Goal: Task Accomplishment & Management: Manage account settings

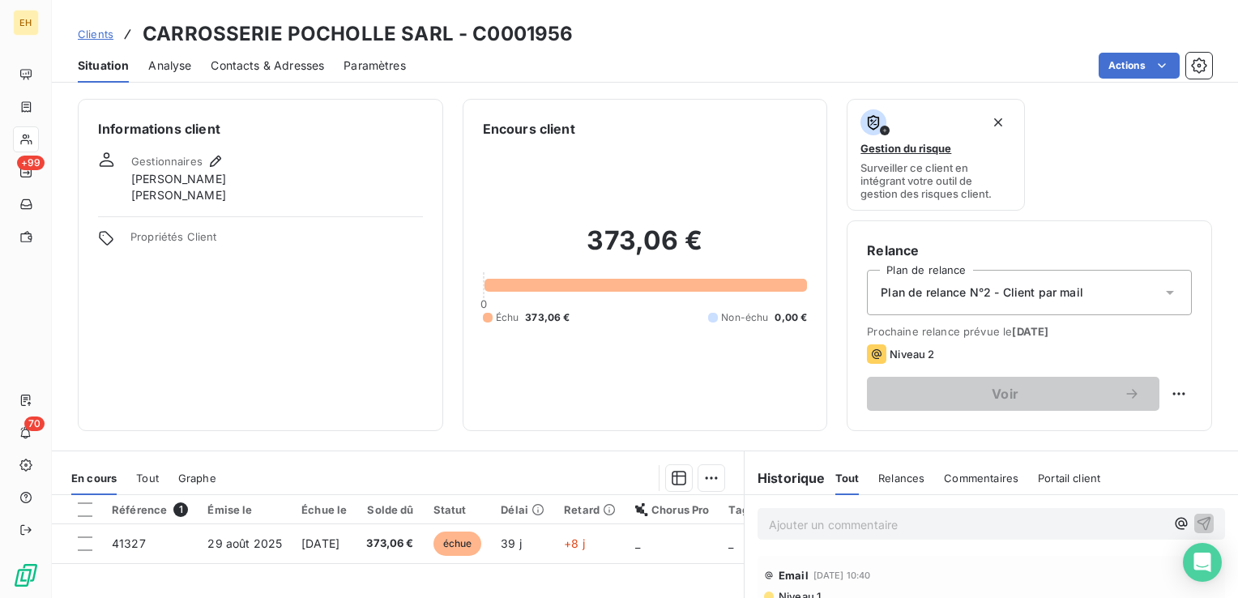
click at [386, 345] on div "Informations client Gestionnaires [PERSON_NAME] [PERSON_NAME] Propriétés Client" at bounding box center [260, 265] width 365 height 332
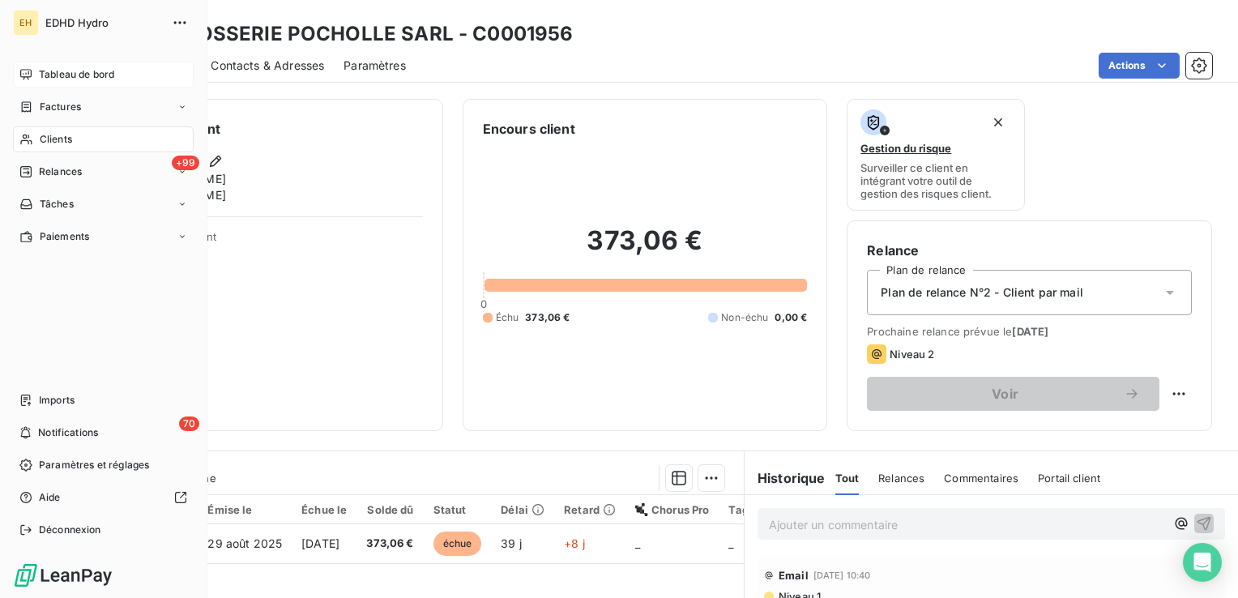
click at [75, 74] on span "Tableau de bord" at bounding box center [76, 74] width 75 height 15
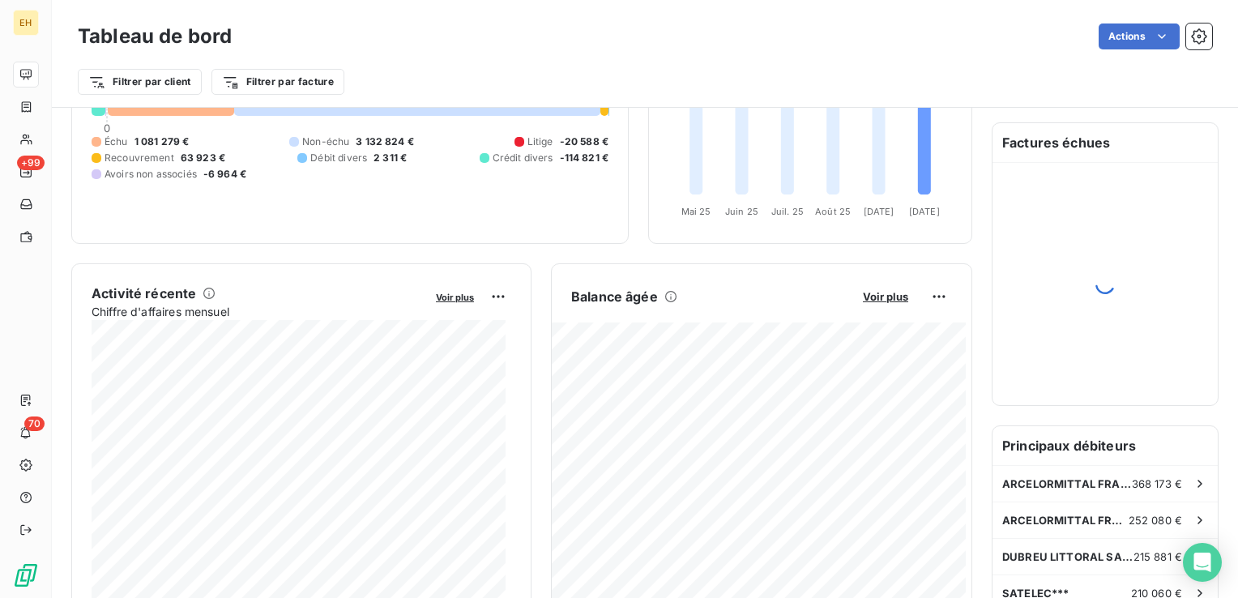
scroll to position [324, 0]
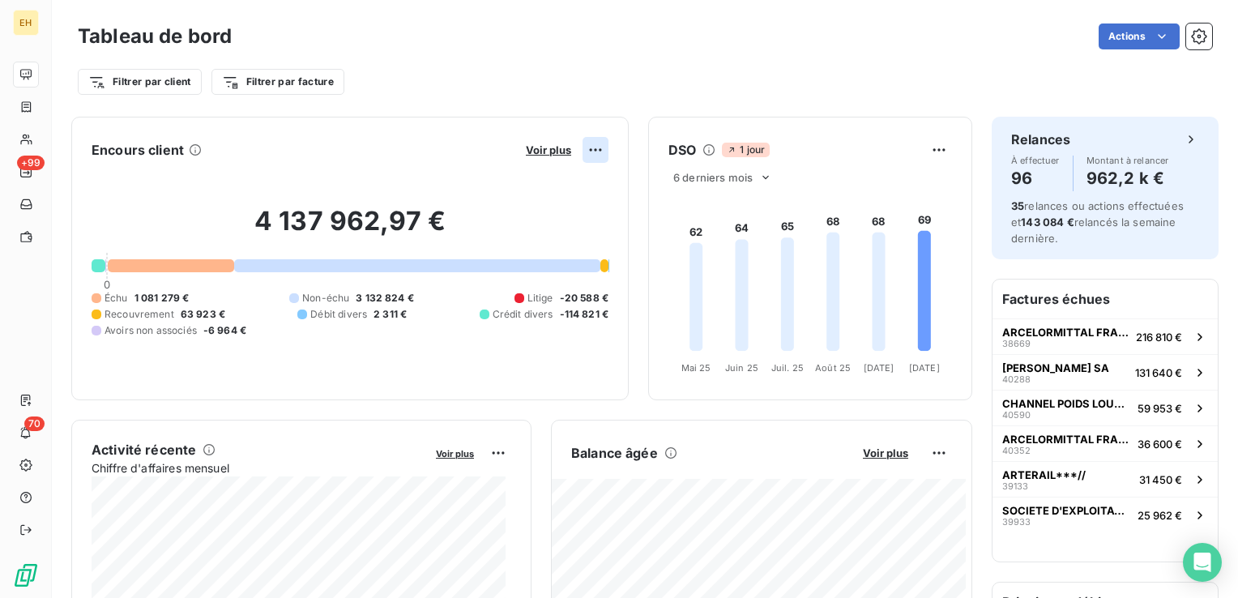
click at [578, 147] on html "EH +99 70 Tableau de bord Actions Filtrer par client Filtrer par facture Encour…" at bounding box center [619, 299] width 1238 height 598
click at [548, 149] on html "EH +99 70 Tableau de bord Actions Filtrer par client Filtrer par facture Encour…" at bounding box center [619, 299] width 1238 height 598
click at [548, 149] on span "Voir plus" at bounding box center [548, 149] width 45 height 13
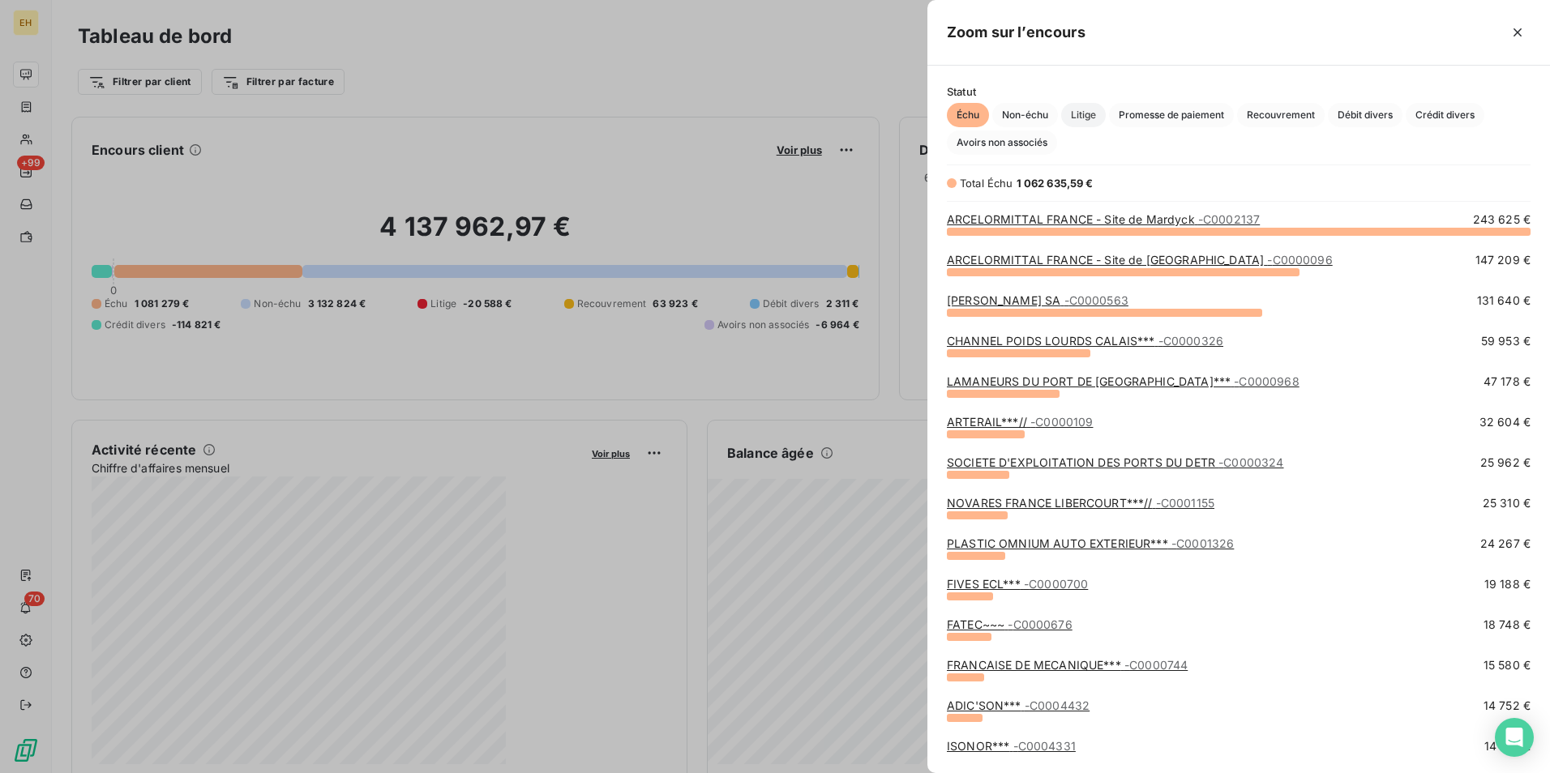
scroll to position [530, 610]
click at [1016, 144] on span "Avoirs non associés" at bounding box center [1002, 142] width 110 height 24
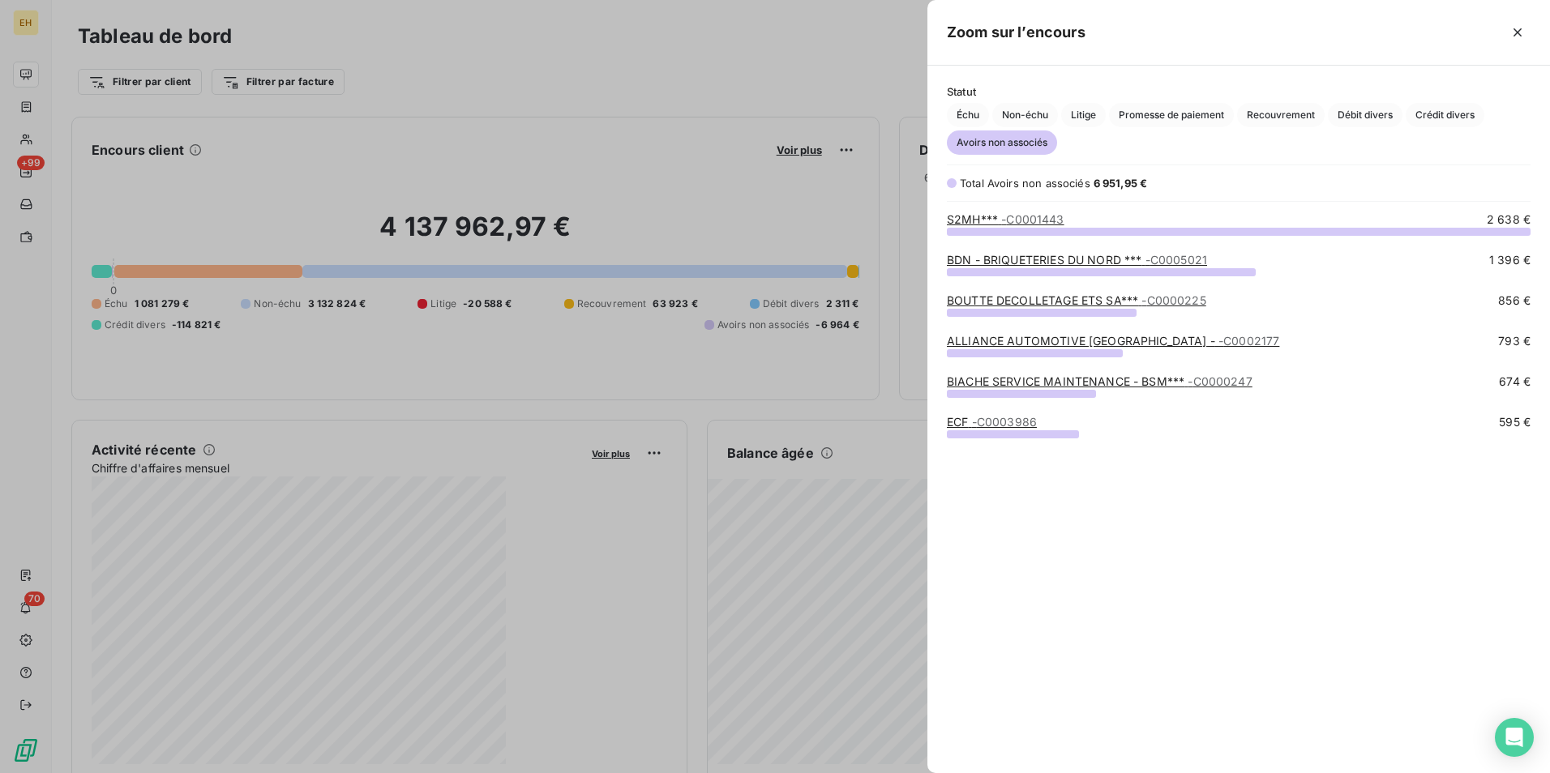
click at [1111, 303] on link "BOUTTE DECOLLETAGE ETS SA*** - C0000225" at bounding box center [1076, 300] width 259 height 14
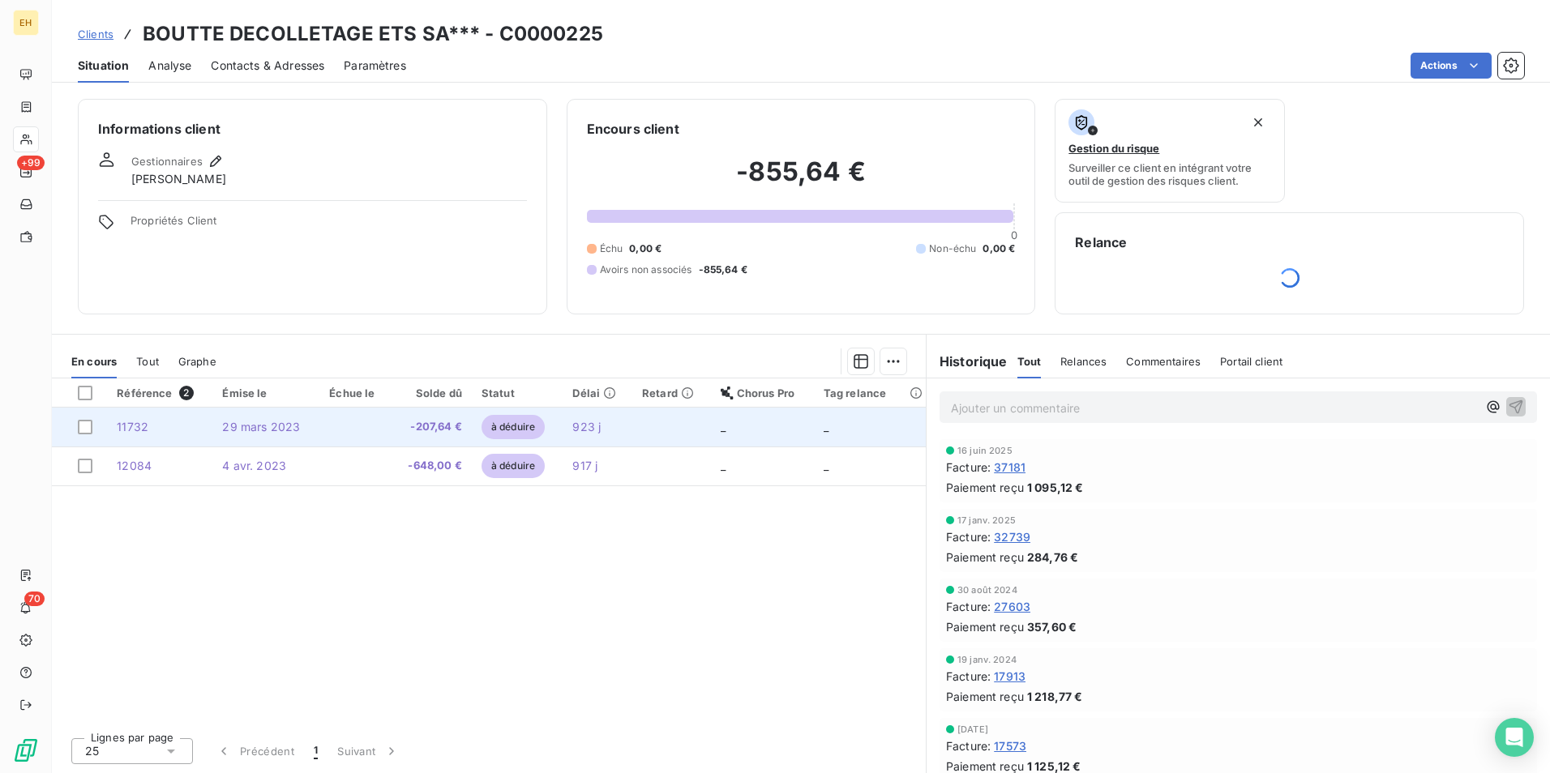
click at [420, 428] on span "-207,64 €" at bounding box center [430, 427] width 61 height 16
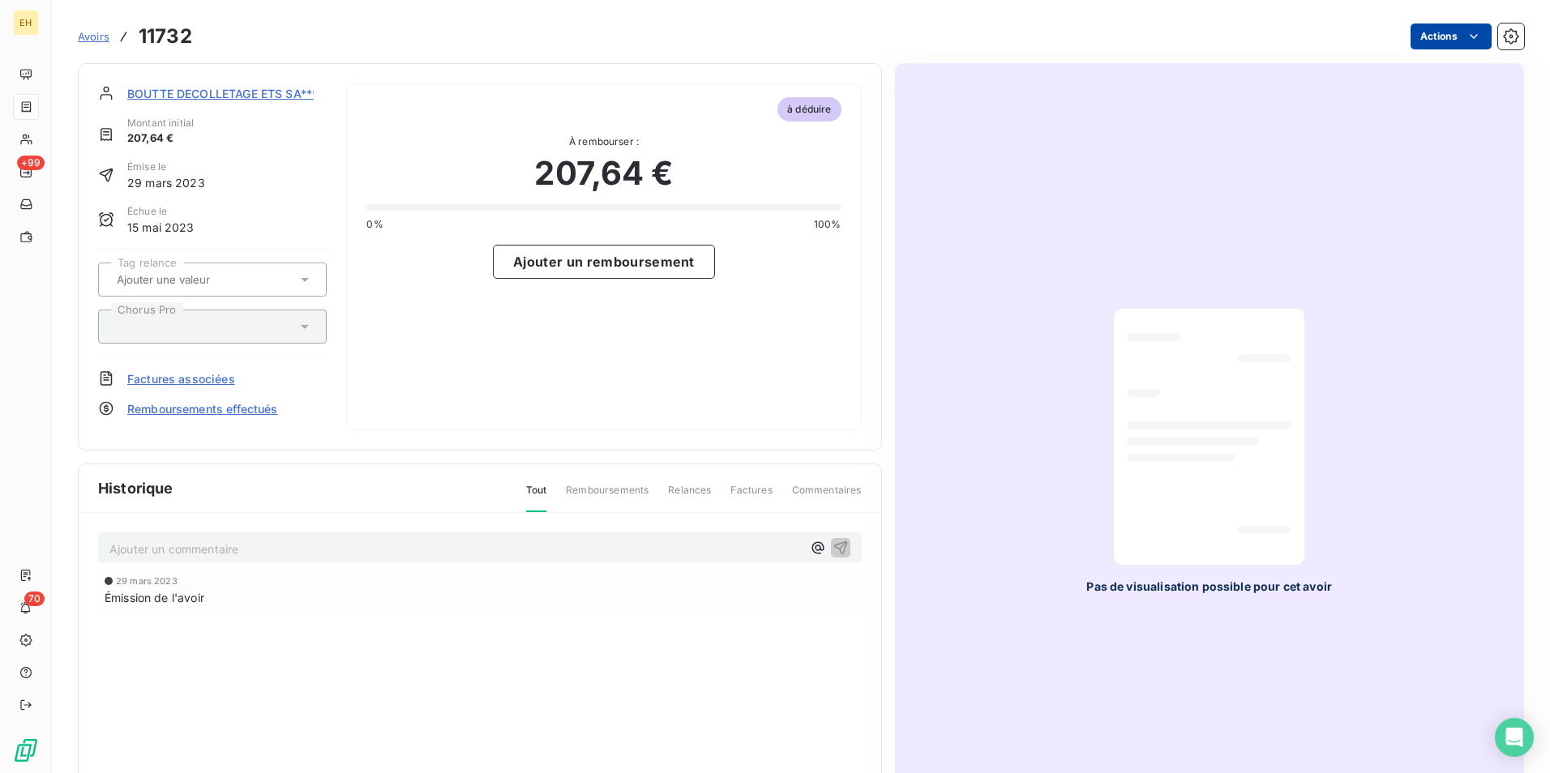
click at [1238, 40] on html "EH +99 70 Avoirs 11732 Actions BOUTTE DECOLLETAGE ETS SA*** Montant initial 207…" at bounding box center [775, 386] width 1550 height 773
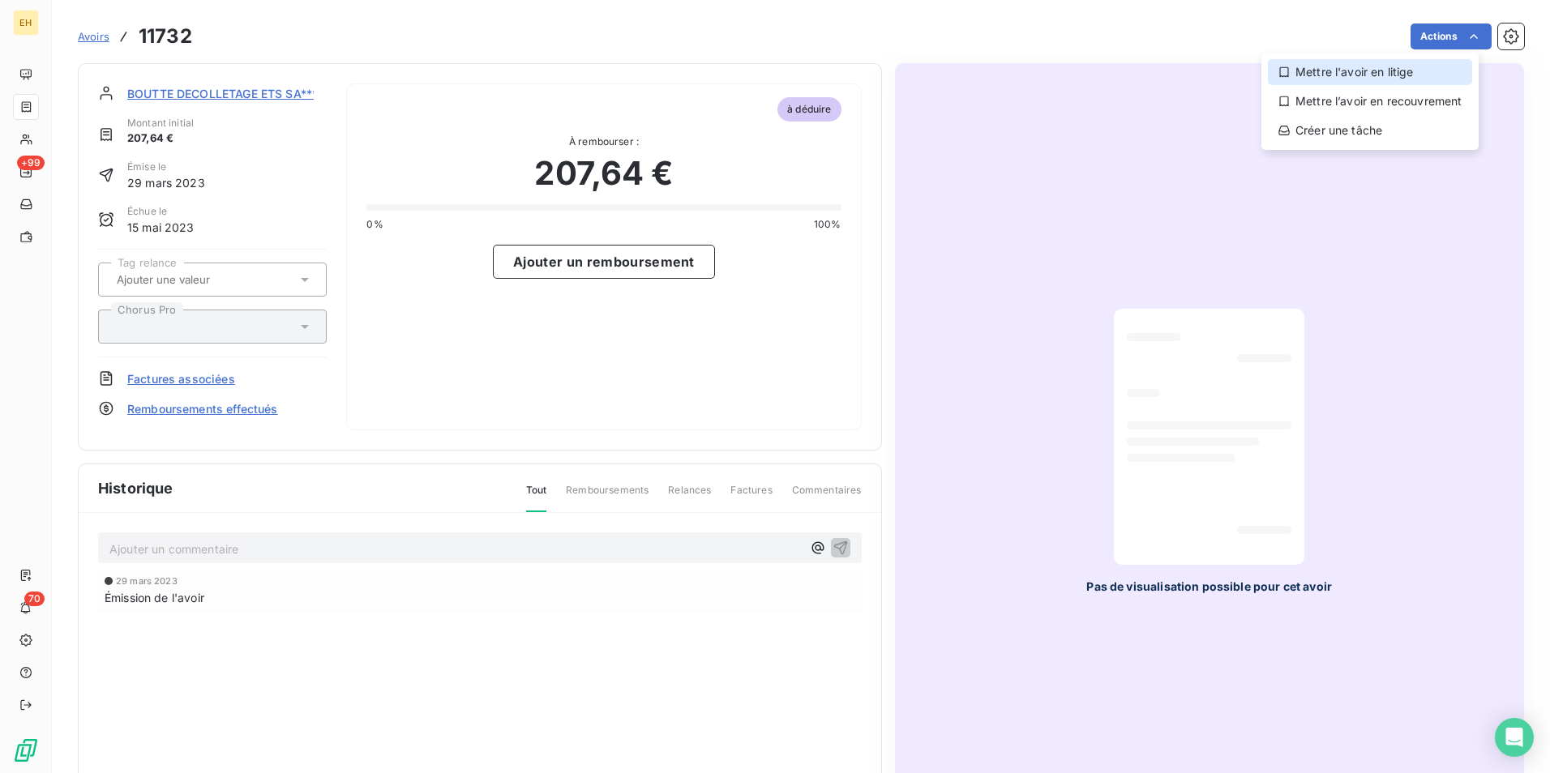
click at [1238, 64] on div "Mettre l'avoir en litige" at bounding box center [1369, 72] width 204 height 26
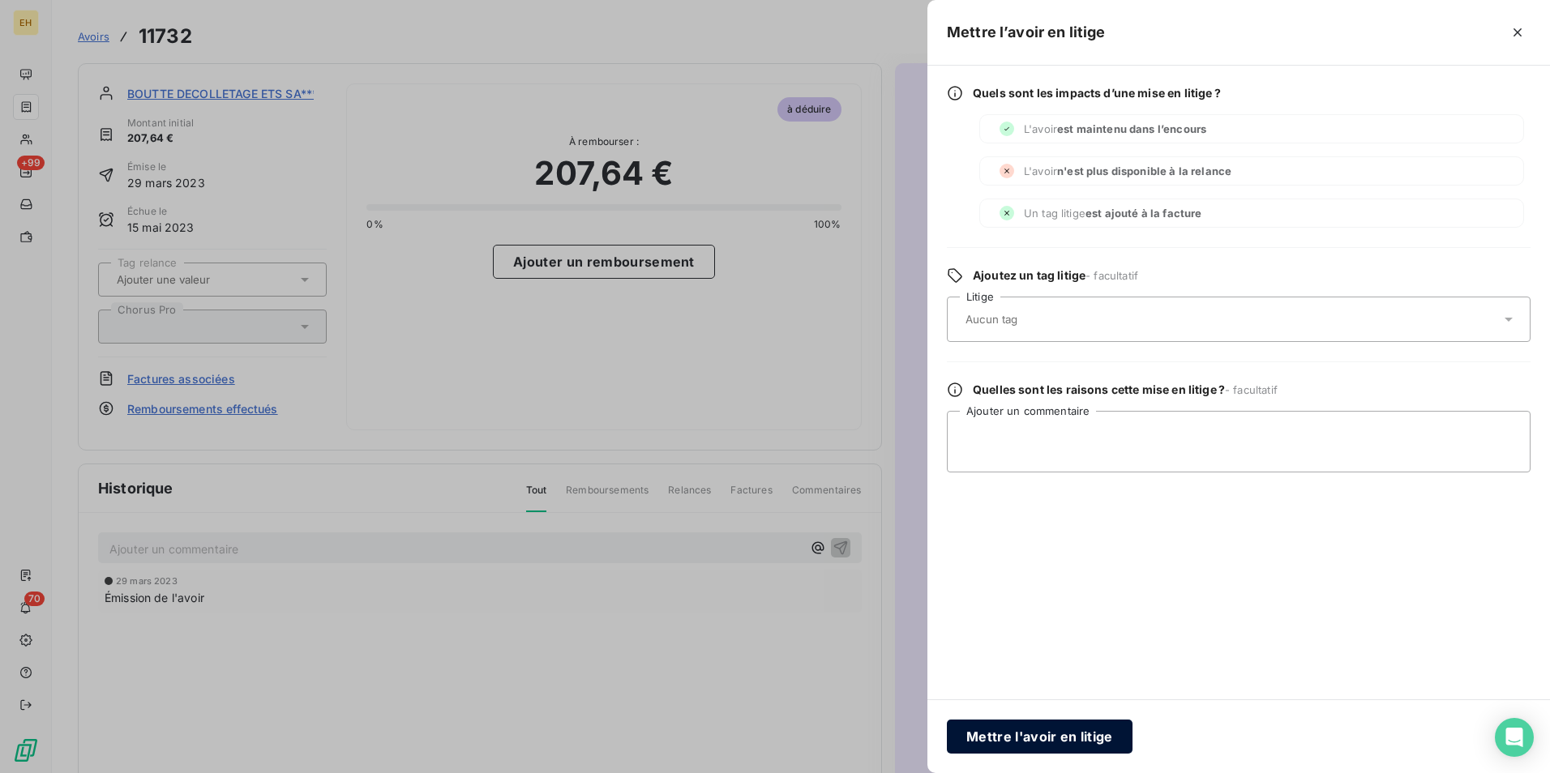
click at [1008, 597] on button "Mettre l'avoir en litige" at bounding box center [1040, 737] width 186 height 34
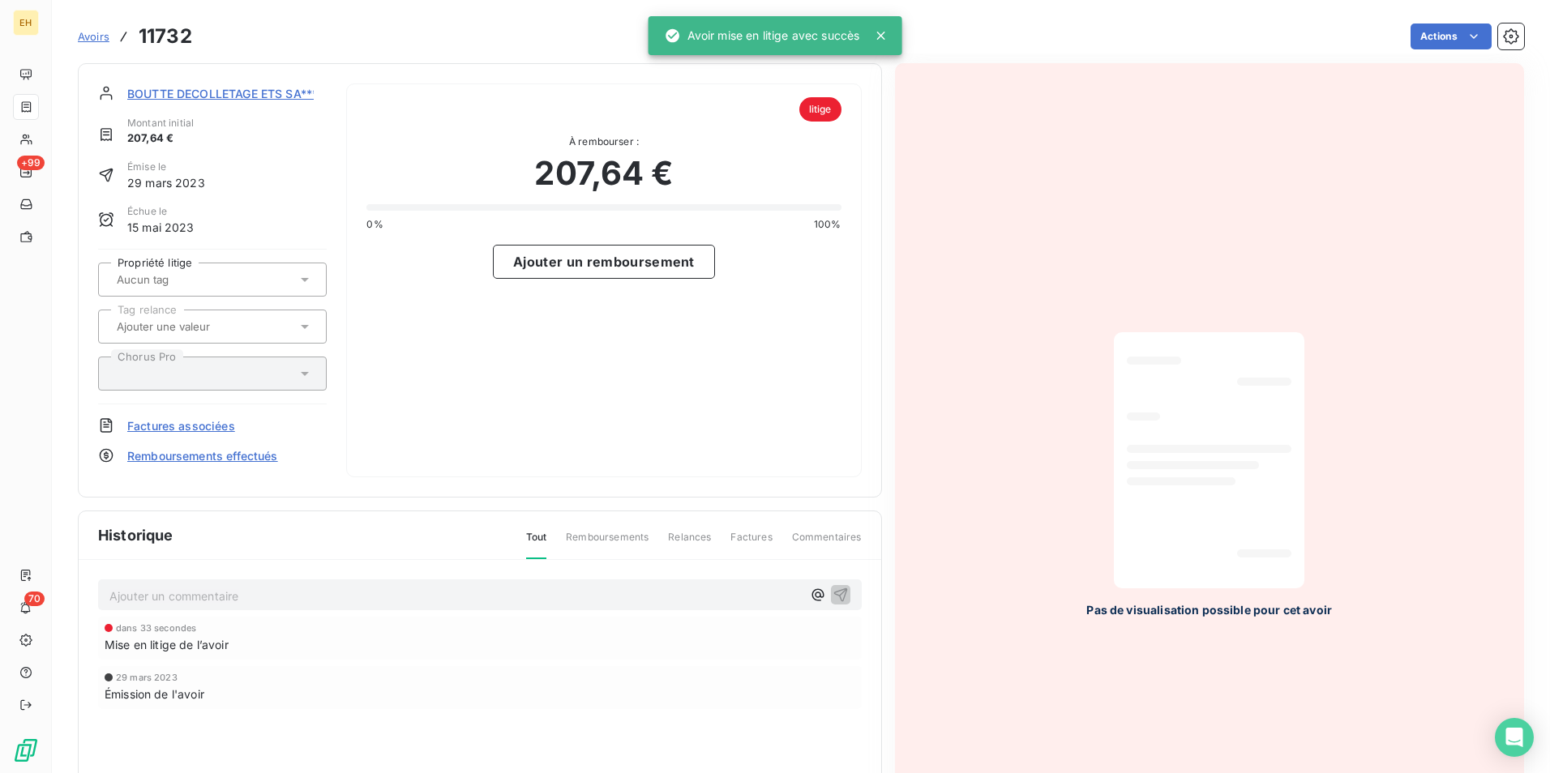
click at [221, 93] on span "BOUTTE DECOLLETAGE ETS SA***" at bounding box center [222, 93] width 190 height 17
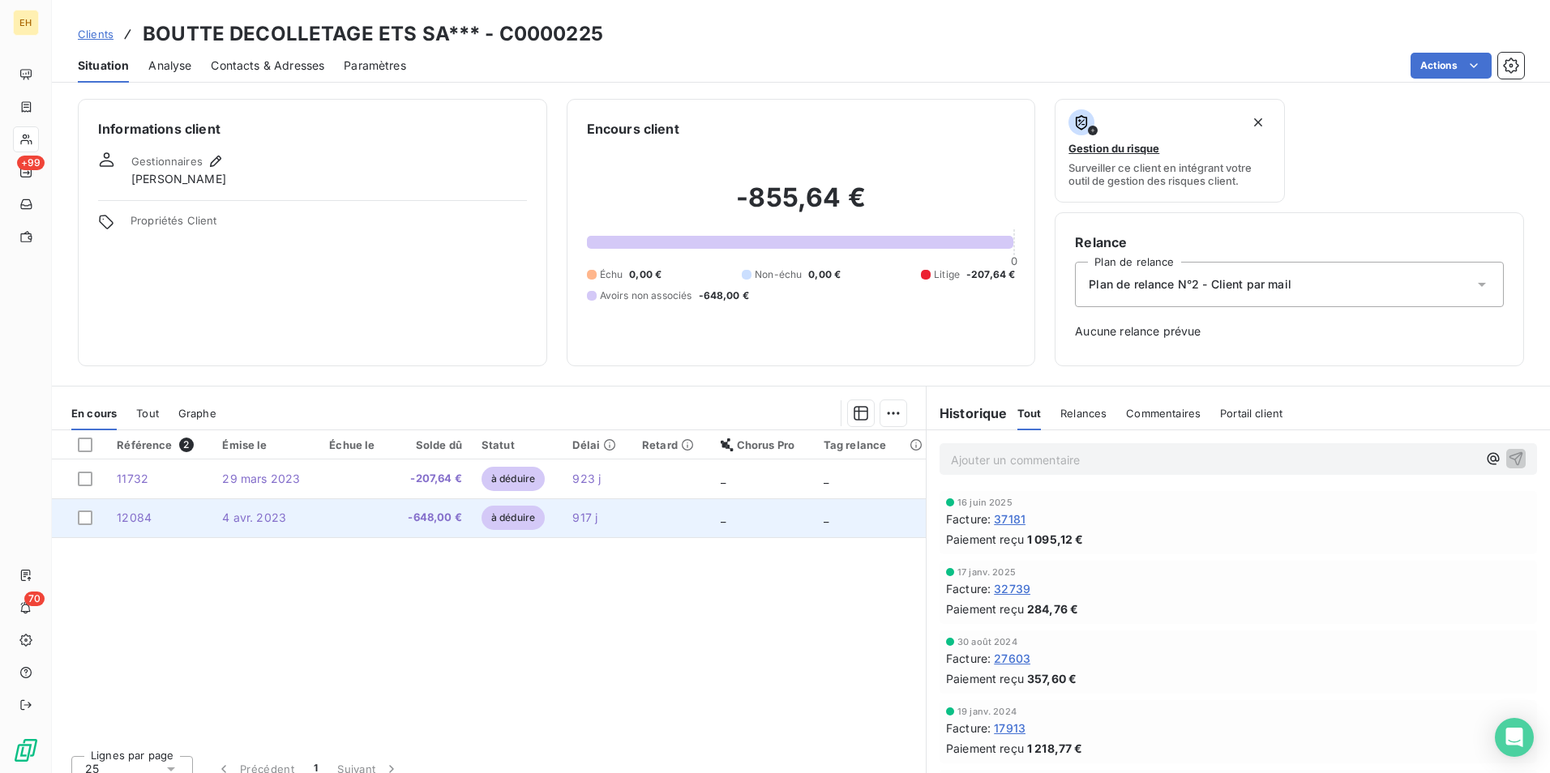
click at [386, 524] on td at bounding box center [354, 517] width 71 height 39
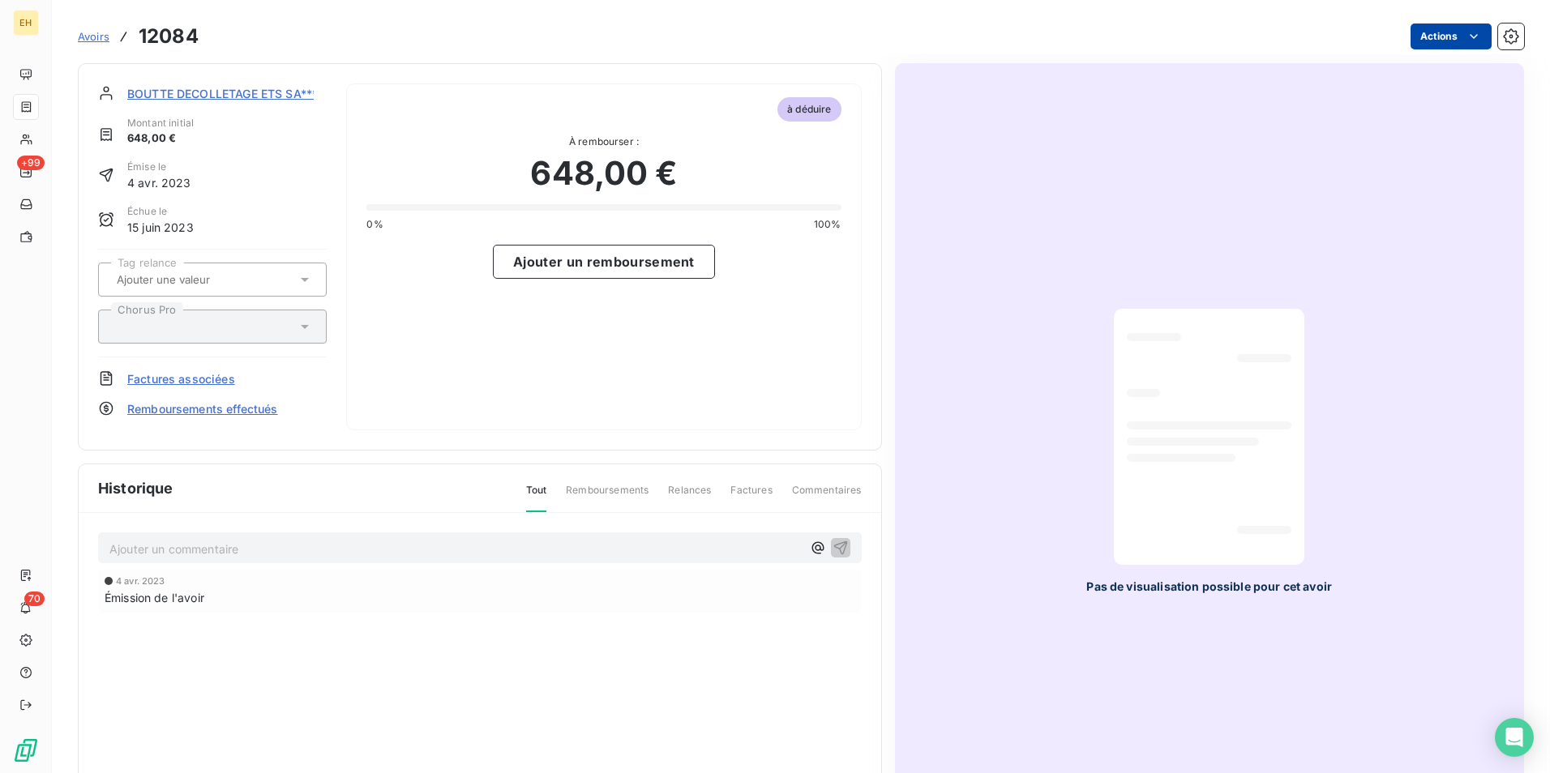
click at [1238, 33] on html "EH +99 70 Avoirs 12084 Actions BOUTTE DECOLLETAGE ETS SA*** Montant initial 648…" at bounding box center [775, 386] width 1550 height 773
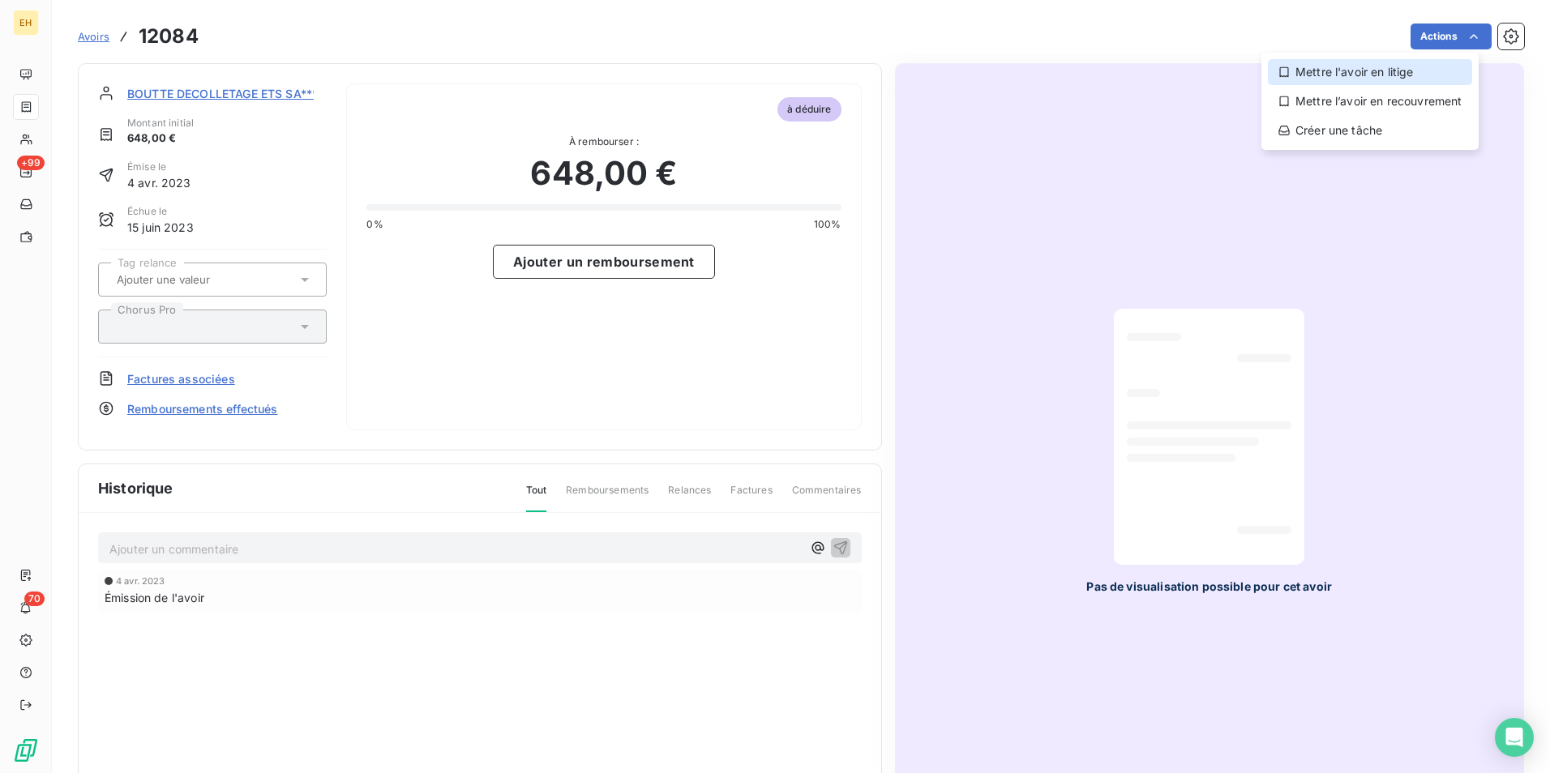
click at [1238, 73] on div "Mettre l'avoir en litige" at bounding box center [1369, 72] width 204 height 26
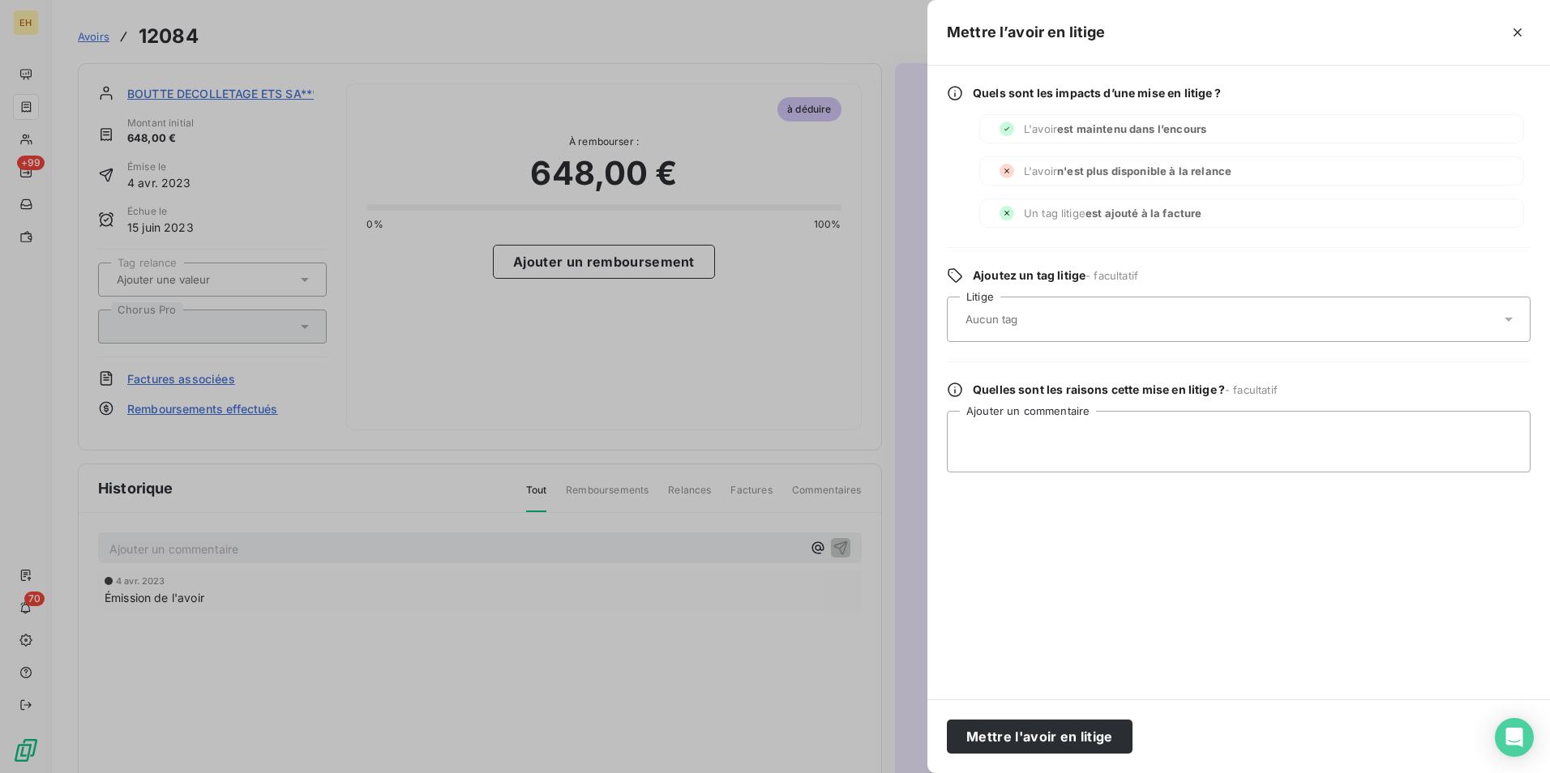
click at [1067, 597] on div "Mettre l'avoir en litige" at bounding box center [1238, 736] width 622 height 74
click at [1064, 597] on button "Mettre l'avoir en litige" at bounding box center [1040, 737] width 186 height 34
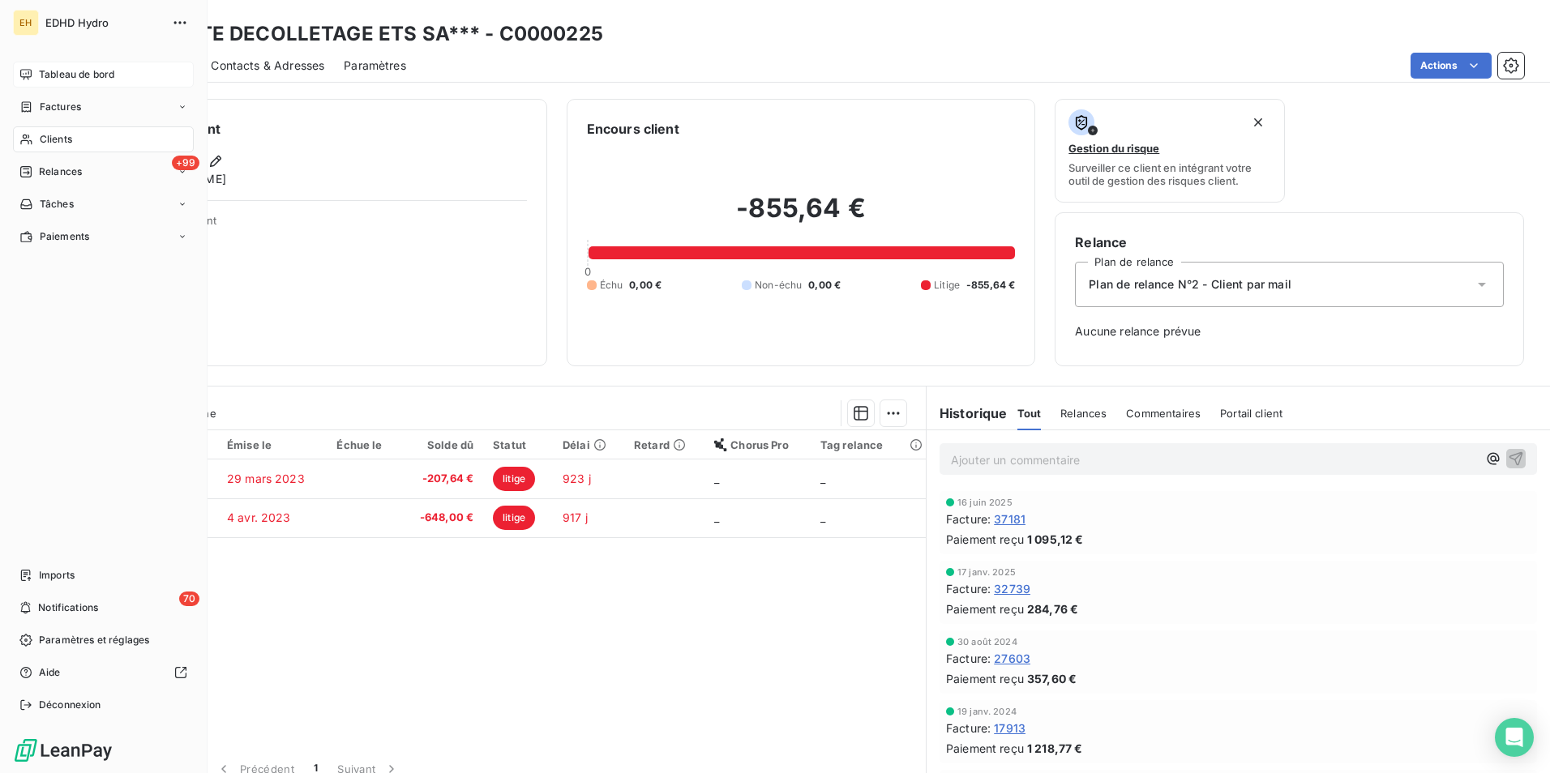
click at [79, 71] on span "Tableau de bord" at bounding box center [76, 74] width 75 height 15
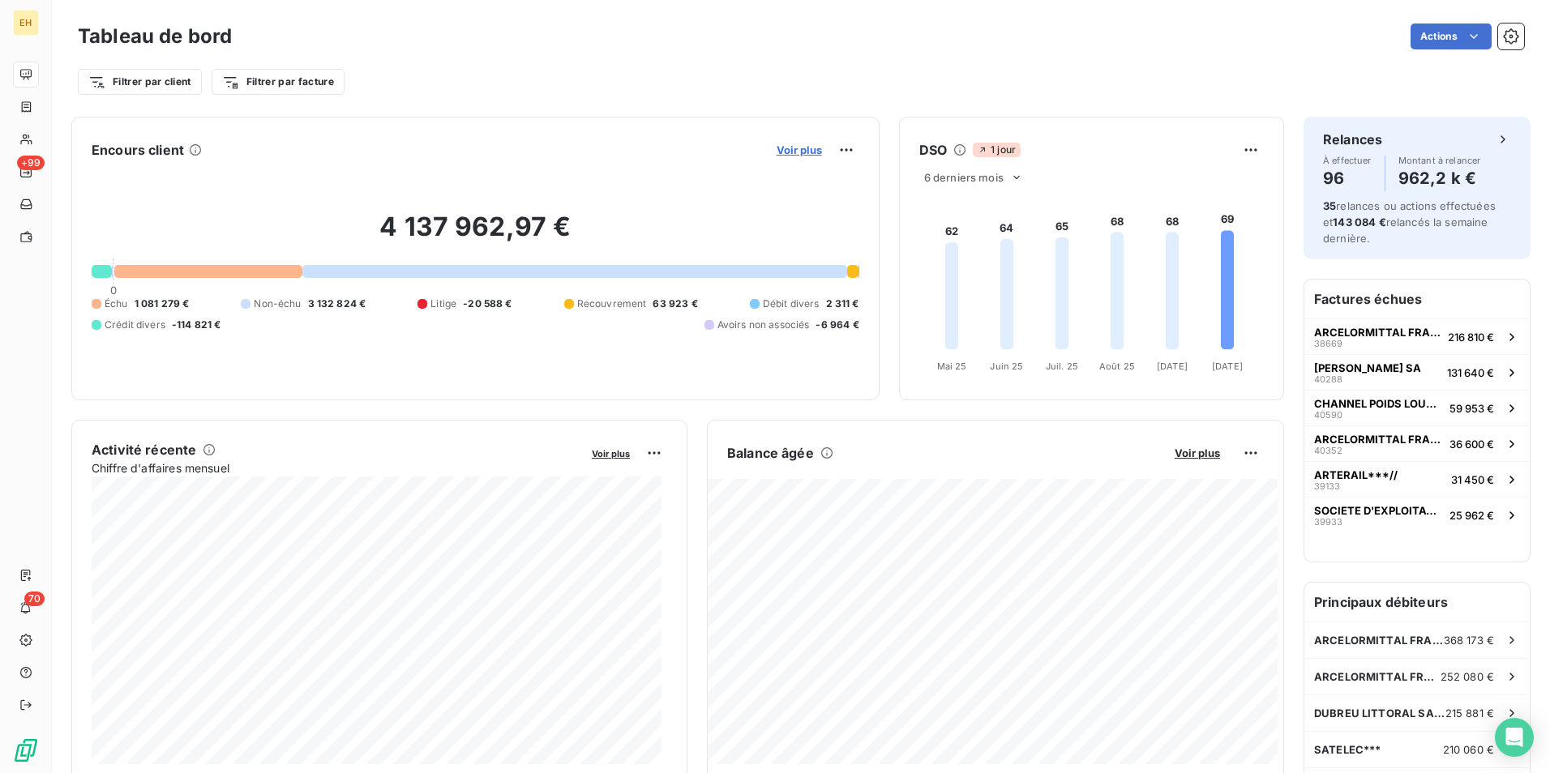
click at [801, 152] on span "Voir plus" at bounding box center [798, 149] width 45 height 13
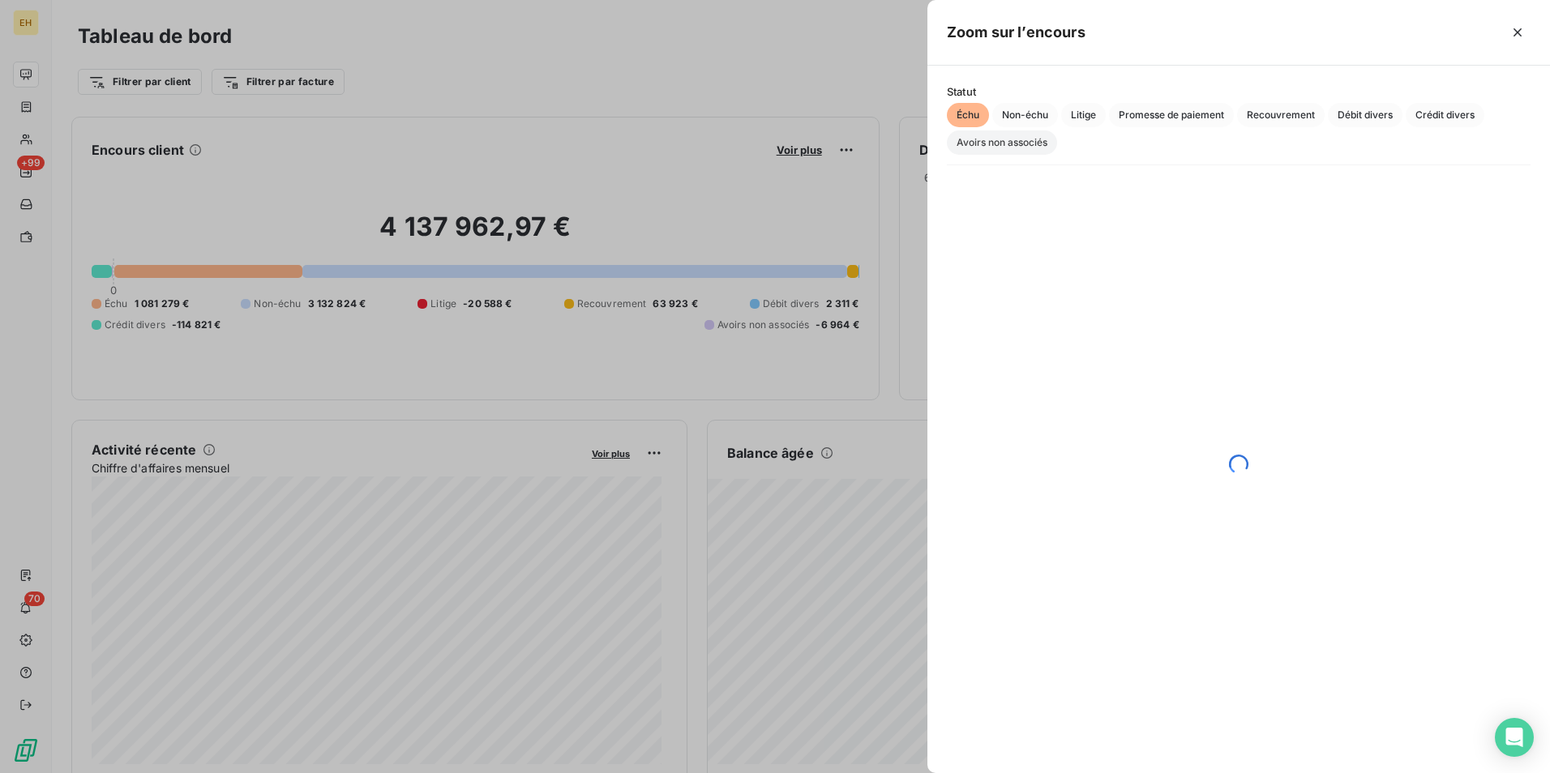
click at [1035, 148] on span "Avoirs non associés" at bounding box center [1002, 142] width 110 height 24
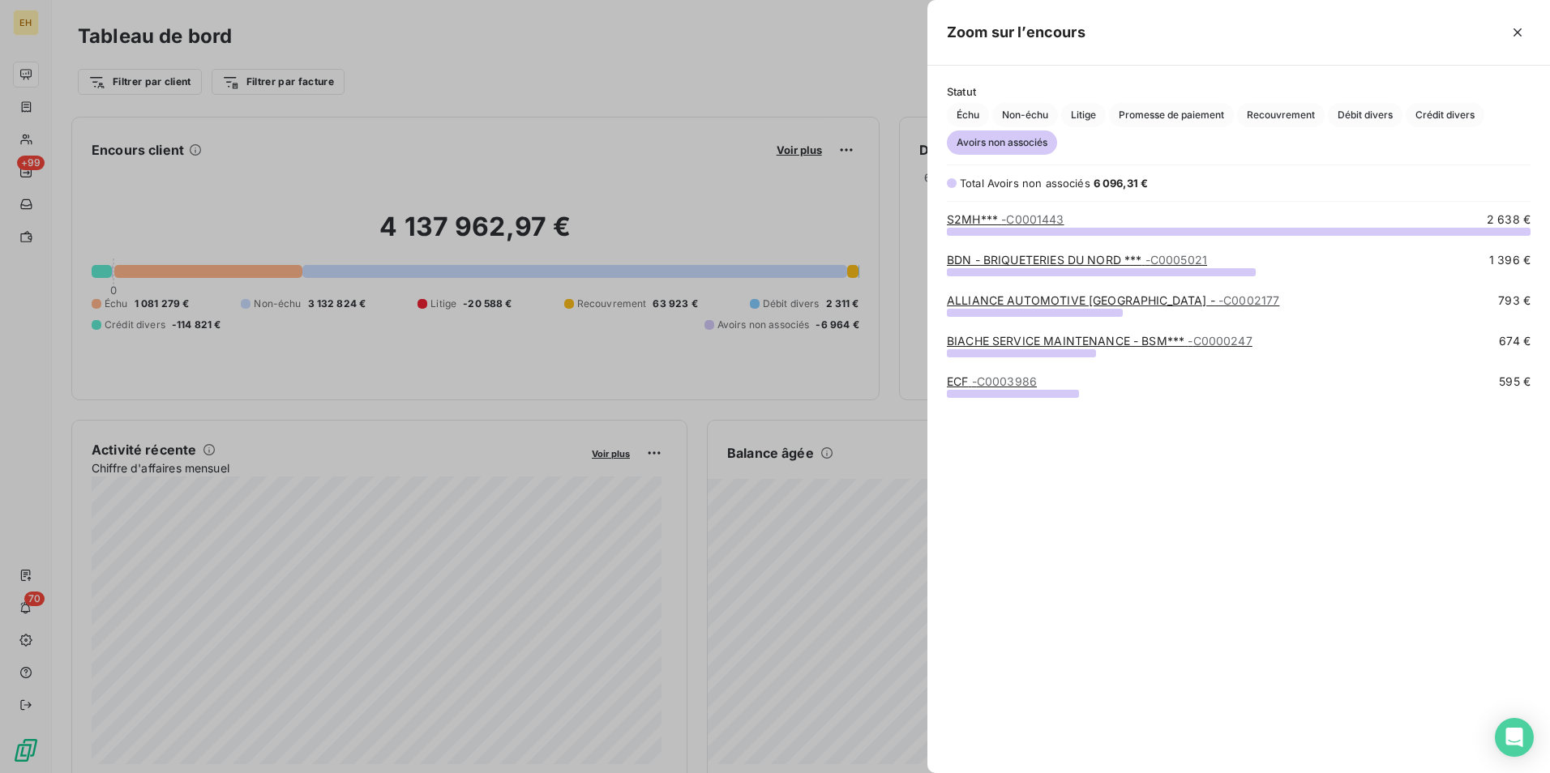
scroll to position [530, 610]
click at [1113, 293] on link "ALLIANCE AUTOMOTIVE PARIS NORD CENTRE - - C0002177" at bounding box center [1113, 300] width 332 height 14
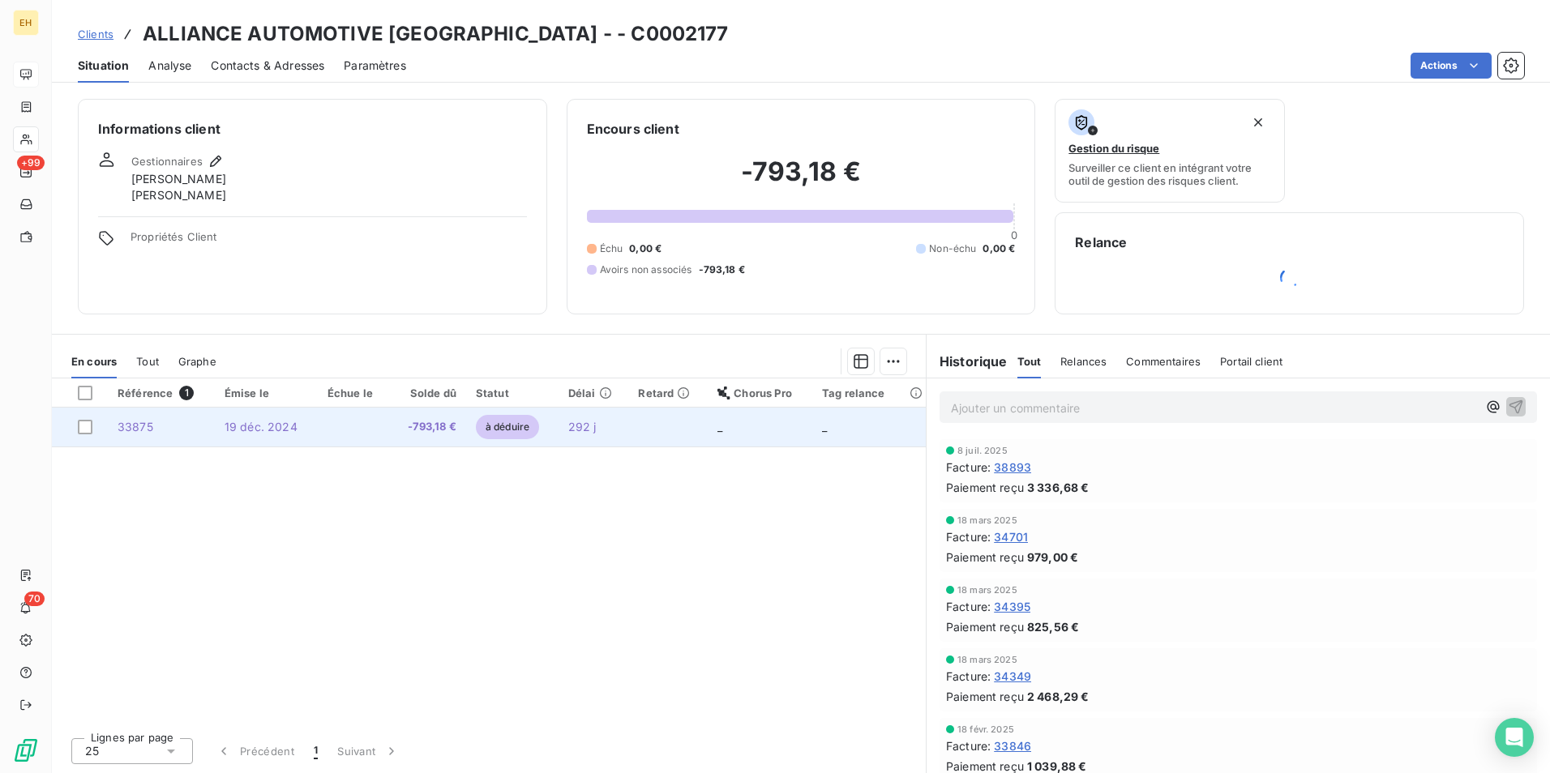
click at [369, 433] on td at bounding box center [354, 427] width 72 height 39
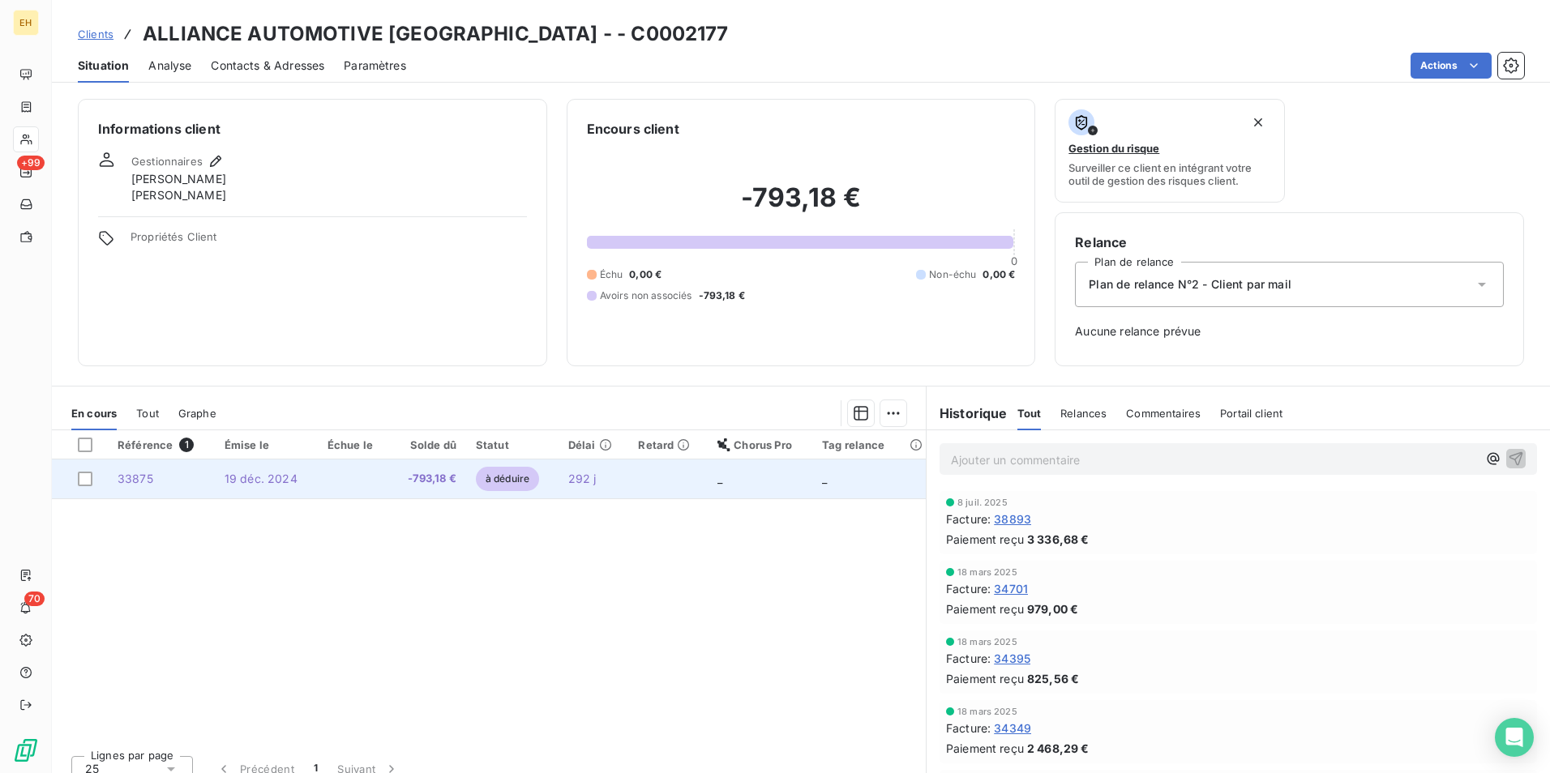
click at [429, 490] on td "-793,18 €" at bounding box center [428, 479] width 76 height 39
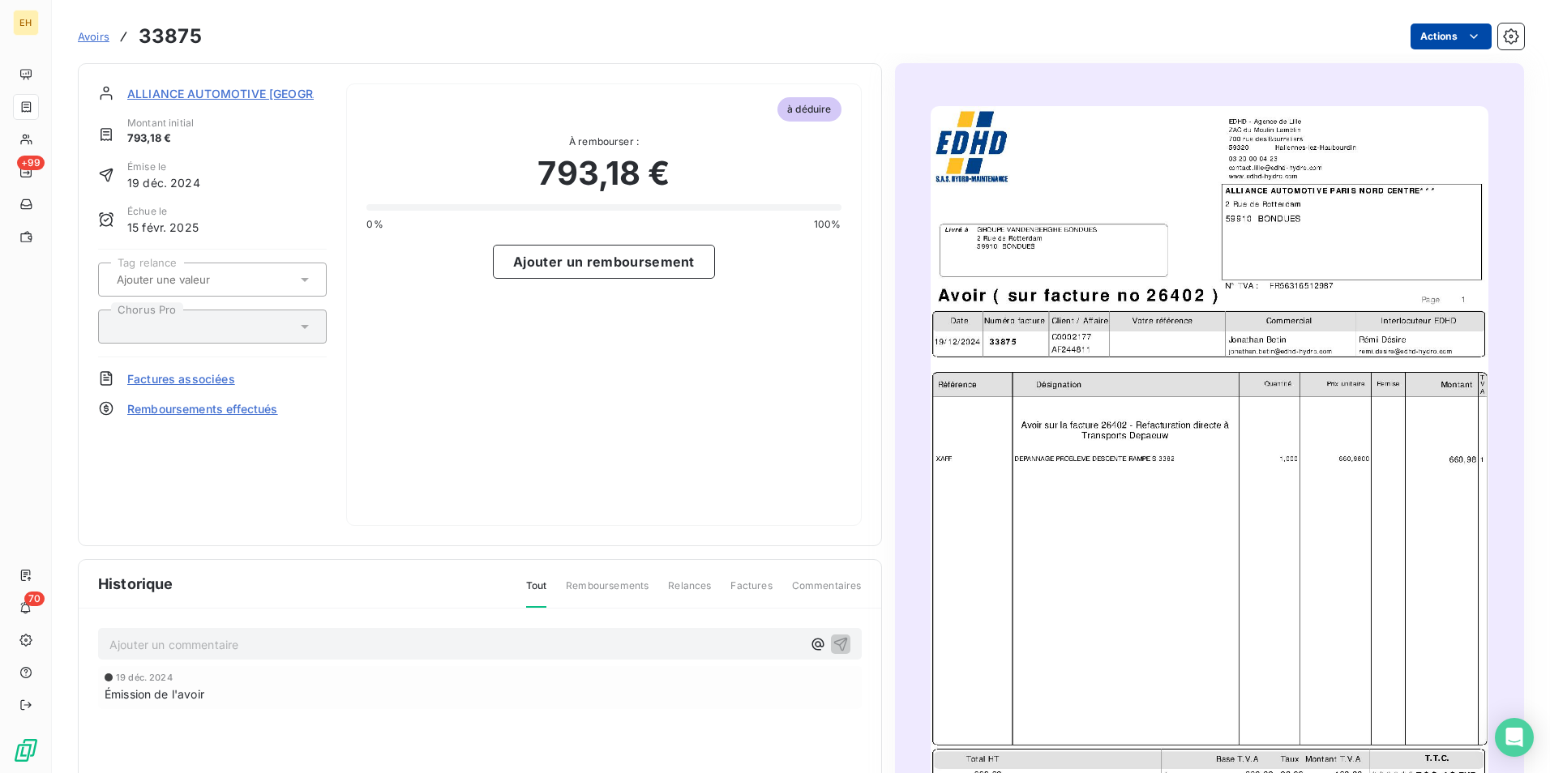
click at [1444, 33] on html "EH +99 70 Avoirs 33875 Actions ALLIANCE AUTOMOTIVE PARIS NORD CENTRE - Montant …" at bounding box center [775, 386] width 1550 height 773
click at [1377, 59] on div "Mettre l'avoir en litige" at bounding box center [1369, 72] width 204 height 26
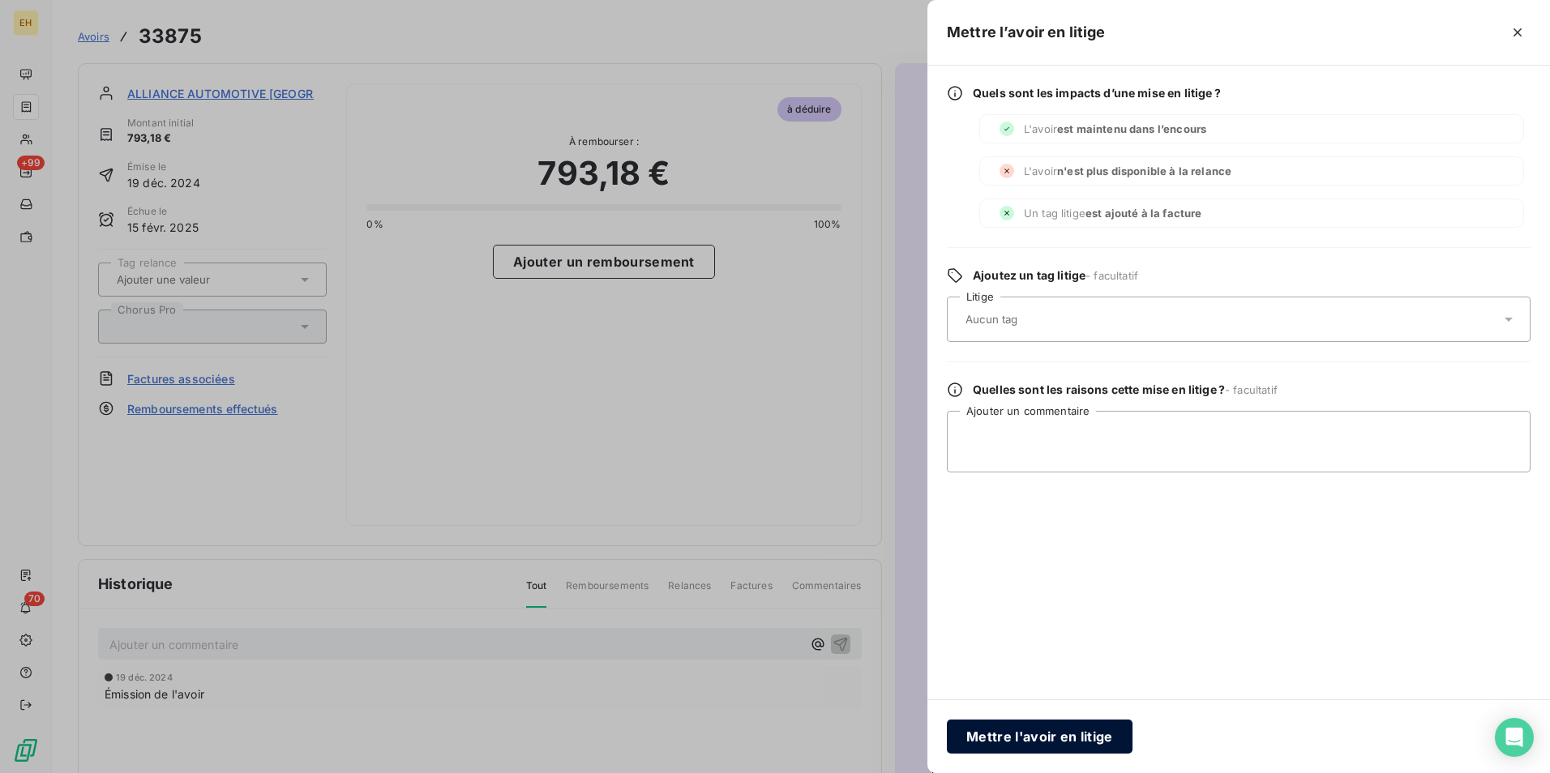
click at [1065, 744] on button "Mettre l'avoir en litige" at bounding box center [1040, 737] width 186 height 34
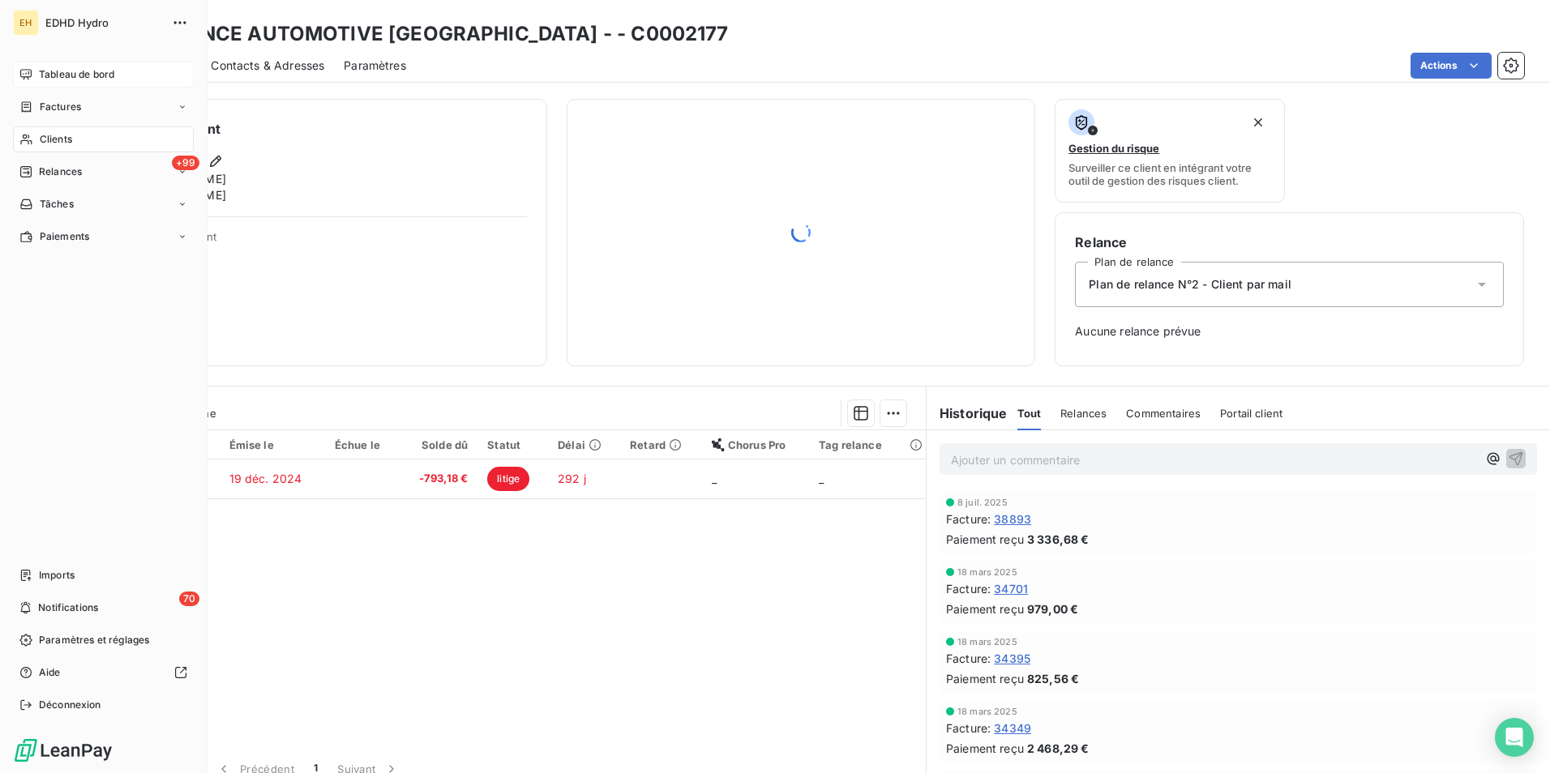
click at [63, 79] on span "Tableau de bord" at bounding box center [76, 74] width 75 height 15
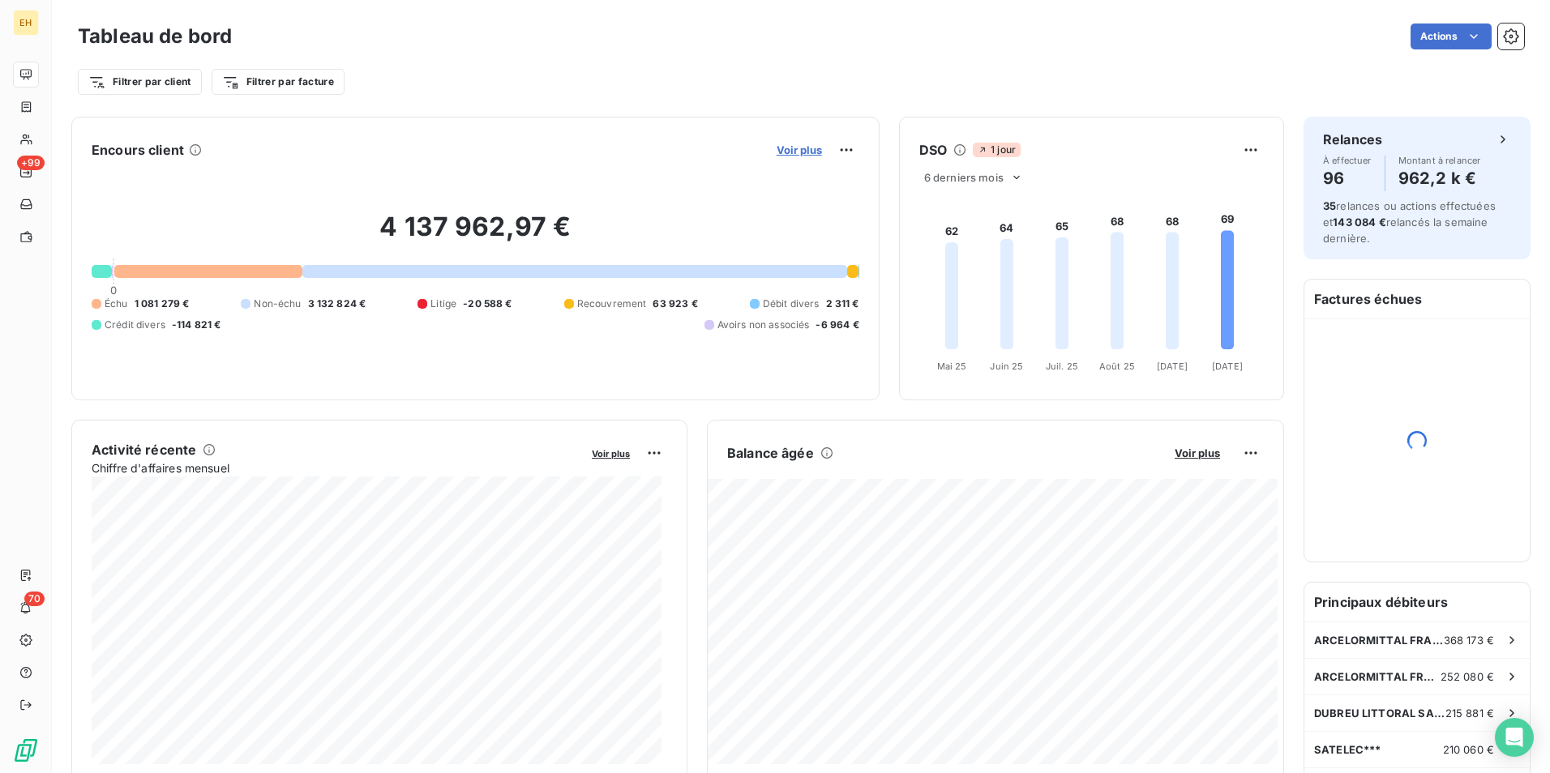
click at [787, 151] on span "Voir plus" at bounding box center [798, 149] width 45 height 13
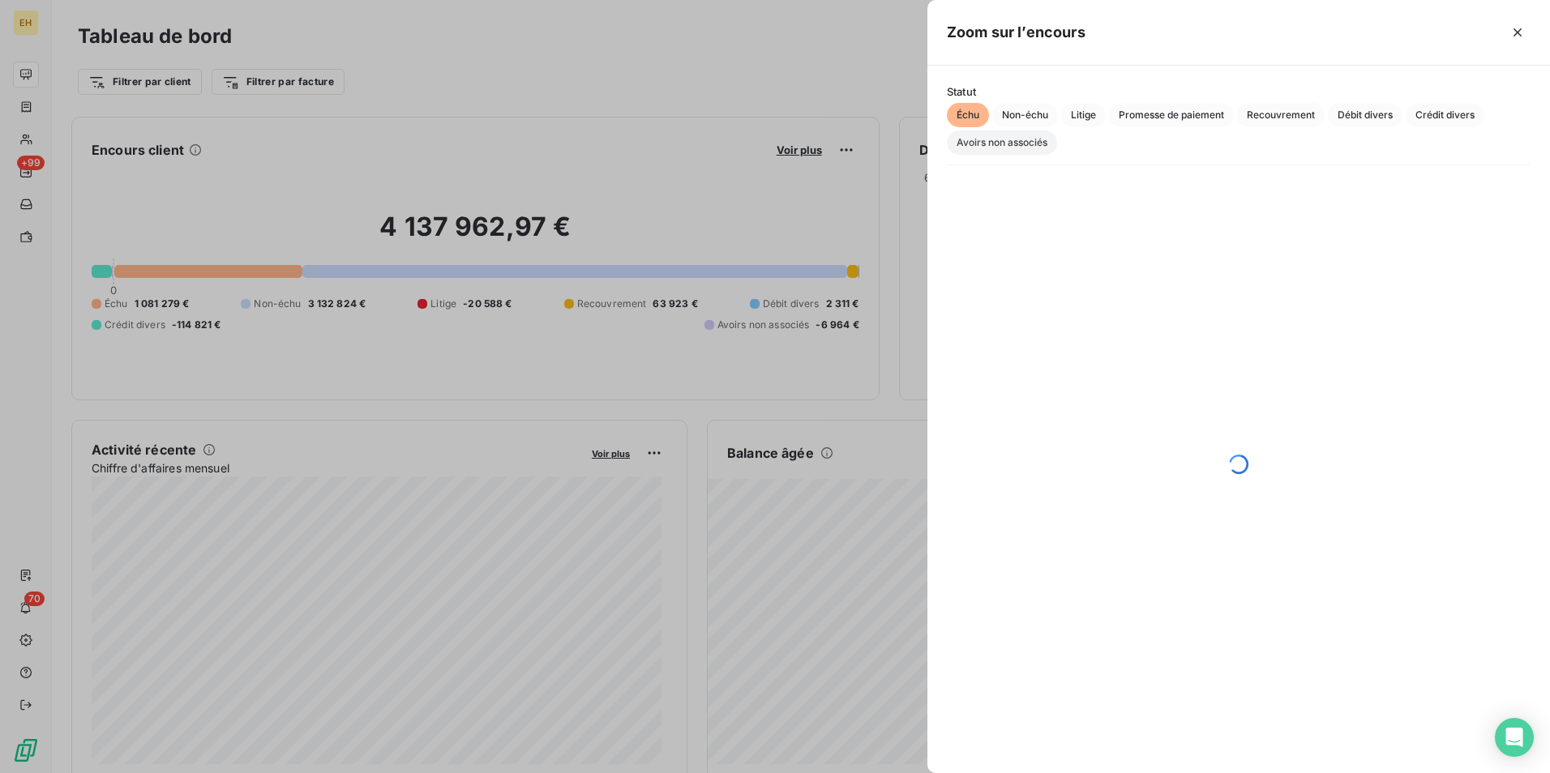
click at [964, 142] on span "Avoirs non associés" at bounding box center [1002, 142] width 110 height 24
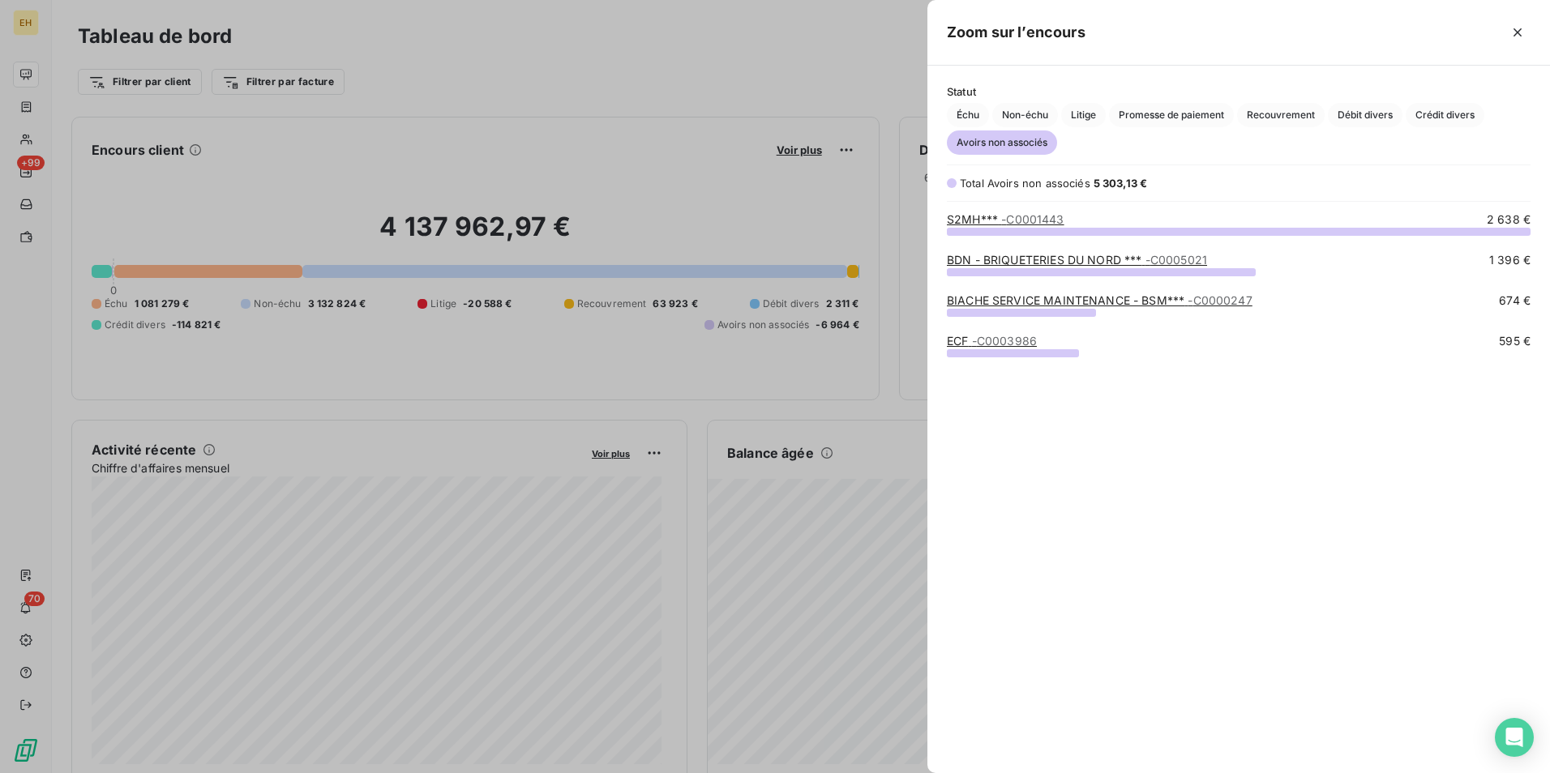
scroll to position [530, 610]
click at [1085, 294] on link "BIACHE SERVICE MAINTENANCE - BSM*** - C0000247" at bounding box center [1100, 300] width 306 height 14
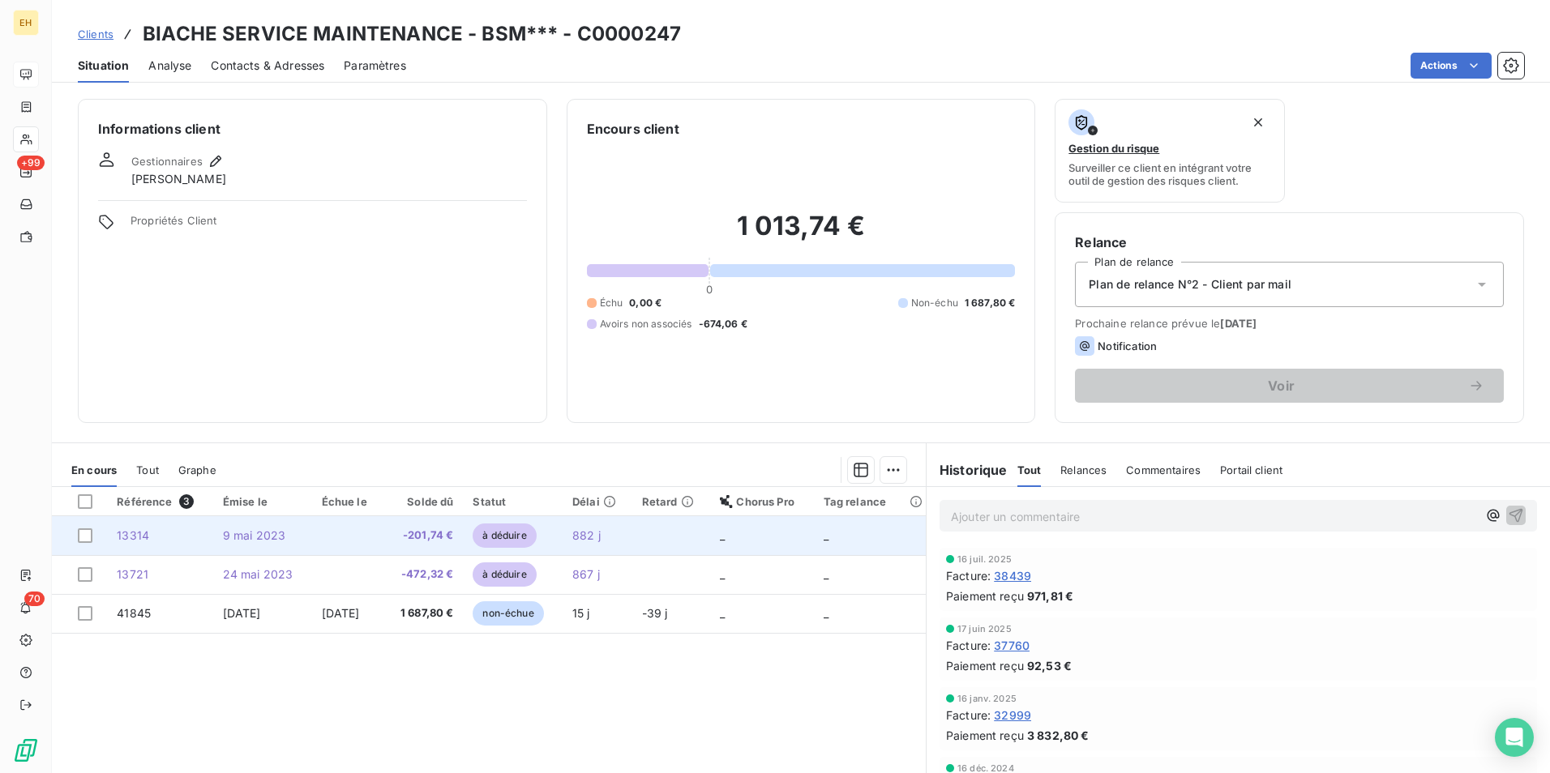
click at [383, 538] on td at bounding box center [347, 535] width 71 height 39
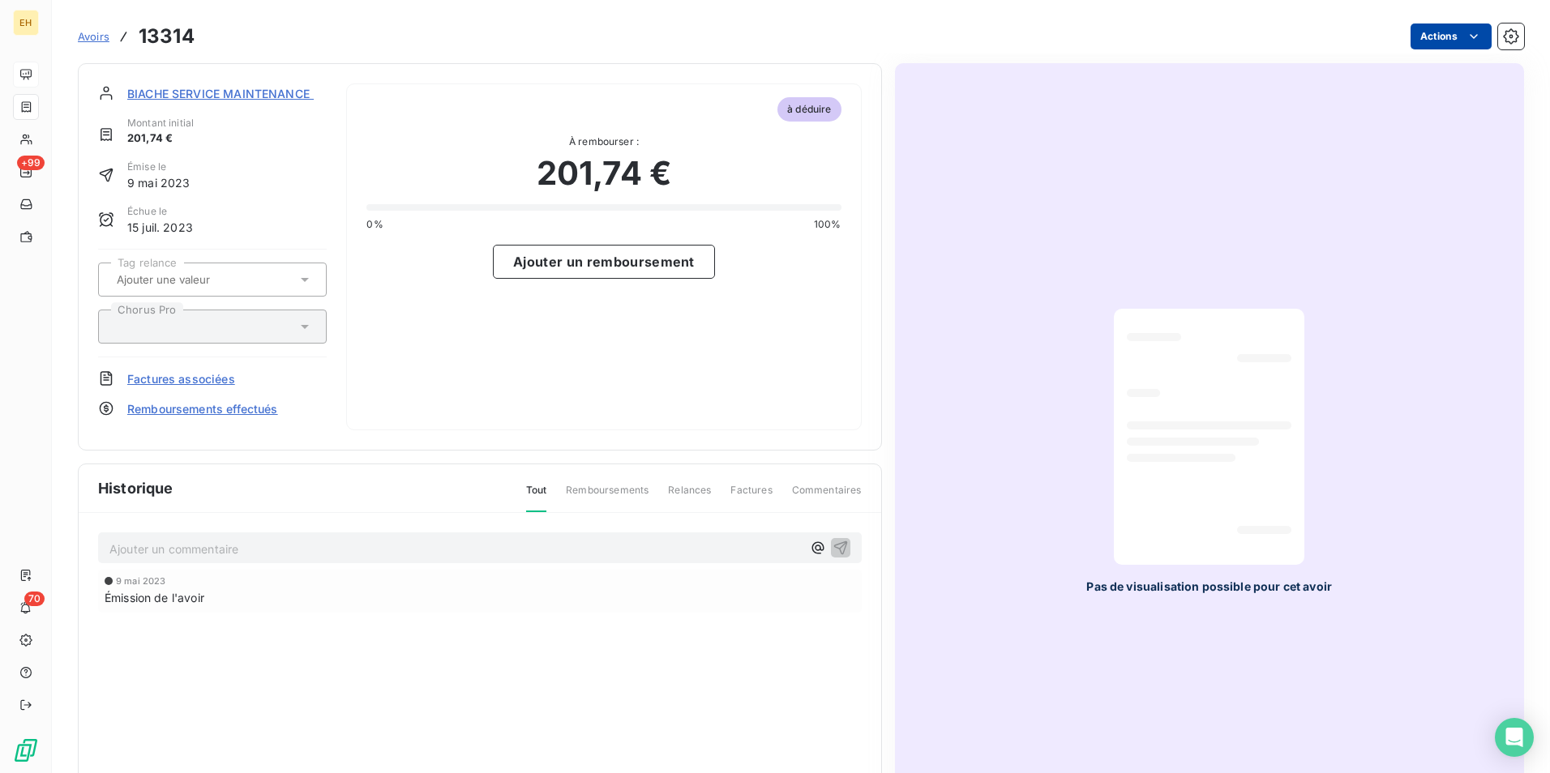
click at [1417, 40] on html "EH +99 70 Avoirs 13314 Actions BIACHE SERVICE MAINTENANCE - BSM*** Montant init…" at bounding box center [775, 386] width 1550 height 773
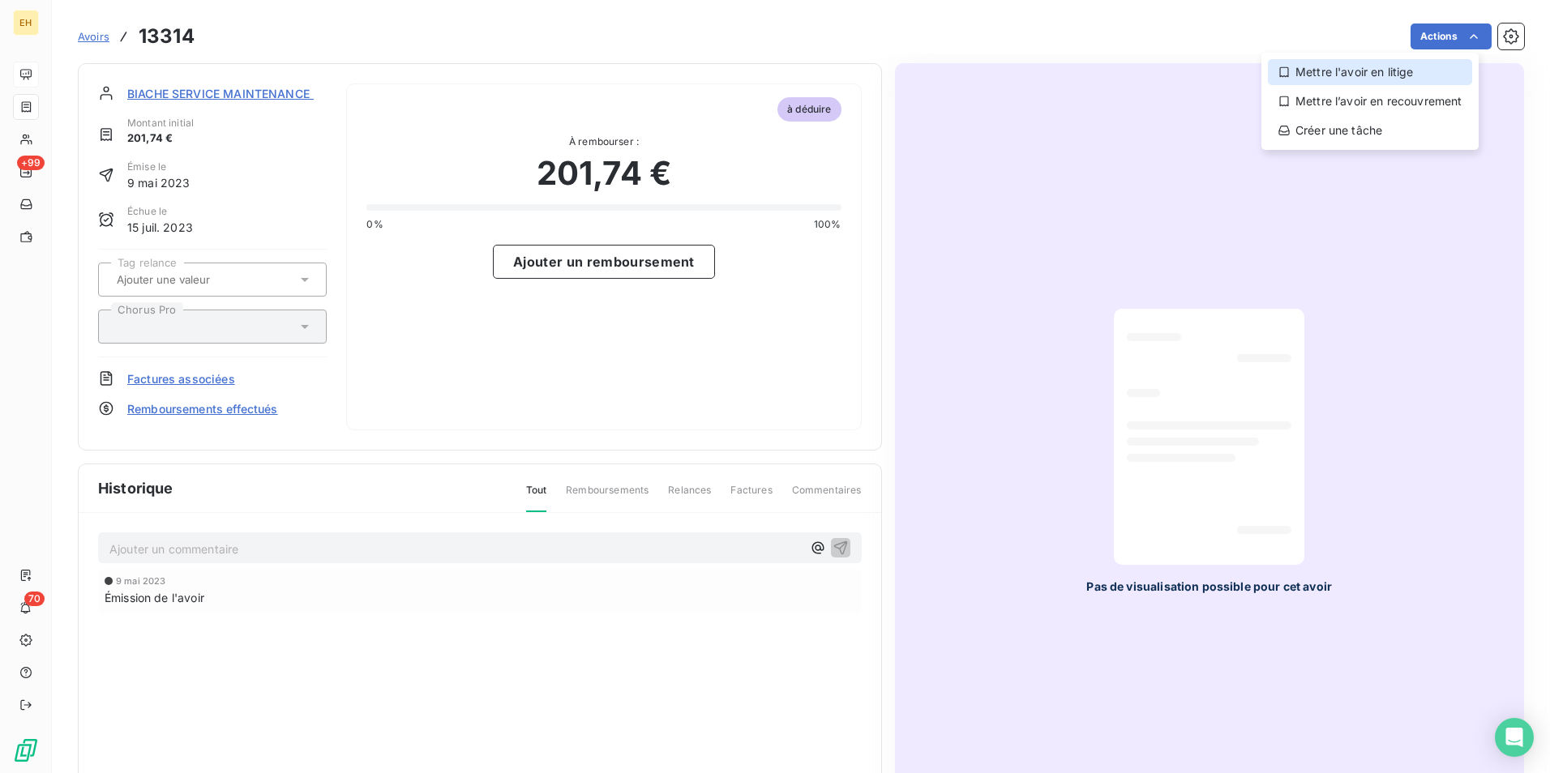
click at [1386, 71] on div "Mettre l'avoir en litige" at bounding box center [1369, 72] width 204 height 26
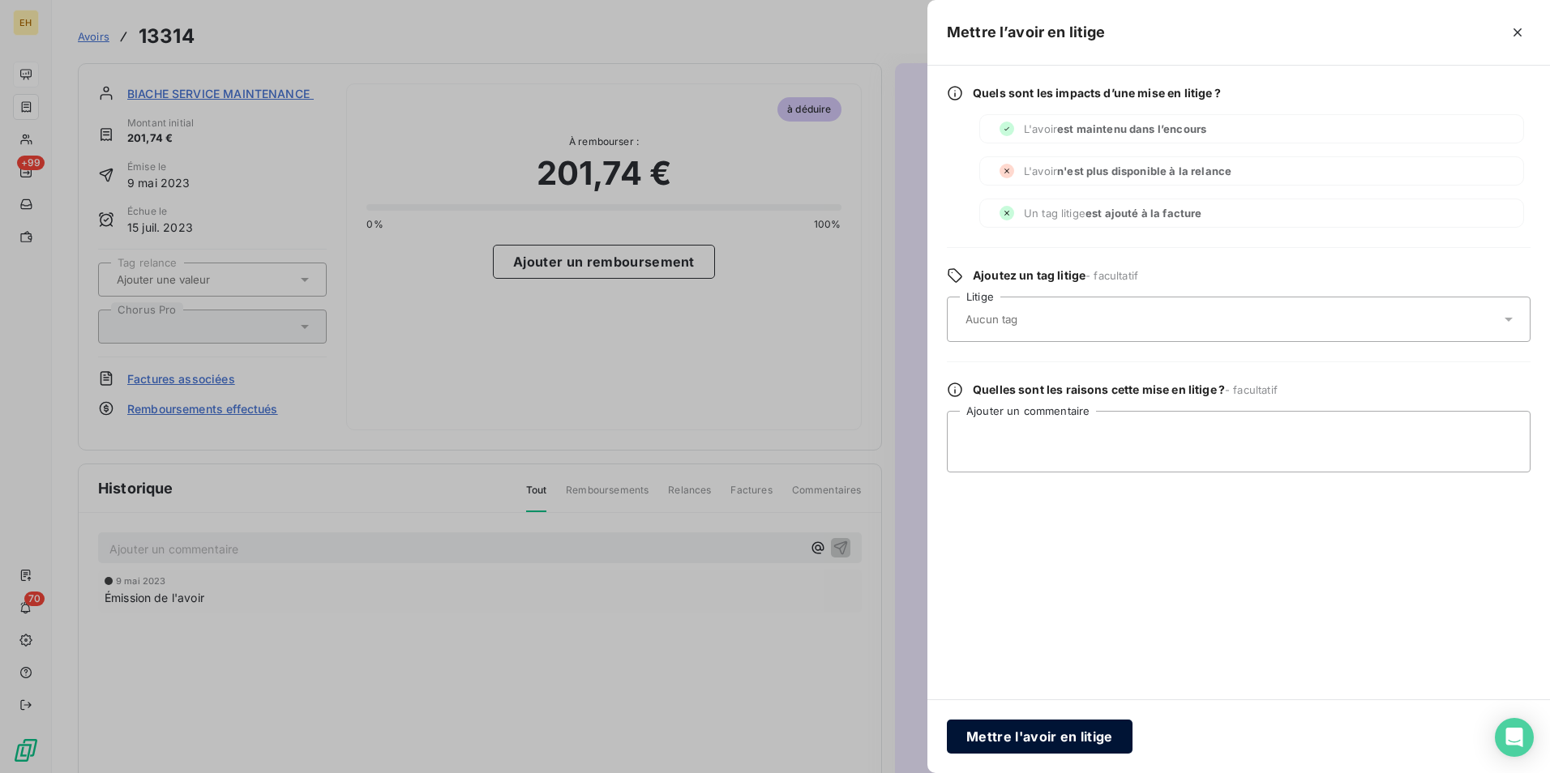
click at [1056, 732] on button "Mettre l'avoir en litige" at bounding box center [1040, 737] width 186 height 34
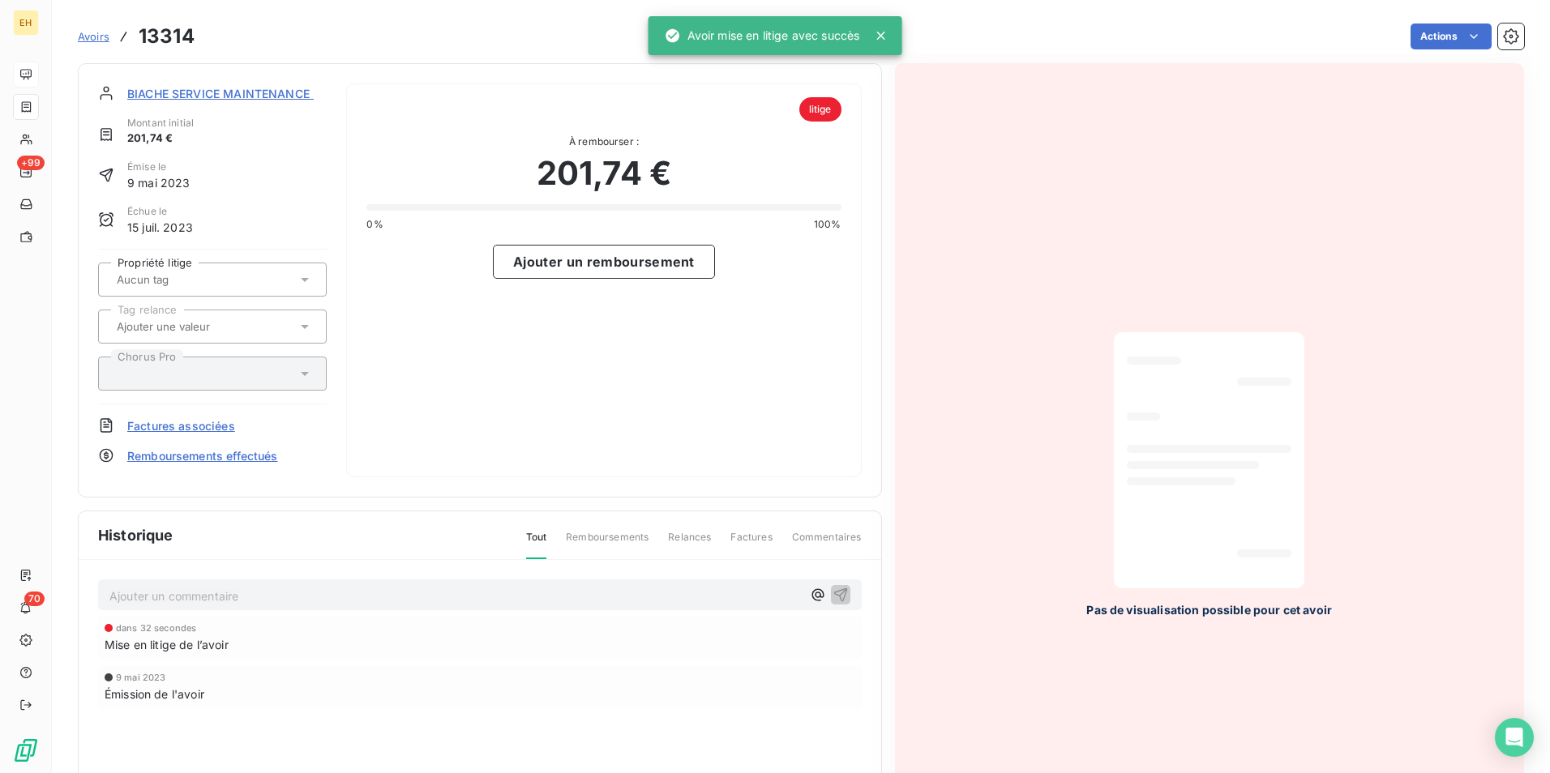
click at [207, 88] on span "BIACHE SERVICE MAINTENANCE - BSM***" at bounding box center [245, 93] width 237 height 17
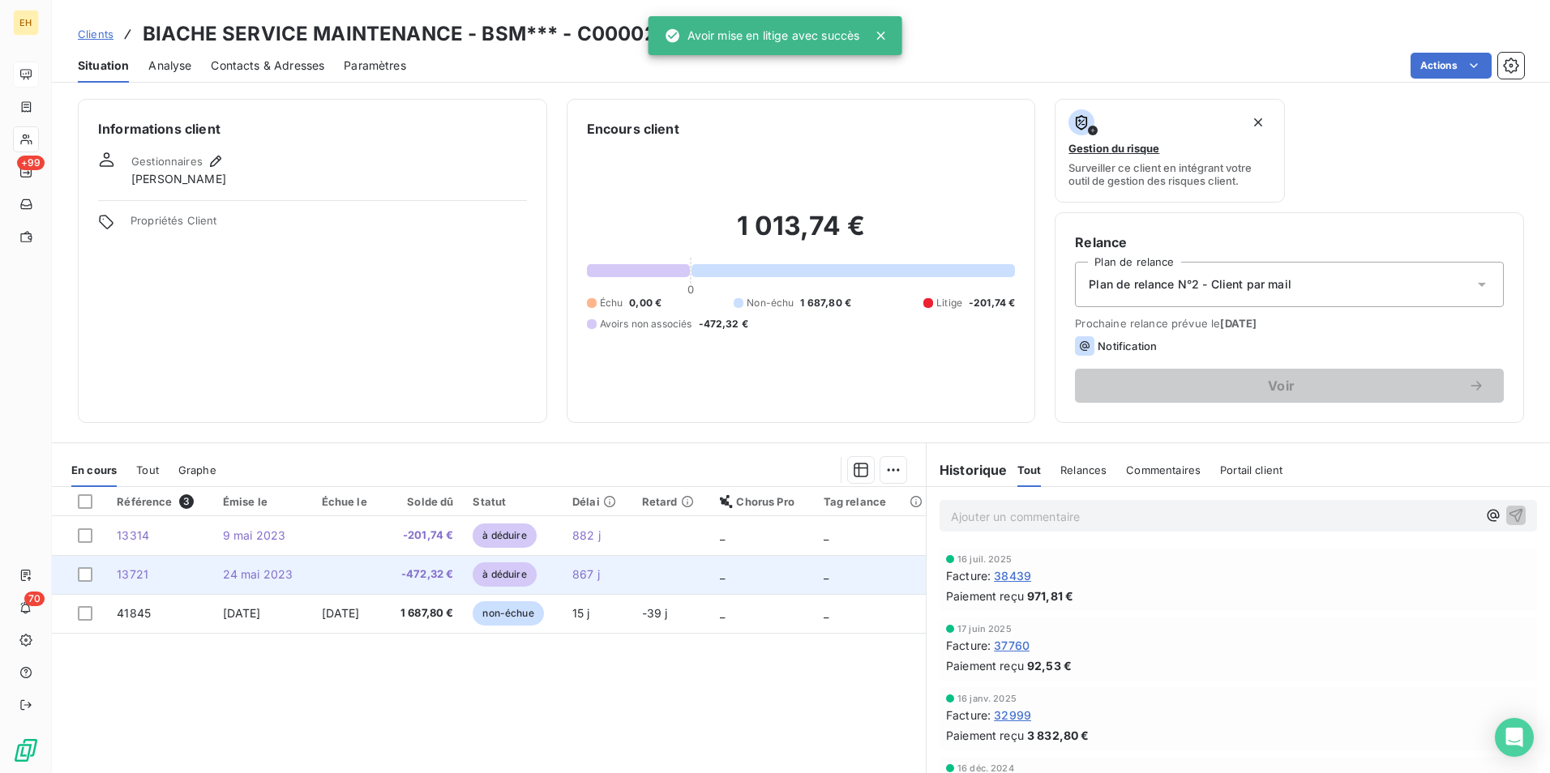
click at [375, 583] on td at bounding box center [347, 574] width 71 height 39
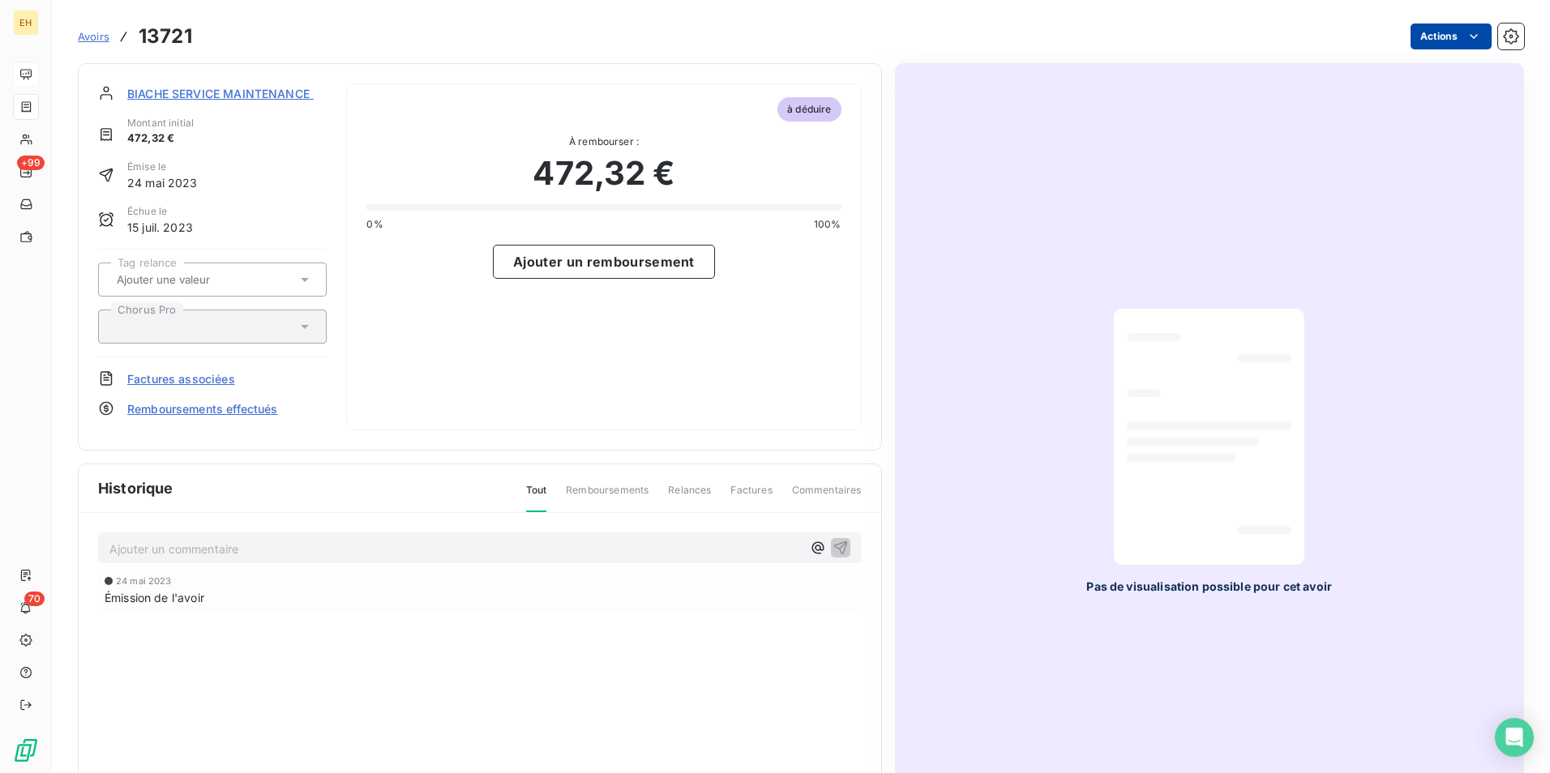
click at [1446, 38] on html "EH +99 70 Avoirs 13721 Actions BIACHE SERVICE MAINTENANCE - BSM*** Montant init…" at bounding box center [775, 386] width 1550 height 773
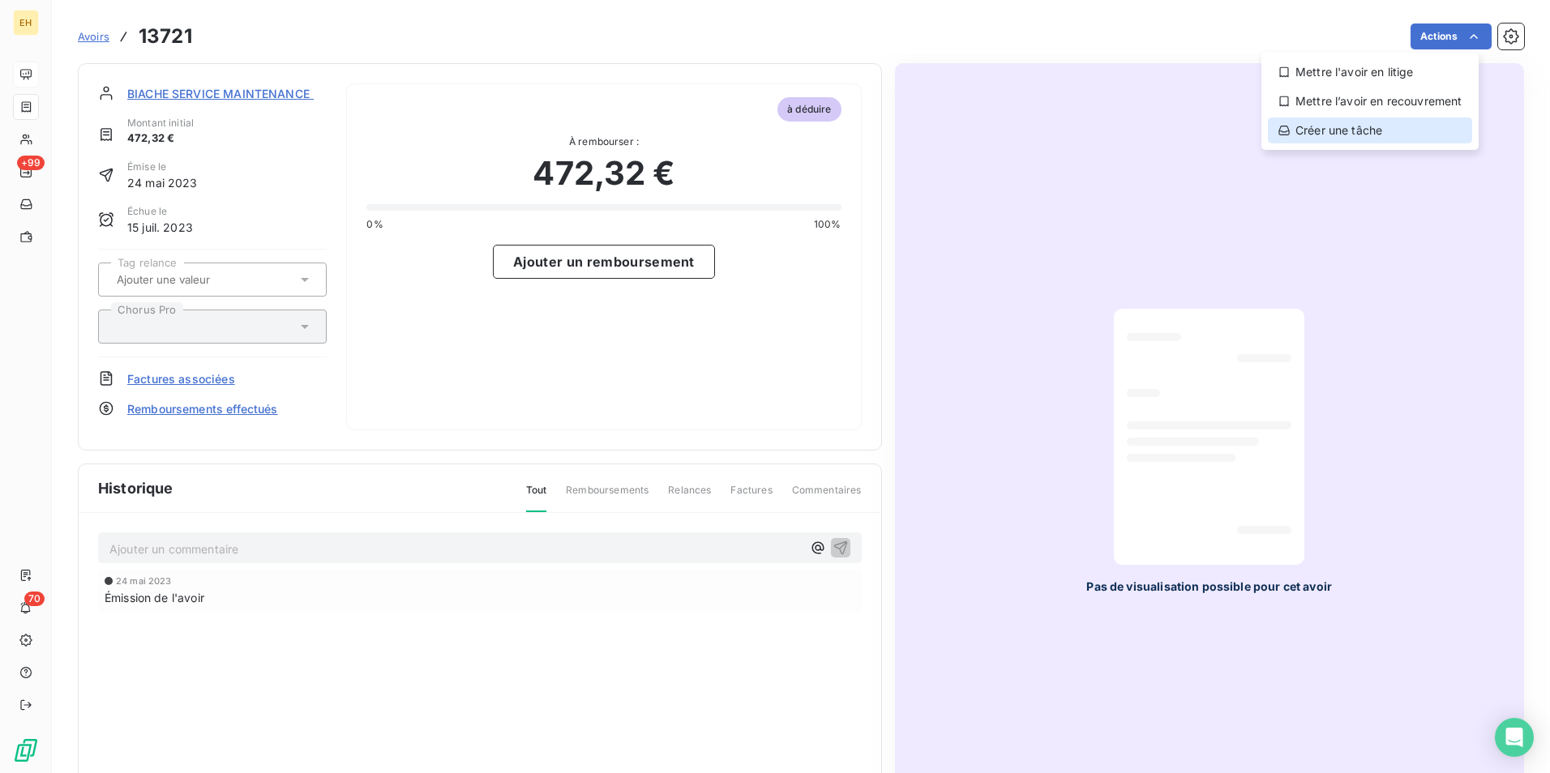
click at [1421, 123] on div "Créer une tâche" at bounding box center [1369, 131] width 204 height 26
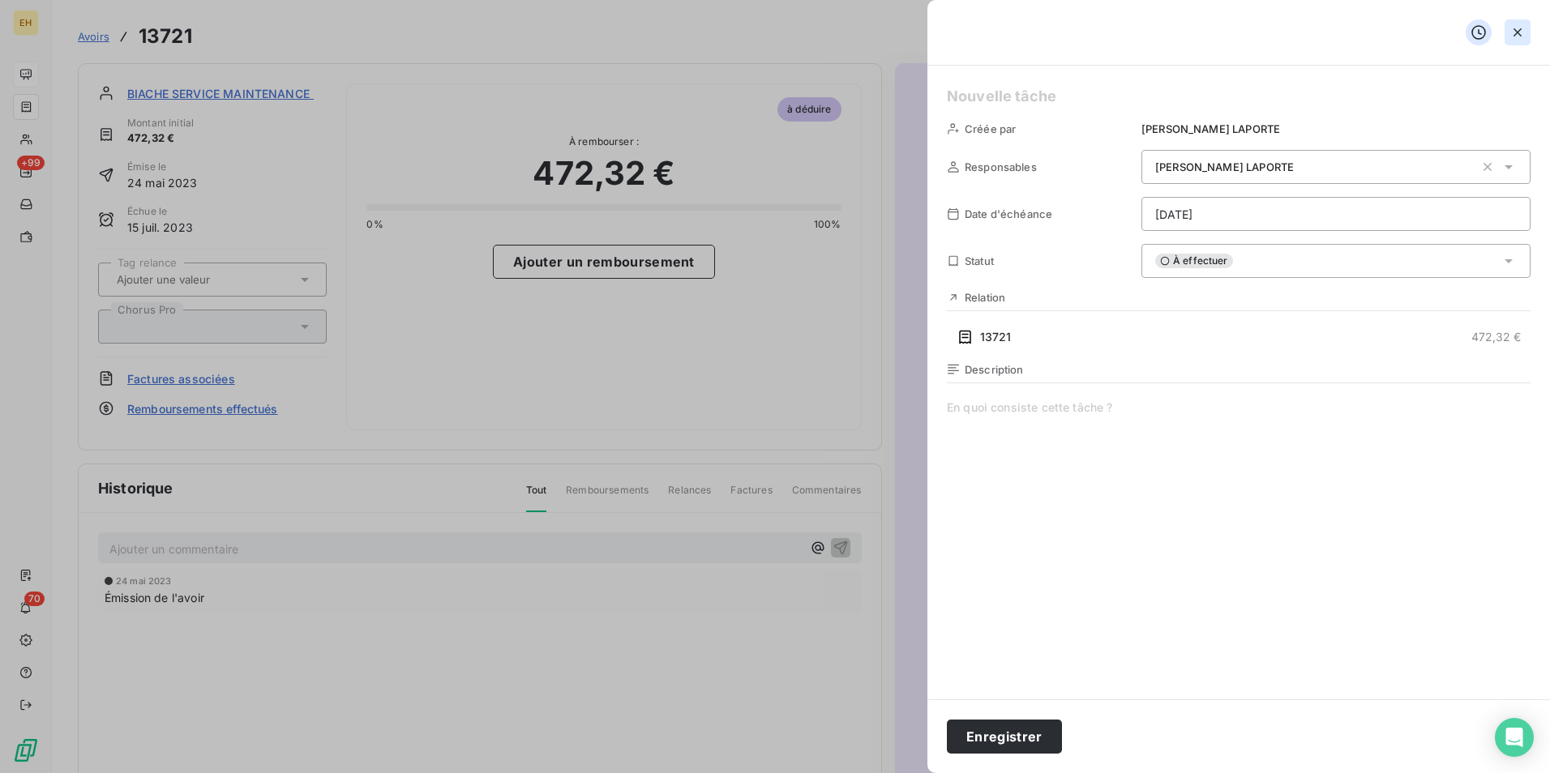
click at [1524, 29] on icon "button" at bounding box center [1517, 32] width 16 height 16
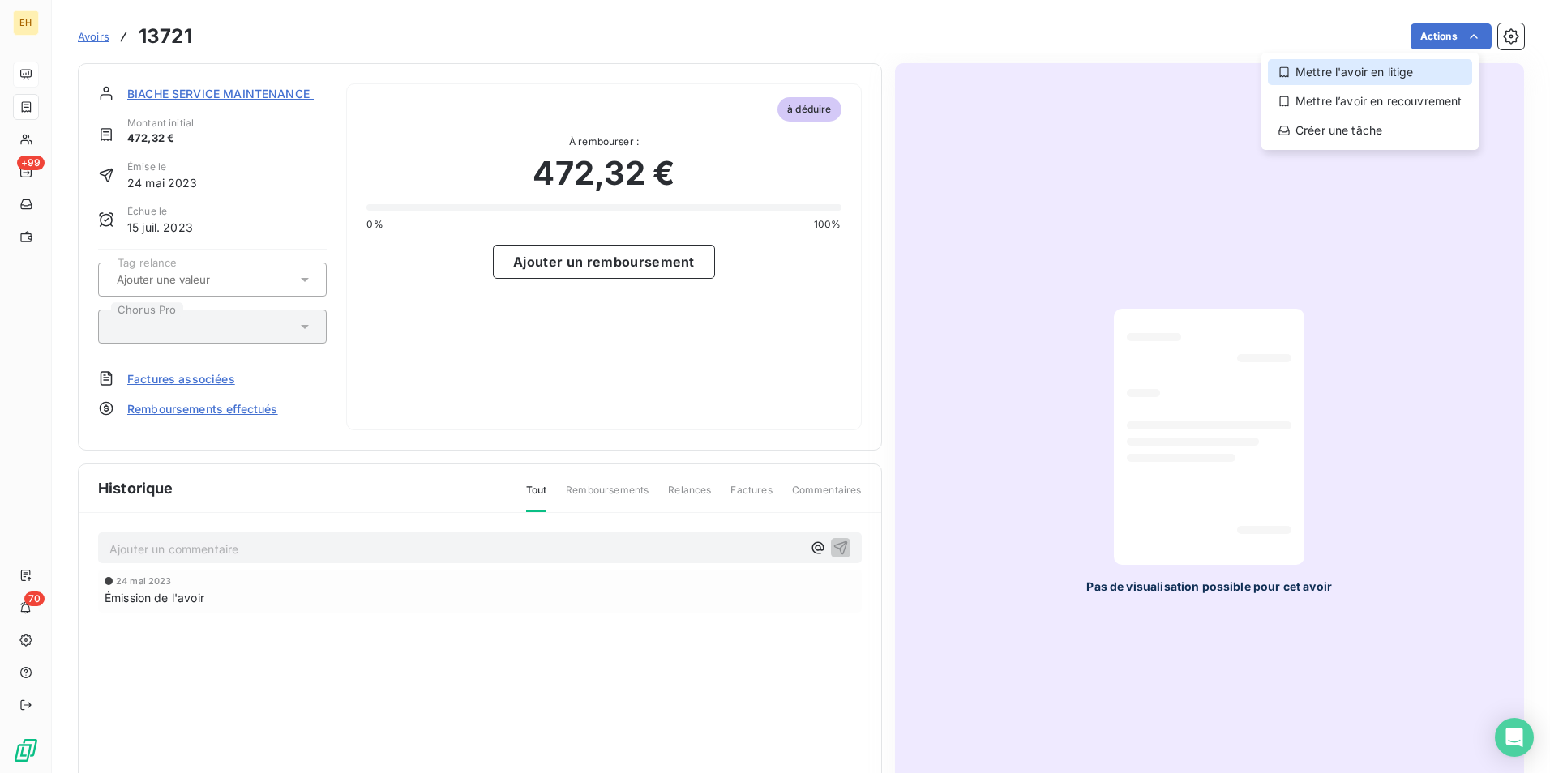
click at [1417, 76] on div "Mettre l'avoir en litige" at bounding box center [1369, 72] width 204 height 26
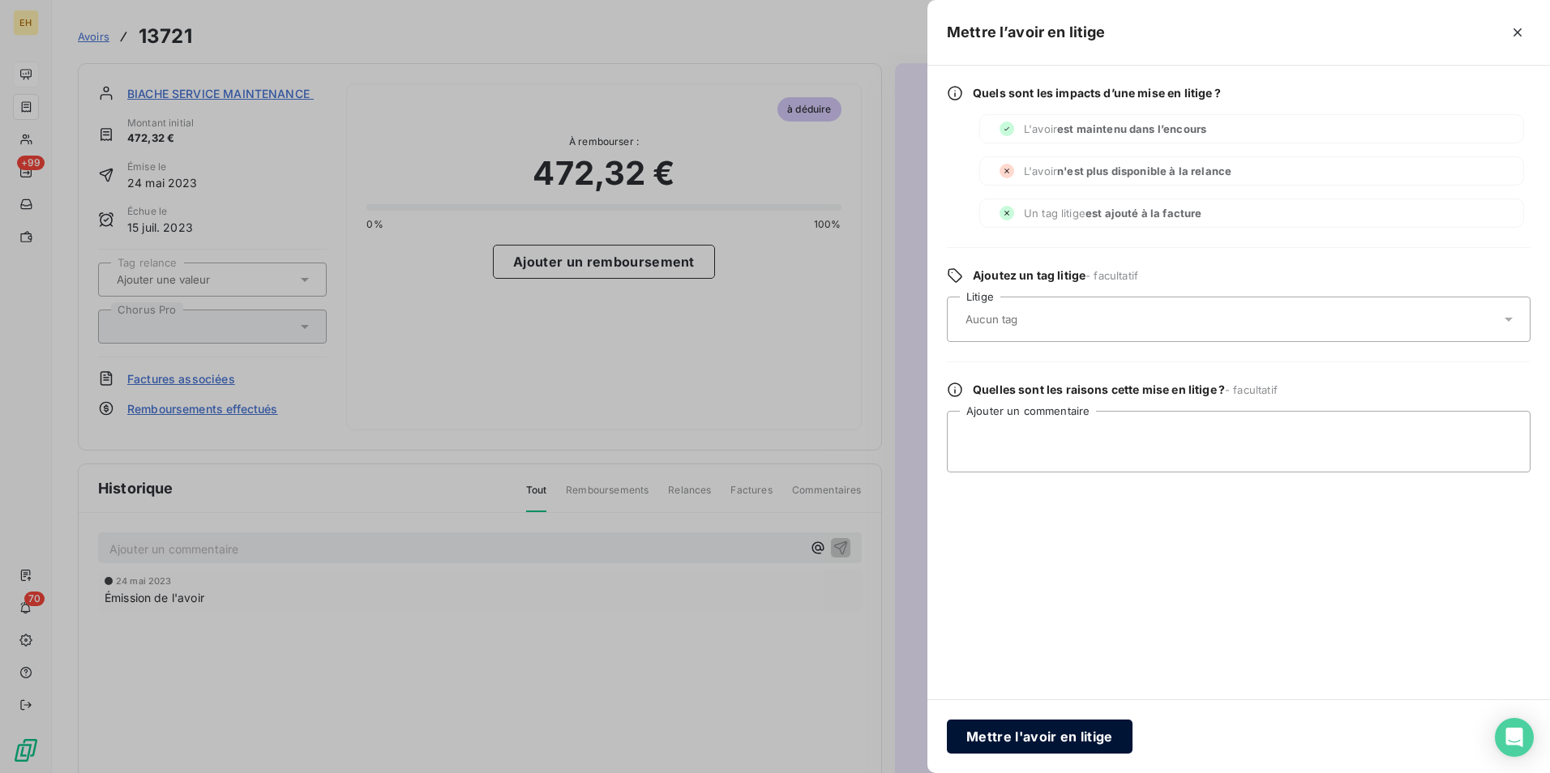
click at [990, 724] on button "Mettre l'avoir en litige" at bounding box center [1040, 737] width 186 height 34
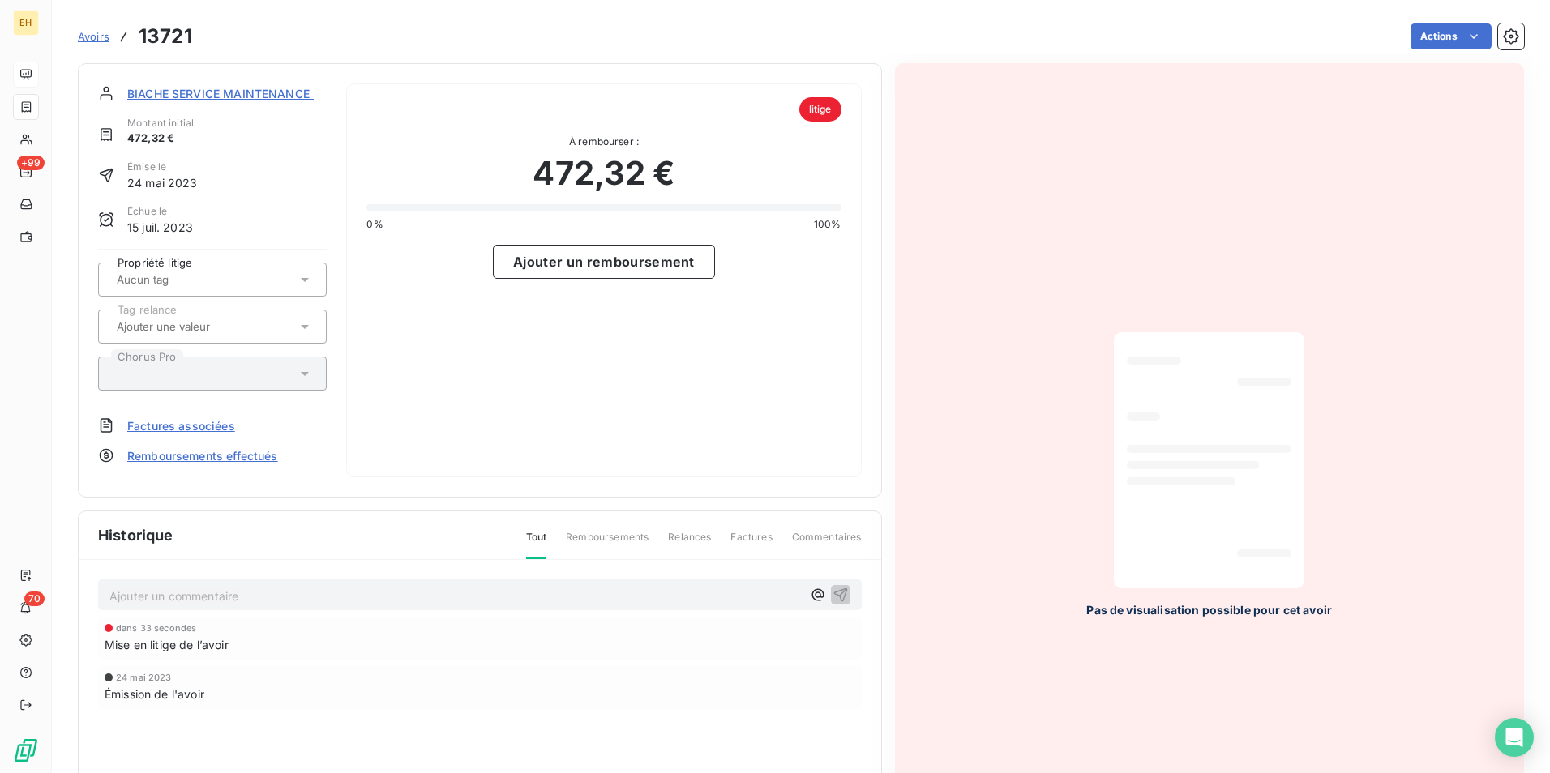
click at [175, 89] on span "BIACHE SERVICE MAINTENANCE - BSM***" at bounding box center [245, 93] width 237 height 17
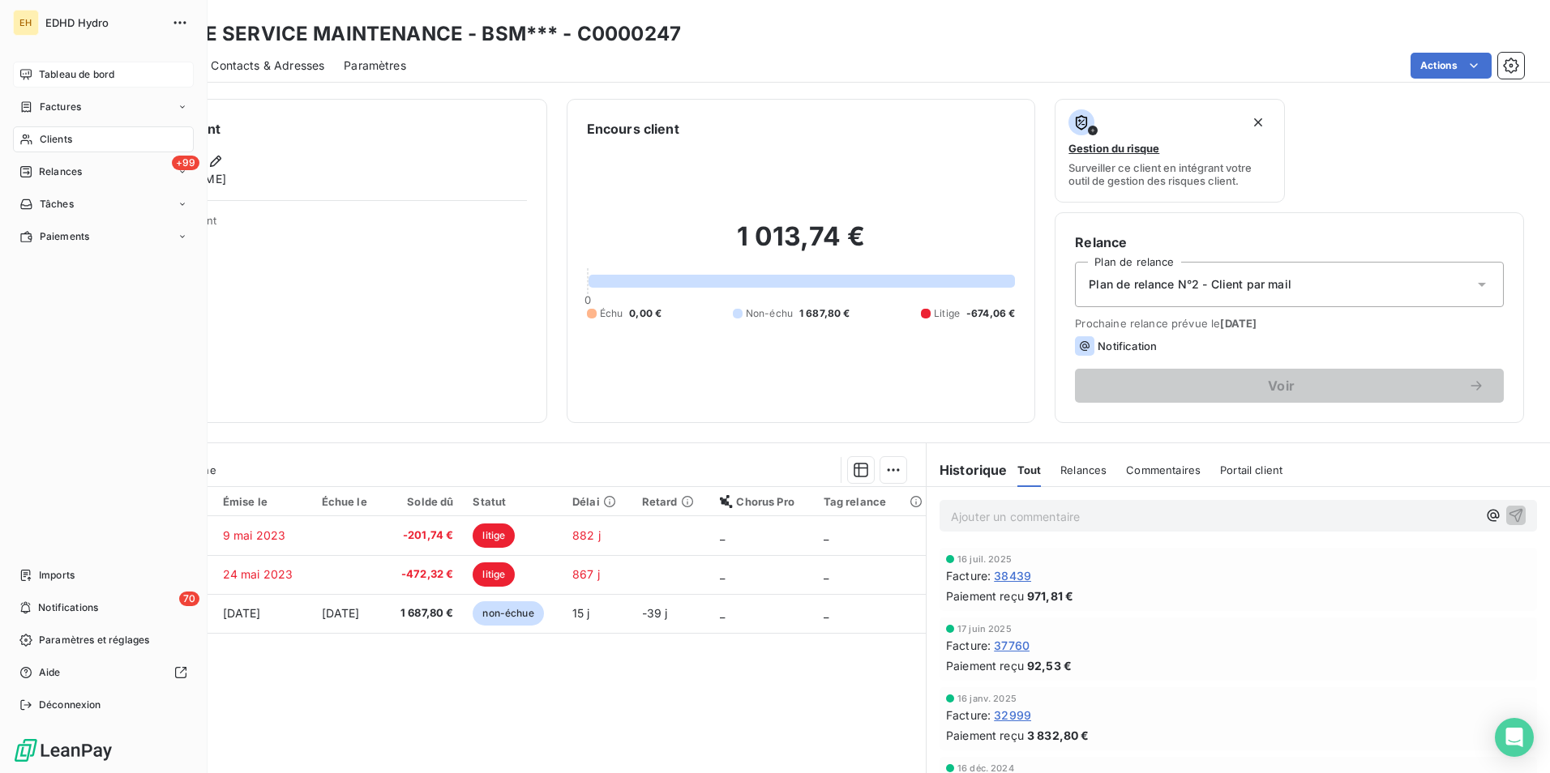
click at [86, 72] on span "Tableau de bord" at bounding box center [76, 74] width 75 height 15
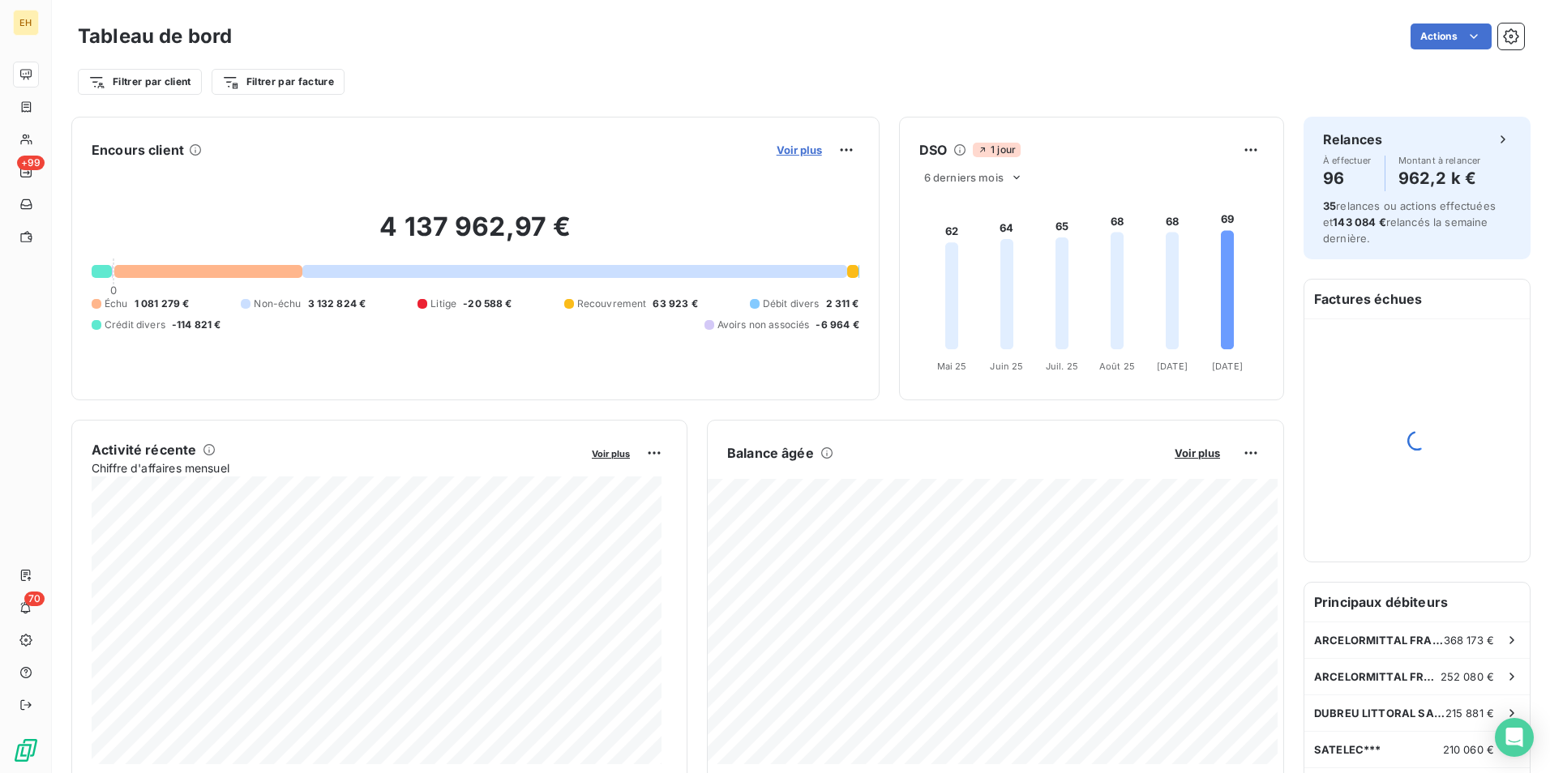
click at [781, 150] on span "Voir plus" at bounding box center [798, 149] width 45 height 13
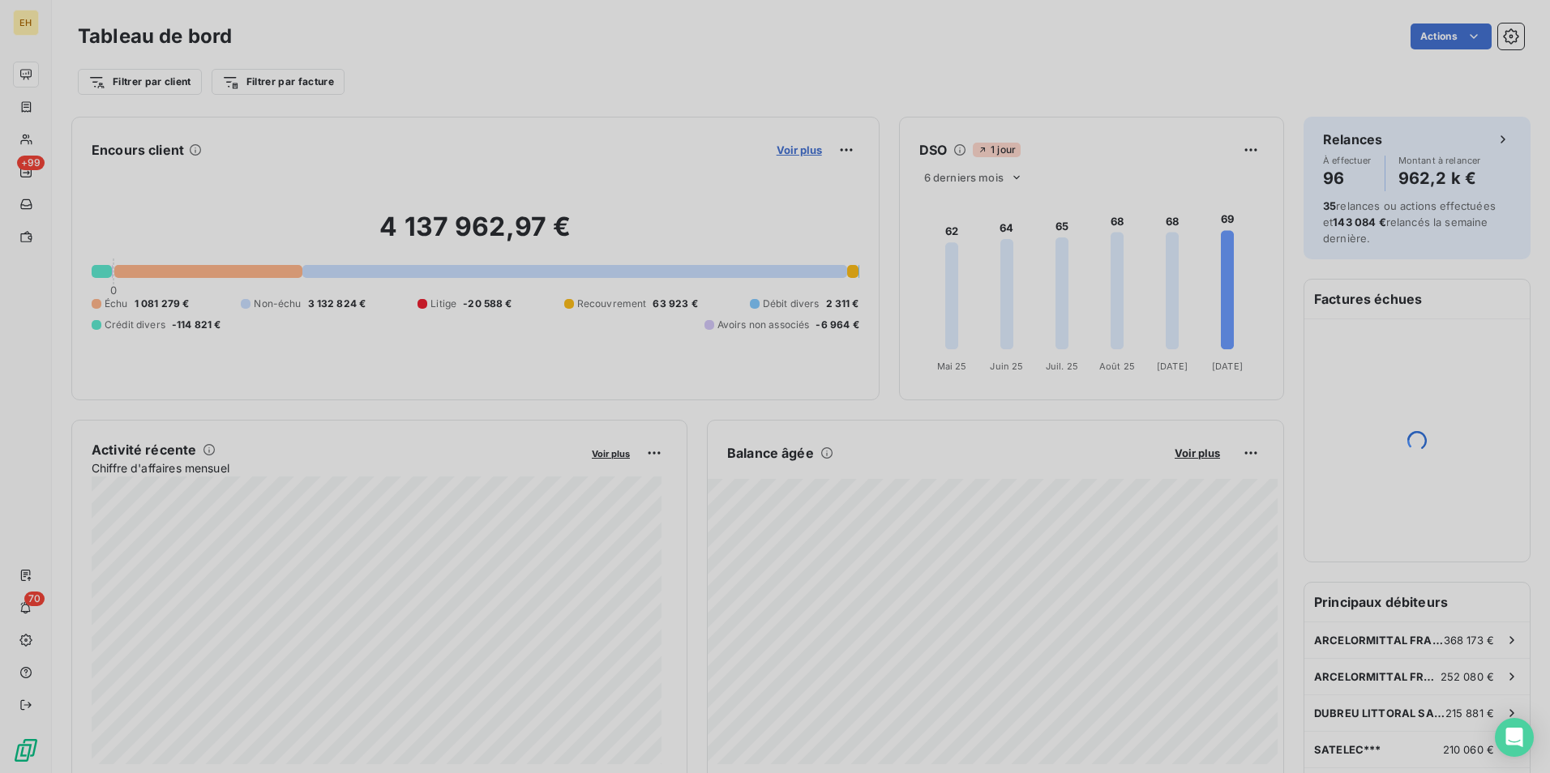
scroll to position [13, 13]
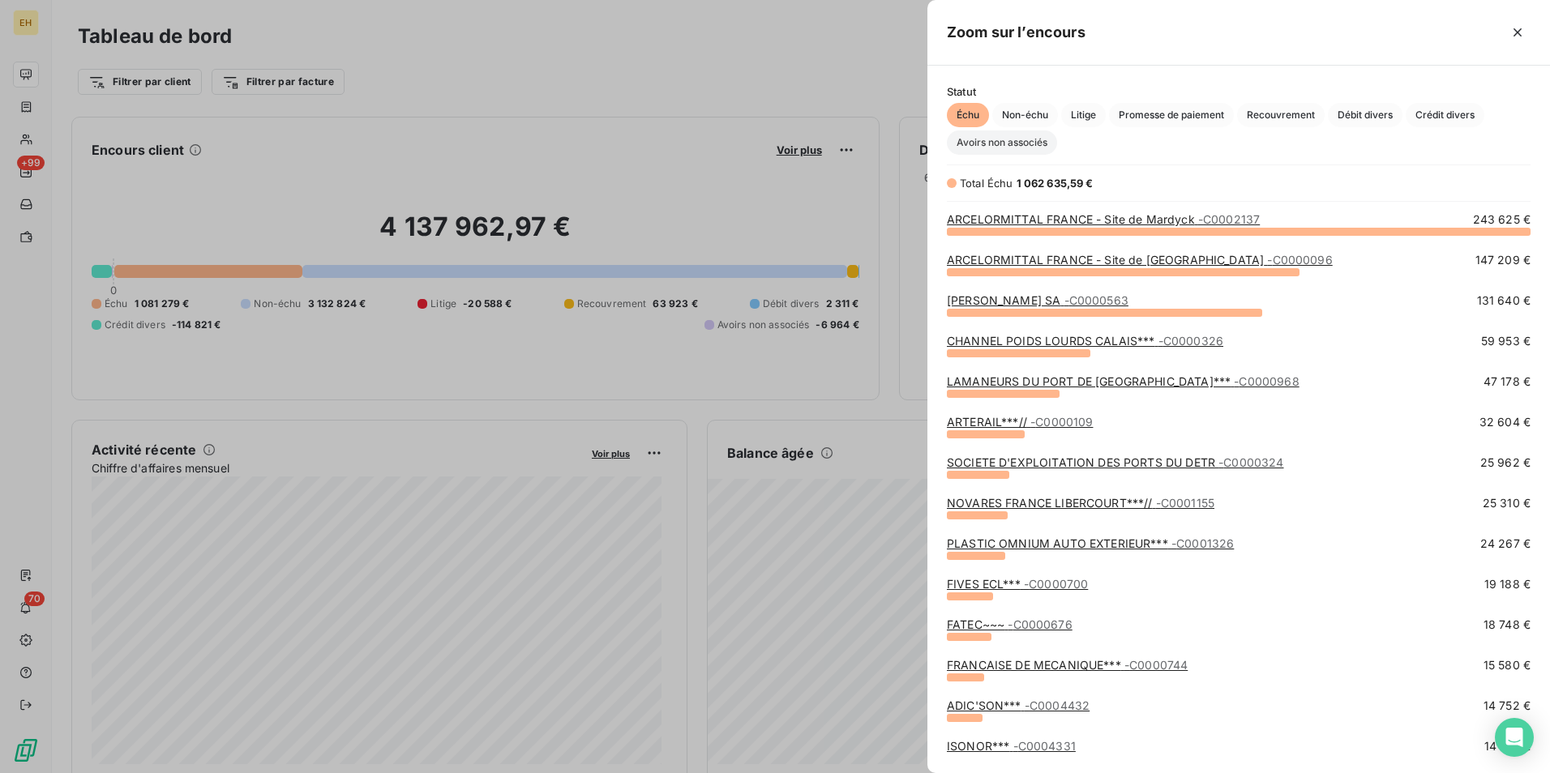
click at [1032, 139] on span "Avoirs non associés" at bounding box center [1002, 142] width 110 height 24
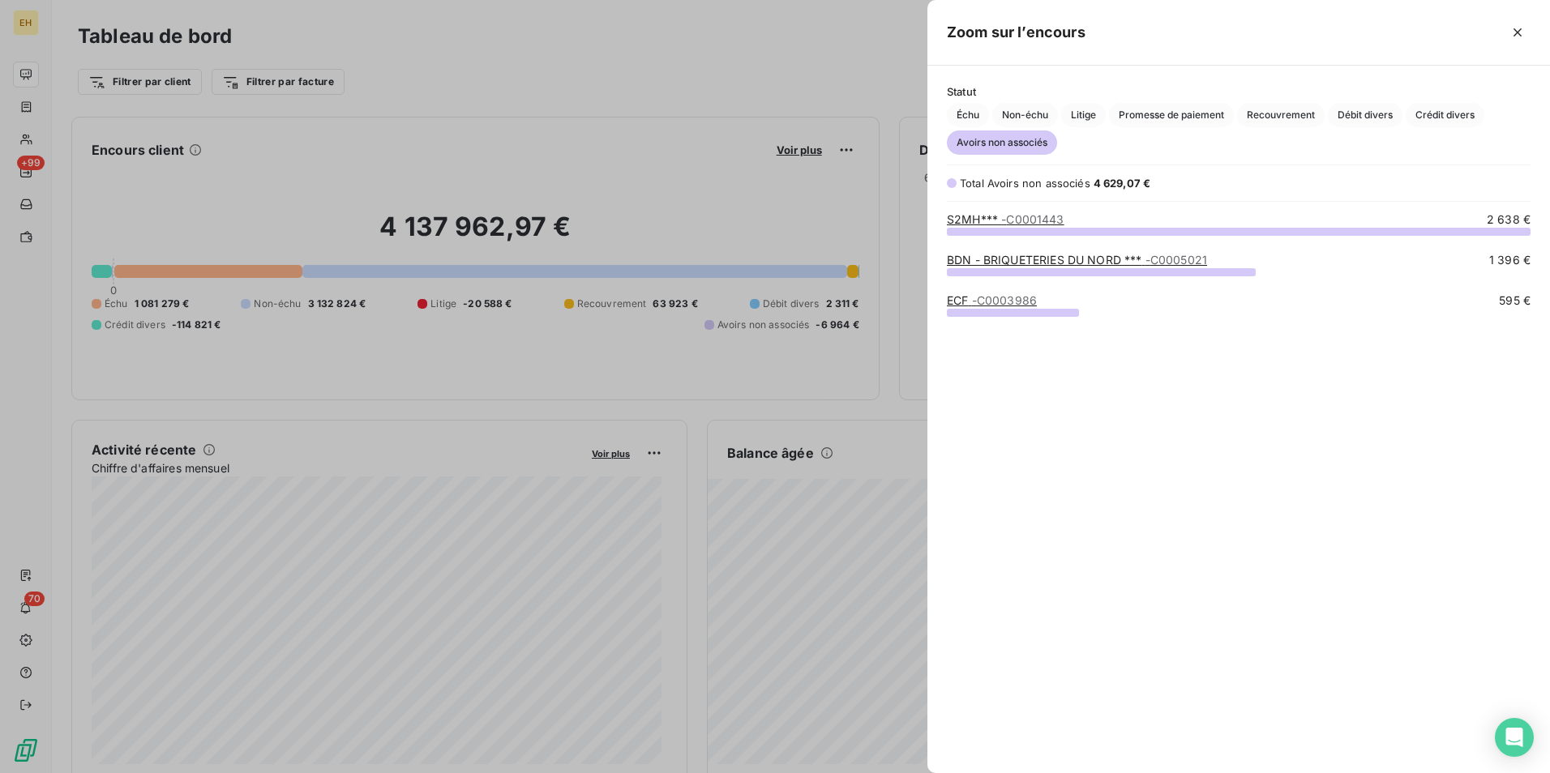
click at [650, 177] on div at bounding box center [775, 386] width 1550 height 773
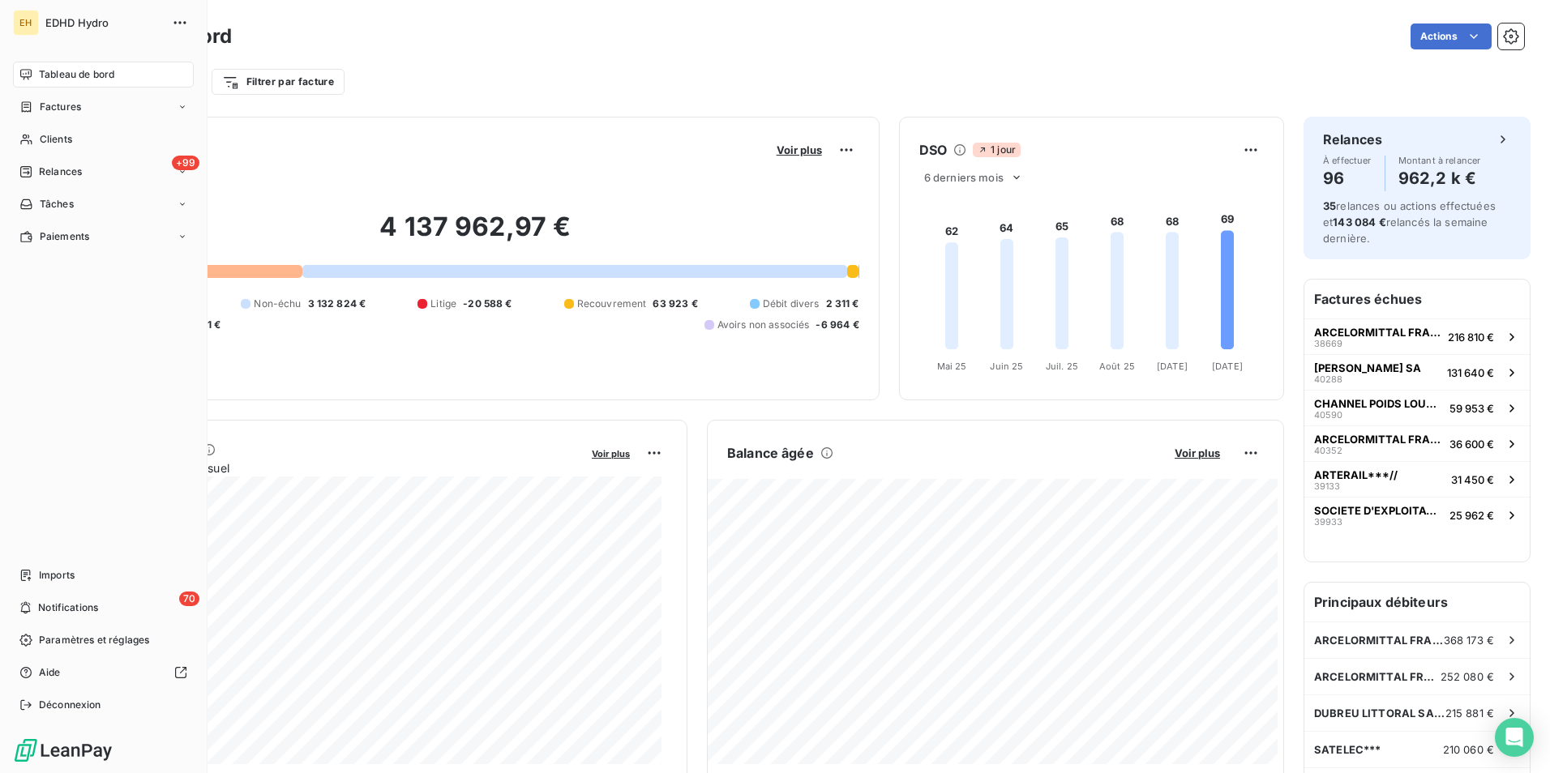
click at [71, 79] on span "Tableau de bord" at bounding box center [76, 74] width 75 height 15
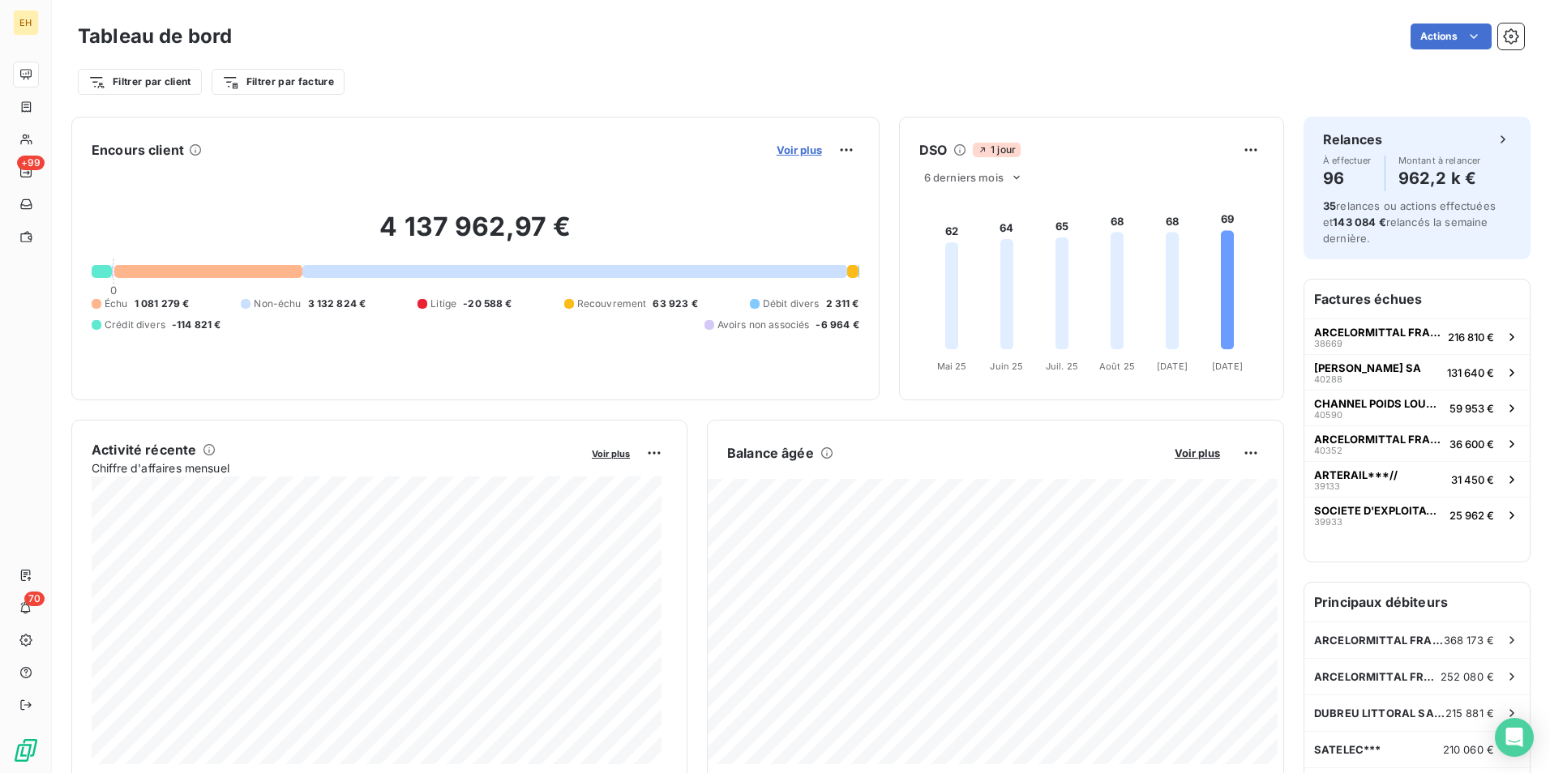
click at [776, 154] on span "Voir plus" at bounding box center [798, 149] width 45 height 13
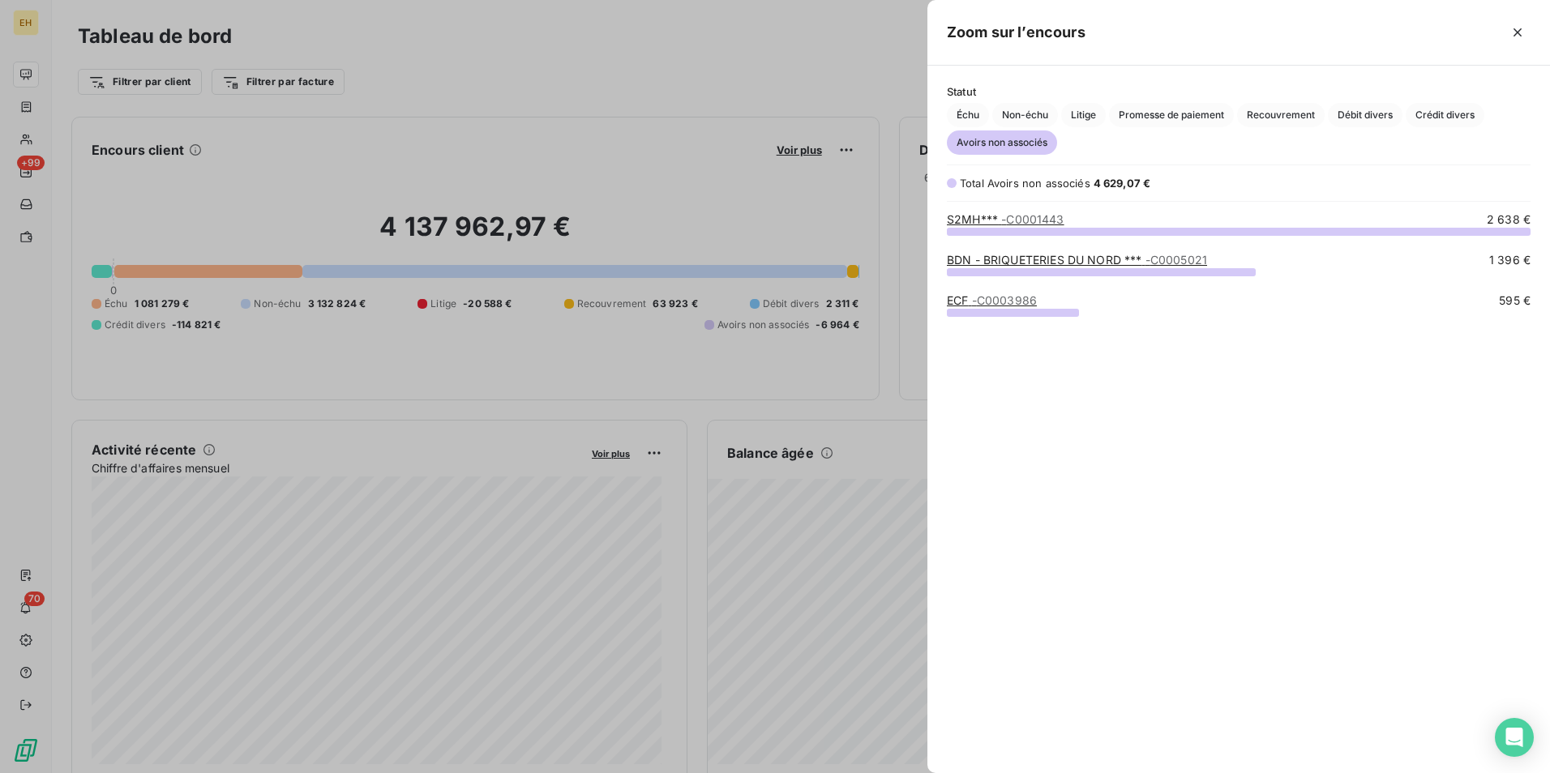
click at [1013, 139] on span "Avoirs non associés" at bounding box center [1002, 142] width 110 height 24
click at [990, 297] on span "- C0003986" at bounding box center [1004, 300] width 65 height 14
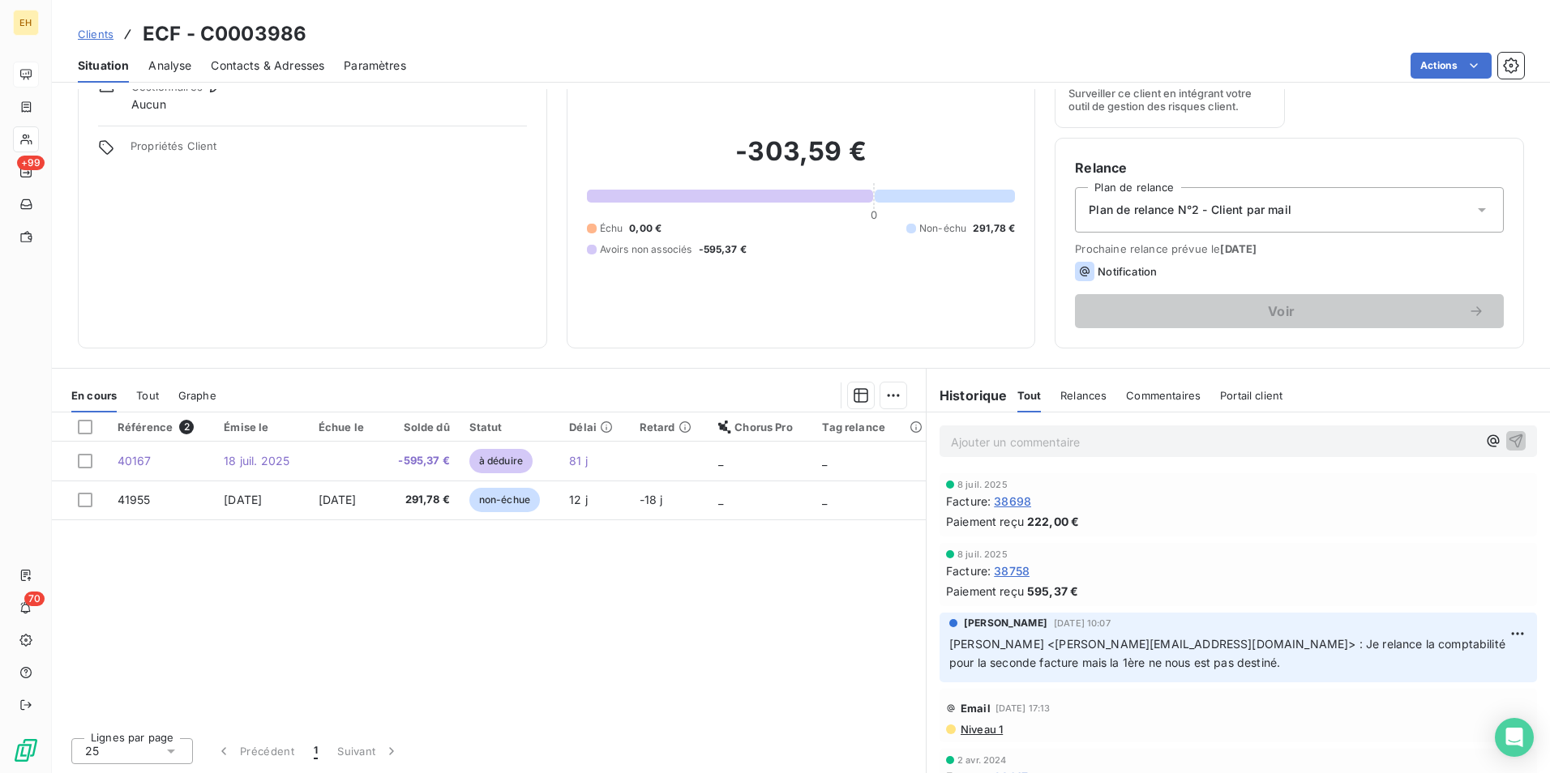
scroll to position [42, 0]
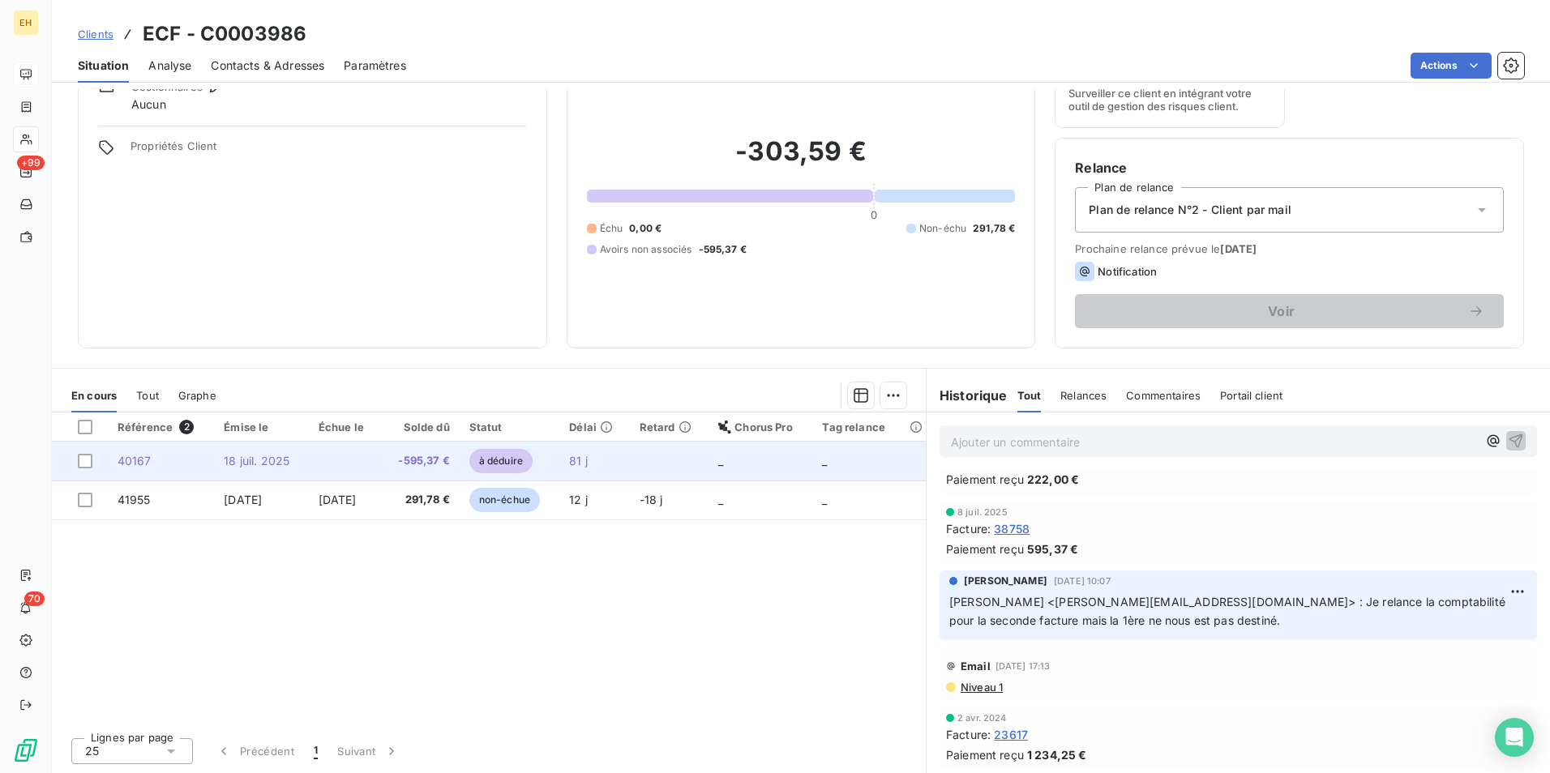
click at [381, 472] on td at bounding box center [345, 461] width 72 height 39
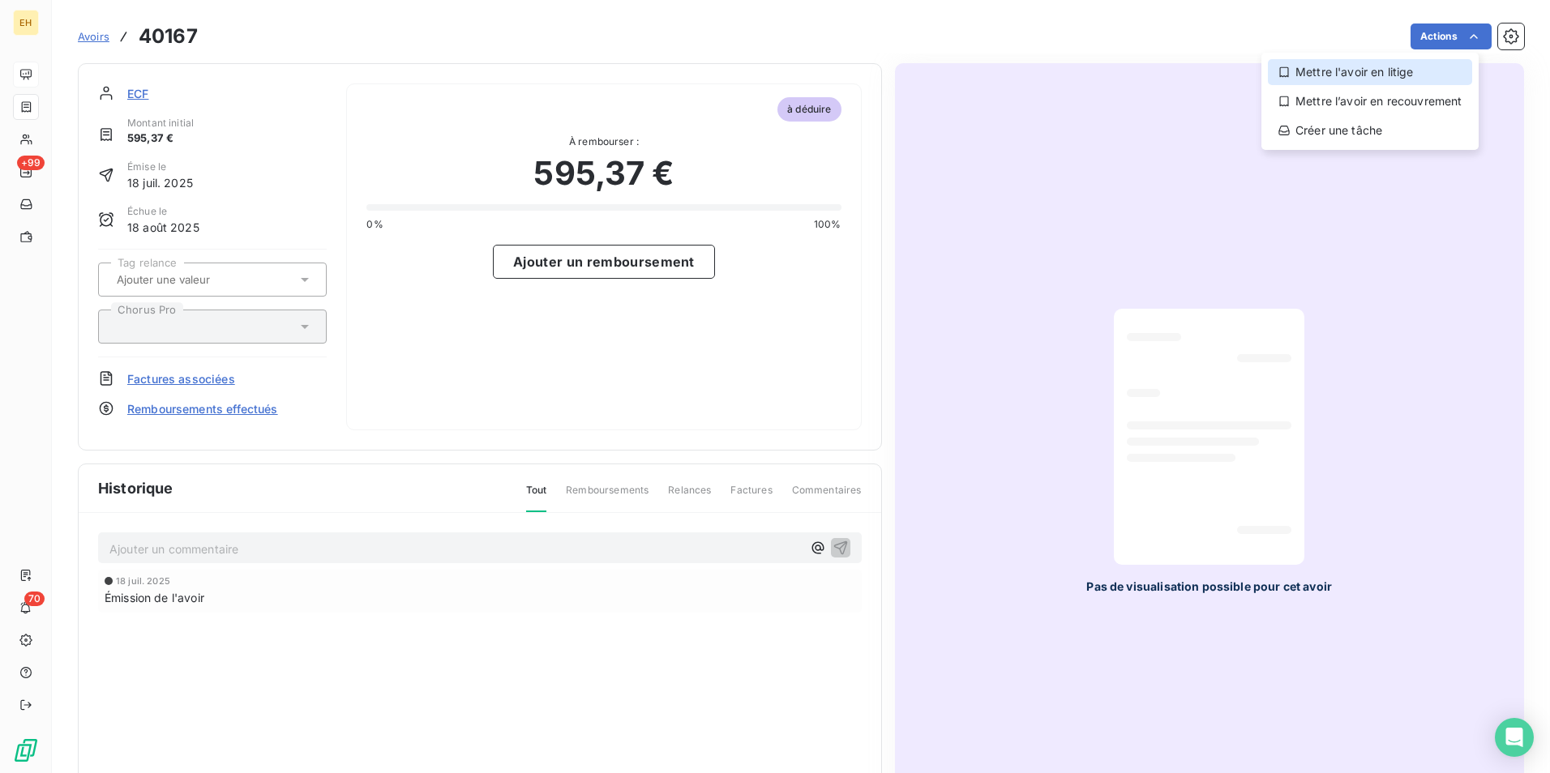
click at [1387, 83] on div "Mettre l'avoir en litige" at bounding box center [1369, 72] width 204 height 26
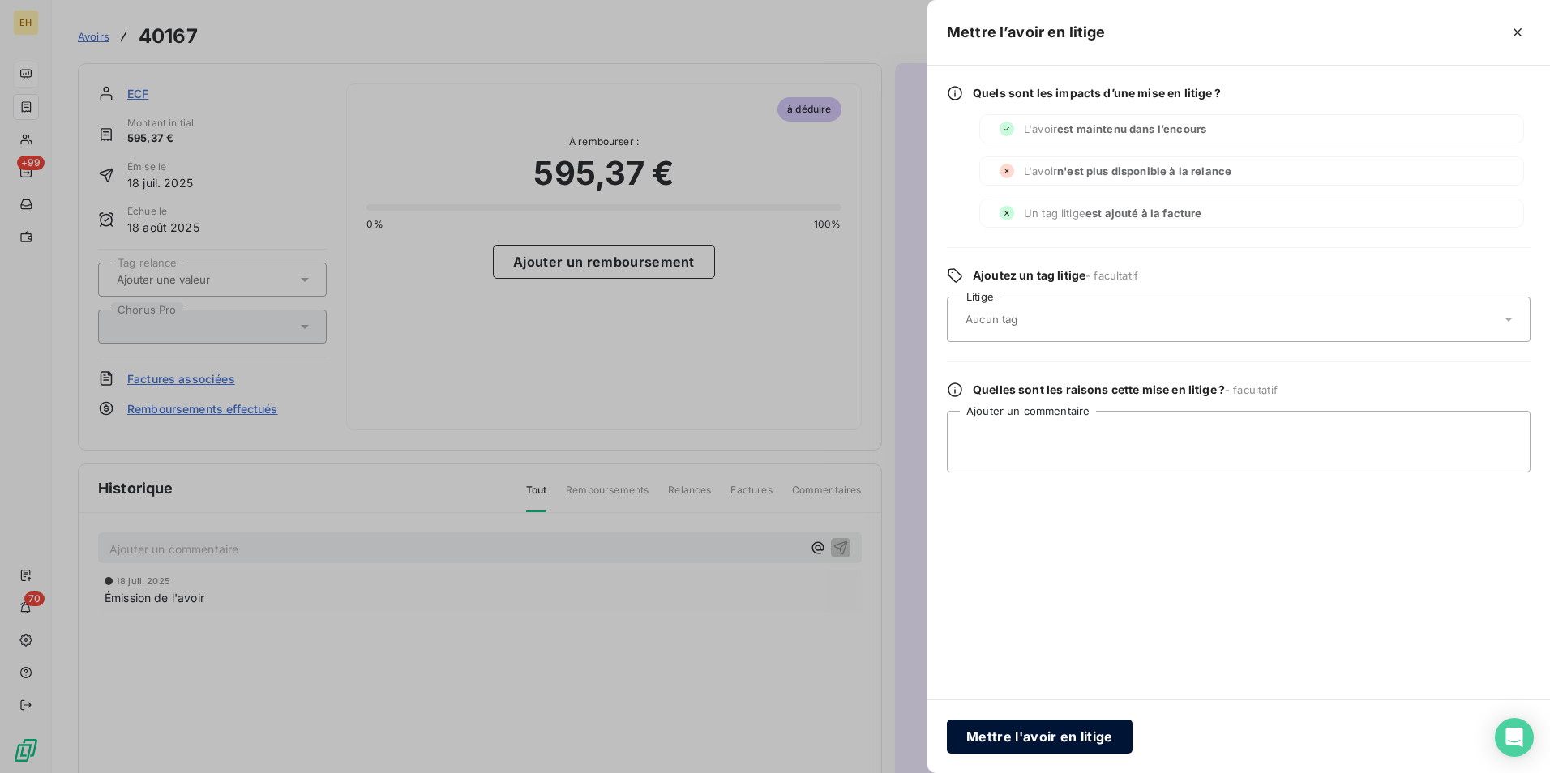
click at [1071, 736] on button "Mettre l'avoir en litige" at bounding box center [1040, 737] width 186 height 34
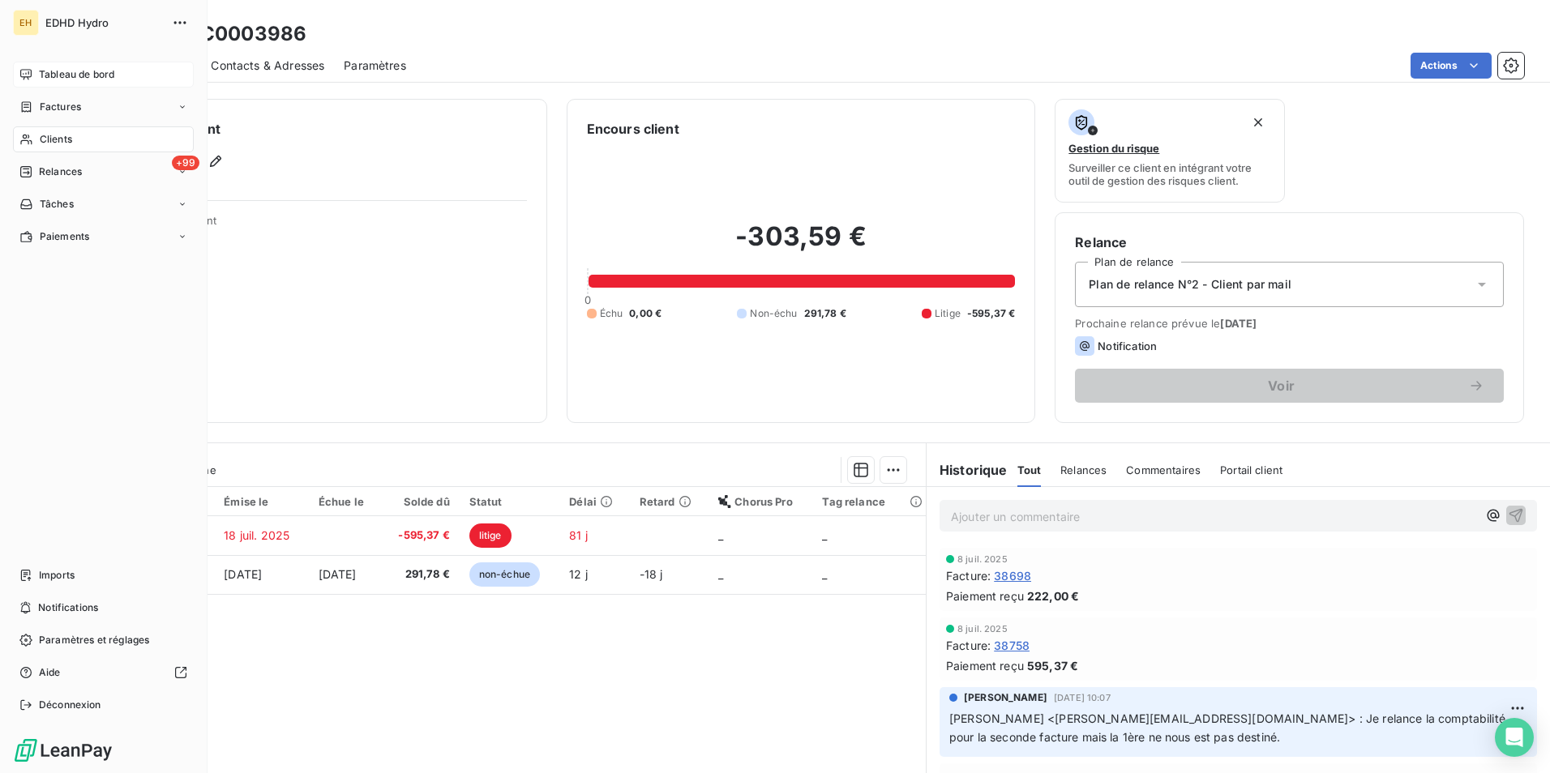
click at [56, 72] on span "Tableau de bord" at bounding box center [76, 74] width 75 height 15
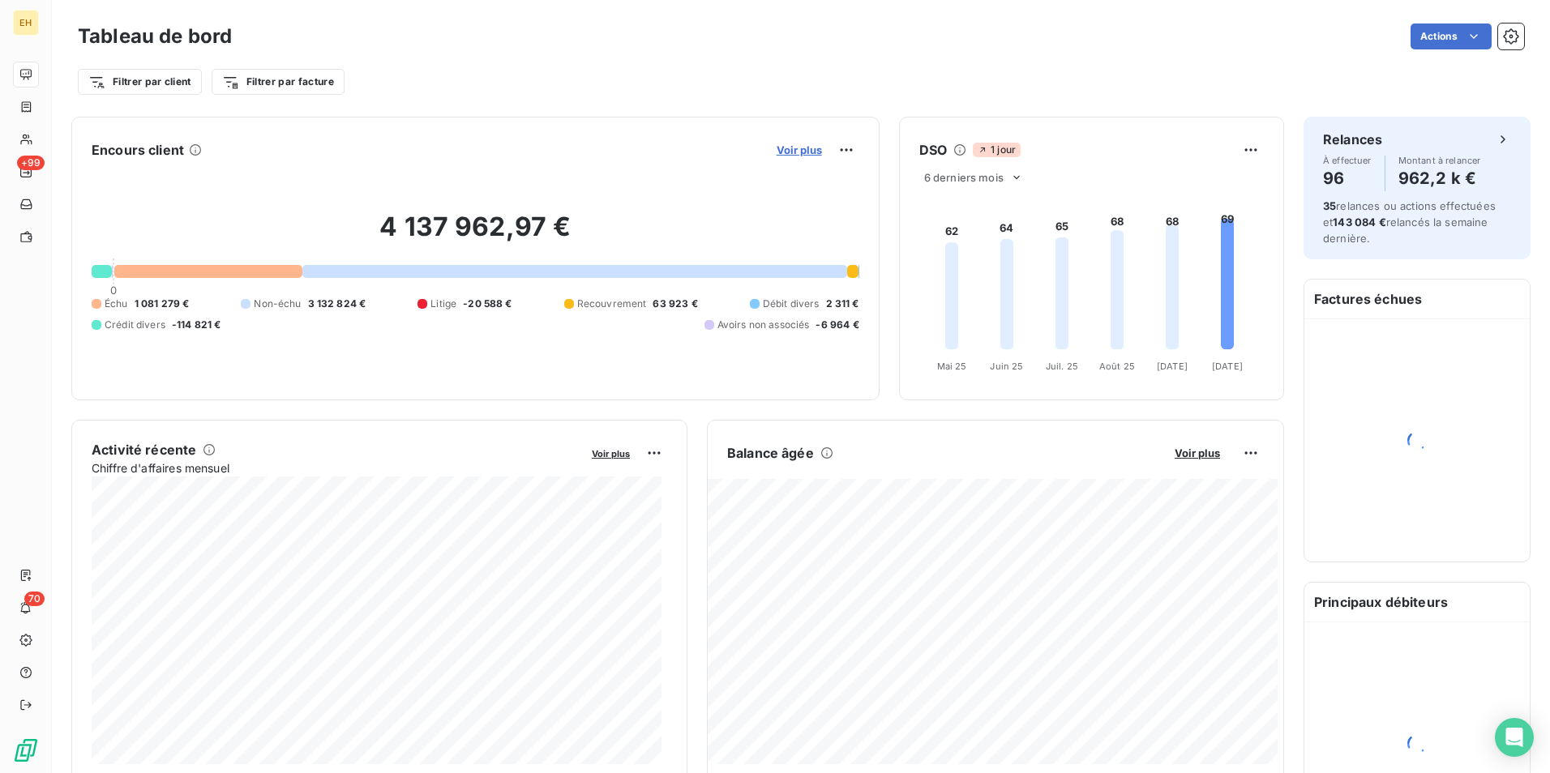
click at [797, 148] on span "Voir plus" at bounding box center [798, 149] width 45 height 13
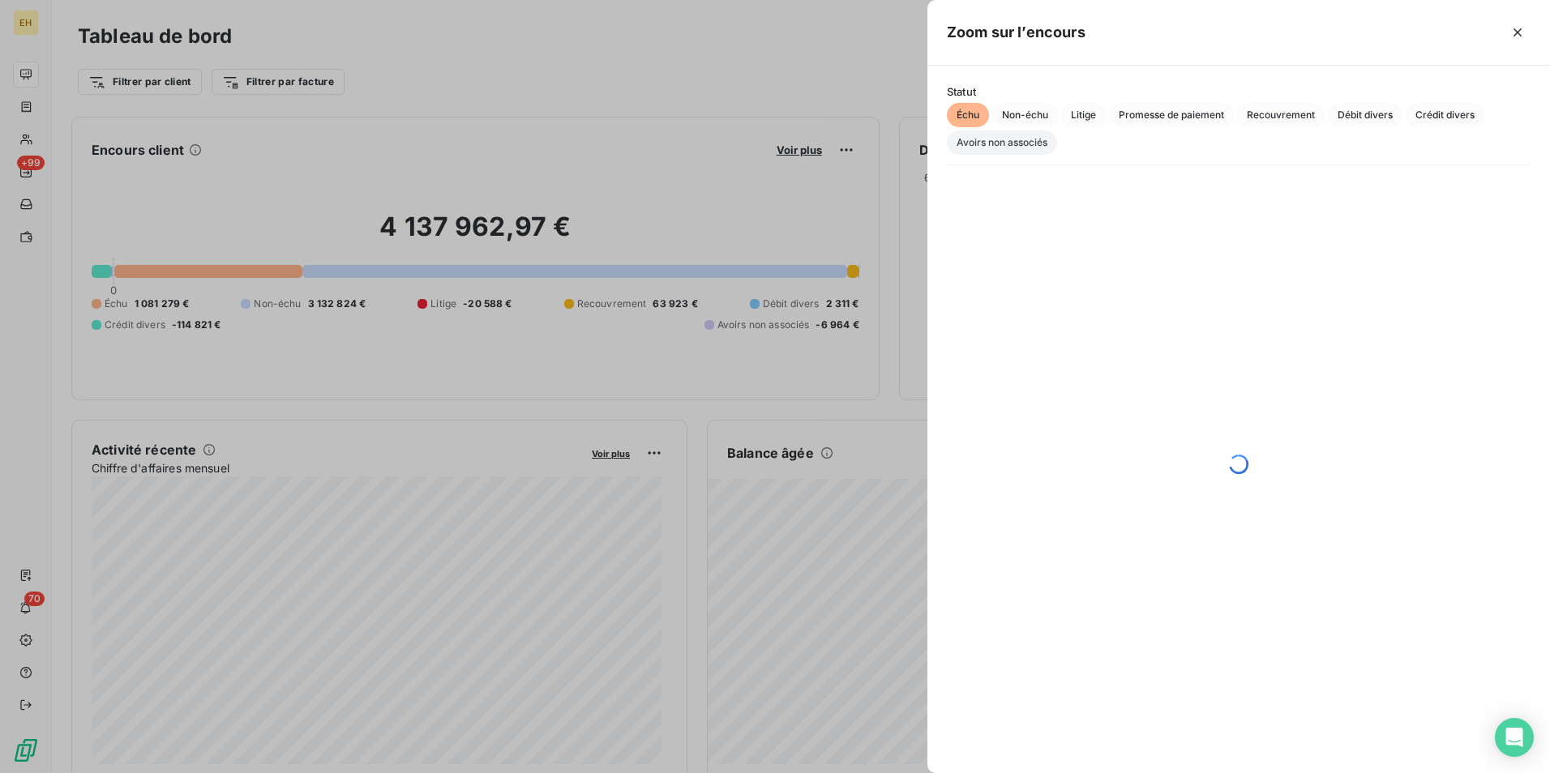
click at [1028, 144] on span "Avoirs non associés" at bounding box center [1002, 142] width 110 height 24
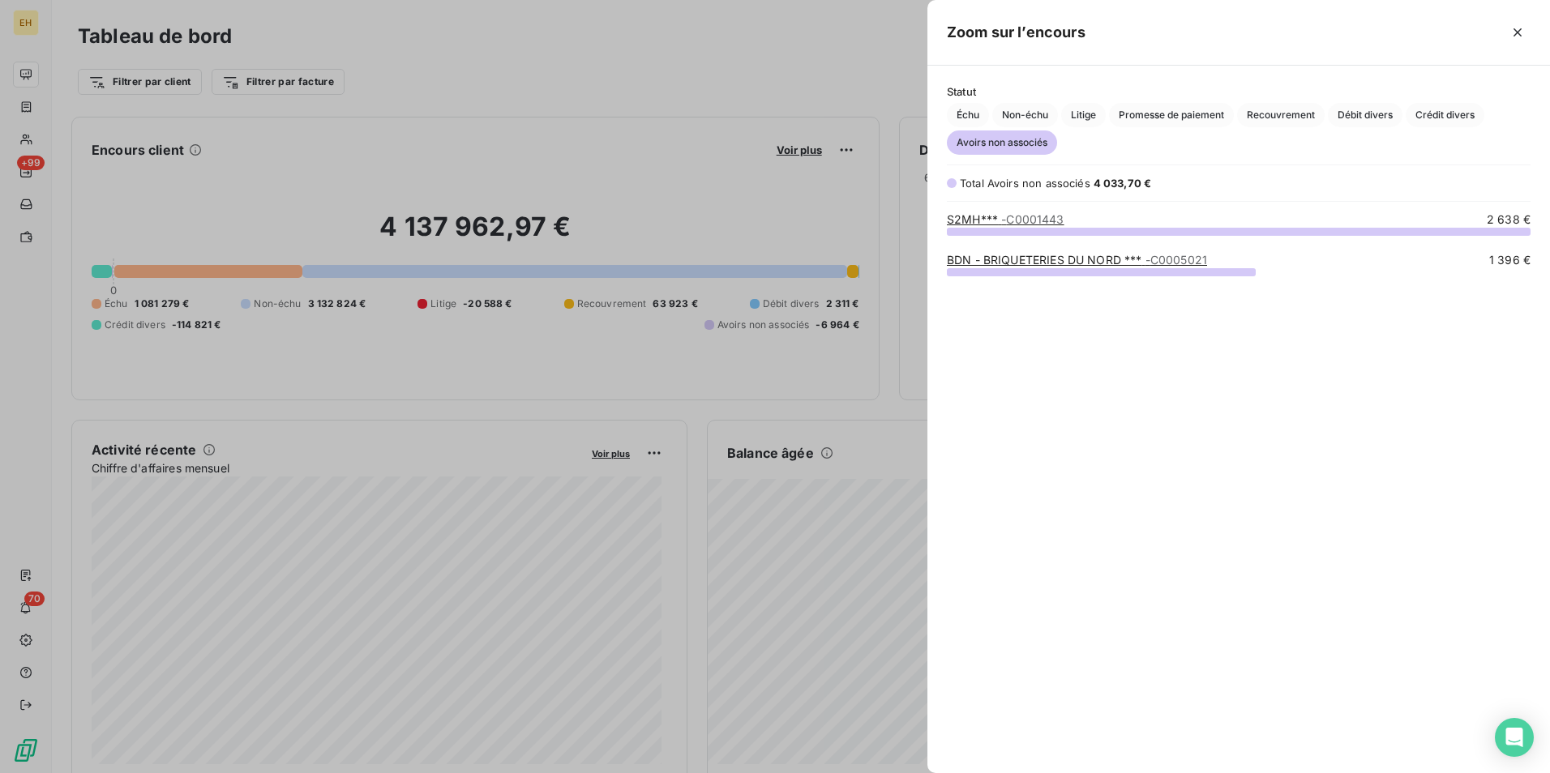
scroll to position [530, 610]
click at [1451, 113] on span "Crédit divers" at bounding box center [1444, 115] width 79 height 24
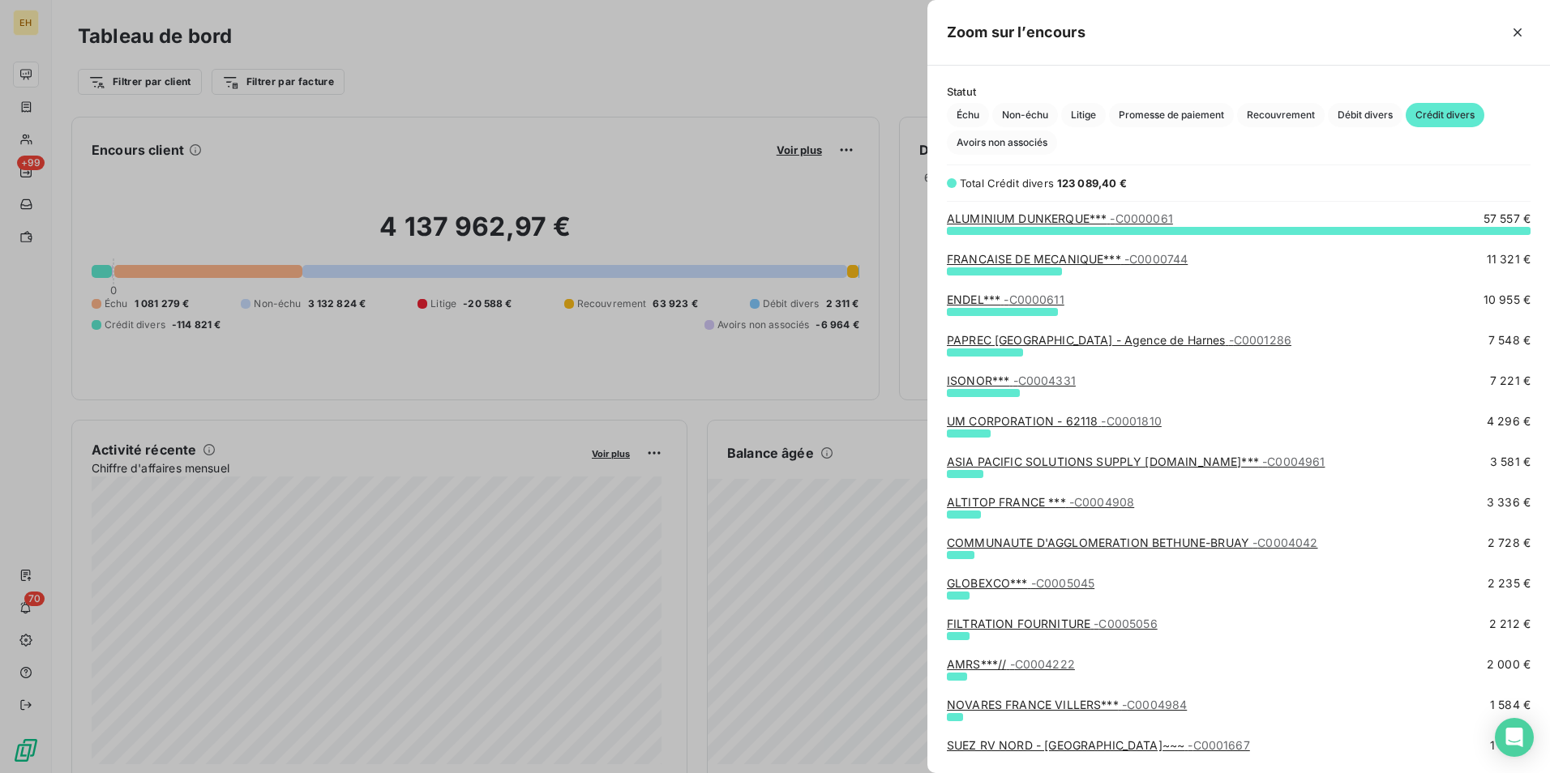
scroll to position [0, 0]
click at [1362, 114] on span "Débit divers" at bounding box center [1364, 115] width 75 height 24
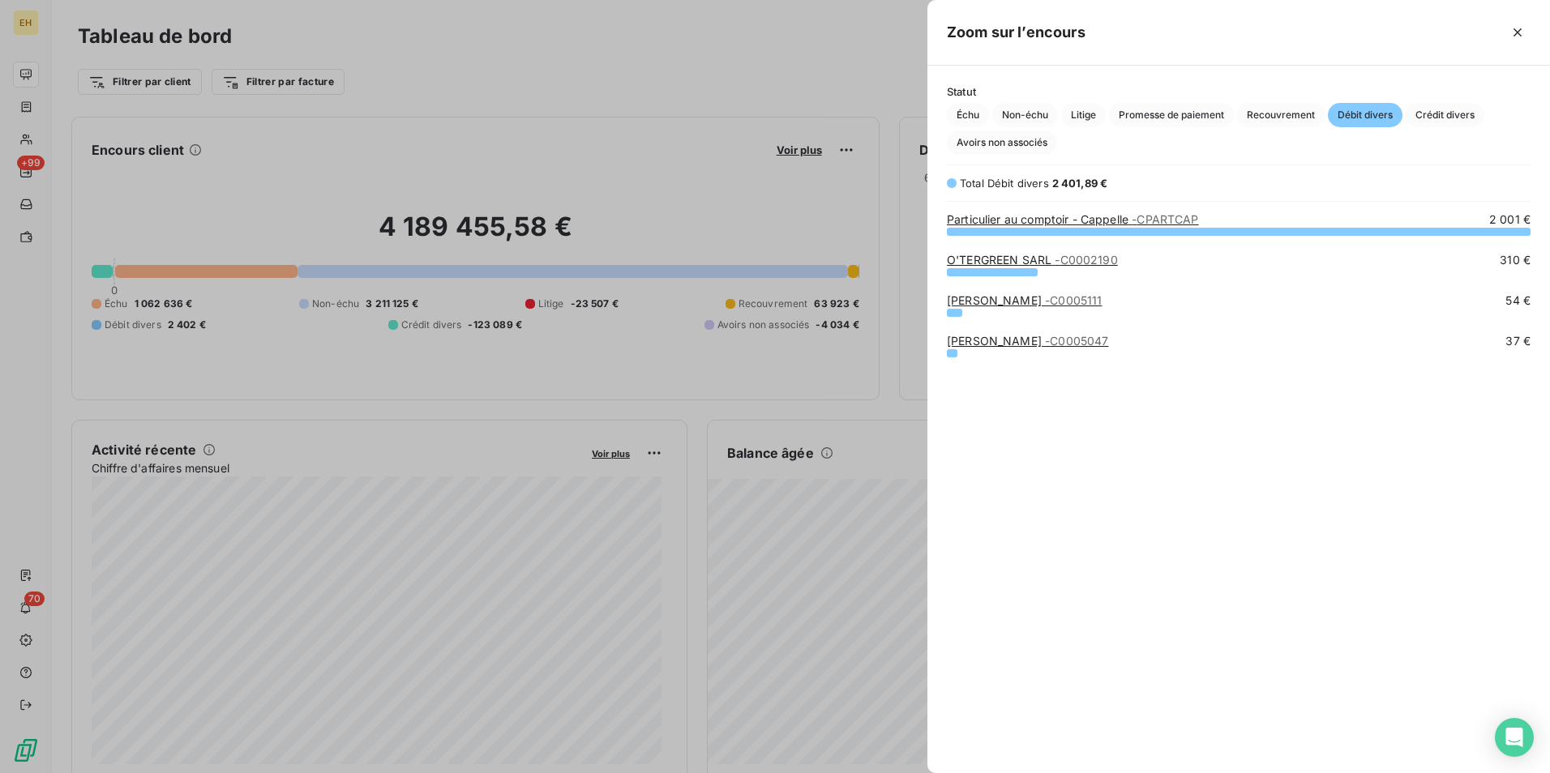
scroll to position [530, 610]
click at [997, 257] on link "O'TERGREEN SARL - C0002190" at bounding box center [1032, 260] width 171 height 14
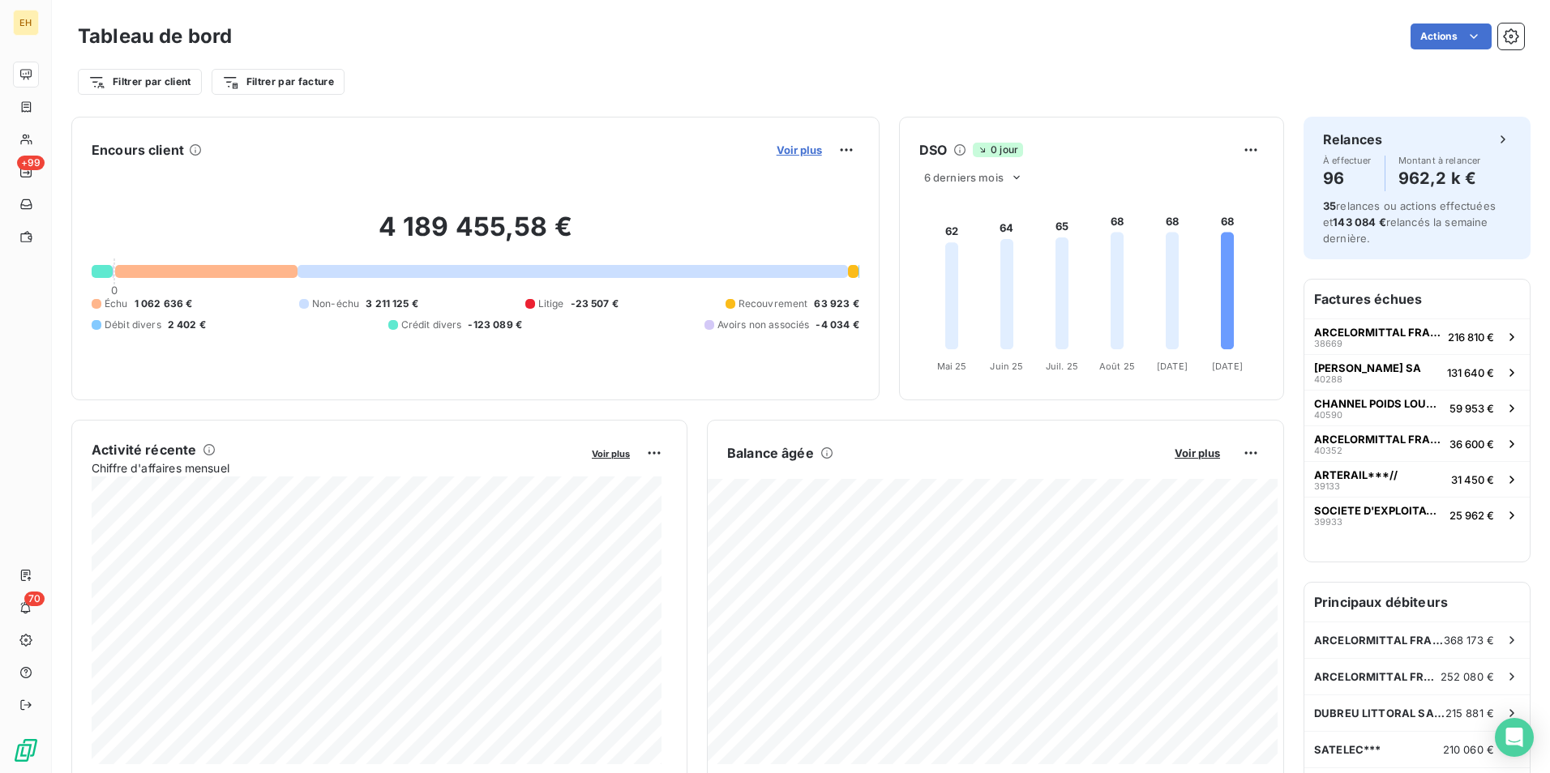
click at [800, 146] on span "Voir plus" at bounding box center [798, 149] width 45 height 13
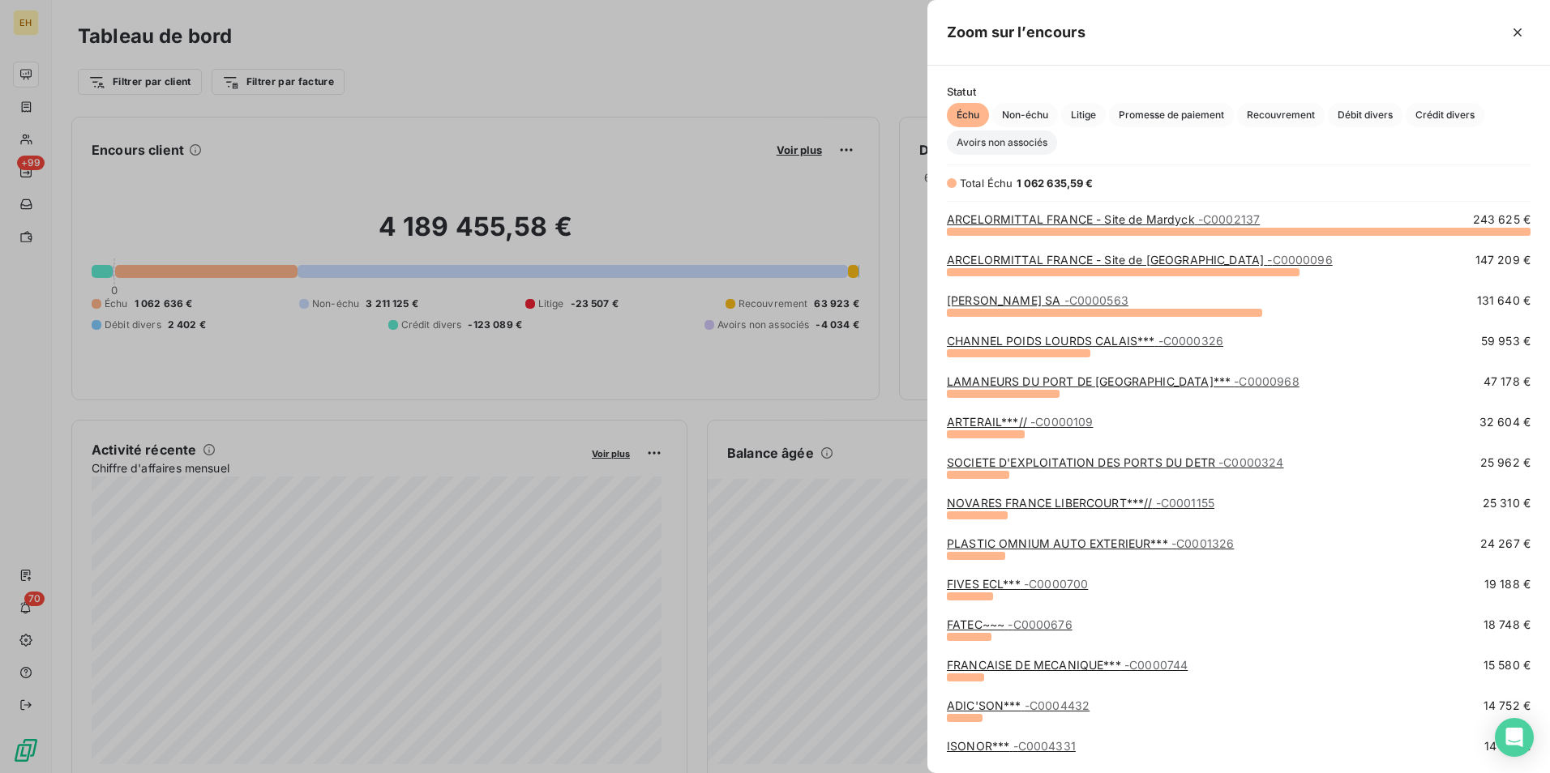
scroll to position [530, 610]
click at [606, 132] on div at bounding box center [775, 386] width 1550 height 773
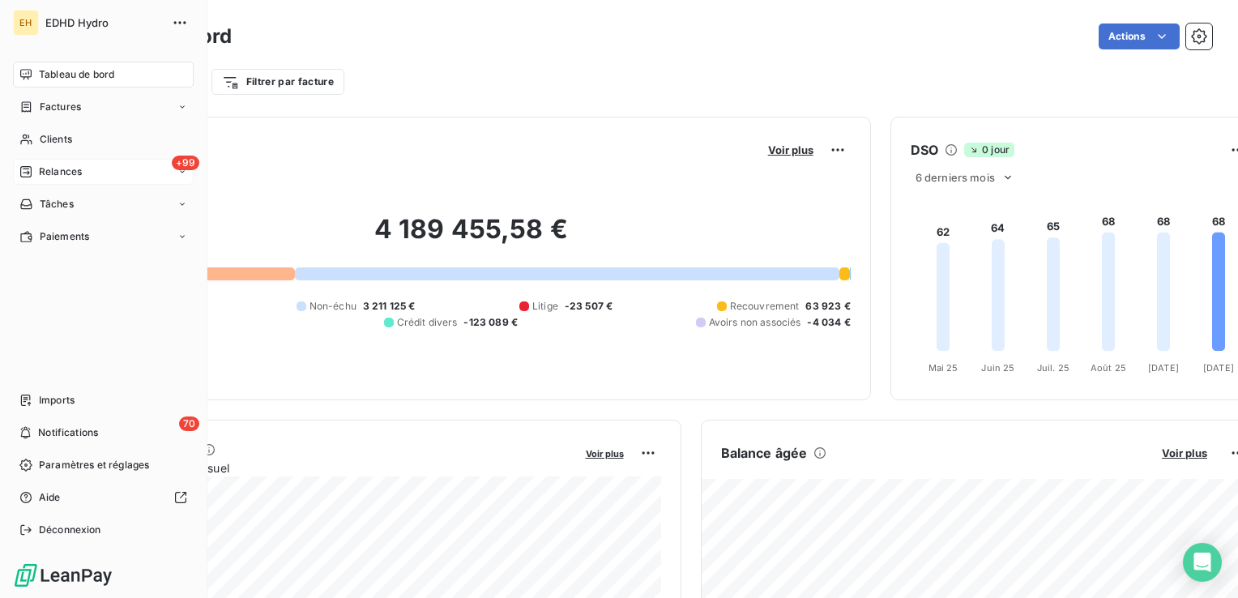
click at [81, 173] on span "Relances" at bounding box center [60, 172] width 43 height 15
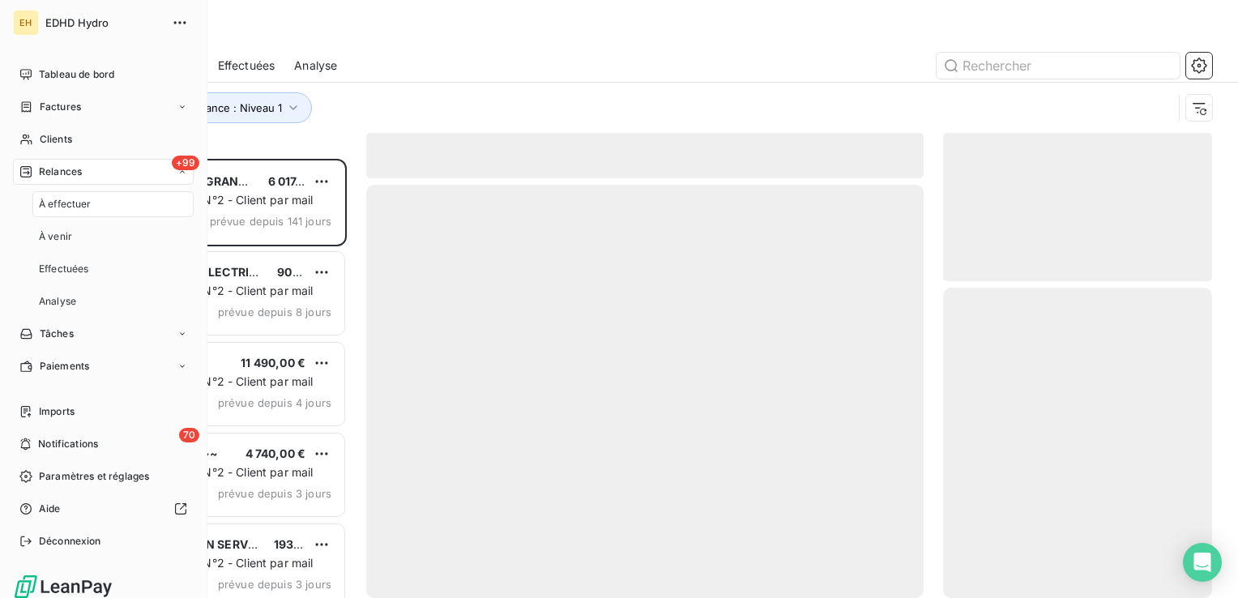
scroll to position [427, 256]
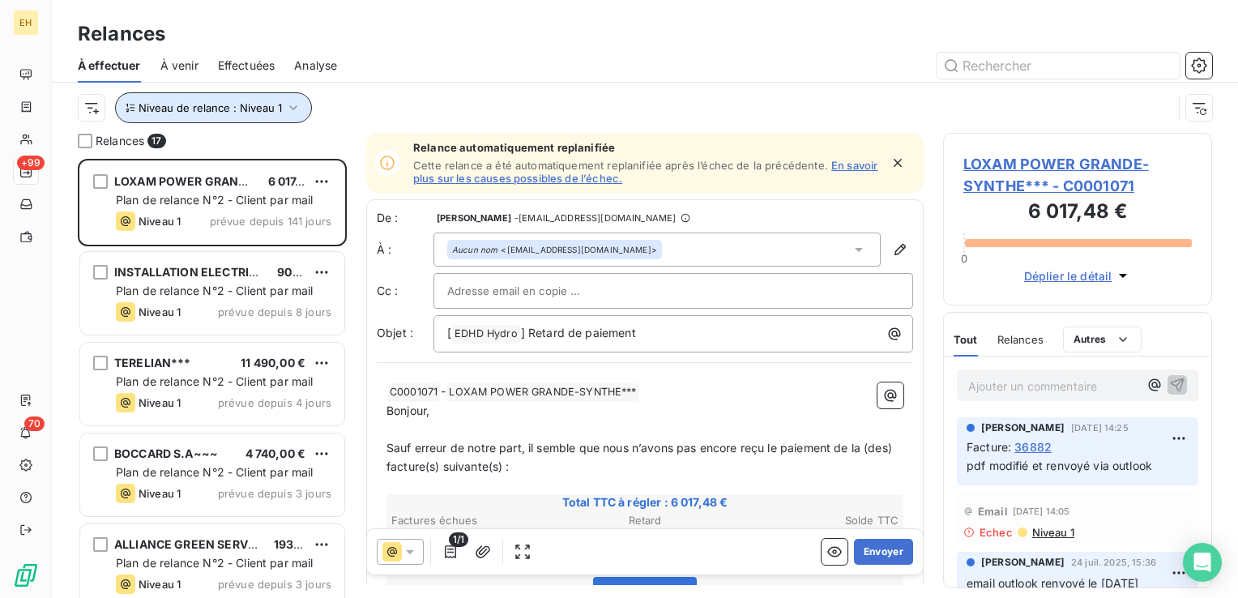
click at [292, 118] on button "Niveau de relance : Niveau 1" at bounding box center [213, 107] width 197 height 31
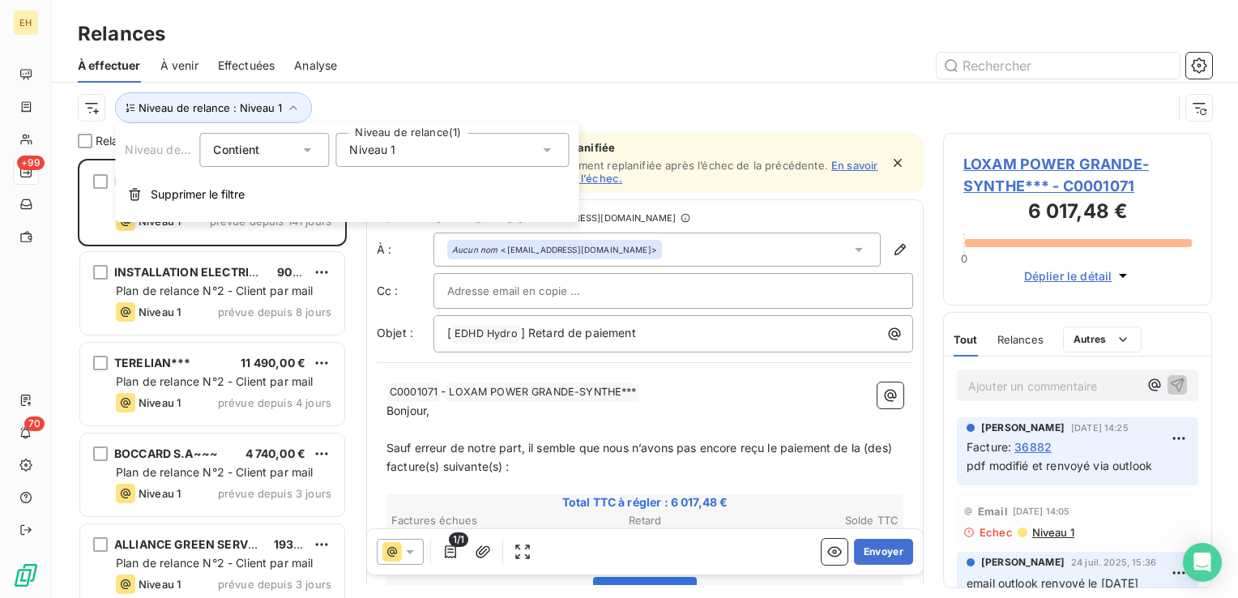
click at [404, 149] on div "Niveau 1" at bounding box center [452, 150] width 233 height 34
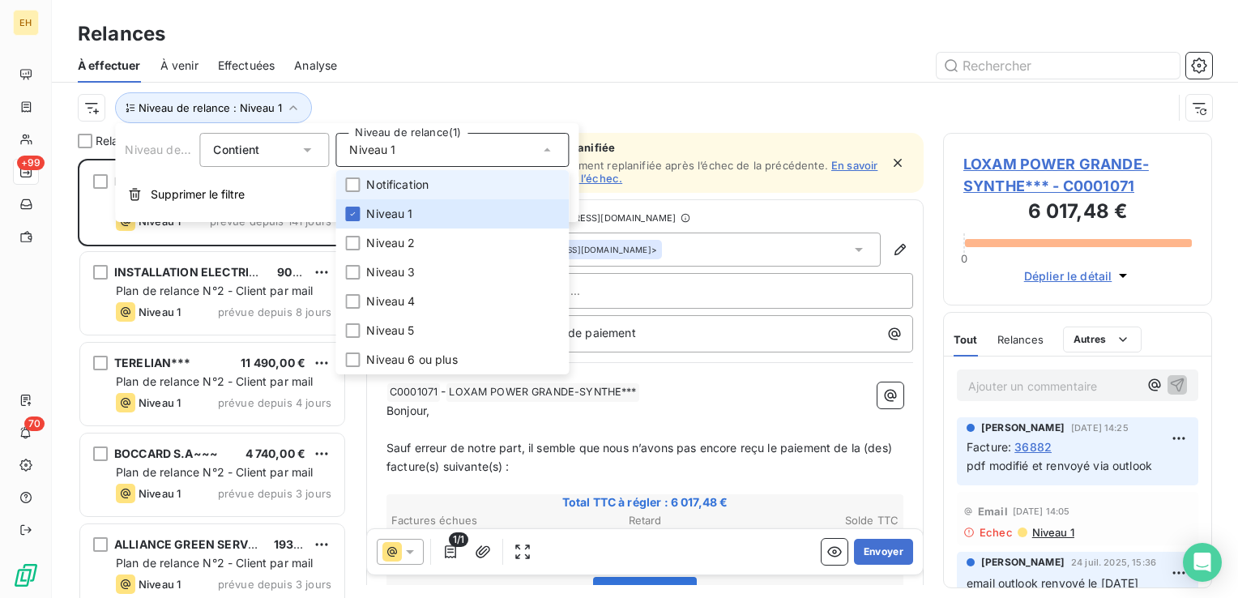
click at [388, 193] on li "Notification" at bounding box center [452, 184] width 233 height 29
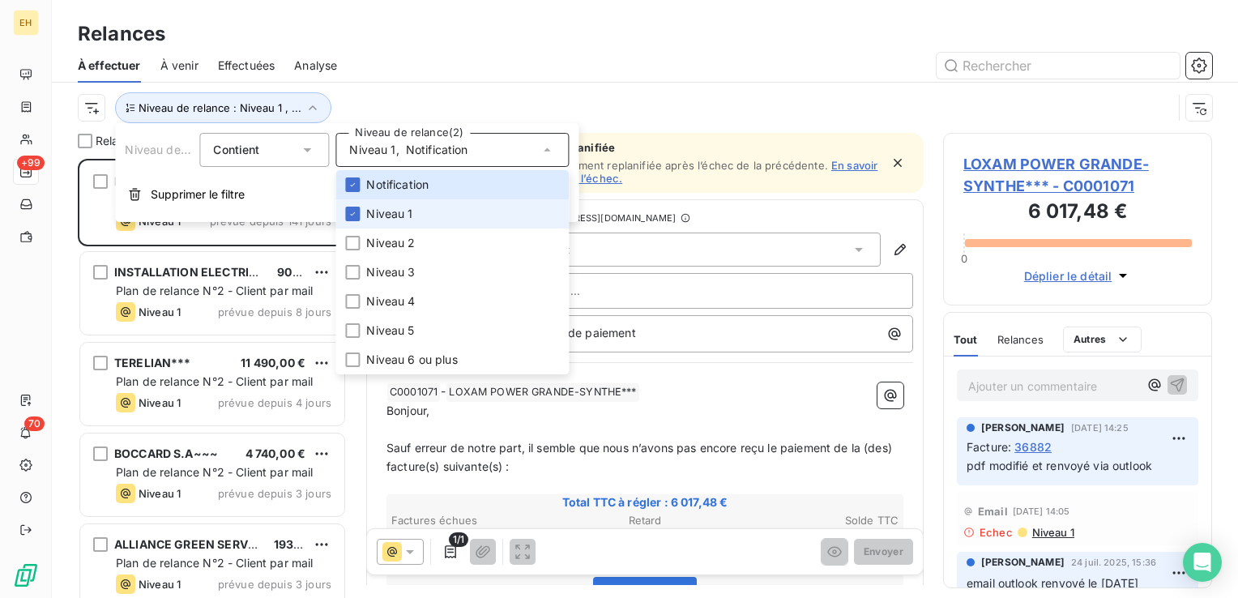
click at [386, 212] on span "Niveau 1" at bounding box center [389, 214] width 46 height 16
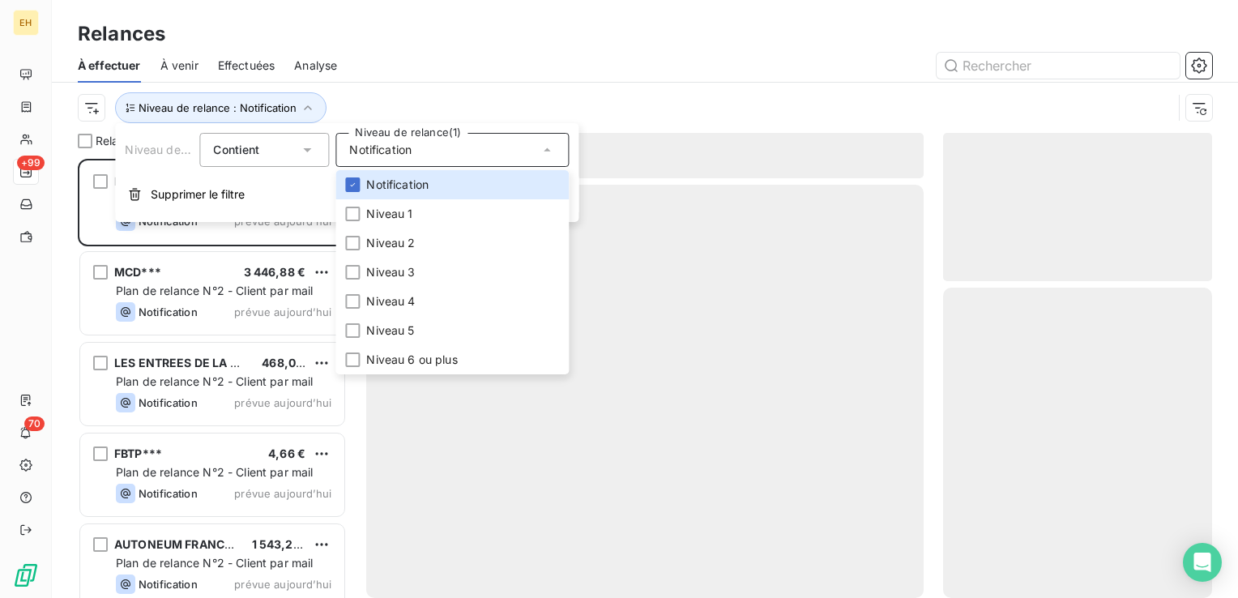
scroll to position [427, 256]
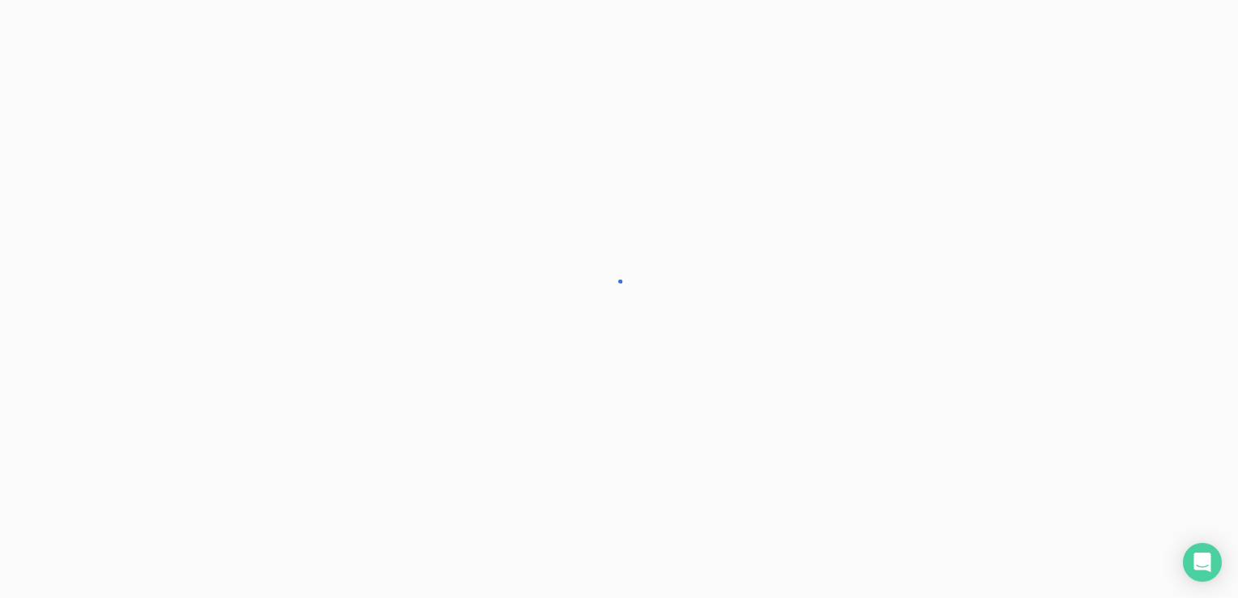
click at [396, 104] on div "EH +99 70 Relances À effectuer À venir Effectuées Analyse Niveau de relance : N…" at bounding box center [619, 299] width 1238 height 598
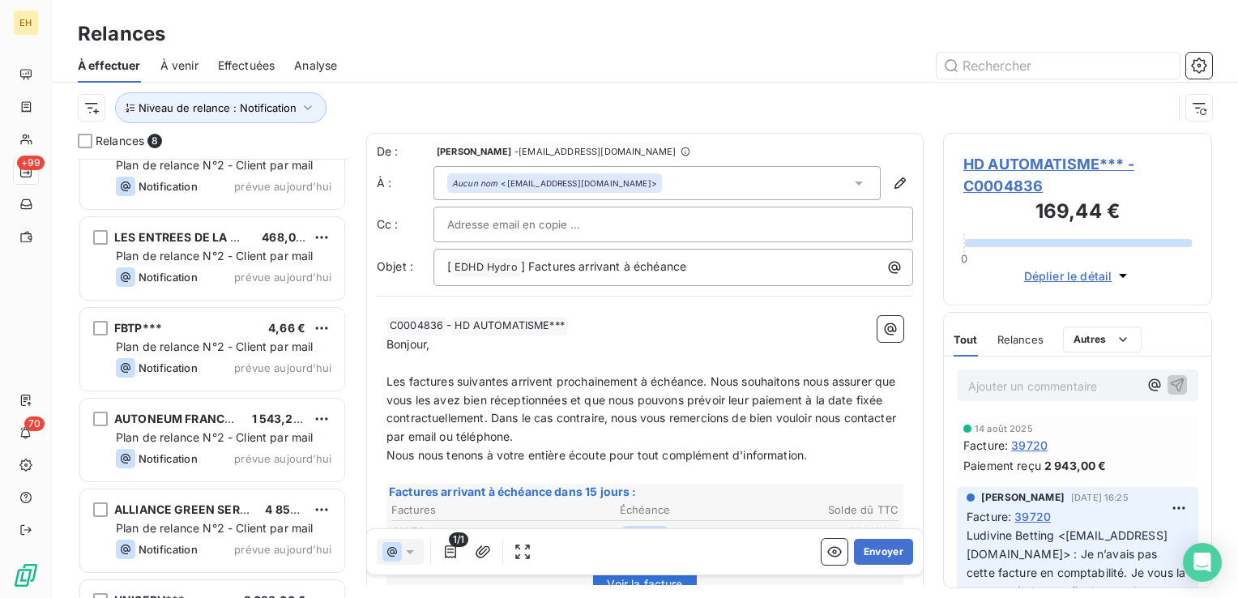
scroll to position [287, 0]
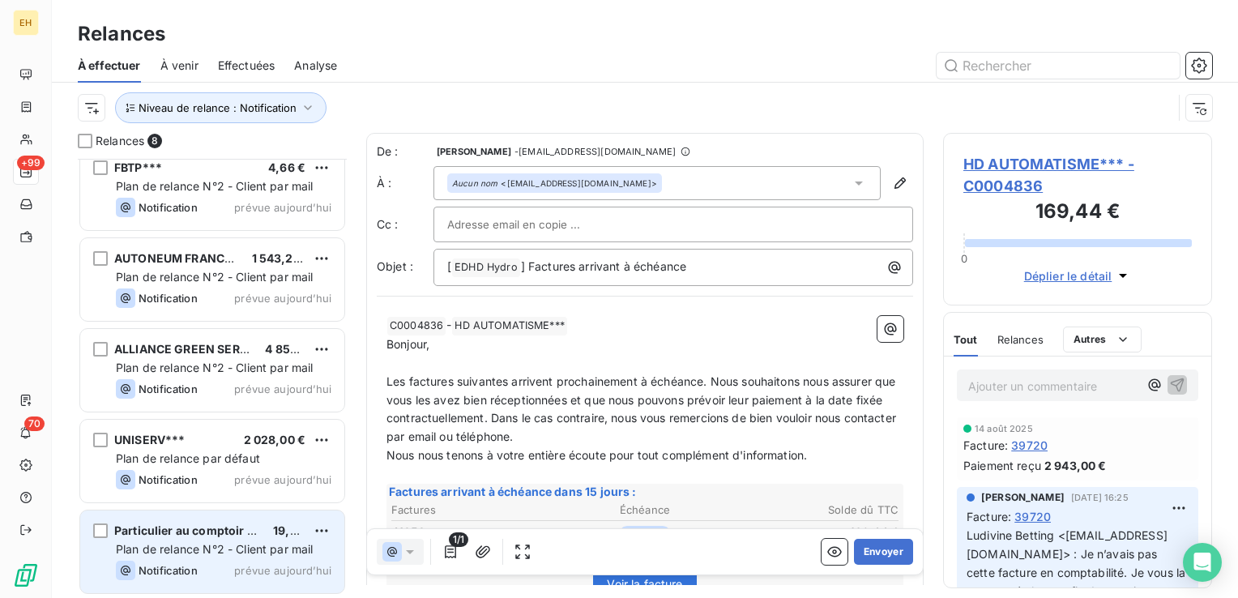
click at [227, 544] on span "Plan de relance N°2 - Client par mail" at bounding box center [215, 549] width 198 height 14
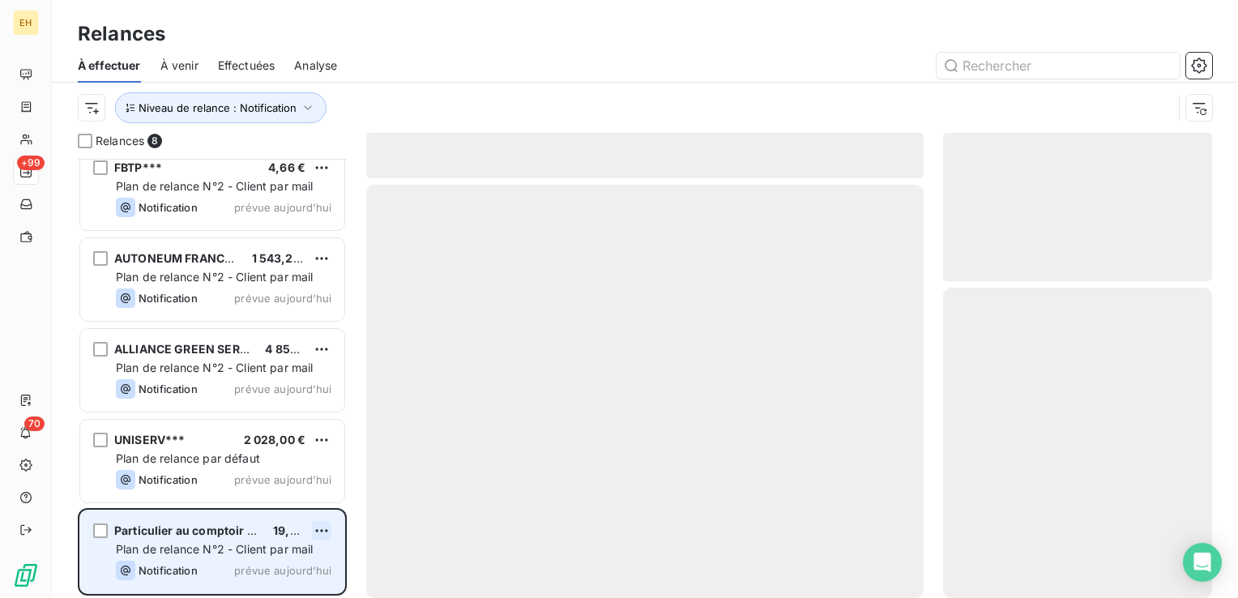
click at [327, 525] on html "EH +99 70 Relances À effectuer À venir Effectuées Analyse Niveau de relance : N…" at bounding box center [619, 299] width 1238 height 598
click at [279, 492] on div "Passer cette action" at bounding box center [252, 498] width 145 height 26
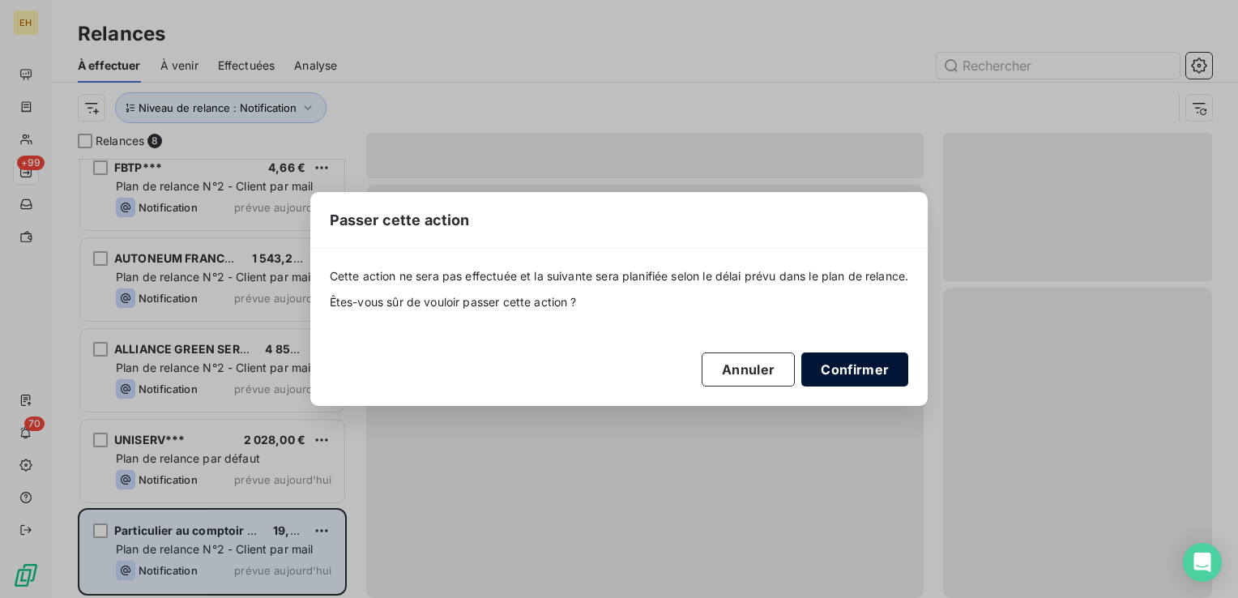
click at [834, 370] on button "Confirmer" at bounding box center [854, 370] width 107 height 34
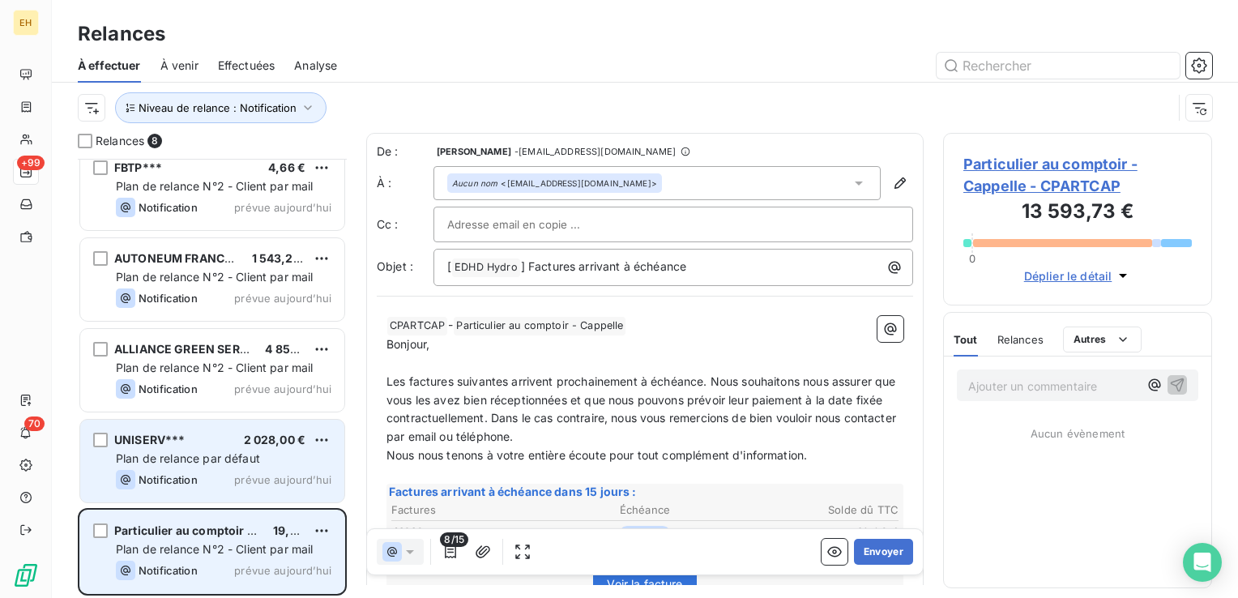
scroll to position [196, 0]
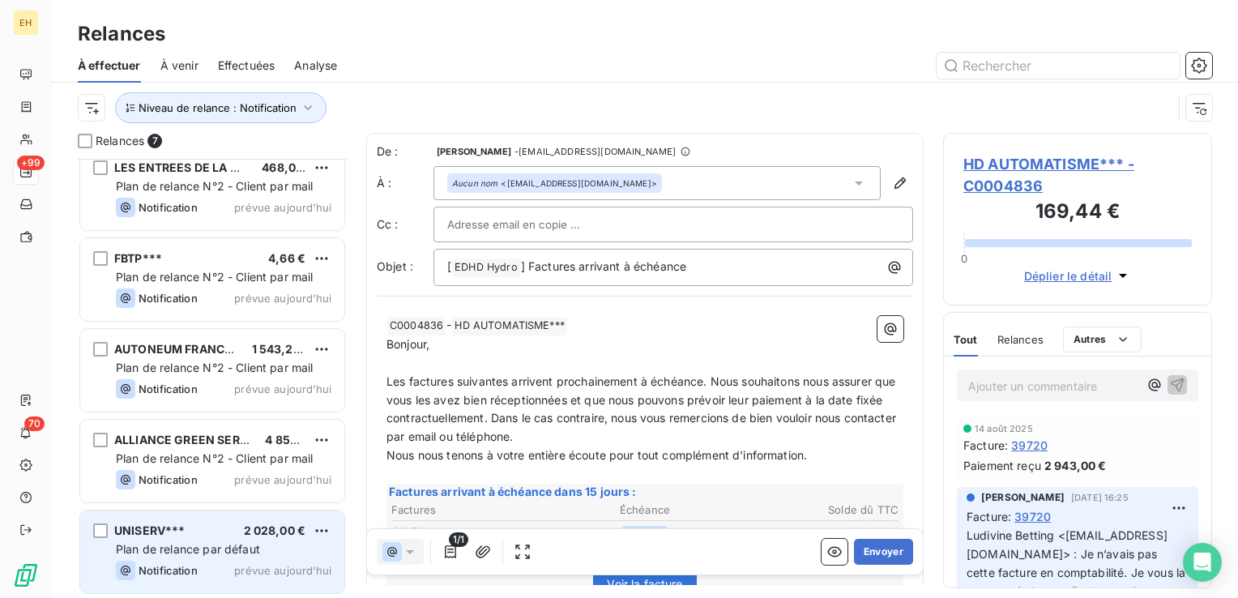
click at [240, 564] on span "prévue aujourd’hui" at bounding box center [282, 570] width 97 height 13
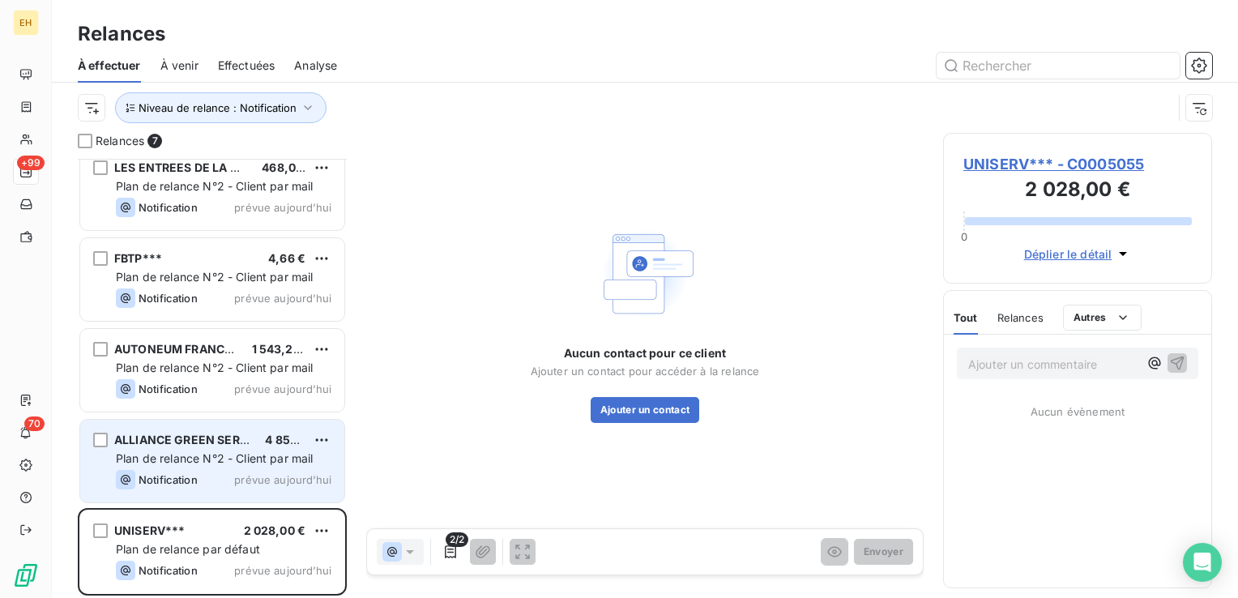
click at [202, 433] on span "ALLIANCE GREEN SERVICES NS***" at bounding box center [213, 440] width 199 height 14
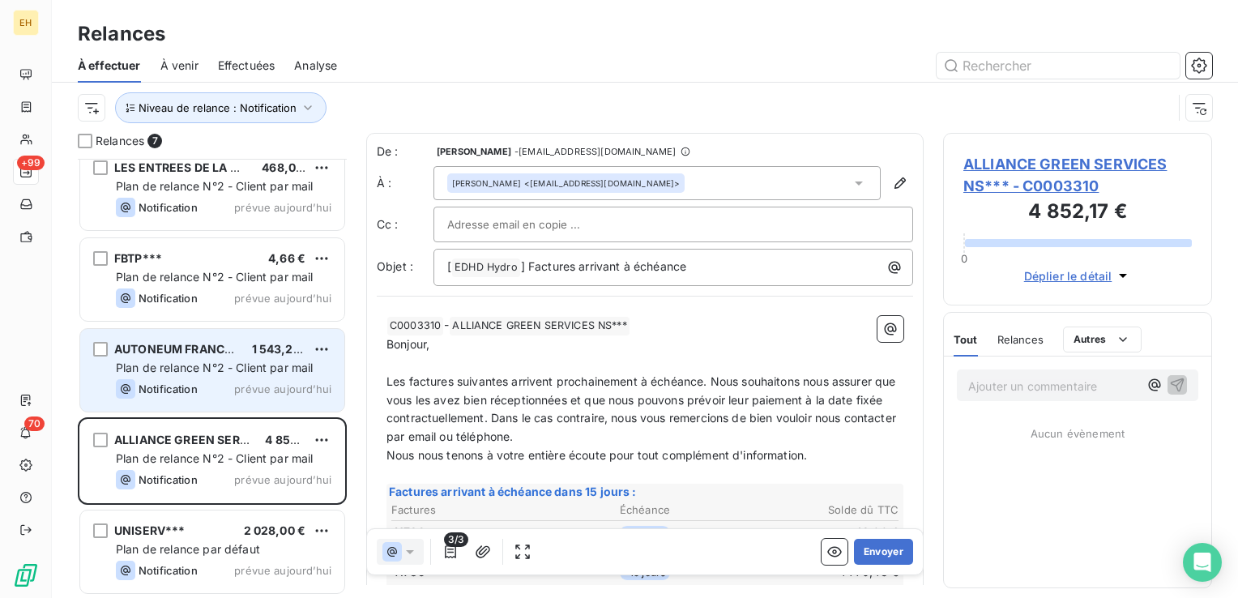
click at [216, 367] on span "Plan de relance N°2 - Client par mail" at bounding box center [215, 368] width 198 height 14
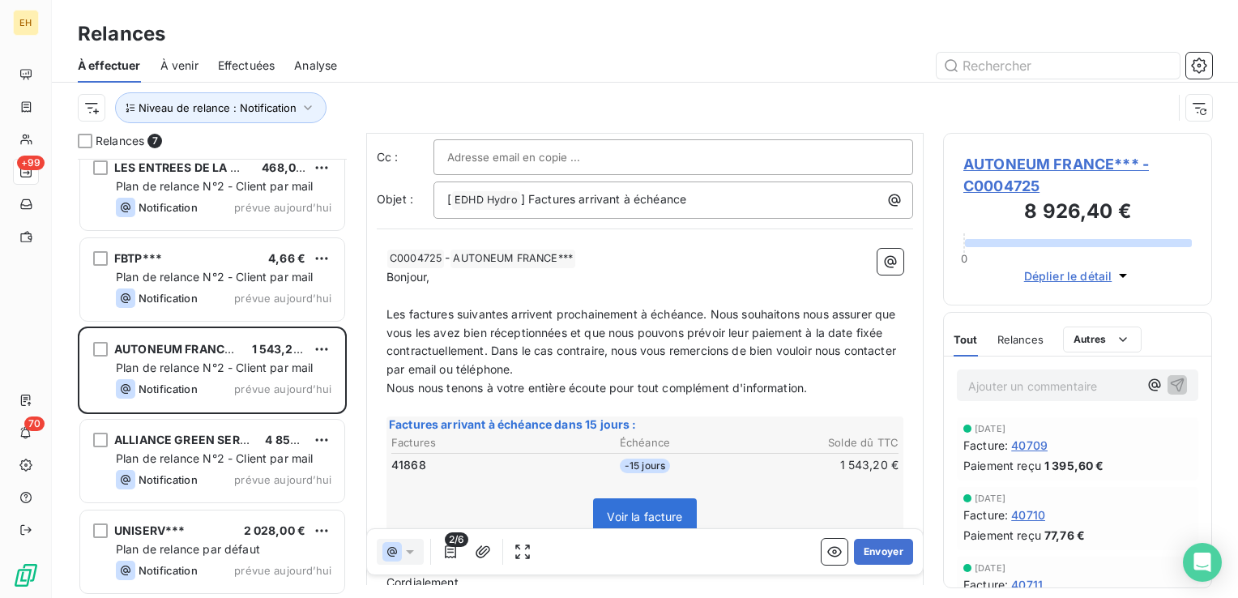
scroll to position [233, 0]
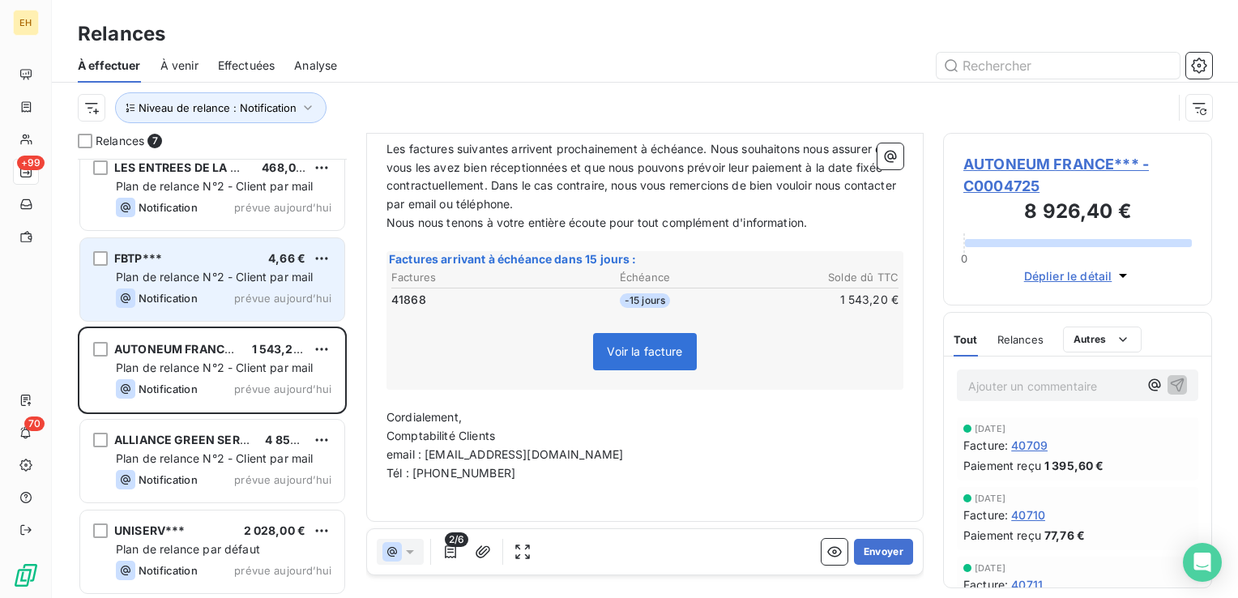
click at [152, 272] on span "Plan de relance N°2 - Client par mail" at bounding box center [215, 277] width 198 height 14
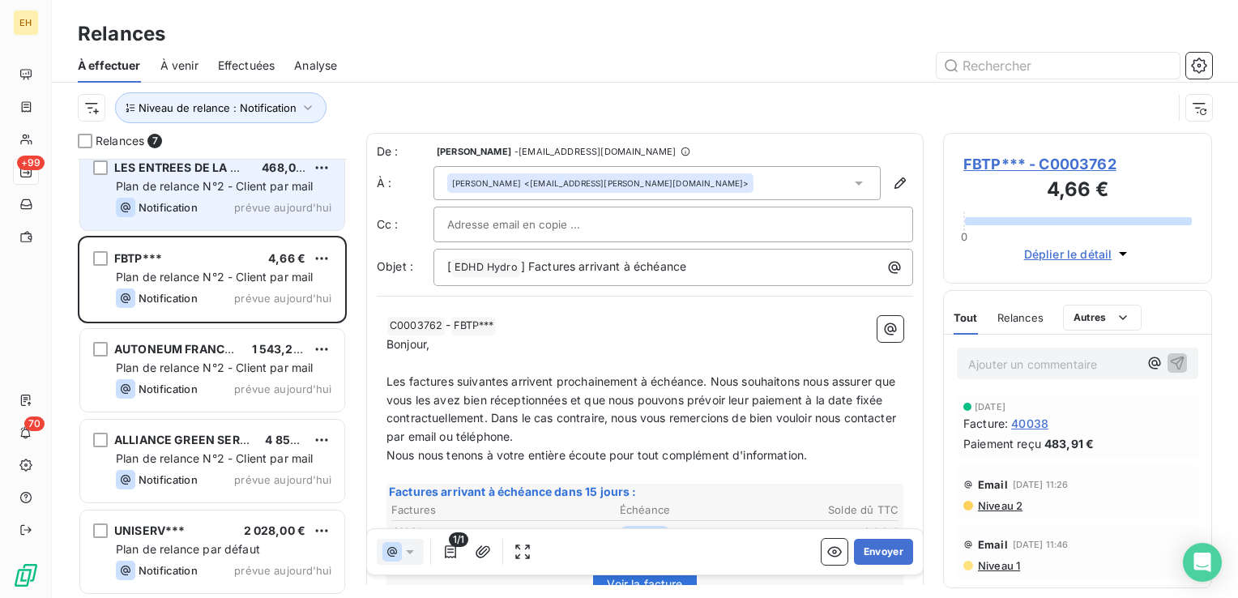
click at [153, 207] on span "Notification" at bounding box center [168, 207] width 59 height 13
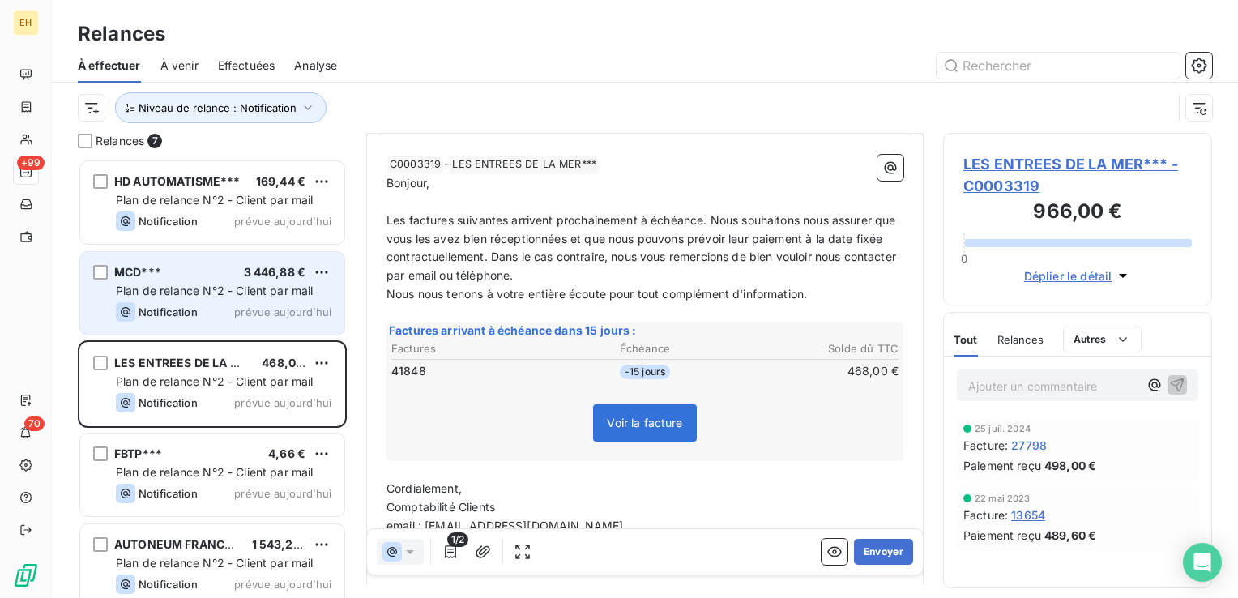
click at [256, 277] on span "3 446,88 €" at bounding box center [275, 272] width 62 height 14
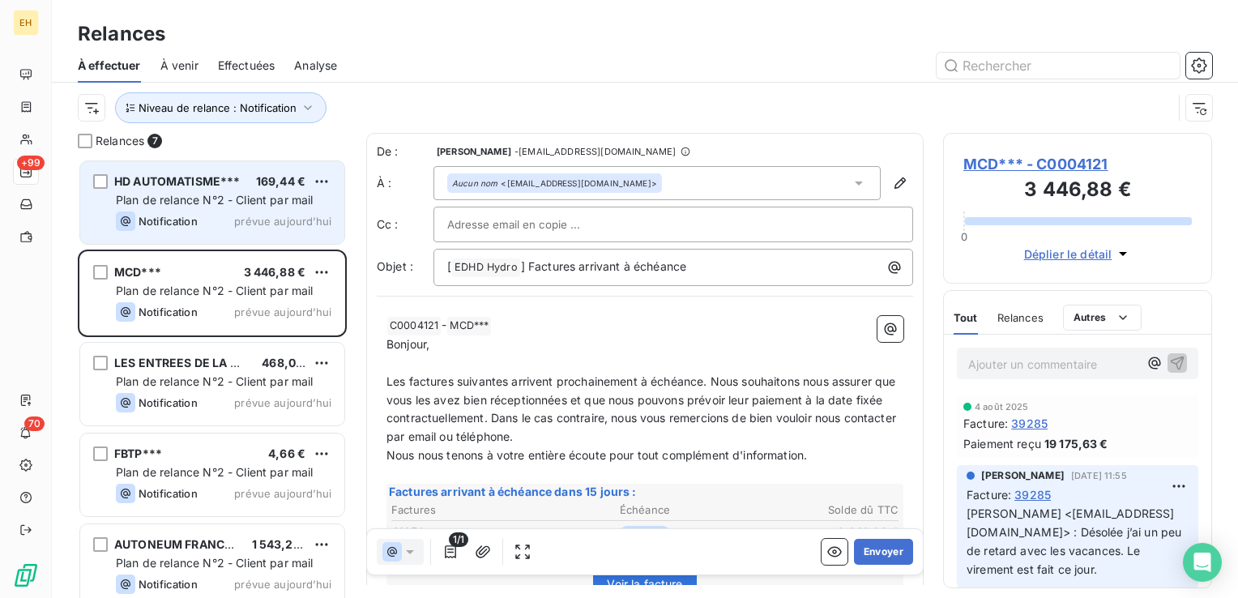
click at [177, 189] on div "HD AUTOMATISME***" at bounding box center [177, 181] width 126 height 16
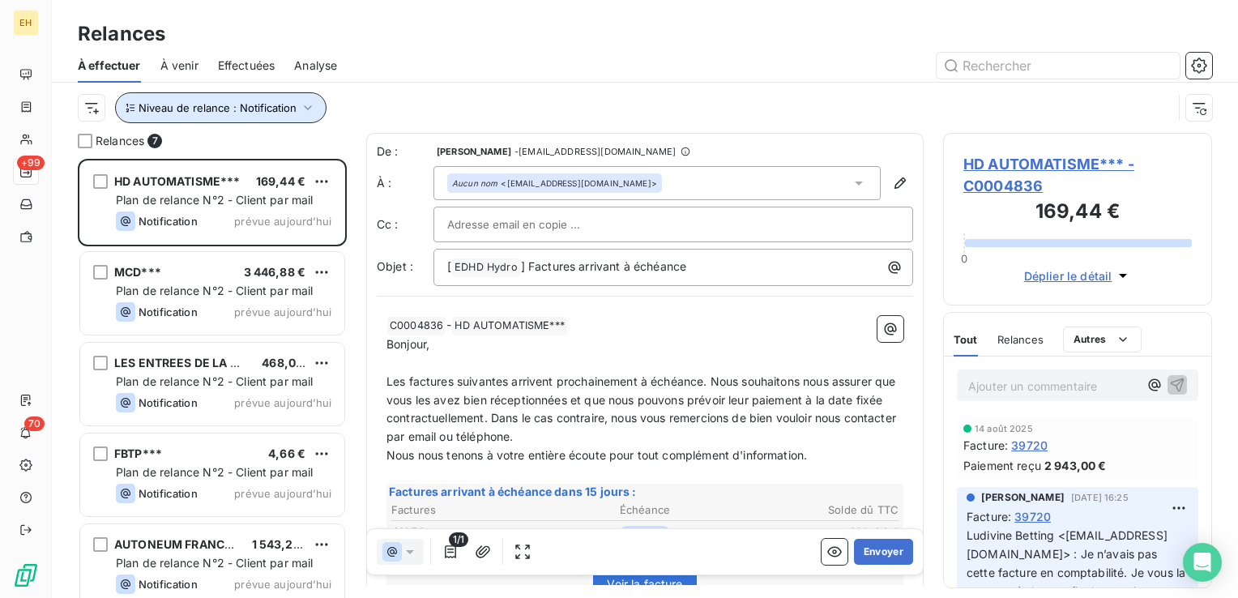
click at [308, 108] on icon "button" at bounding box center [308, 107] width 8 height 5
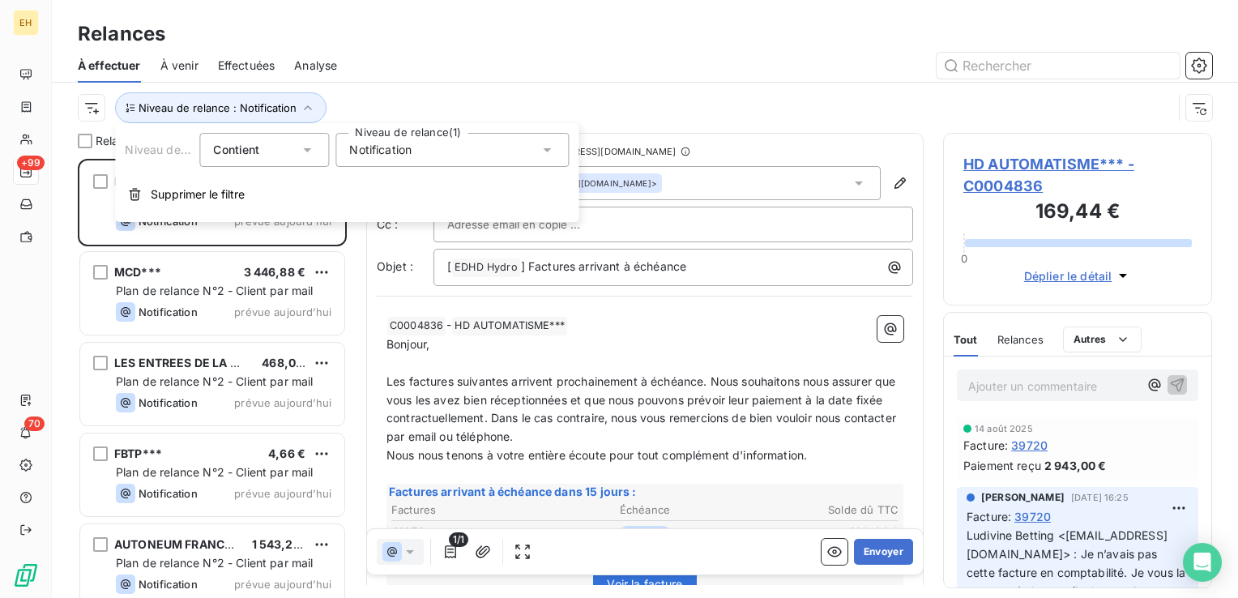
click at [388, 174] on div "Niveau de relance Contient is Niveau de relance (1) Notification Supprimer le f…" at bounding box center [347, 172] width 464 height 99
click at [394, 155] on span "Notification" at bounding box center [380, 150] width 62 height 16
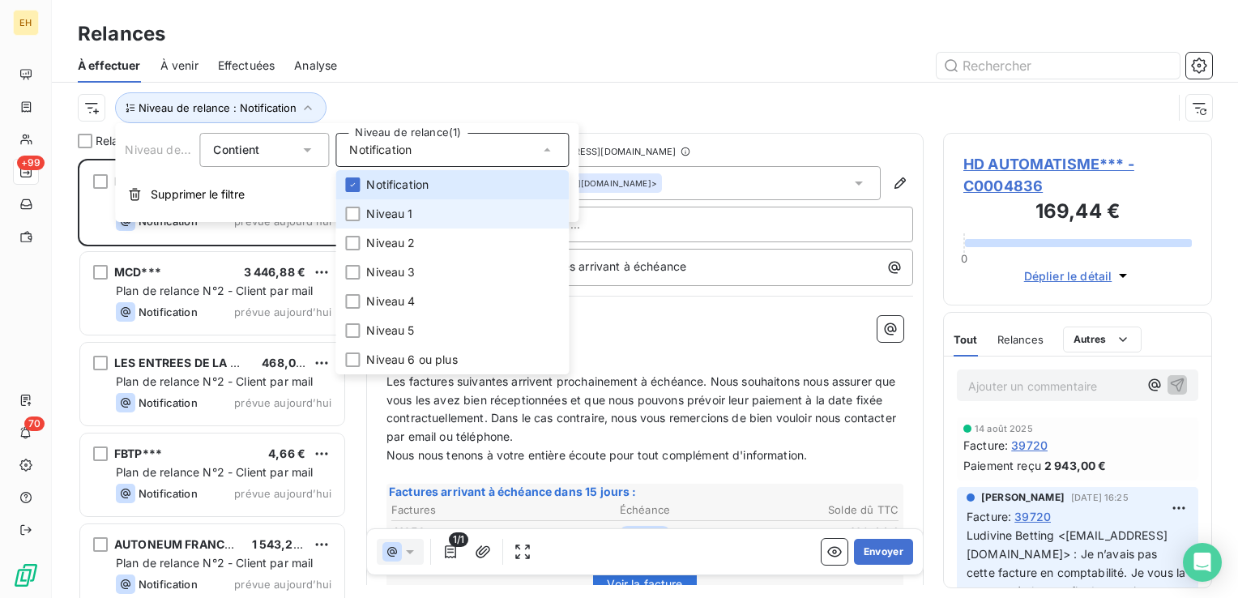
click at [395, 216] on span "Niveau 1" at bounding box center [389, 214] width 46 height 16
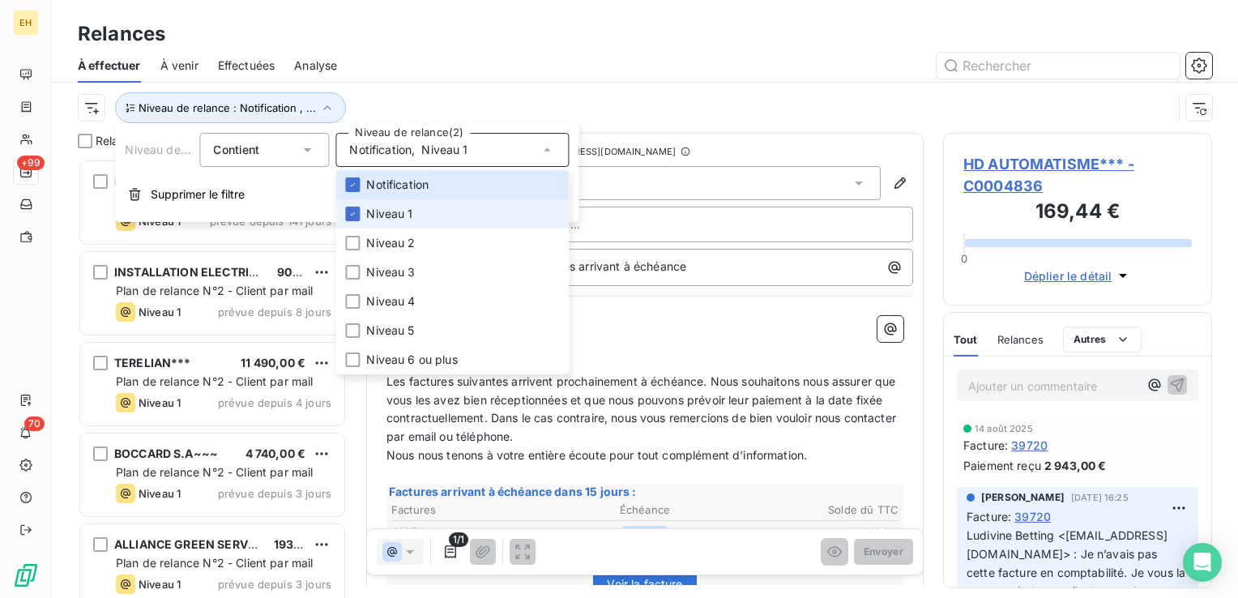
scroll to position [427, 256]
click at [391, 189] on span "Notification" at bounding box center [397, 185] width 62 height 16
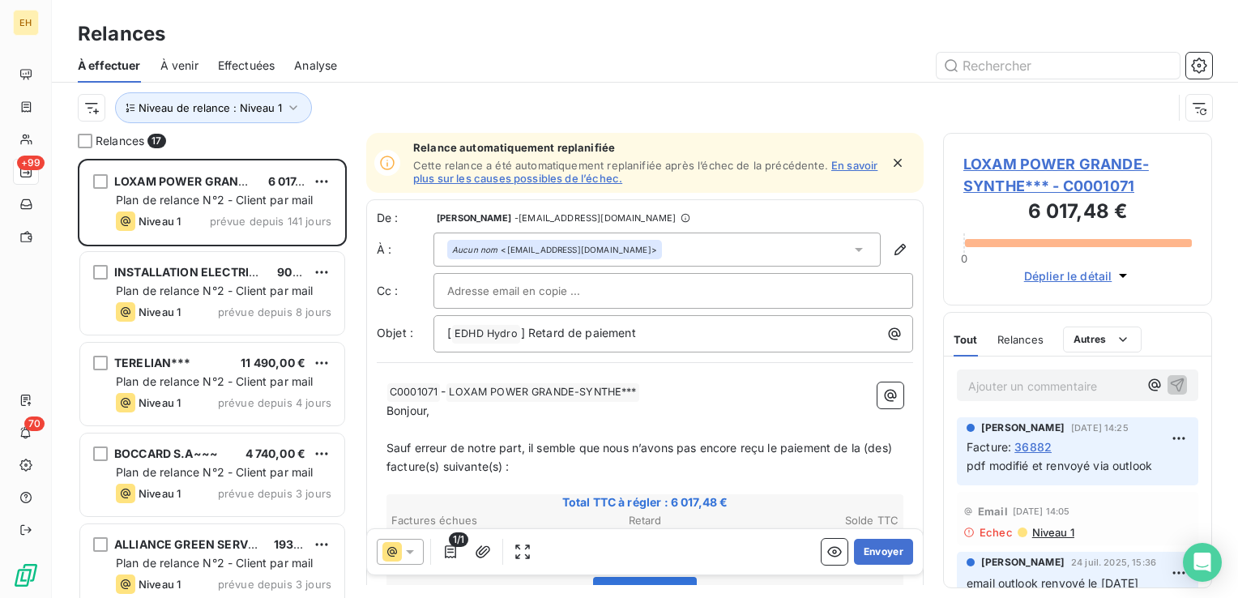
click at [426, 93] on div "Niveau de relance : Niveau 1" at bounding box center [625, 107] width 1095 height 31
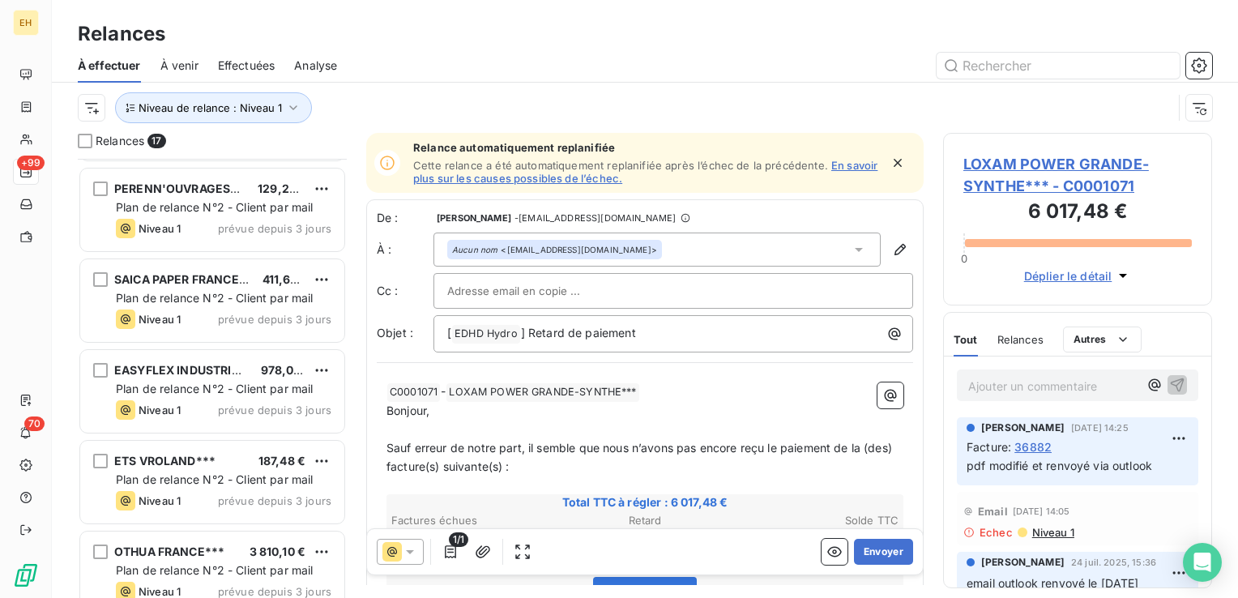
scroll to position [1104, 0]
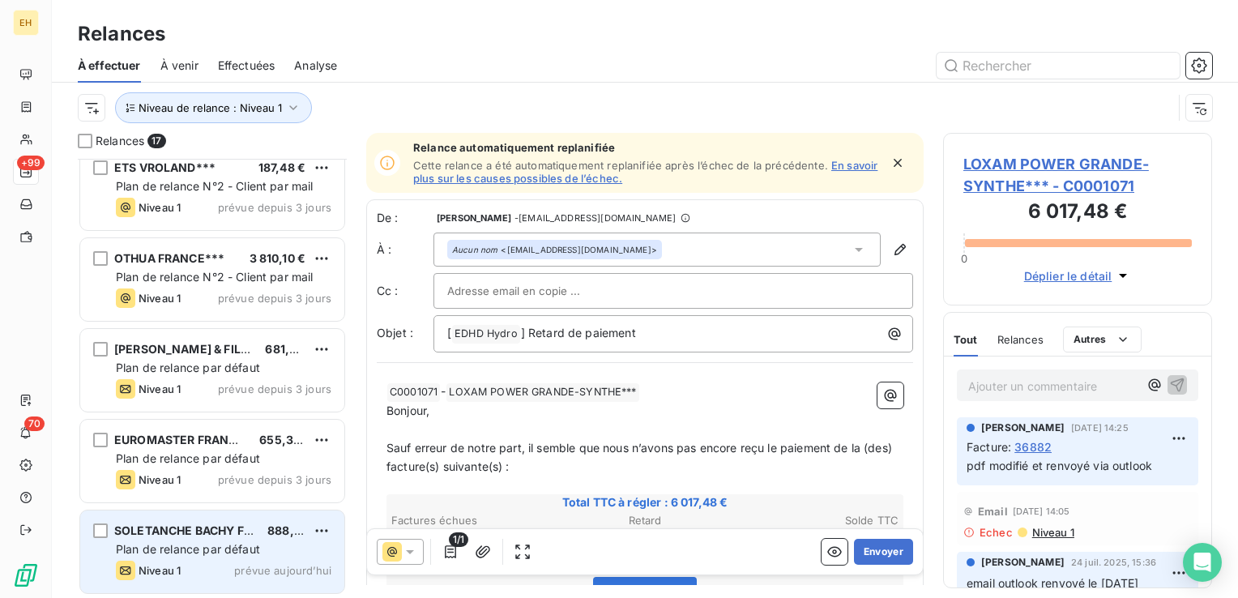
click at [234, 543] on span "Plan de relance par défaut" at bounding box center [188, 549] width 144 height 14
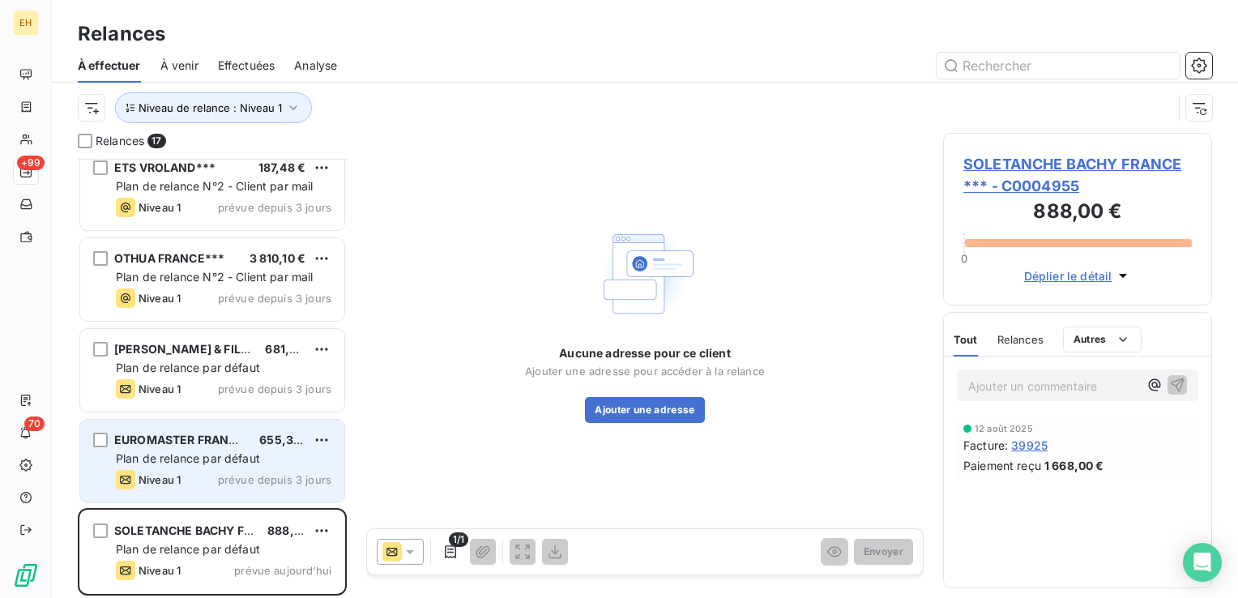
click at [213, 446] on span "EUROMASTER FRANCE***" at bounding box center [189, 440] width 150 height 14
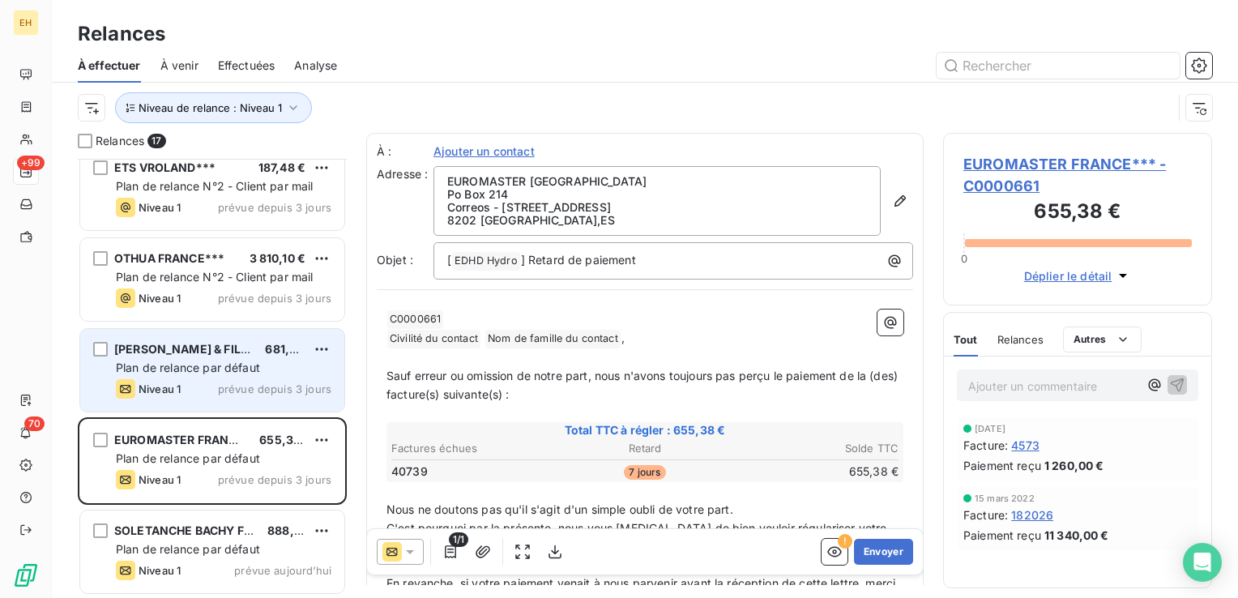
click at [208, 370] on span "Plan de relance par défaut" at bounding box center [188, 368] width 144 height 14
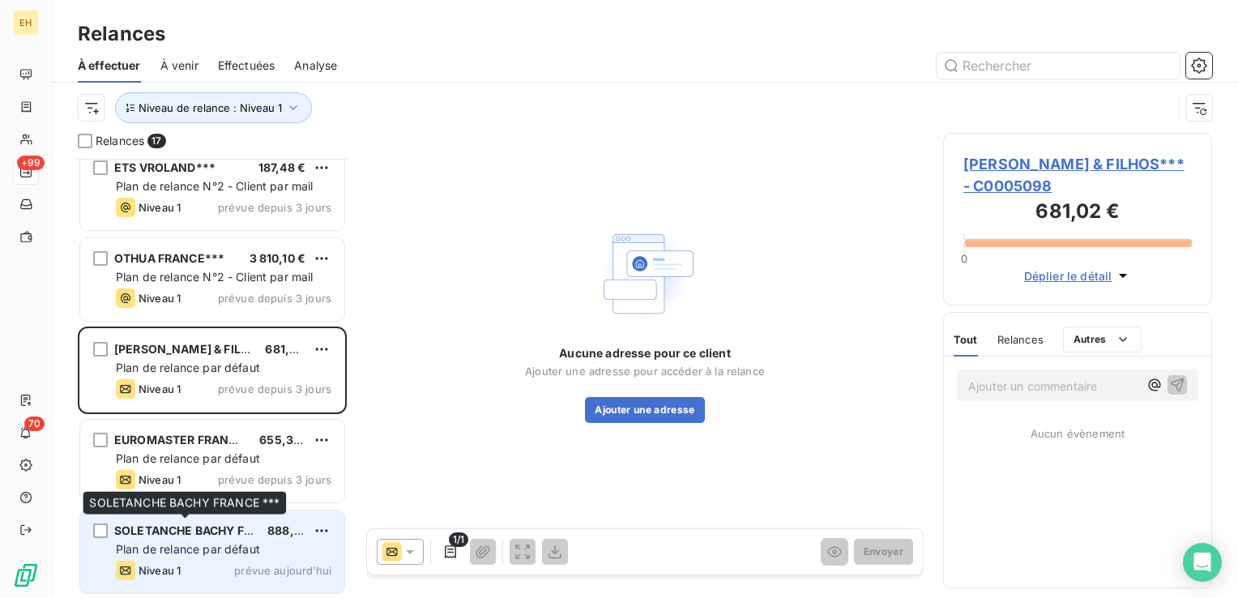
click at [198, 530] on span "SOLETANCHE BACHY FRANCE ***" at bounding box center [210, 531] width 192 height 14
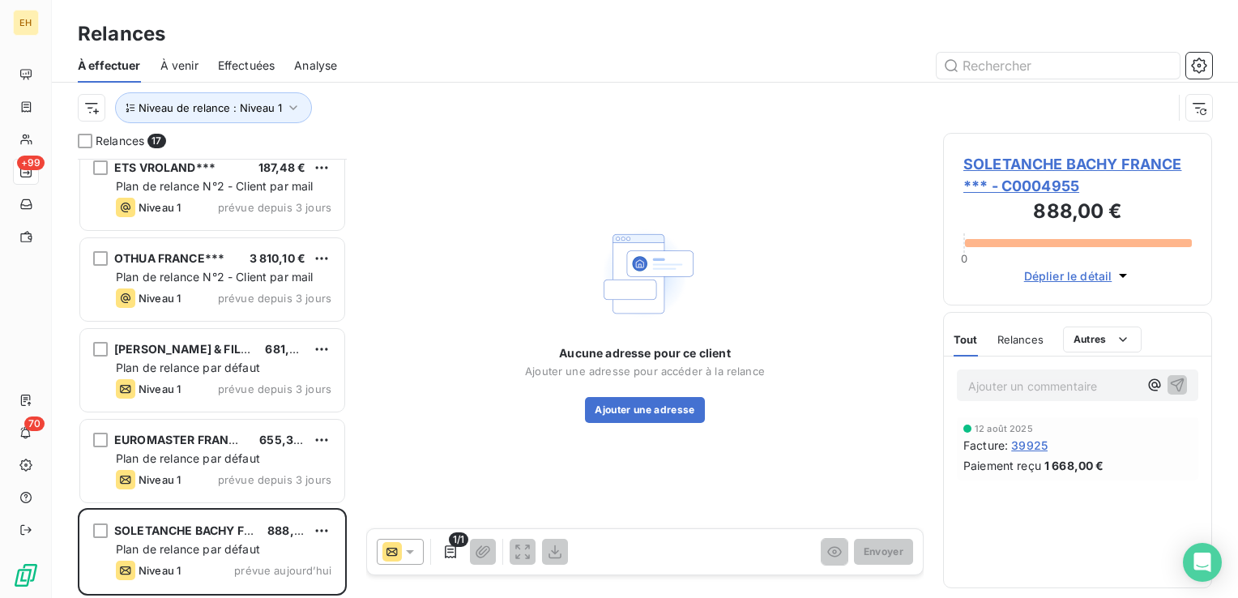
click at [1083, 157] on span "SOLETANCHE BACHY FRANCE *** - C0004955" at bounding box center [1078, 175] width 229 height 44
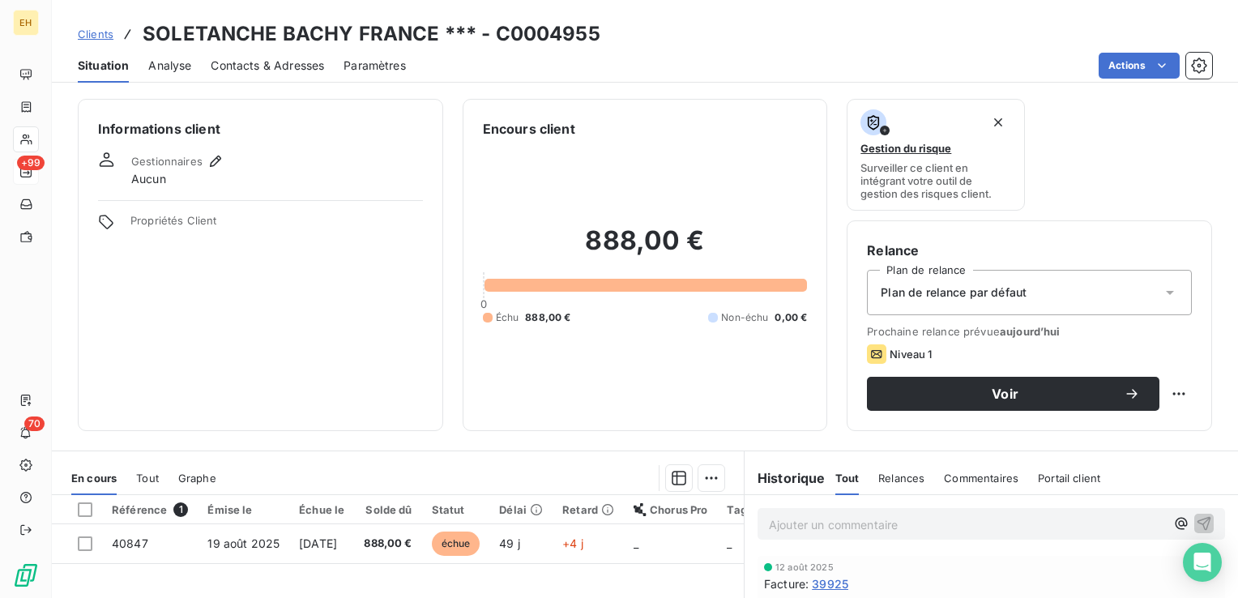
click at [1036, 296] on div "Plan de relance par défaut" at bounding box center [1029, 292] width 325 height 45
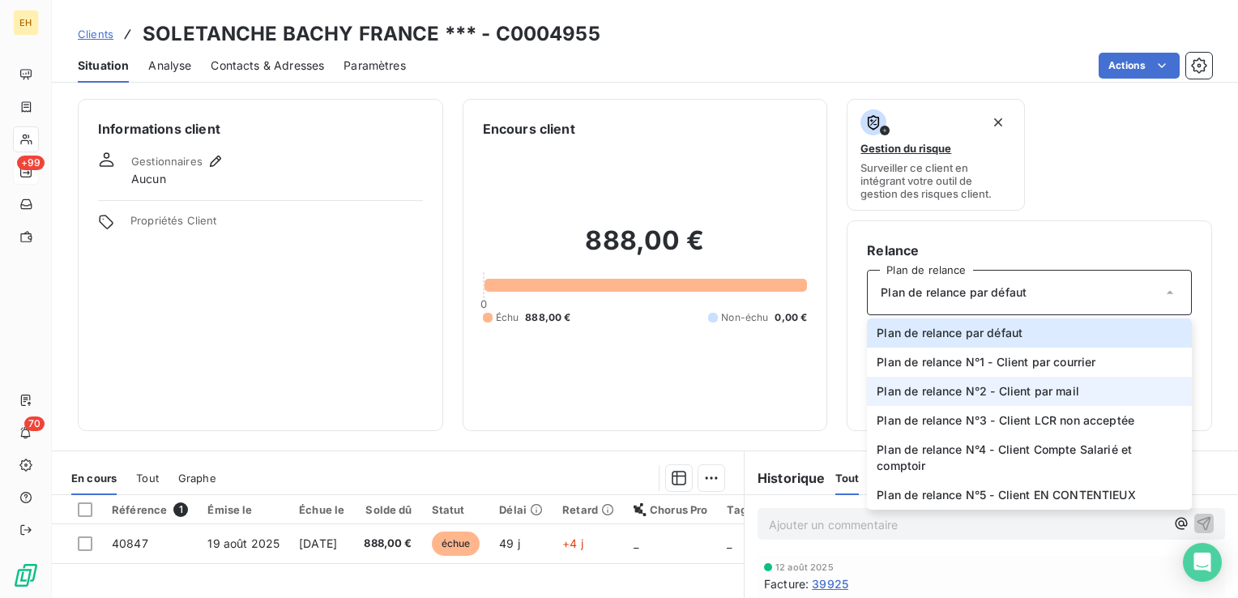
click at [1005, 396] on span "Plan de relance N°2 - Client par mail" at bounding box center [978, 391] width 203 height 16
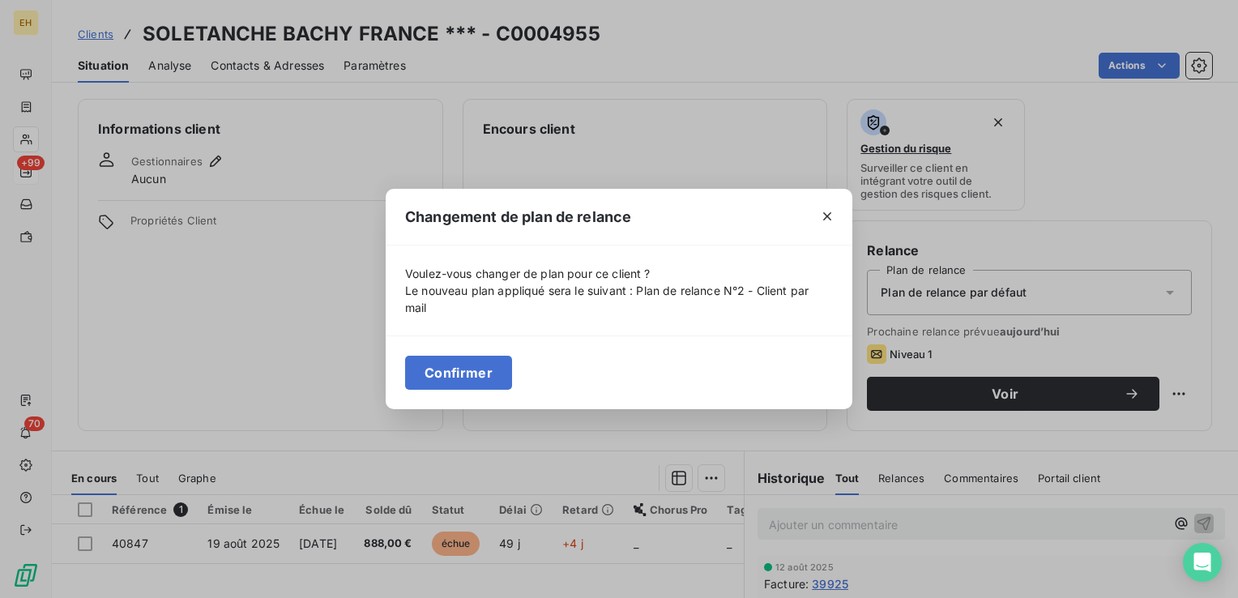
click at [370, 368] on div "Changement de plan de relance Voulez-vous changer de plan pour ce client ? Le n…" at bounding box center [619, 299] width 1238 height 598
click at [401, 367] on div "Confirmer" at bounding box center [619, 373] width 467 height 74
click at [427, 376] on button "Confirmer" at bounding box center [458, 373] width 107 height 34
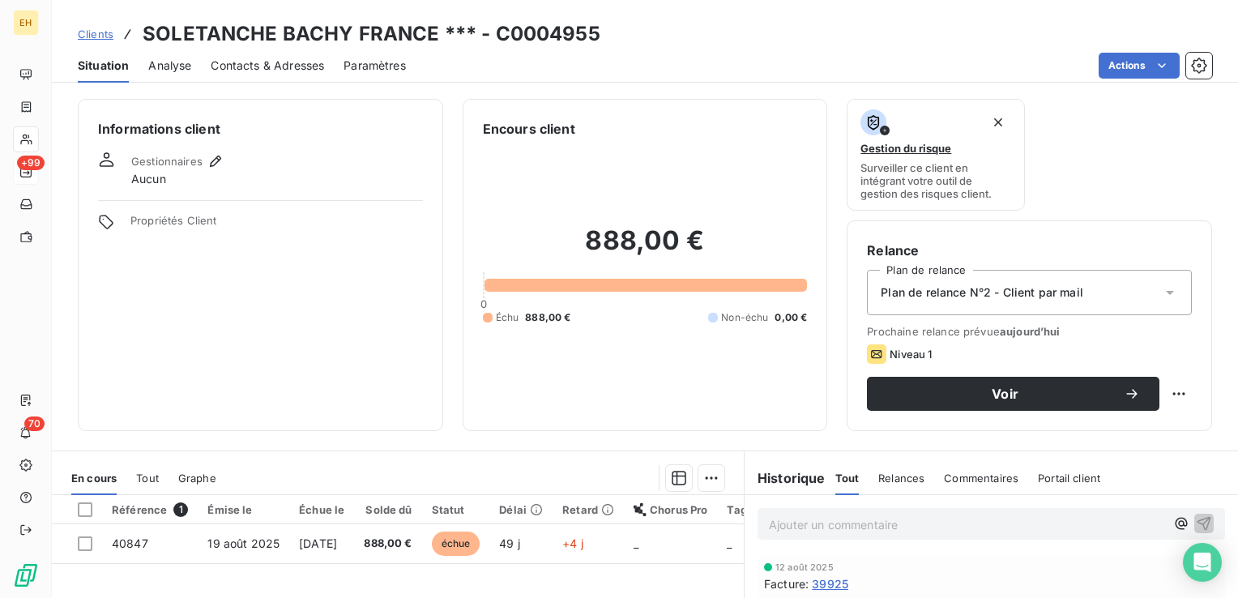
click at [285, 71] on span "Contacts & Adresses" at bounding box center [267, 66] width 113 height 16
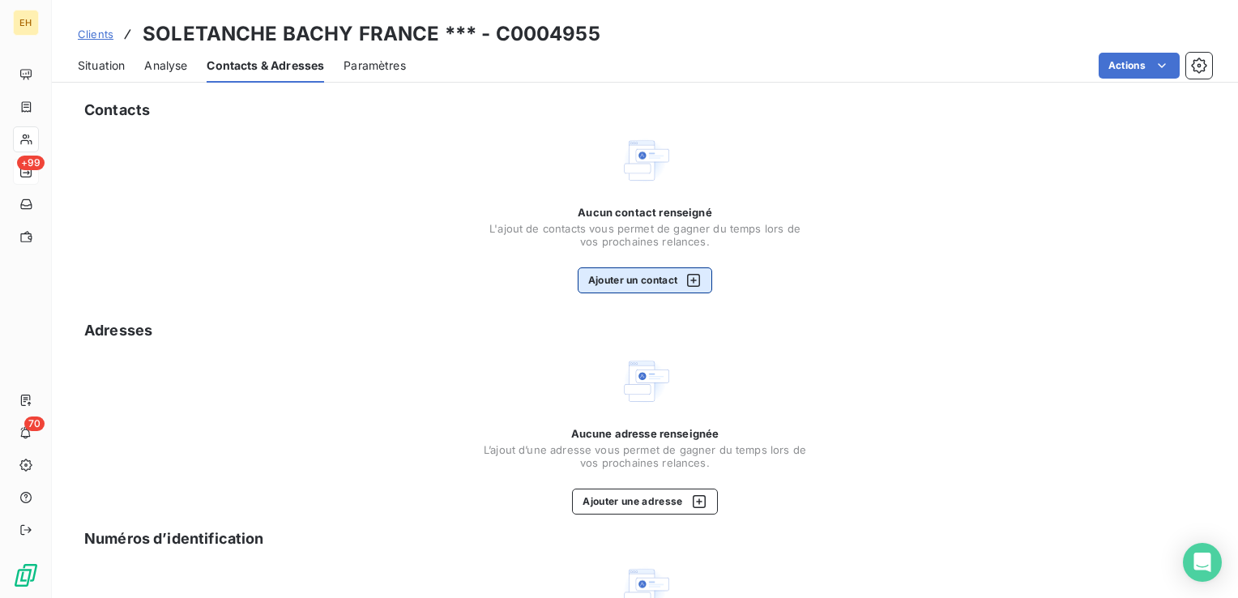
click at [617, 267] on button "Ajouter un contact" at bounding box center [645, 280] width 135 height 26
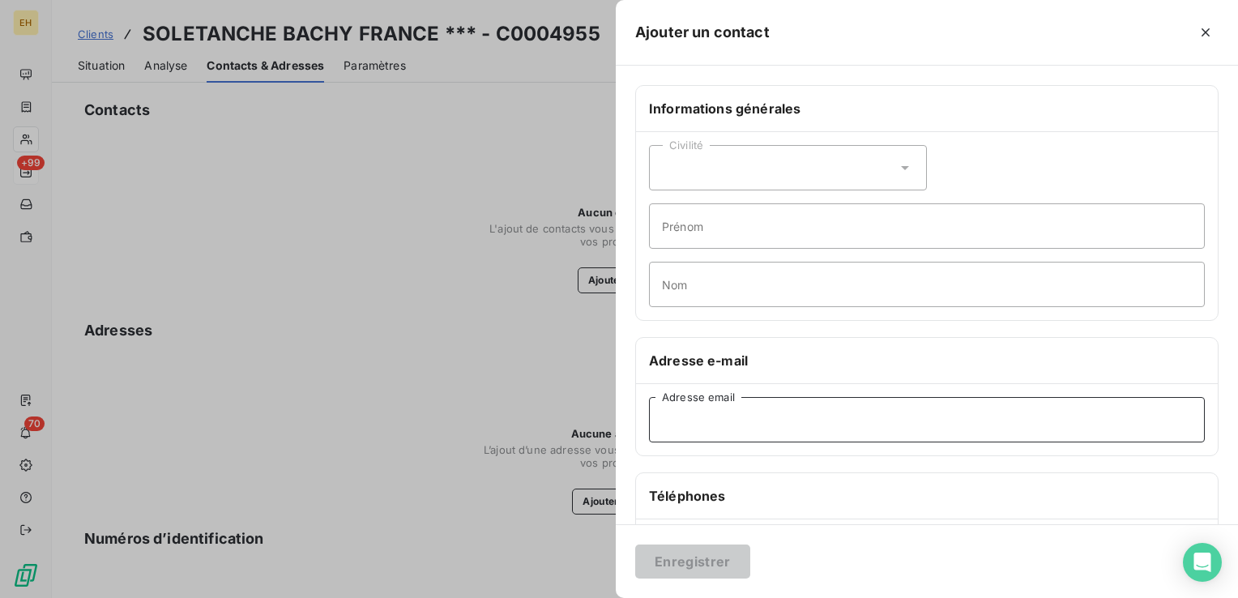
click at [768, 410] on input "Adresse email" at bounding box center [927, 419] width 556 height 45
paste input "abibou.seye@soletanche-bachy.com"
type input "abibou.seye@soletanche-bachy.com"
click at [635, 545] on button "Enregistrer" at bounding box center [692, 562] width 115 height 34
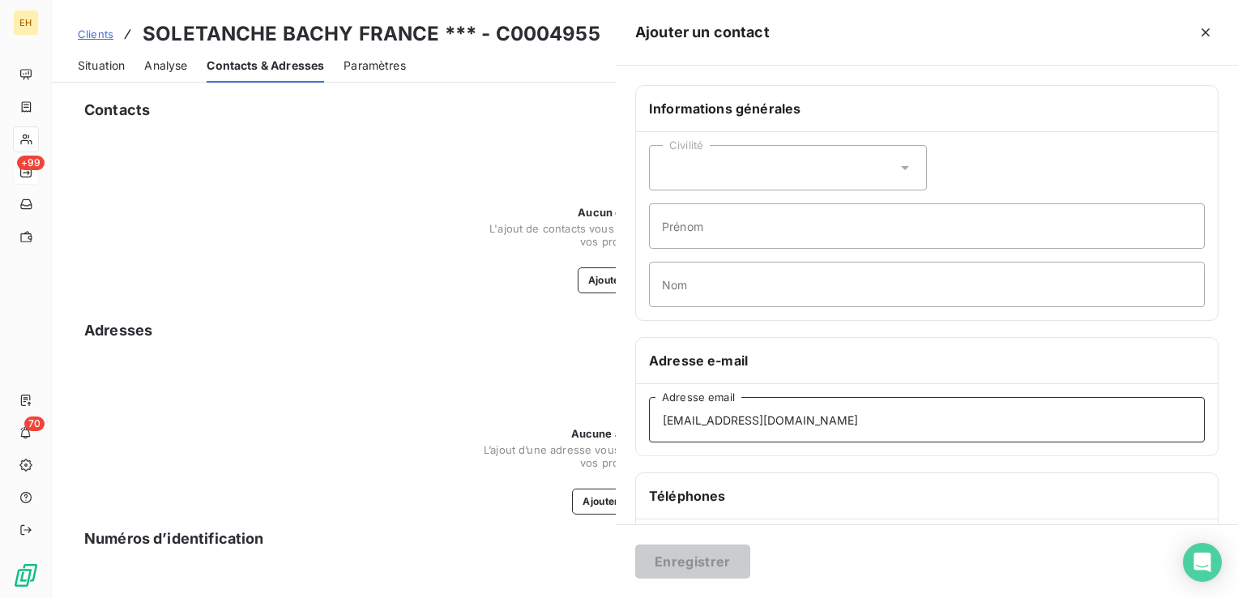
click at [635, 545] on button "Enregistrer" at bounding box center [692, 562] width 115 height 34
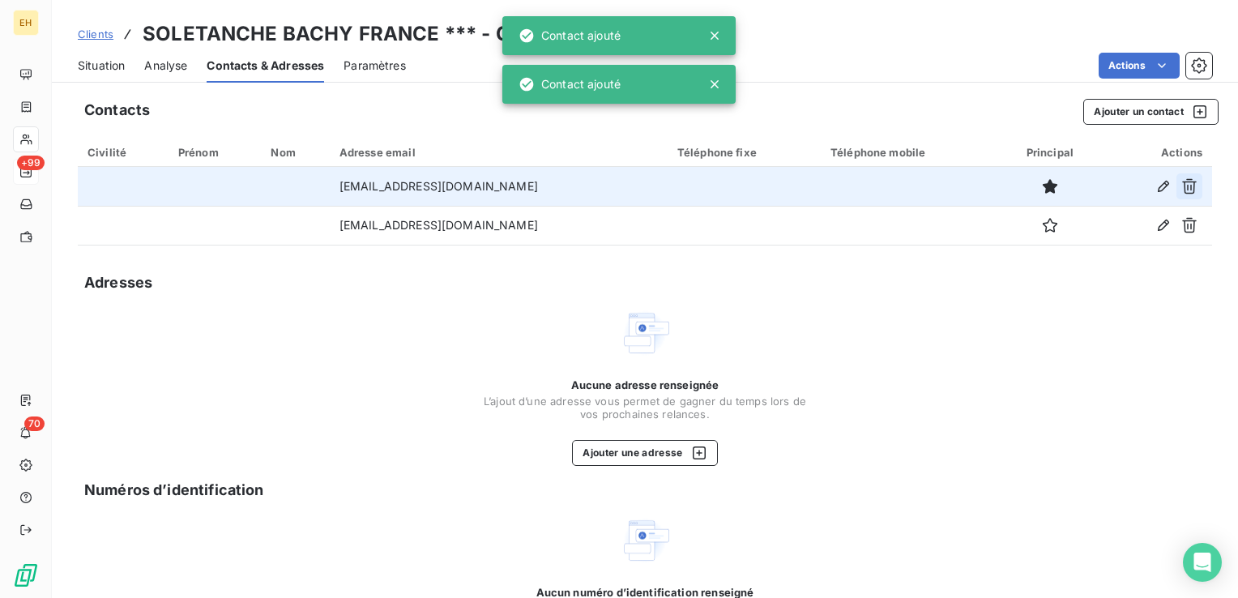
click at [1182, 188] on icon "button" at bounding box center [1189, 186] width 15 height 15
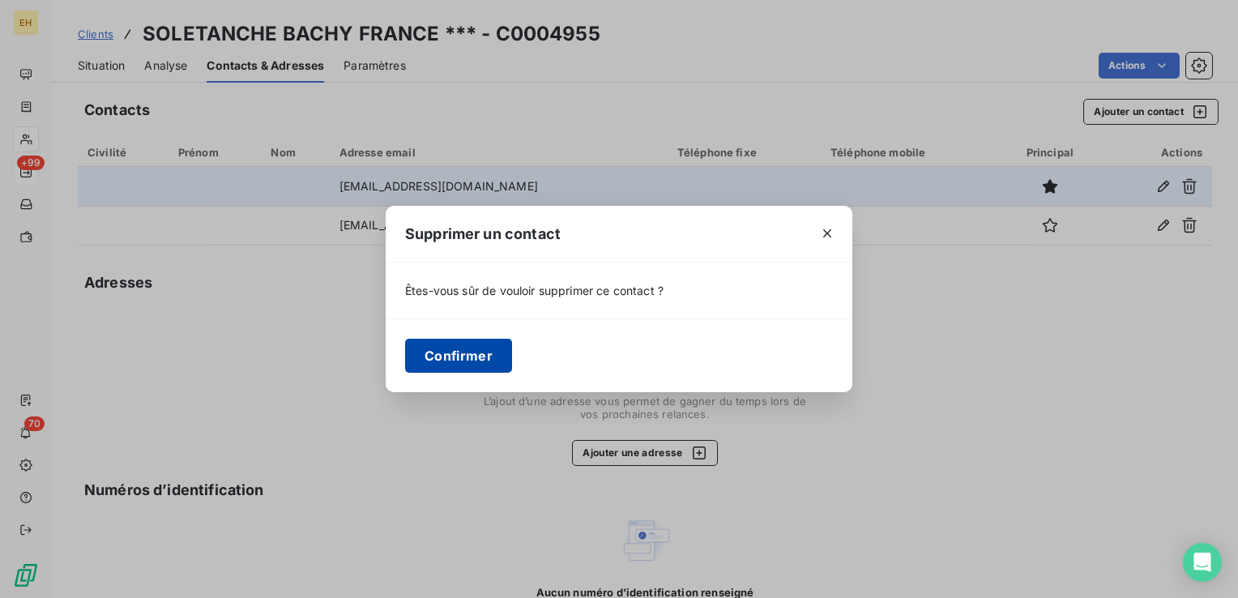
click at [486, 358] on button "Confirmer" at bounding box center [458, 356] width 107 height 34
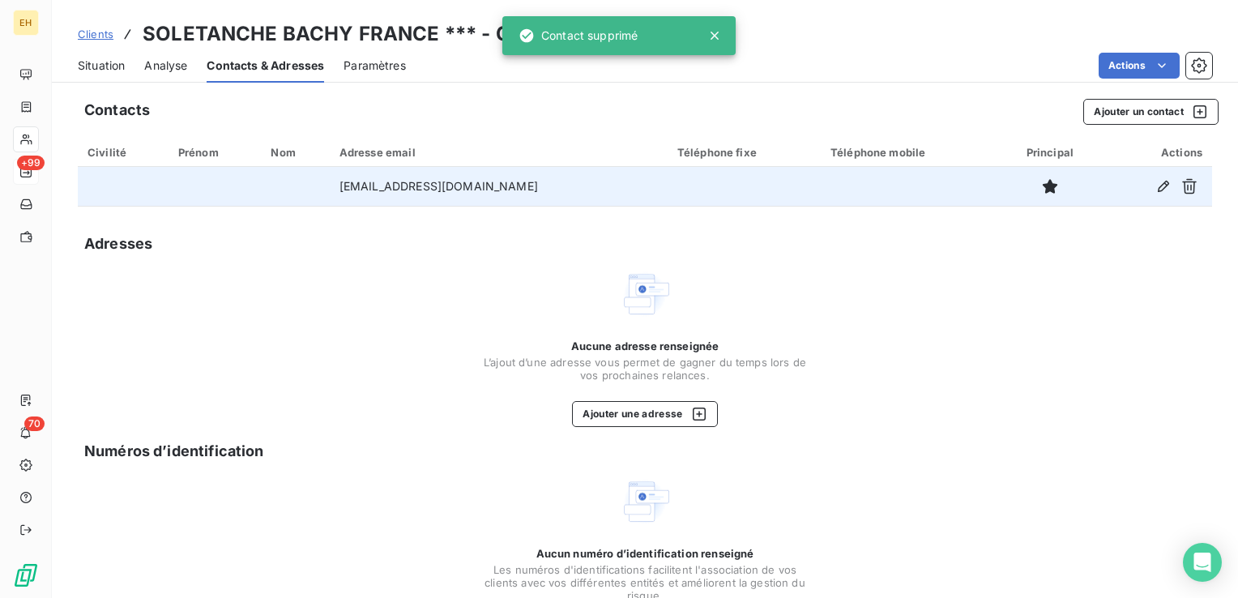
click at [143, 71] on div "Situation Analyse Contacts & Adresses Paramètres Actions" at bounding box center [645, 66] width 1186 height 34
click at [152, 70] on span "Analyse" at bounding box center [165, 66] width 43 height 16
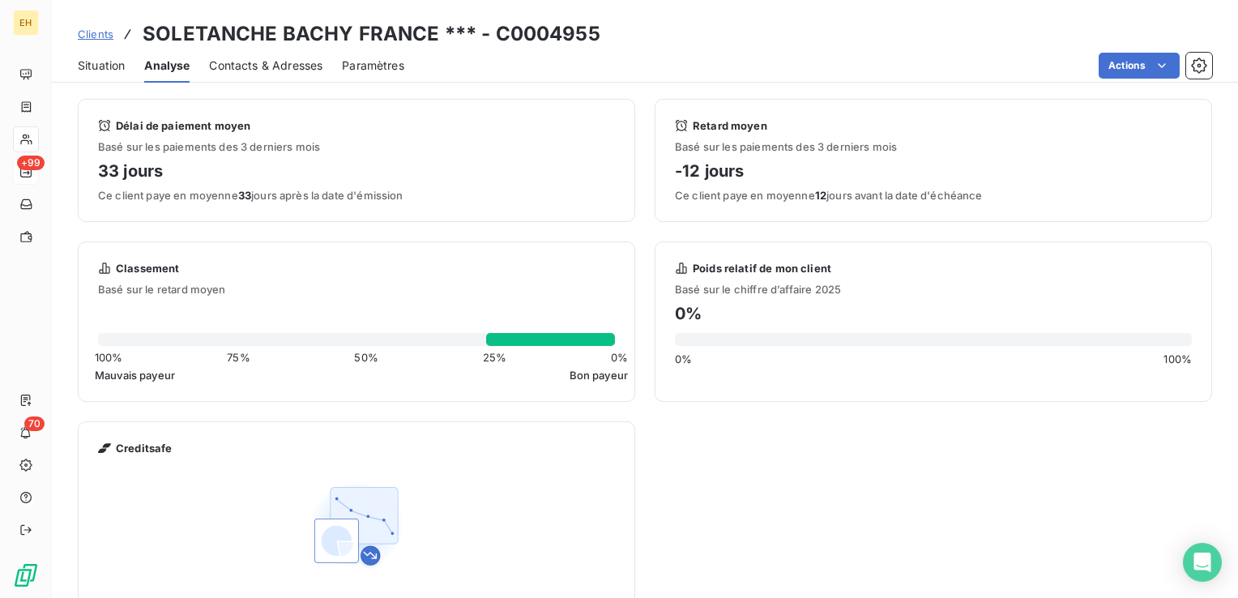
click at [96, 63] on span "Situation" at bounding box center [101, 66] width 47 height 16
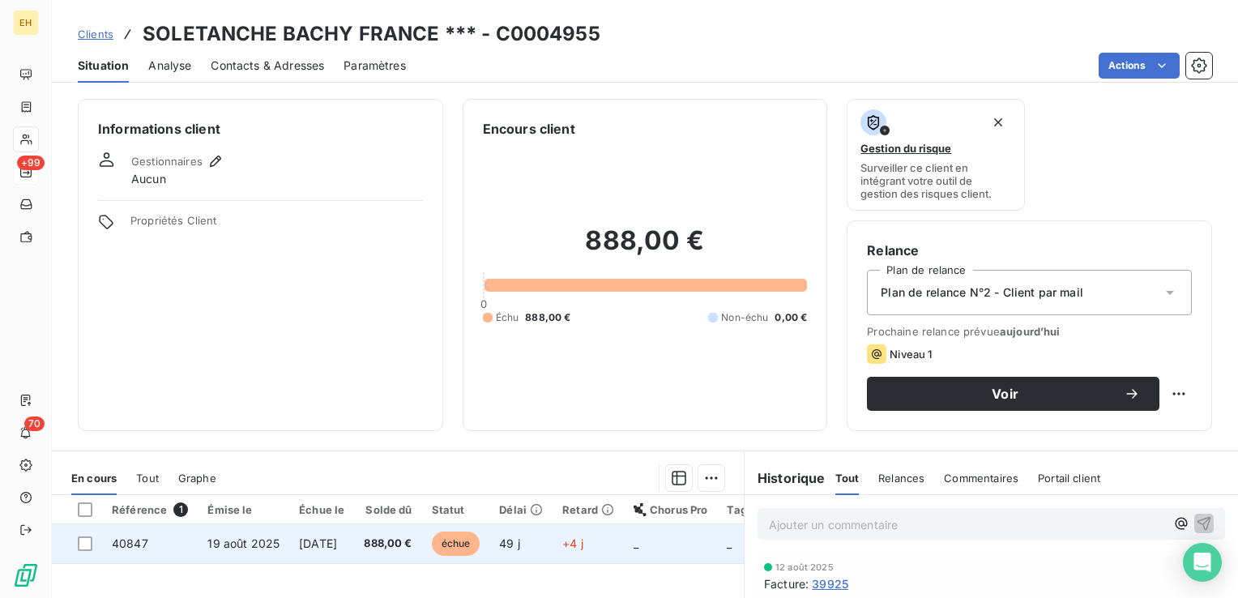
click at [378, 543] on span "888,00 €" at bounding box center [388, 544] width 48 height 16
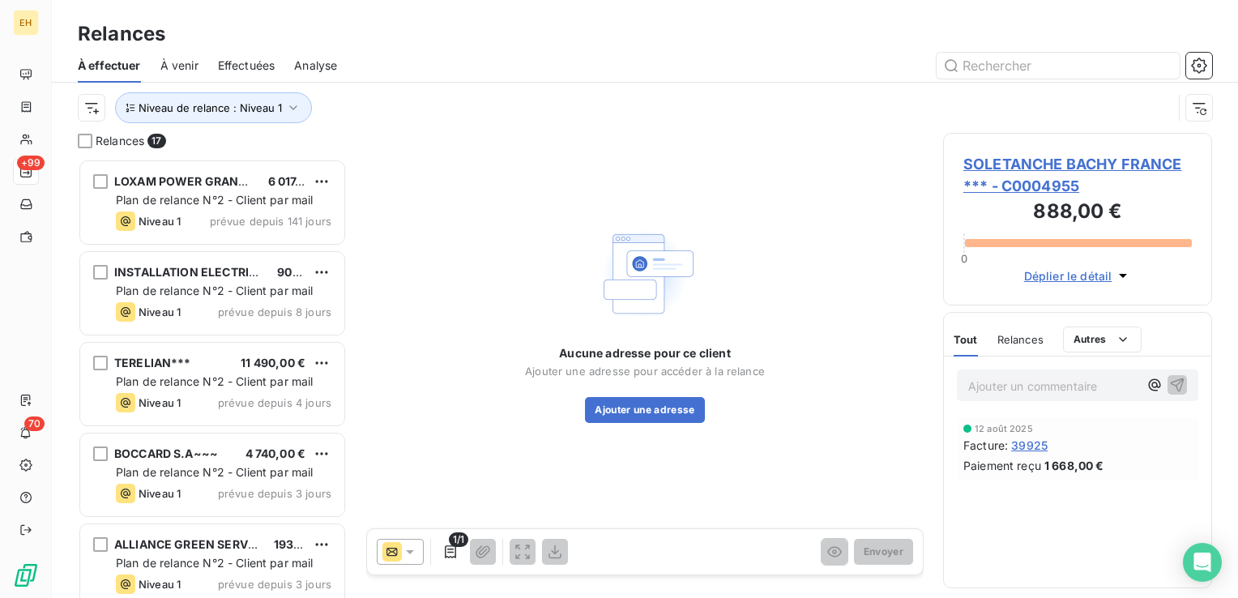
scroll to position [427, 256]
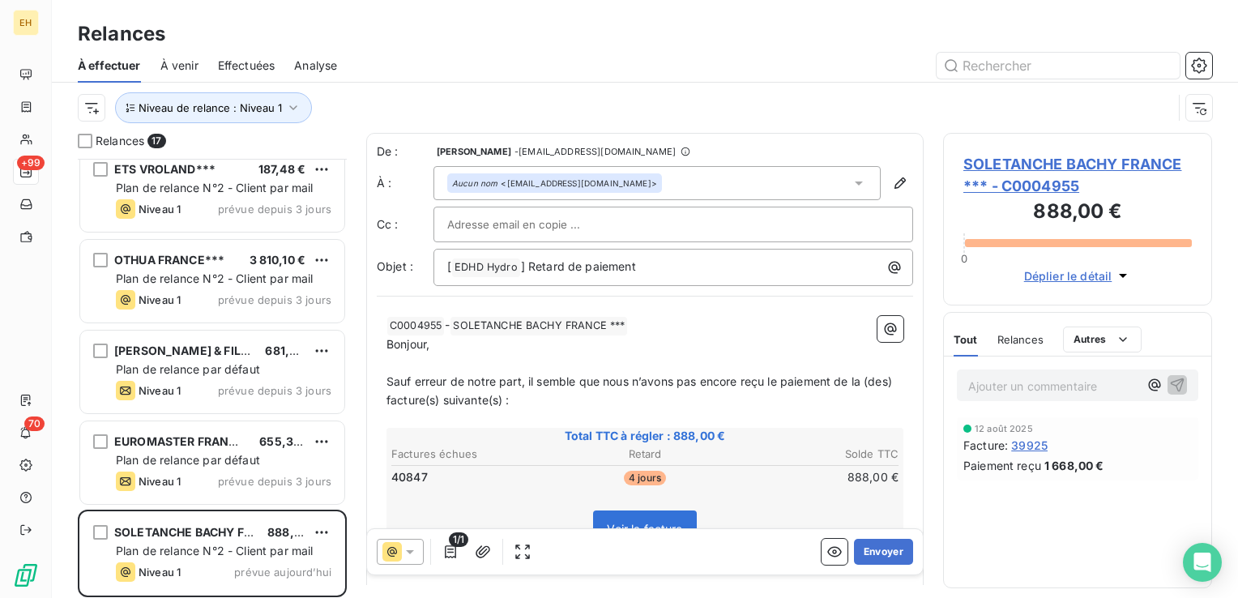
scroll to position [1104, 0]
click at [879, 556] on button "Envoyer" at bounding box center [883, 552] width 59 height 26
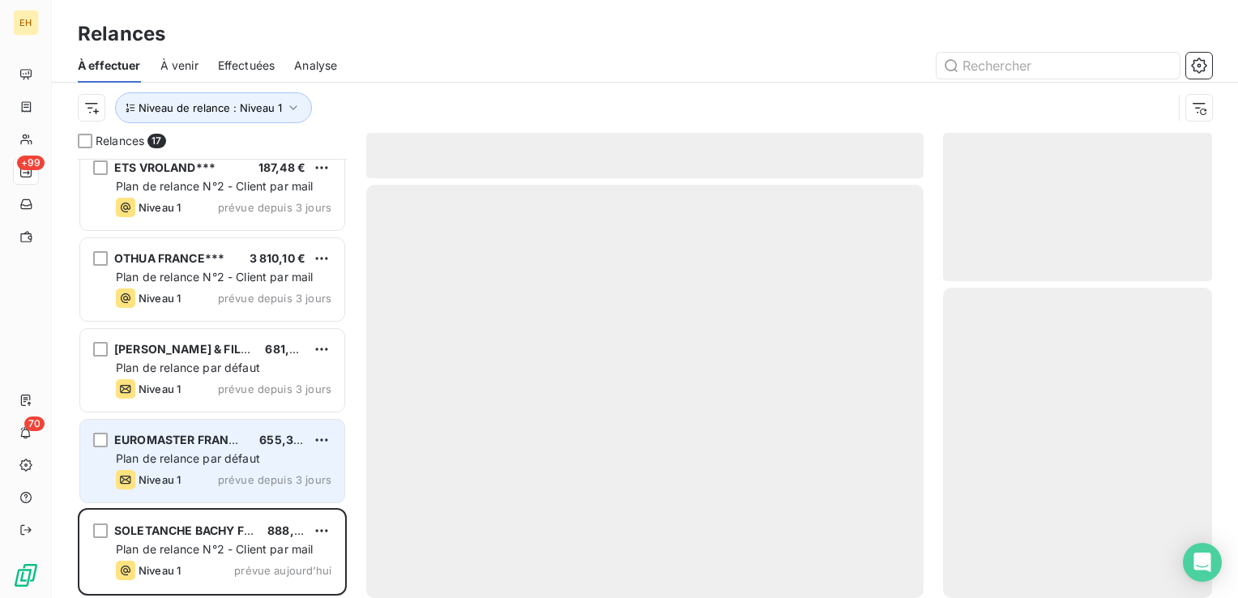
scroll to position [1013, 0]
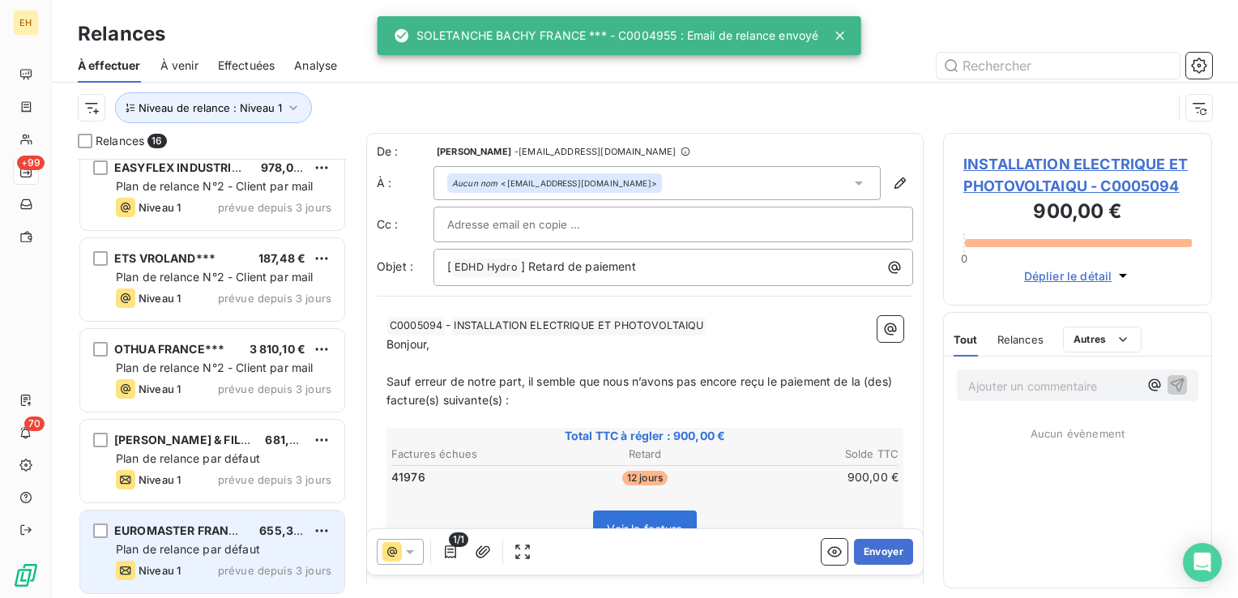
click at [155, 562] on div "Niveau 1" at bounding box center [148, 570] width 65 height 19
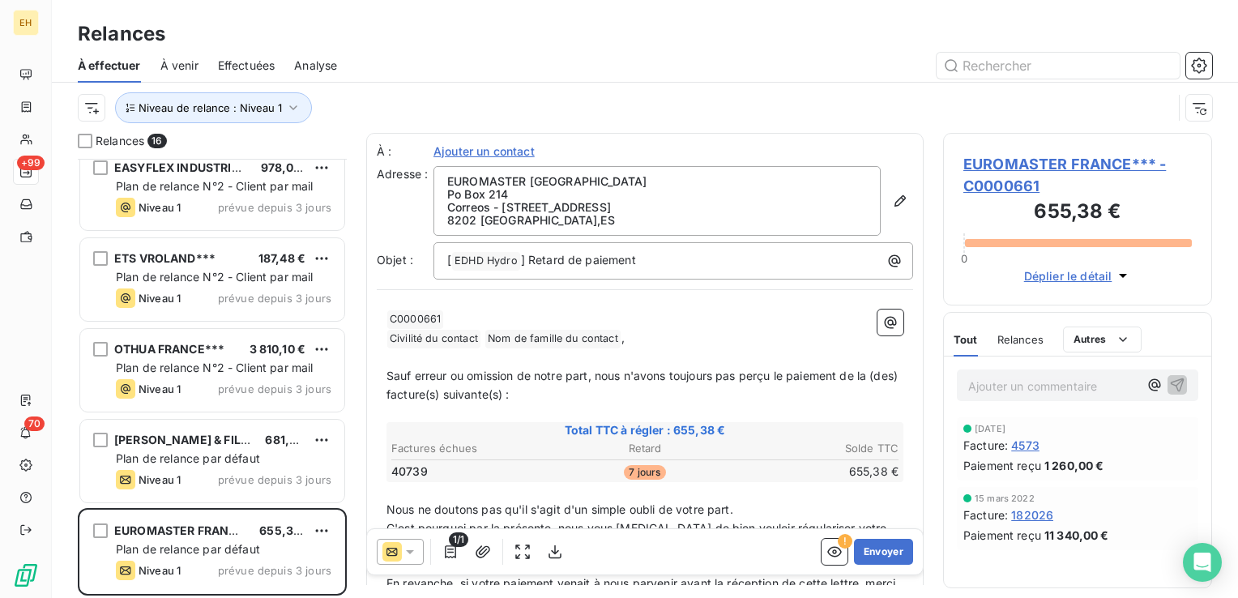
click at [1011, 157] on span "EUROMASTER FRANCE*** - C0000661" at bounding box center [1078, 175] width 229 height 44
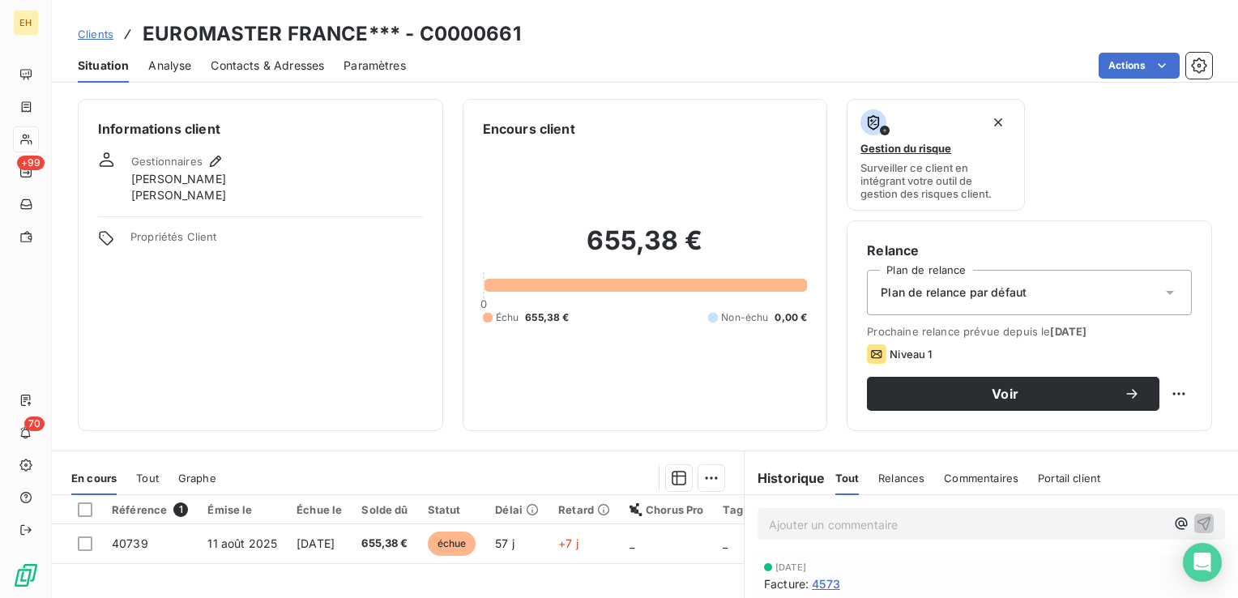
click at [973, 285] on span "Plan de relance par défaut" at bounding box center [954, 292] width 146 height 16
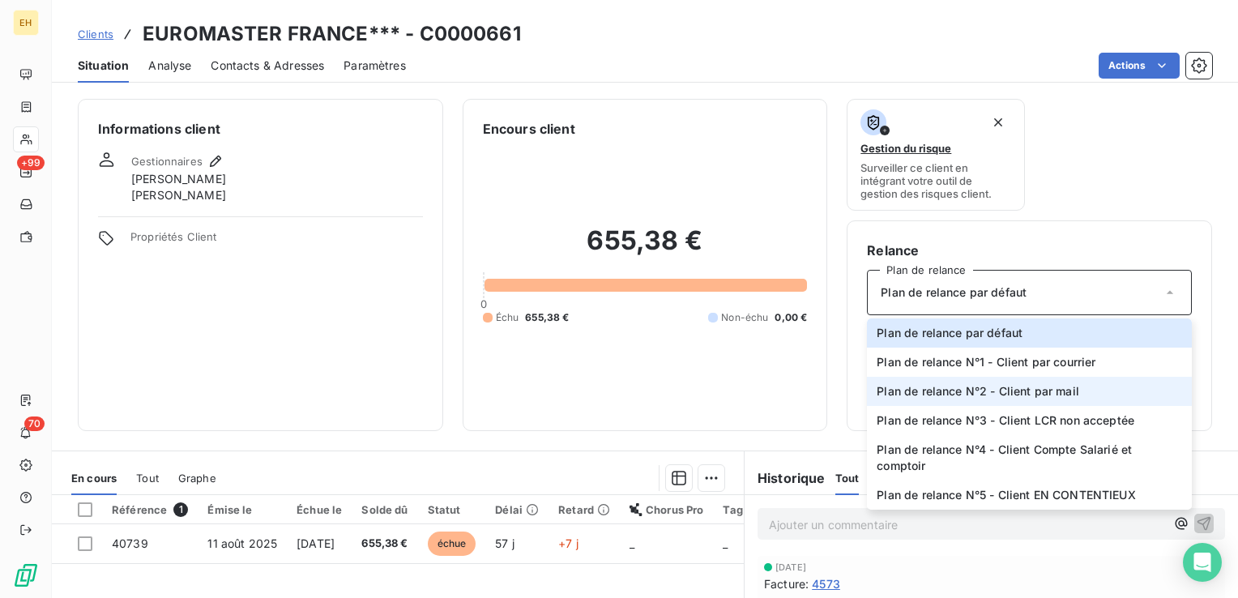
click at [978, 389] on span "Plan de relance N°2 - Client par mail" at bounding box center [978, 391] width 203 height 16
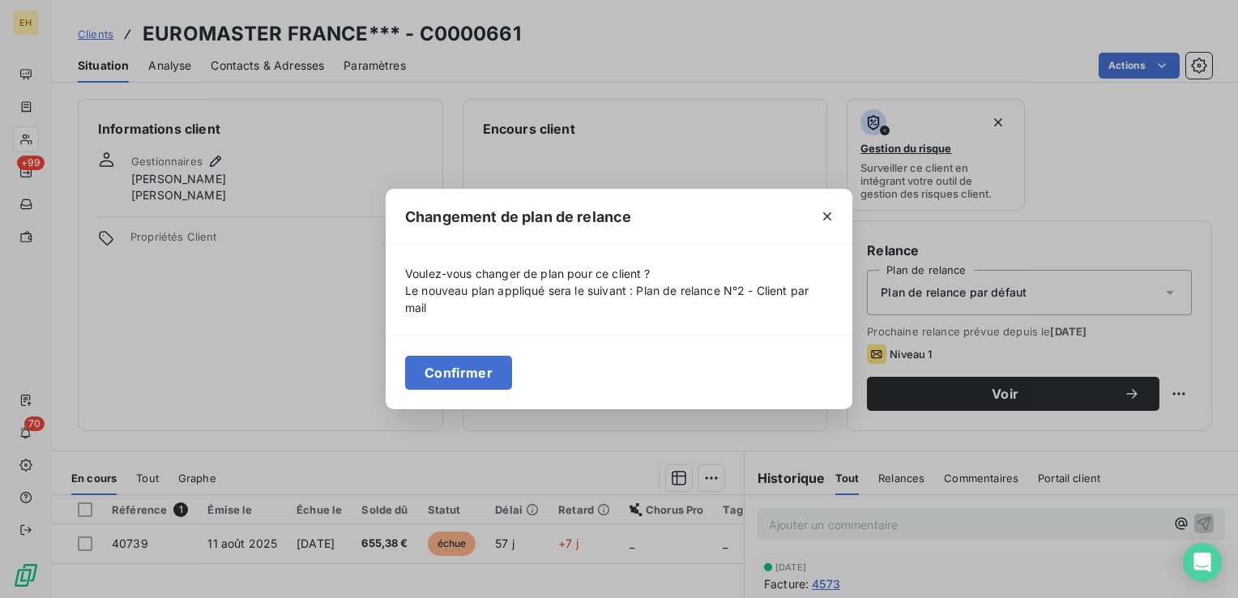
click at [459, 364] on button "Confirmer" at bounding box center [458, 373] width 107 height 34
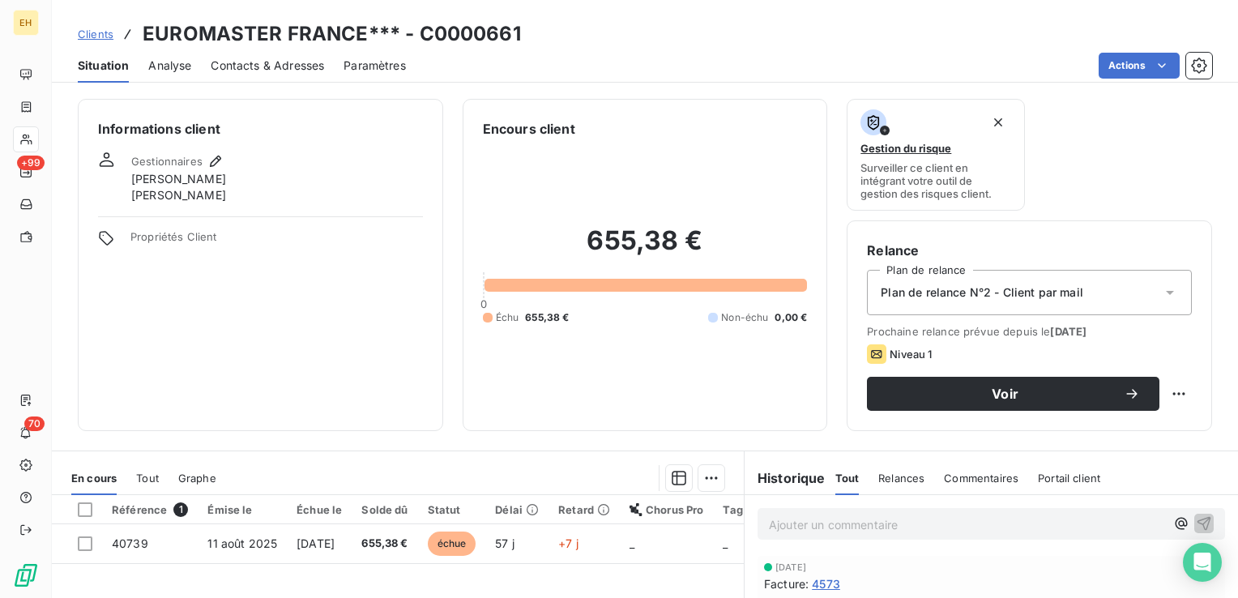
click at [295, 63] on span "Contacts & Adresses" at bounding box center [267, 66] width 113 height 16
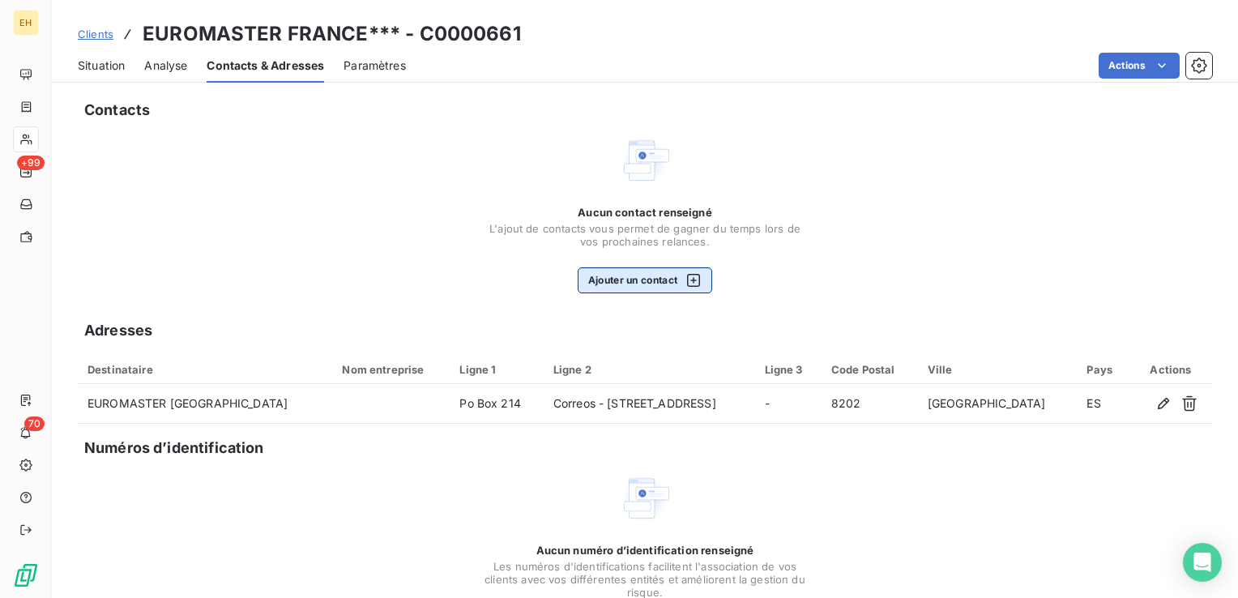
click at [631, 276] on button "Ajouter un contact" at bounding box center [645, 280] width 135 height 26
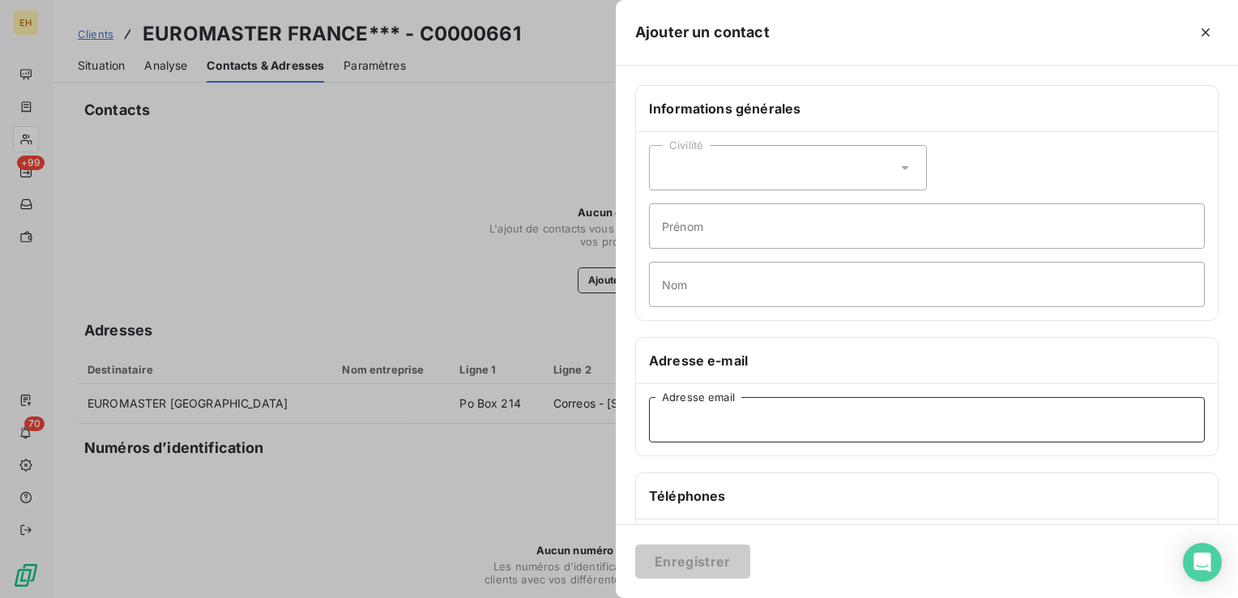
click at [736, 420] on input "Adresse email" at bounding box center [927, 419] width 556 height 45
paste input "[EMAIL_ADDRESS][DOMAIN_NAME]"
type input "[EMAIL_ADDRESS][DOMAIN_NAME]"
click at [729, 558] on button "Enregistrer" at bounding box center [692, 562] width 115 height 34
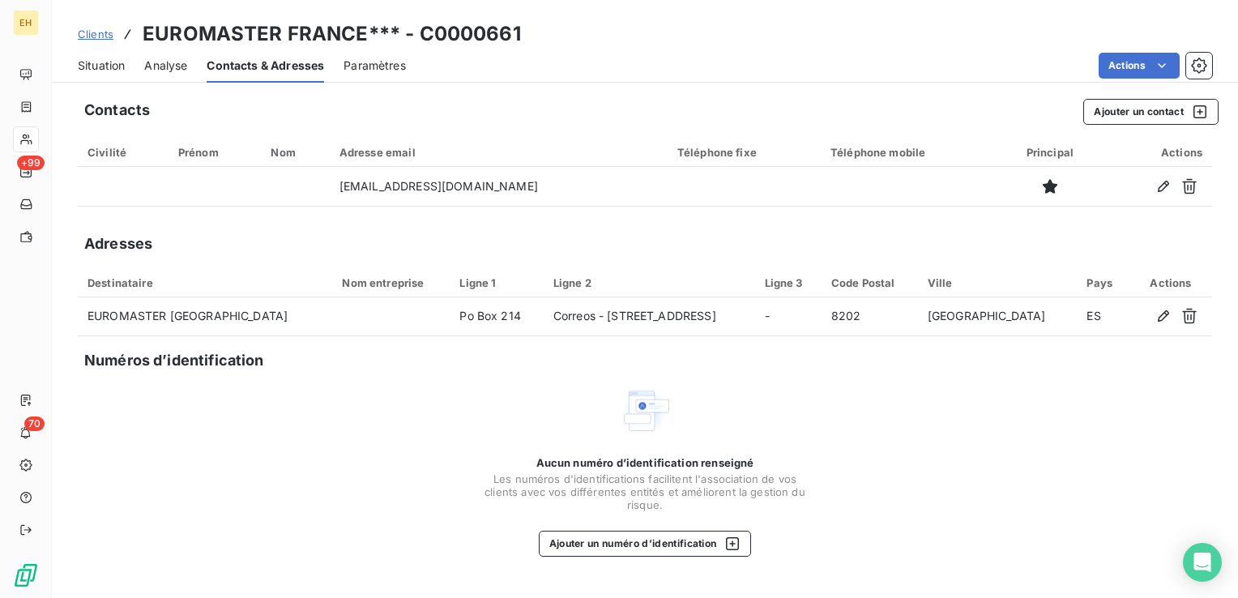
click at [85, 62] on span "Situation" at bounding box center [101, 66] width 47 height 16
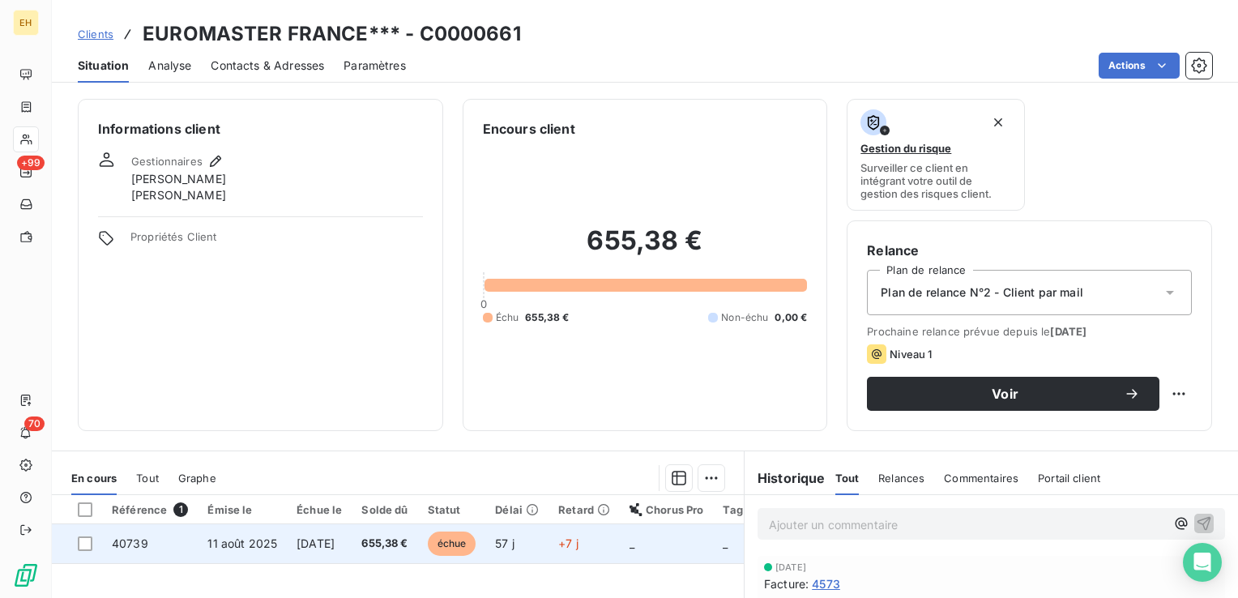
click at [381, 543] on td "655,38 €" at bounding box center [385, 543] width 66 height 39
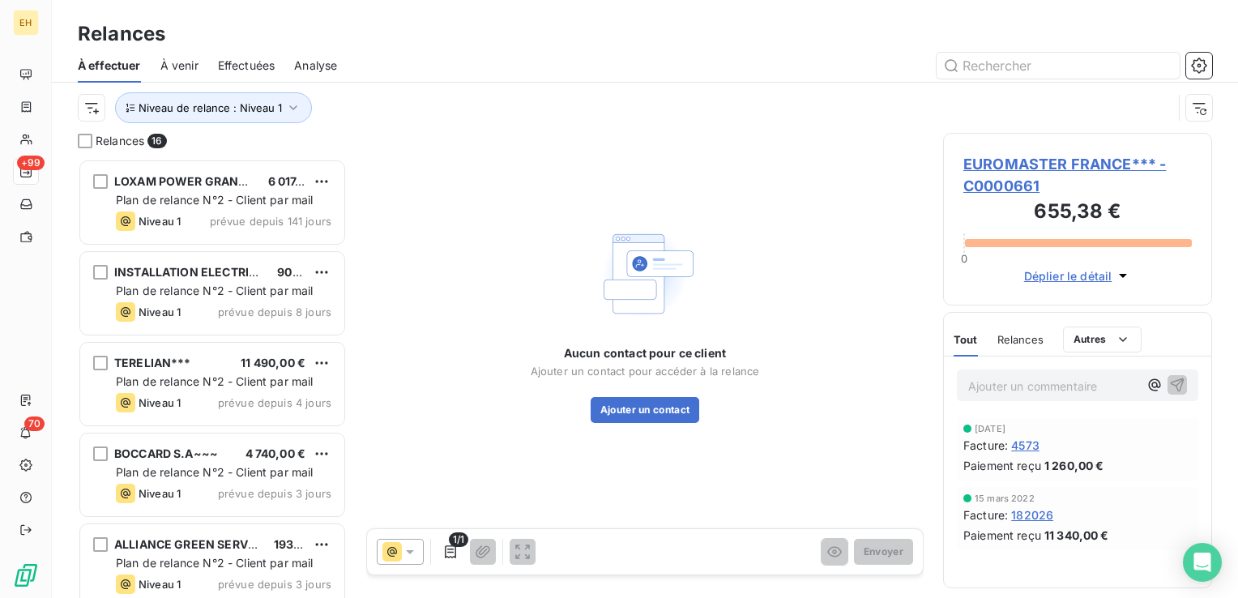
scroll to position [427, 256]
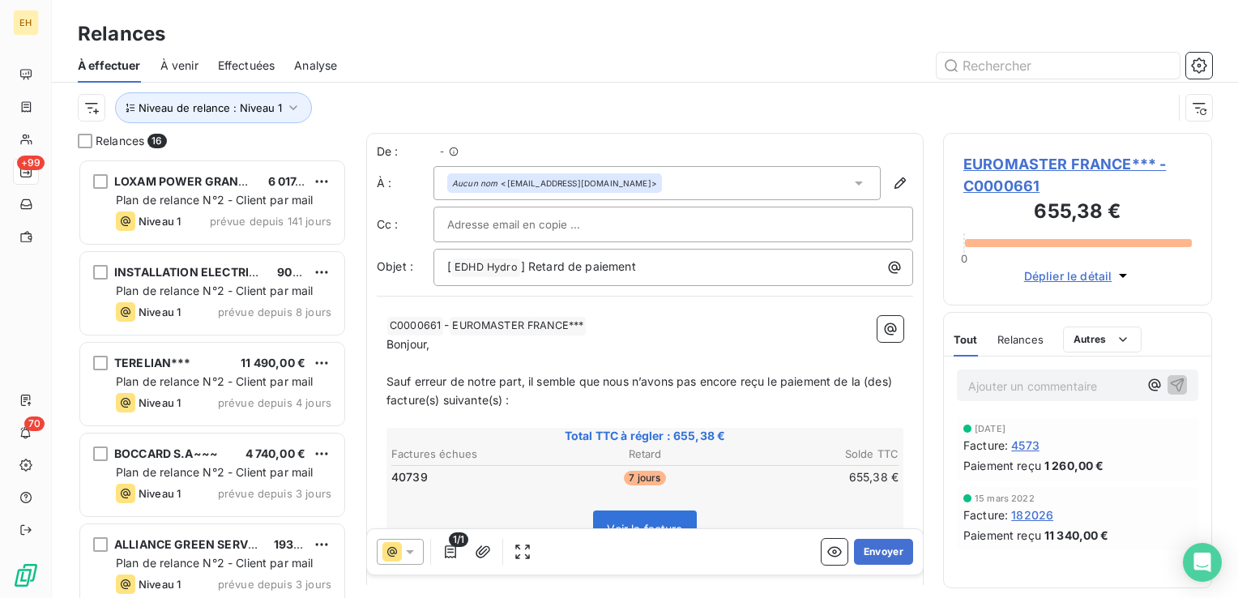
scroll to position [427, 256]
click at [888, 556] on button "Envoyer" at bounding box center [883, 552] width 59 height 26
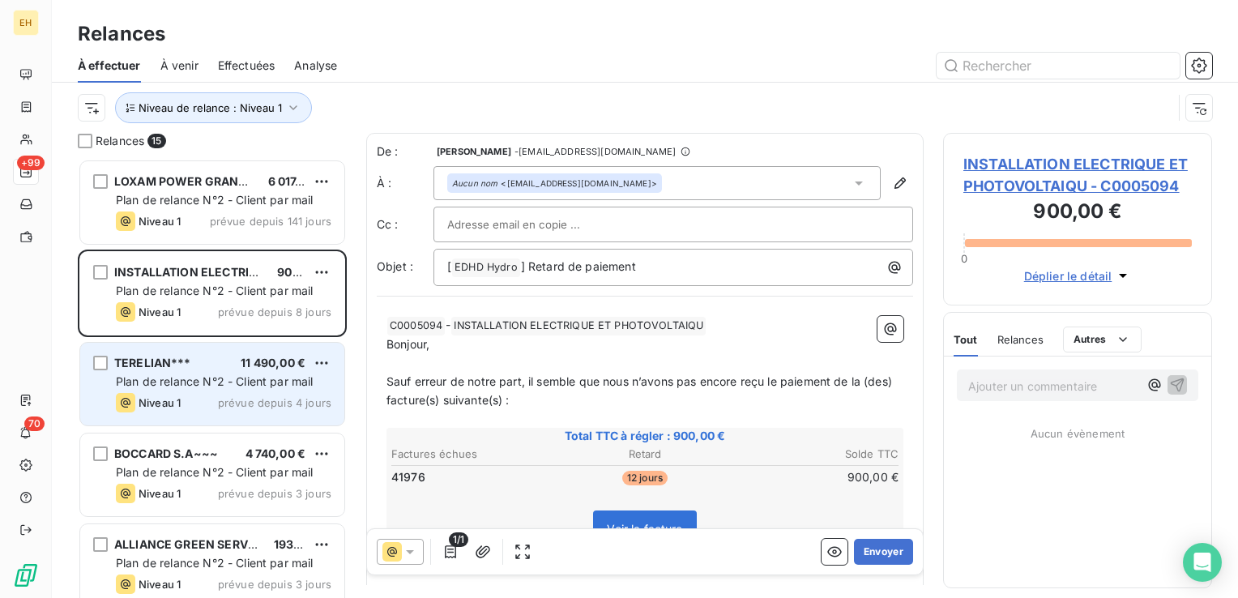
click at [201, 386] on span "Plan de relance N°2 - Client par mail" at bounding box center [215, 381] width 198 height 14
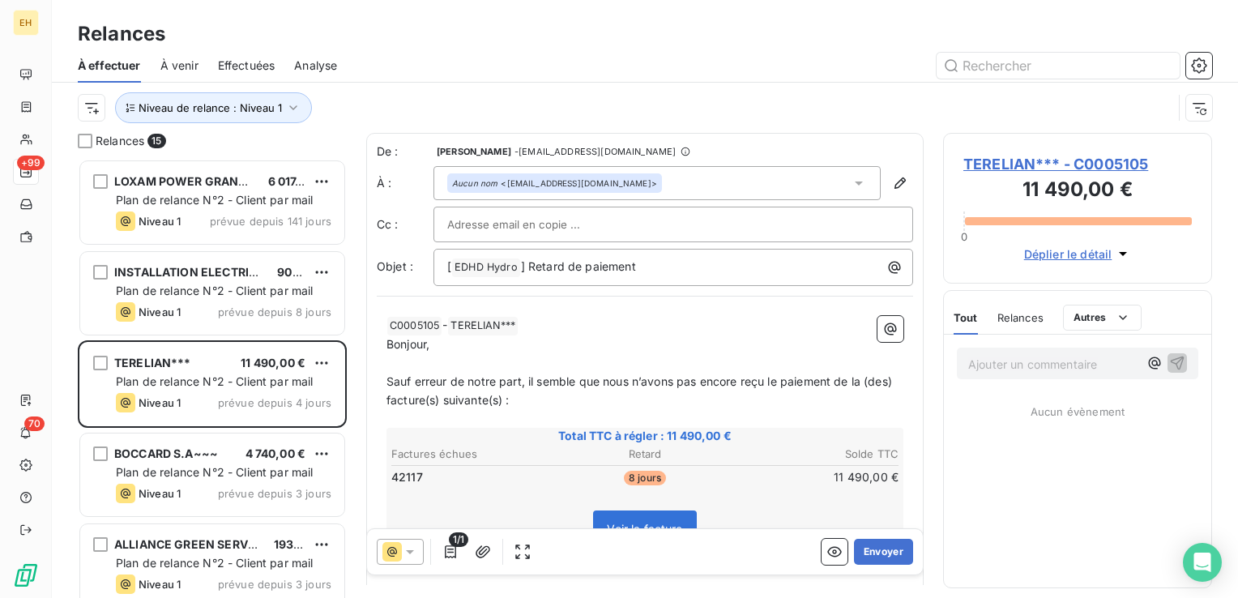
click at [994, 161] on span "TERELIAN*** - C0005105" at bounding box center [1078, 164] width 229 height 22
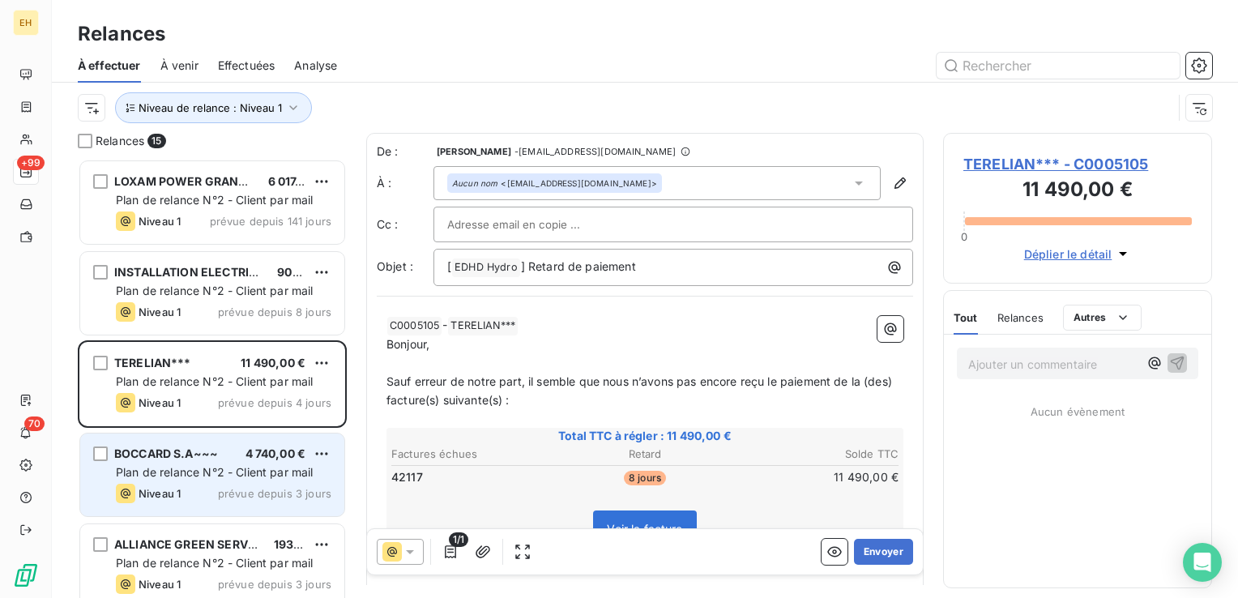
click at [207, 481] on div "BOCCARD S.A~~~ 4 740,00 € Plan de relance N°2 - Client par mail Niveau 1 prévue…" at bounding box center [212, 475] width 264 height 83
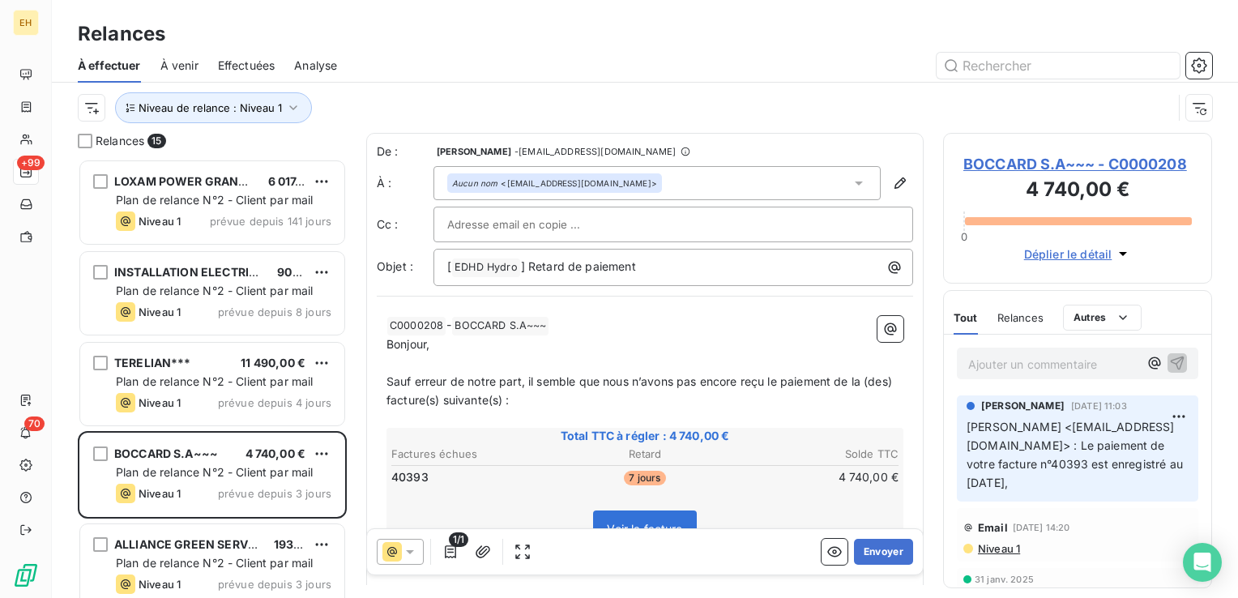
click at [415, 549] on icon at bounding box center [410, 552] width 16 height 16
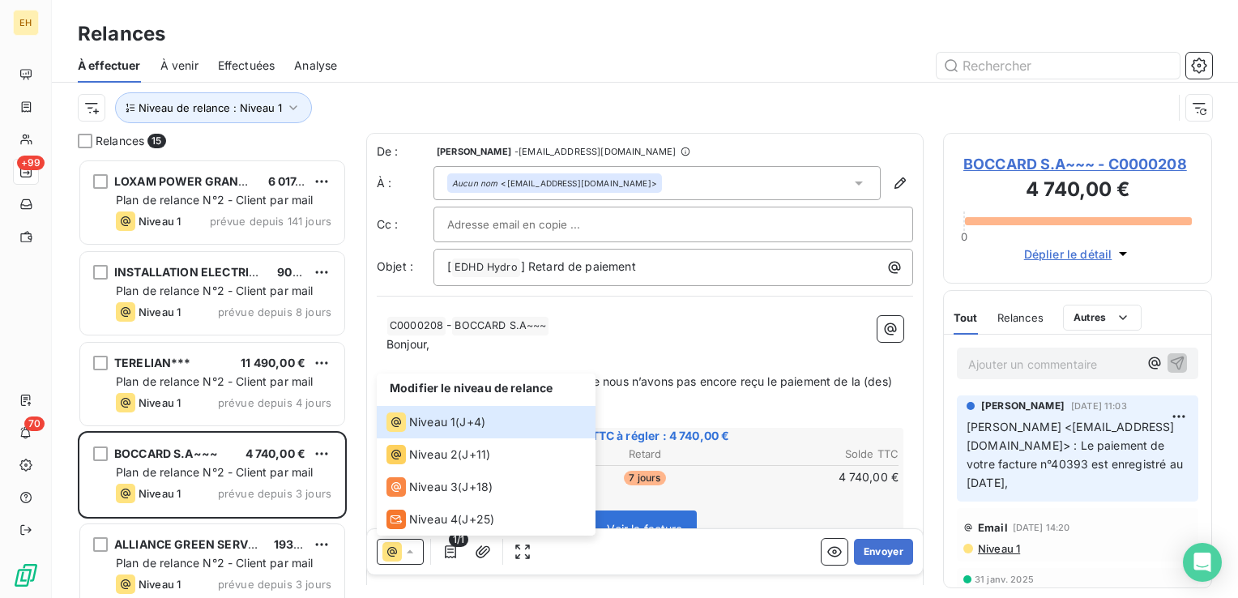
click at [746, 399] on p "Sauf erreur de notre part, il semble que nous n’avons pas encore reçu le paieme…" at bounding box center [645, 391] width 517 height 37
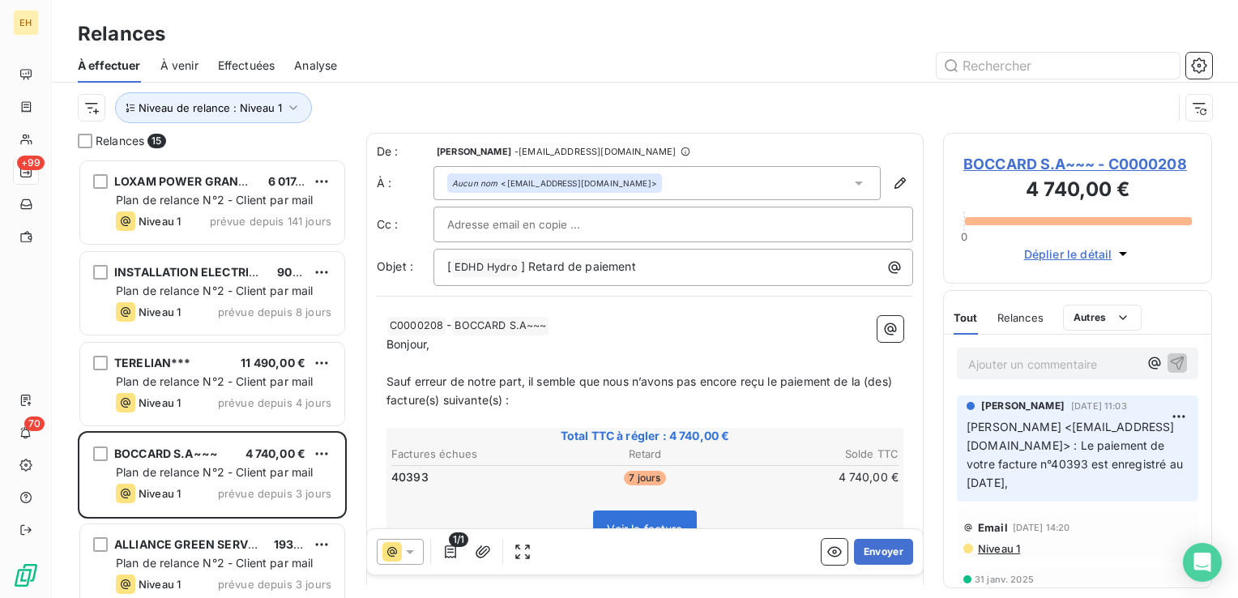
click at [1004, 547] on span "Niveau 1" at bounding box center [999, 548] width 44 height 13
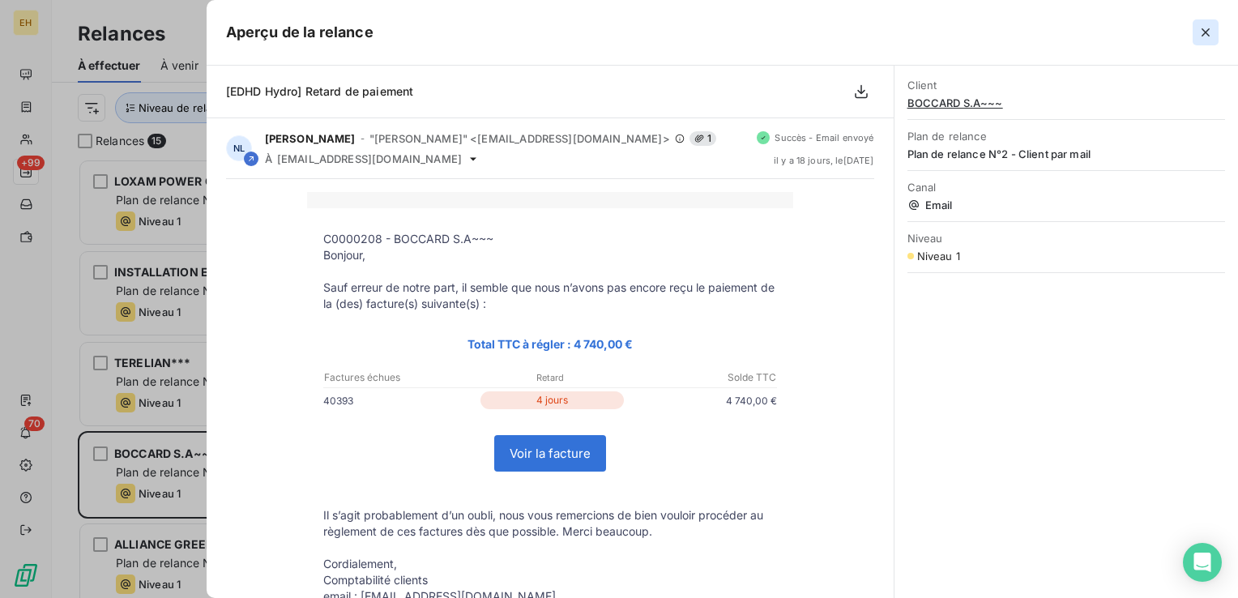
click at [1205, 34] on icon "button" at bounding box center [1206, 32] width 16 height 16
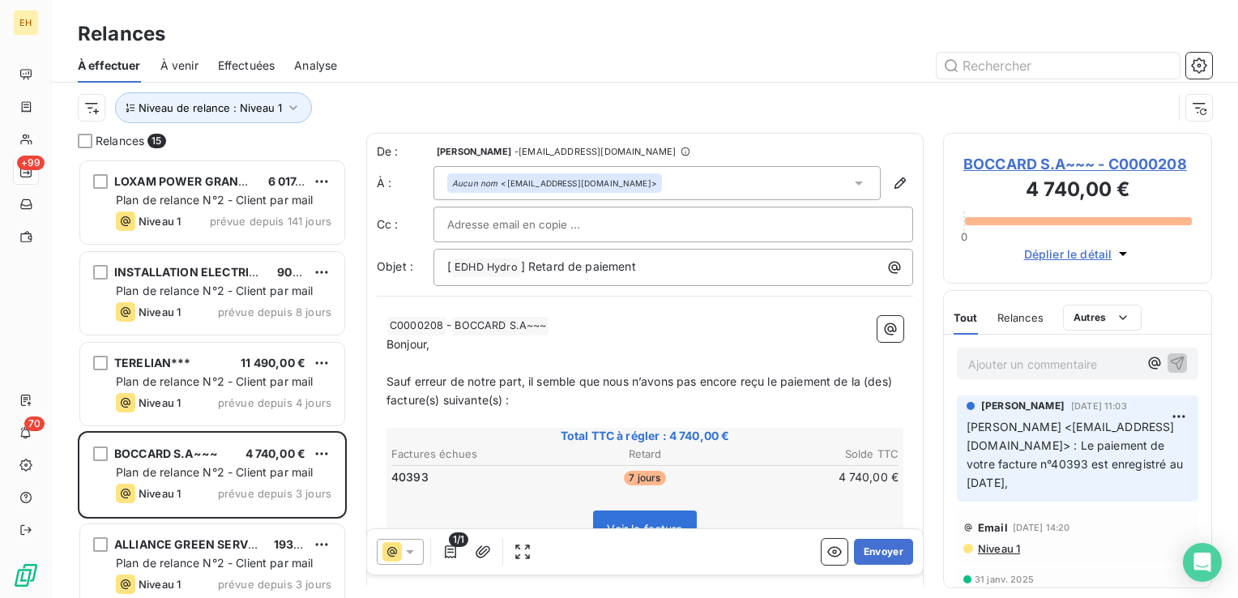
click at [410, 552] on icon at bounding box center [410, 552] width 8 height 4
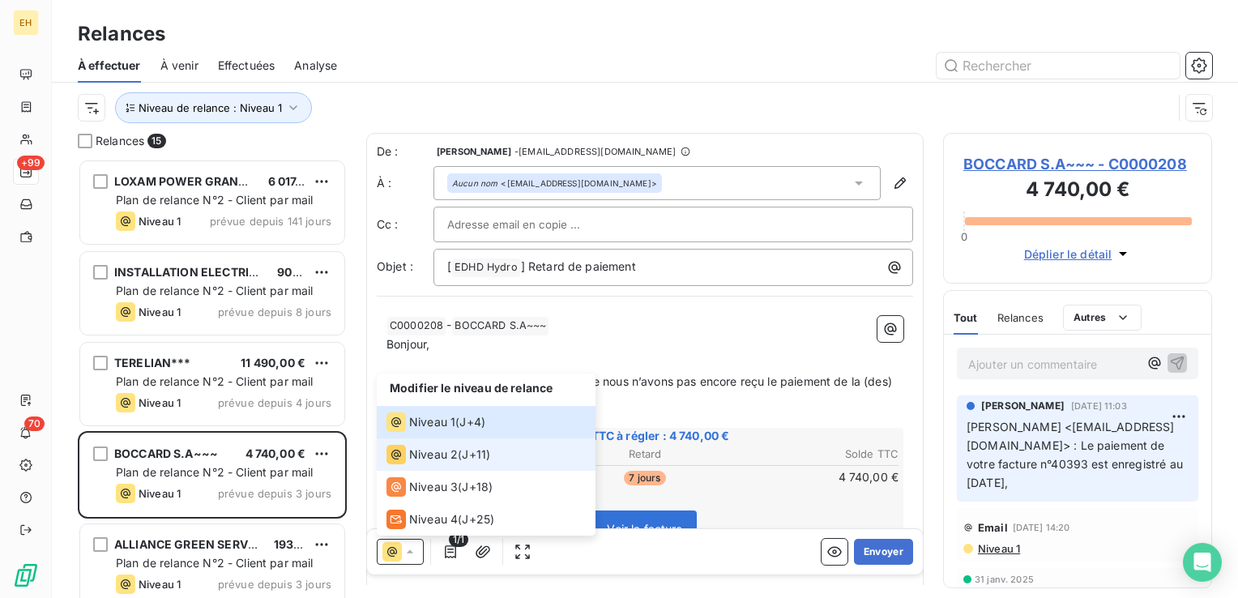
click at [444, 460] on span "Niveau 2" at bounding box center [433, 455] width 49 height 16
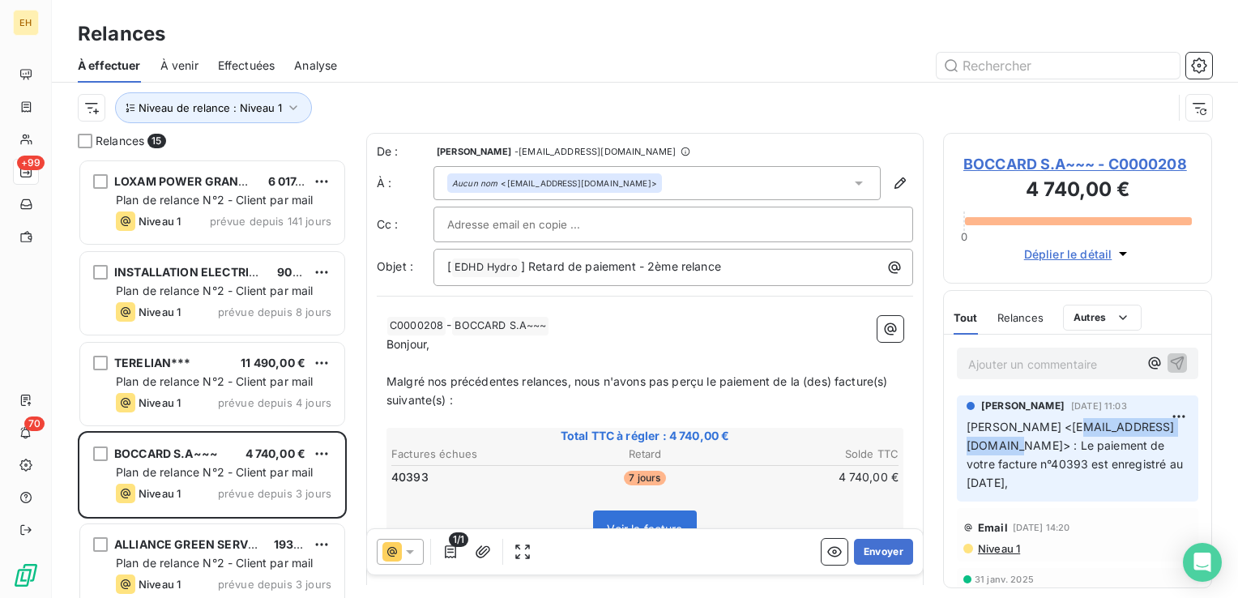
drag, startPoint x: 1098, startPoint y: 442, endPoint x: 972, endPoint y: 442, distance: 125.6
click at [972, 442] on span "[PERSON_NAME] <[EMAIL_ADDRESS][DOMAIN_NAME]> : Le paiement de votre facture n°4…" at bounding box center [1077, 455] width 220 height 70
copy span "[EMAIL_ADDRESS][DOMAIN_NAME]"
click at [534, 213] on input "text" at bounding box center [534, 224] width 174 height 24
paste input "[EMAIL_ADDRESS][DOMAIN_NAME]"
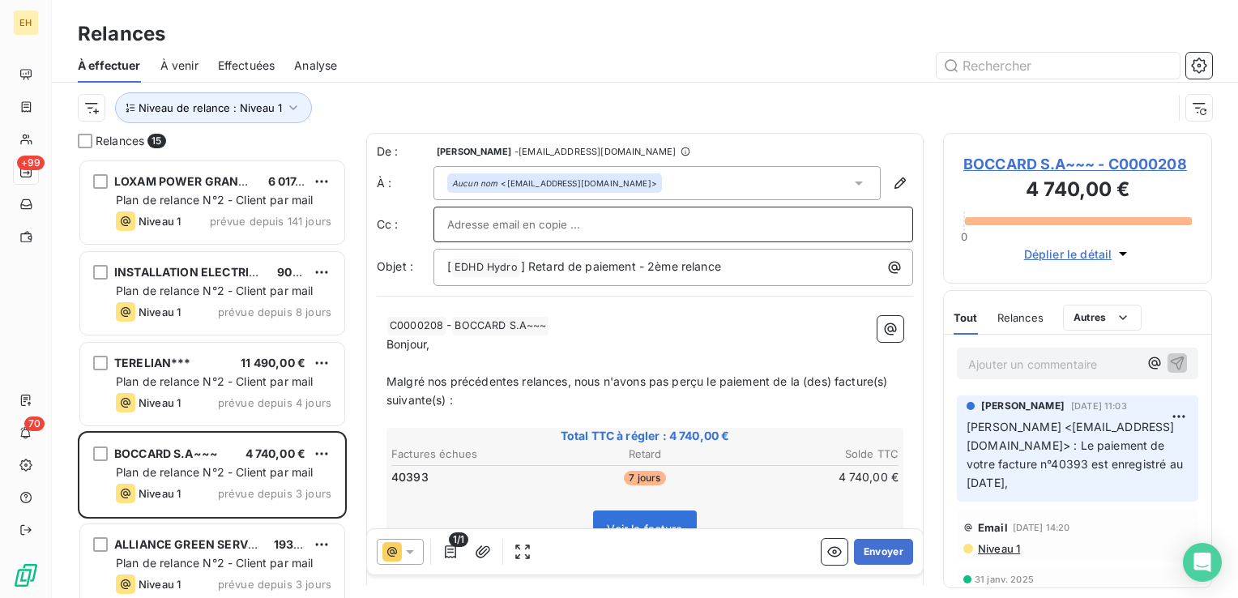
type input "[EMAIL_ADDRESS][DOMAIN_NAME]"
click at [412, 550] on icon at bounding box center [410, 552] width 16 height 16
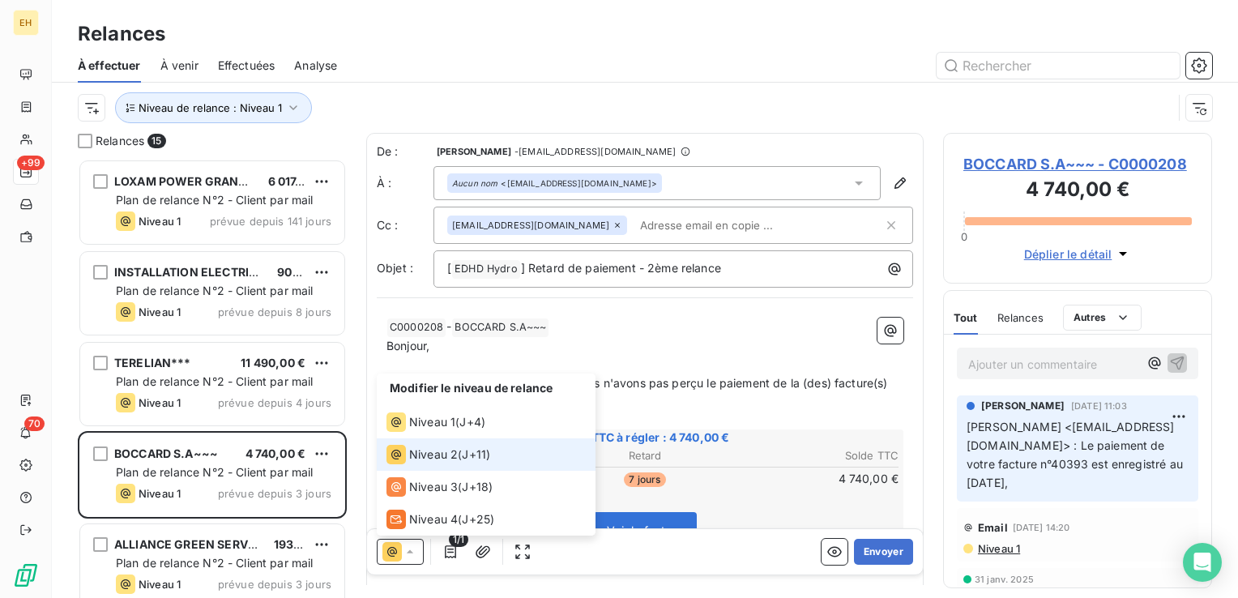
click at [412, 550] on icon at bounding box center [410, 552] width 16 height 16
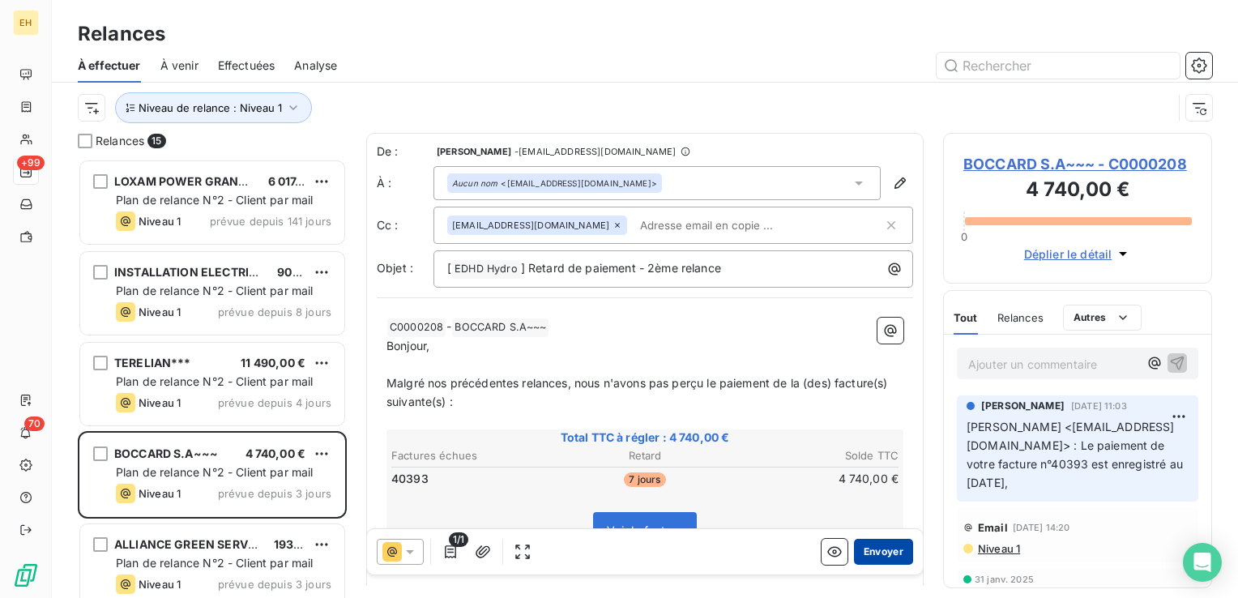
click at [856, 558] on button "Envoyer" at bounding box center [883, 552] width 59 height 26
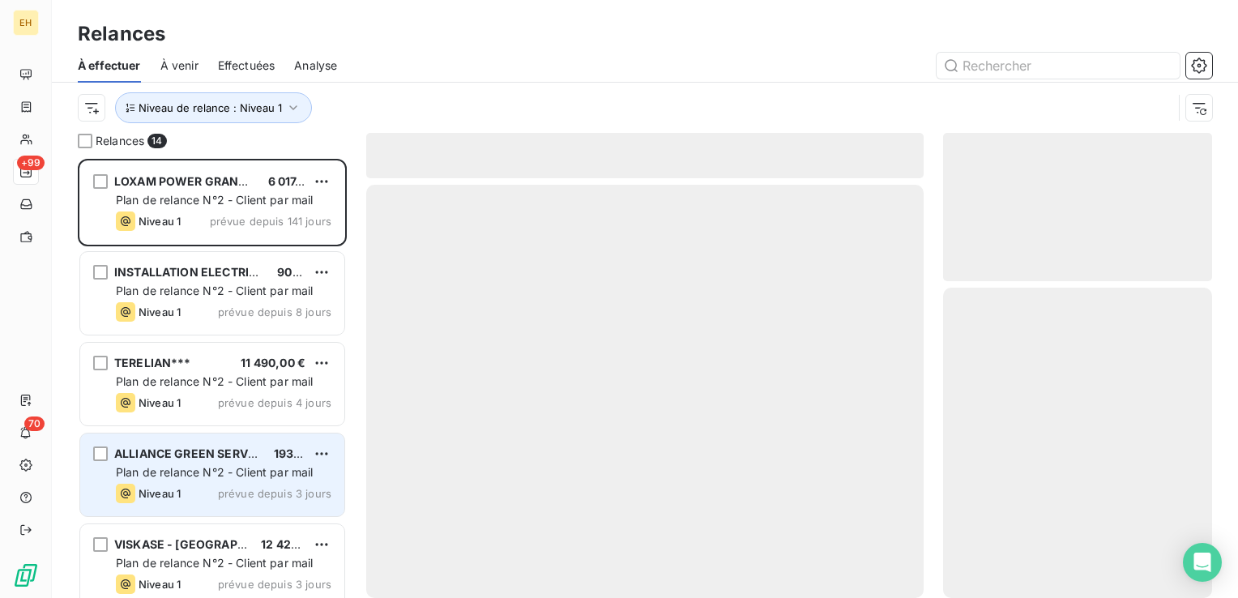
click at [210, 472] on span "Plan de relance N°2 - Client par mail" at bounding box center [215, 472] width 198 height 14
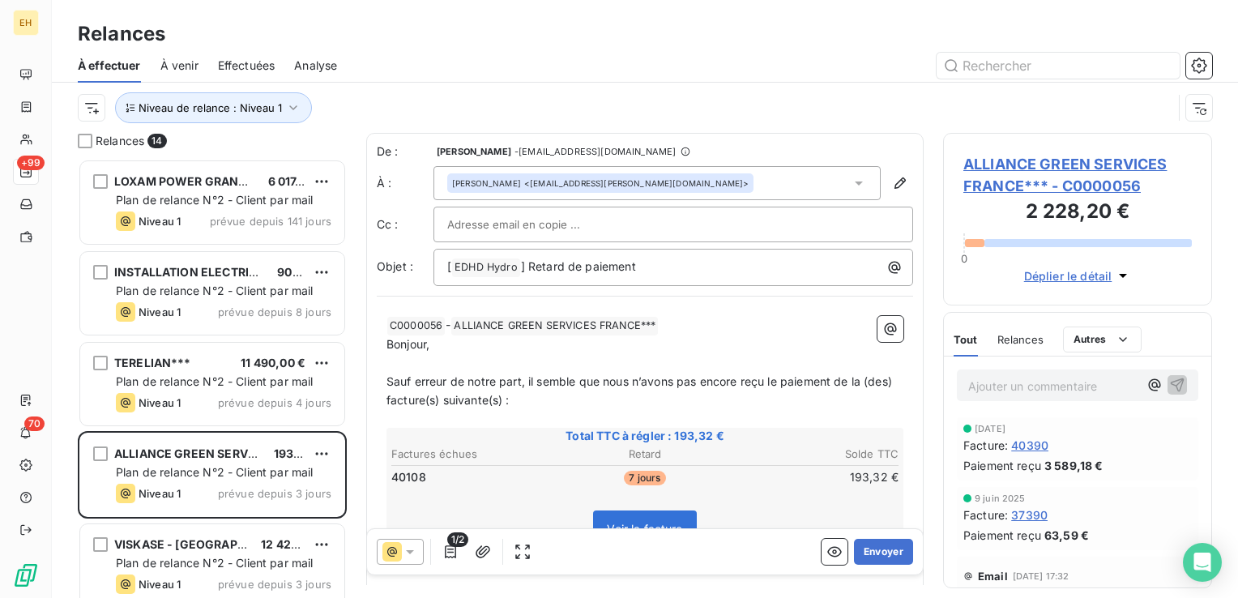
scroll to position [81, 0]
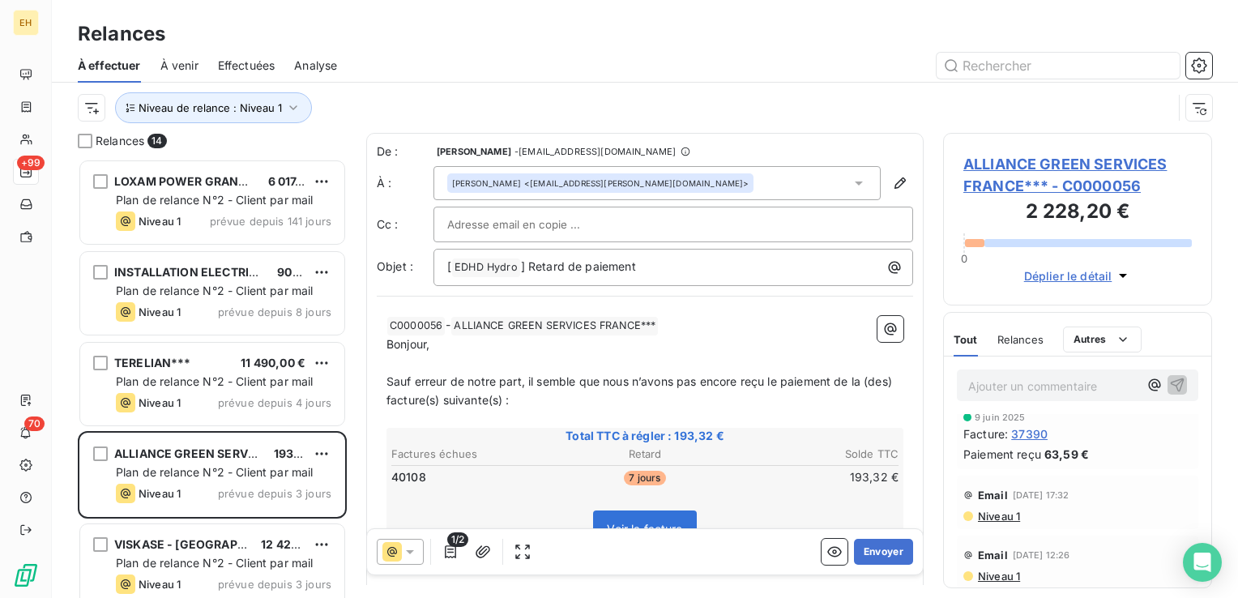
click at [1008, 515] on span "Niveau 1" at bounding box center [999, 516] width 44 height 13
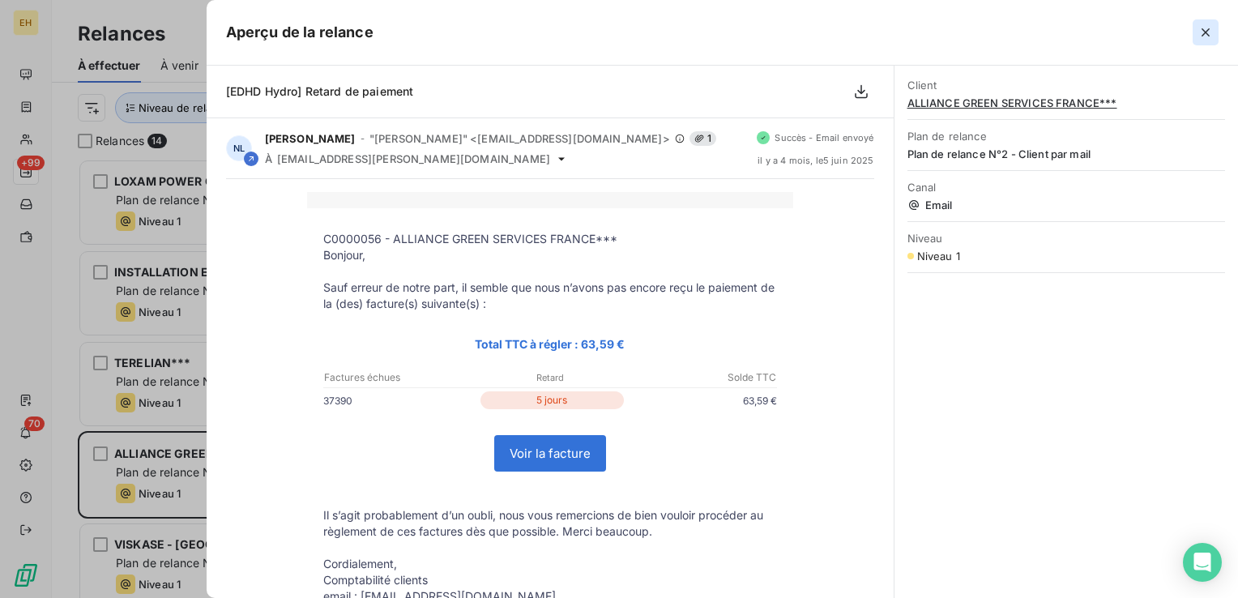
click at [1205, 32] on icon "button" at bounding box center [1206, 32] width 16 height 16
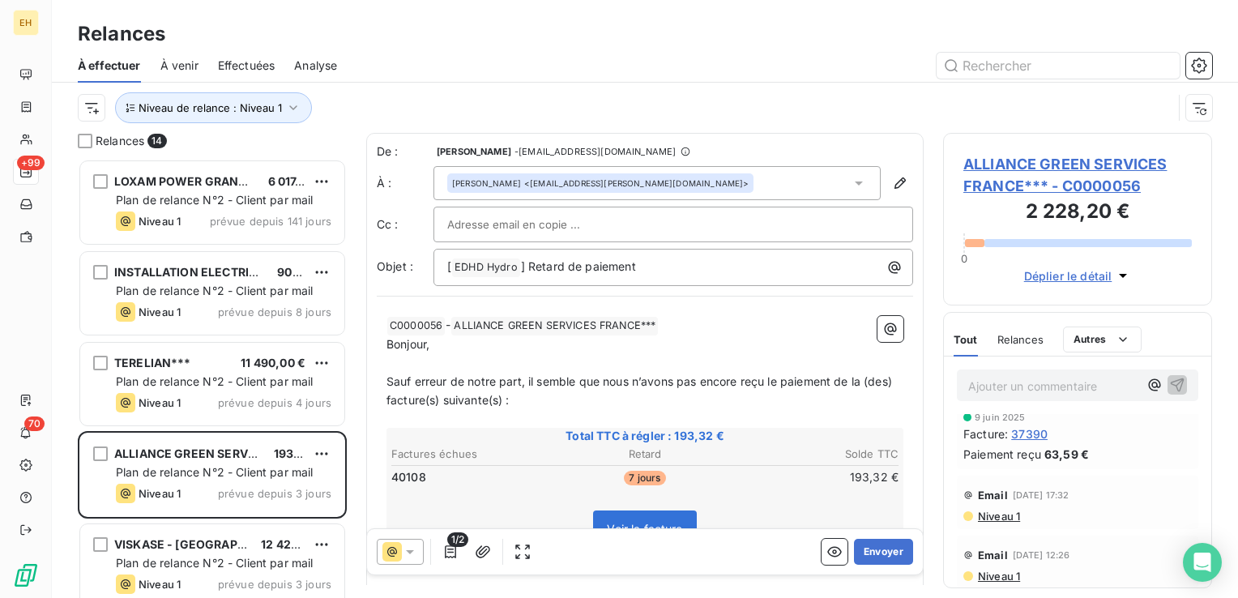
click at [1003, 578] on span "Niveau 1" at bounding box center [999, 576] width 44 height 13
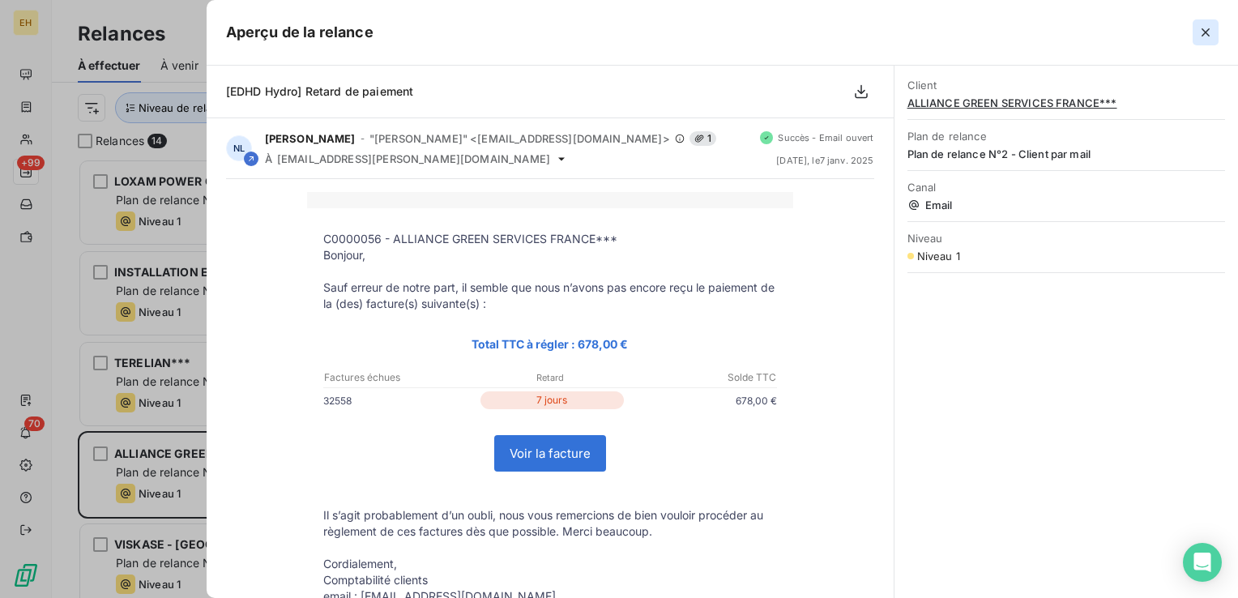
click at [1212, 38] on icon "button" at bounding box center [1206, 32] width 16 height 16
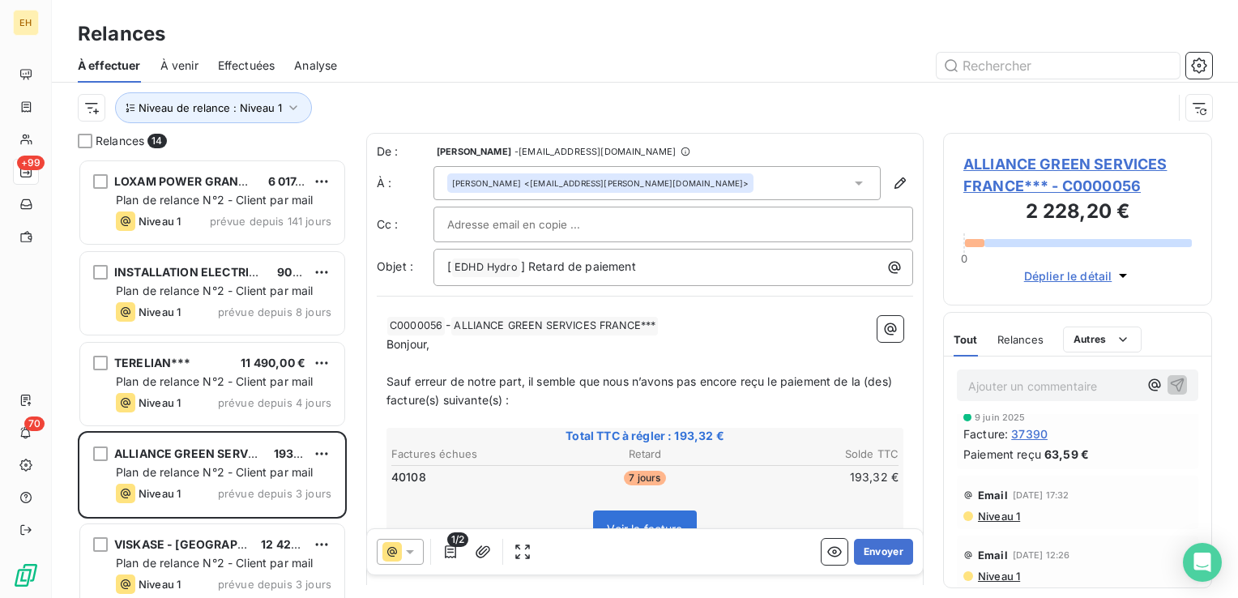
click at [1079, 164] on span "ALLIANCE GREEN SERVICES FRANCE*** - C0000056" at bounding box center [1078, 175] width 229 height 44
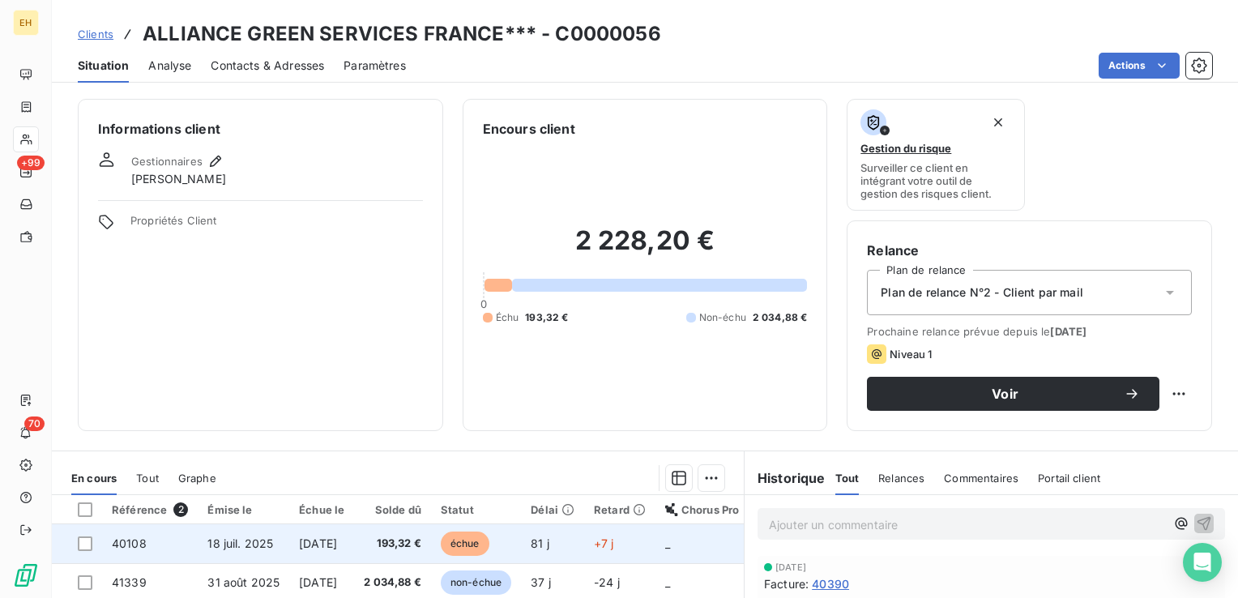
click at [337, 545] on span "[DATE]" at bounding box center [318, 543] width 38 height 14
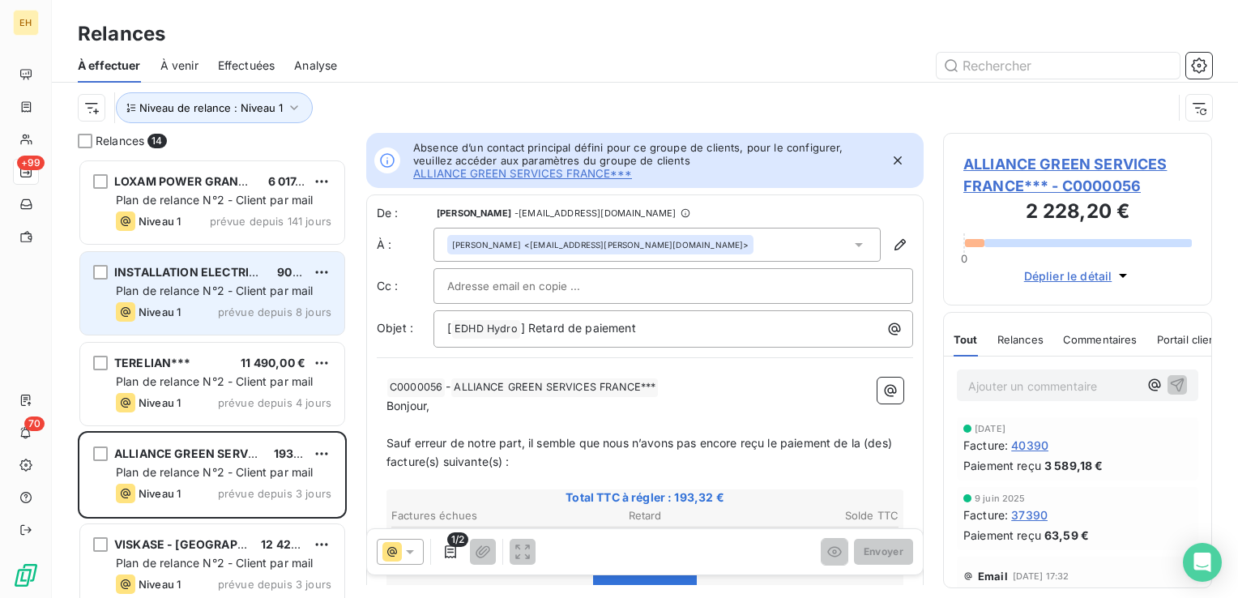
scroll to position [13, 13]
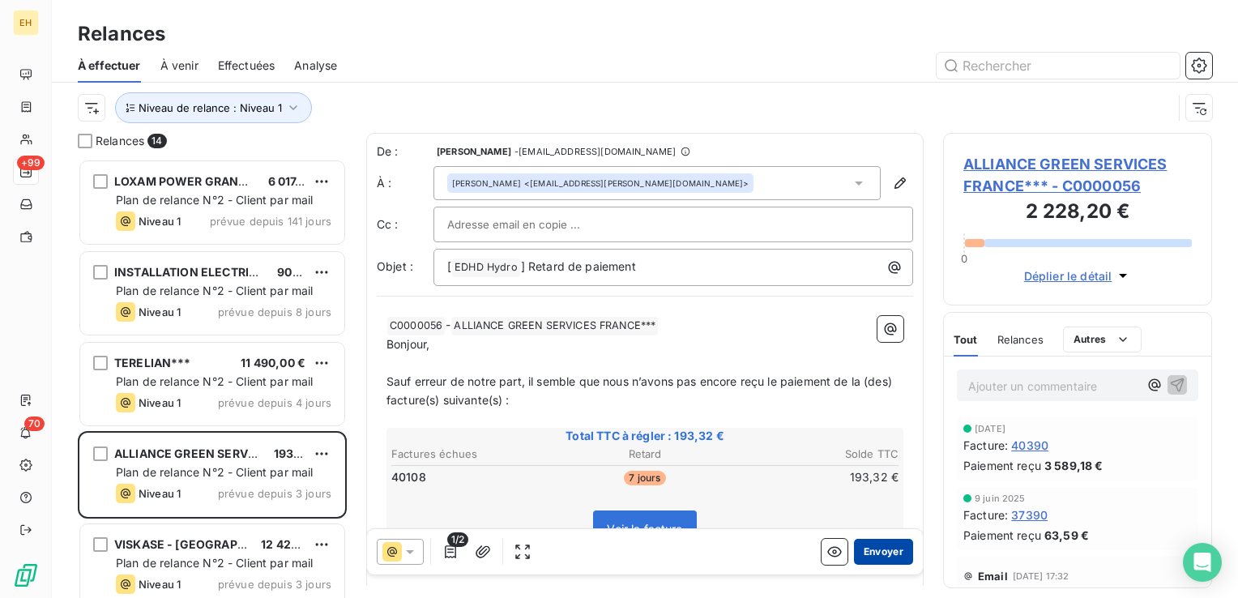
click at [890, 546] on button "Envoyer" at bounding box center [883, 552] width 59 height 26
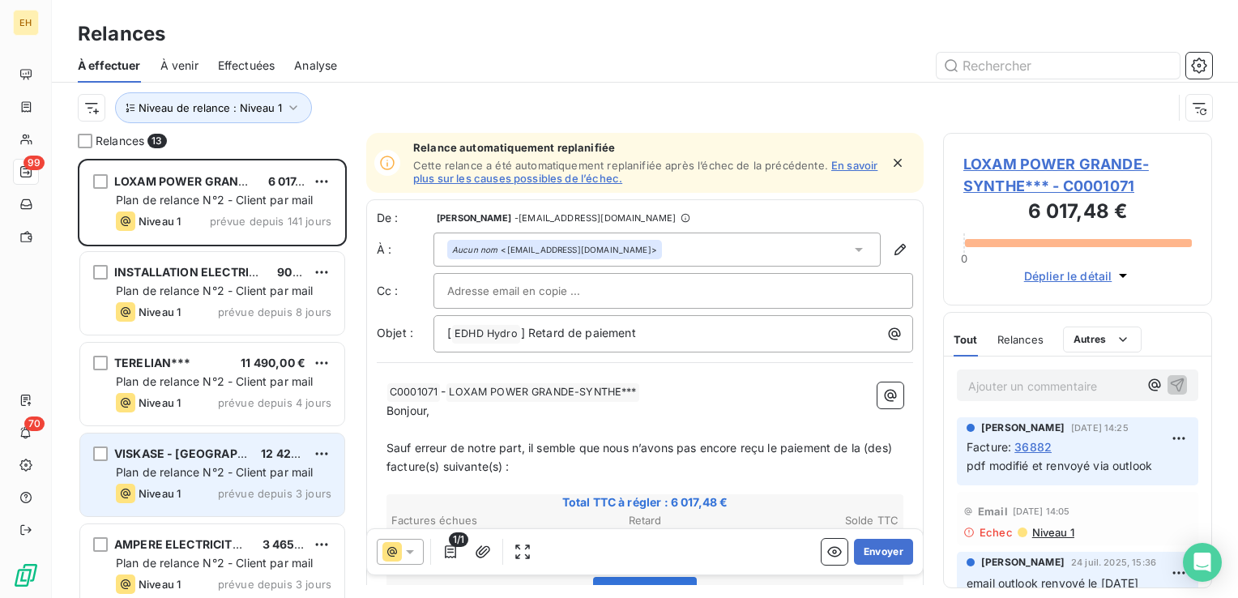
click at [282, 475] on span "Plan de relance N°2 - Client par mail" at bounding box center [215, 472] width 198 height 14
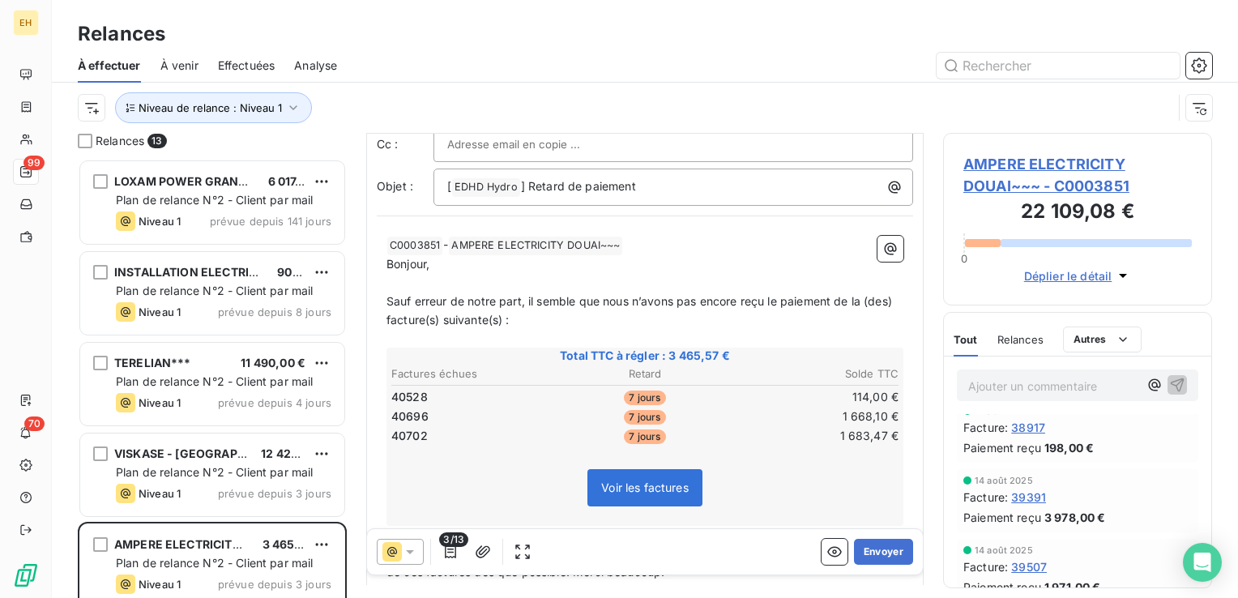
scroll to position [891, 0]
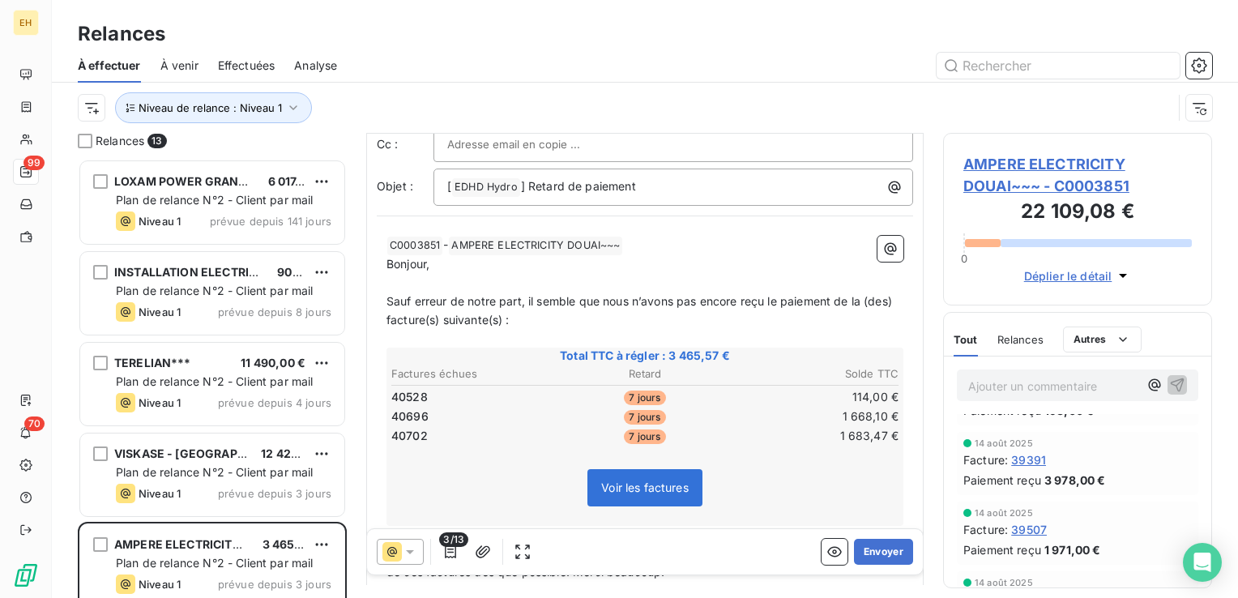
click at [1024, 160] on span "AMPERE ELECTRICITY DOUAI~~~ - C0003851" at bounding box center [1078, 175] width 229 height 44
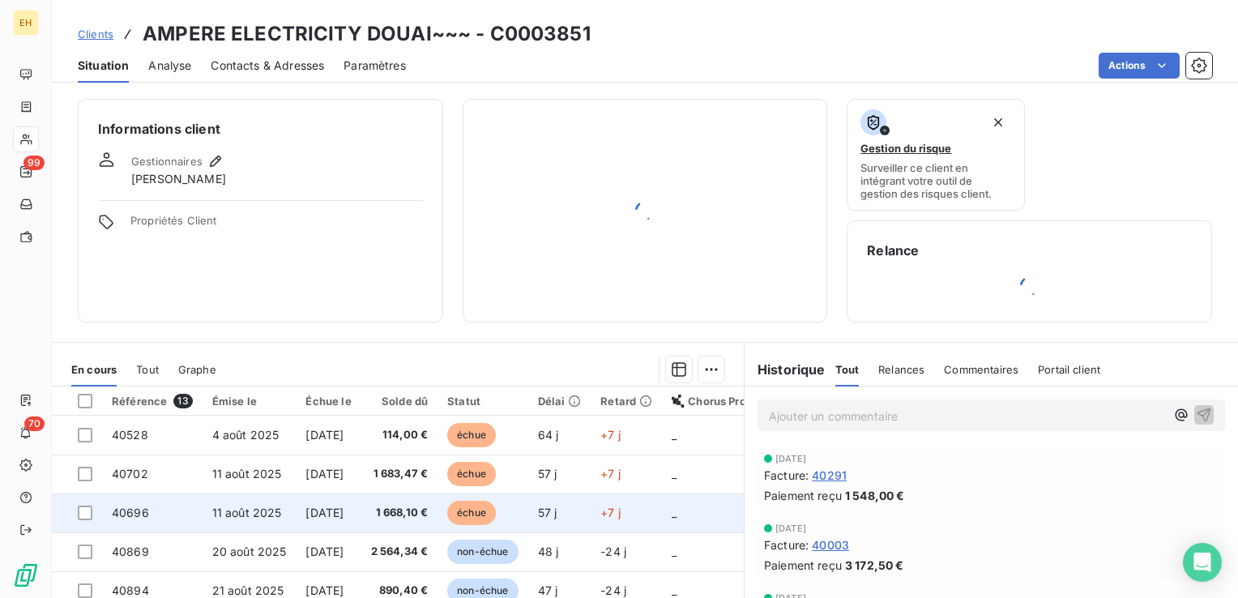
click at [238, 528] on td "11 août 2025" at bounding box center [250, 513] width 94 height 39
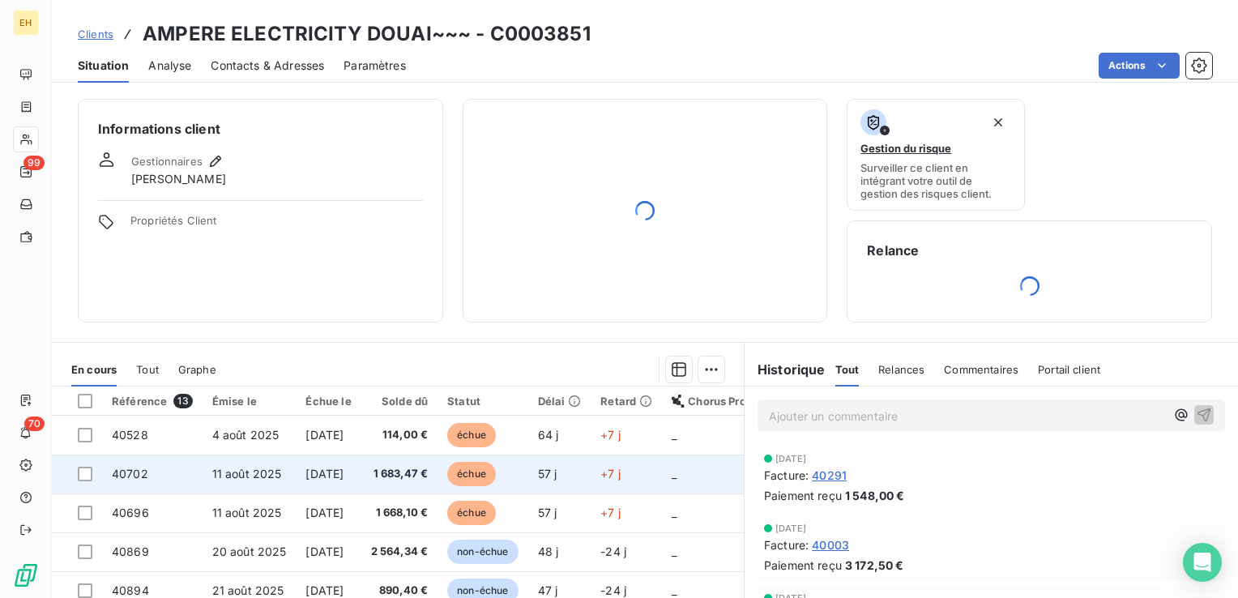
click at [340, 479] on span "[DATE]" at bounding box center [325, 474] width 38 height 14
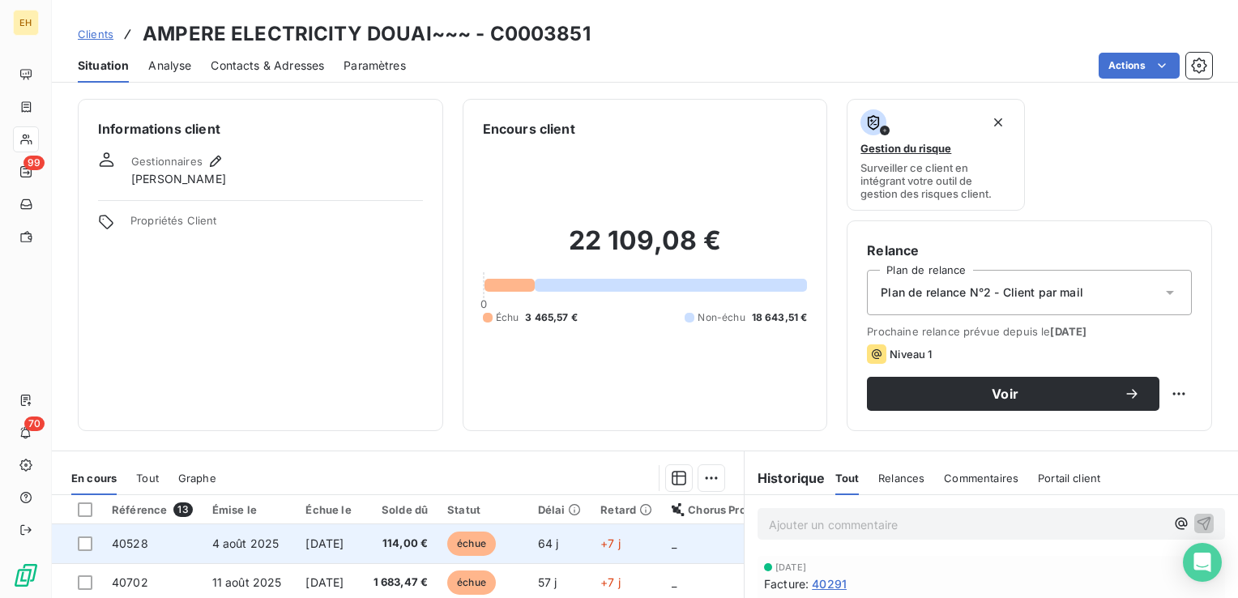
click at [311, 549] on span "[DATE]" at bounding box center [325, 543] width 38 height 14
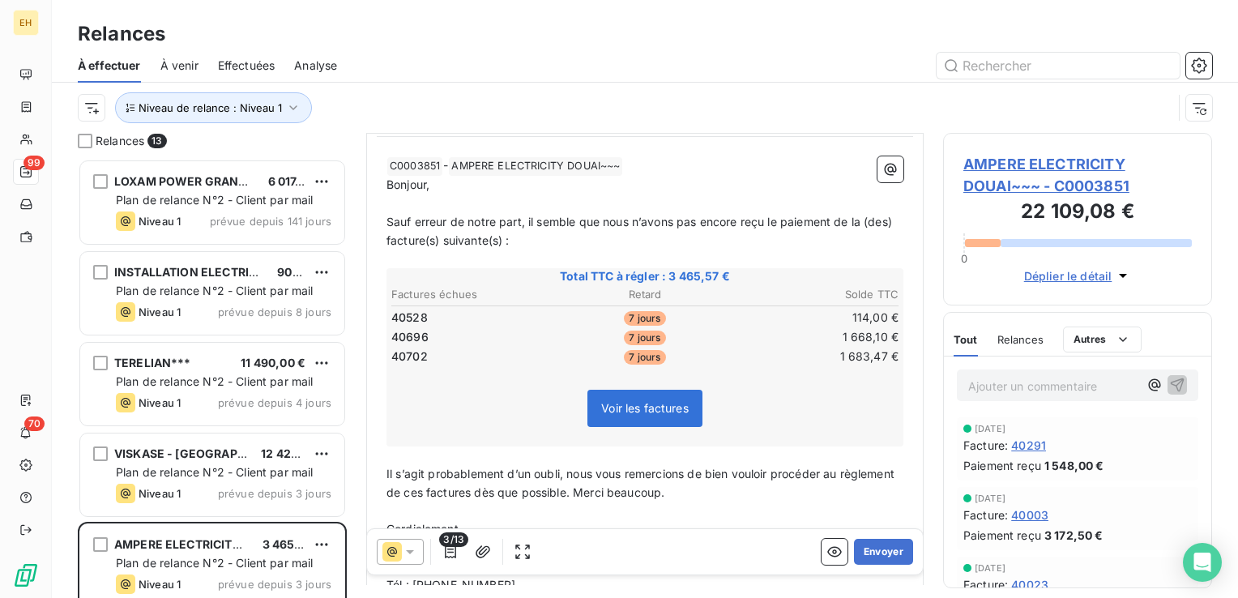
scroll to position [162, 0]
click at [862, 556] on button "Envoyer" at bounding box center [883, 552] width 59 height 26
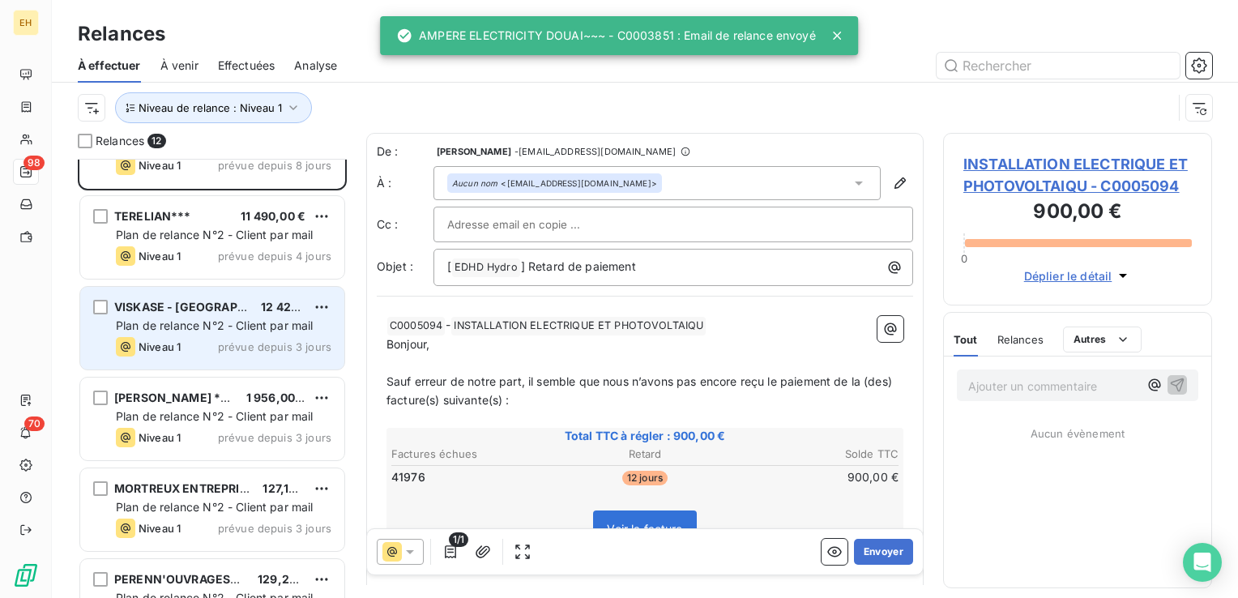
scroll to position [162, 0]
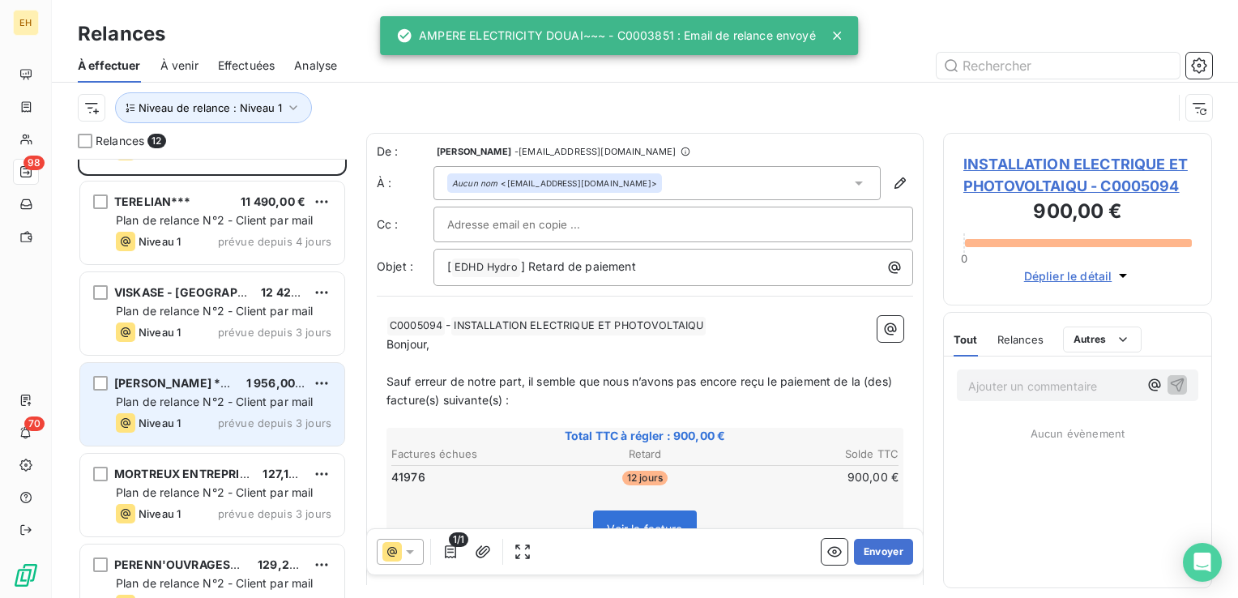
click at [234, 414] on div "Niveau 1 prévue depuis 3 jours" at bounding box center [224, 422] width 216 height 19
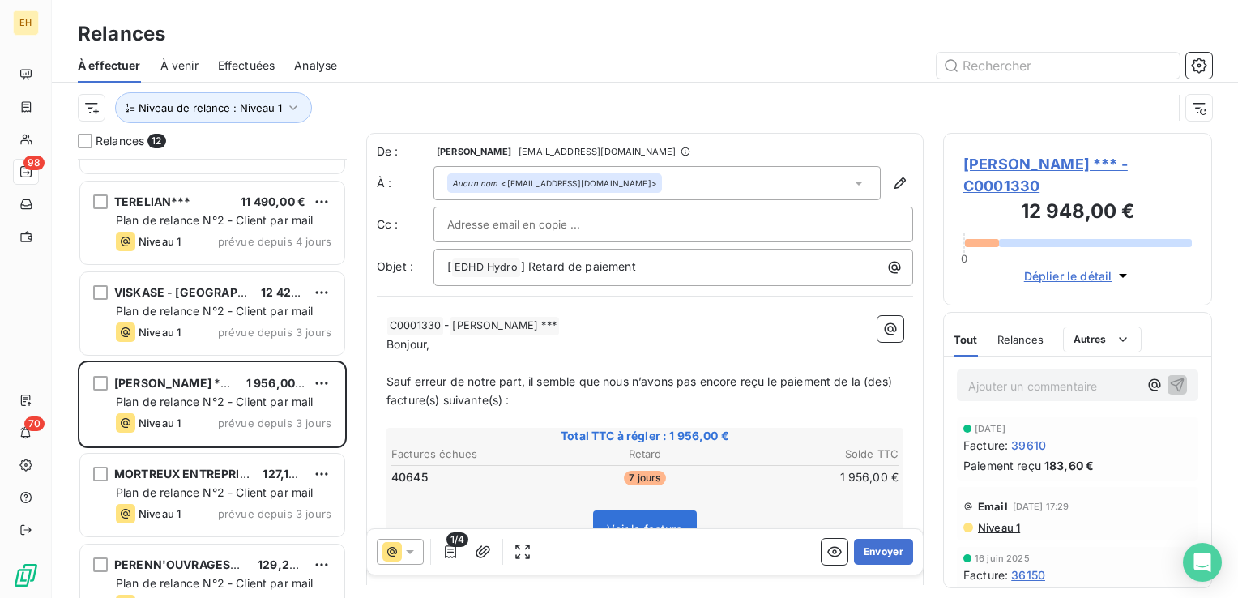
click at [1035, 168] on span "[PERSON_NAME] *** - C0001330" at bounding box center [1078, 175] width 229 height 44
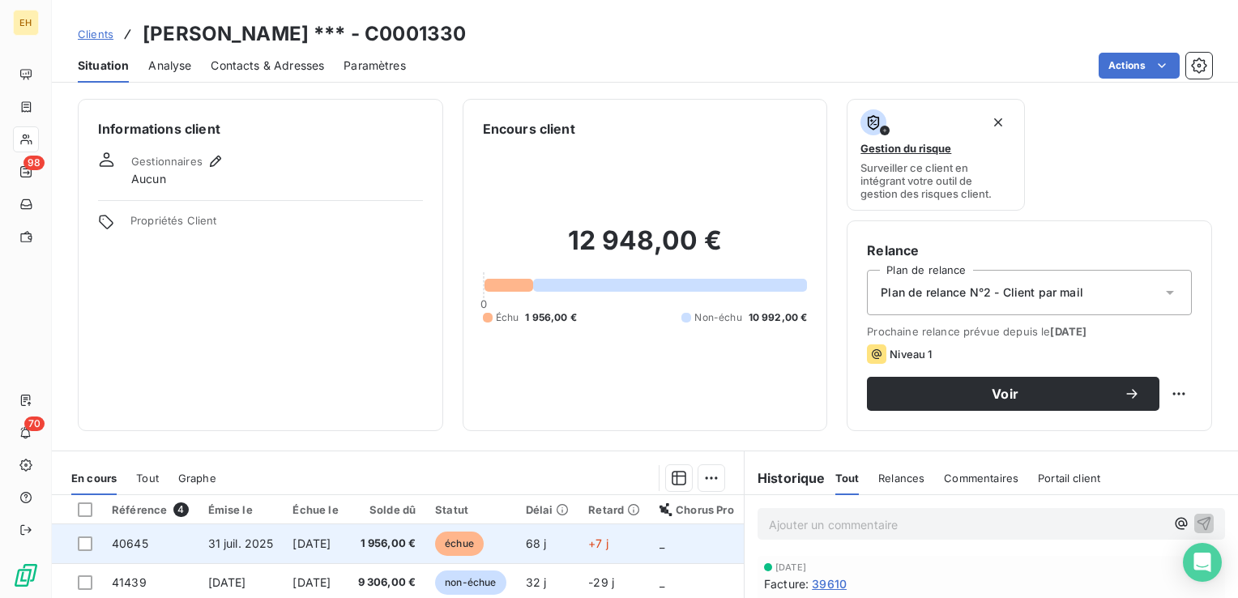
click at [331, 546] on span "[DATE]" at bounding box center [312, 543] width 38 height 14
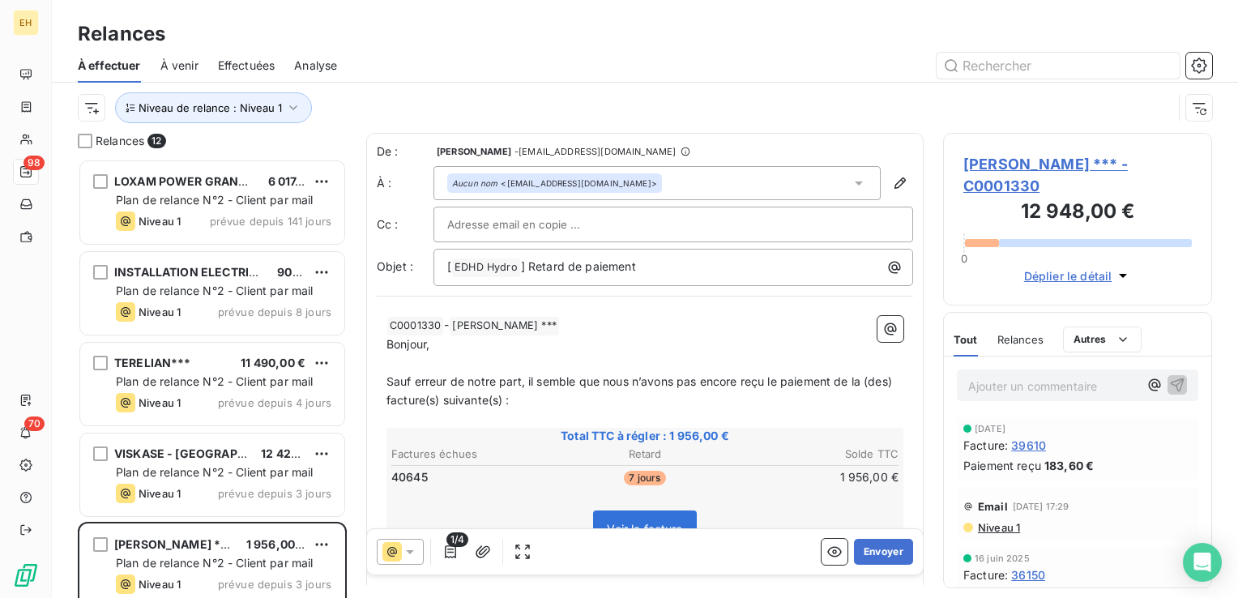
scroll to position [427, 256]
click at [888, 552] on button "Envoyer" at bounding box center [883, 552] width 59 height 26
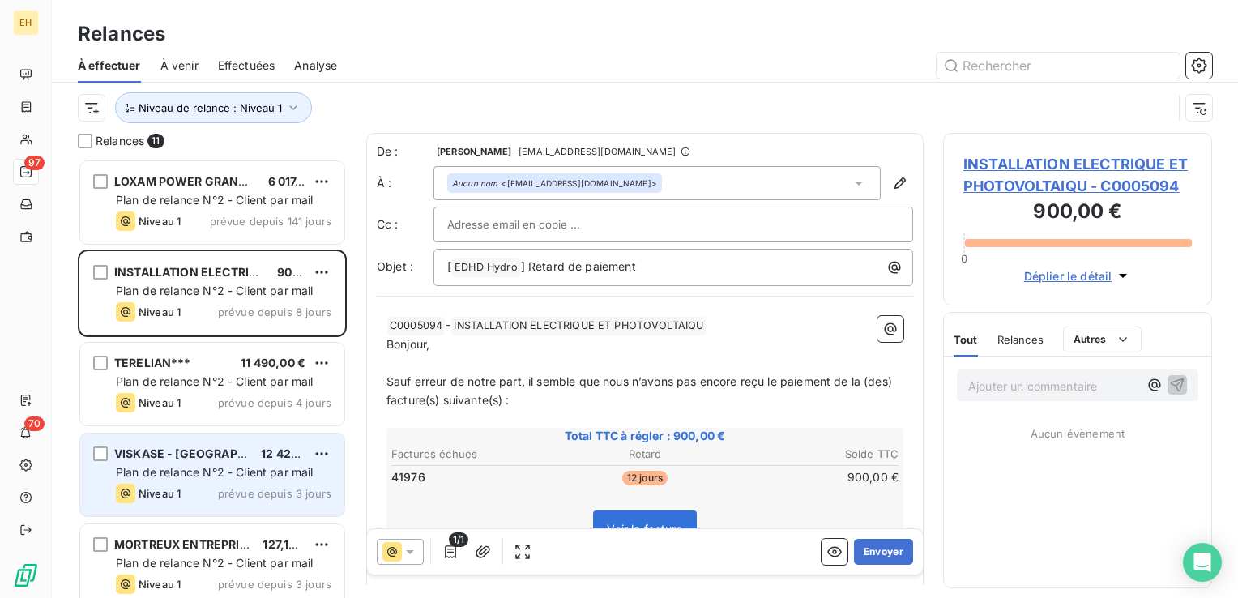
click at [196, 487] on div "Niveau 1 prévue depuis 3 jours" at bounding box center [224, 493] width 216 height 19
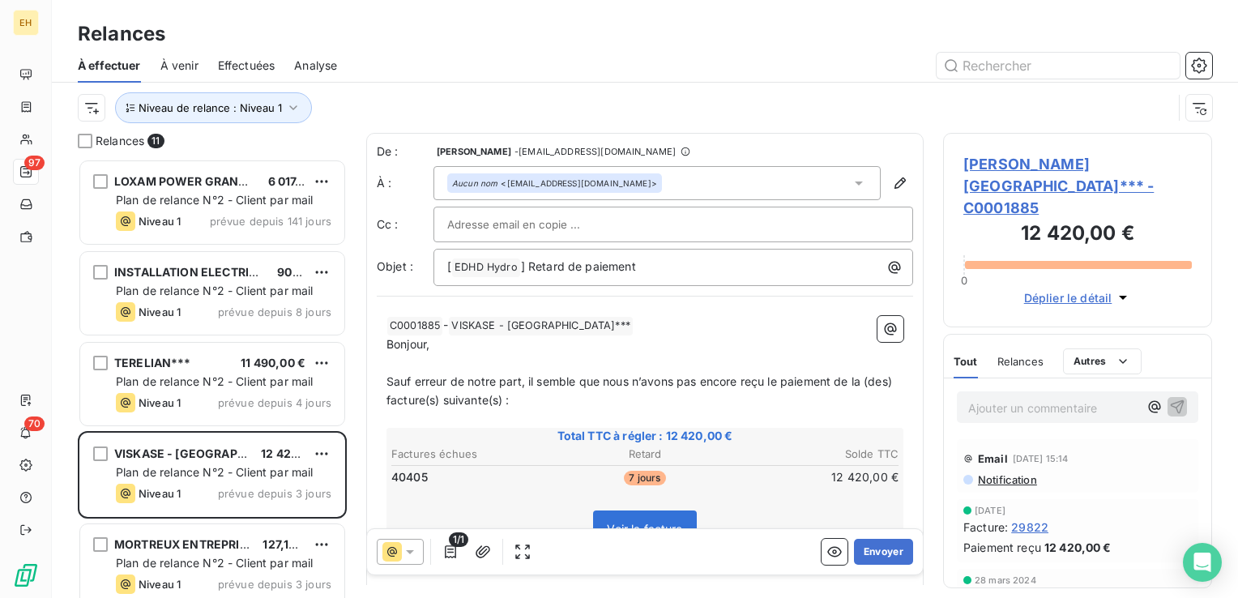
click at [1064, 157] on span "[PERSON_NAME][GEOGRAPHIC_DATA]*** - C0001885" at bounding box center [1078, 186] width 229 height 66
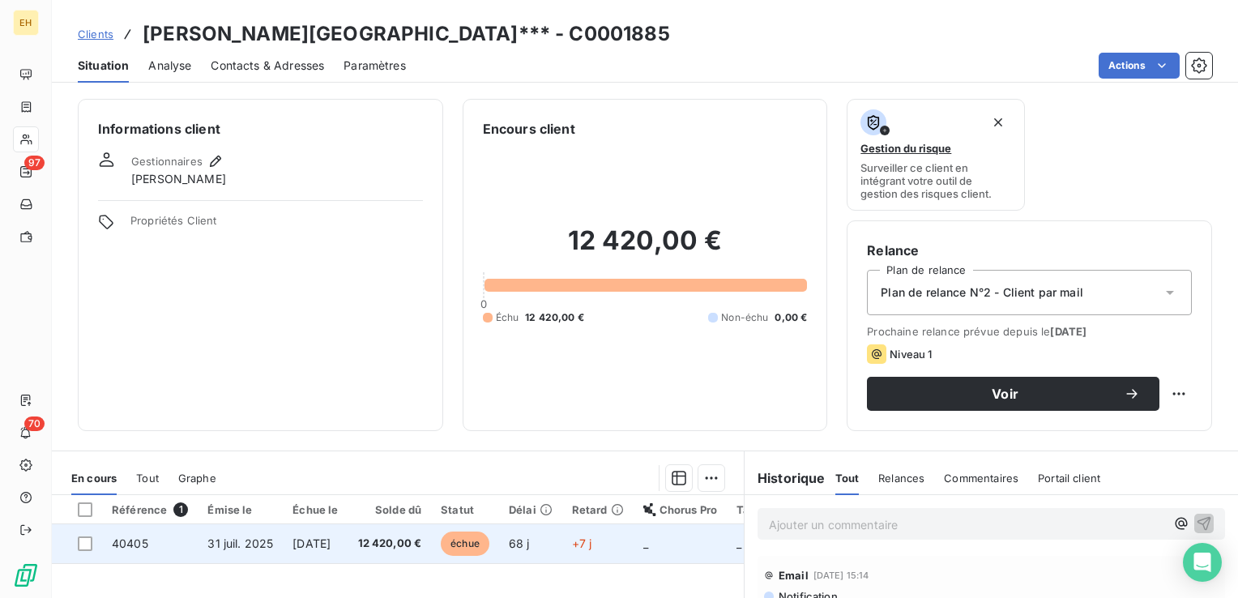
click at [329, 550] on td "[DATE]" at bounding box center [315, 543] width 65 height 39
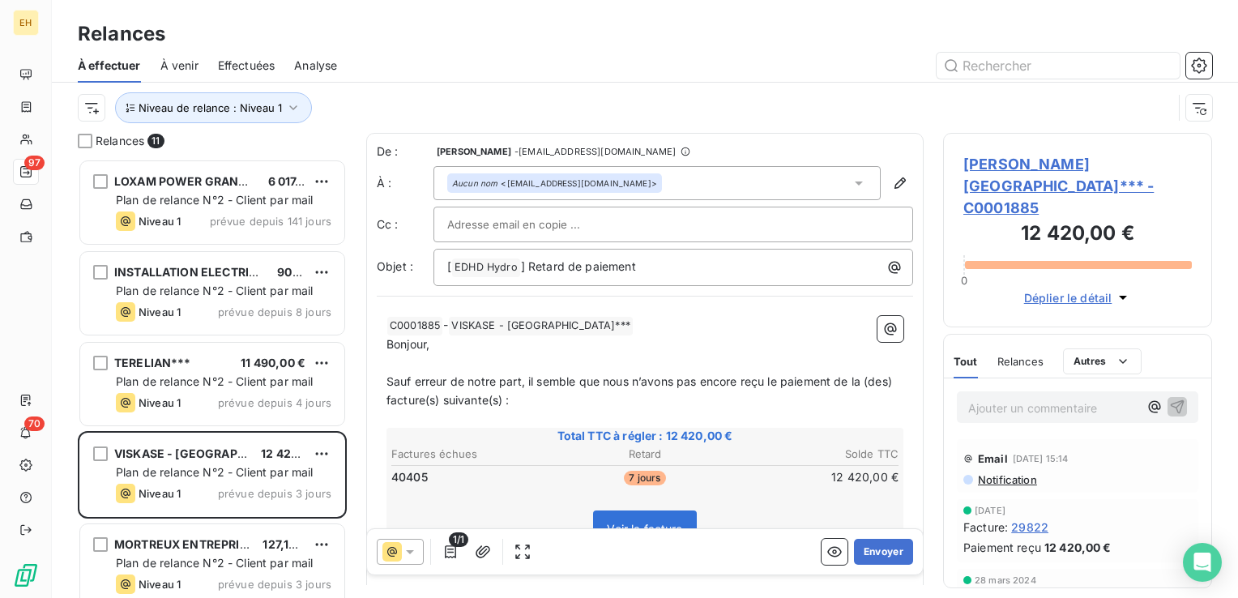
scroll to position [427, 256]
click at [866, 549] on button "Envoyer" at bounding box center [883, 552] width 59 height 26
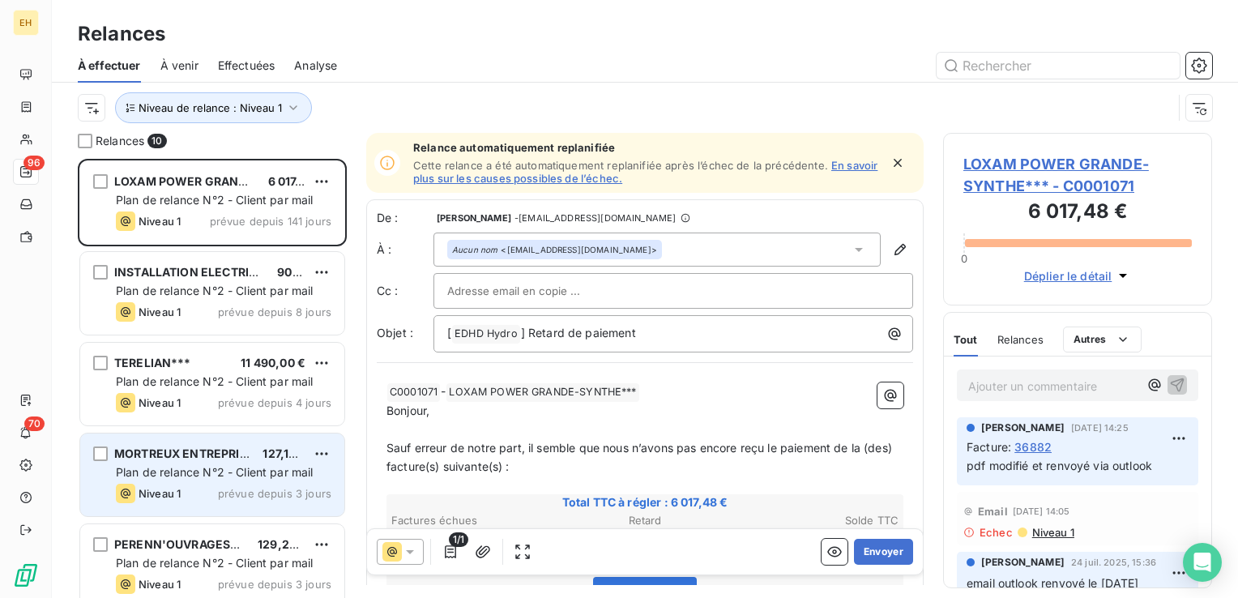
click at [199, 472] on span "Plan de relance N°2 - Client par mail" at bounding box center [215, 472] width 198 height 14
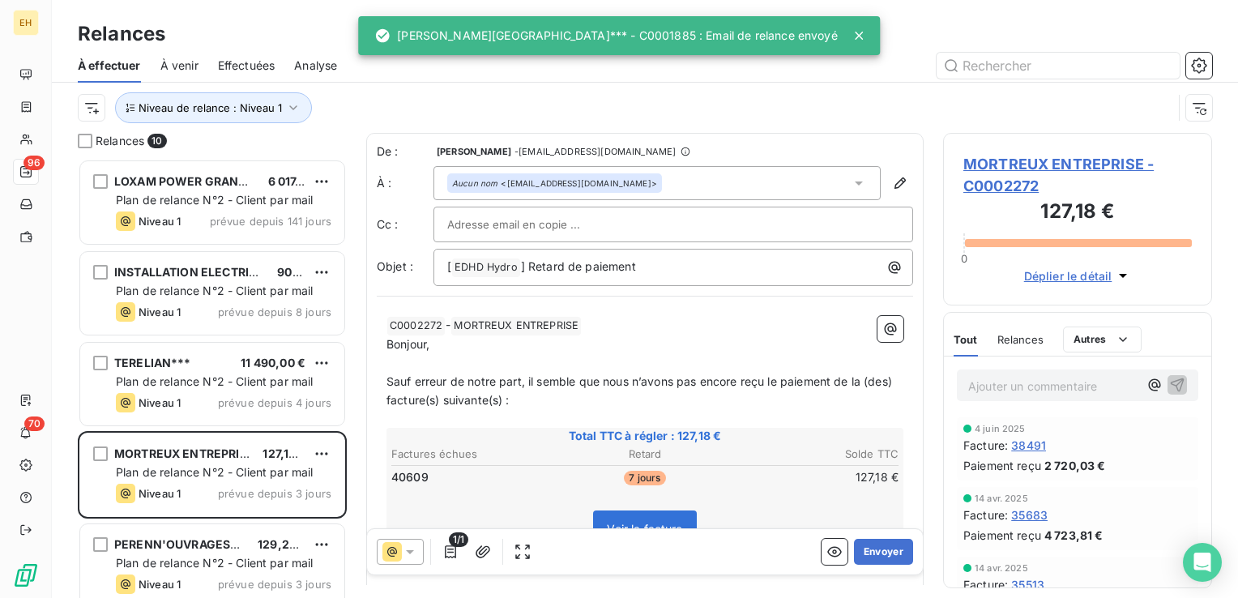
click at [1019, 169] on span "MORTREUX ENTREPRISE - C0002272" at bounding box center [1078, 175] width 229 height 44
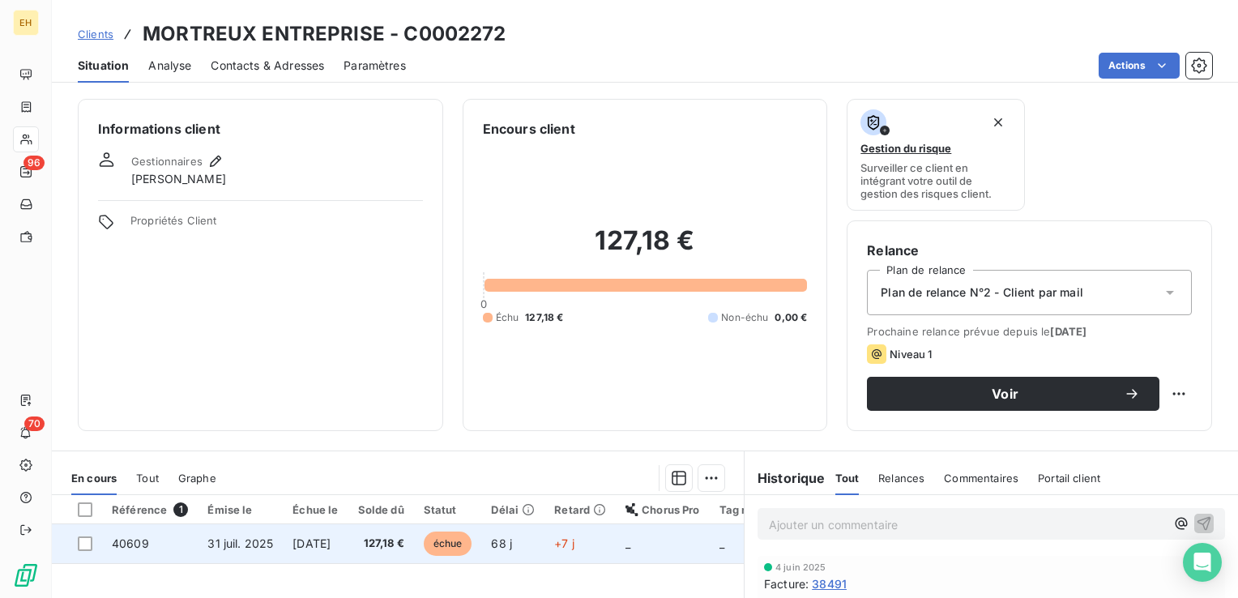
click at [404, 541] on span "127,18 €" at bounding box center [381, 544] width 46 height 16
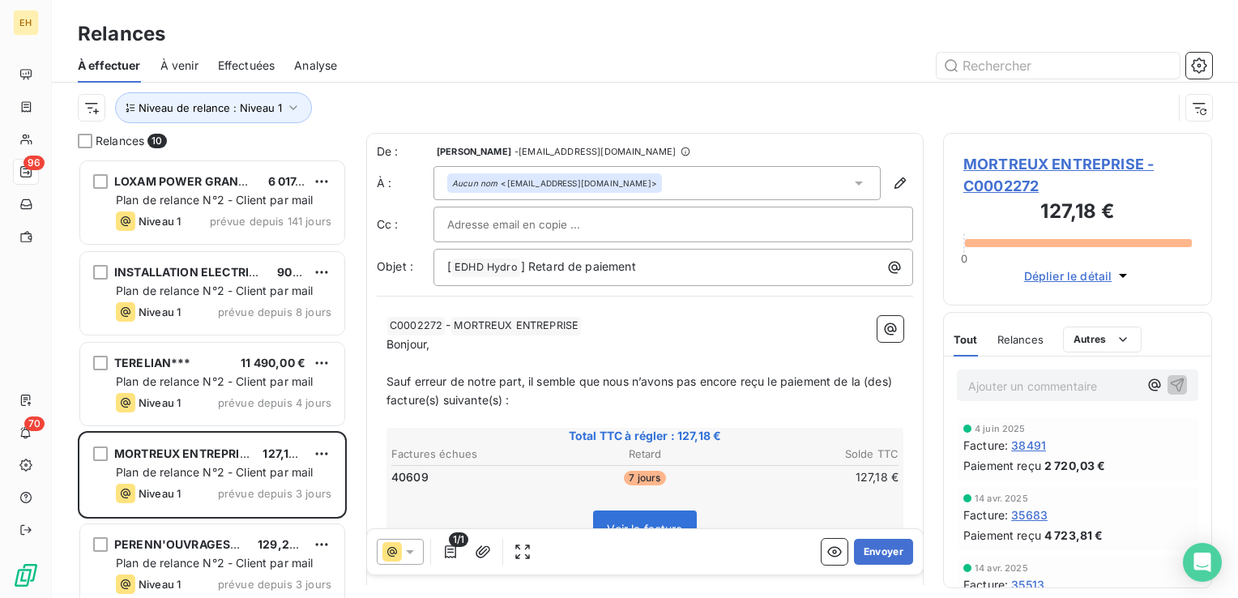
scroll to position [427, 256]
click at [869, 555] on button "Envoyer" at bounding box center [883, 552] width 59 height 26
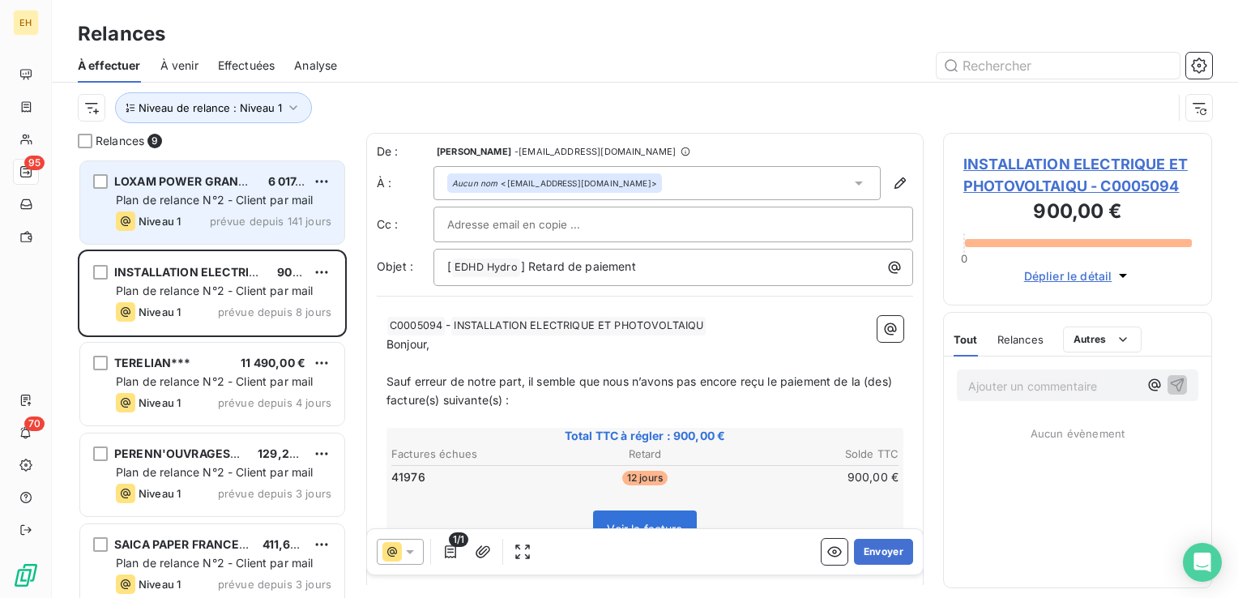
click at [230, 203] on span "Plan de relance N°2 - Client par mail" at bounding box center [215, 200] width 198 height 14
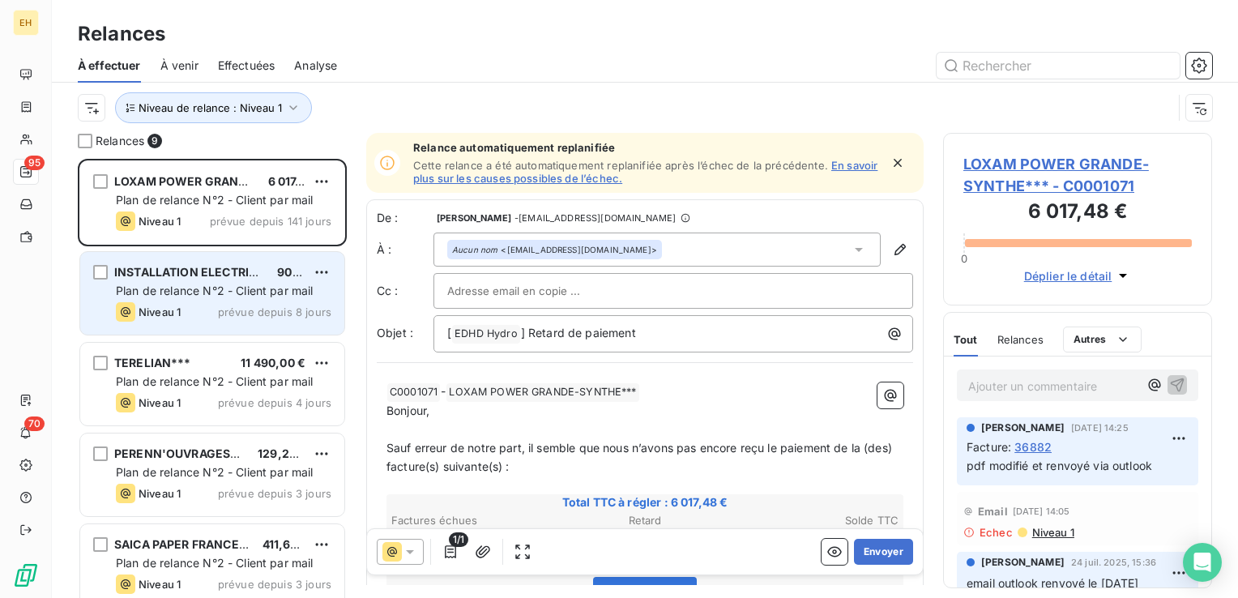
click at [242, 283] on div "Plan de relance N°2 - Client par mail" at bounding box center [224, 291] width 216 height 16
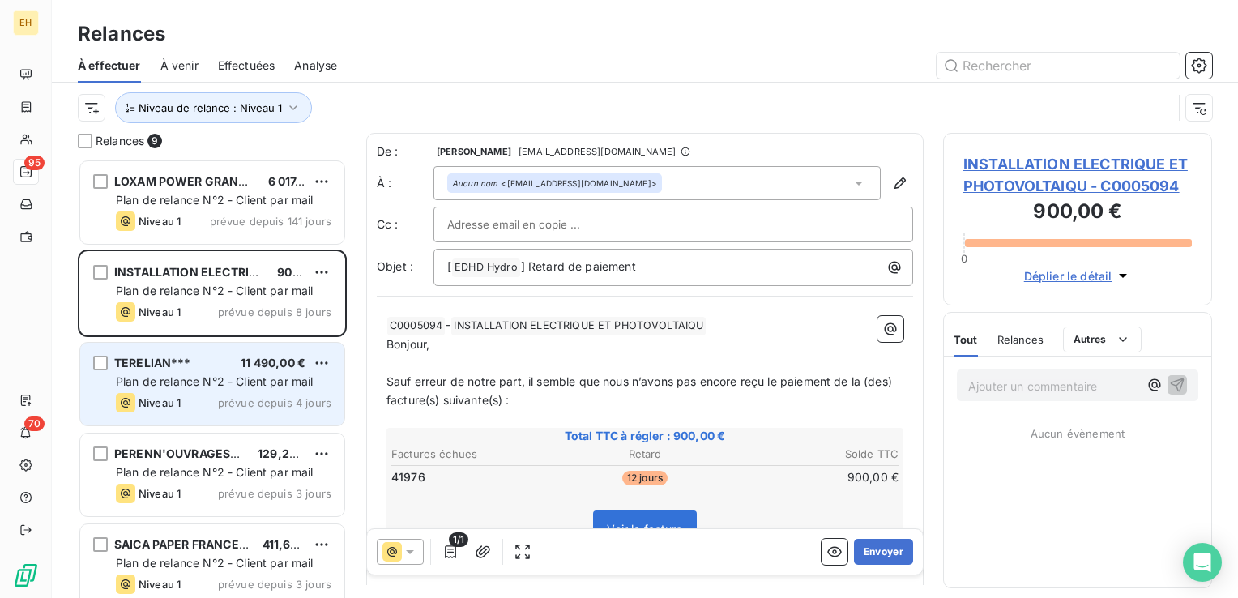
click at [219, 388] on div "Plan de relance N°2 - Client par mail" at bounding box center [224, 382] width 216 height 16
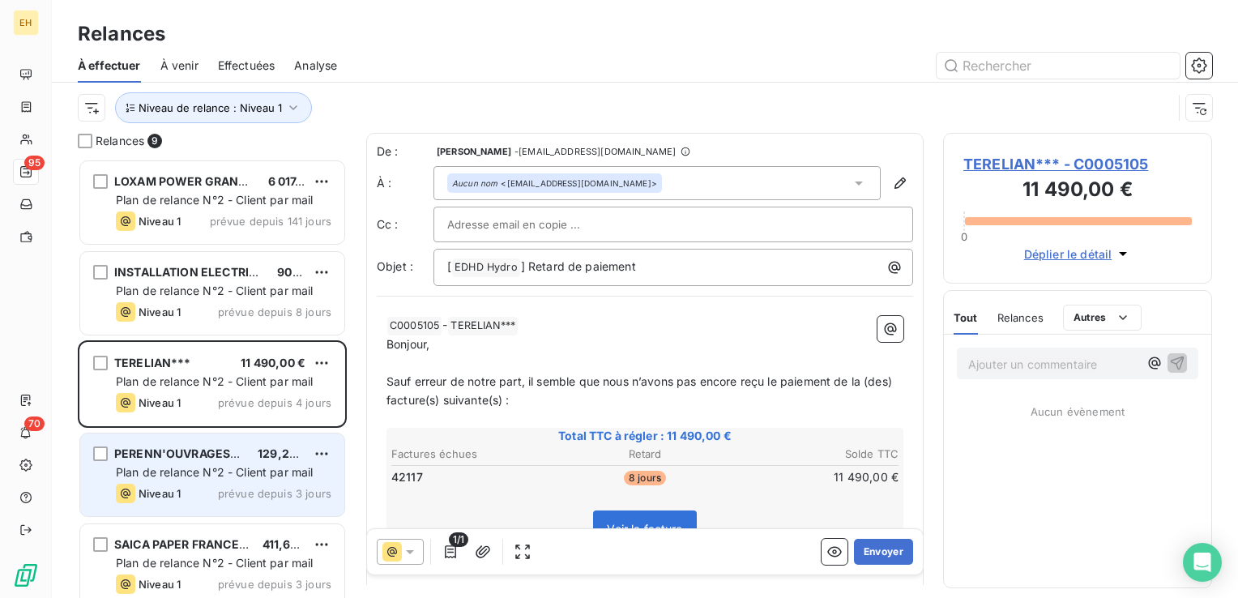
click at [207, 464] on div "Plan de relance N°2 - Client par mail" at bounding box center [224, 472] width 216 height 16
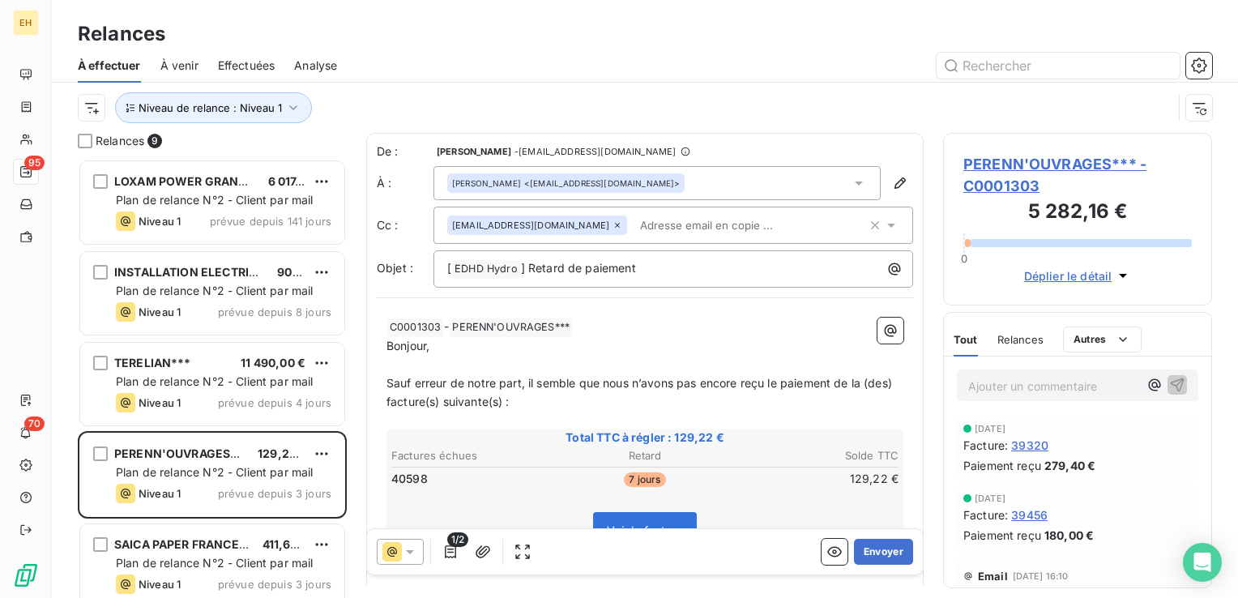
click at [1044, 167] on span "PERENN'OUVRAGES*** - C0001303" at bounding box center [1078, 175] width 229 height 44
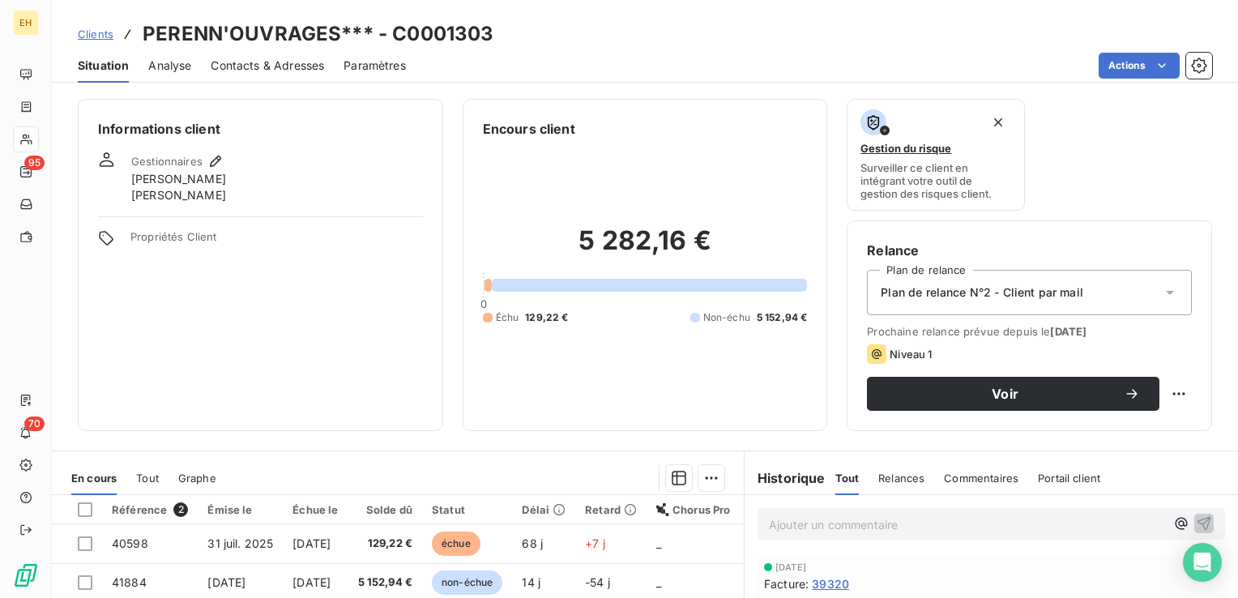
click at [363, 293] on div "Informations client Gestionnaires [PERSON_NAME] [PERSON_NAME] Propriétés Client" at bounding box center [260, 265] width 365 height 332
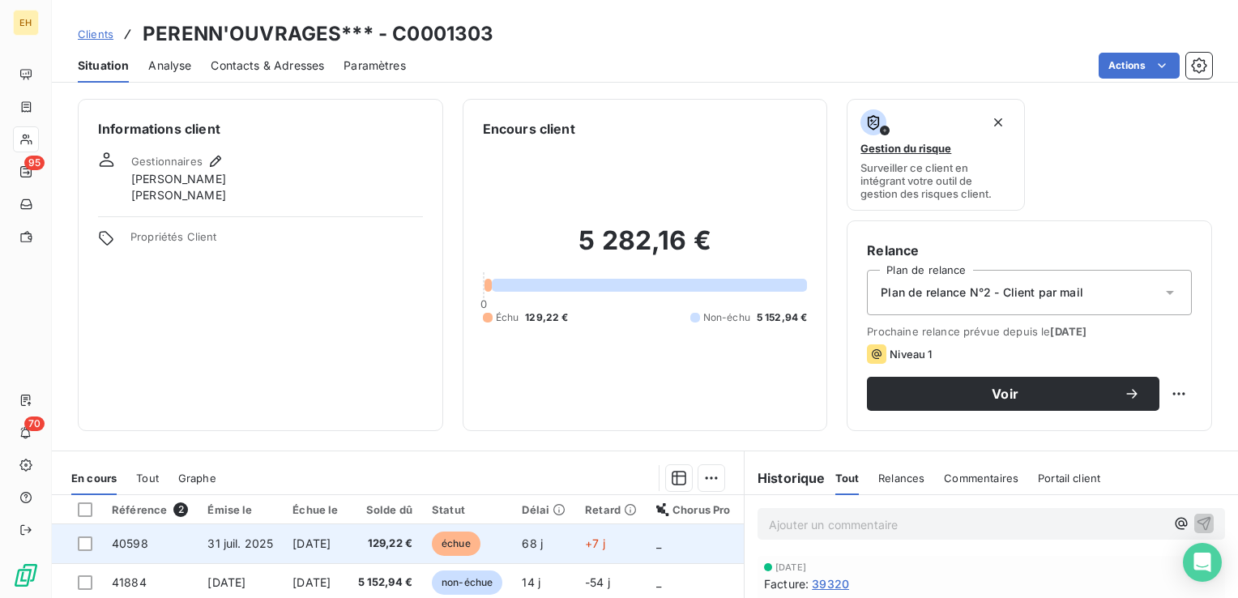
click at [331, 545] on span "[DATE]" at bounding box center [312, 543] width 38 height 14
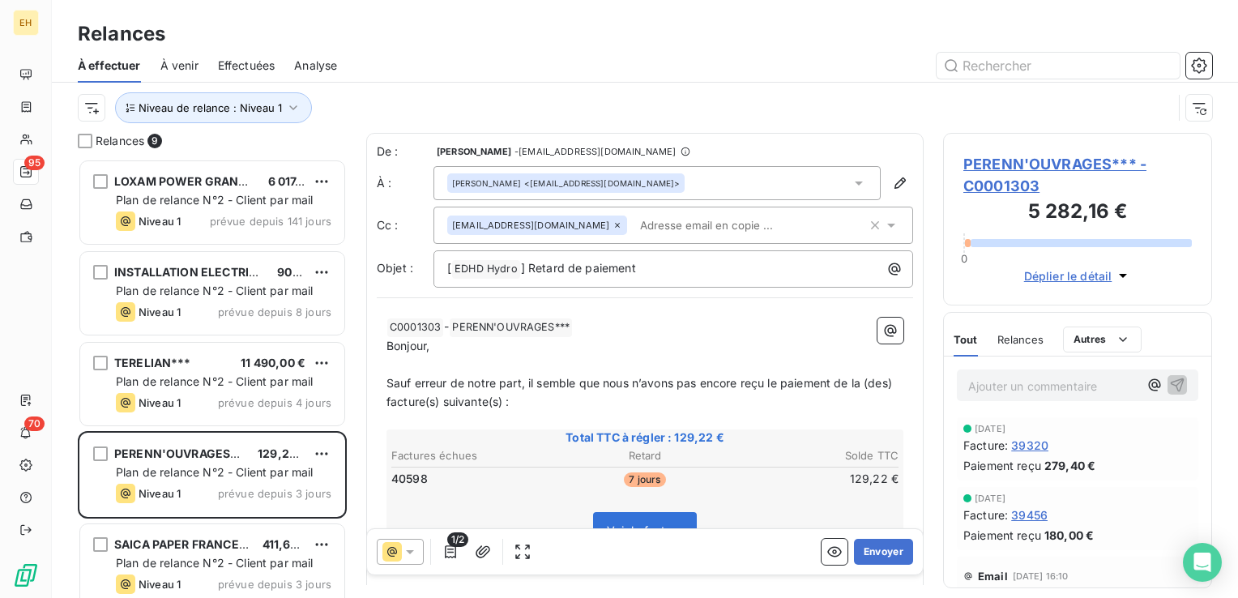
scroll to position [427, 256]
click at [856, 545] on button "Envoyer" at bounding box center [883, 552] width 59 height 26
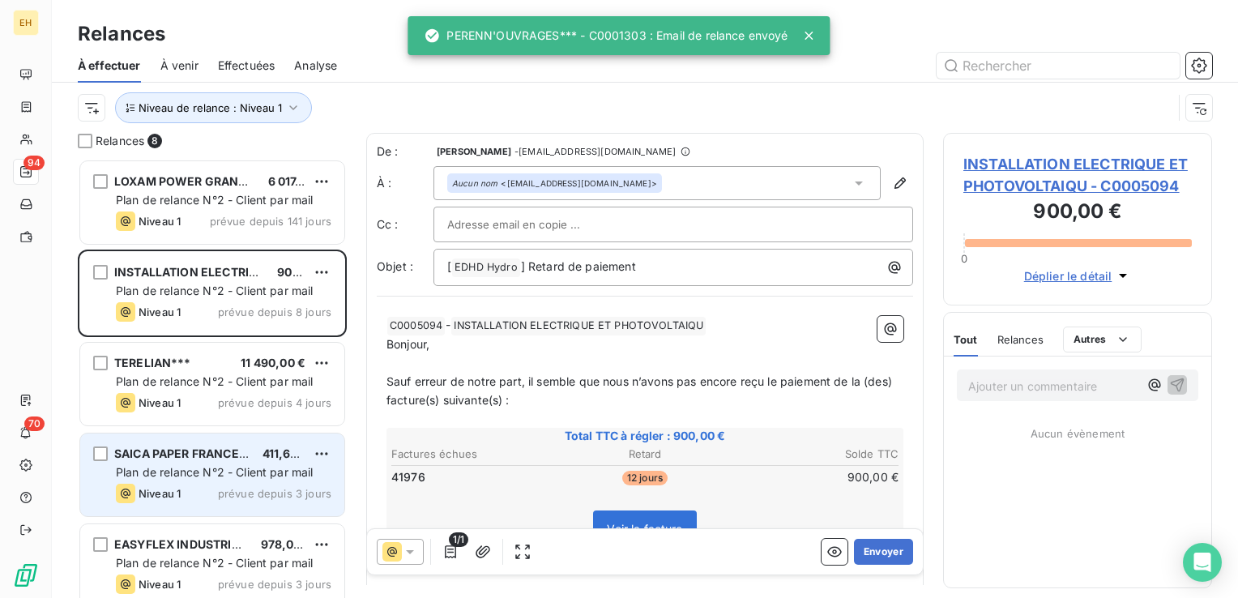
click at [181, 479] on div "Plan de relance N°2 - Client par mail" at bounding box center [224, 472] width 216 height 16
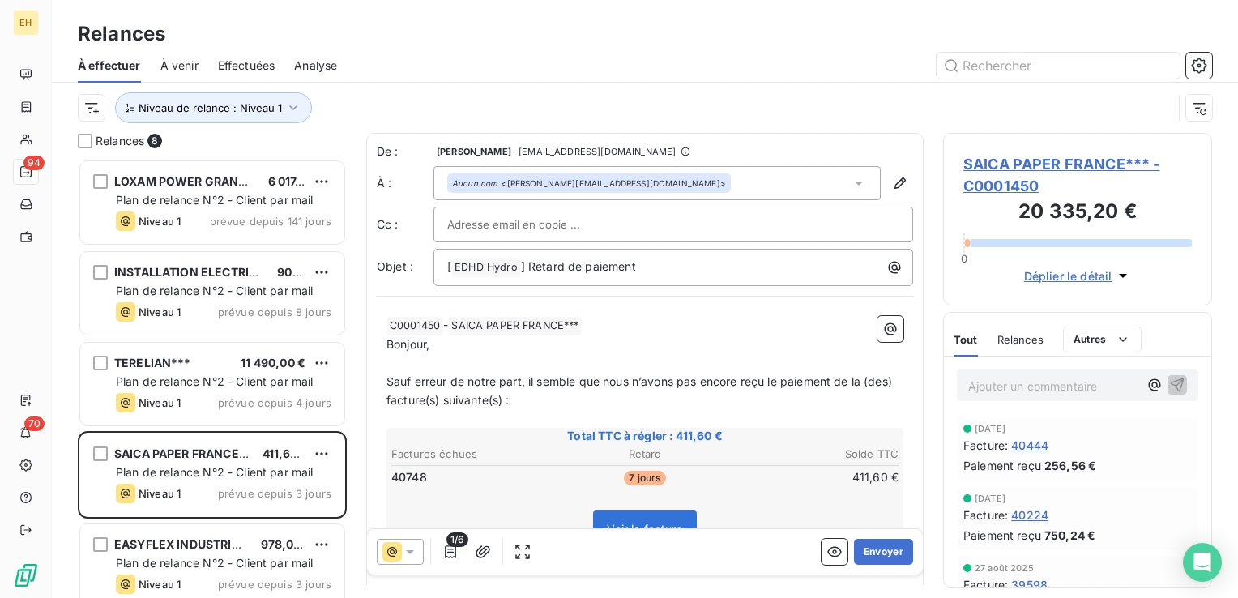
click at [1097, 163] on span "SAICA PAPER FRANCE*** - C0001450" at bounding box center [1078, 175] width 229 height 44
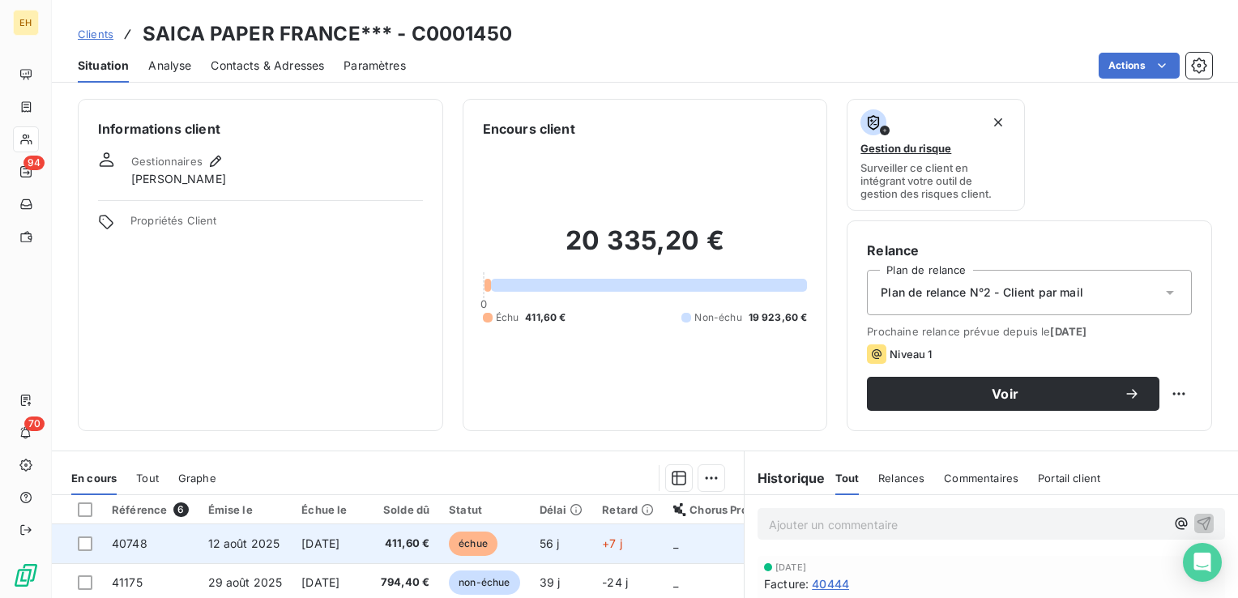
click at [271, 540] on span "12 août 2025" at bounding box center [244, 543] width 72 height 14
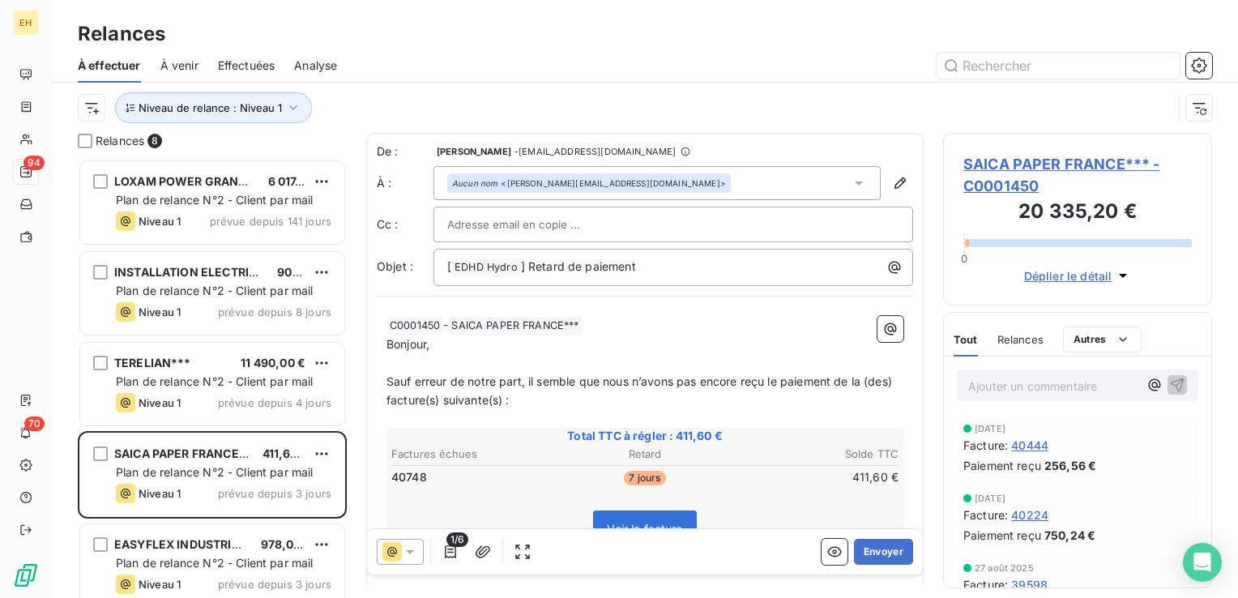
scroll to position [427, 256]
click at [448, 548] on icon "button" at bounding box center [450, 552] width 16 height 16
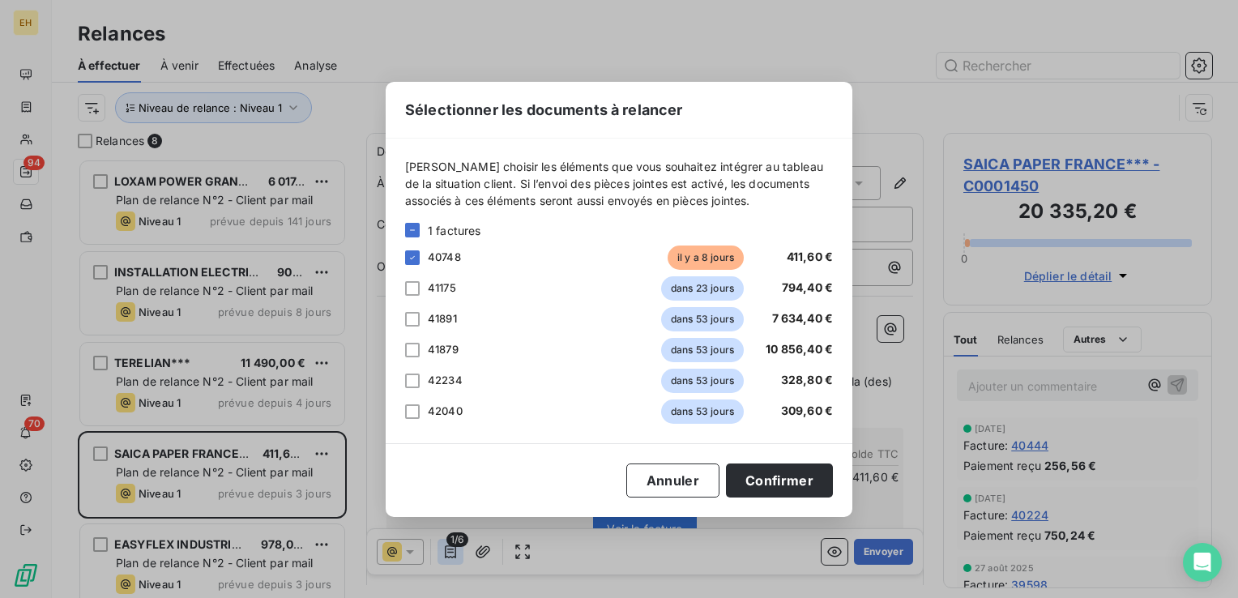
click at [448, 548] on div "Sélectionner les documents à relancer [PERSON_NAME] choisir les éléments que vo…" at bounding box center [619, 299] width 1238 height 598
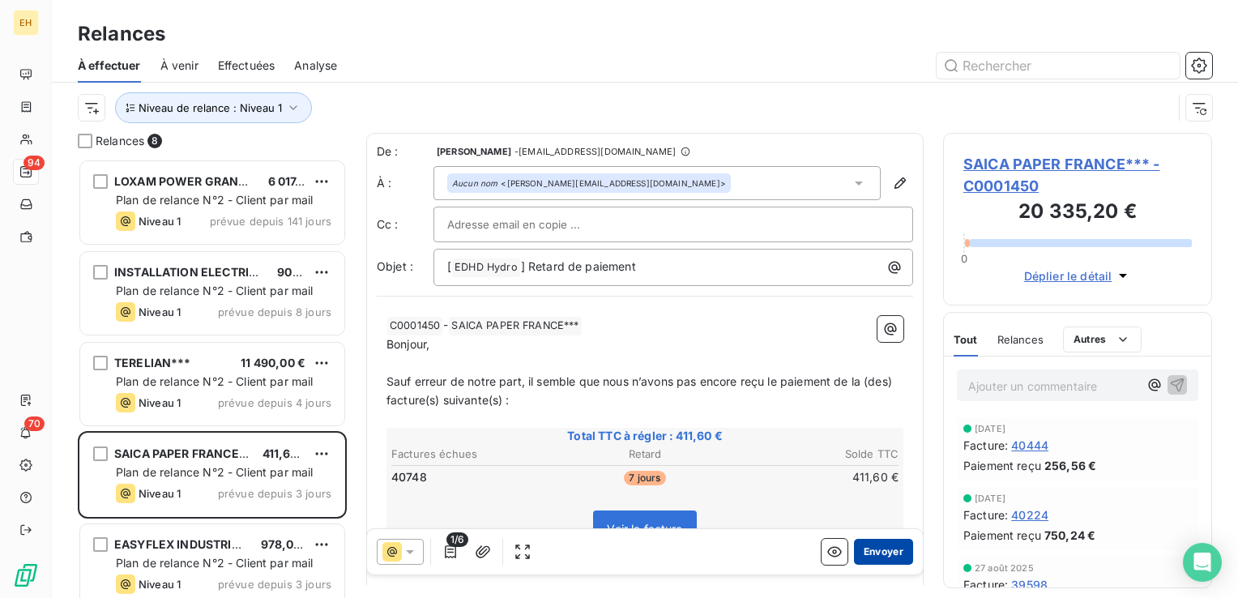
click at [866, 556] on button "Envoyer" at bounding box center [883, 552] width 59 height 26
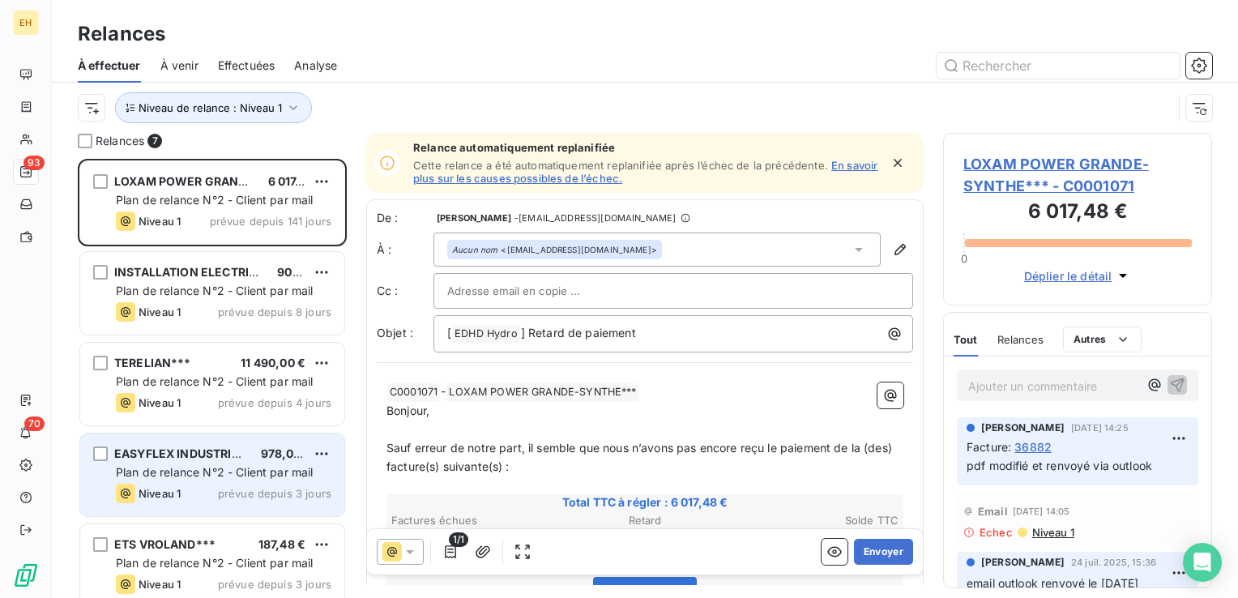
click at [257, 439] on div "EASYFLEX INDUSTRIES*** 978,00 € Plan de relance N°2 - Client par mail Niveau 1 …" at bounding box center [212, 475] width 264 height 83
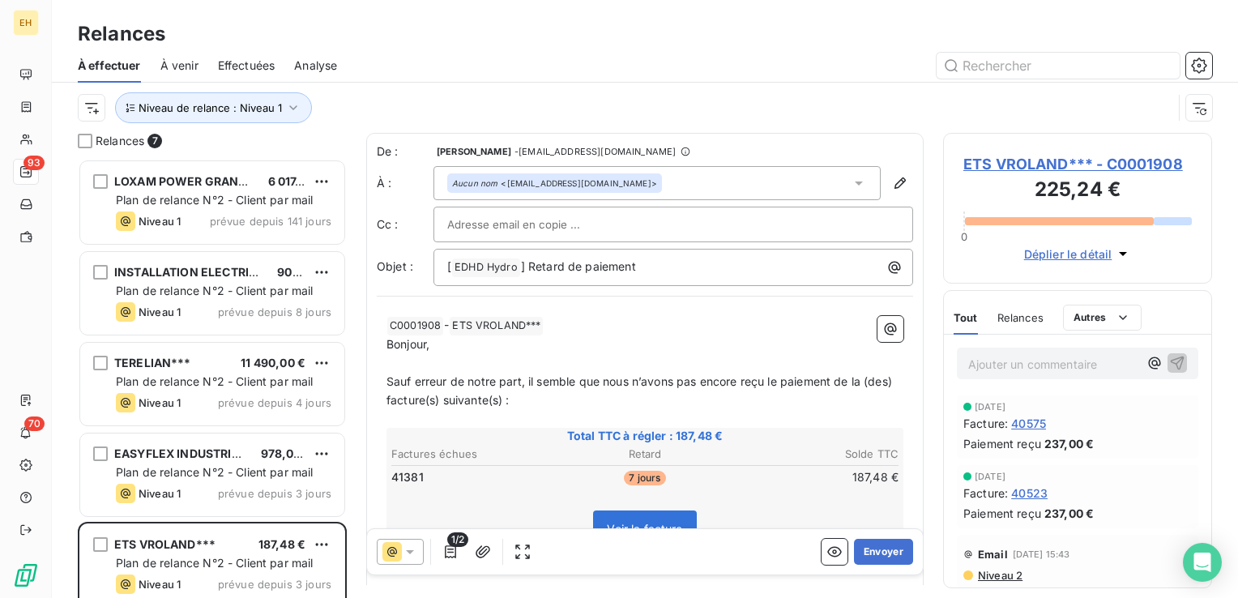
click at [1034, 158] on span "ETS VROLAND*** - C0001908" at bounding box center [1078, 164] width 229 height 22
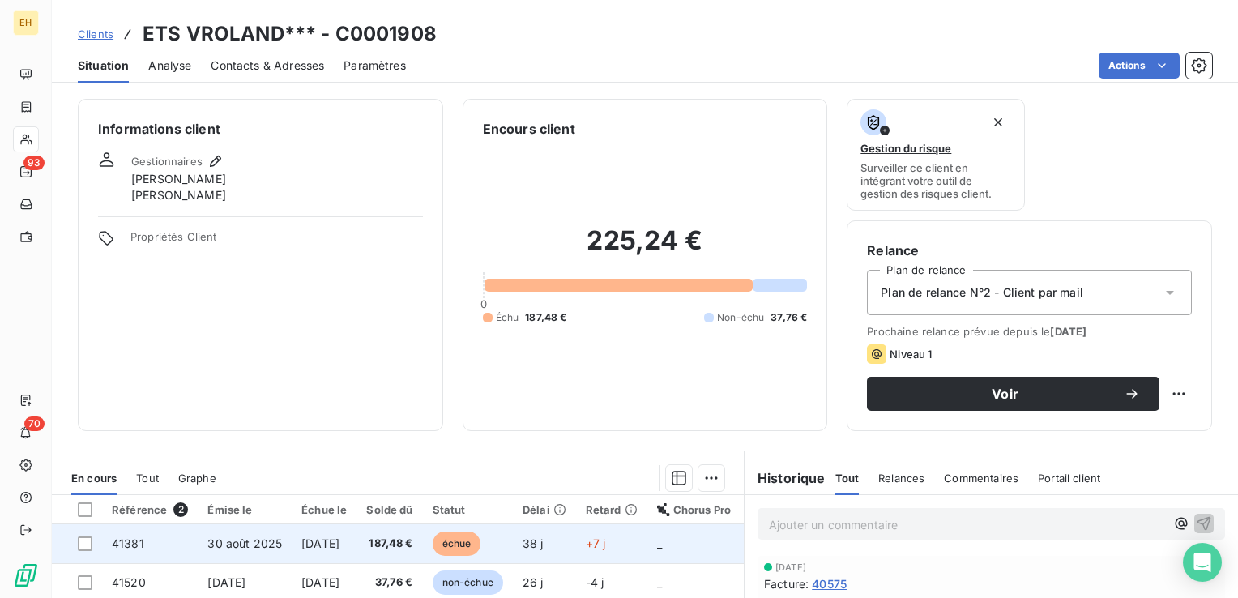
click at [340, 543] on span "[DATE]" at bounding box center [320, 543] width 38 height 14
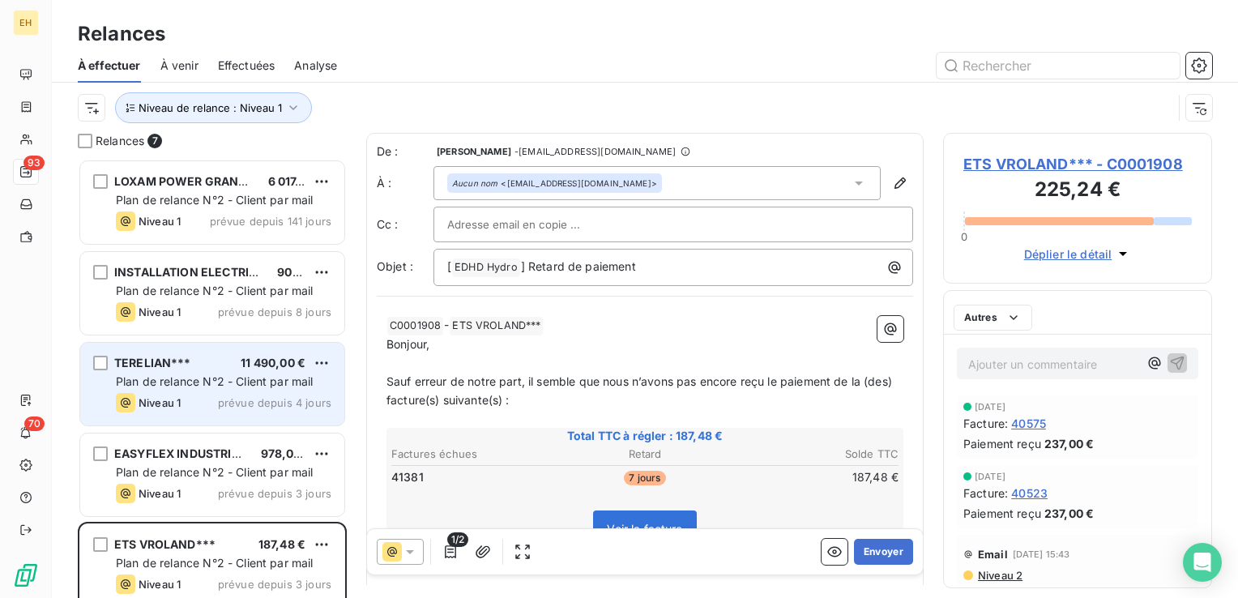
scroll to position [427, 256]
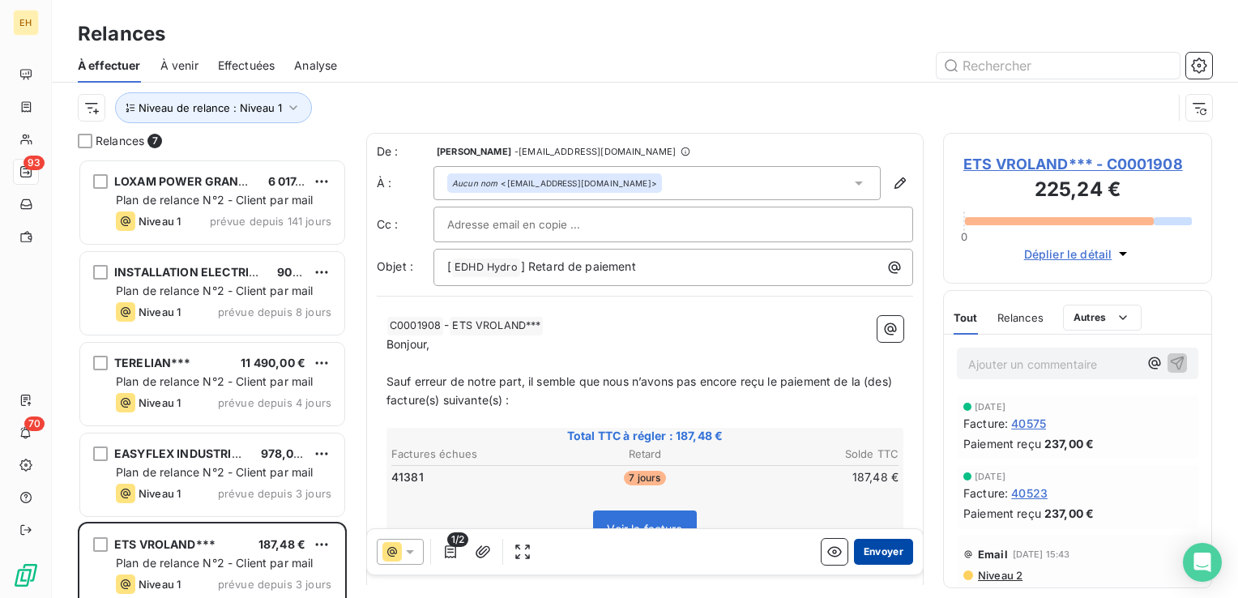
click at [883, 547] on button "Envoyer" at bounding box center [883, 552] width 59 height 26
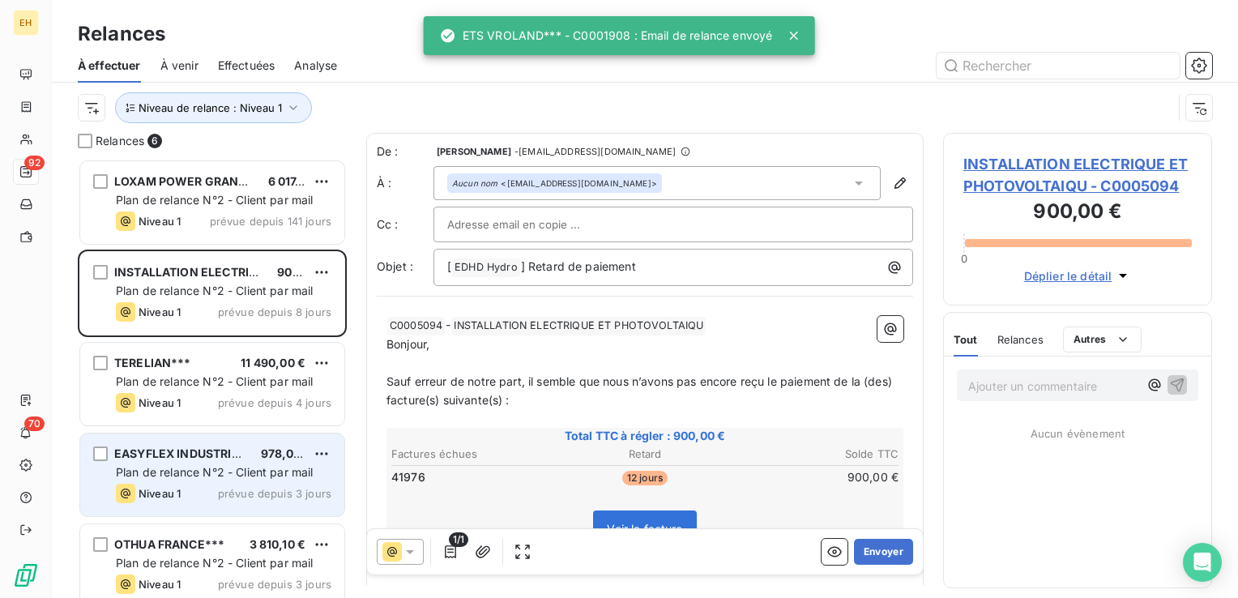
click at [186, 495] on div "Niveau 1 prévue depuis 3 jours" at bounding box center [224, 493] width 216 height 19
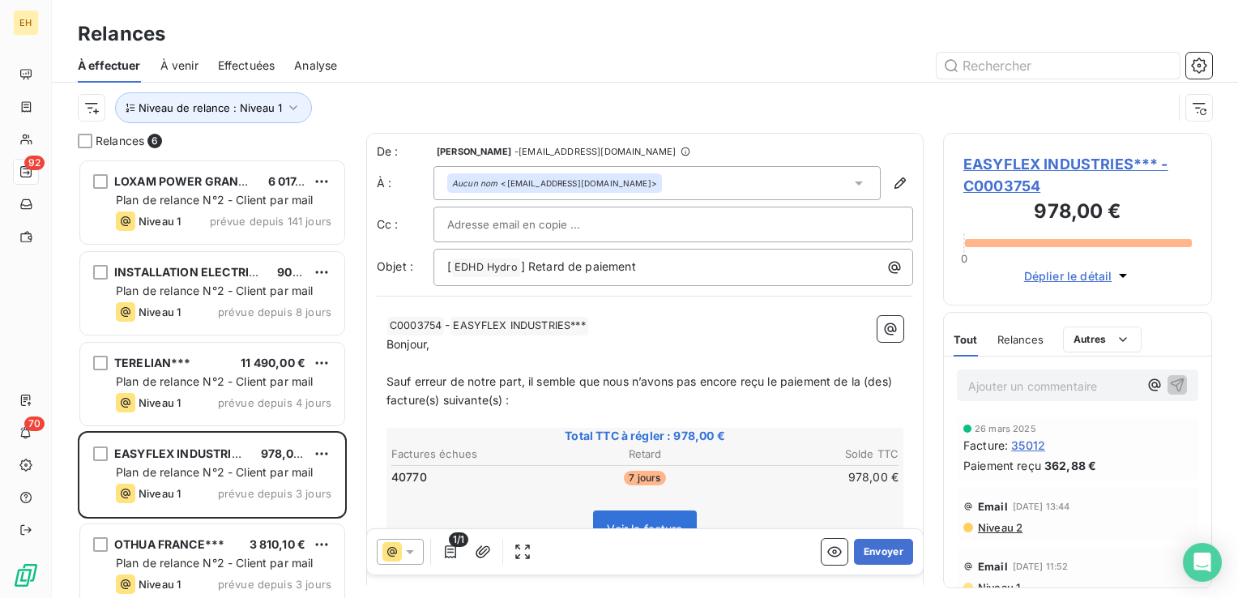
click at [1070, 165] on span "EASYFLEX INDUSTRIES*** - C0003754" at bounding box center [1078, 175] width 229 height 44
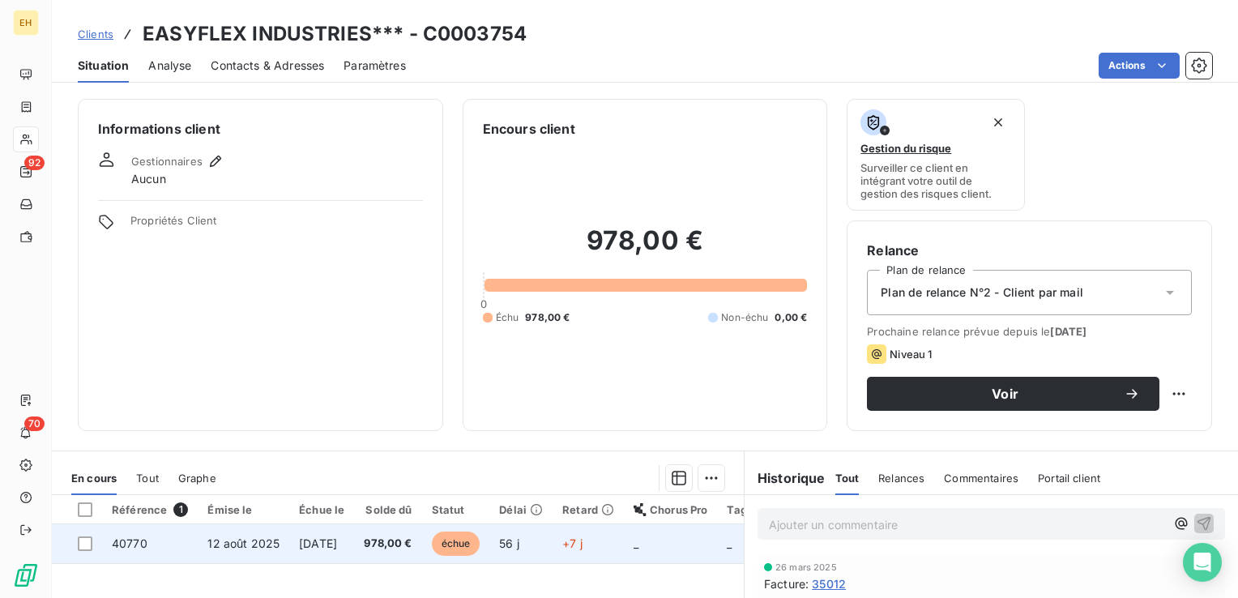
click at [337, 536] on span "[DATE]" at bounding box center [318, 543] width 38 height 14
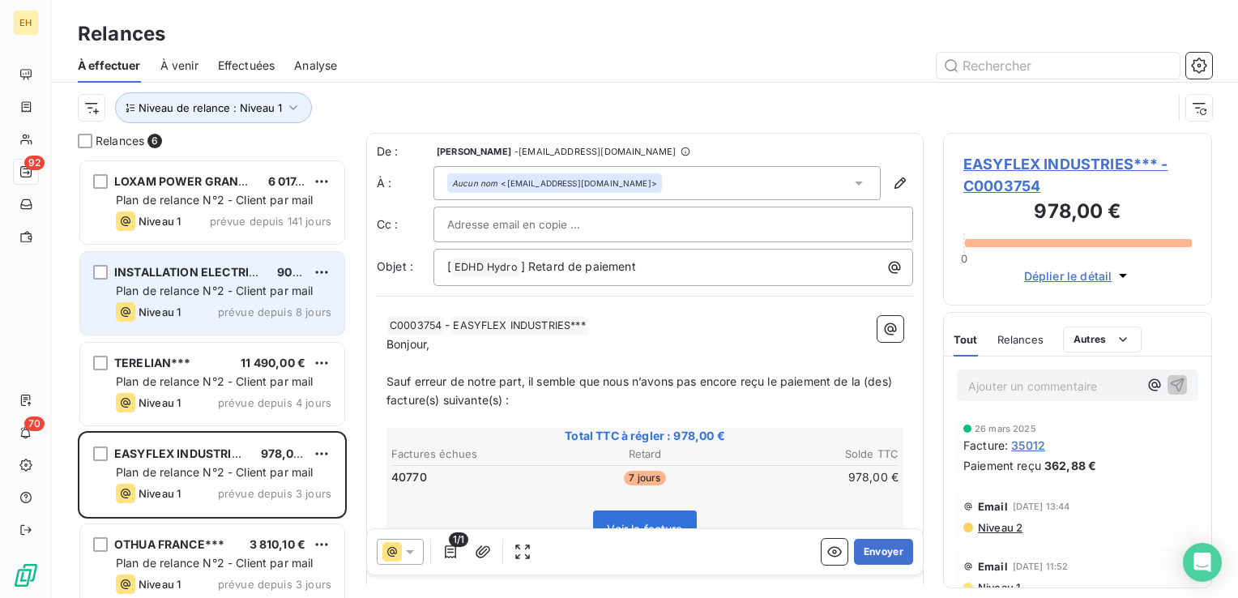
scroll to position [427, 256]
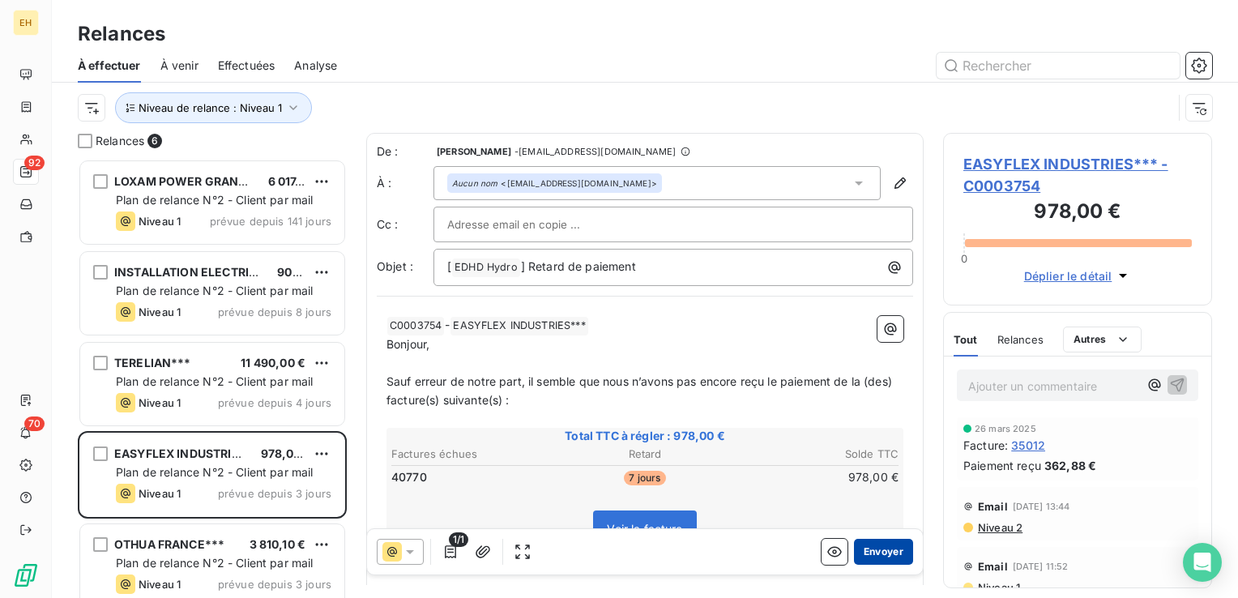
click at [862, 553] on button "Envoyer" at bounding box center [883, 552] width 59 height 26
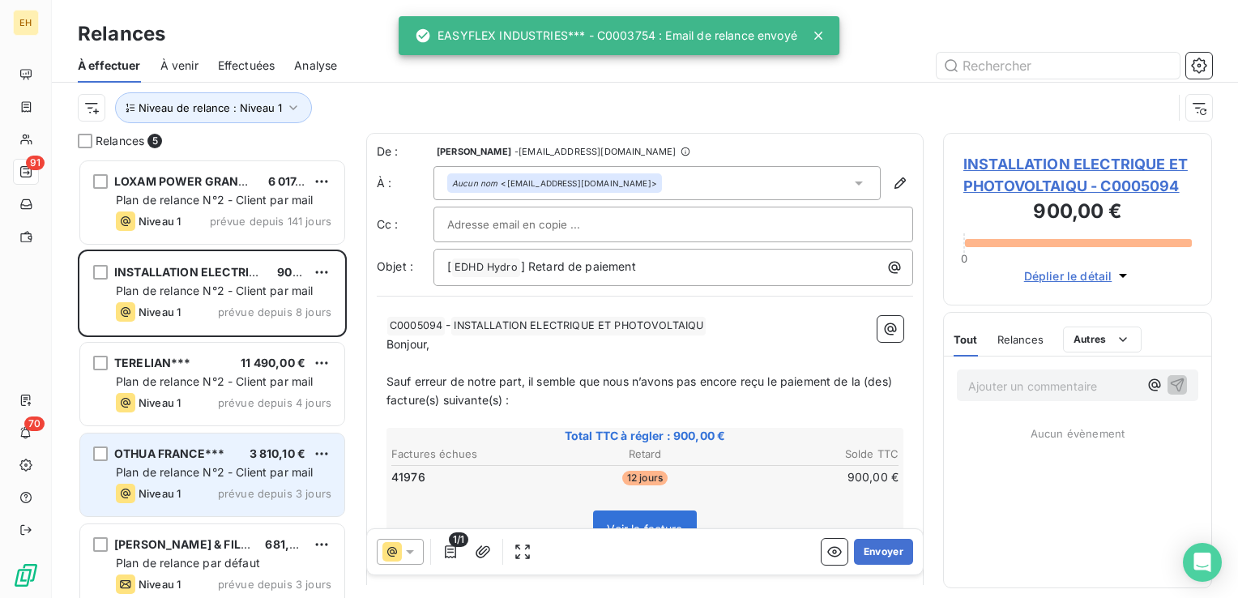
click at [183, 485] on div "Niveau 1 prévue depuis 3 jours" at bounding box center [224, 493] width 216 height 19
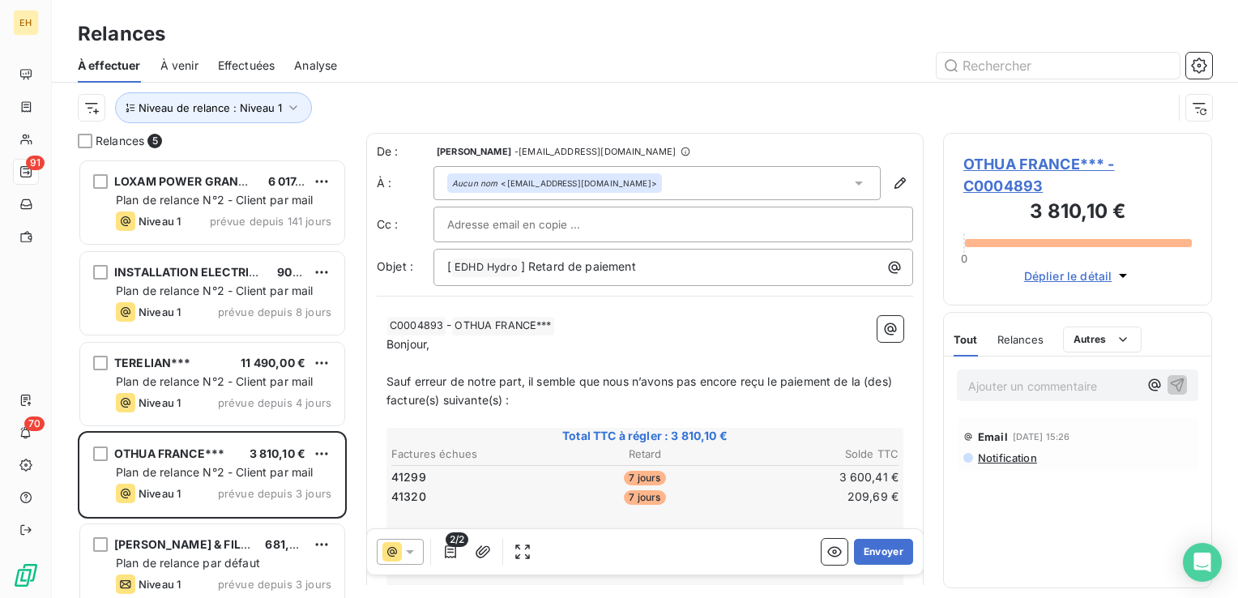
click at [1020, 160] on span "OTHUA FRANCE*** - C0004893" at bounding box center [1078, 175] width 229 height 44
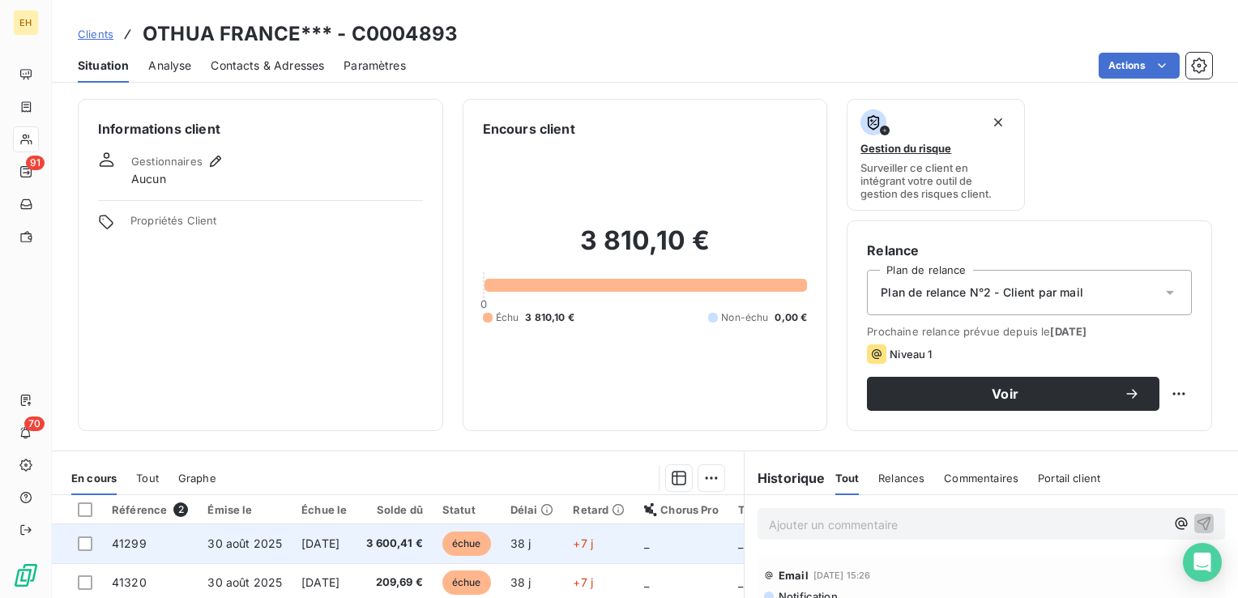
click at [264, 541] on span "30 août 2025" at bounding box center [244, 543] width 75 height 14
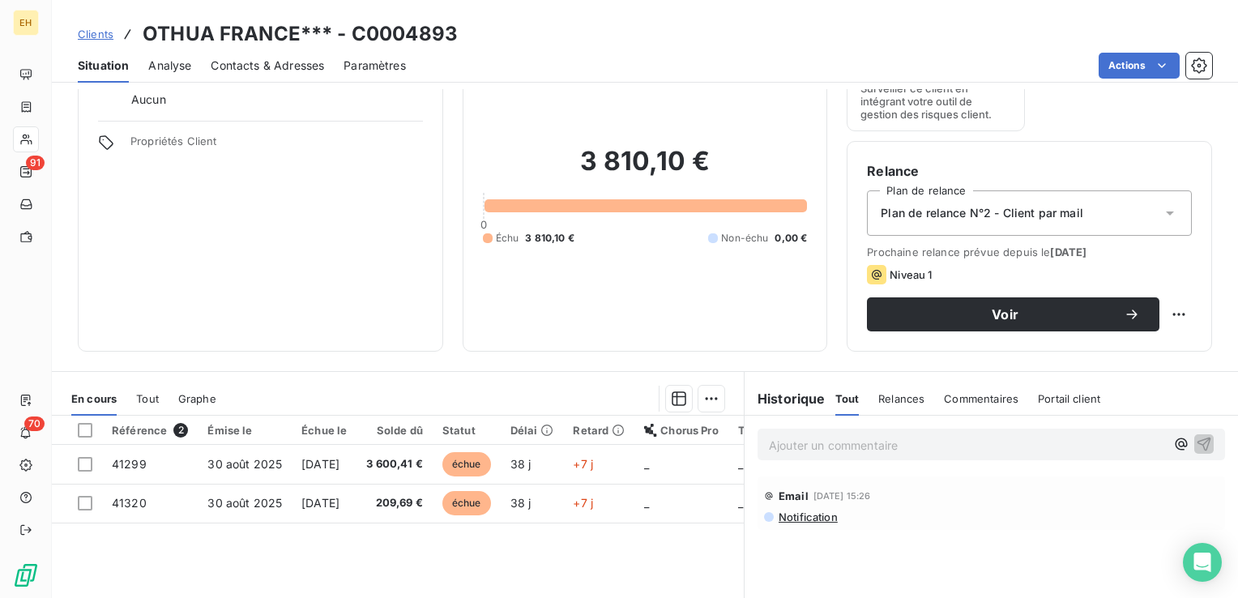
scroll to position [162, 0]
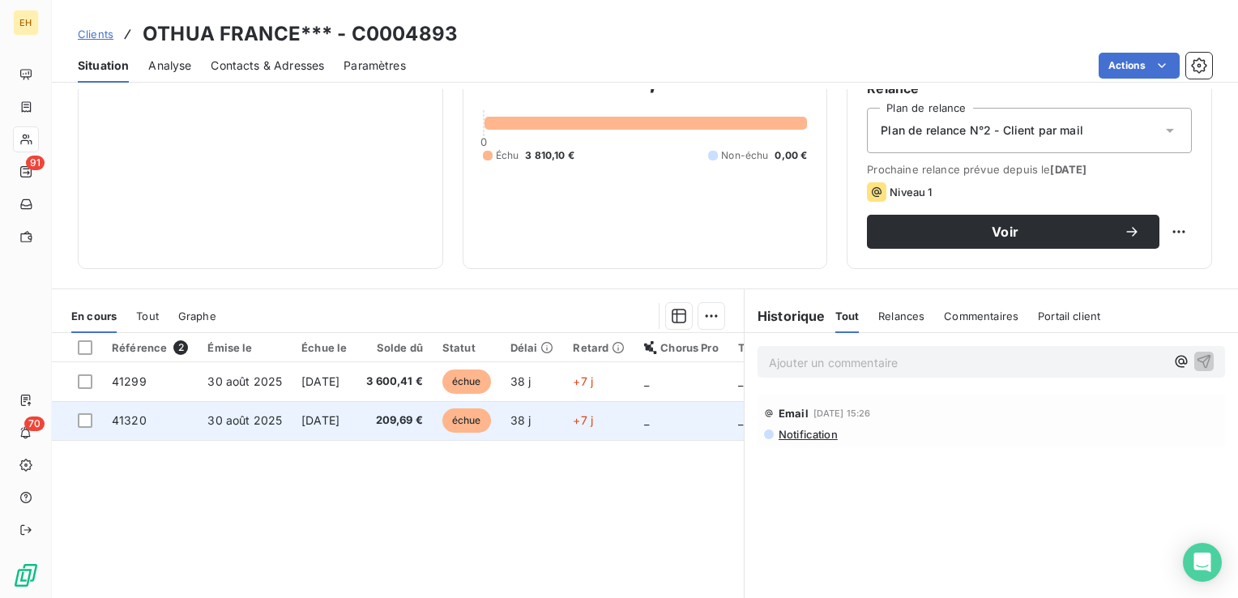
click at [357, 426] on td "[DATE]" at bounding box center [324, 420] width 65 height 39
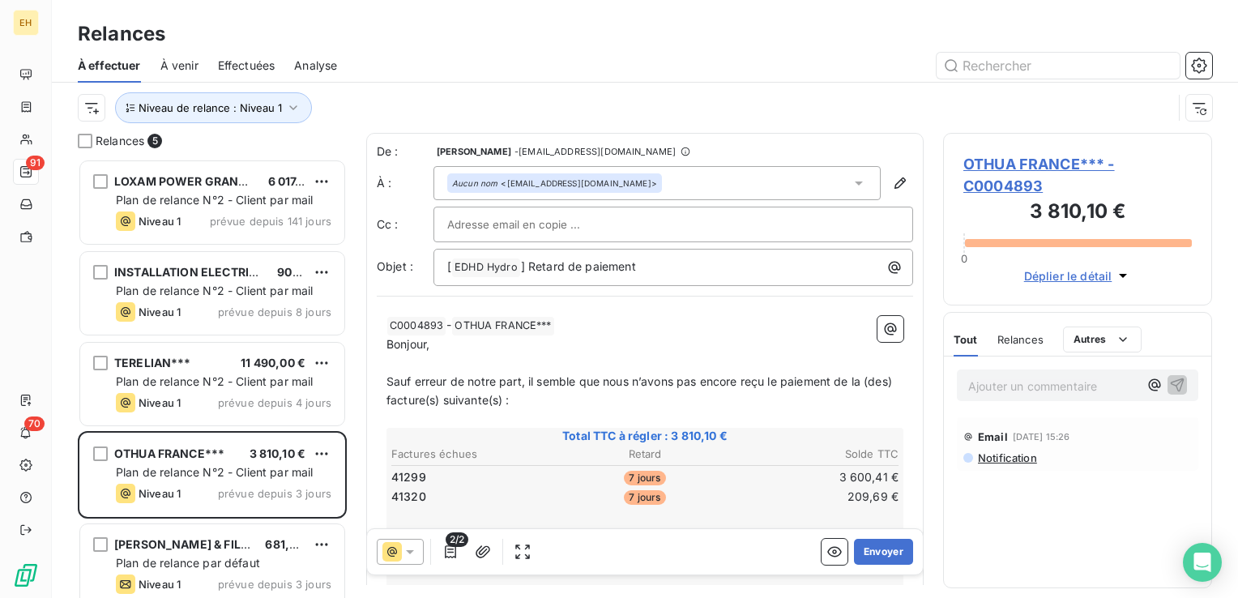
scroll to position [427, 256]
click at [866, 554] on button "Envoyer" at bounding box center [883, 552] width 59 height 26
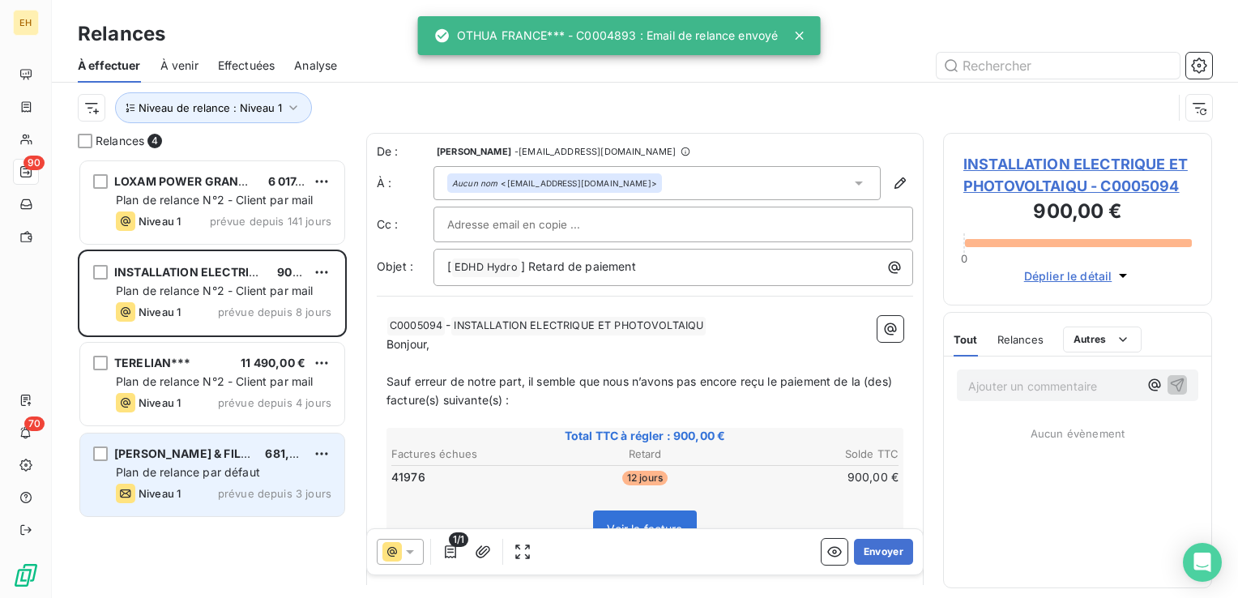
click at [207, 475] on span "Plan de relance par défaut" at bounding box center [188, 472] width 144 height 14
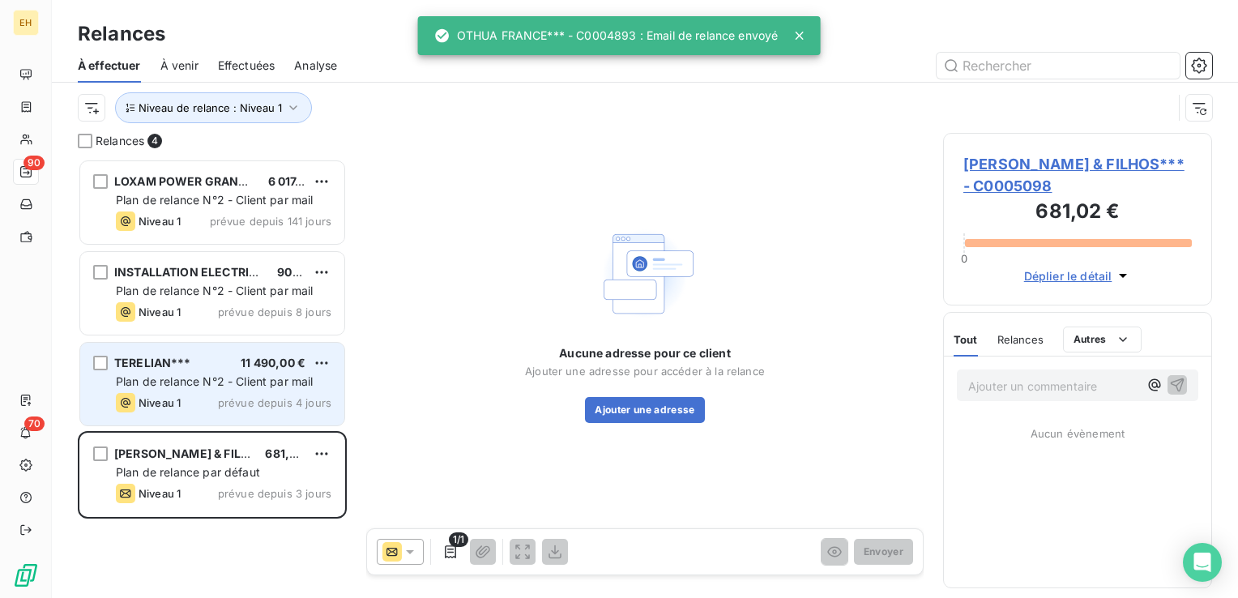
click at [195, 382] on span "Plan de relance N°2 - Client par mail" at bounding box center [215, 381] width 198 height 14
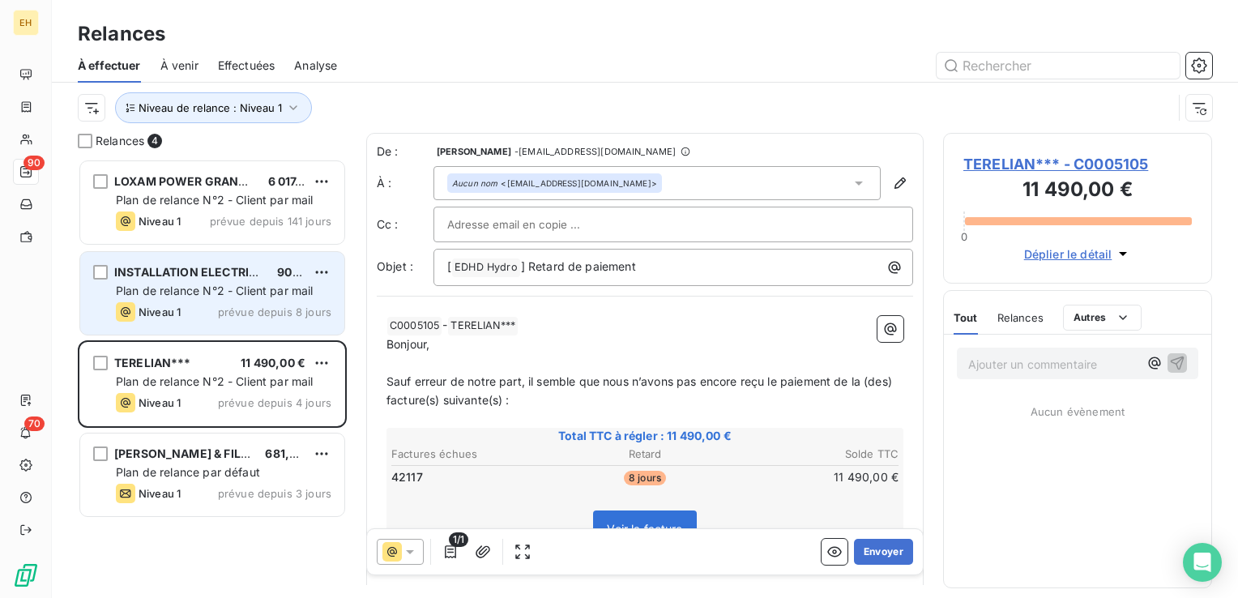
click at [173, 303] on div "Niveau 1" at bounding box center [148, 311] width 65 height 19
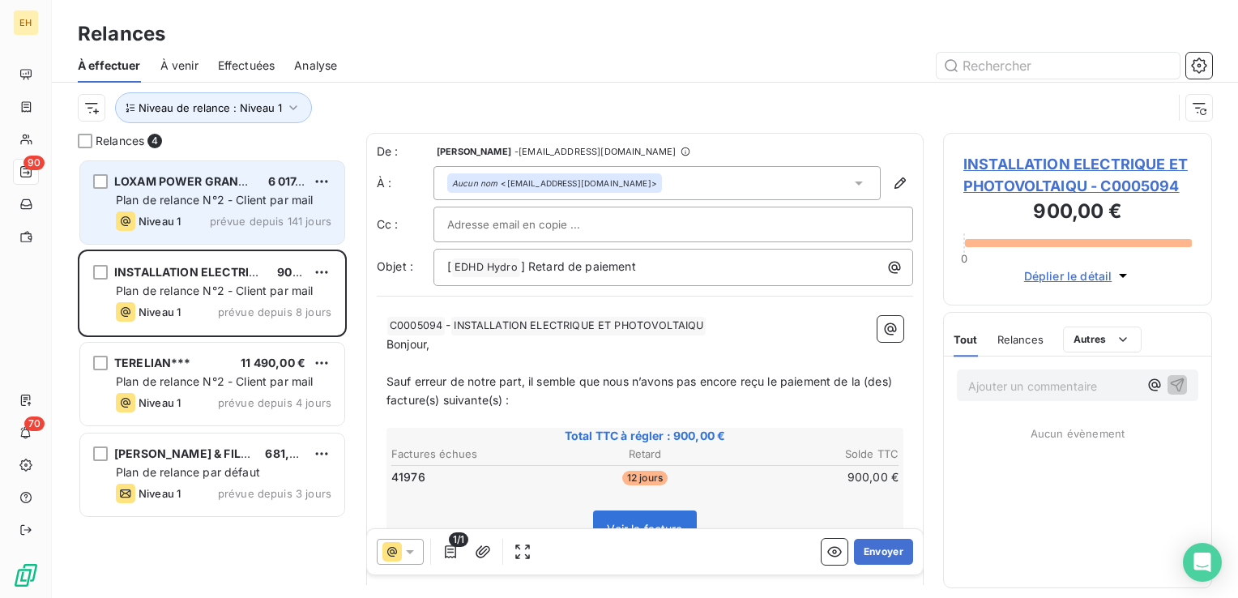
click at [173, 192] on div "Plan de relance N°2 - Client par mail" at bounding box center [224, 200] width 216 height 16
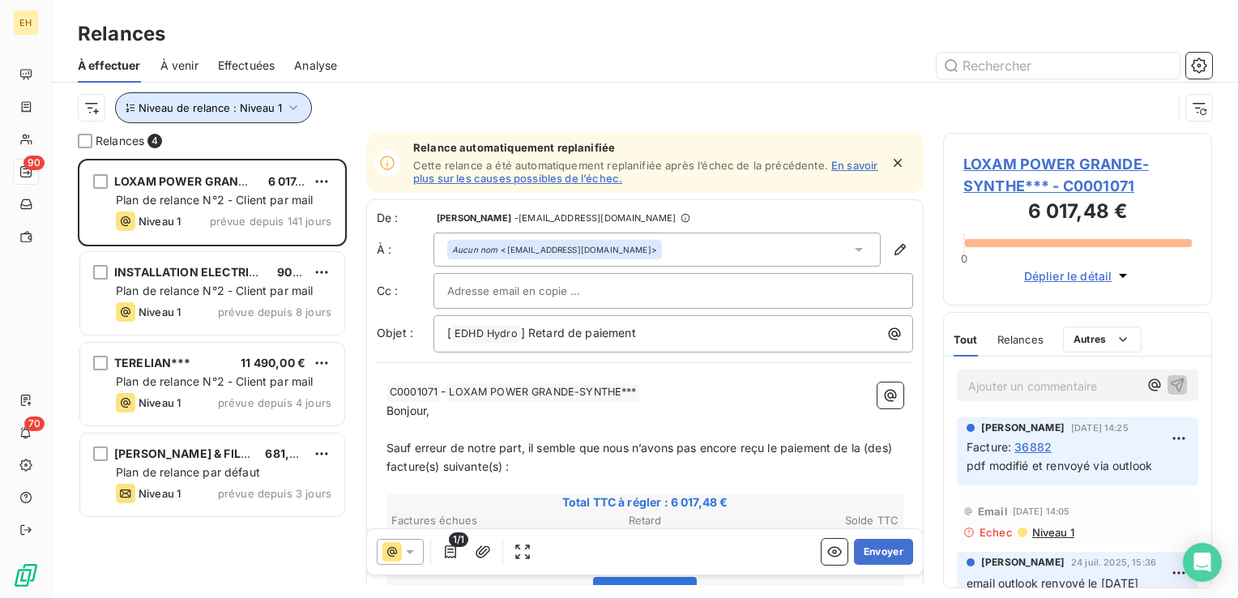
click at [292, 100] on icon "button" at bounding box center [293, 108] width 16 height 16
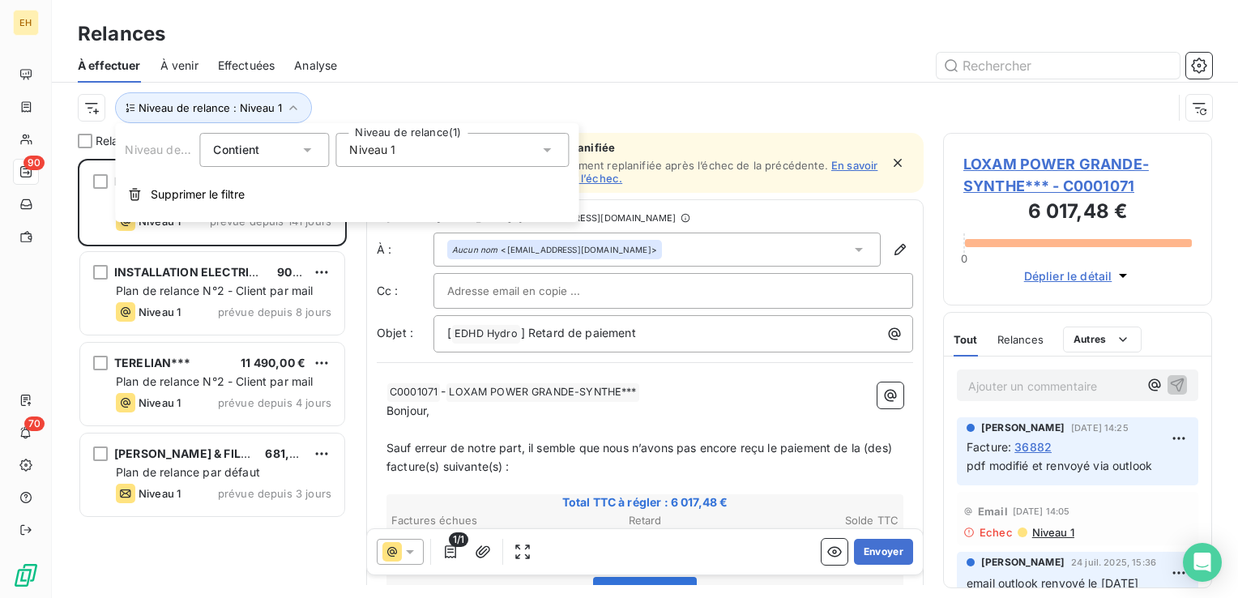
click at [377, 157] on span "Niveau 1" at bounding box center [372, 150] width 46 height 16
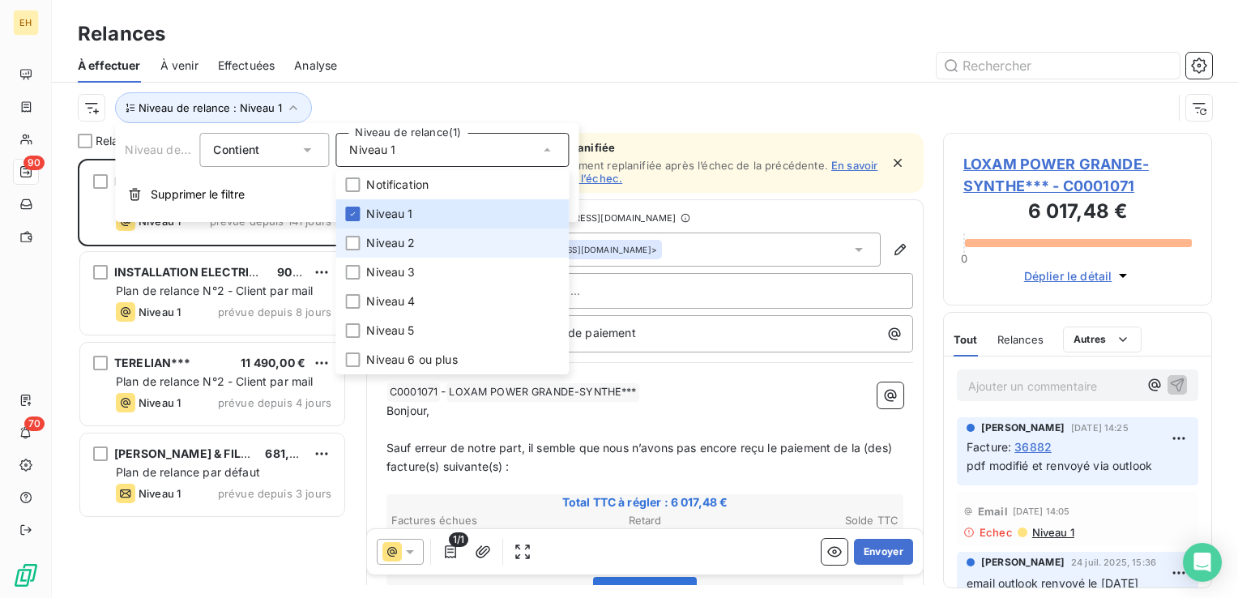
click at [389, 245] on span "Niveau 2" at bounding box center [390, 243] width 49 height 16
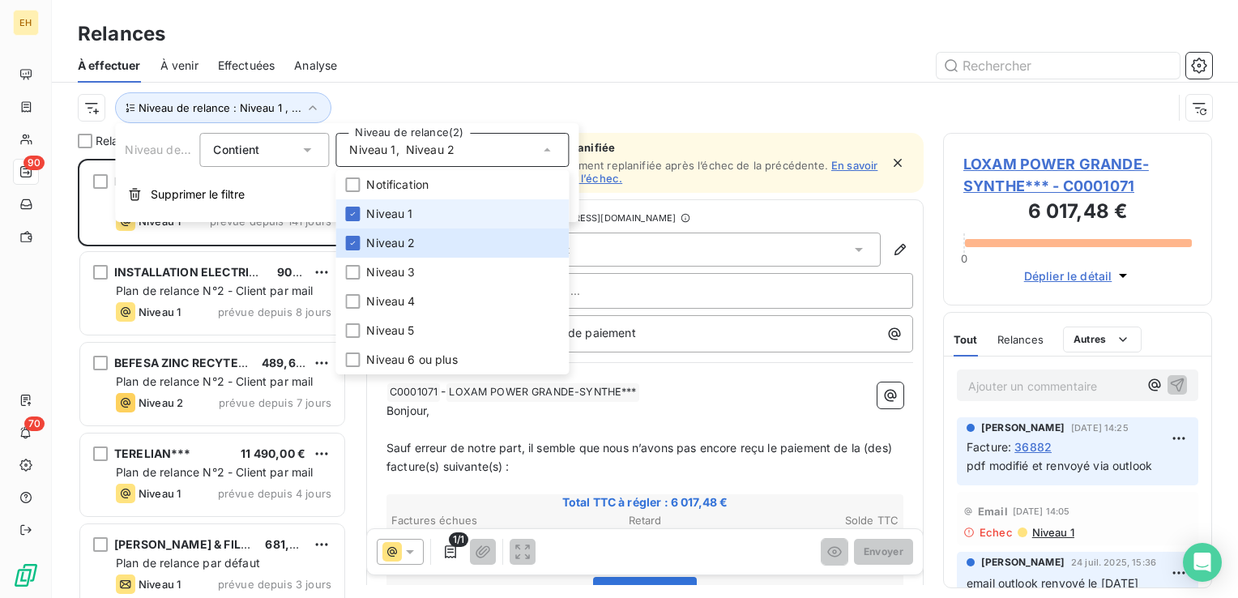
scroll to position [427, 256]
click at [388, 210] on span "Niveau 1" at bounding box center [389, 214] width 46 height 16
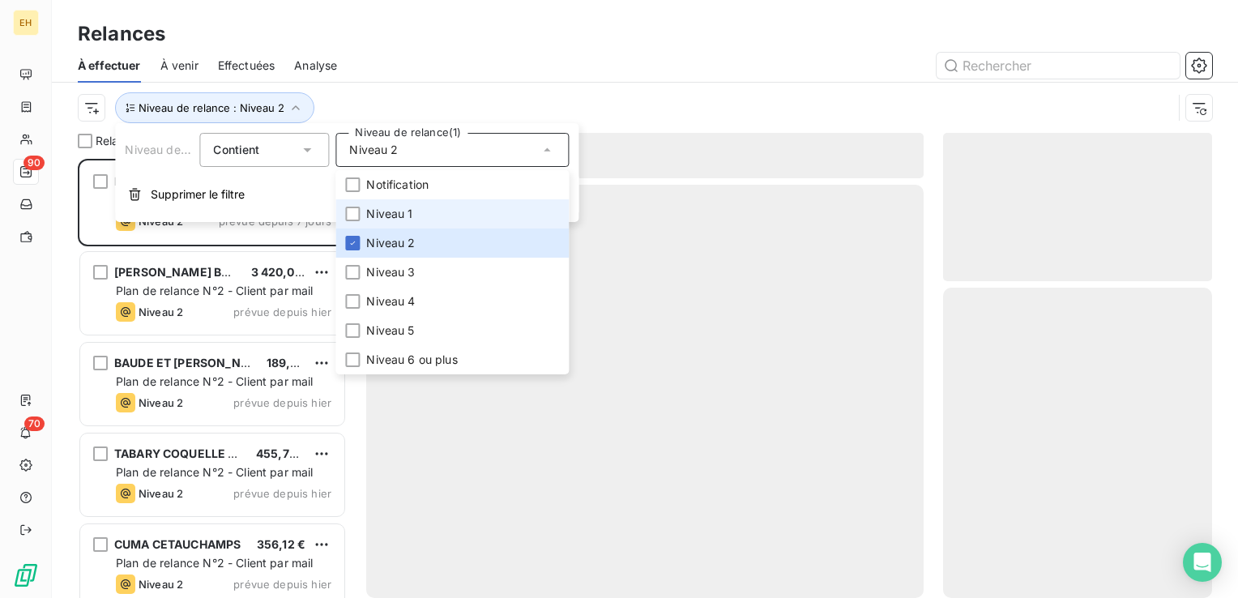
scroll to position [427, 256]
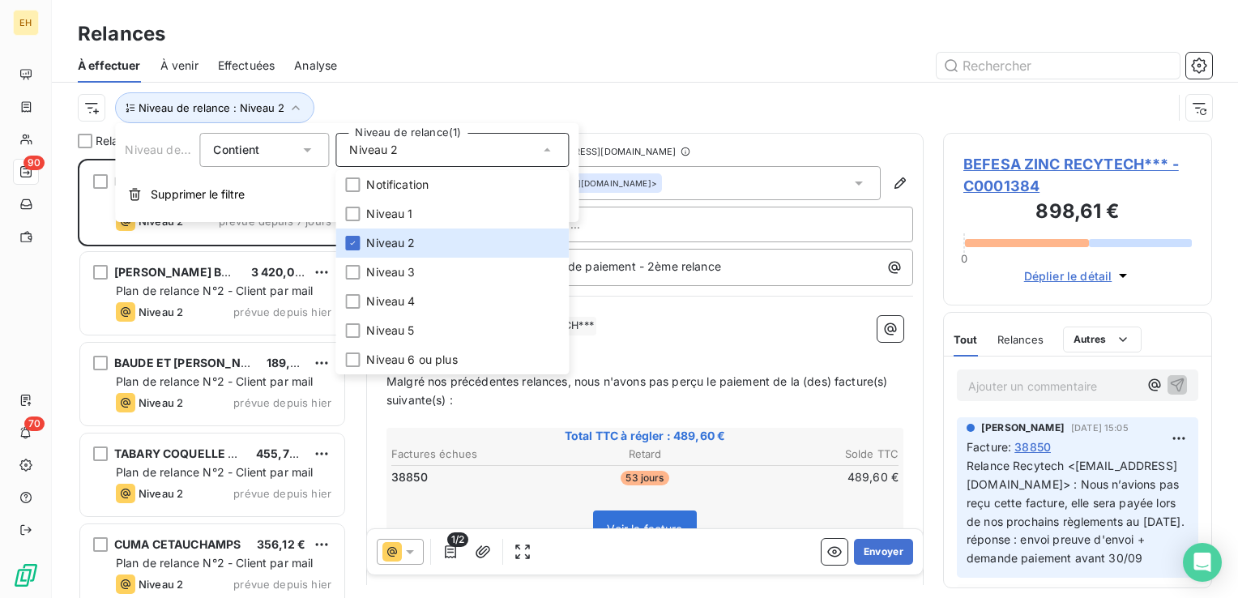
click at [359, 77] on div at bounding box center [785, 66] width 856 height 26
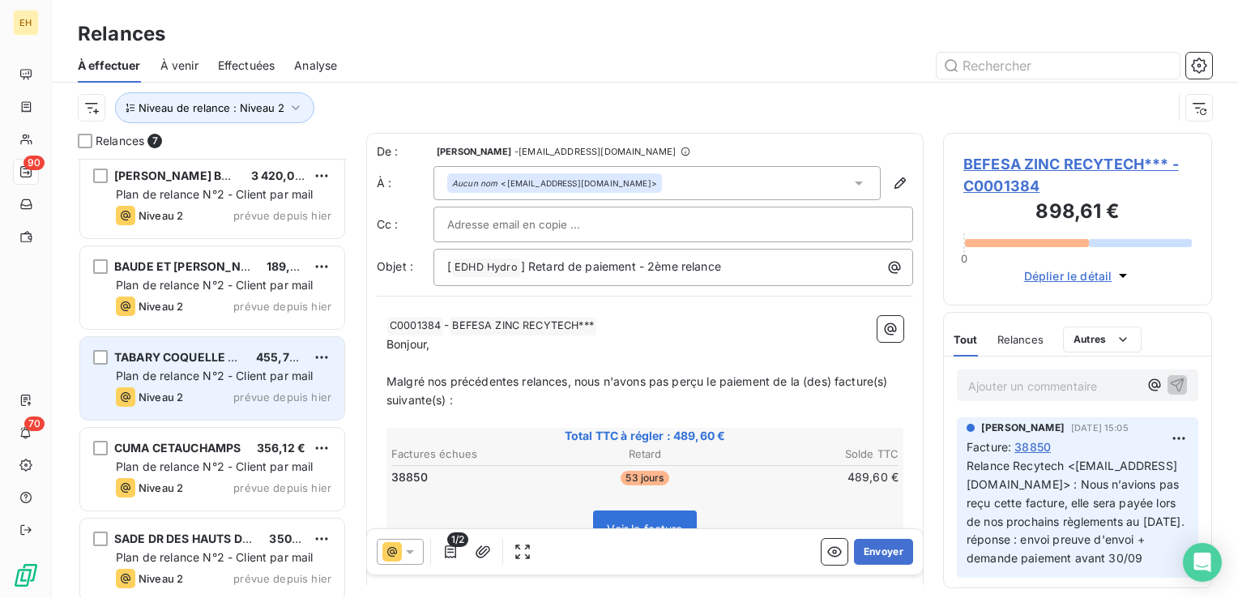
scroll to position [196, 0]
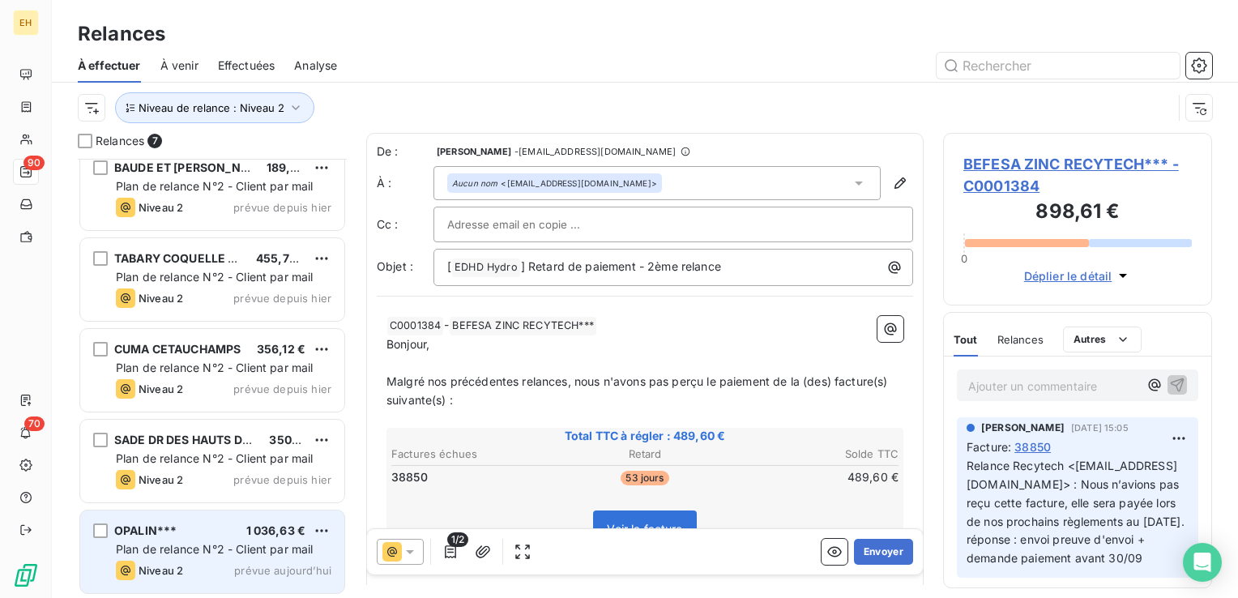
click at [190, 545] on span "Plan de relance N°2 - Client par mail" at bounding box center [215, 549] width 198 height 14
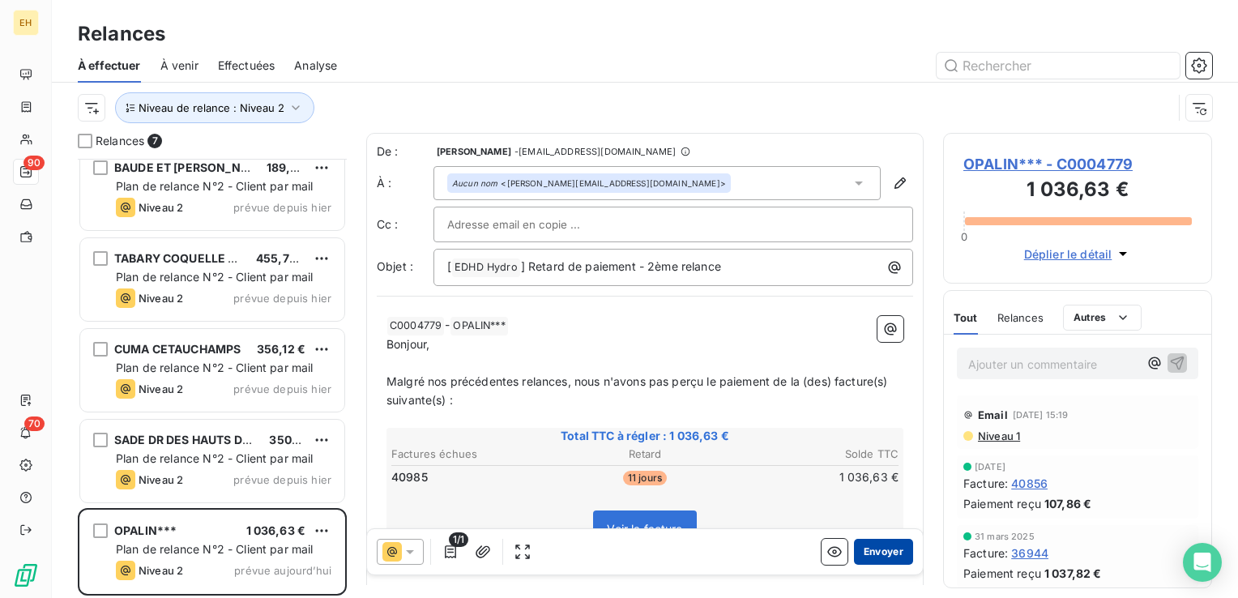
click at [870, 552] on button "Envoyer" at bounding box center [883, 552] width 59 height 26
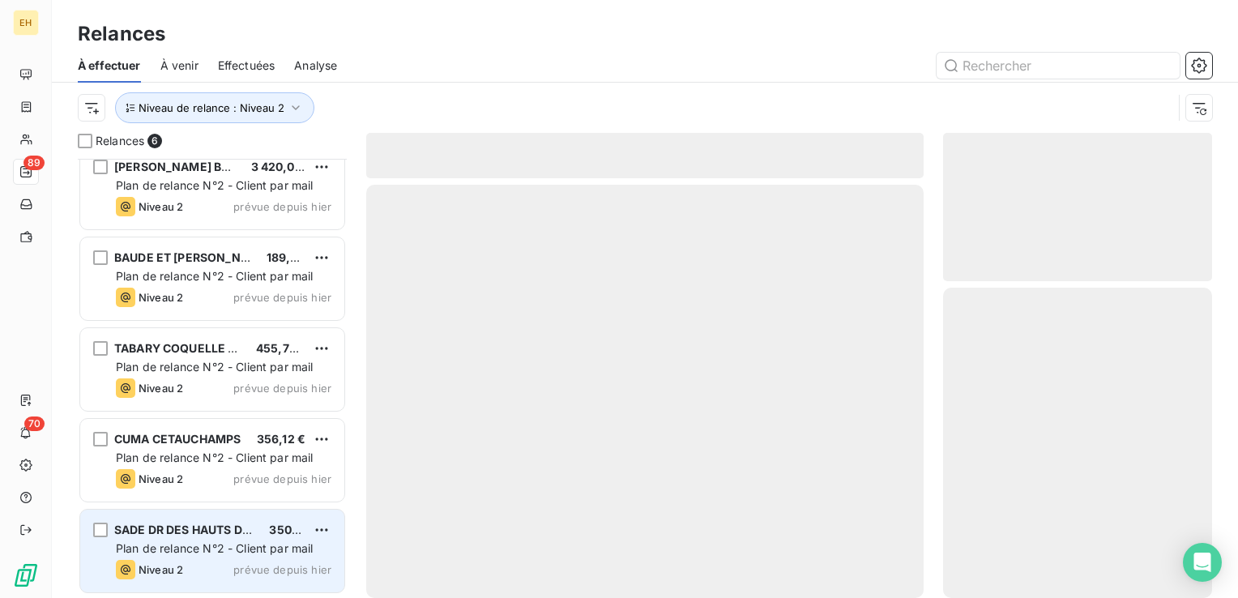
scroll to position [105, 0]
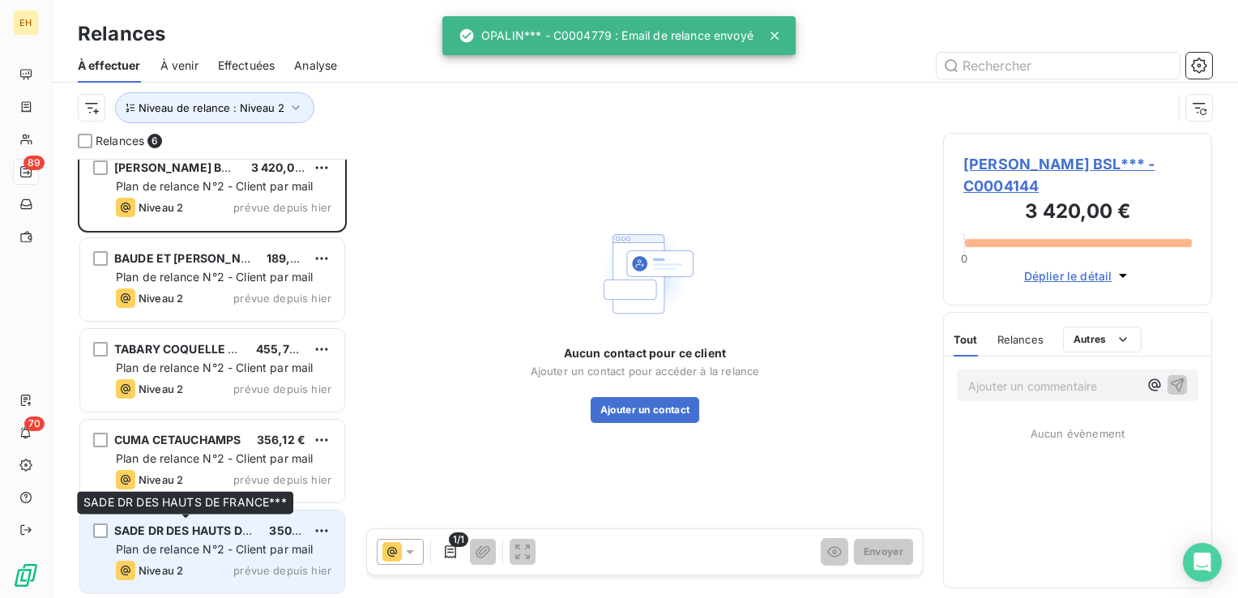
click at [229, 532] on span "SADE DR DES HAUTS DE FRANCE***" at bounding box center [216, 531] width 205 height 14
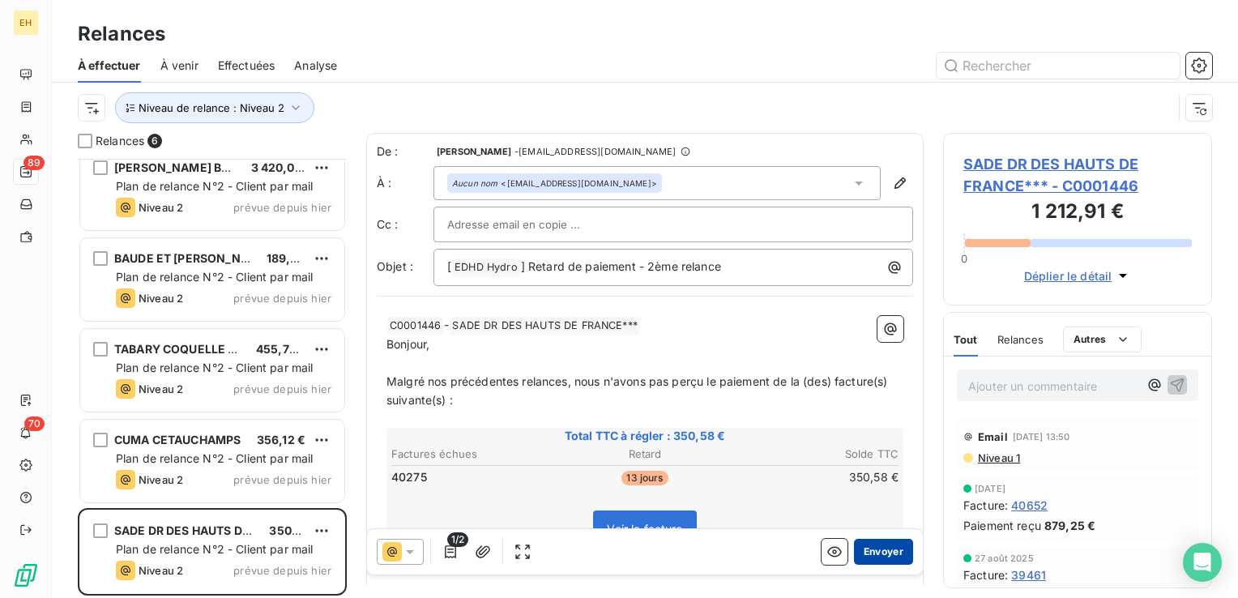
click at [866, 552] on button "Envoyer" at bounding box center [883, 552] width 59 height 26
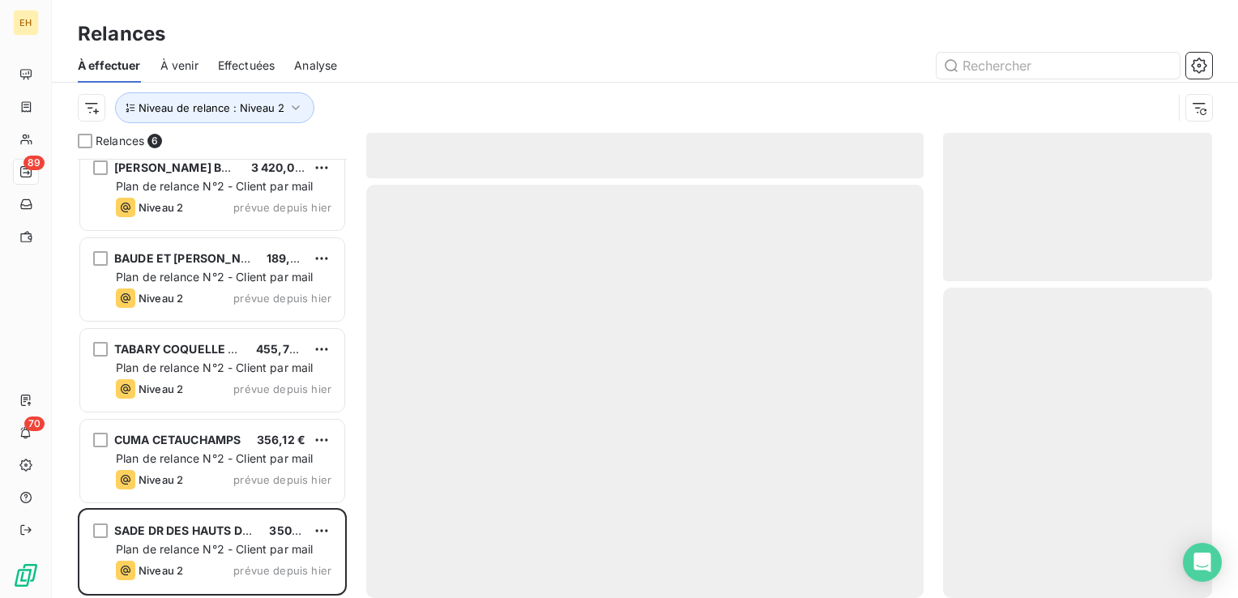
scroll to position [15, 0]
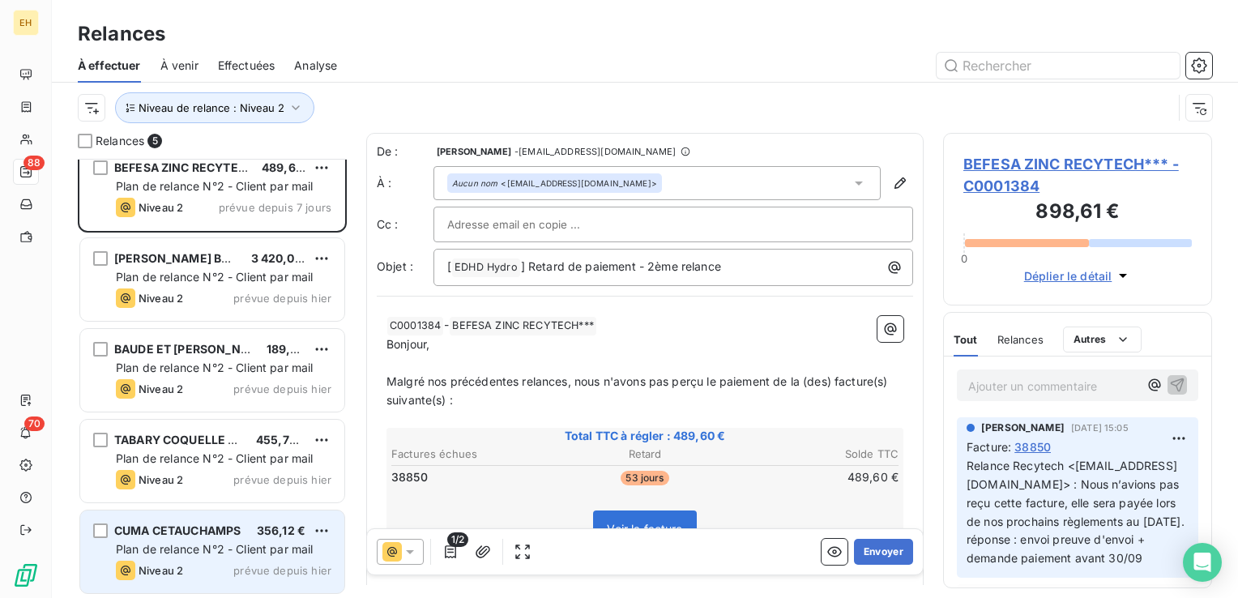
click at [173, 551] on span "Plan de relance N°2 - Client par mail" at bounding box center [215, 549] width 198 height 14
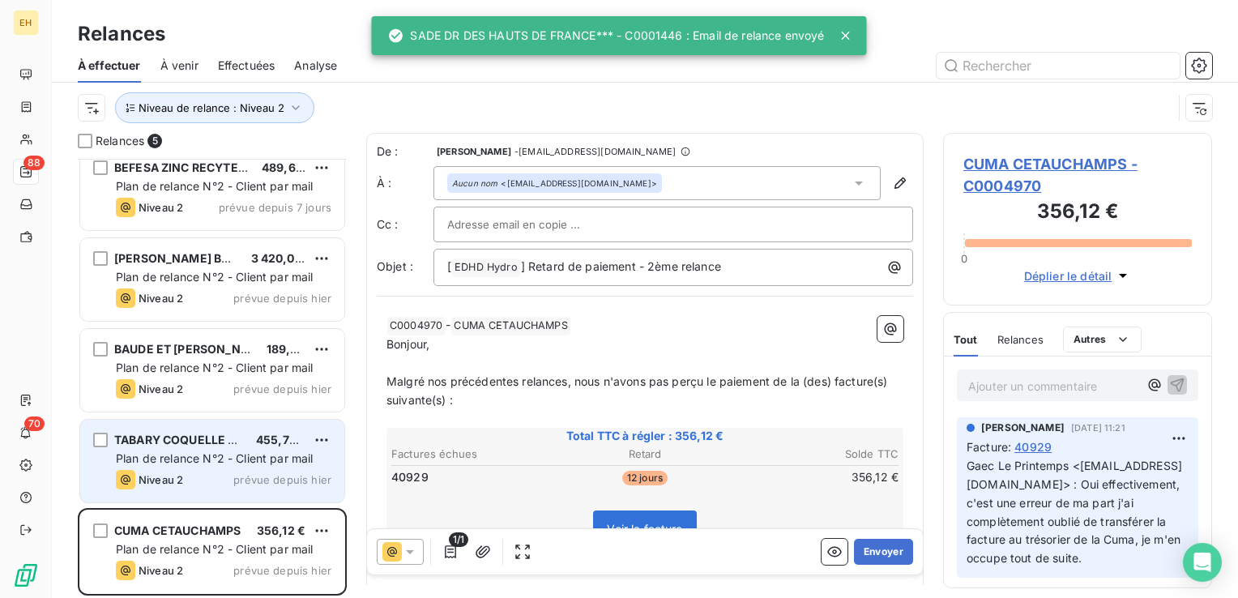
click at [246, 482] on span "prévue depuis hier" at bounding box center [282, 479] width 98 height 13
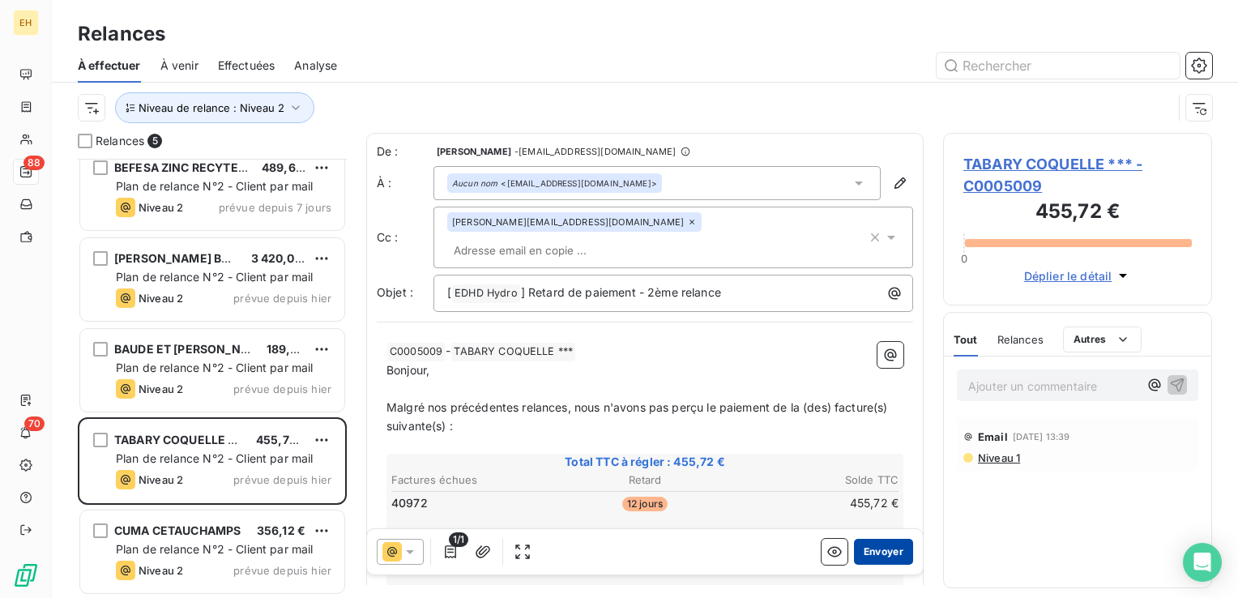
click at [872, 556] on button "Envoyer" at bounding box center [883, 552] width 59 height 26
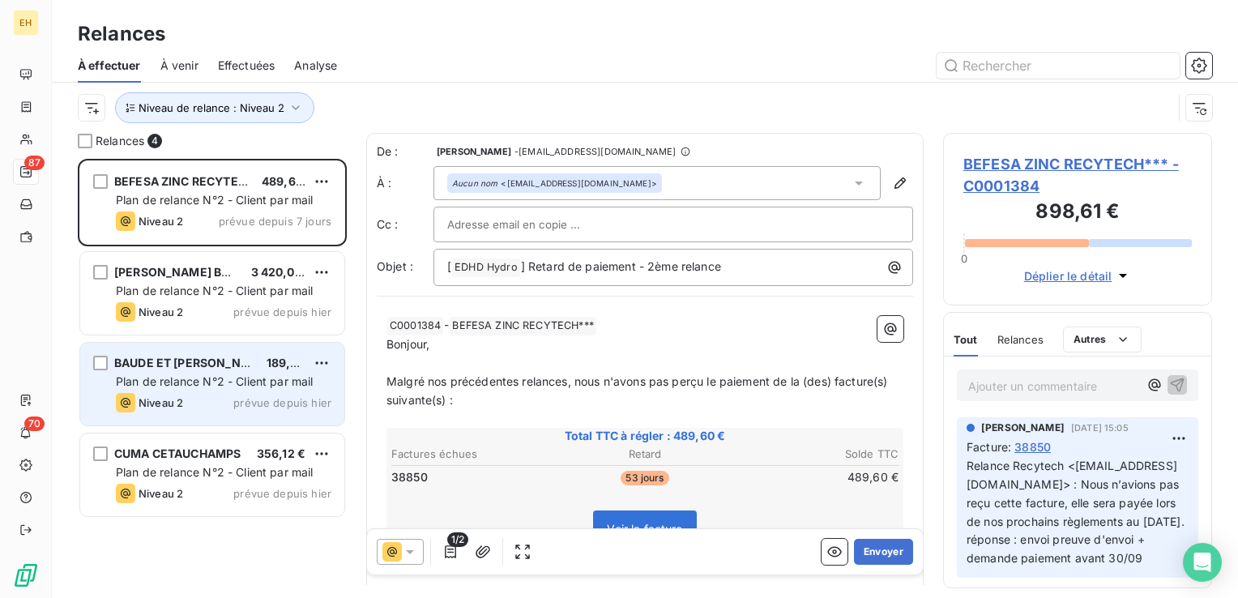
click at [240, 384] on span "Plan de relance N°2 - Client par mail" at bounding box center [215, 381] width 198 height 14
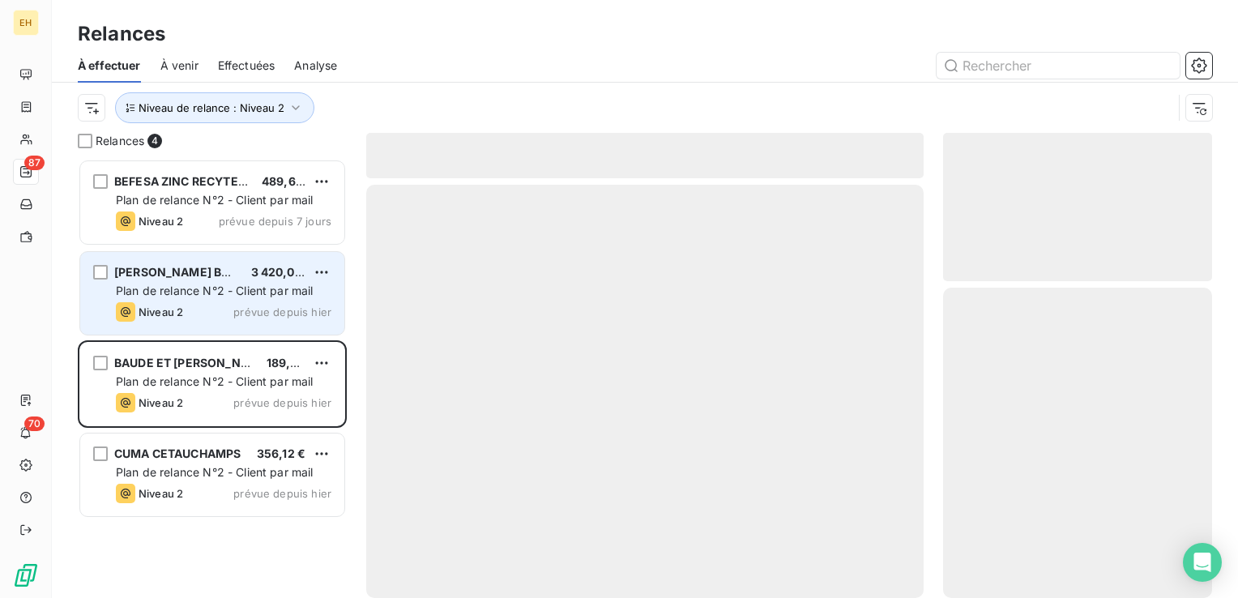
click at [243, 301] on div "[PERSON_NAME] BSL*** 3 420,00 € Plan de relance N°2 - Client par mail Niveau 2 …" at bounding box center [212, 293] width 264 height 83
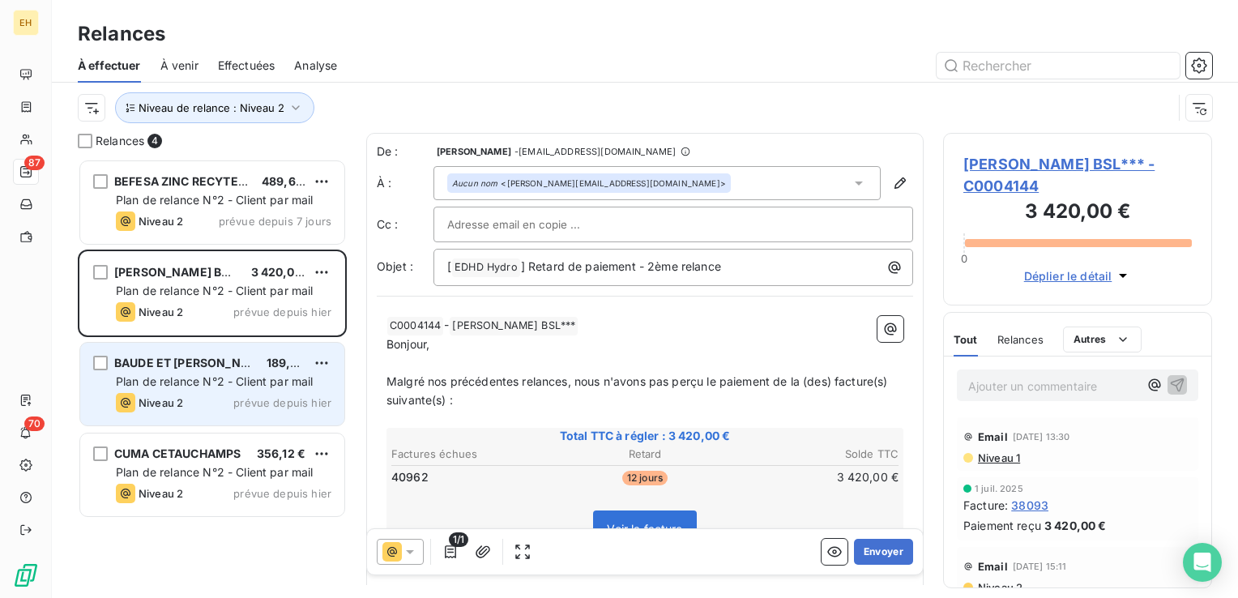
click at [248, 367] on span "BAUDE ET [PERSON_NAME]***" at bounding box center [202, 363] width 177 height 14
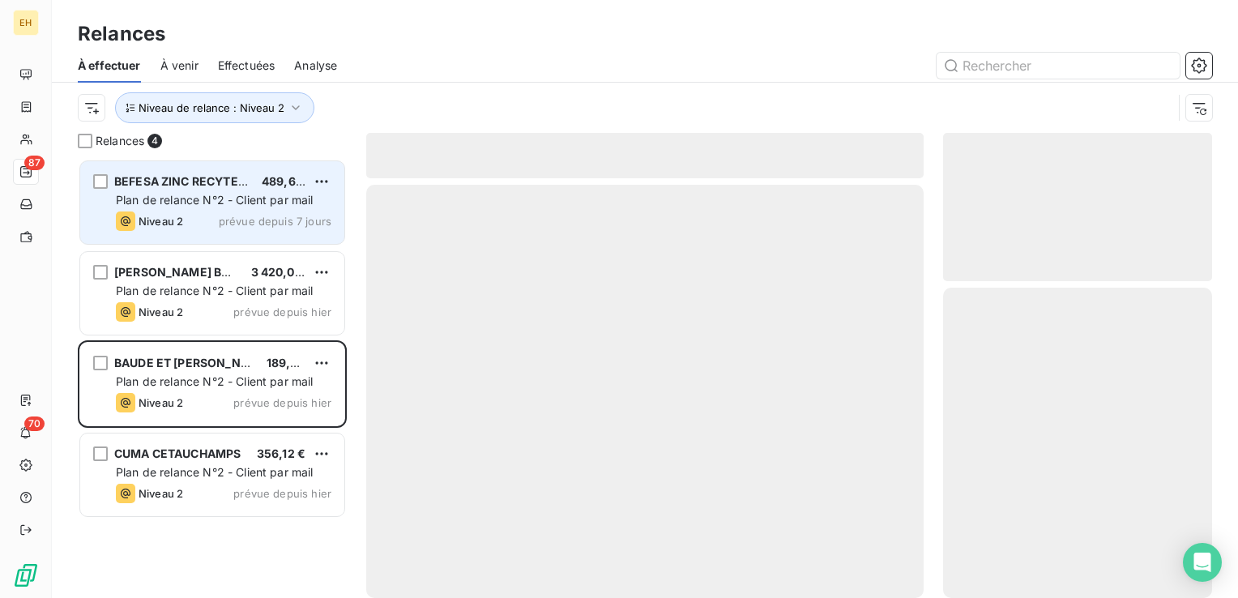
click at [257, 222] on span "prévue depuis 7 jours" at bounding box center [275, 221] width 113 height 13
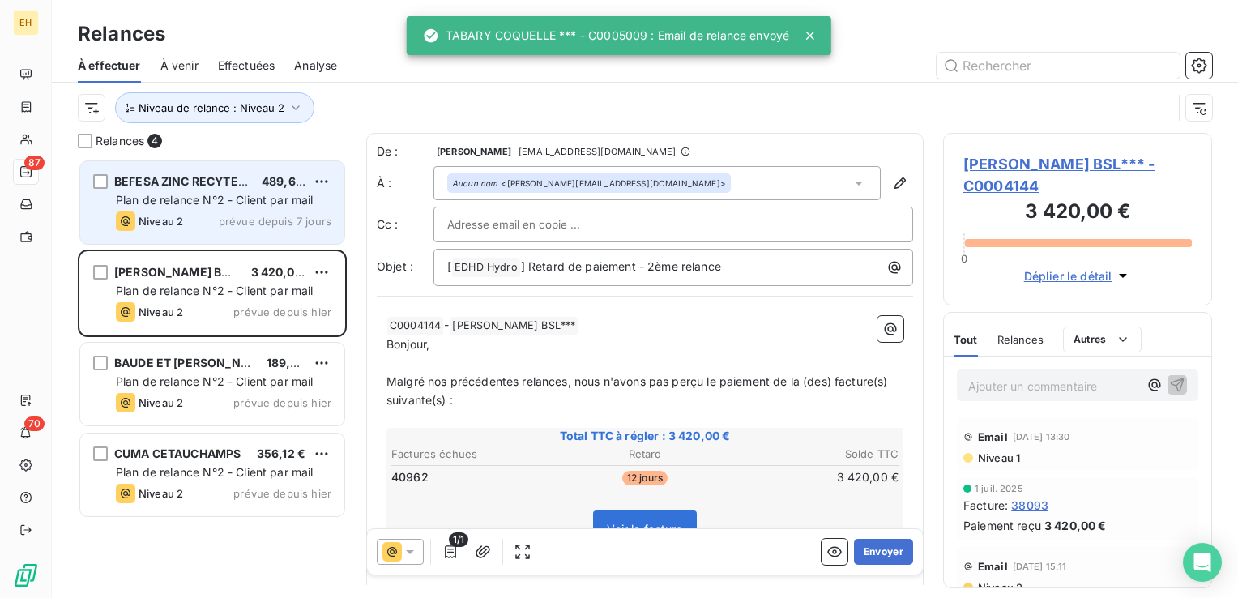
click at [256, 222] on span "prévue depuis 7 jours" at bounding box center [275, 221] width 113 height 13
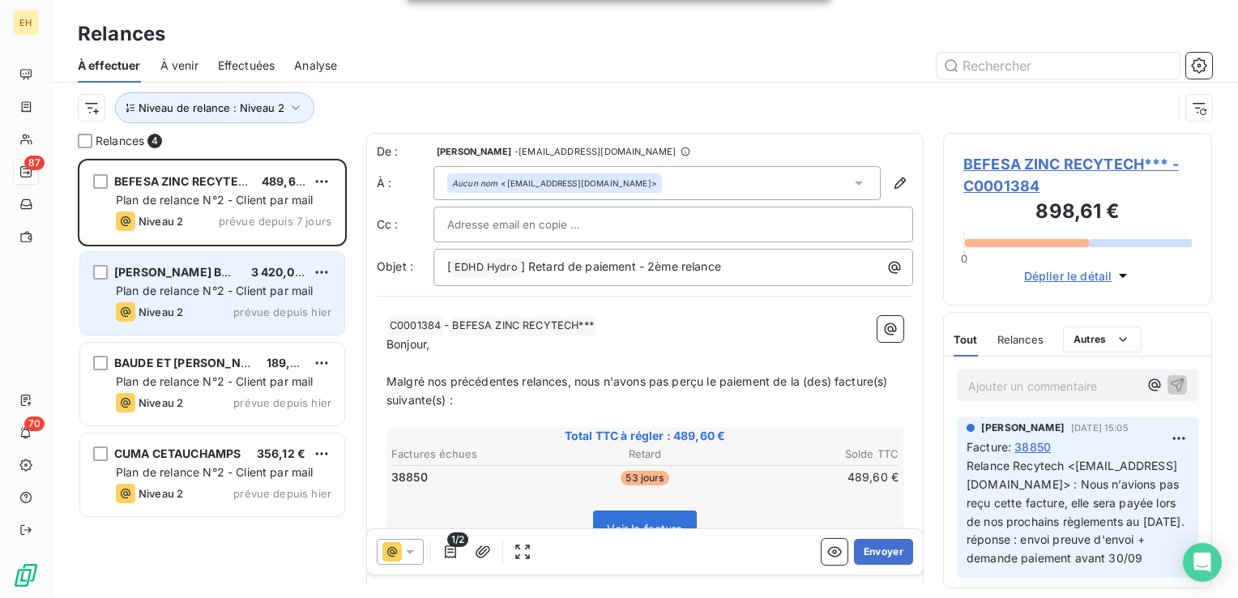
click at [255, 293] on span "Plan de relance N°2 - Client par mail" at bounding box center [215, 291] width 198 height 14
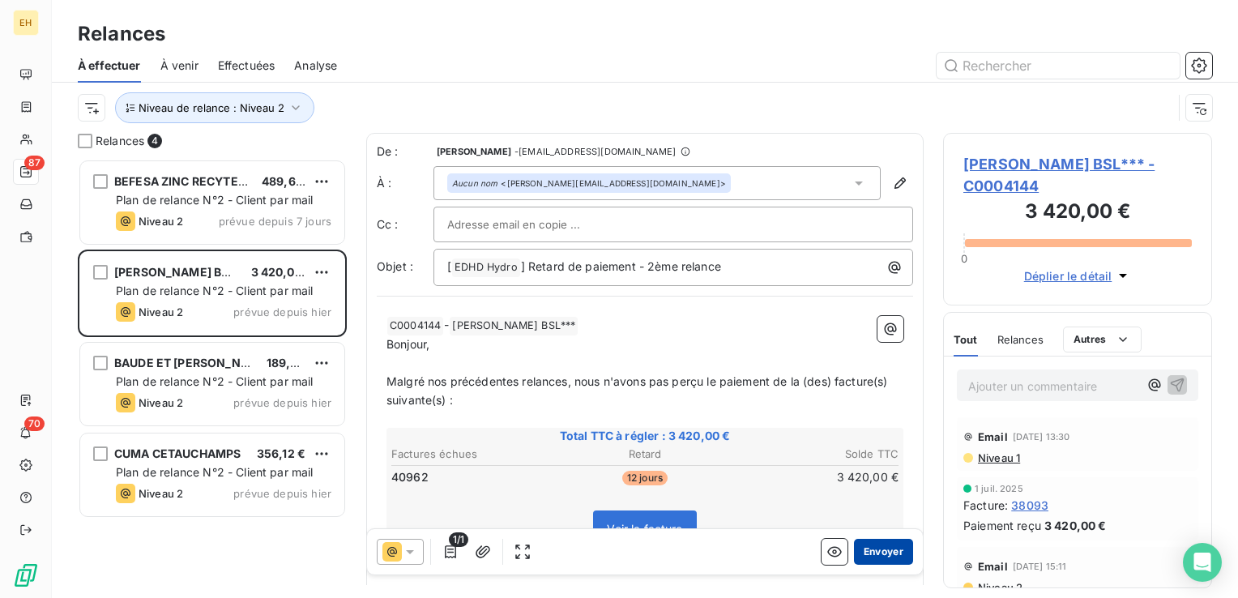
click at [866, 549] on button "Envoyer" at bounding box center [883, 552] width 59 height 26
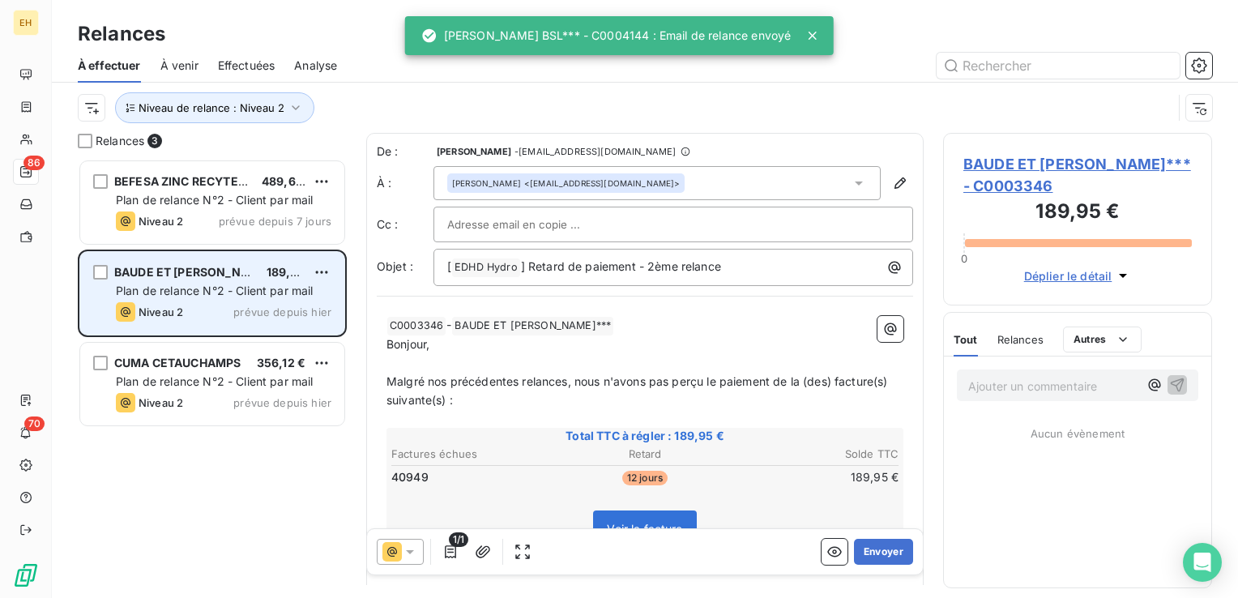
click at [193, 266] on span "BAUDE ET [PERSON_NAME]***" at bounding box center [202, 272] width 177 height 14
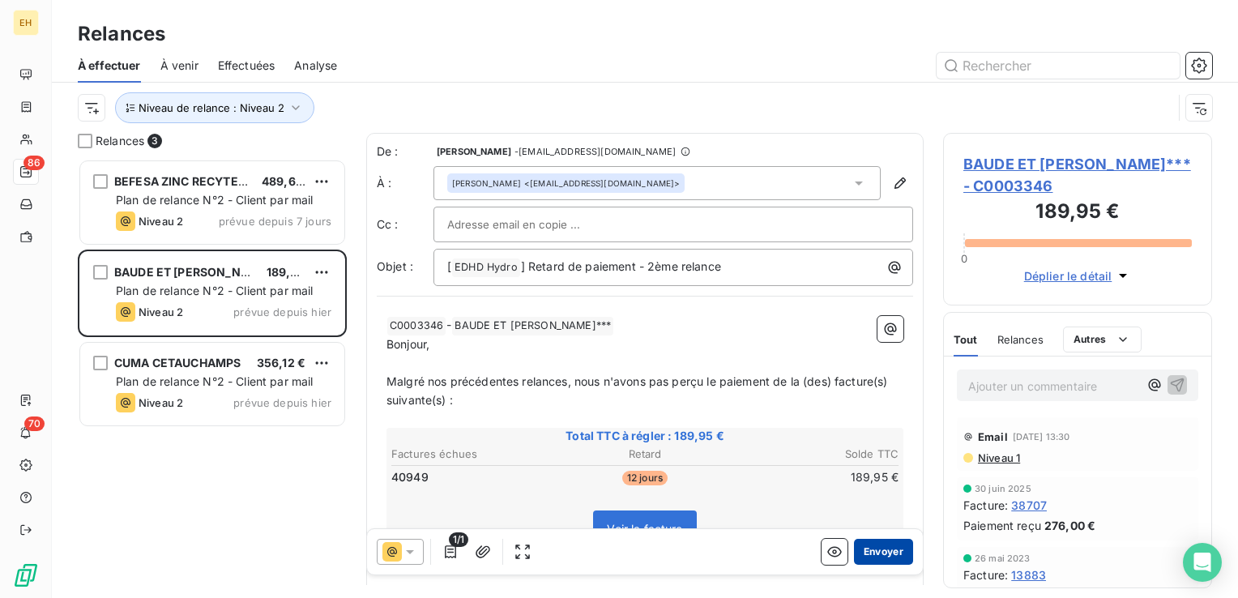
click at [883, 546] on button "Envoyer" at bounding box center [883, 552] width 59 height 26
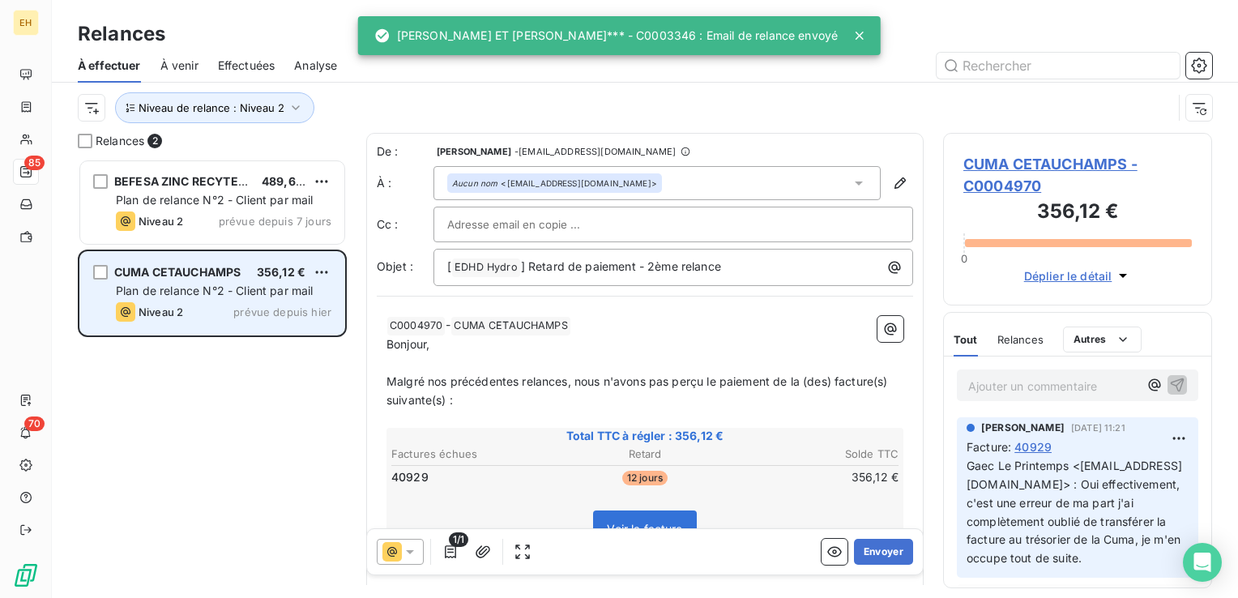
click at [191, 311] on div "Niveau 2 prévue depuis hier" at bounding box center [224, 311] width 216 height 19
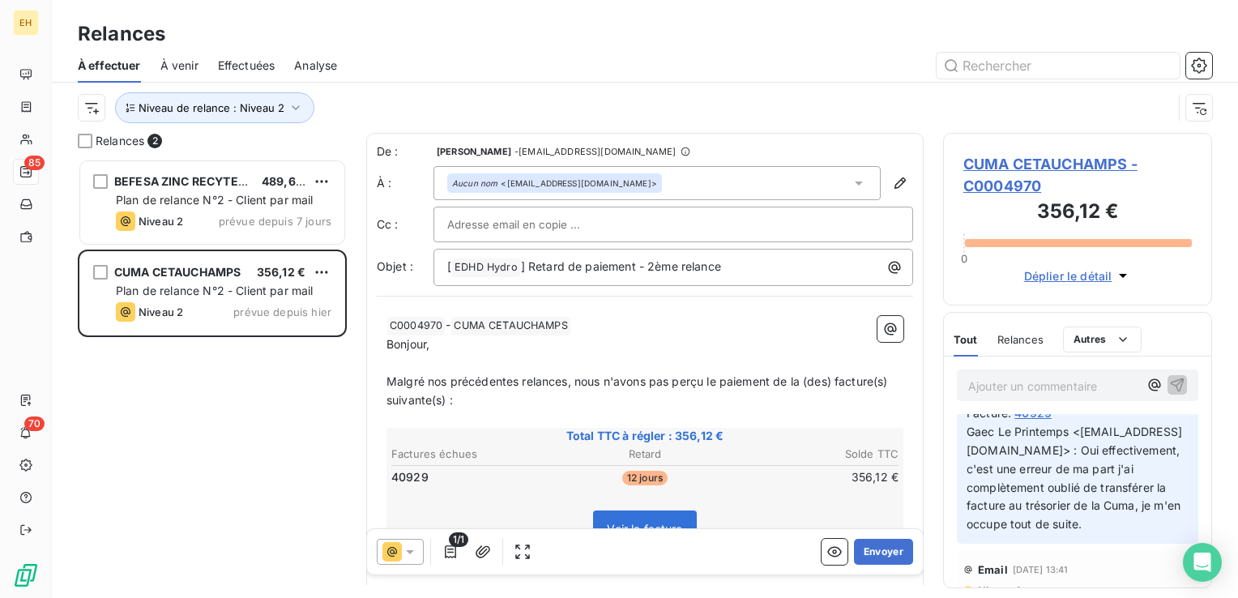
scroll to position [52, 0]
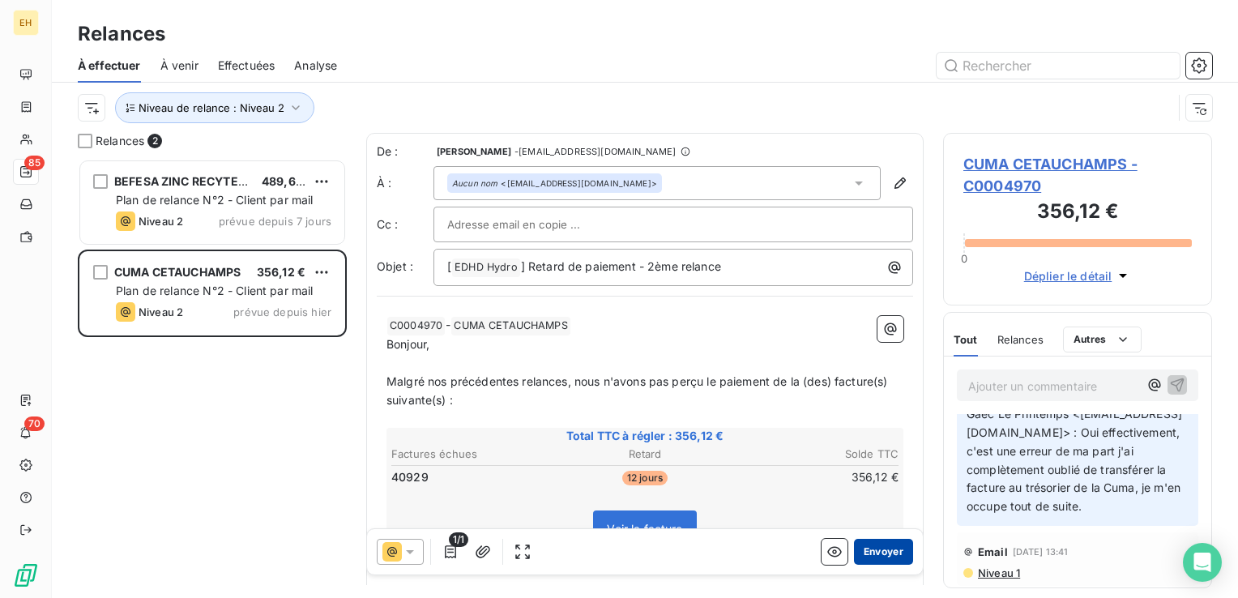
click at [868, 548] on button "Envoyer" at bounding box center [883, 552] width 59 height 26
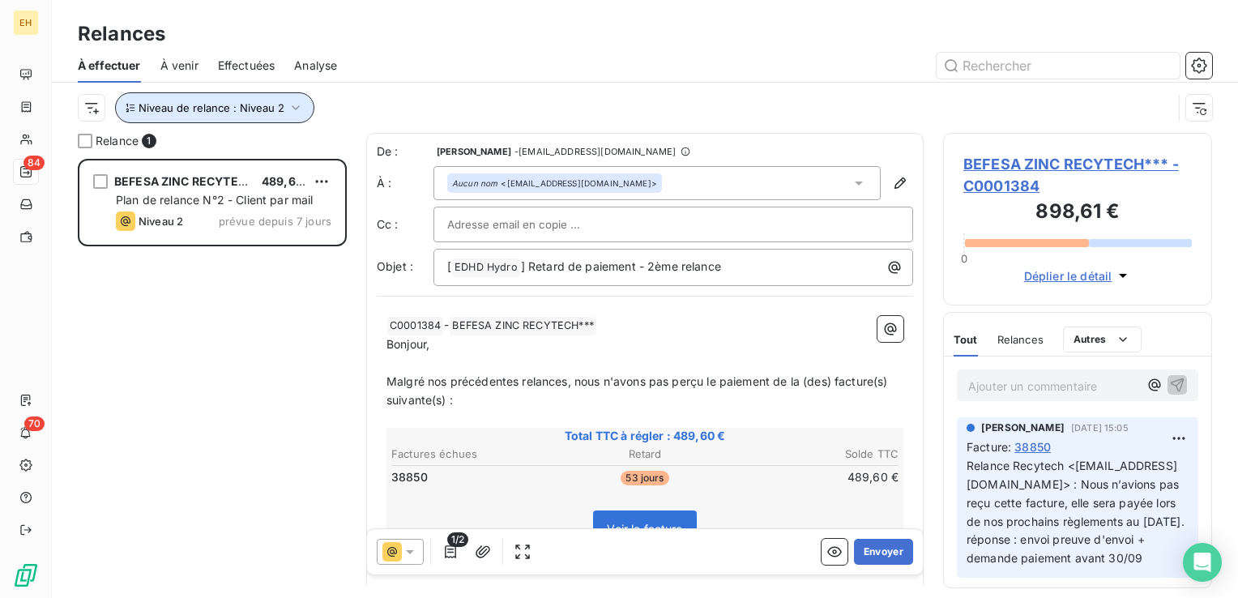
click at [298, 104] on icon "button" at bounding box center [296, 108] width 16 height 16
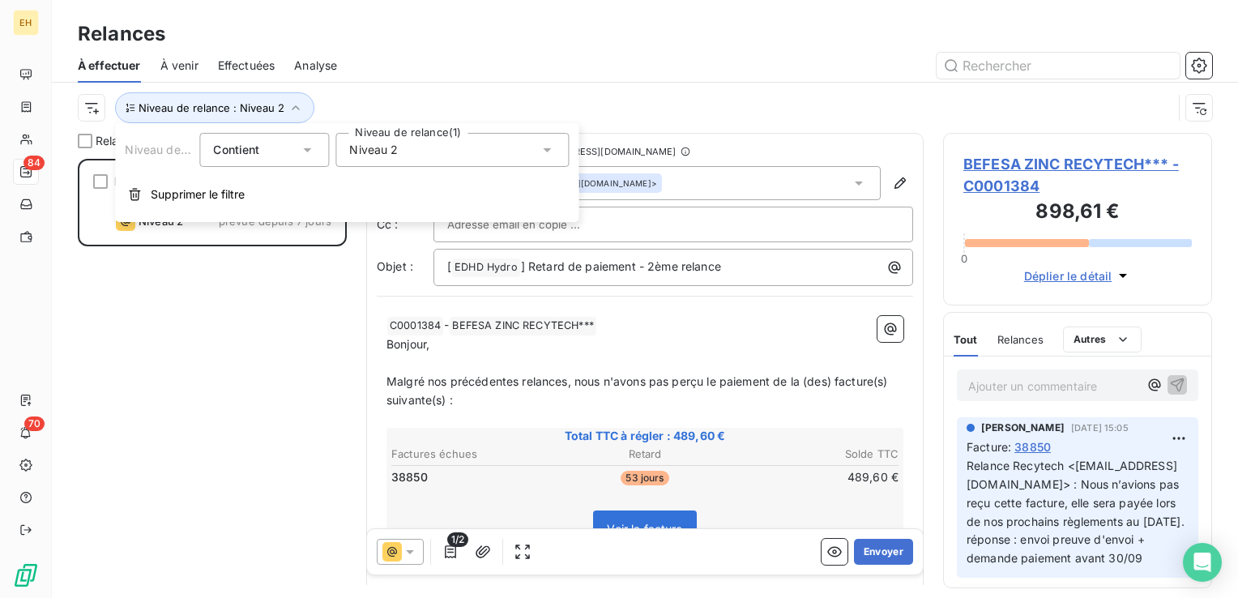
click at [392, 147] on span "Niveau 2" at bounding box center [373, 150] width 49 height 16
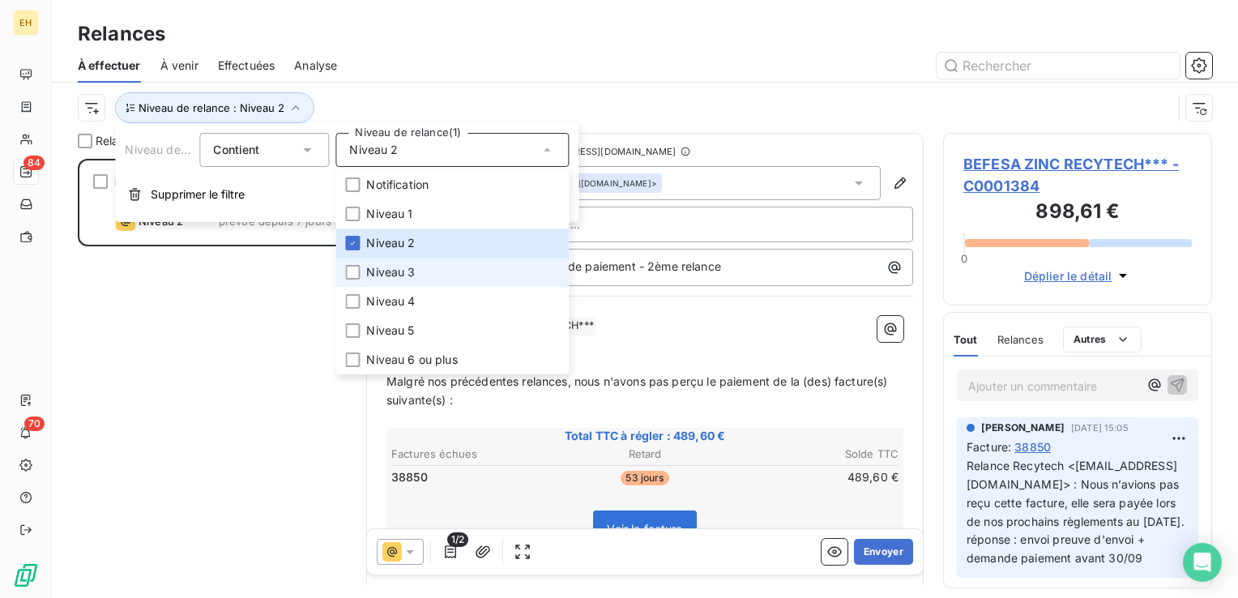
click at [384, 271] on span "Niveau 3" at bounding box center [390, 272] width 49 height 16
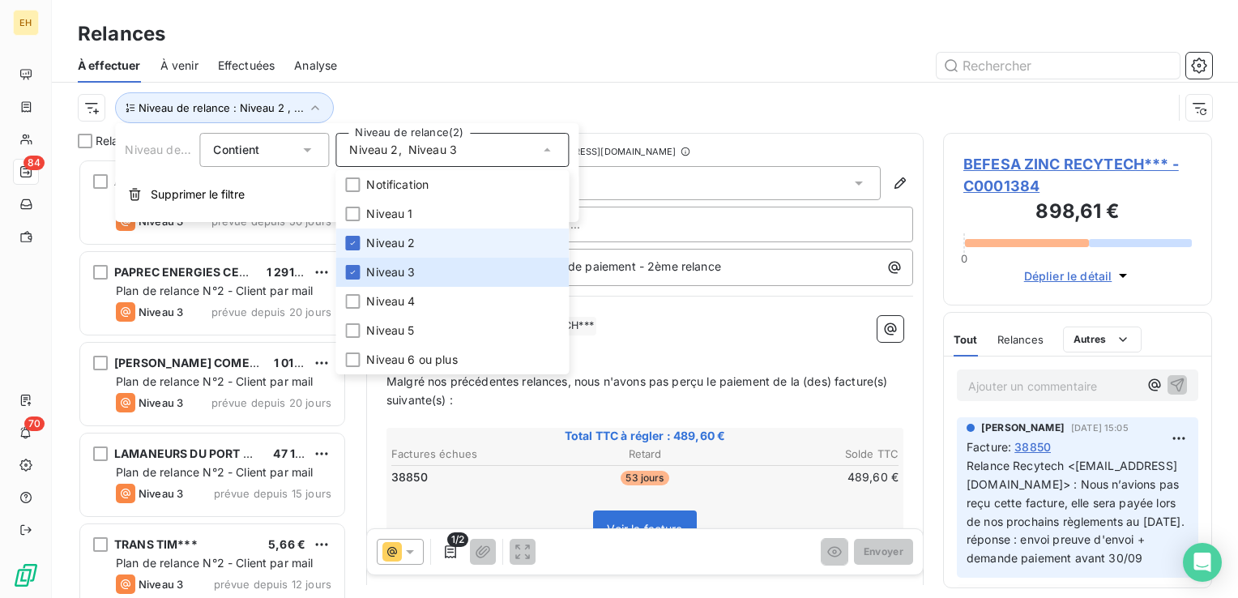
scroll to position [427, 256]
click at [375, 244] on span "Niveau 2" at bounding box center [390, 243] width 49 height 16
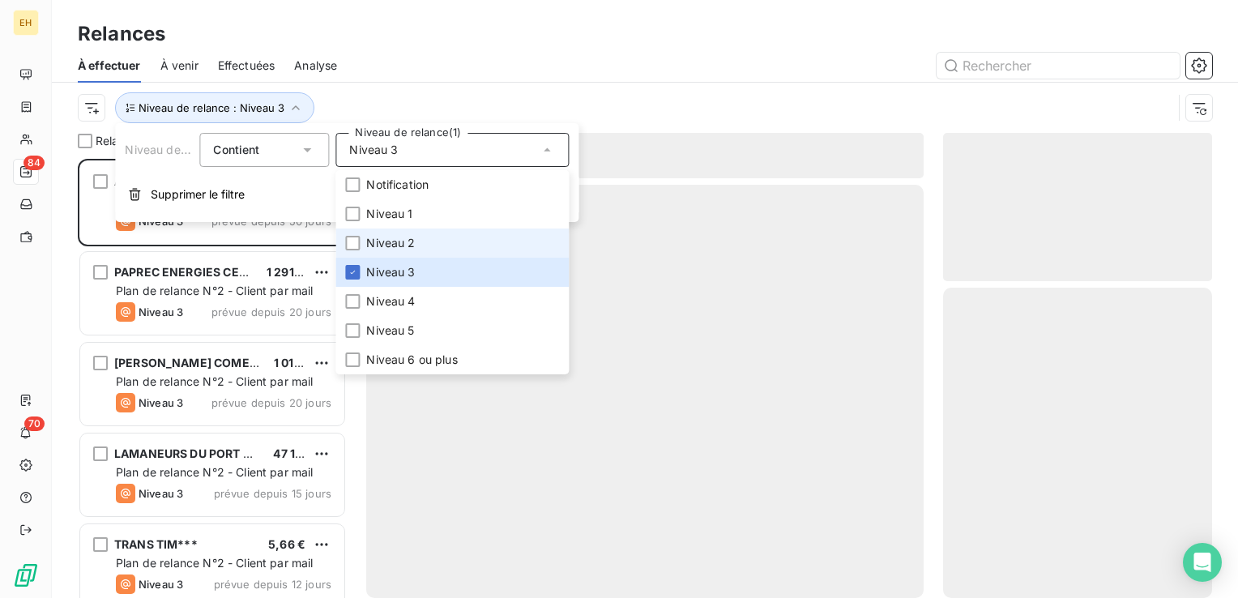
scroll to position [427, 256]
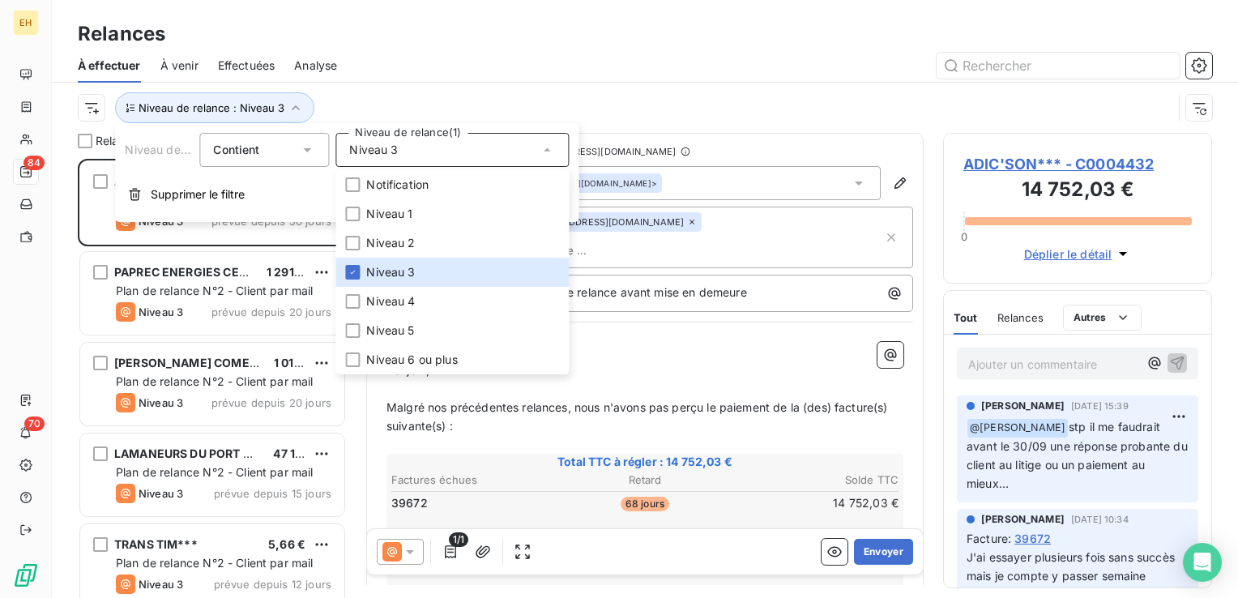
click at [327, 105] on div "Niveau de relance : Niveau 3" at bounding box center [625, 107] width 1095 height 31
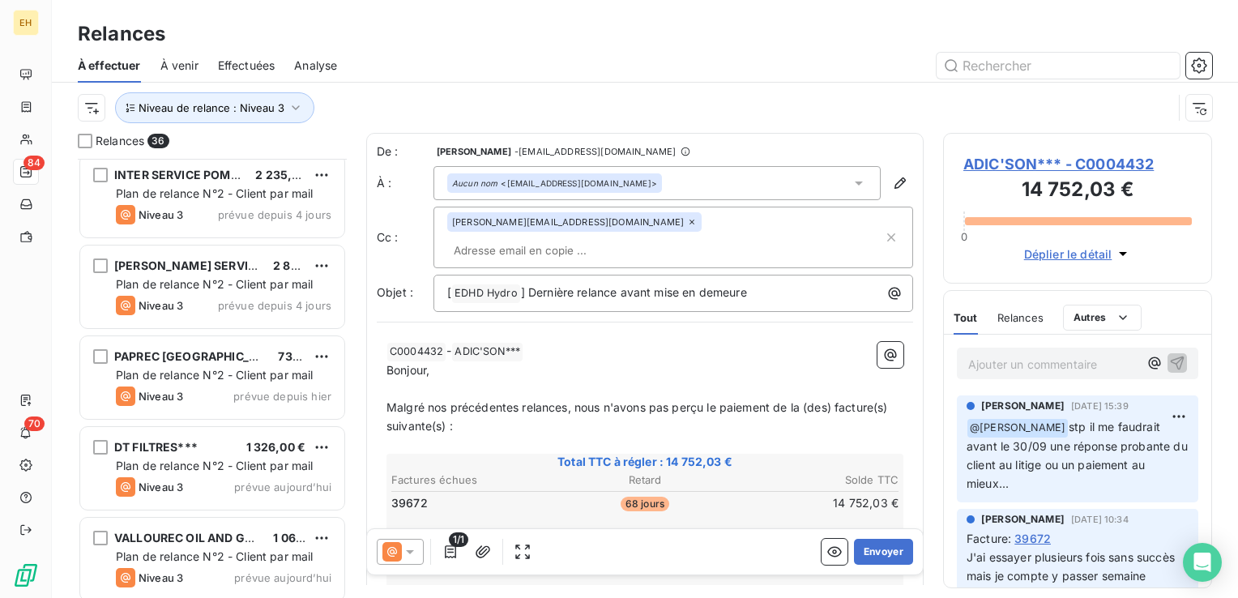
scroll to position [2828, 0]
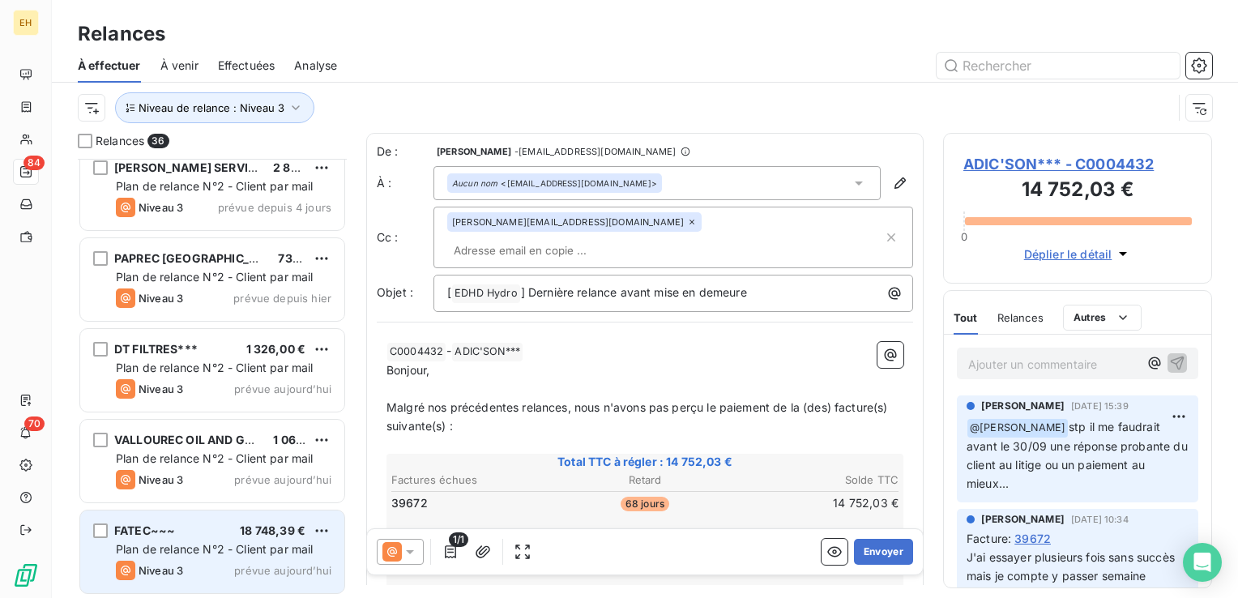
click at [272, 527] on span "18 748,39 €" at bounding box center [273, 531] width 66 height 14
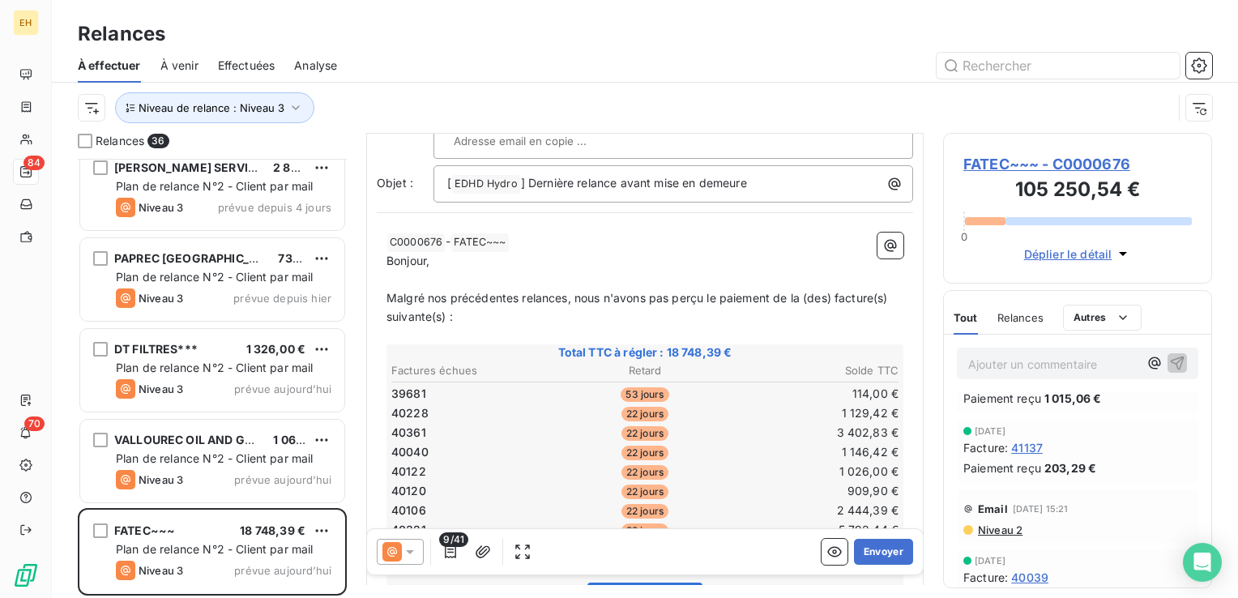
scroll to position [405, 0]
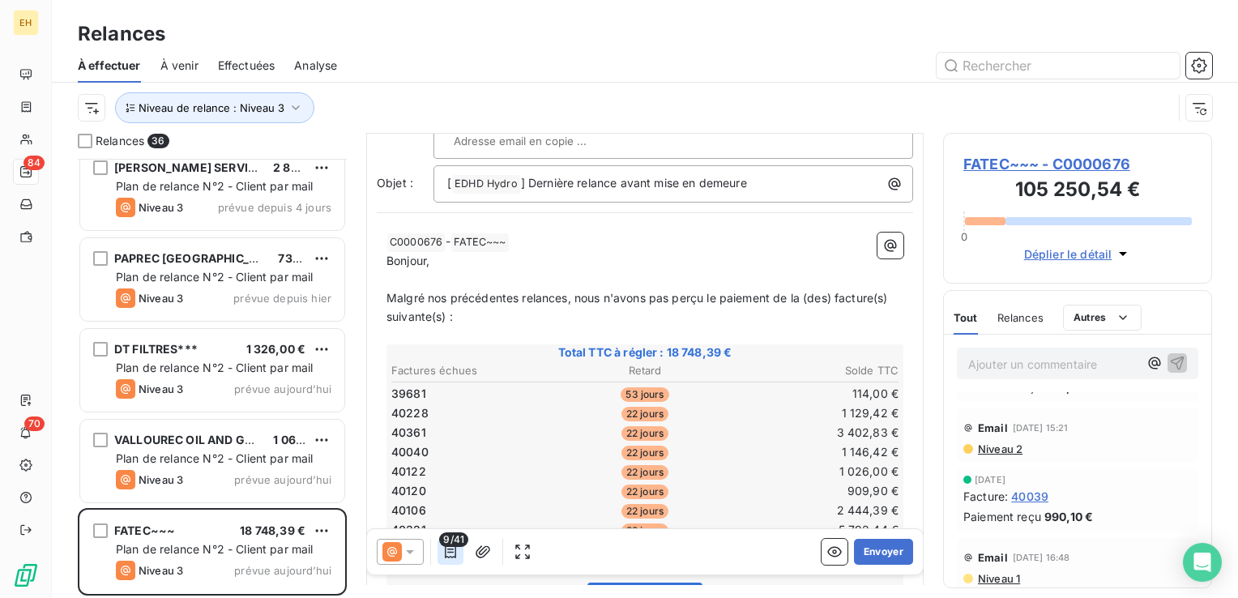
click at [449, 553] on icon "button" at bounding box center [450, 551] width 11 height 13
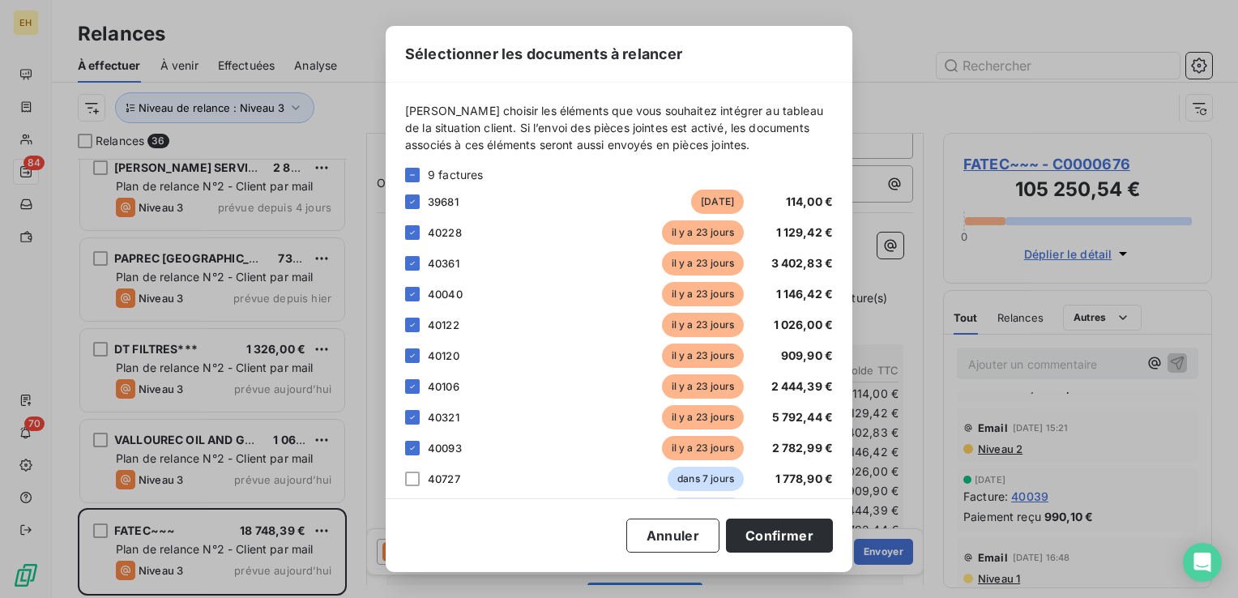
click at [449, 553] on div "Annuler Confirmer" at bounding box center [619, 536] width 428 height 34
click at [652, 538] on button "Annuler" at bounding box center [672, 536] width 93 height 34
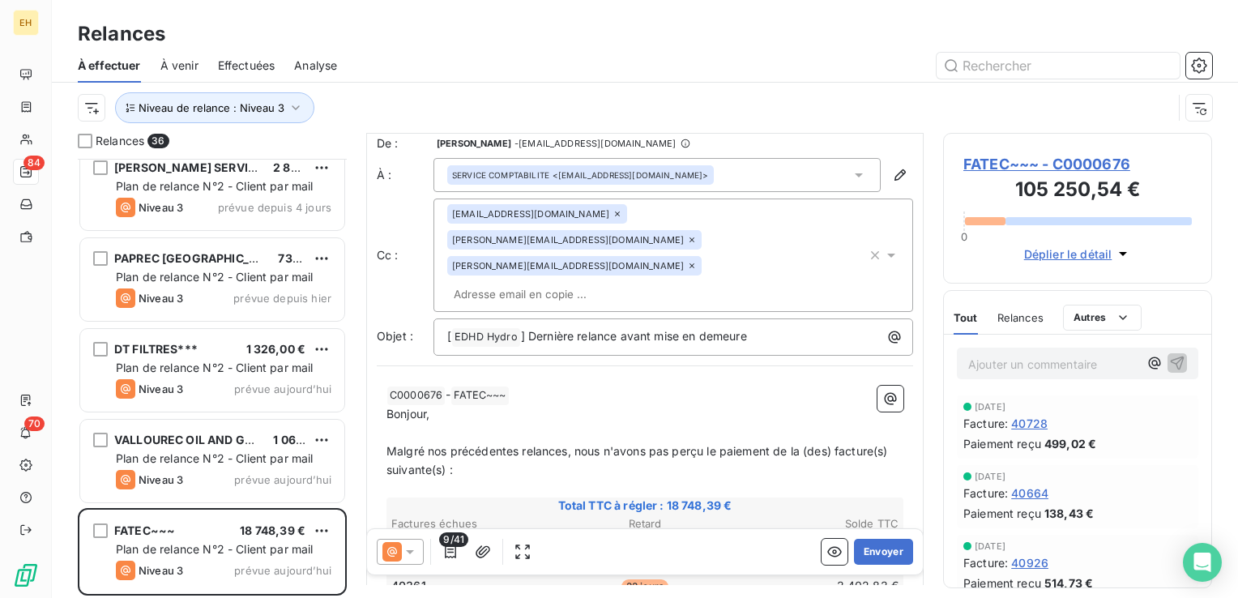
scroll to position [0, 0]
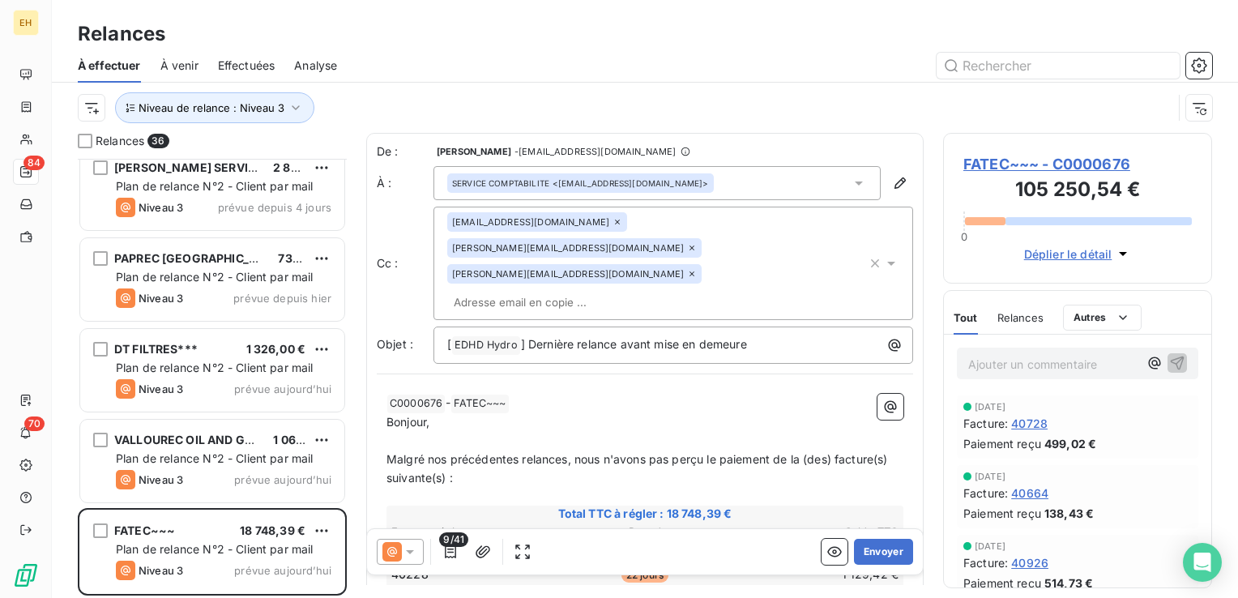
click at [408, 545] on icon at bounding box center [410, 552] width 16 height 16
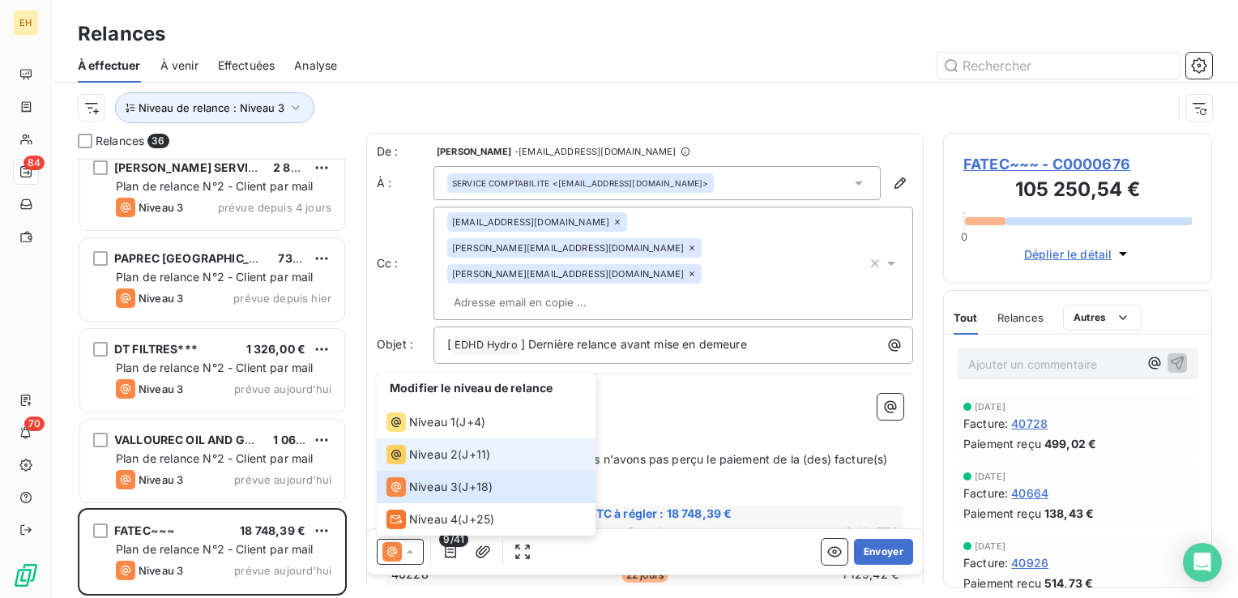
click at [434, 459] on span "Niveau 2" at bounding box center [433, 455] width 49 height 16
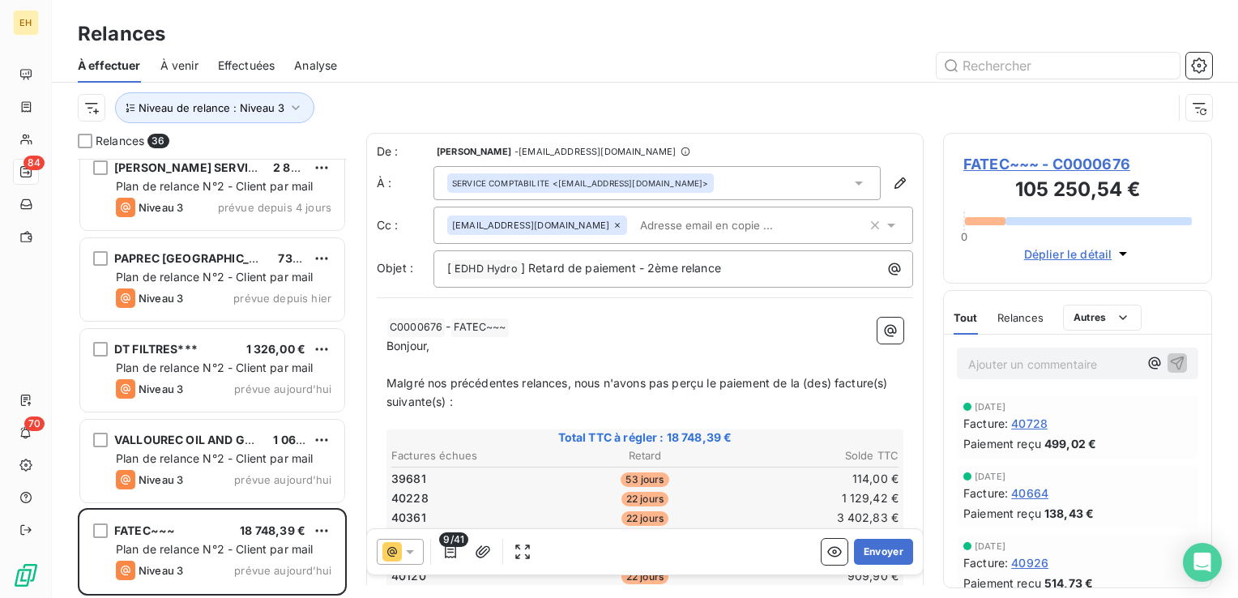
click at [593, 359] on p "﻿" at bounding box center [645, 365] width 517 height 19
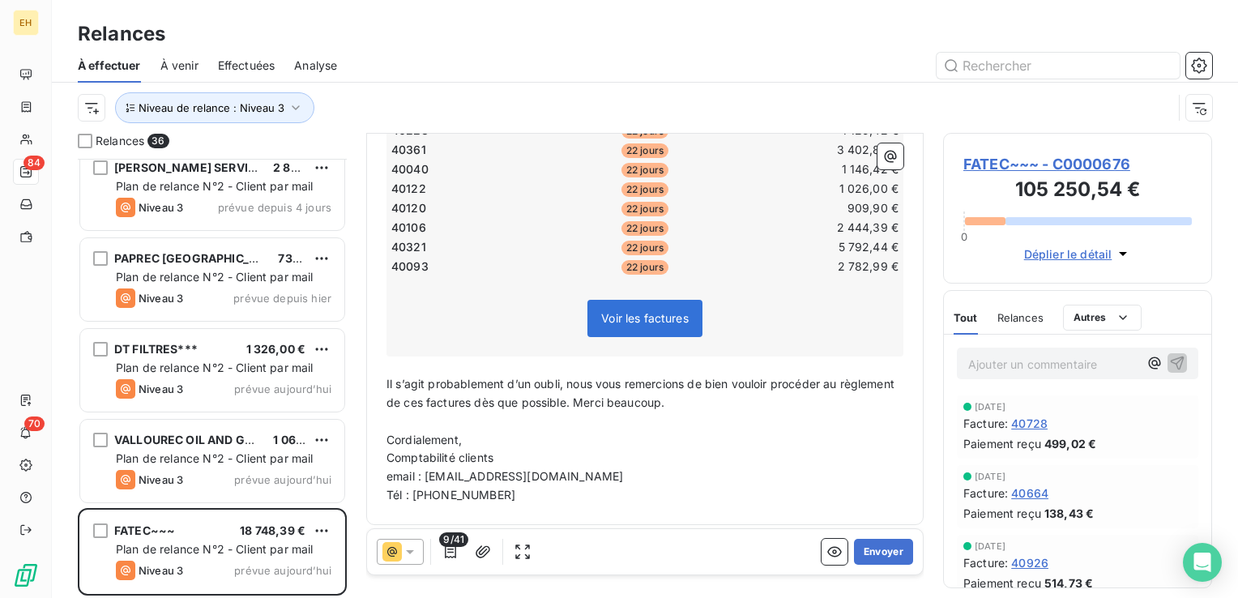
scroll to position [372, 0]
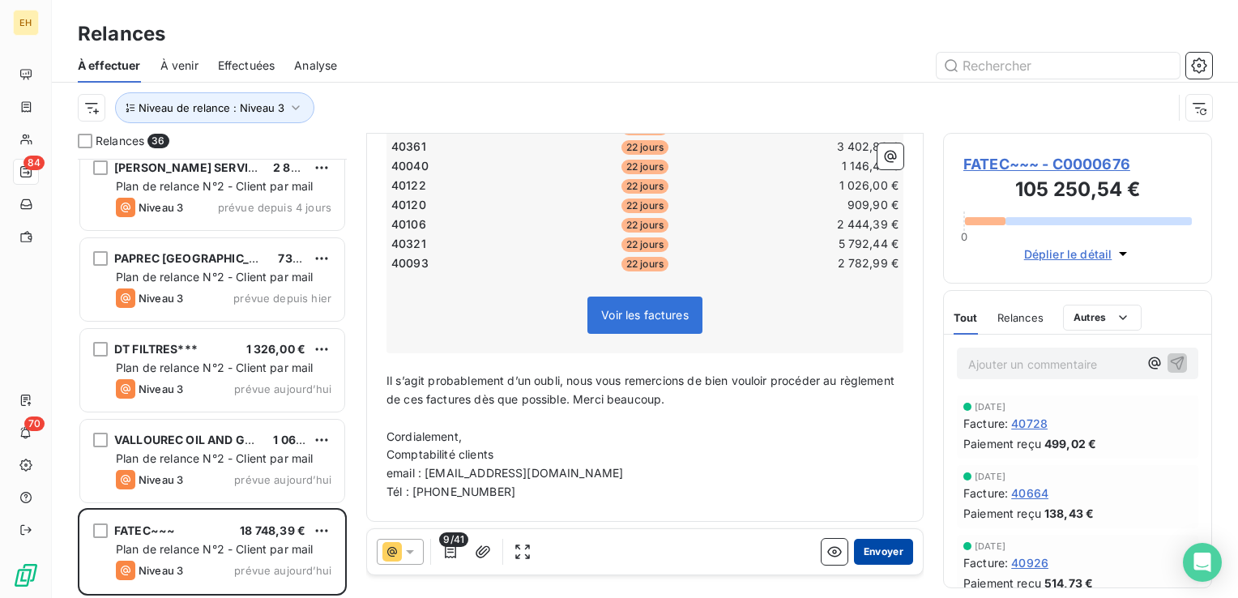
click at [874, 552] on button "Envoyer" at bounding box center [883, 552] width 59 height 26
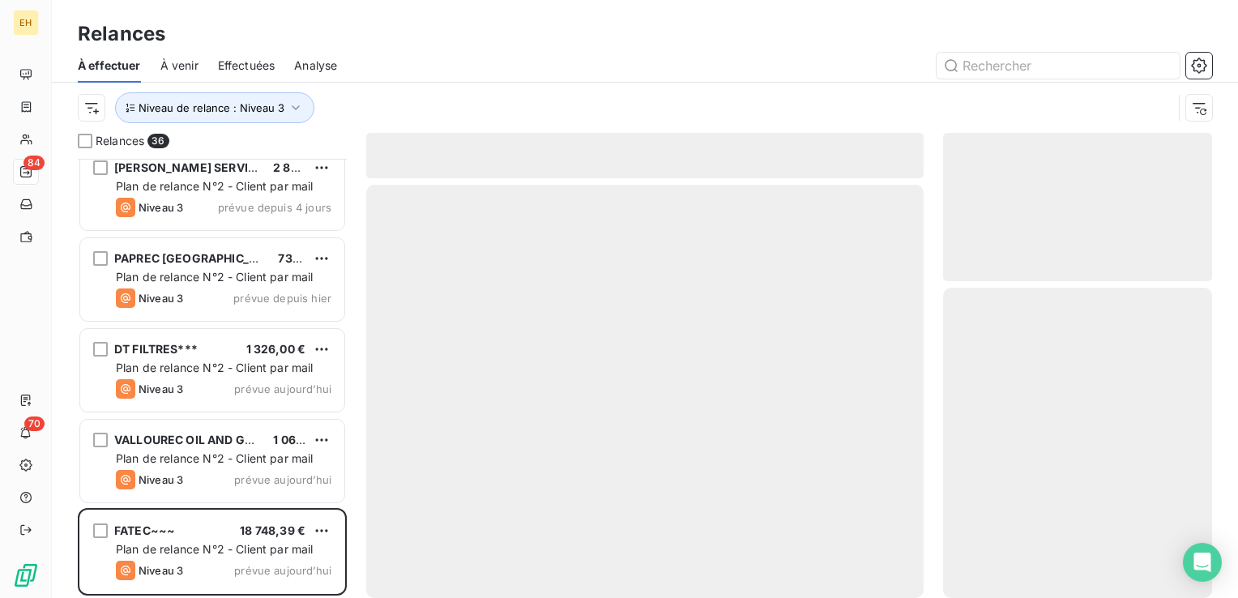
scroll to position [2738, 0]
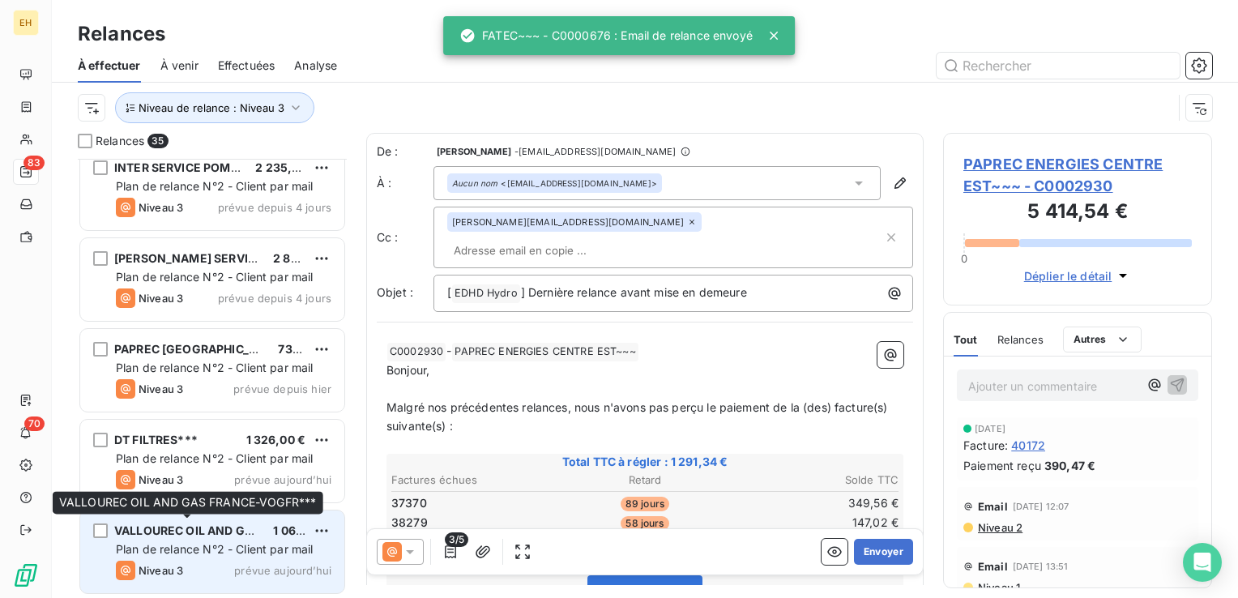
click at [242, 533] on span "VALLOUREC OIL AND GAS FRANCE-VOGFR***" at bounding box center [244, 531] width 260 height 14
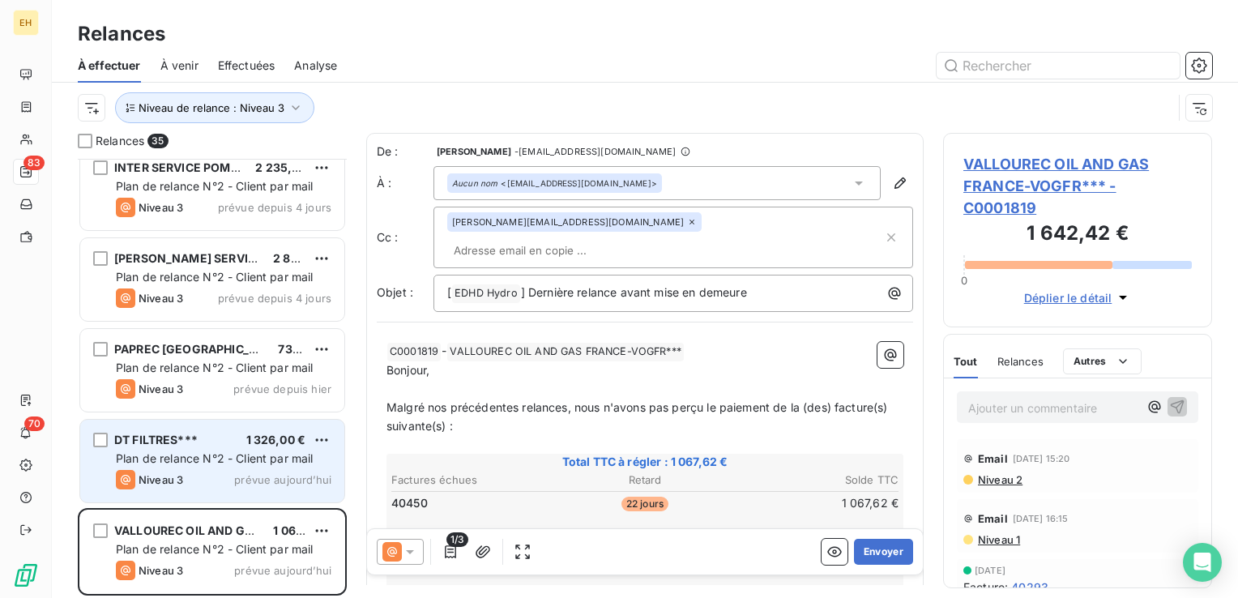
click at [218, 462] on span "Plan de relance N°2 - Client par mail" at bounding box center [215, 458] width 198 height 14
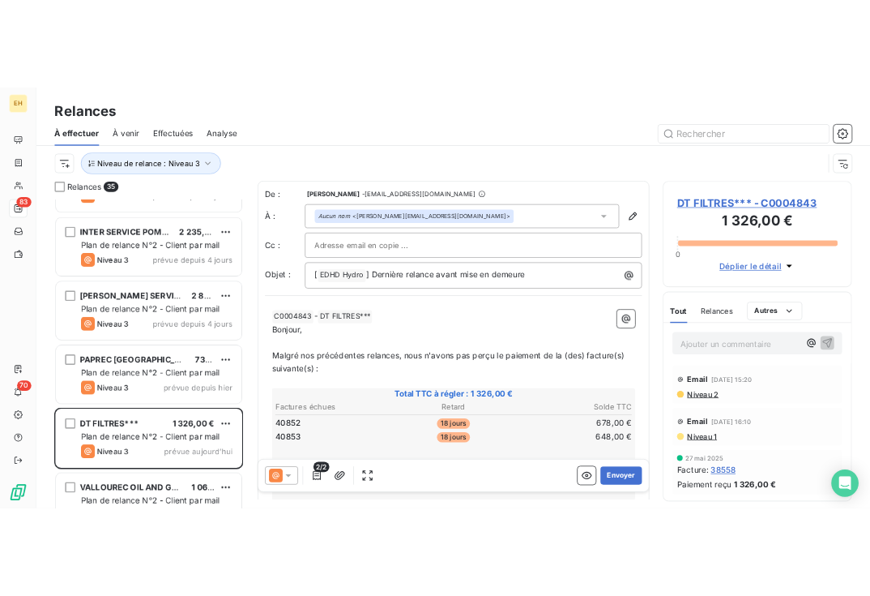
scroll to position [2738, 0]
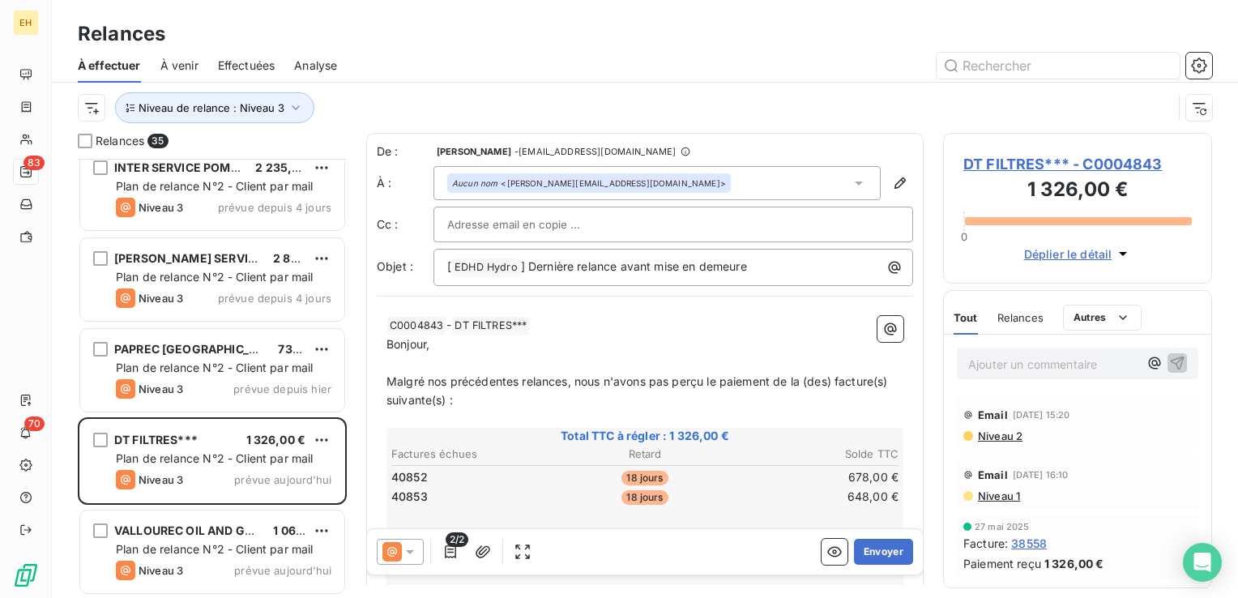
click at [1058, 483] on div "Email [DATE] 16:10" at bounding box center [1078, 475] width 229 height 26
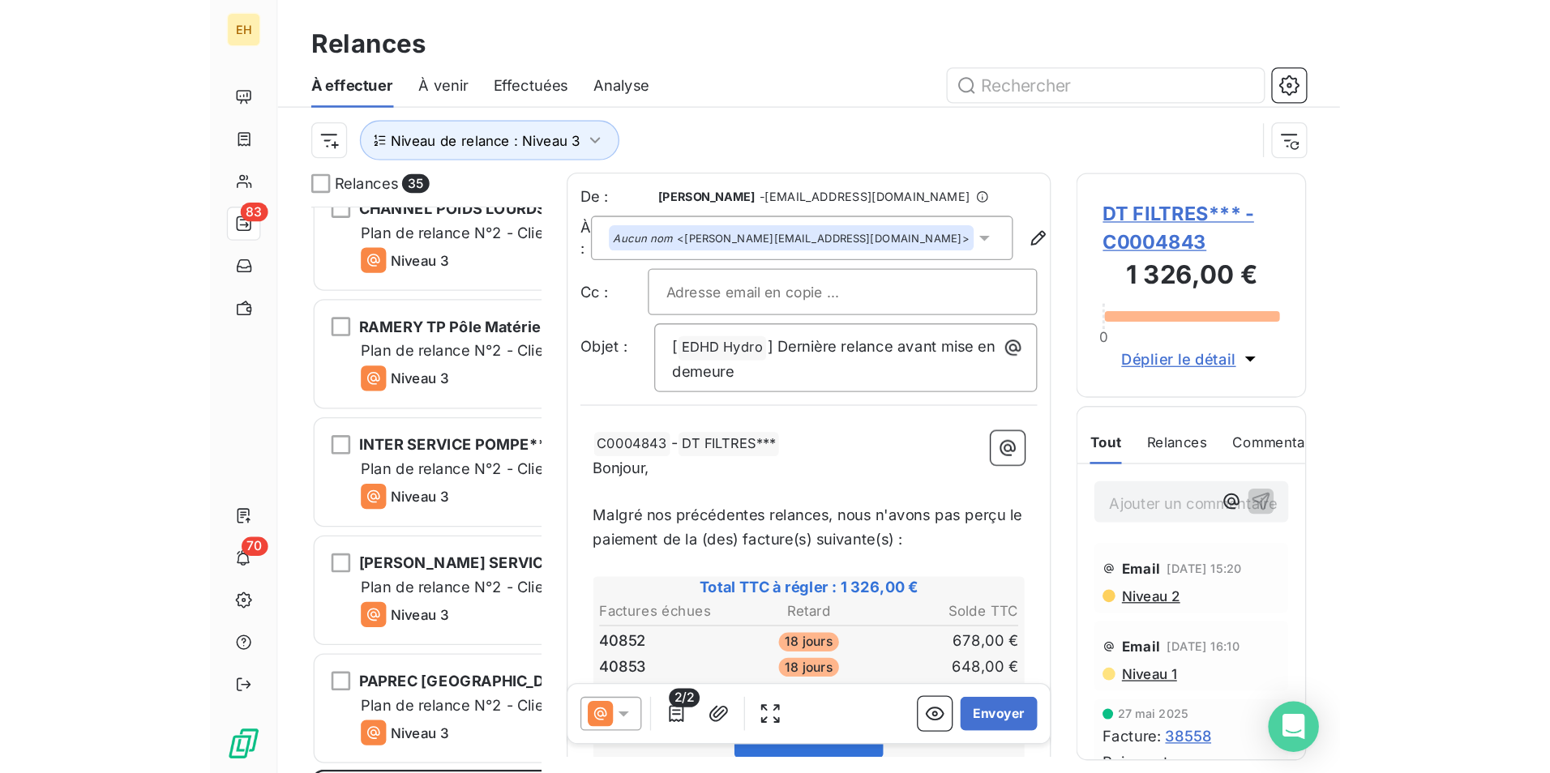
scroll to position [2563, 0]
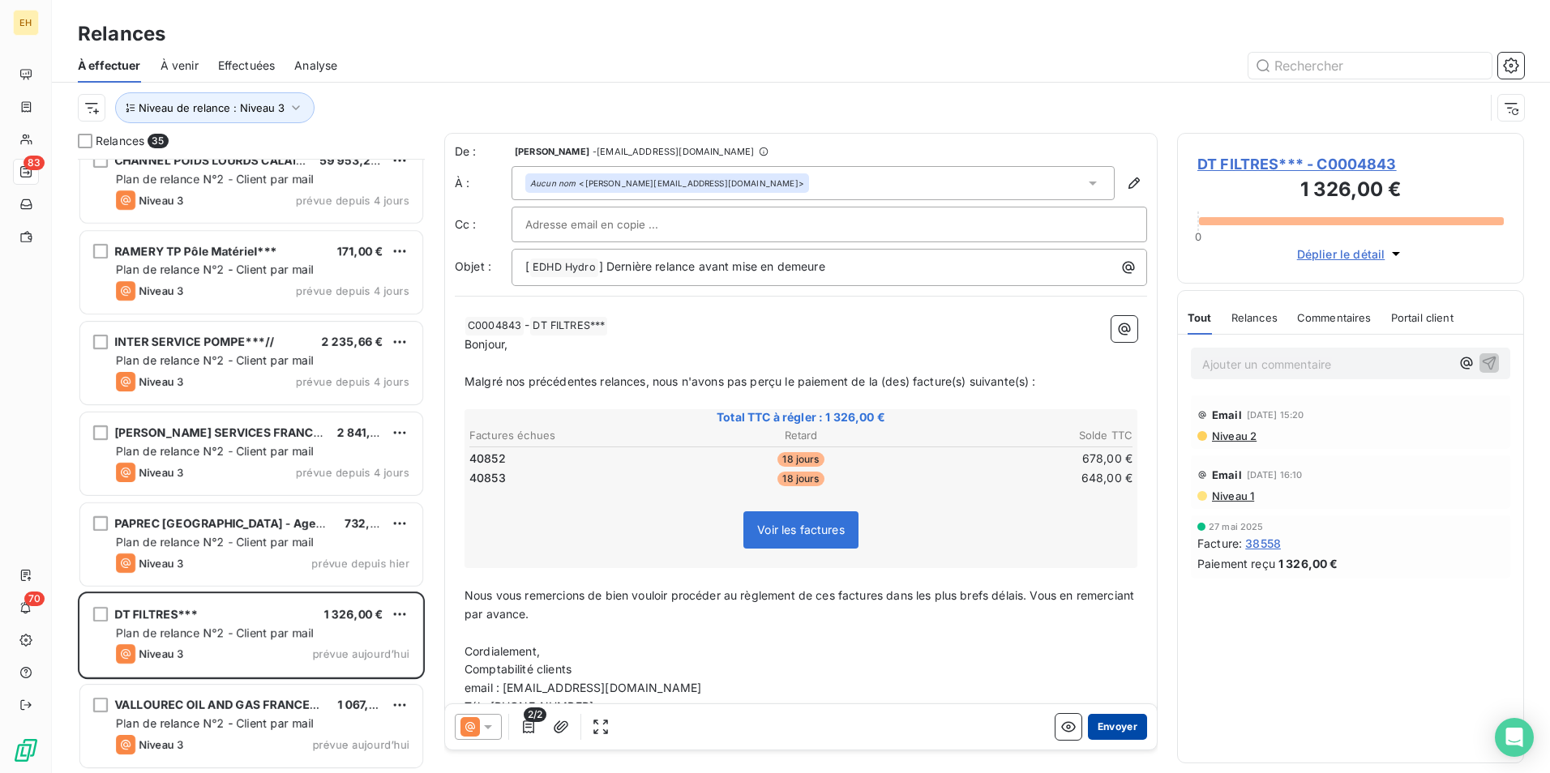
click at [1104, 597] on button "Envoyer" at bounding box center [1117, 727] width 59 height 26
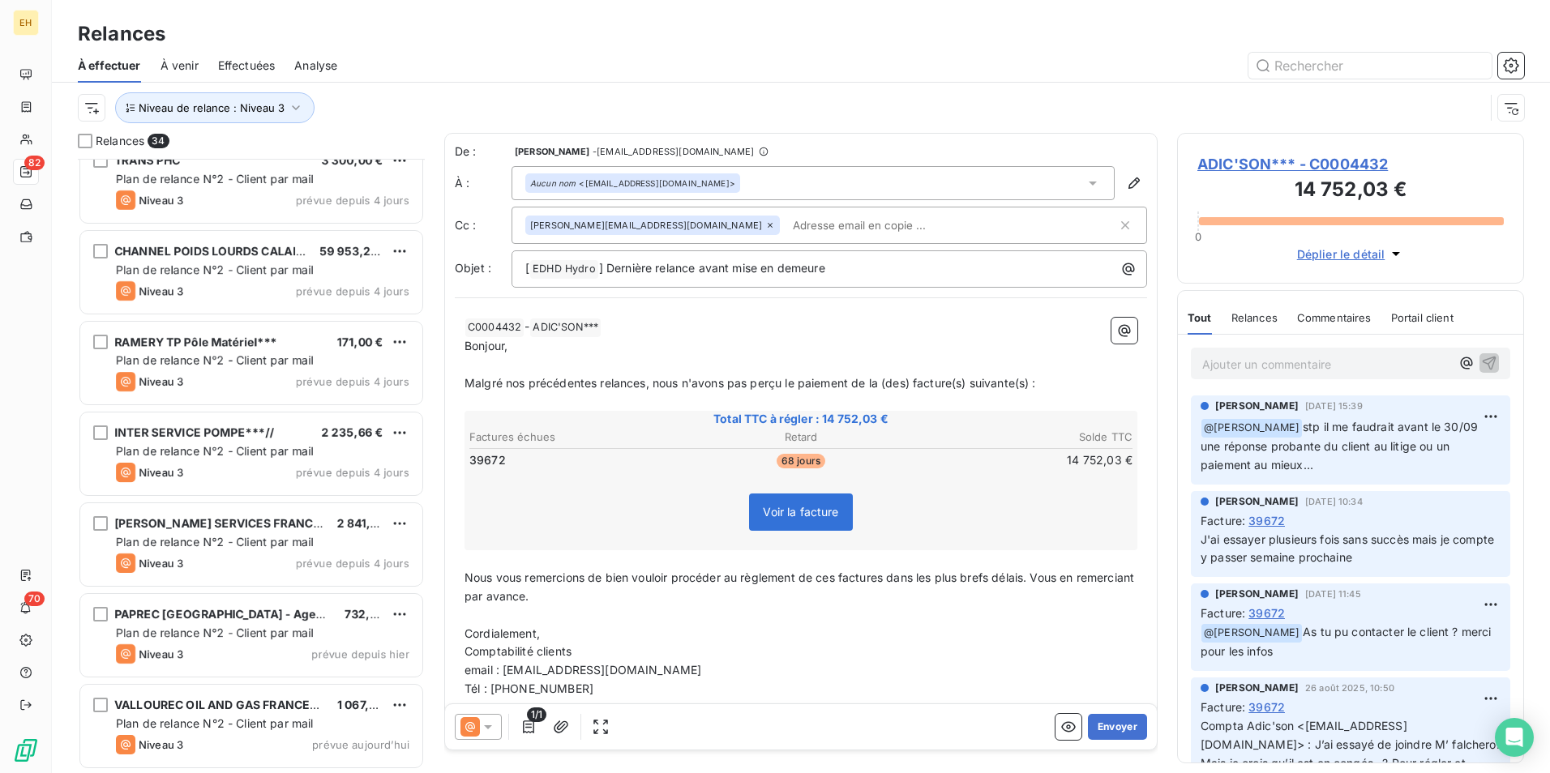
scroll to position [2472, 0]
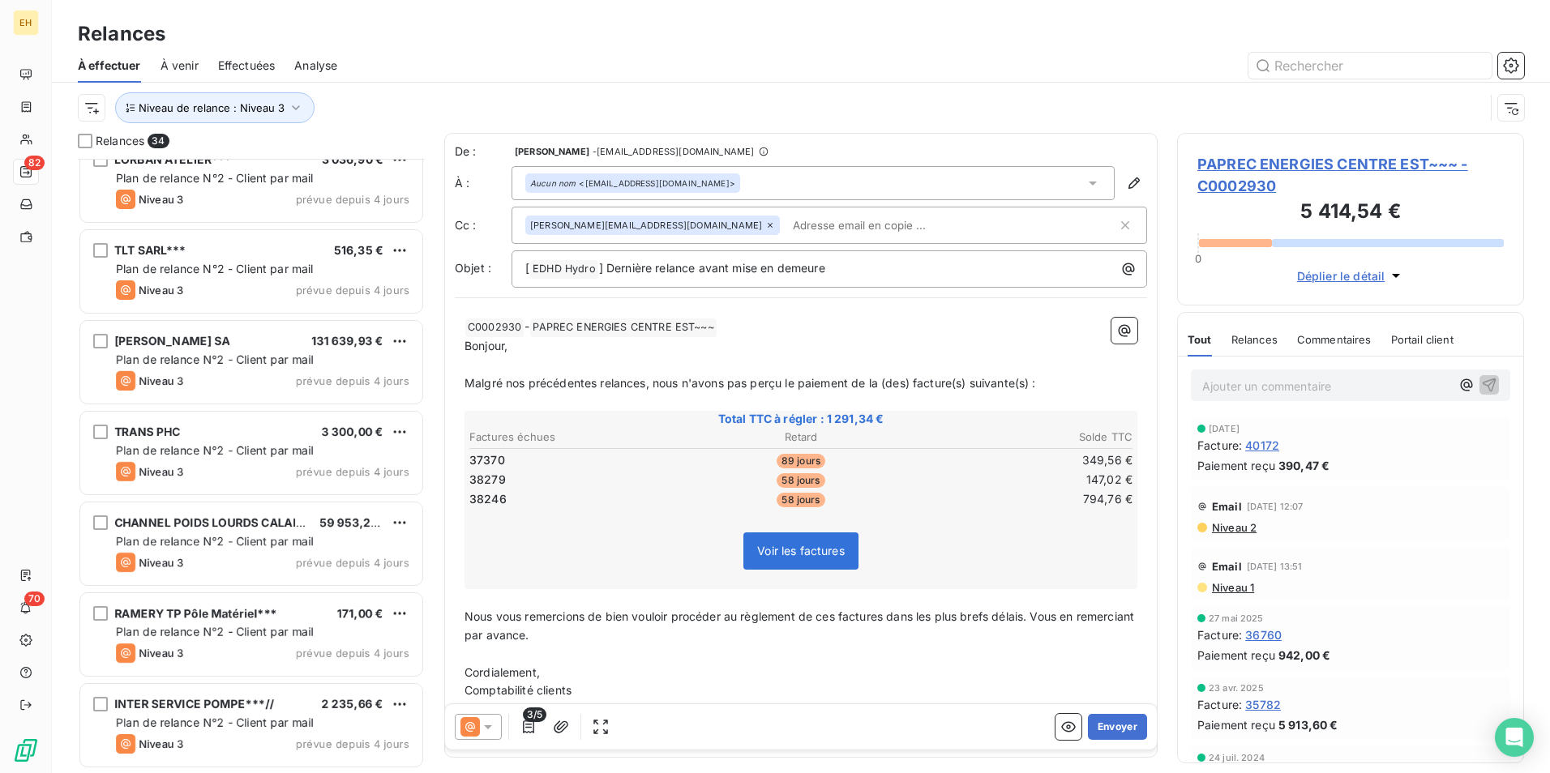
scroll to position [2229, 0]
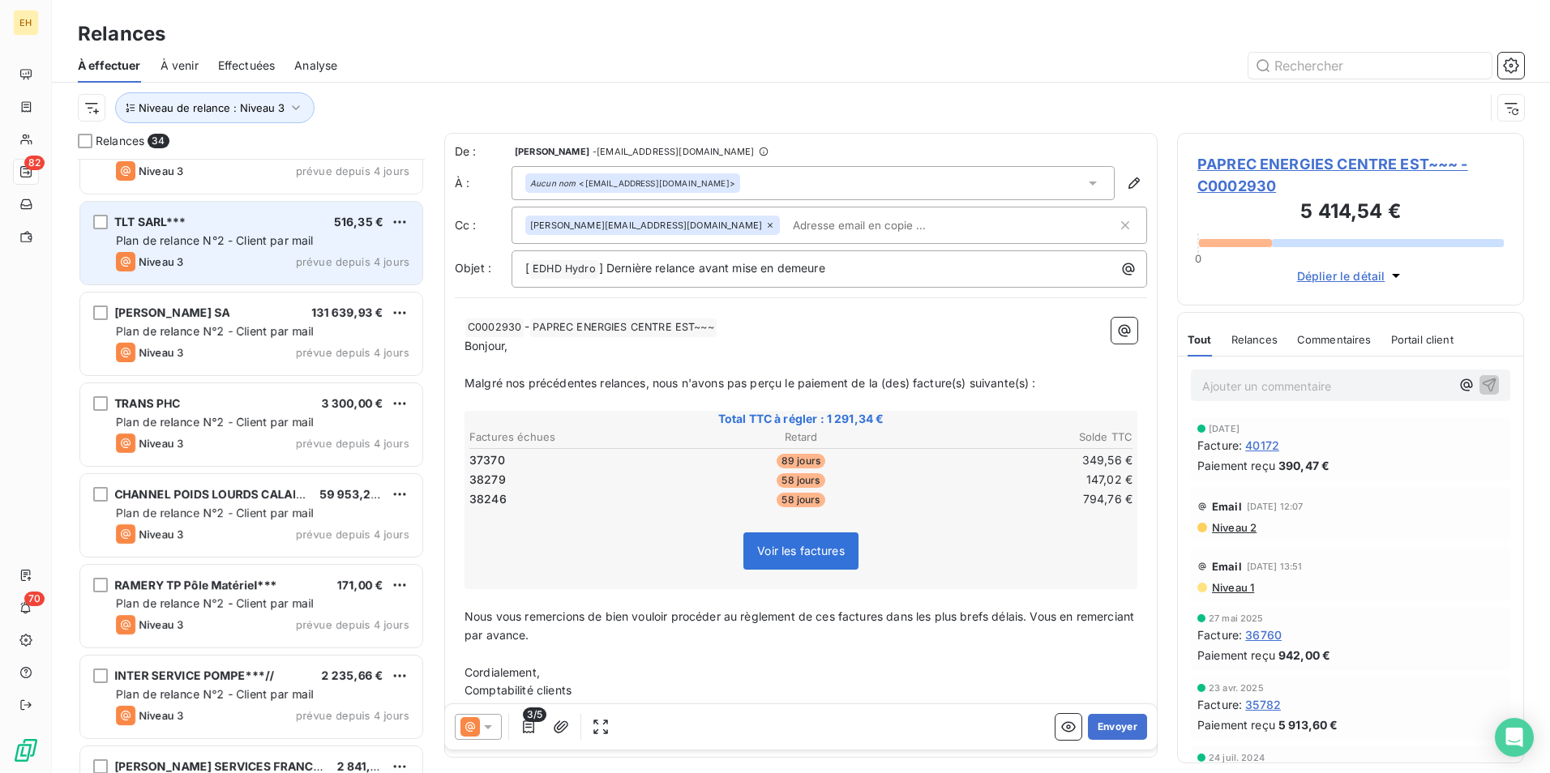
click at [219, 266] on div "Niveau 3 prévue depuis 4 jours" at bounding box center [262, 261] width 293 height 19
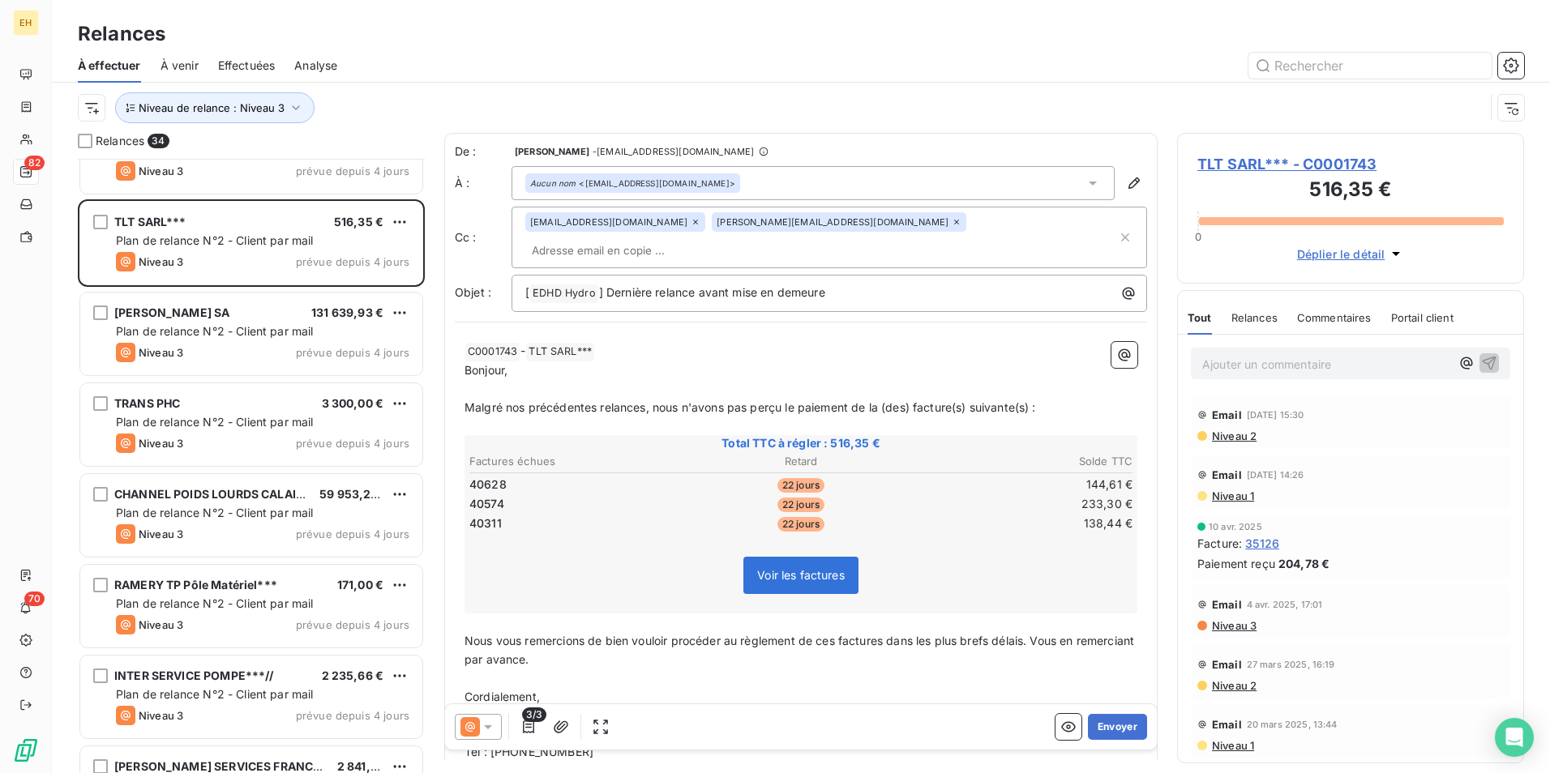
click at [1223, 597] on span "Niveau 3" at bounding box center [1233, 625] width 46 height 13
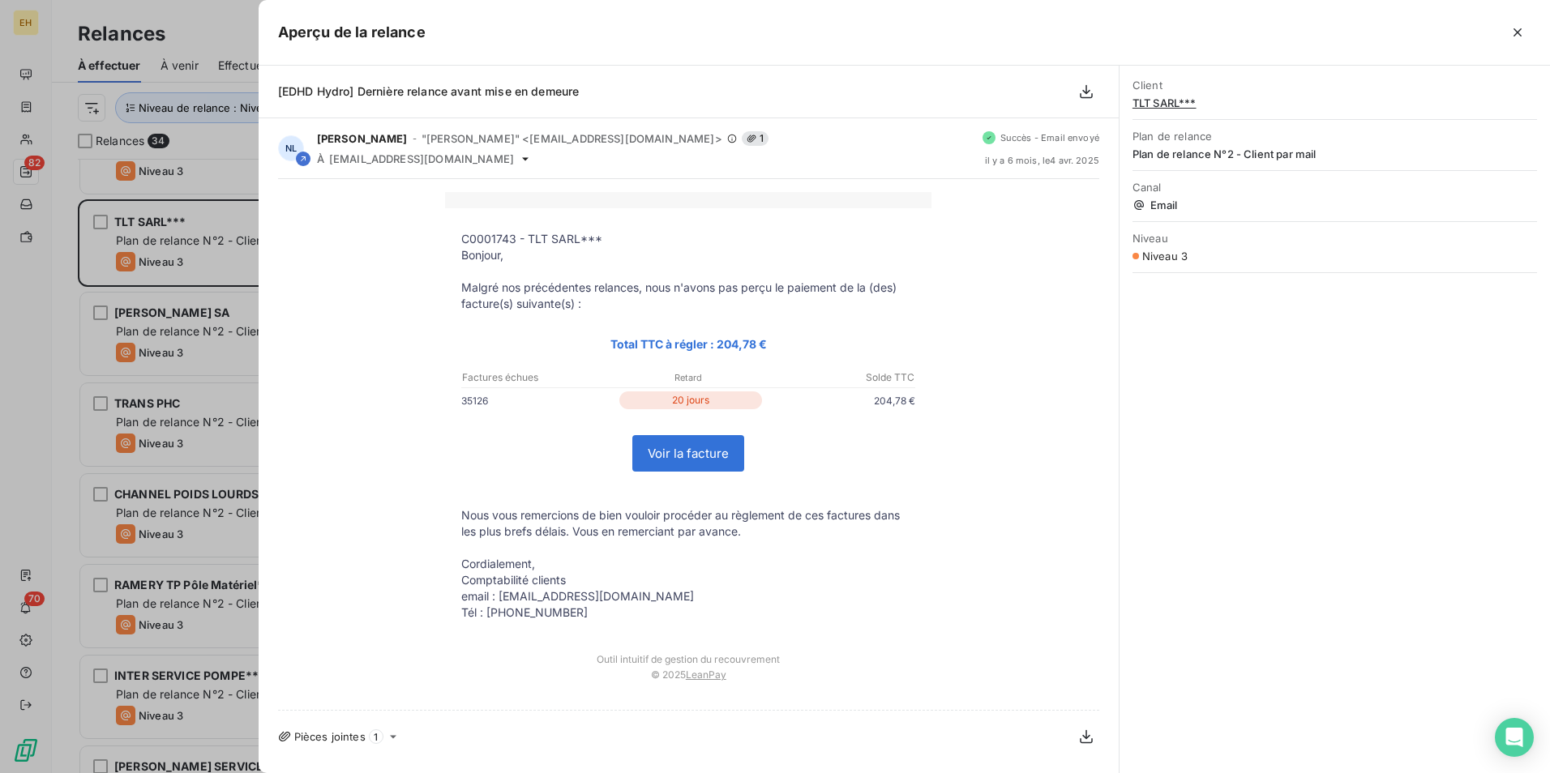
click at [327, 437] on div "C0001743 - TLT SARL*** [GEOGRAPHIC_DATA], Malgré nos précédentes relances, nous…" at bounding box center [688, 444] width 821 height 505
click at [1238, 35] on icon "button" at bounding box center [1517, 32] width 16 height 16
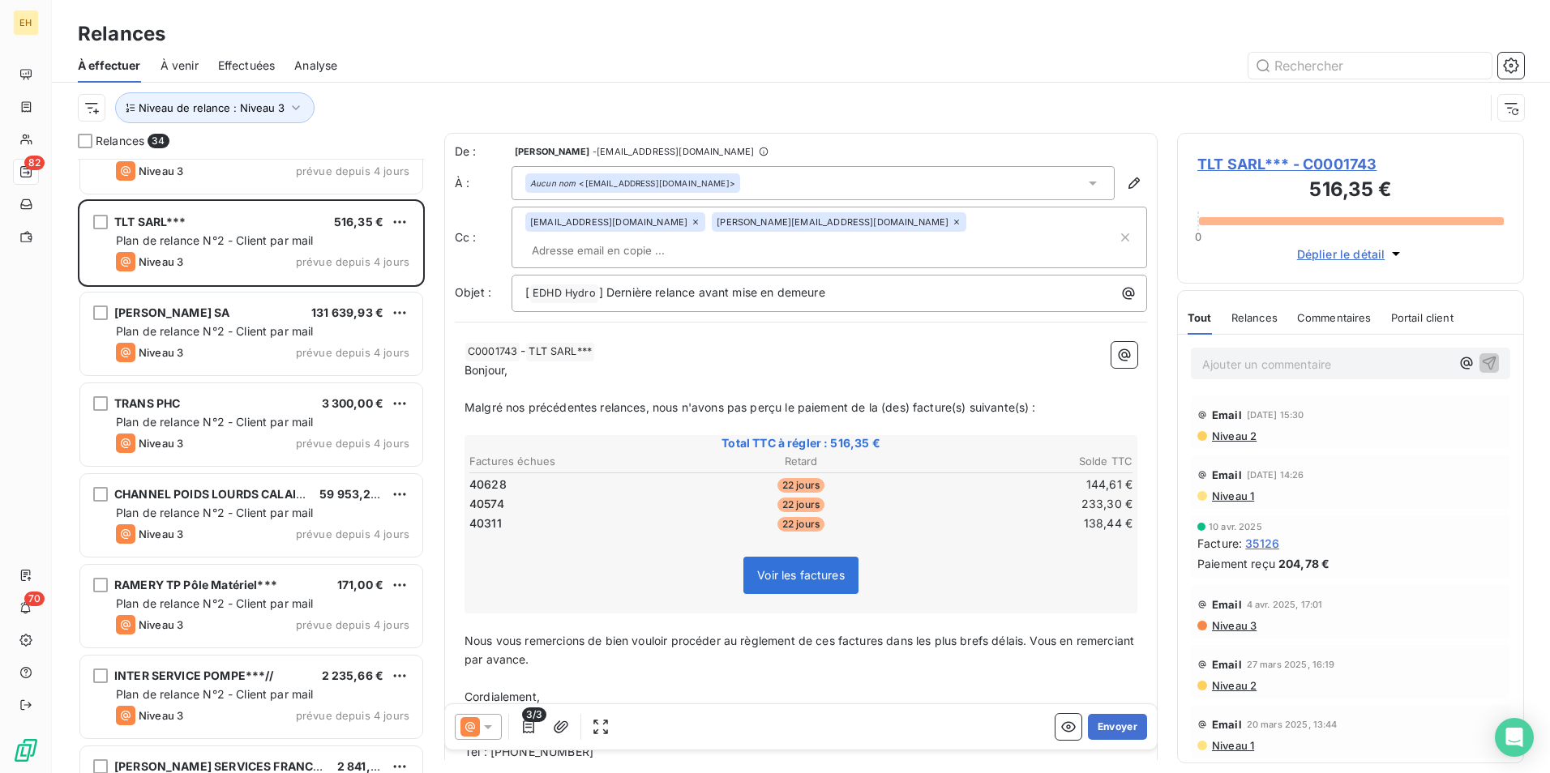
click at [1238, 166] on span "TLT SARL*** - C0001743" at bounding box center [1350, 164] width 306 height 22
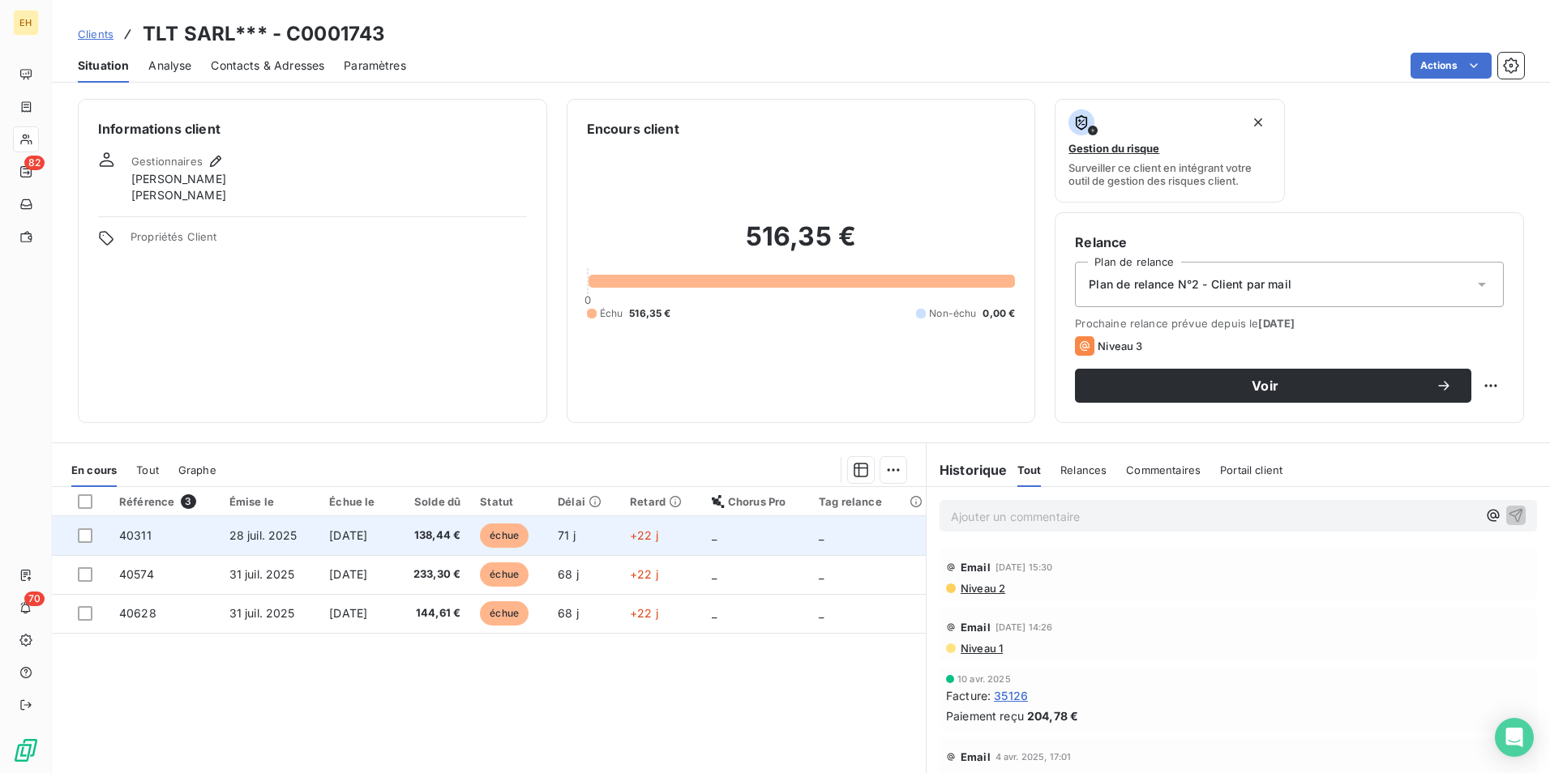
click at [353, 541] on span "[DATE]" at bounding box center [348, 535] width 38 height 14
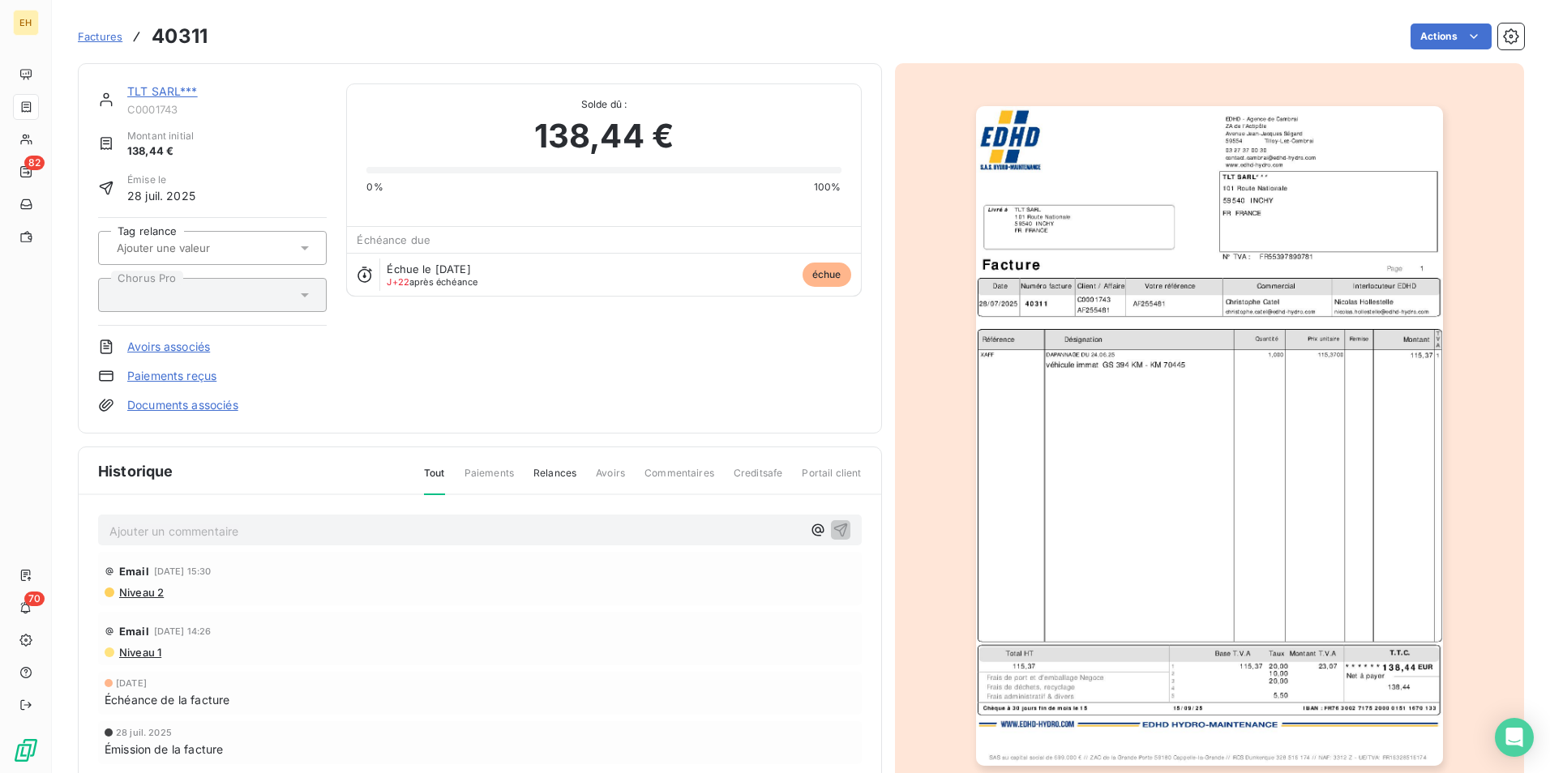
click at [183, 94] on link "TLT SARL***" at bounding box center [162, 91] width 71 height 14
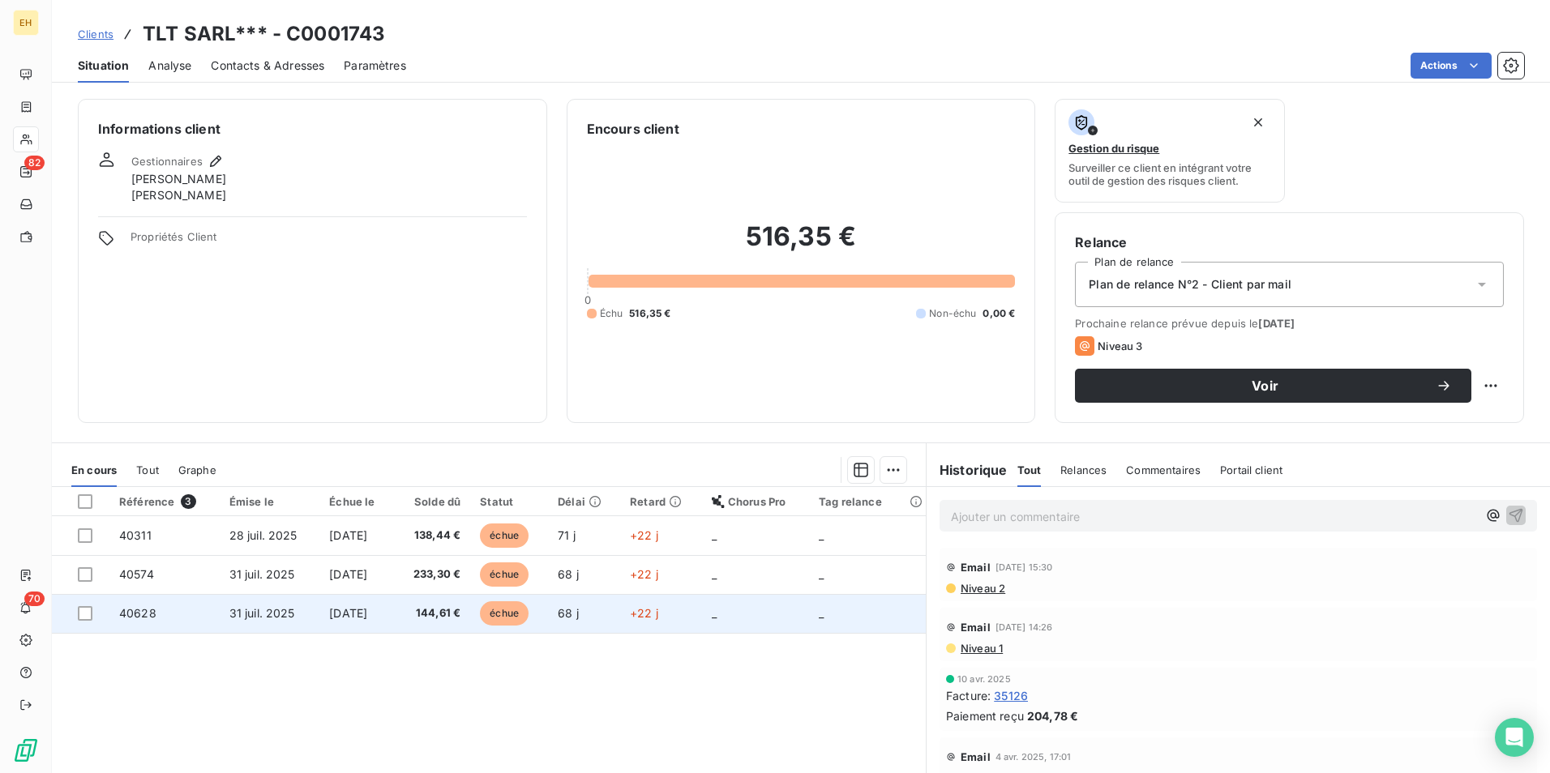
click at [617, 597] on td "68 j" at bounding box center [584, 613] width 72 height 39
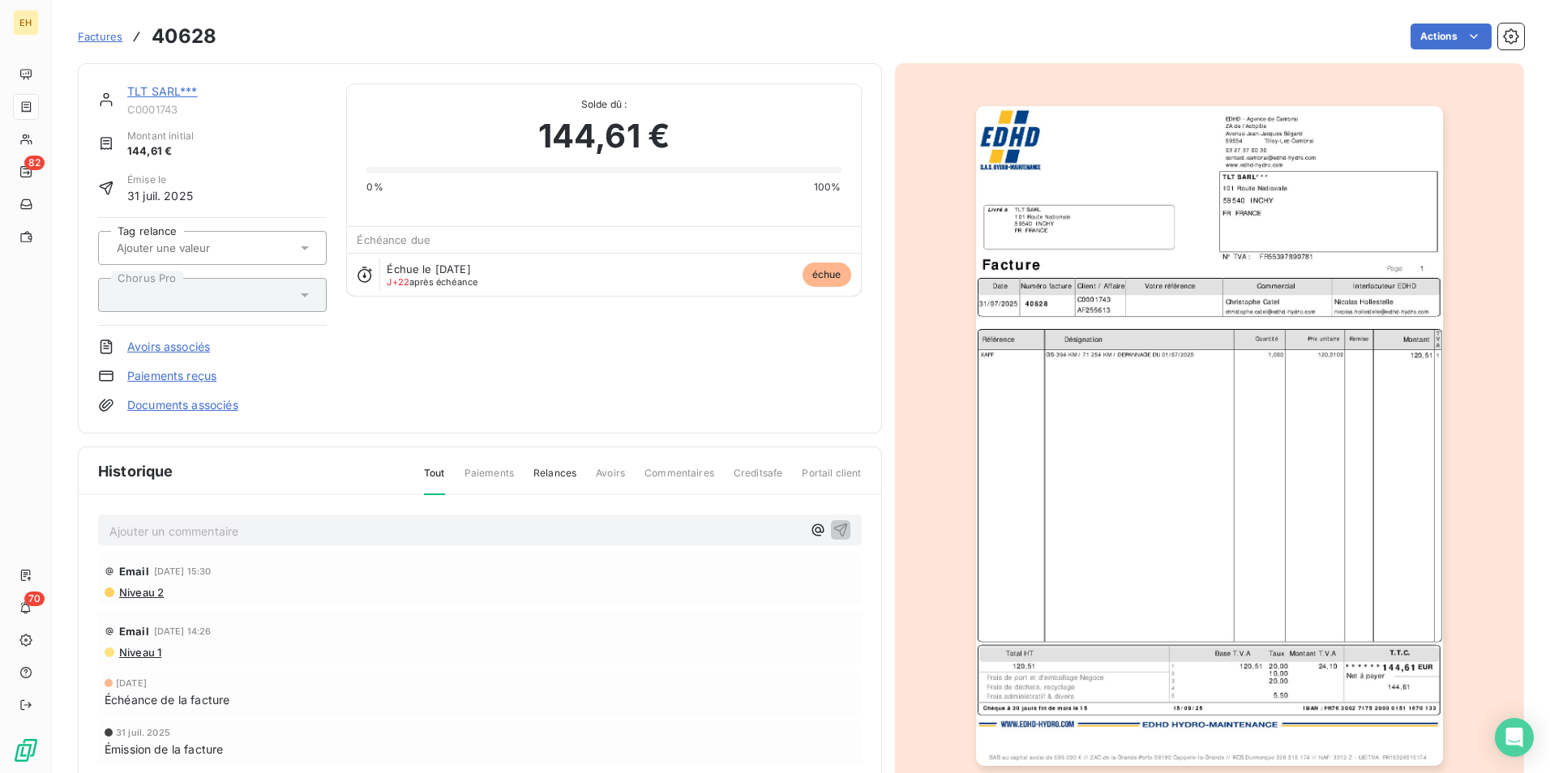
click at [158, 87] on link "TLT SARL***" at bounding box center [162, 91] width 71 height 14
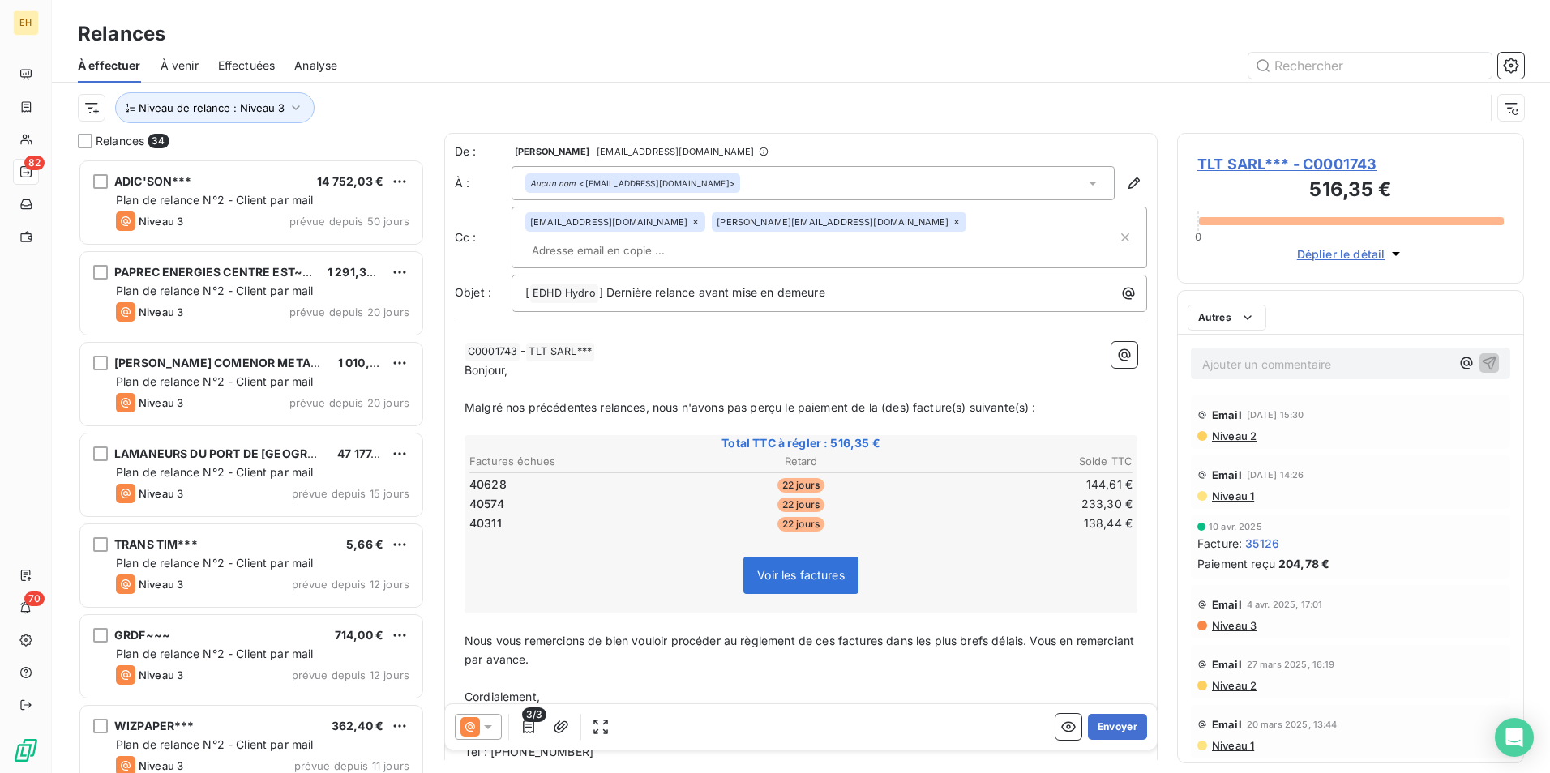
scroll to position [602, 335]
click at [690, 224] on icon at bounding box center [695, 222] width 10 height 10
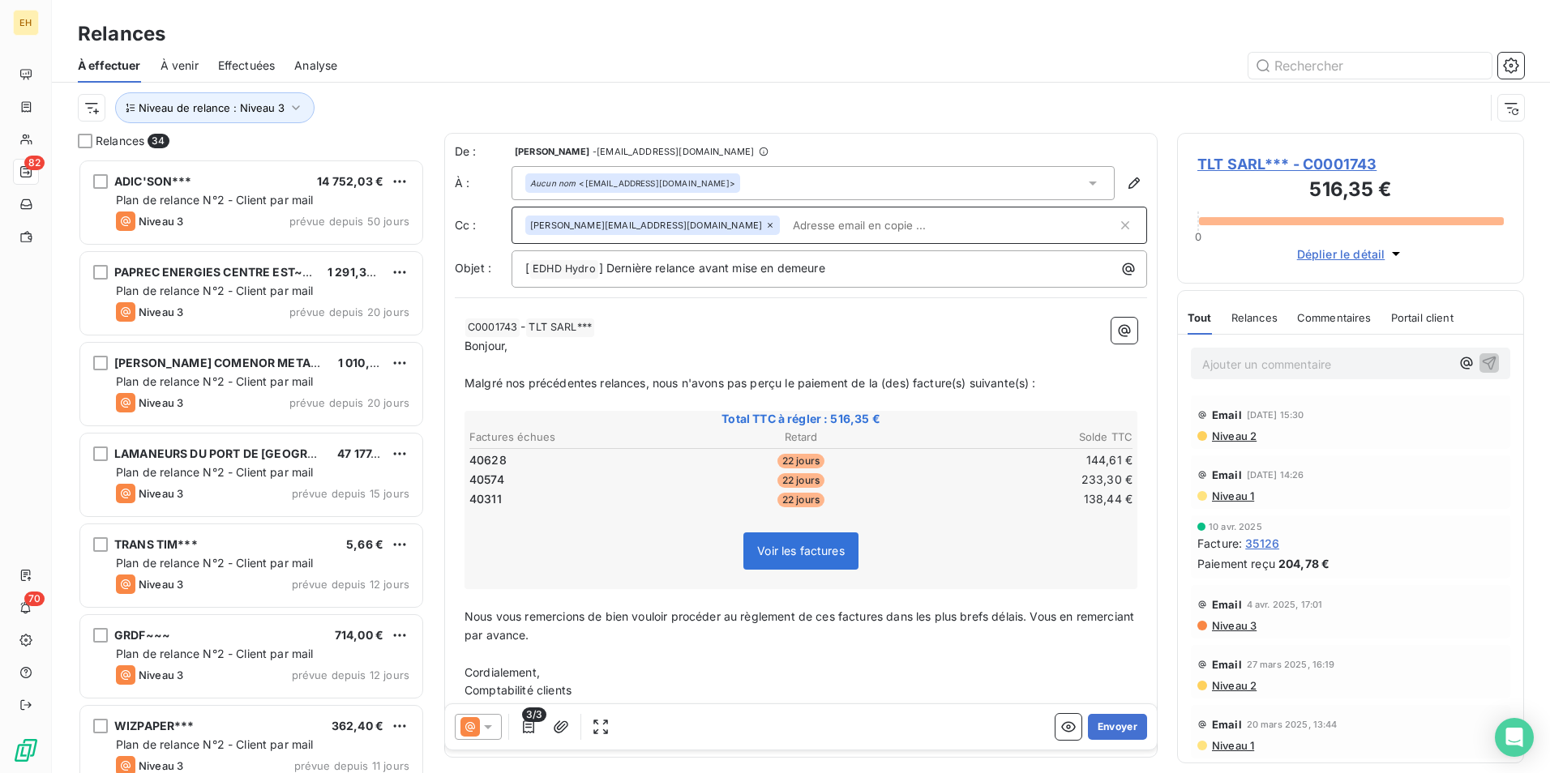
paste input "[EMAIL_ADDRESS][DOMAIN_NAME]"
type input "[EMAIL_ADDRESS][DOMAIN_NAME]"
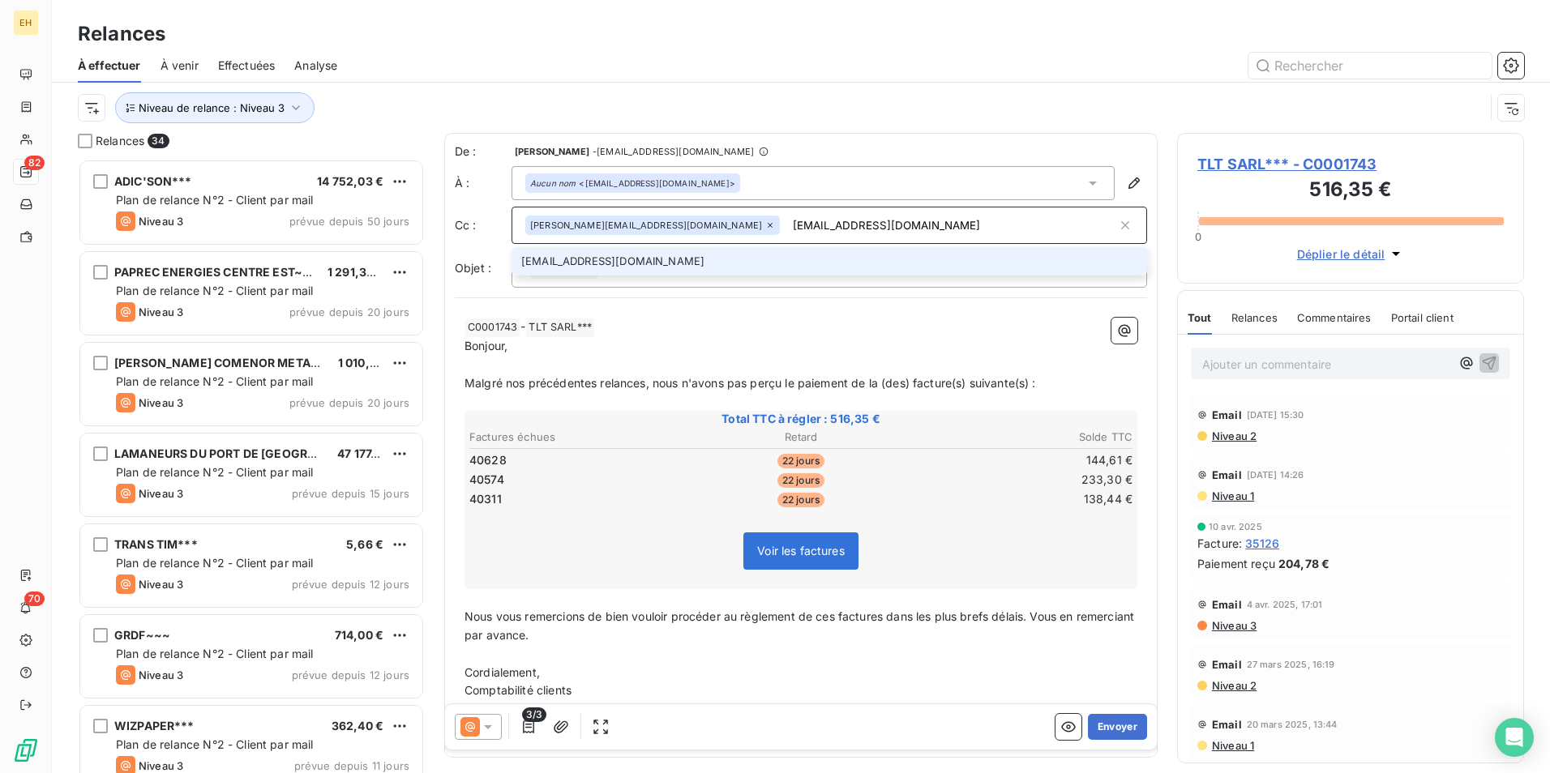
drag, startPoint x: 731, startPoint y: 228, endPoint x: 612, endPoint y: 229, distance: 119.1
click at [612, 229] on div "[PERSON_NAME][EMAIL_ADDRESS][DOMAIN_NAME] [EMAIL_ADDRESS][DOMAIN_NAME]" at bounding box center [821, 225] width 592 height 24
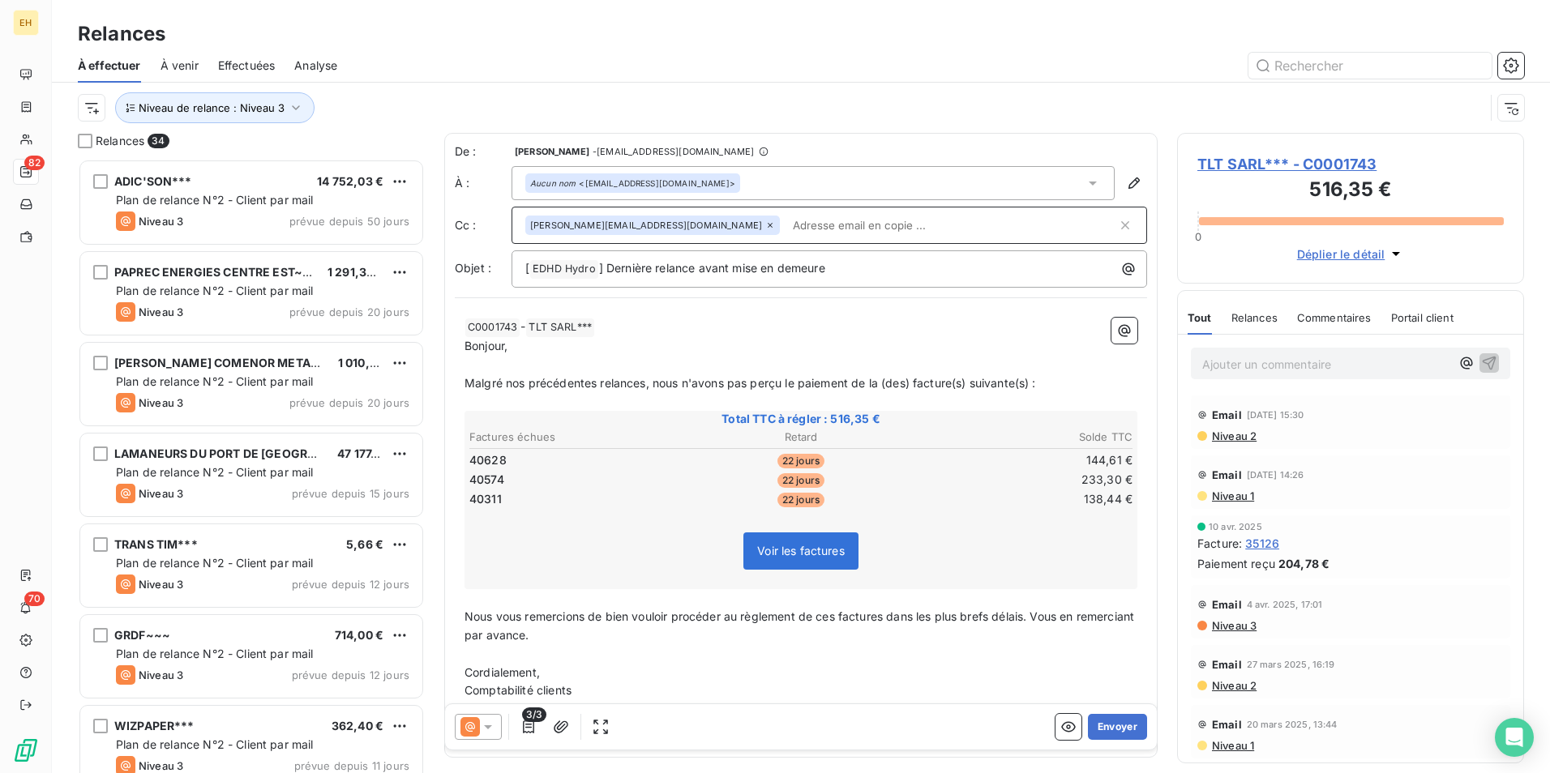
click at [806, 225] on input "text" at bounding box center [951, 225] width 331 height 24
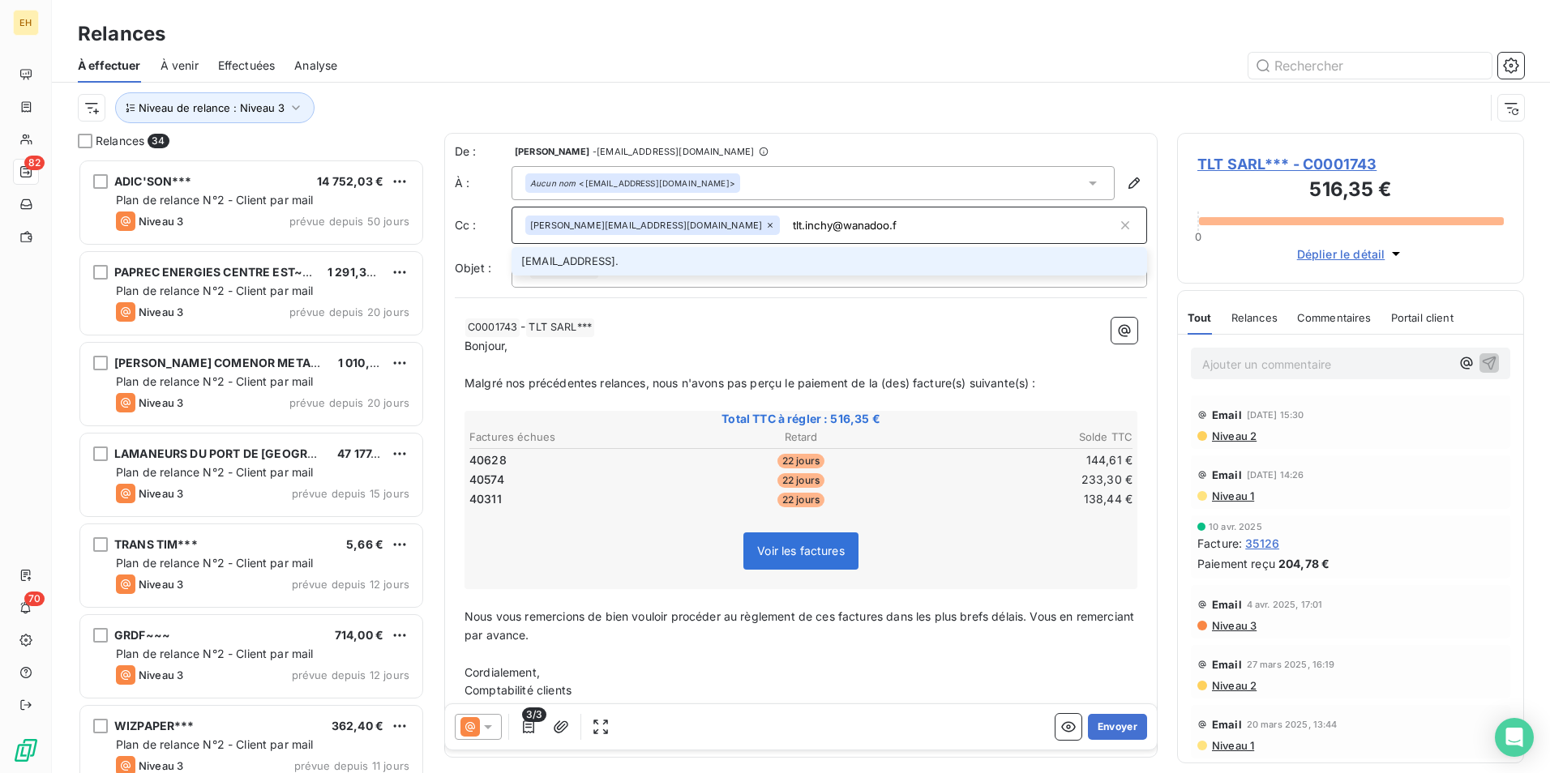
type input "[EMAIL_ADDRESS][DOMAIN_NAME]"
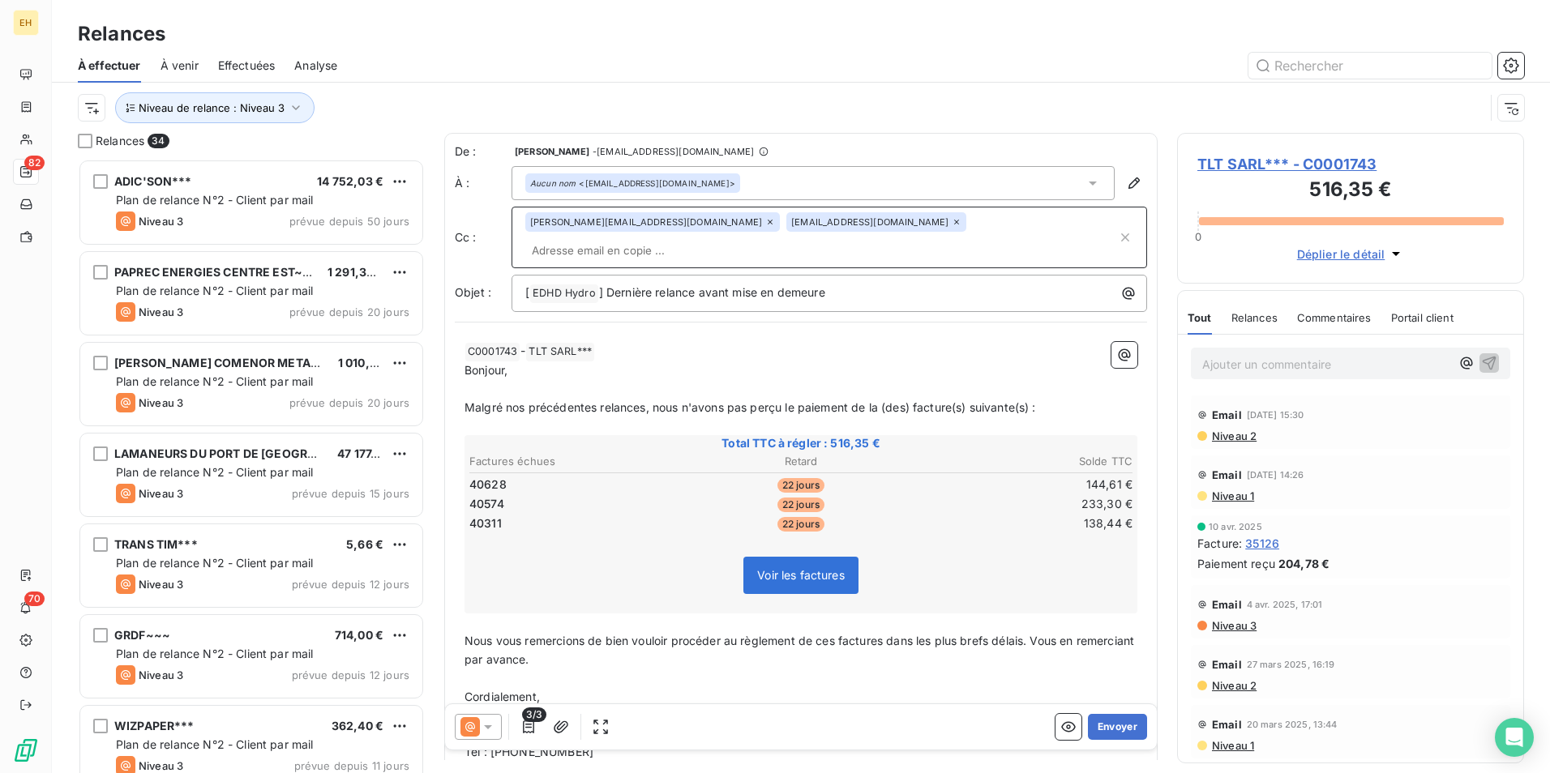
click at [646, 400] on span "Malgré nos précédentes relances, nous n'avons pas perçu le paiement de la (des)…" at bounding box center [749, 407] width 571 height 14
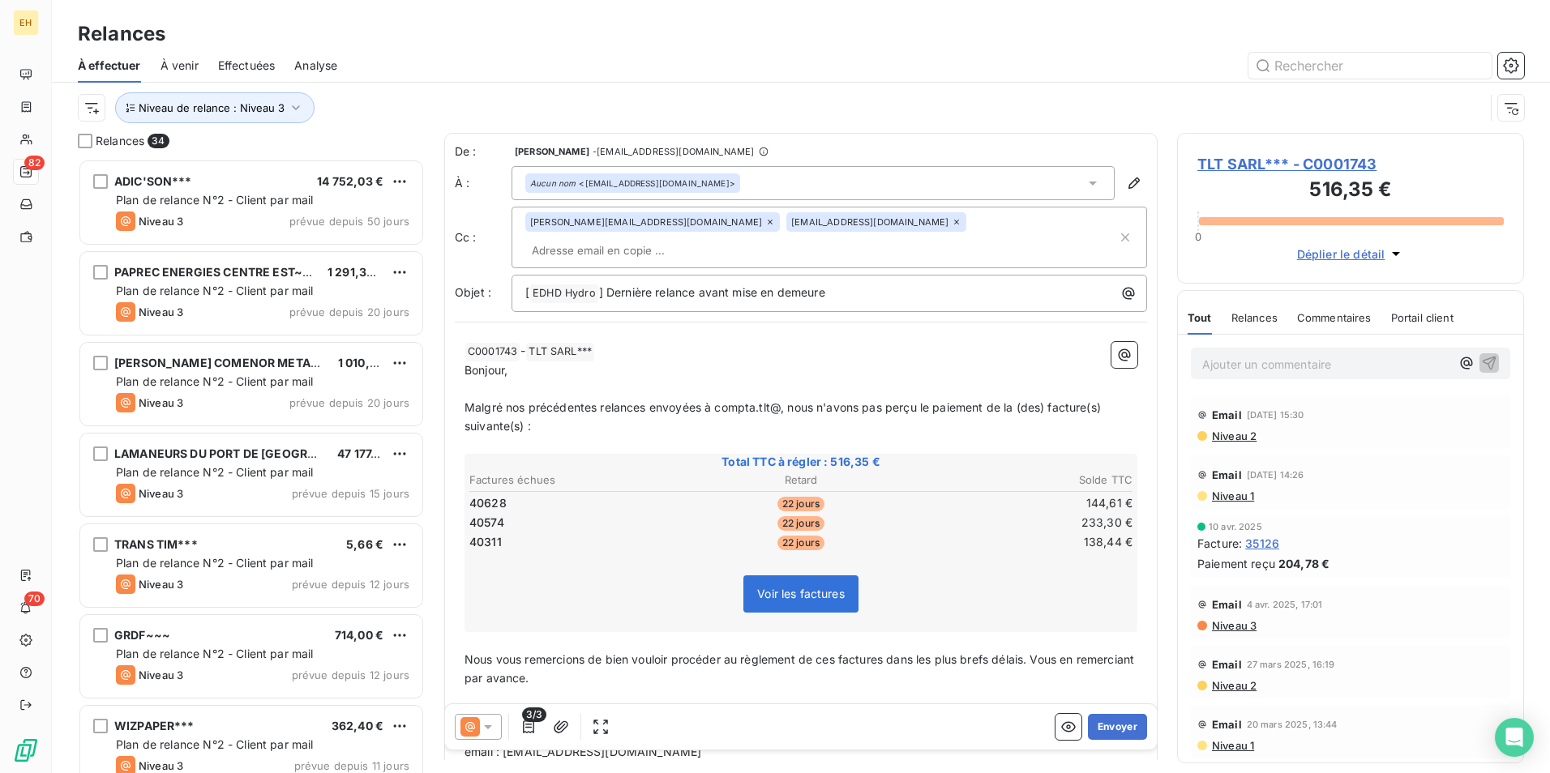
click at [780, 383] on html "EH 82 70 Relances À effectuer À venir Effectuées Analyse Niveau de relance : Ni…" at bounding box center [775, 386] width 1550 height 773
click at [612, 399] on p "Malgré nos précédentes relances envoyées à [EMAIL_ADDRESS][DOMAIN_NAME], nous n…" at bounding box center [800, 417] width 673 height 37
click at [1124, 597] on button "Envoyer" at bounding box center [1117, 727] width 59 height 26
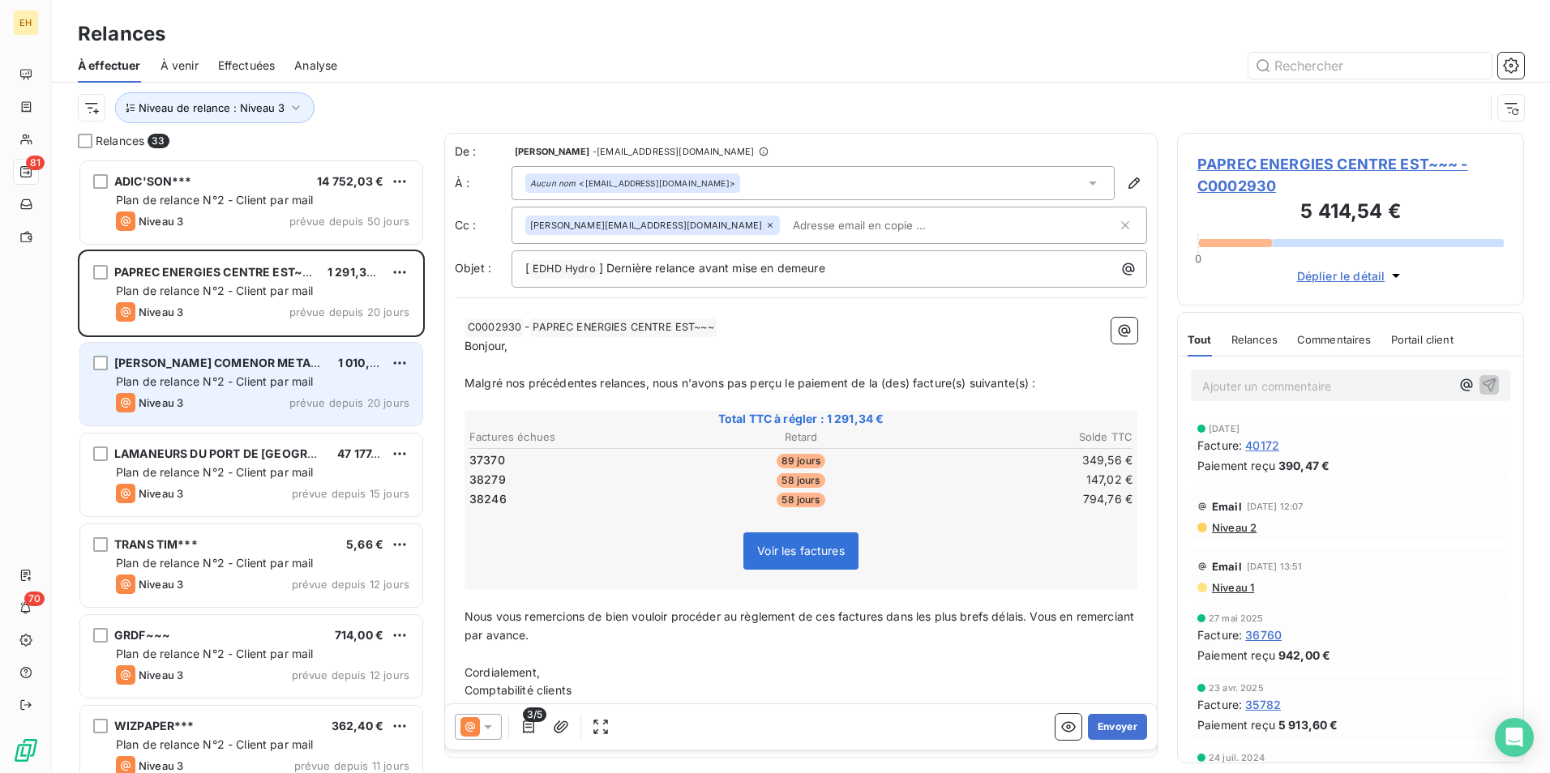
click at [320, 386] on div "Plan de relance N°2 - Client par mail" at bounding box center [262, 382] width 293 height 16
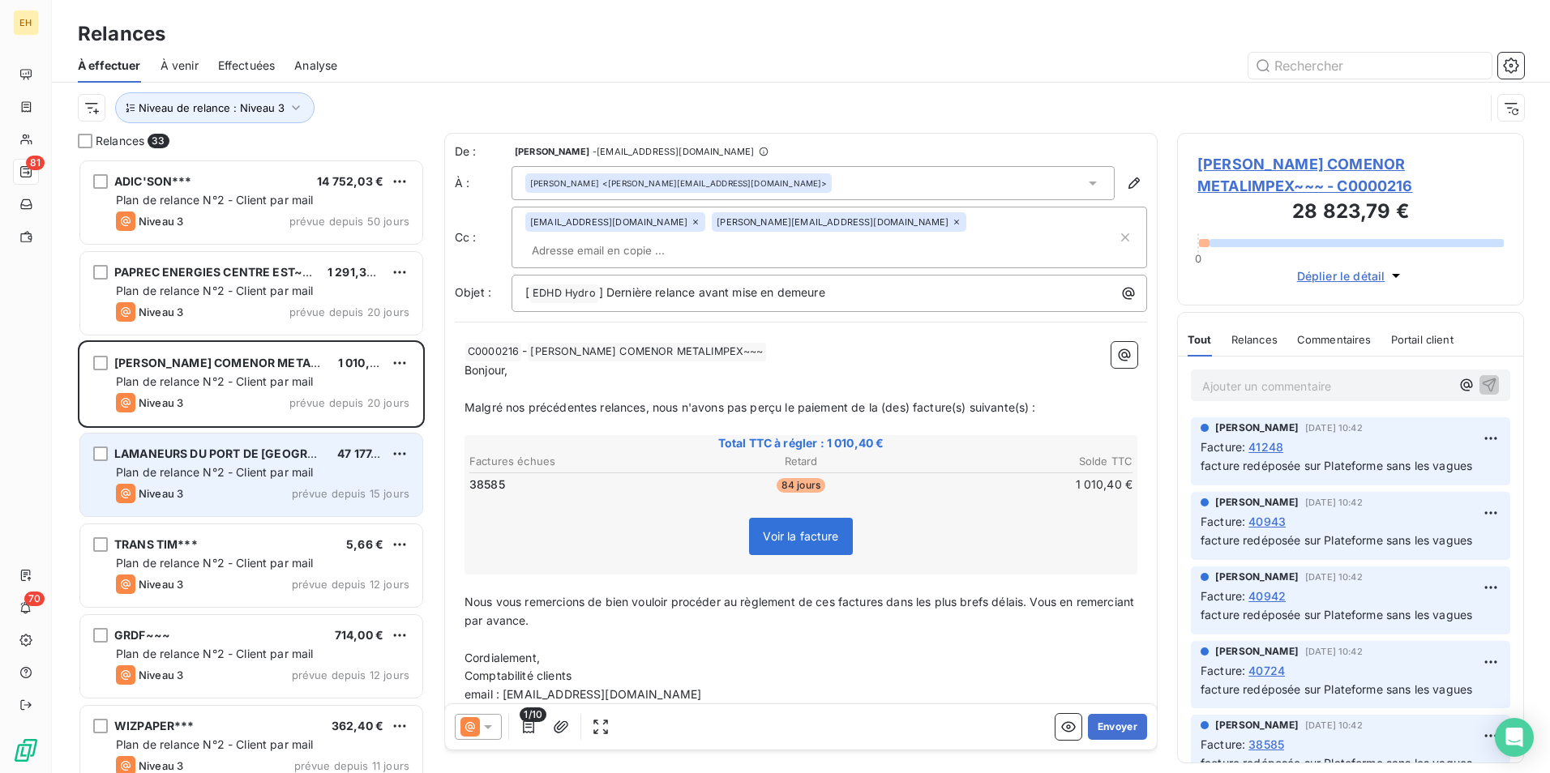
click at [351, 495] on span "prévue depuis 15 jours" at bounding box center [351, 493] width 118 height 13
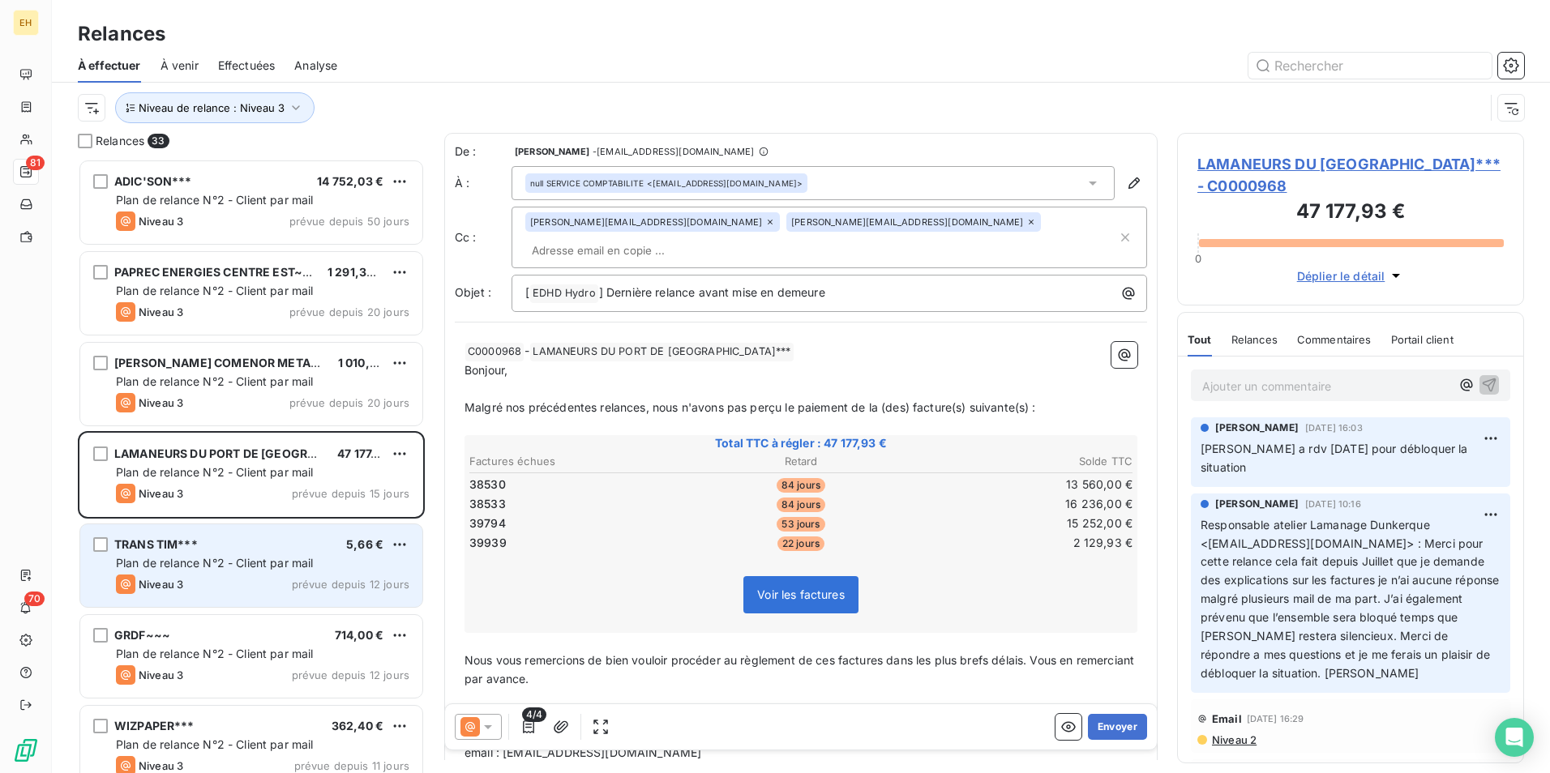
click at [275, 572] on div "TRANS TIM*** 5,66 € Plan de relance N°2 - Client par mail Niveau 3 prévue depui…" at bounding box center [251, 565] width 342 height 83
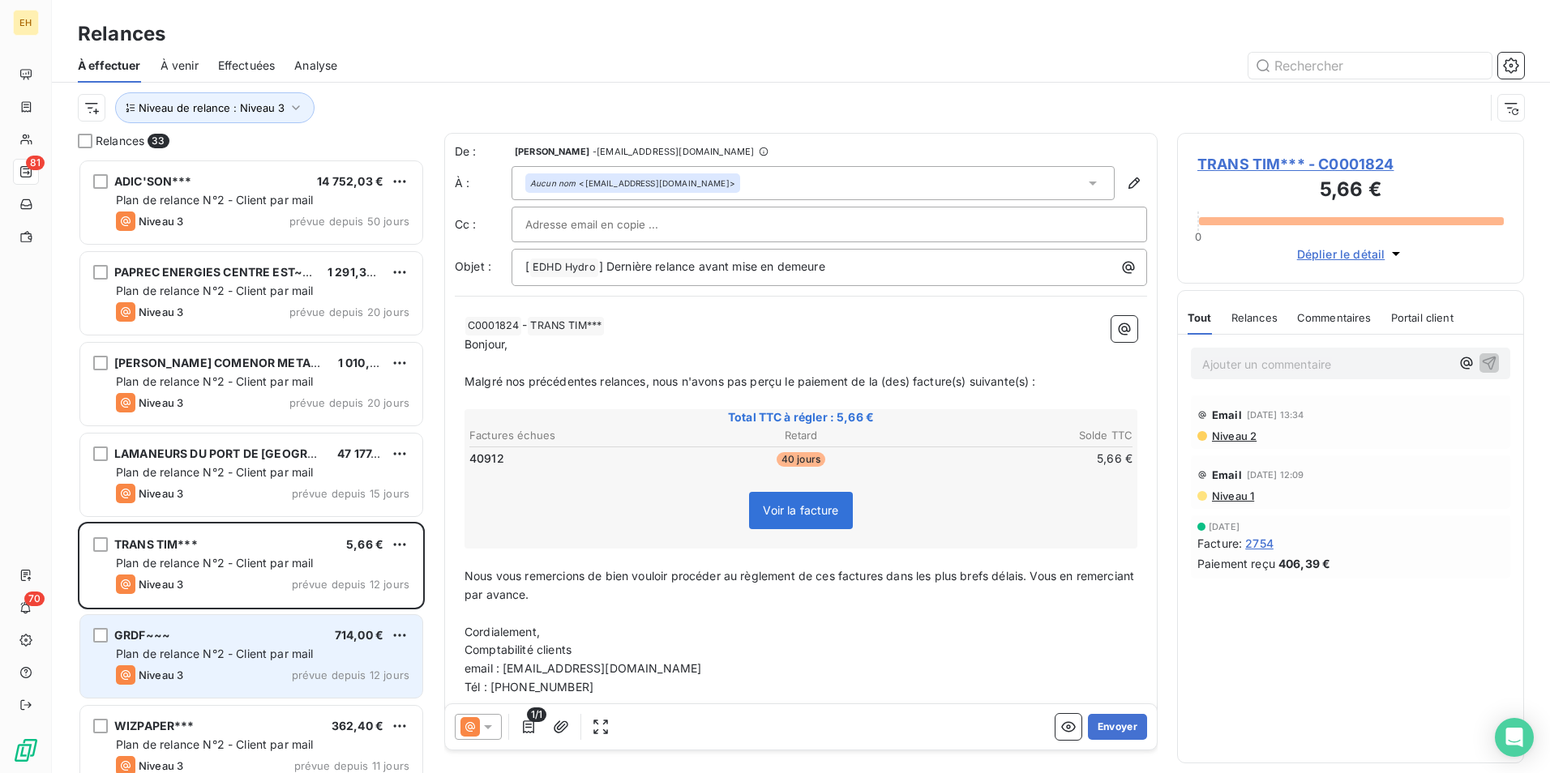
click at [237, 597] on div "Niveau 3 prévue depuis 12 jours" at bounding box center [262, 674] width 293 height 19
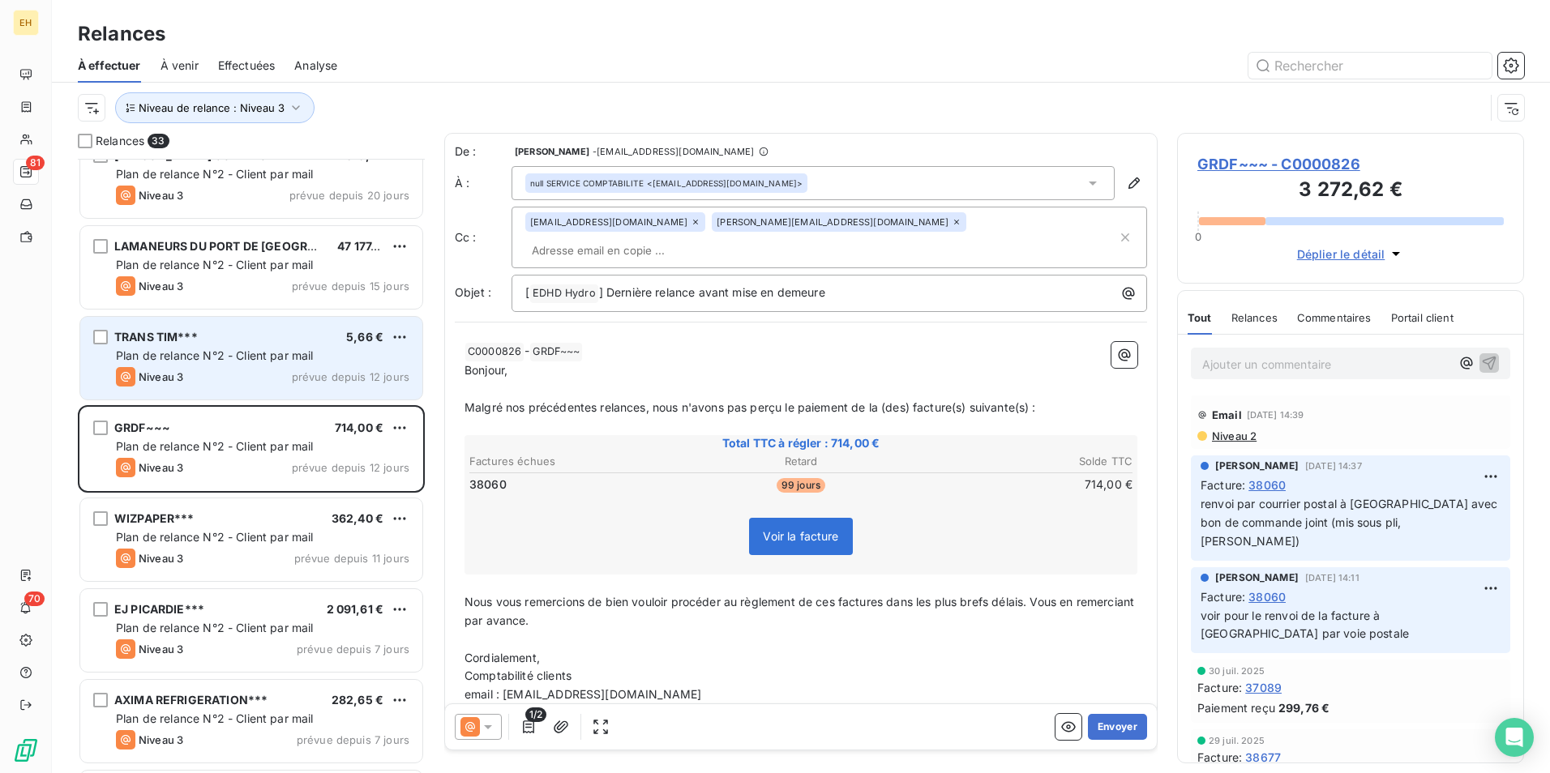
scroll to position [244, 0]
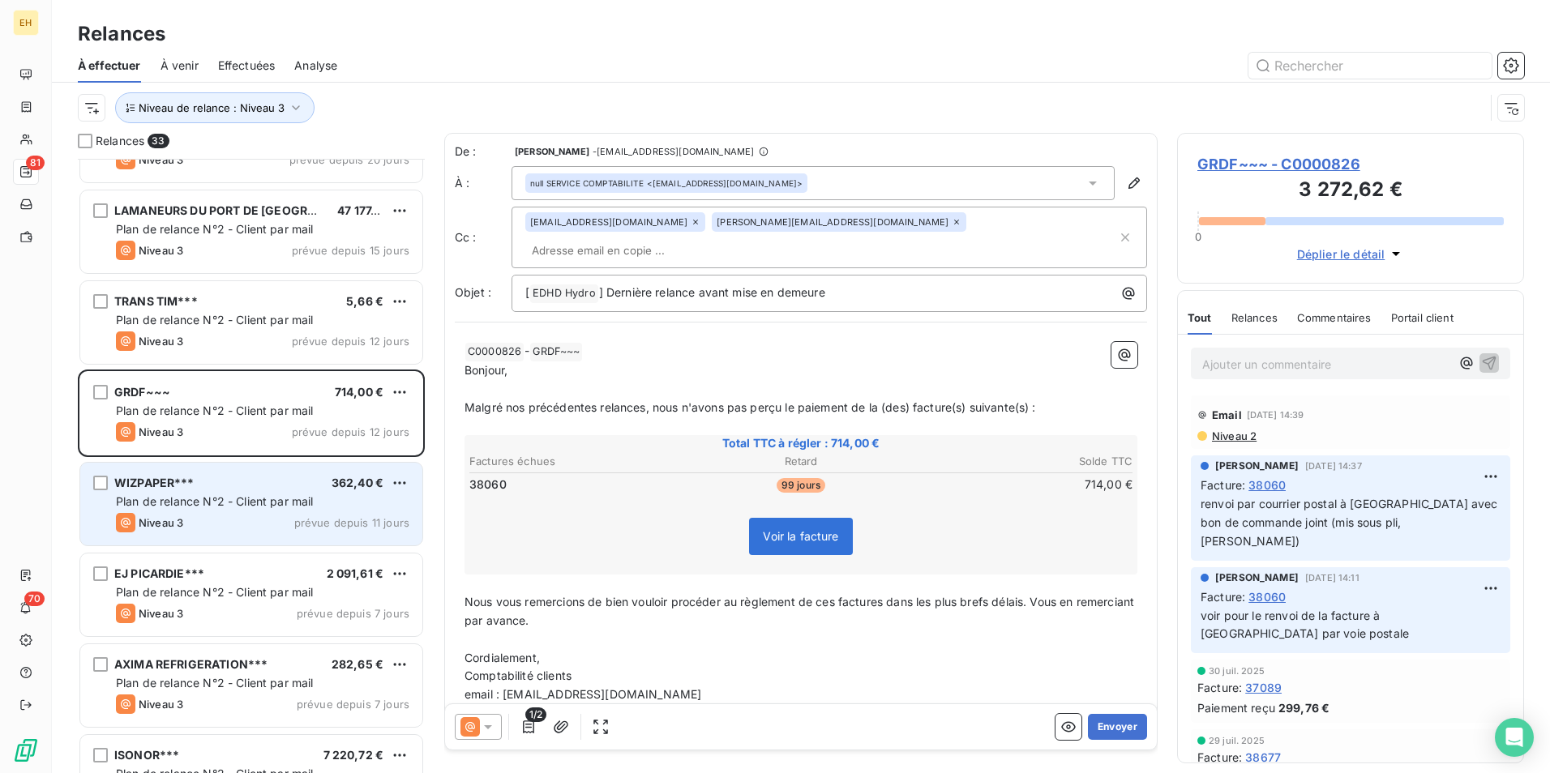
click at [246, 514] on div "Niveau 3 prévue depuis 11 jours" at bounding box center [262, 522] width 293 height 19
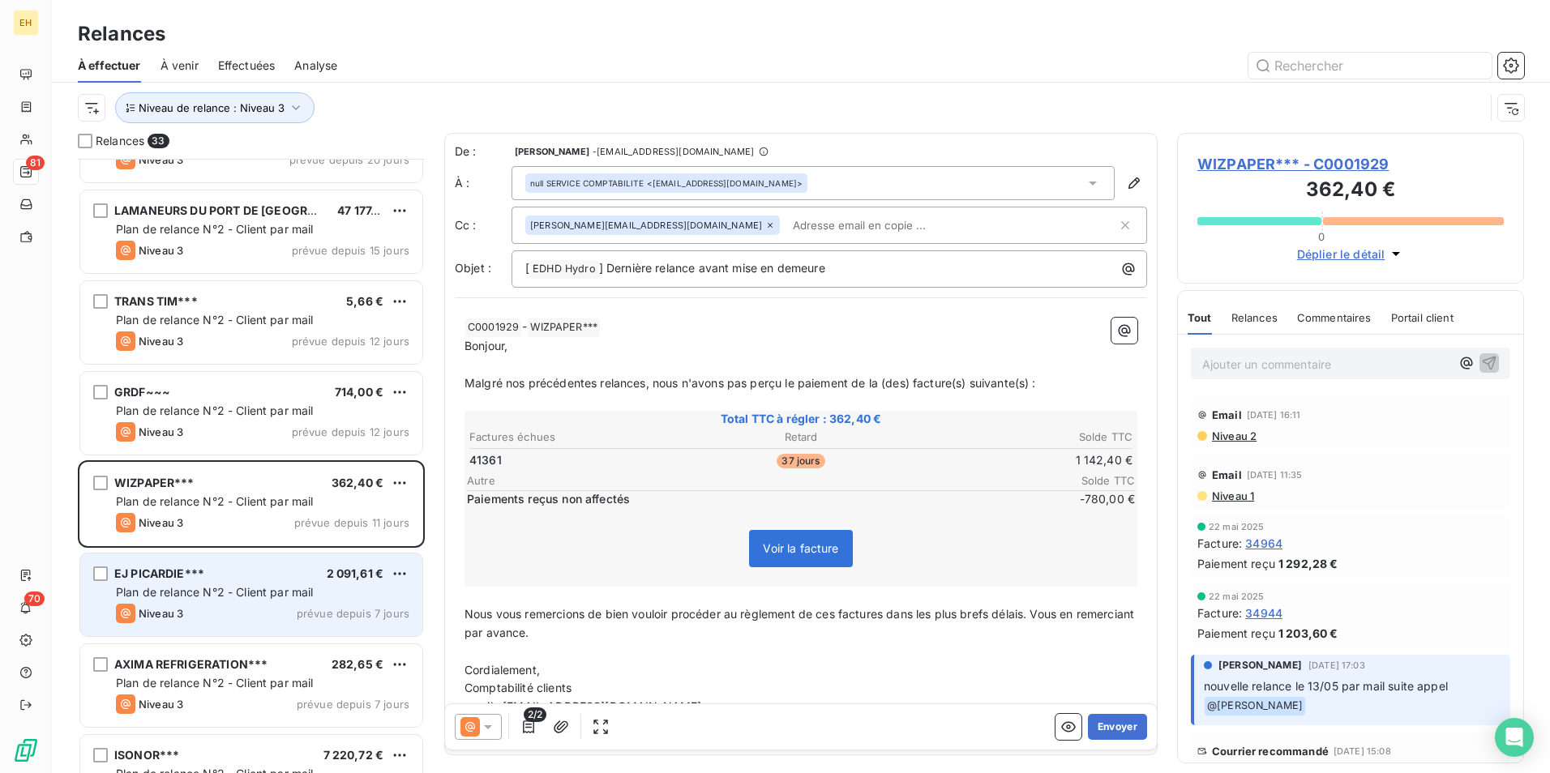
click at [229, 597] on div "Plan de relance N°2 - Client par mail" at bounding box center [262, 592] width 293 height 16
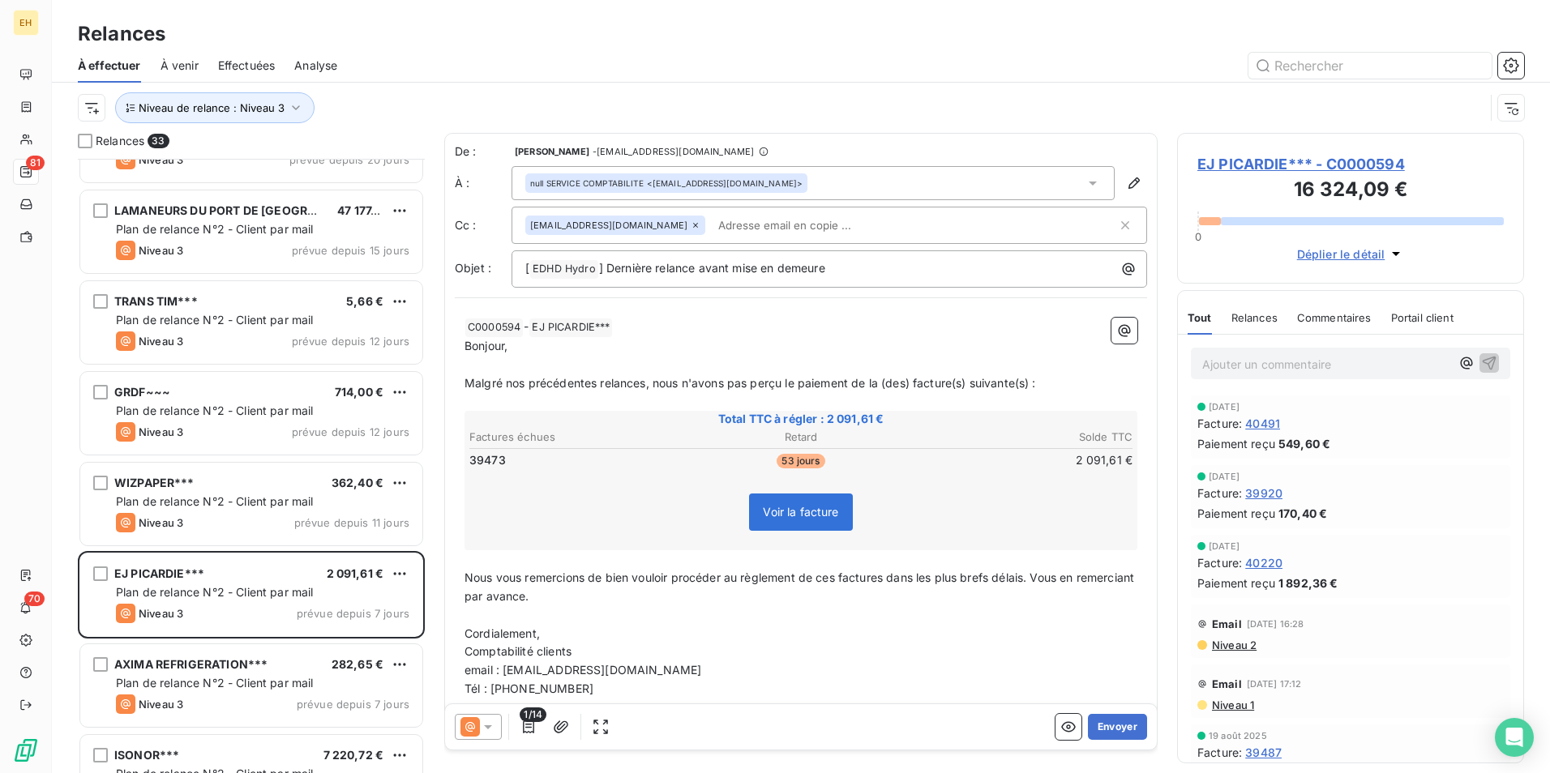
click at [1231, 597] on span "Niveau 2" at bounding box center [1233, 645] width 46 height 13
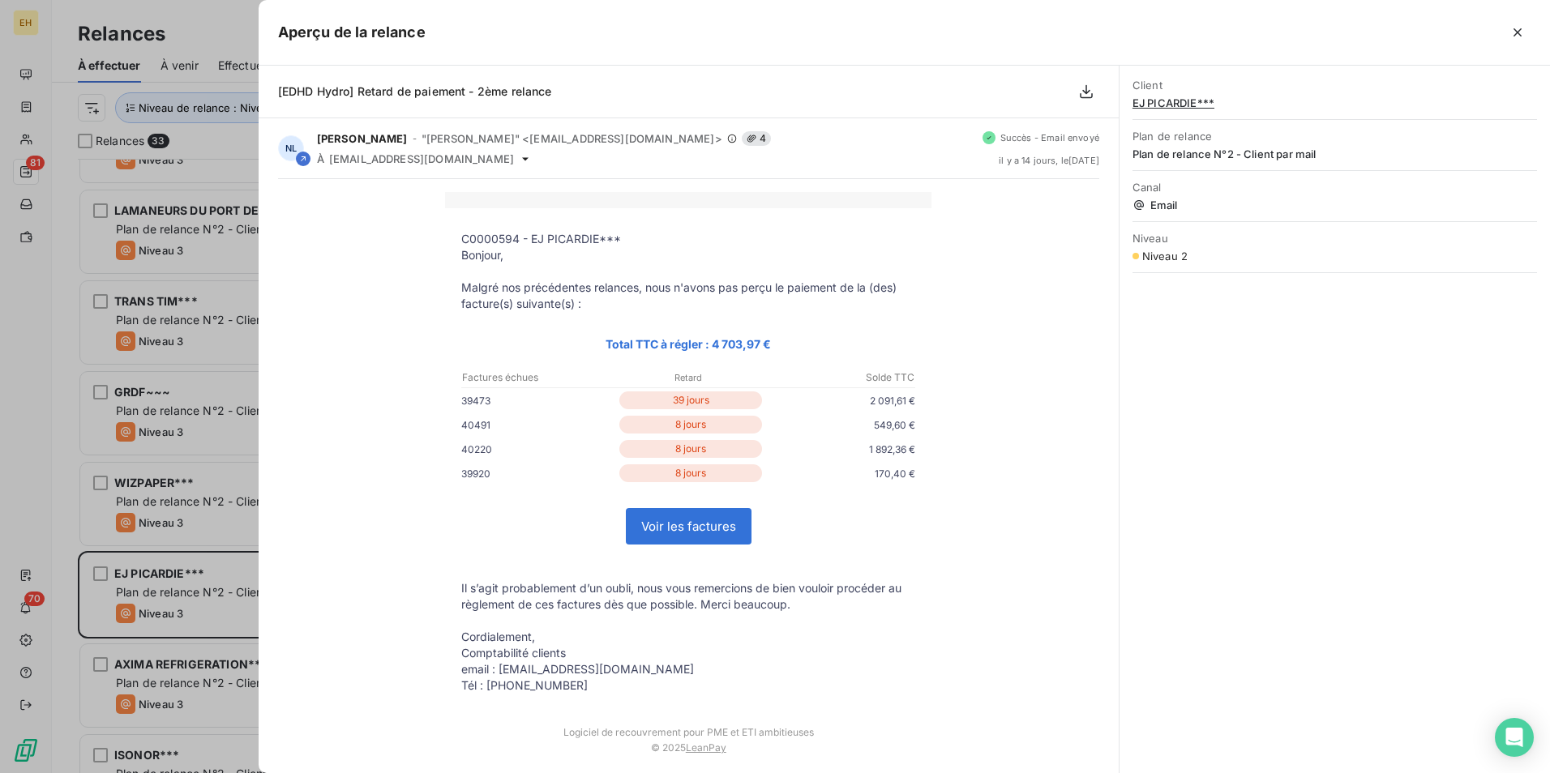
click at [1238, 21] on button "button" at bounding box center [1517, 32] width 26 height 26
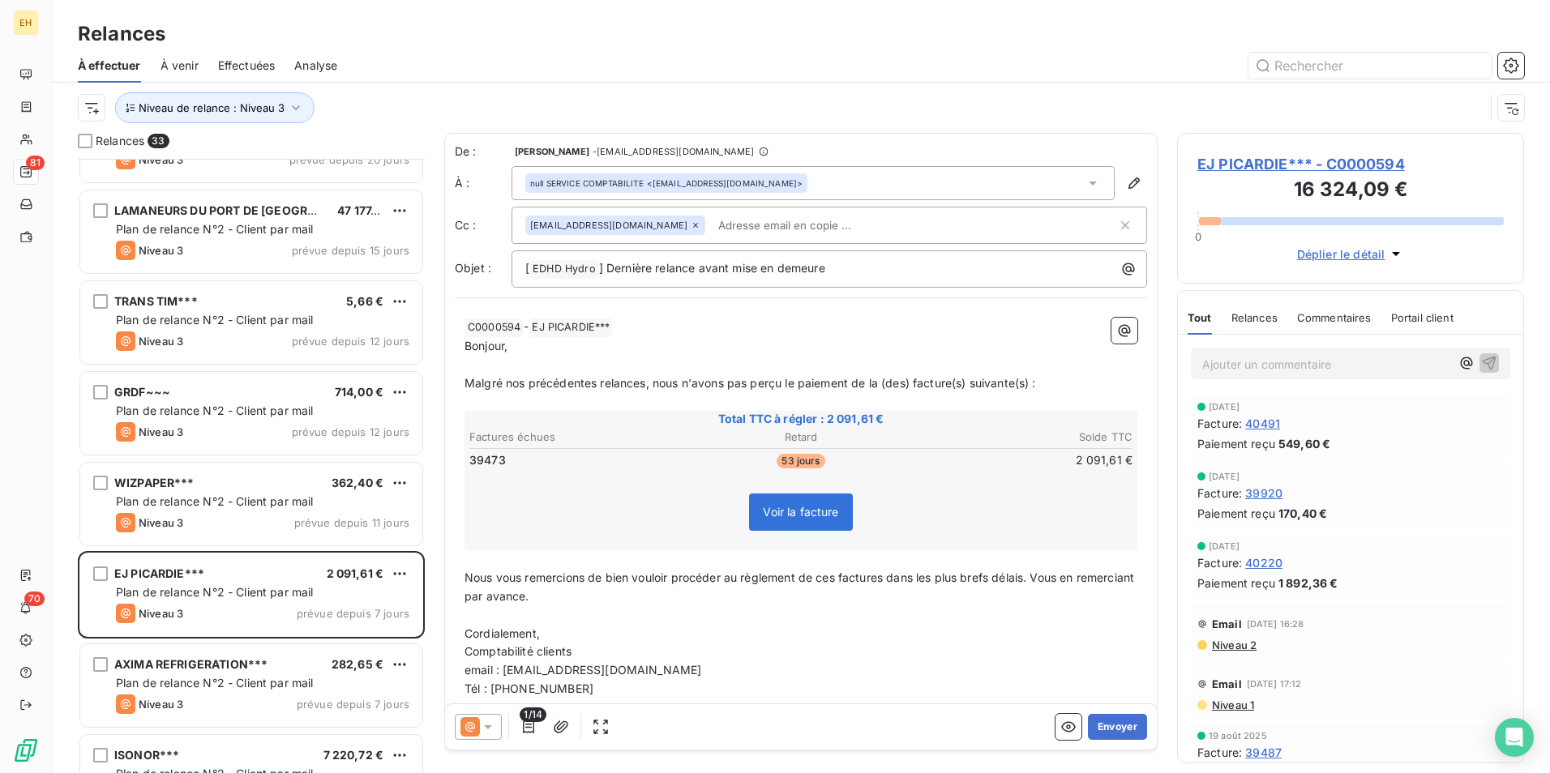
click at [1238, 156] on span "EJ PICARDIE*** - C0000594" at bounding box center [1350, 164] width 306 height 22
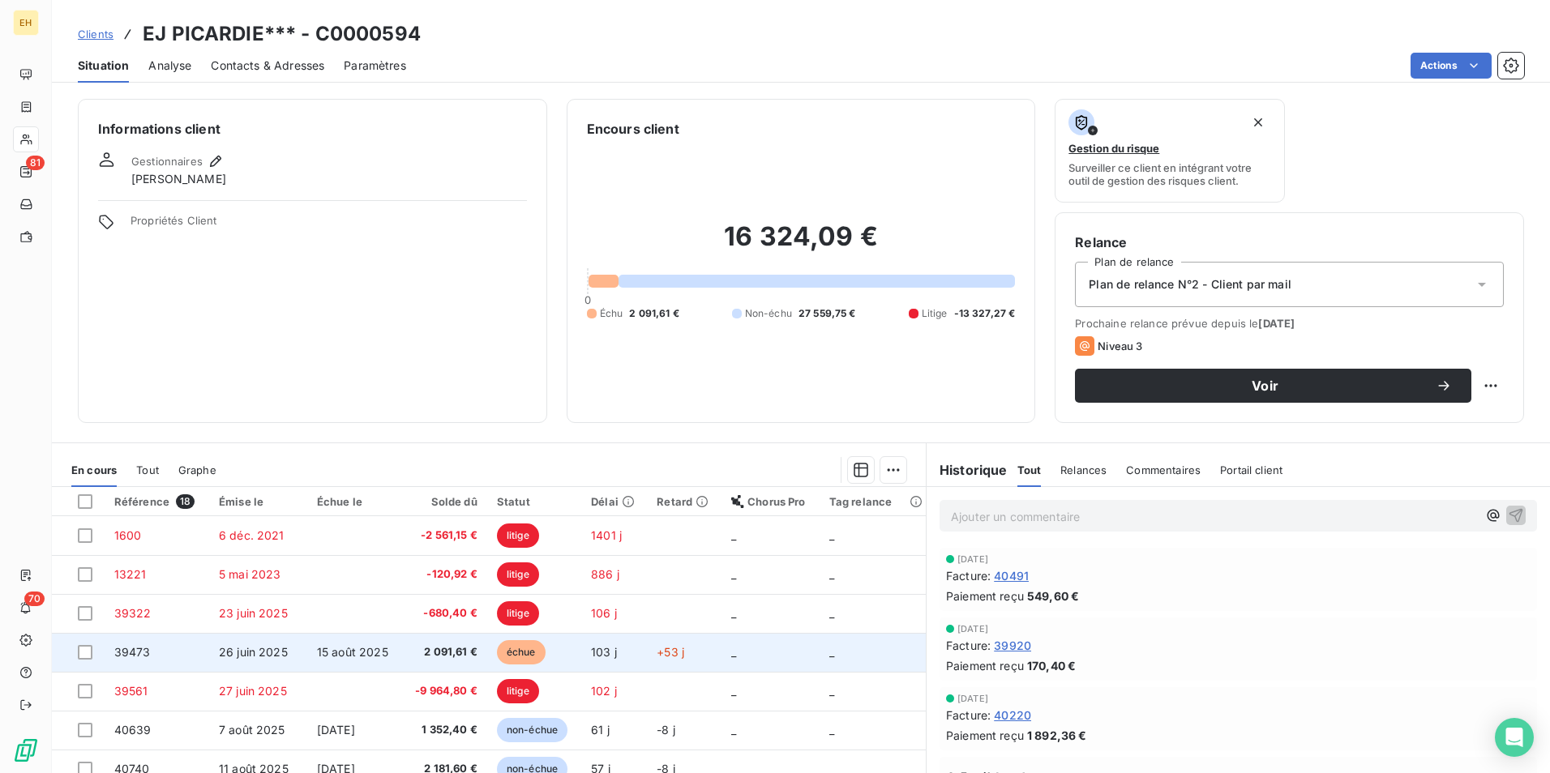
click at [462, 597] on td "2 091,61 €" at bounding box center [444, 652] width 85 height 39
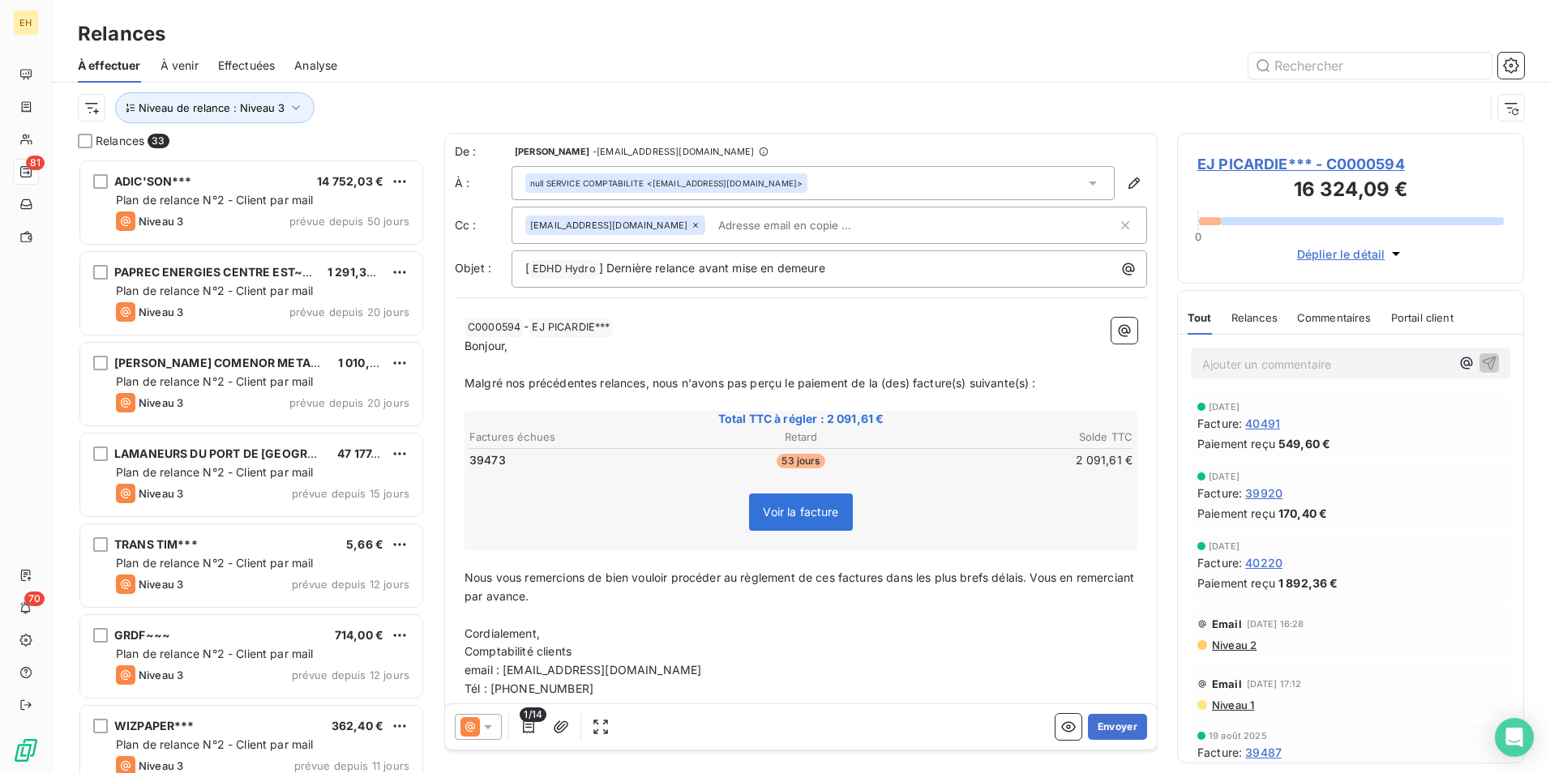
scroll to position [602, 335]
click at [712, 225] on input "text" at bounding box center [805, 225] width 187 height 24
paste input "[EMAIL_ADDRESS][DOMAIN_NAME]"
drag, startPoint x: 643, startPoint y: 379, endPoint x: 649, endPoint y: 386, distance: 8.6
click at [643, 379] on span "Malgré nos précédentes relances, nous n'avons pas perçu le paiement de la (des)…" at bounding box center [749, 383] width 571 height 14
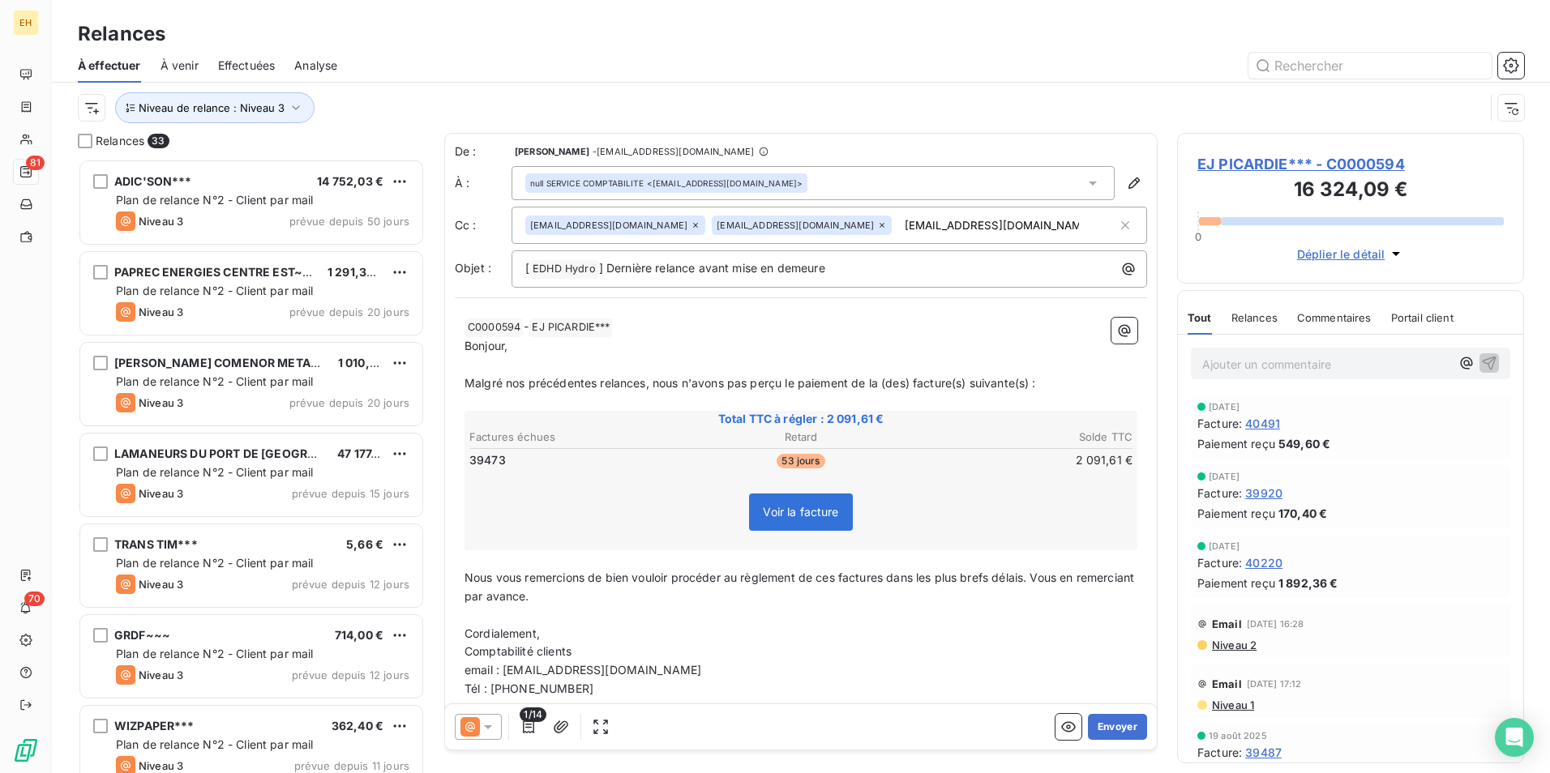
click at [643, 383] on span "Malgré nos précédentes relances, nous n'avons pas perçu le paiement de la (des)…" at bounding box center [749, 383] width 571 height 14
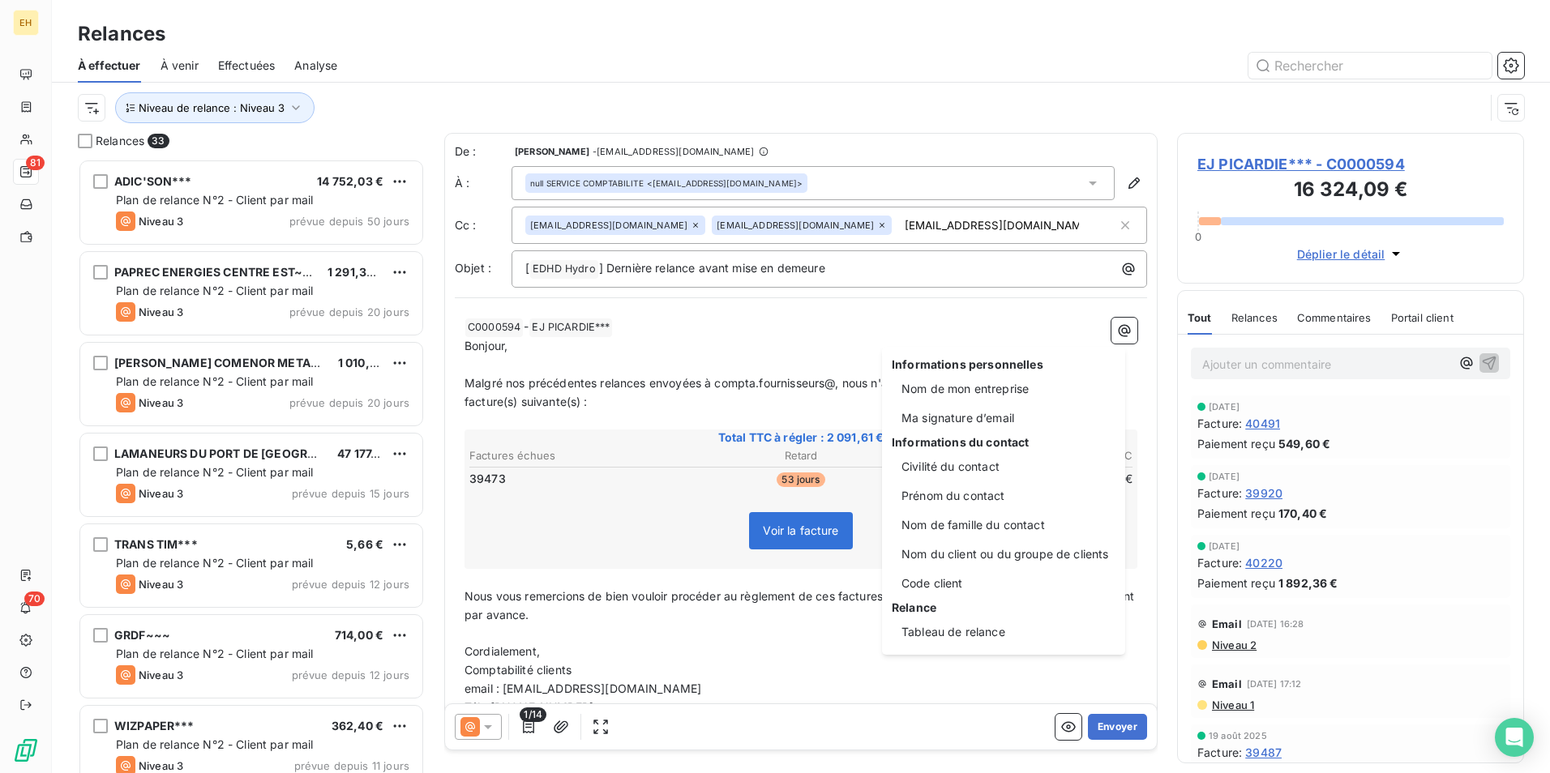
click at [838, 379] on html "EH 81 70 Relances À effectuer À venir Effectuées Analyse Niveau de relance : Ni…" at bounding box center [775, 386] width 1550 height 773
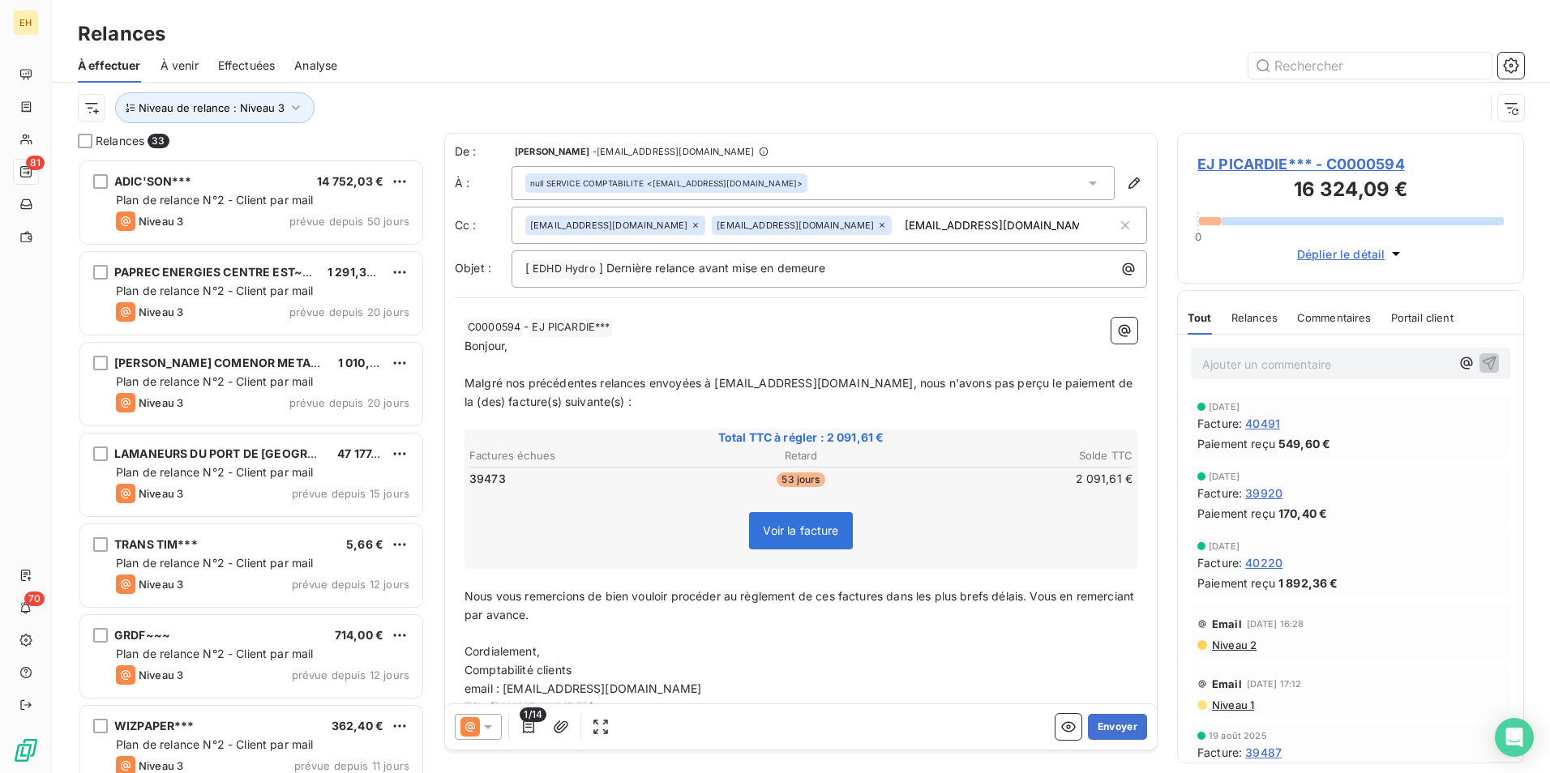
click at [992, 227] on div "[EMAIL_ADDRESS][DOMAIN_NAME] [DOMAIN_NAME][EMAIL_ADDRESS][DOMAIN_NAME] [DOMAIN_…" at bounding box center [821, 225] width 592 height 24
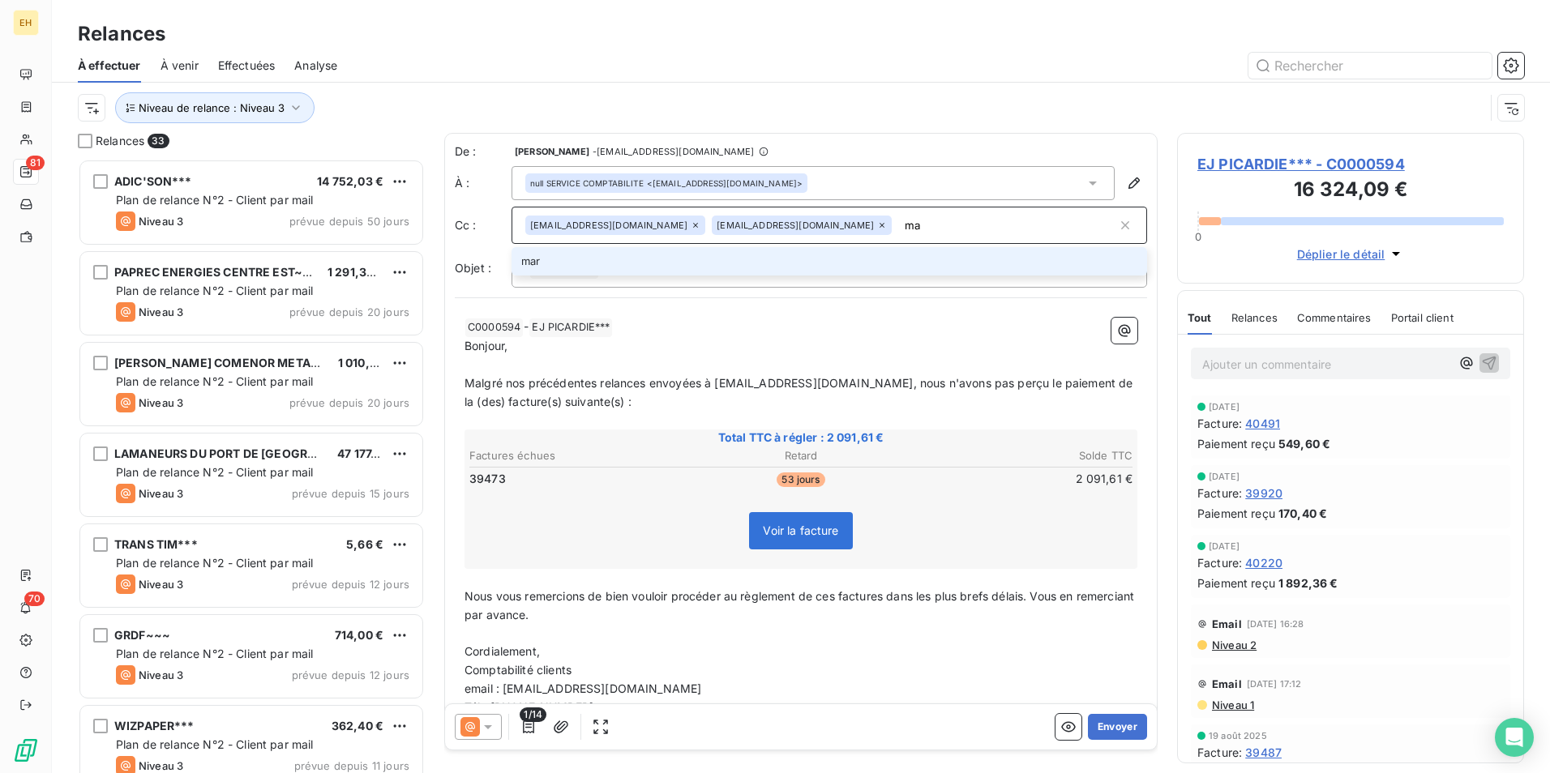
type input "m"
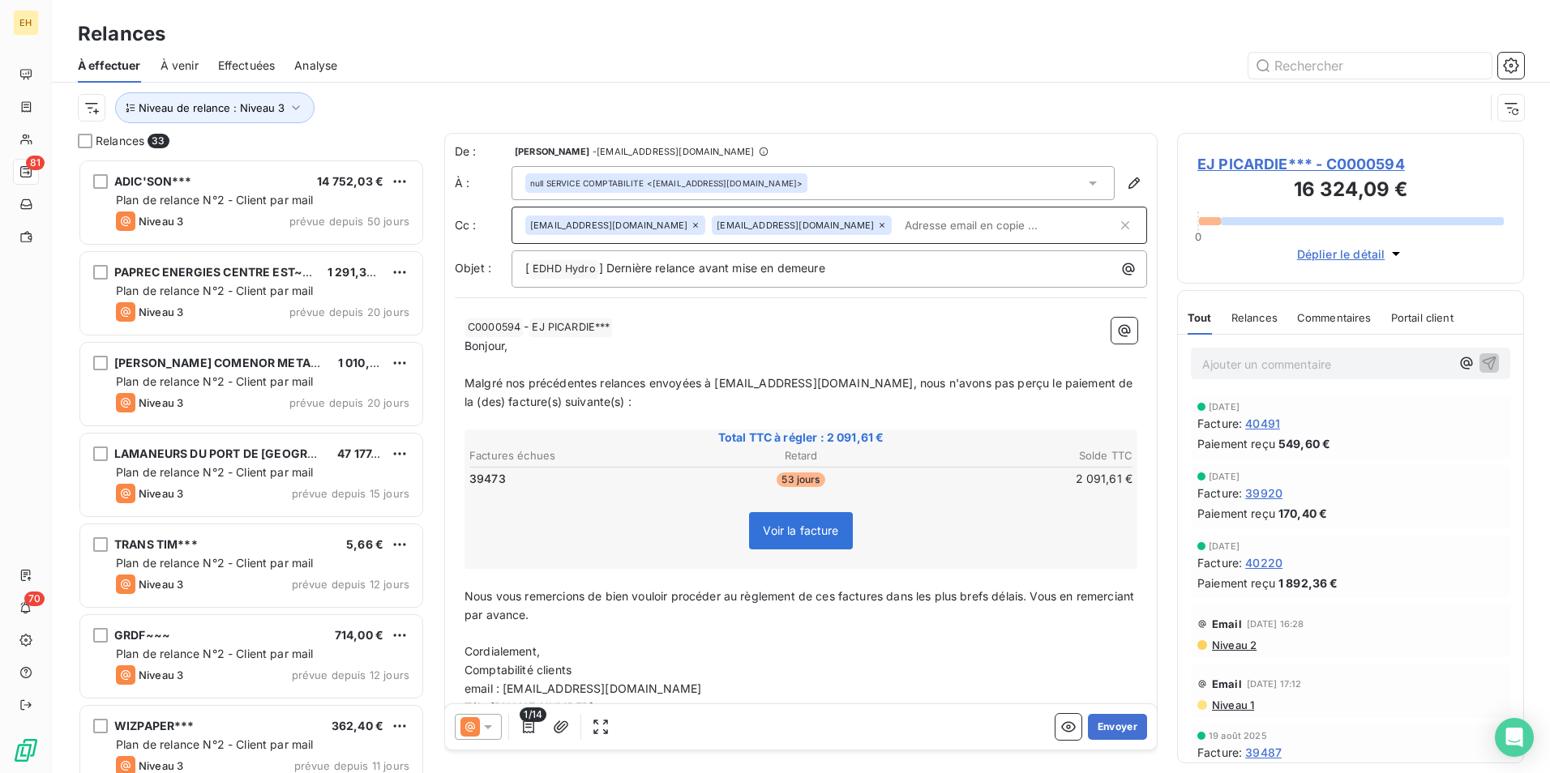
click at [893, 328] on p "﻿ C0000594 ﻿ - EJ PICARDIE*** ﻿ ﻿" at bounding box center [800, 327] width 673 height 19
click at [1089, 597] on button "Envoyer" at bounding box center [1117, 727] width 59 height 26
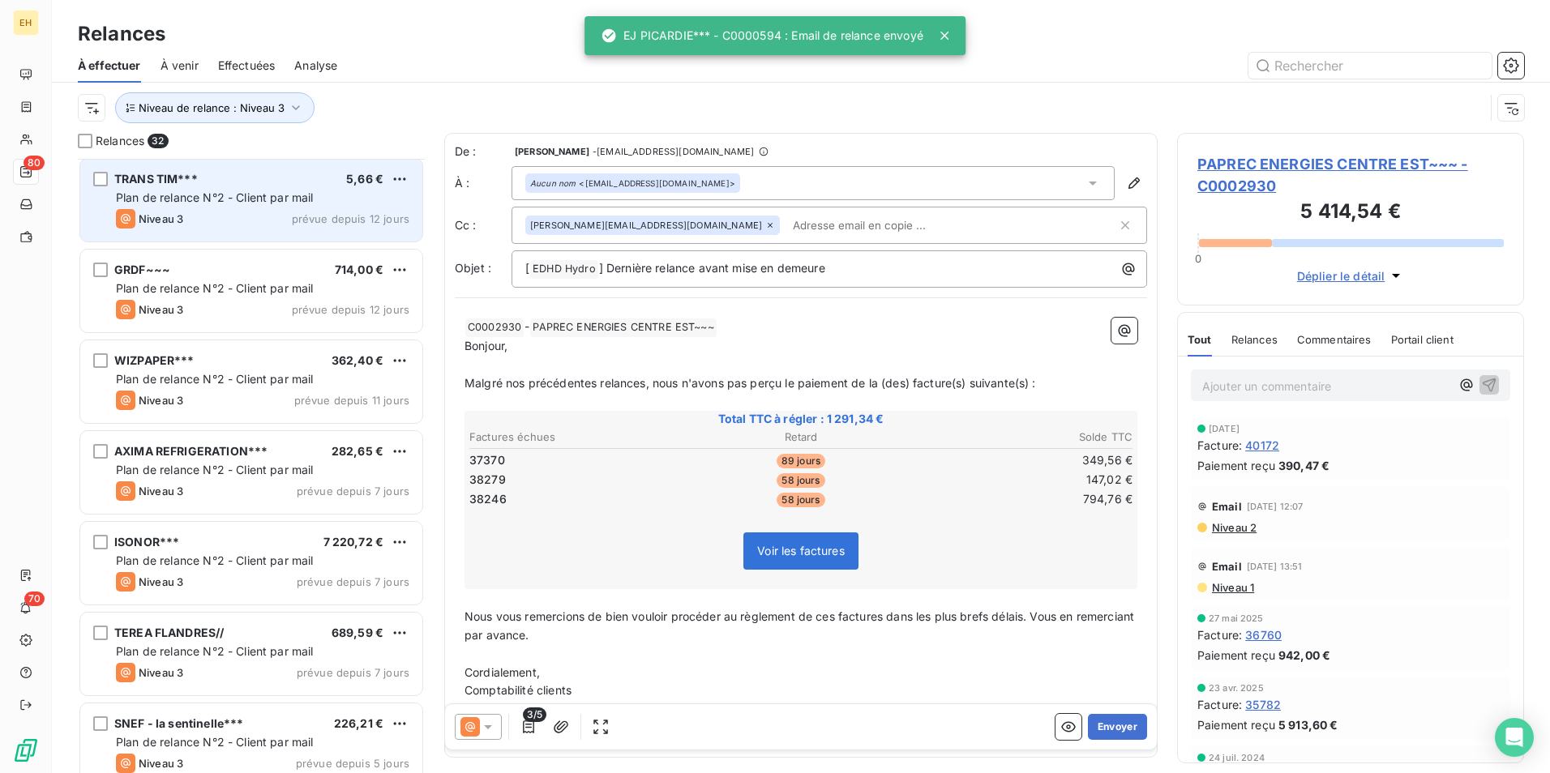
scroll to position [406, 0]
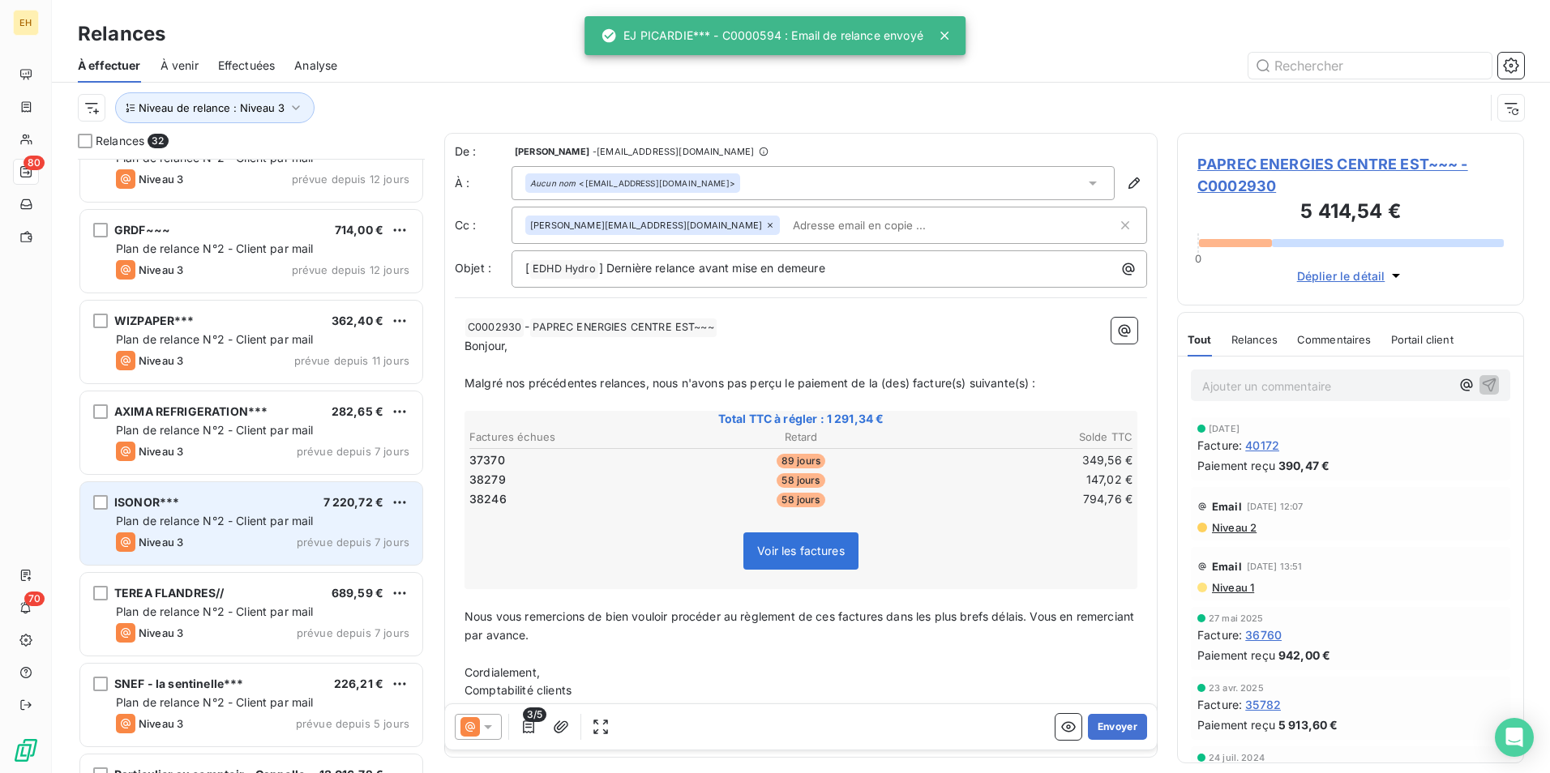
click at [274, 528] on div "Plan de relance N°2 - Client par mail" at bounding box center [262, 521] width 293 height 16
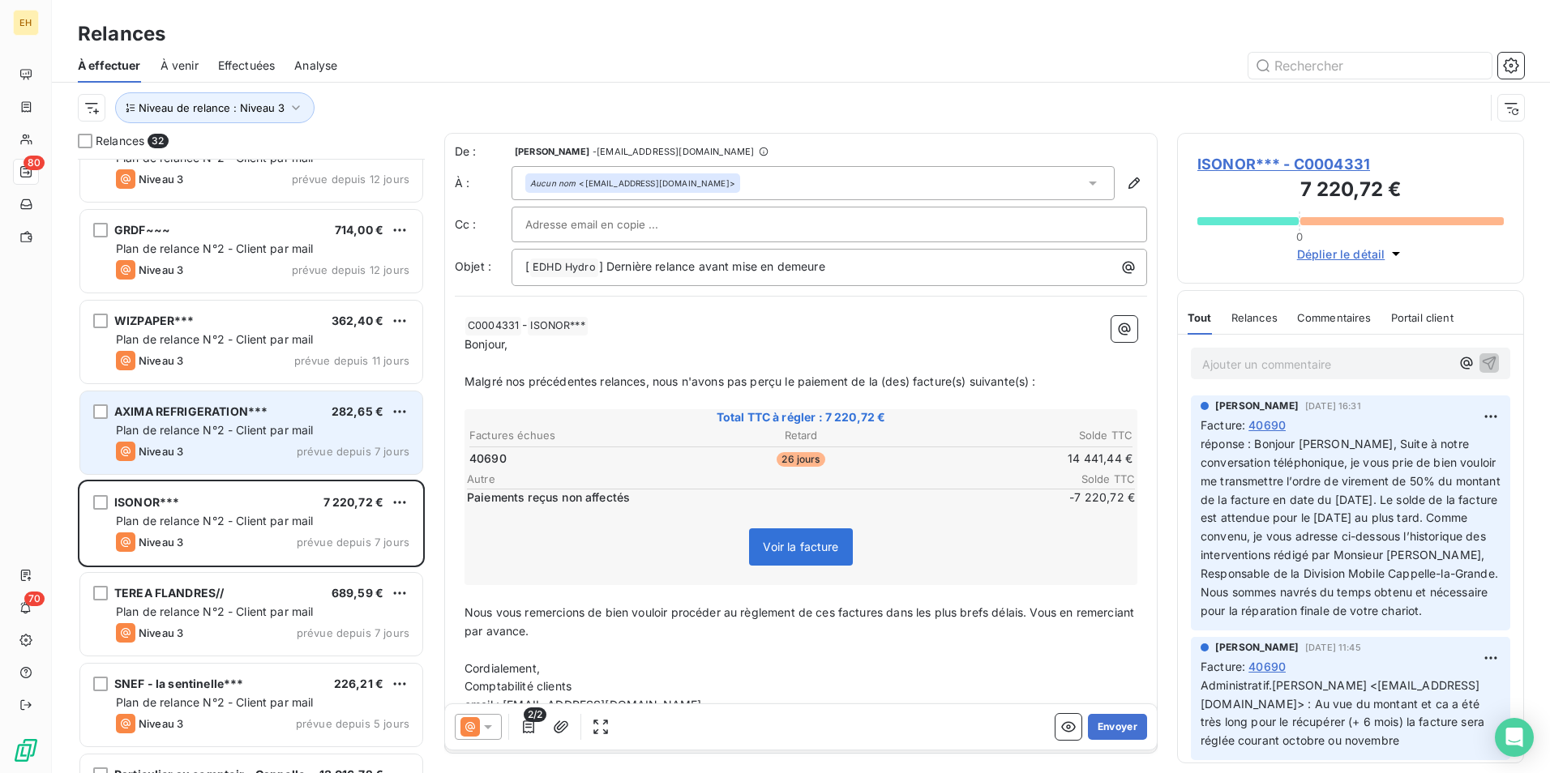
click at [285, 433] on span "Plan de relance N°2 - Client par mail" at bounding box center [215, 430] width 198 height 14
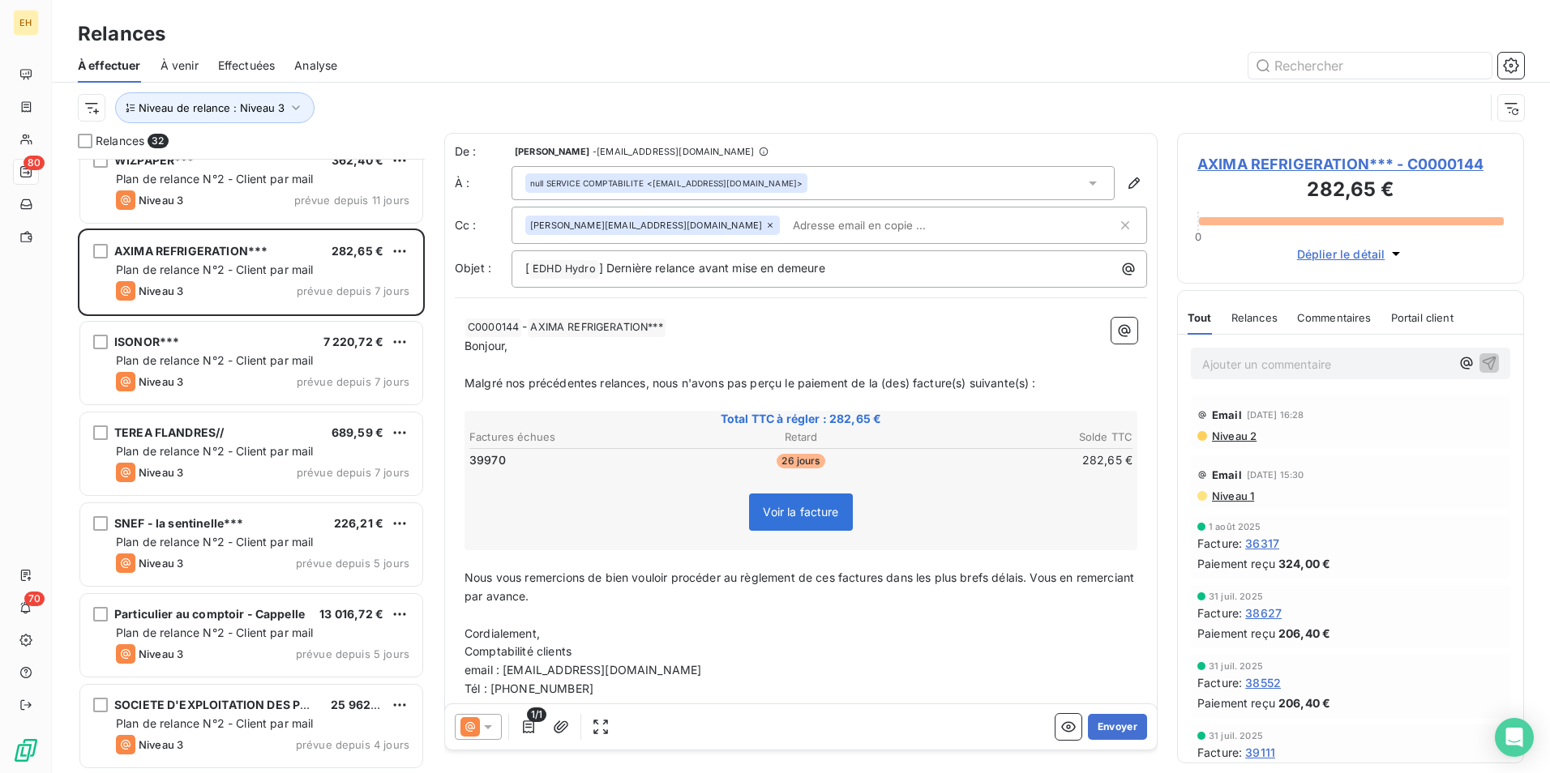
scroll to position [568, 0]
click at [268, 597] on span "Particulier au comptoir - Cappelle" at bounding box center [209, 612] width 190 height 14
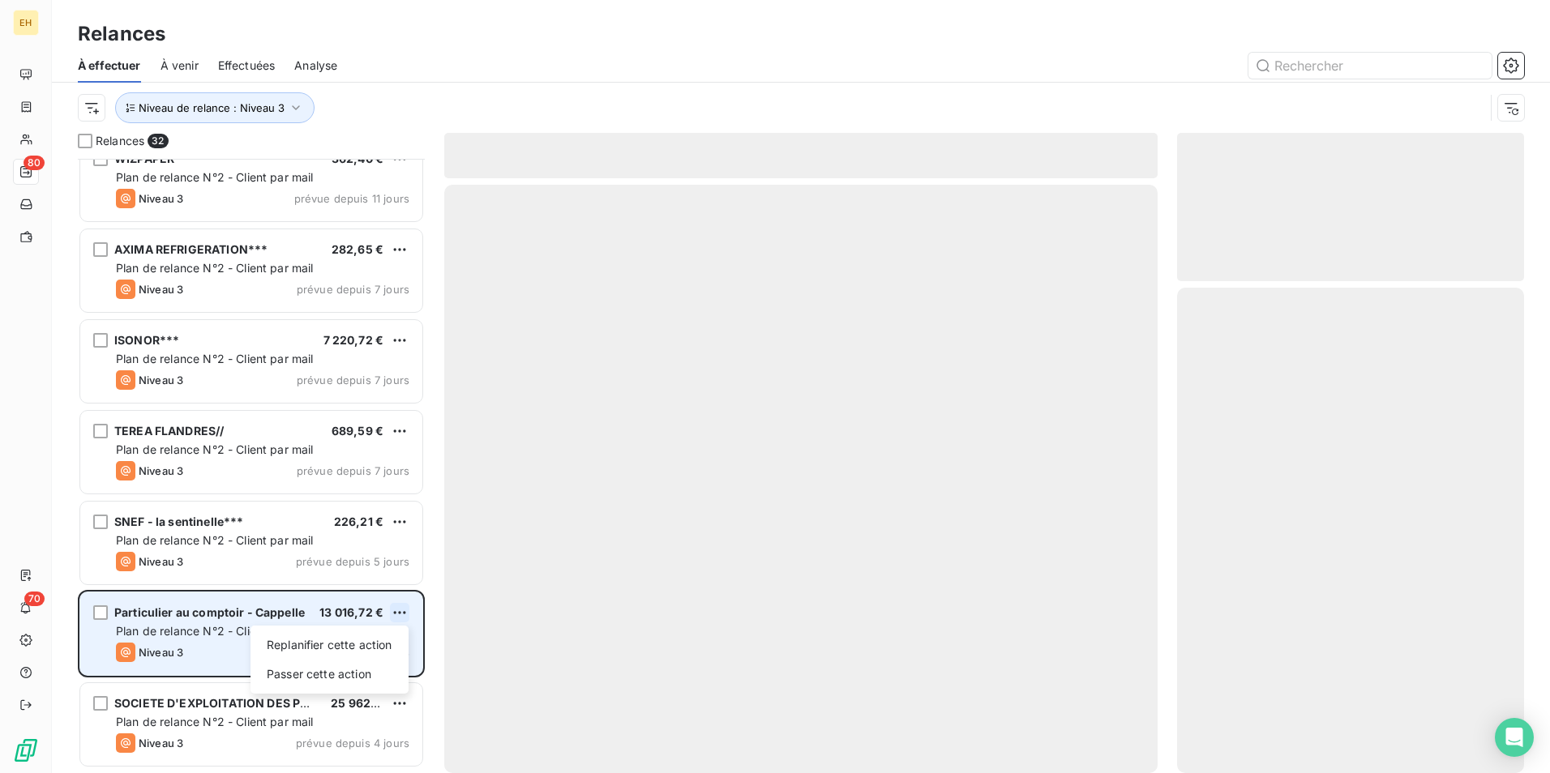
click at [403, 597] on html "EH 80 70 Relances À effectuer À venir Effectuées Analyse Niveau de relance : Ni…" at bounding box center [775, 386] width 1550 height 773
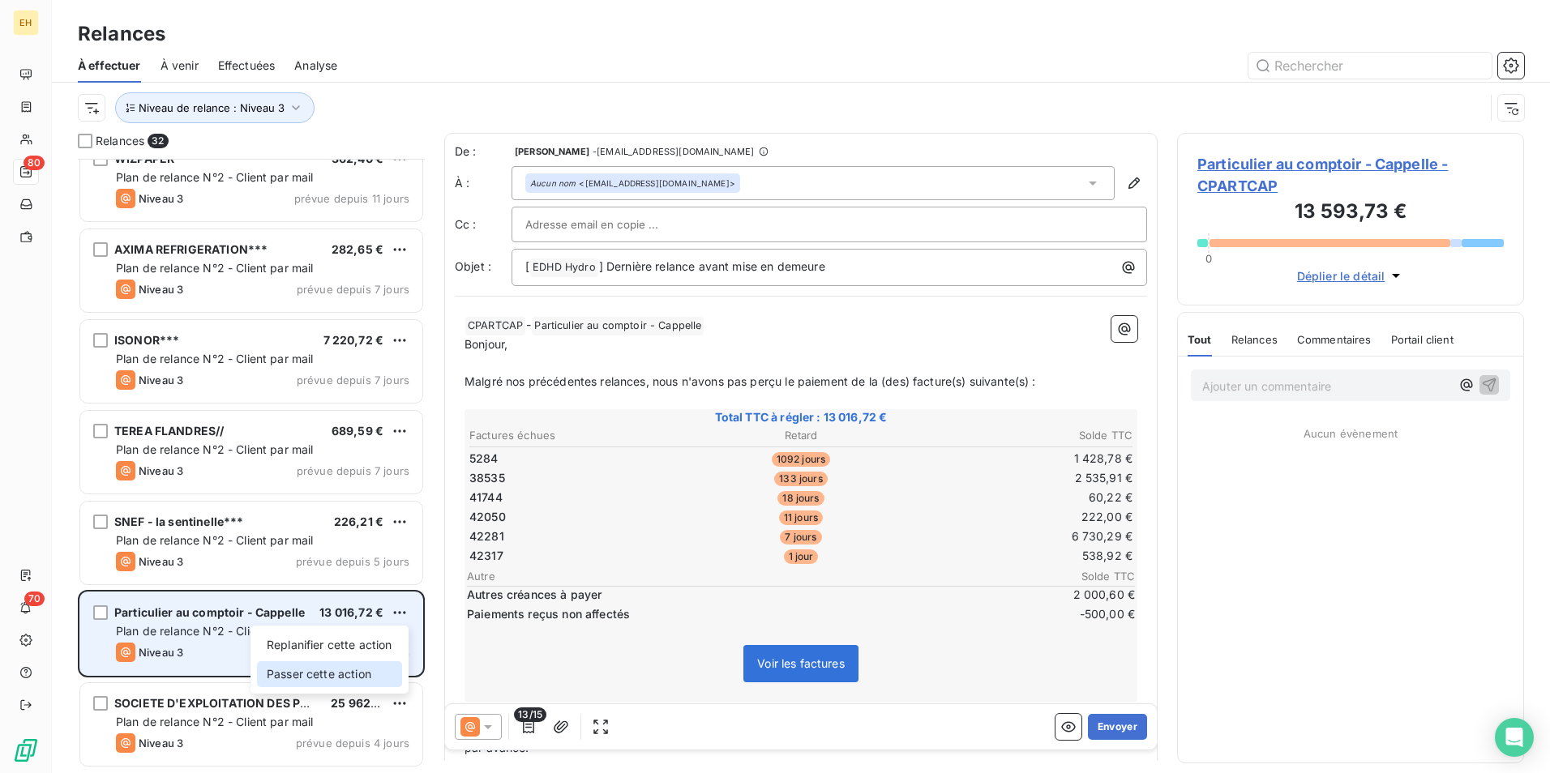
click at [368, 597] on div "Passer cette action" at bounding box center [329, 674] width 145 height 26
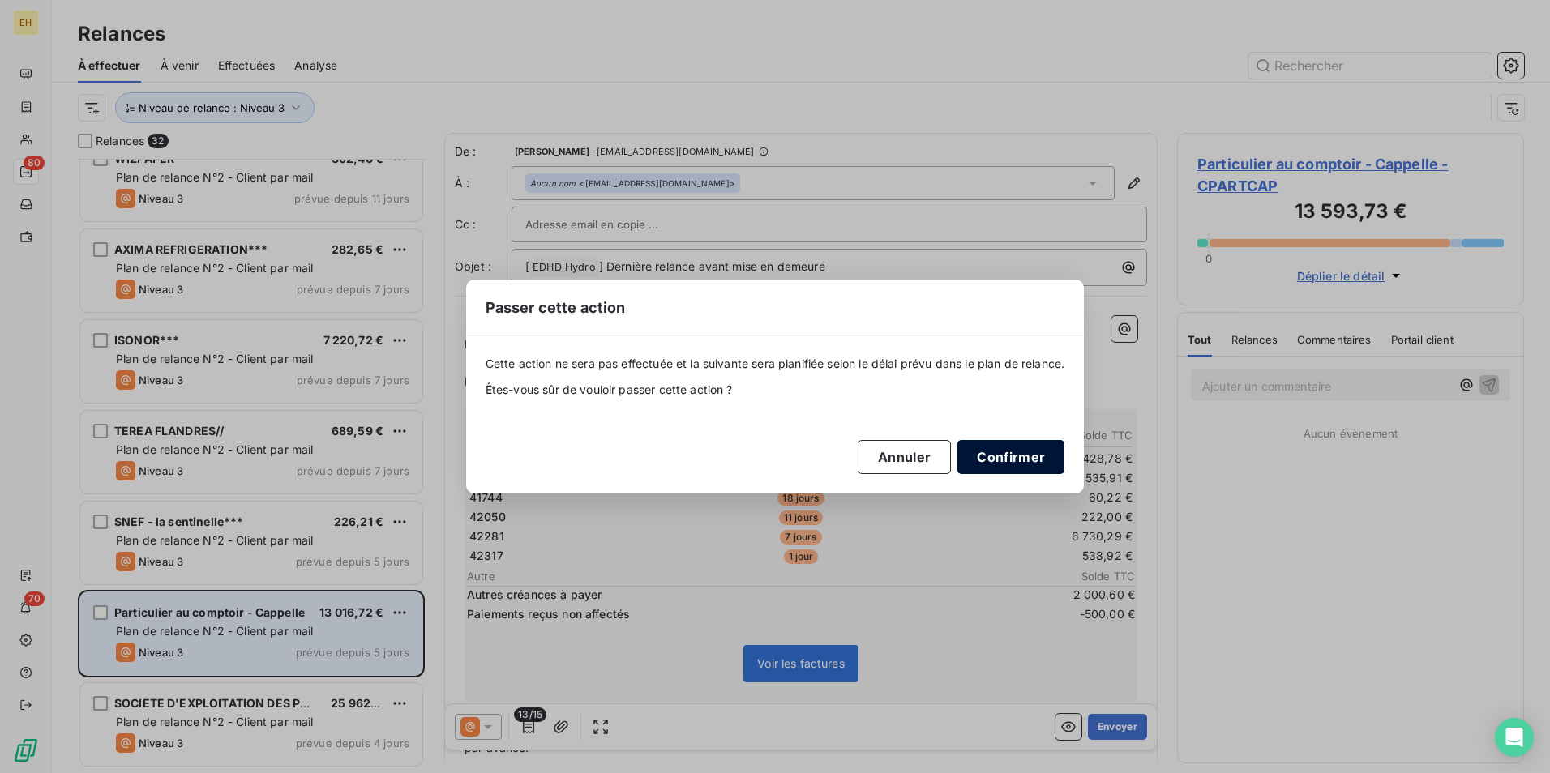
click at [994, 459] on button "Confirmer" at bounding box center [1010, 457] width 107 height 34
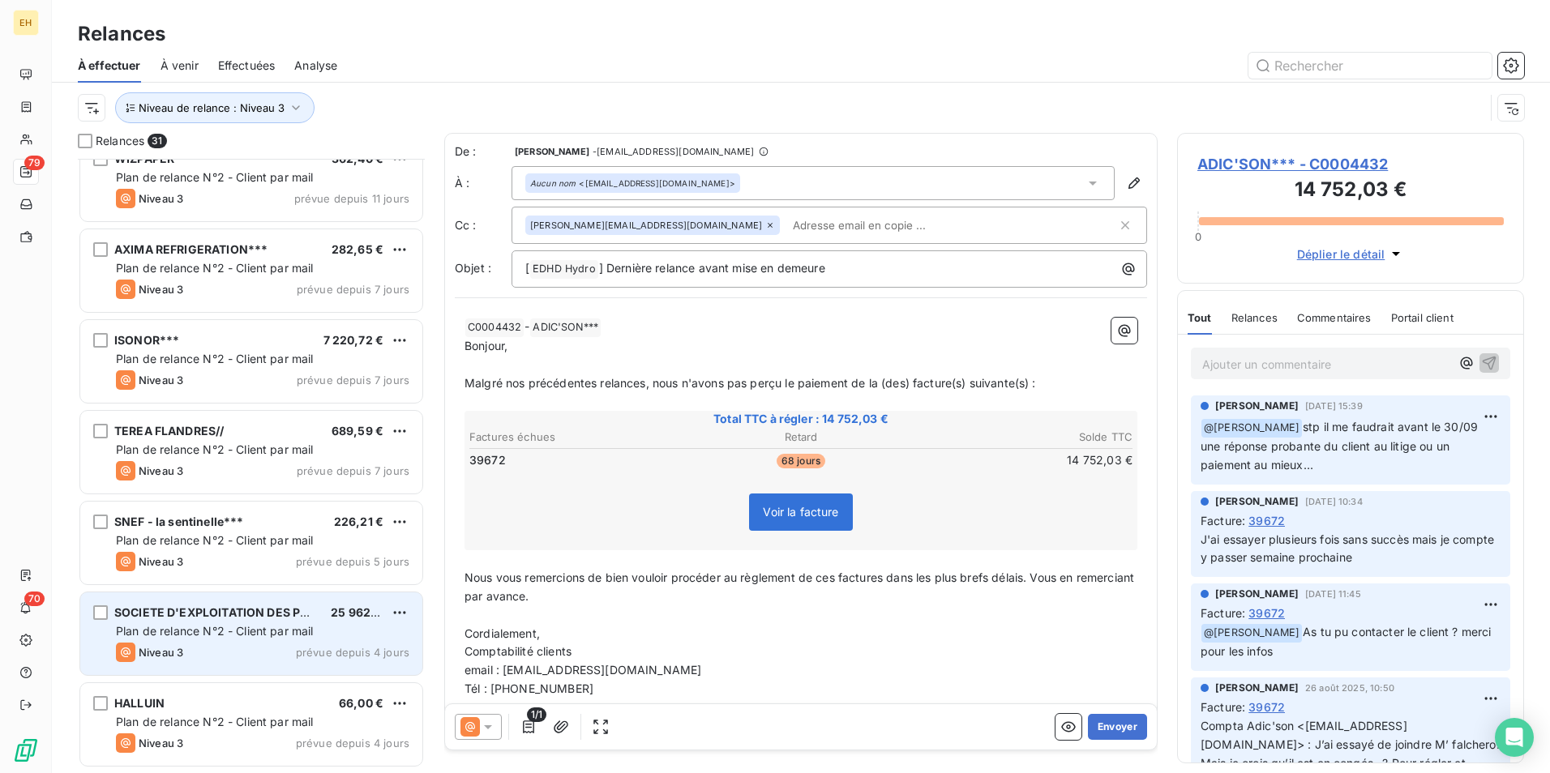
click at [212, 597] on div "SOCIETE D'EXPLOITATION DES PORTS DU DETR 25 962,00 € Plan de relance N°2 - Clie…" at bounding box center [251, 635] width 347 height 91
click at [217, 597] on div "Niveau 3 prévue depuis 4 jours" at bounding box center [262, 652] width 293 height 19
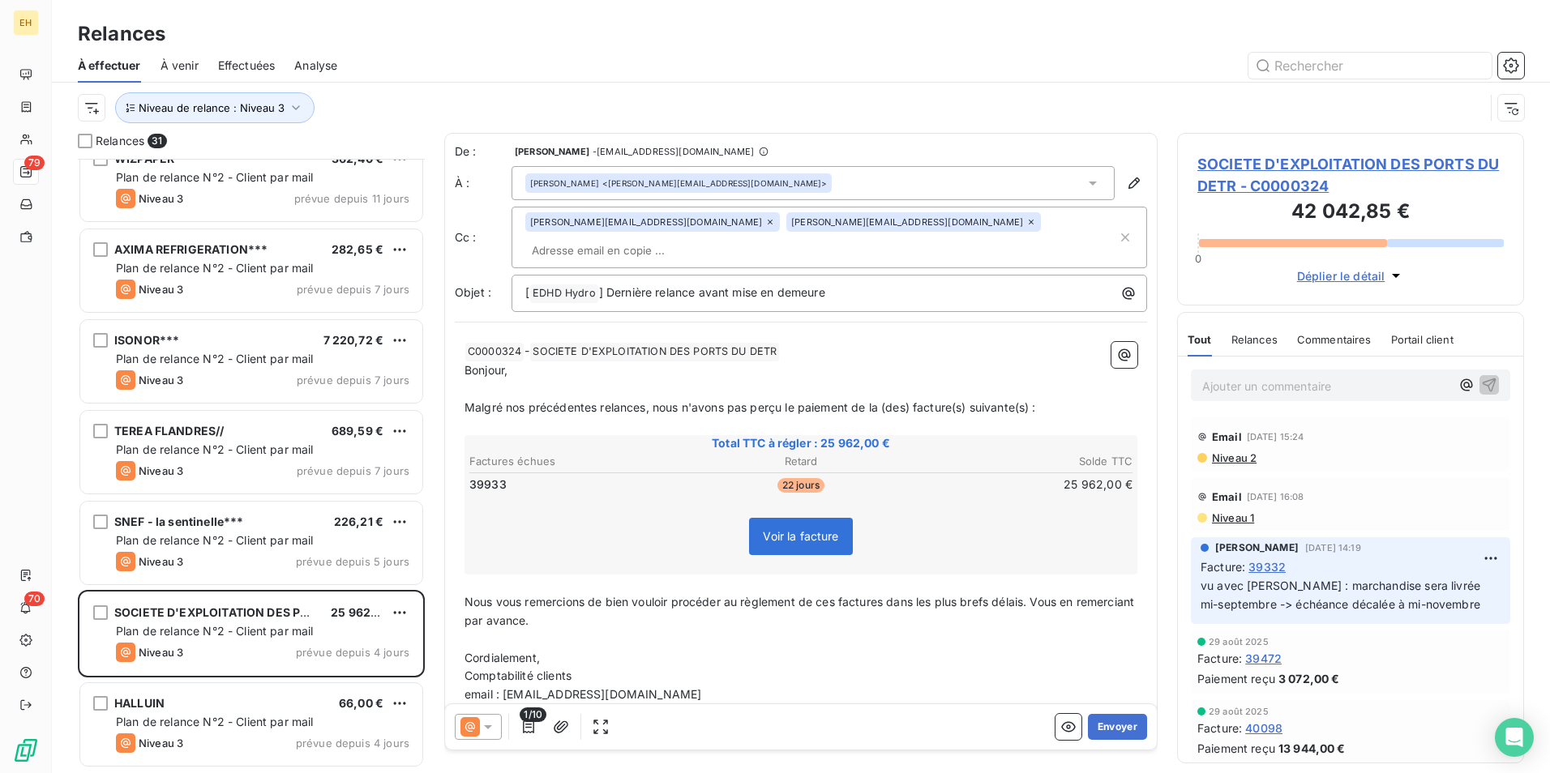
click at [1221, 455] on span "Niveau 2" at bounding box center [1233, 457] width 46 height 13
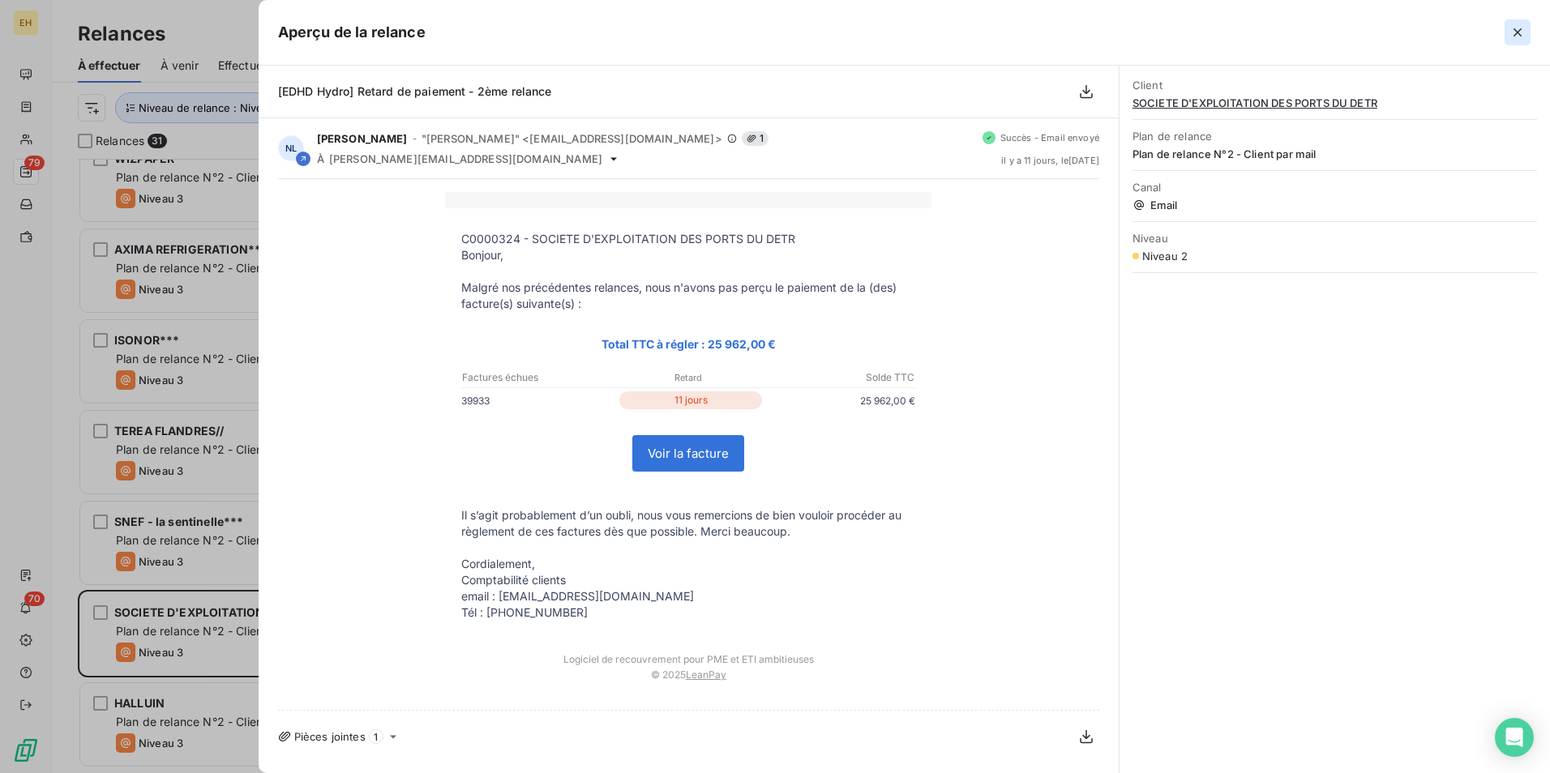
click at [1238, 32] on icon "button" at bounding box center [1517, 32] width 8 height 8
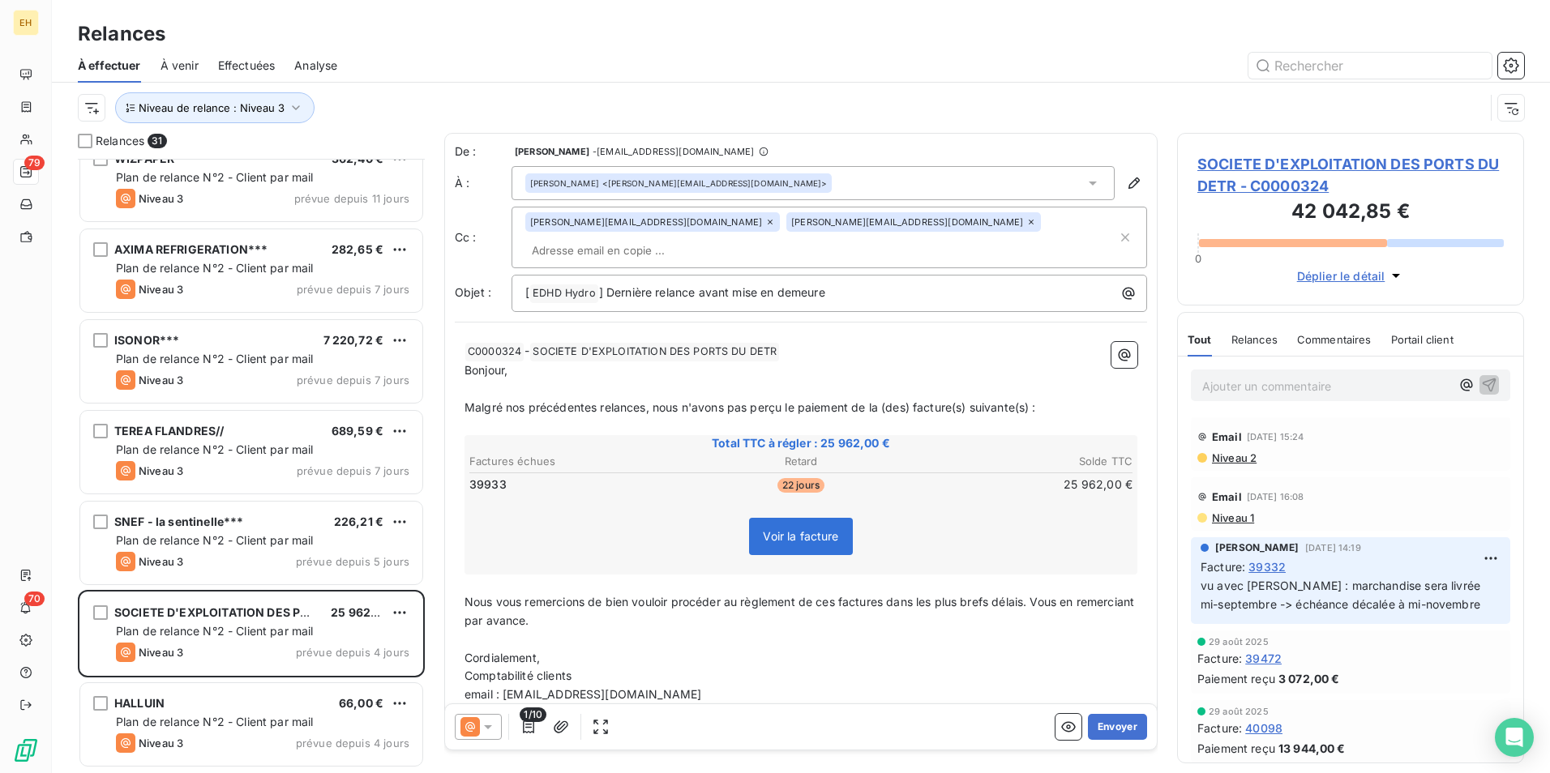
click at [767, 224] on icon at bounding box center [769, 222] width 5 height 5
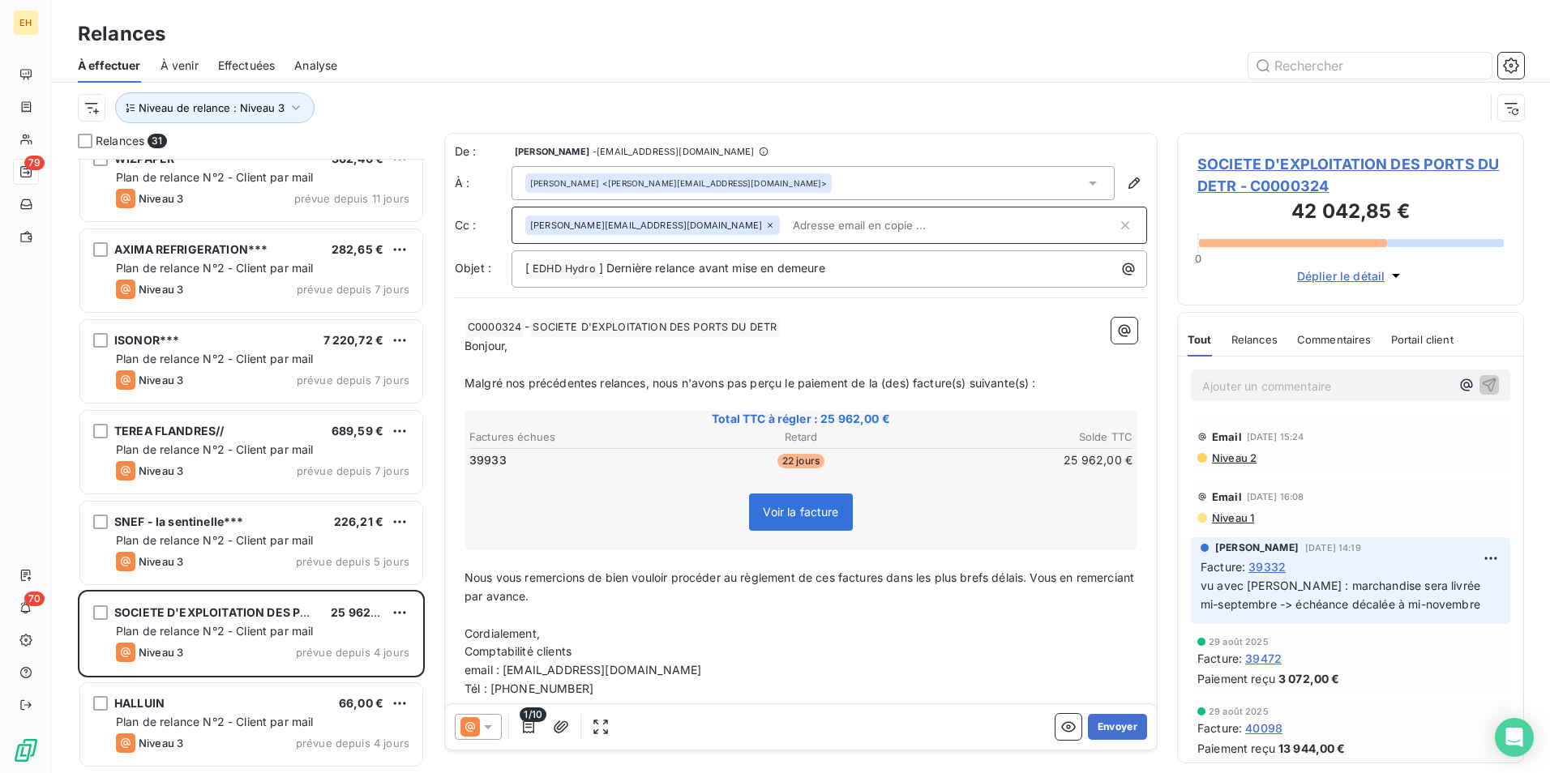
click at [786, 220] on input "text" at bounding box center [951, 225] width 331 height 24
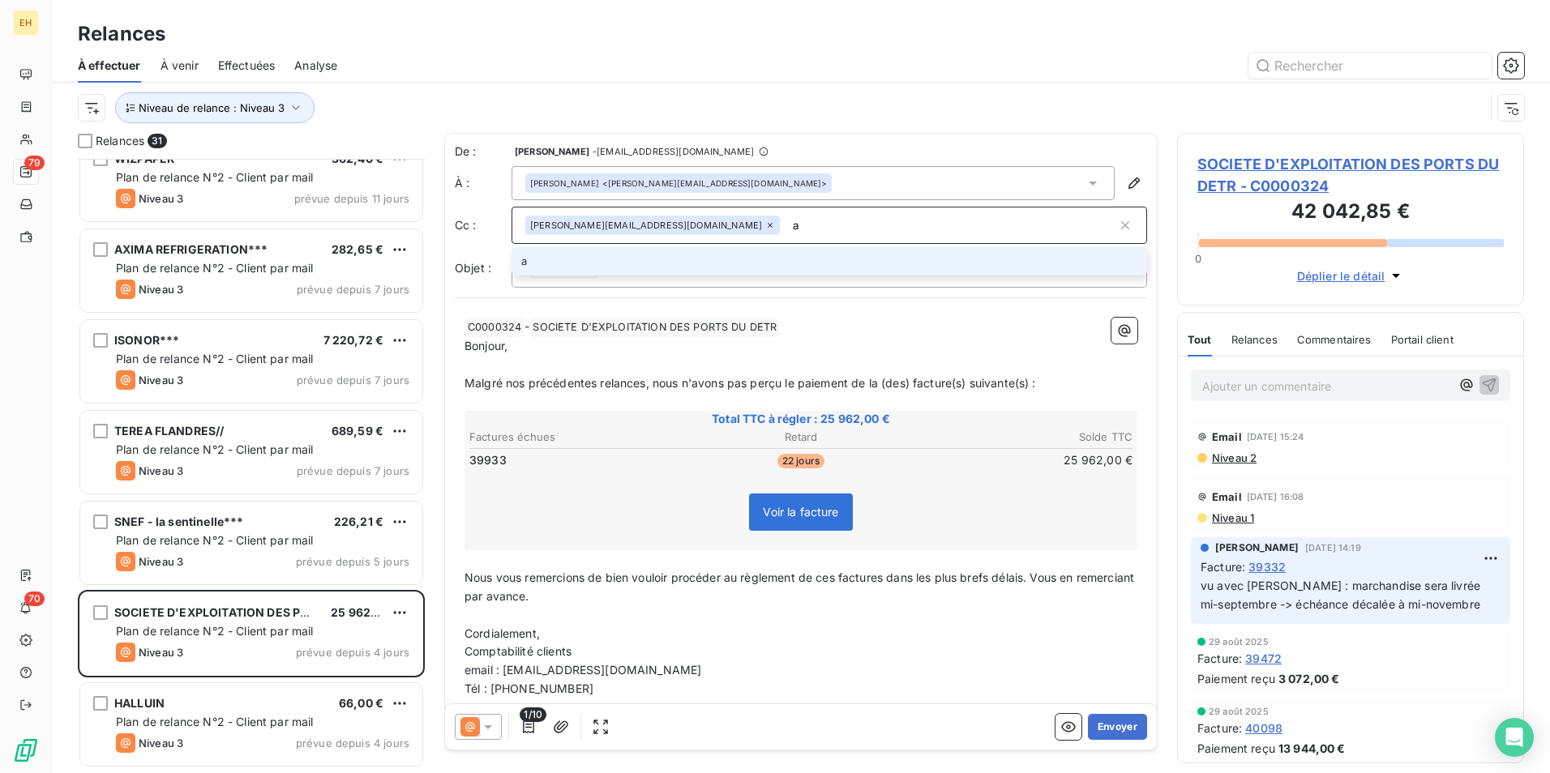
type input "am"
drag, startPoint x: 750, startPoint y: 224, endPoint x: 715, endPoint y: 226, distance: 35.7
click at [786, 226] on input "am" at bounding box center [951, 225] width 331 height 24
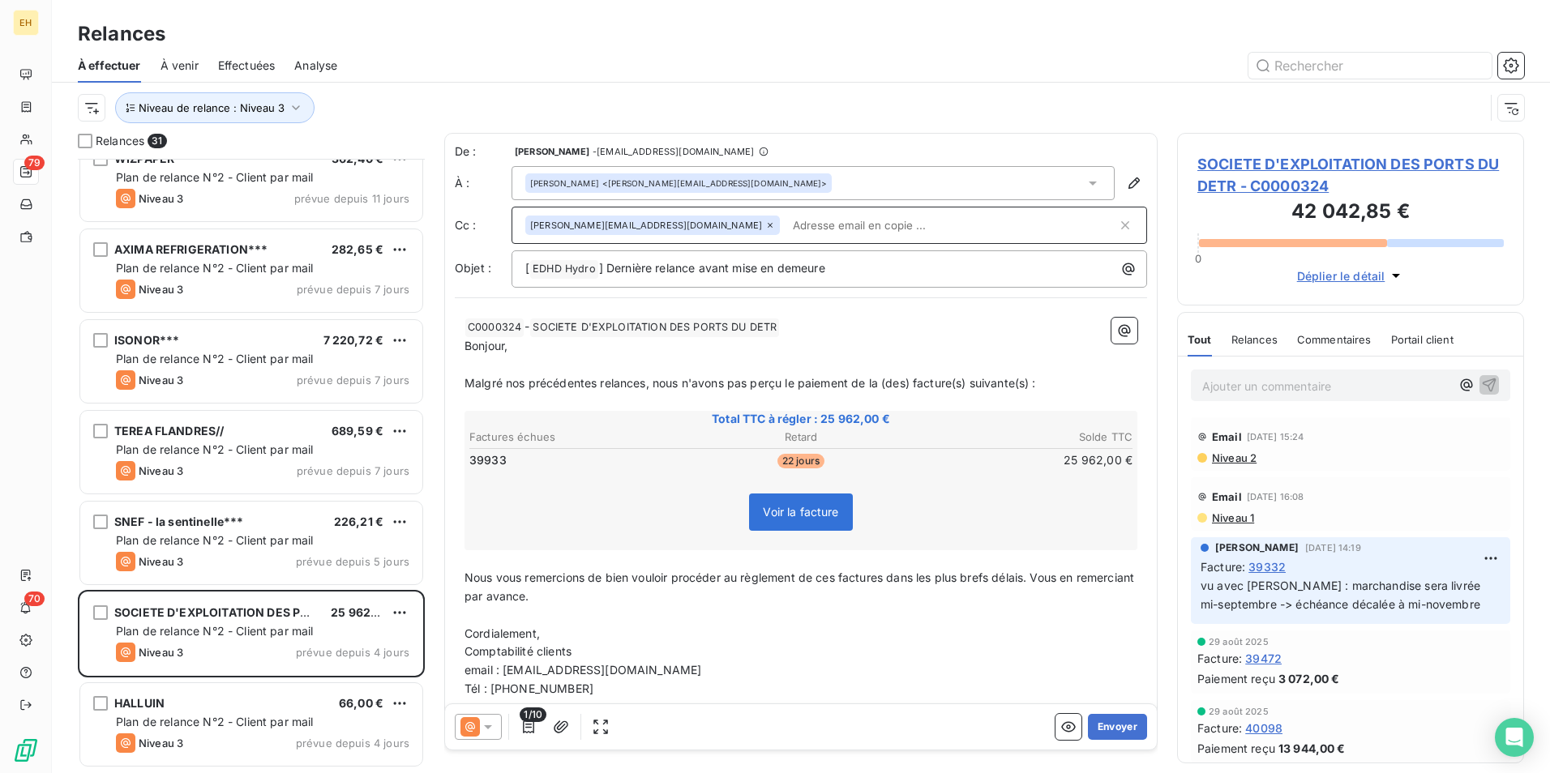
click at [1237, 461] on span "Niveau 2" at bounding box center [1233, 457] width 46 height 13
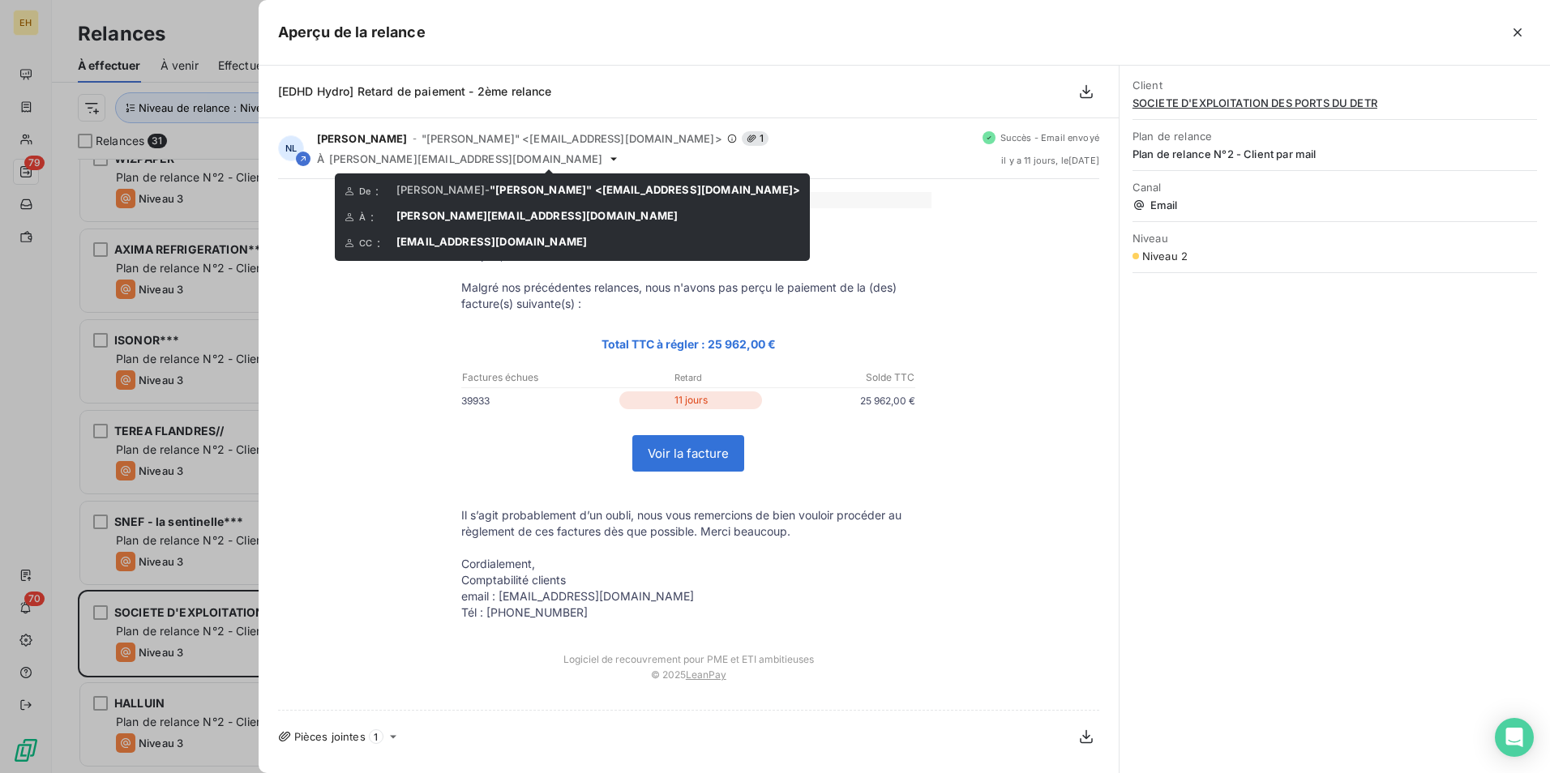
drag, startPoint x: 641, startPoint y: 240, endPoint x: 420, endPoint y: 247, distance: 221.4
click at [420, 247] on div "CC : [EMAIL_ADDRESS][DOMAIN_NAME]" at bounding box center [571, 243] width 455 height 16
drag, startPoint x: 402, startPoint y: 242, endPoint x: 438, endPoint y: 243, distance: 36.5
click at [438, 243] on span "[EMAIL_ADDRESS][DOMAIN_NAME]" at bounding box center [491, 241] width 190 height 13
click at [439, 243] on span "[EMAIL_ADDRESS][DOMAIN_NAME]" at bounding box center [491, 241] width 190 height 13
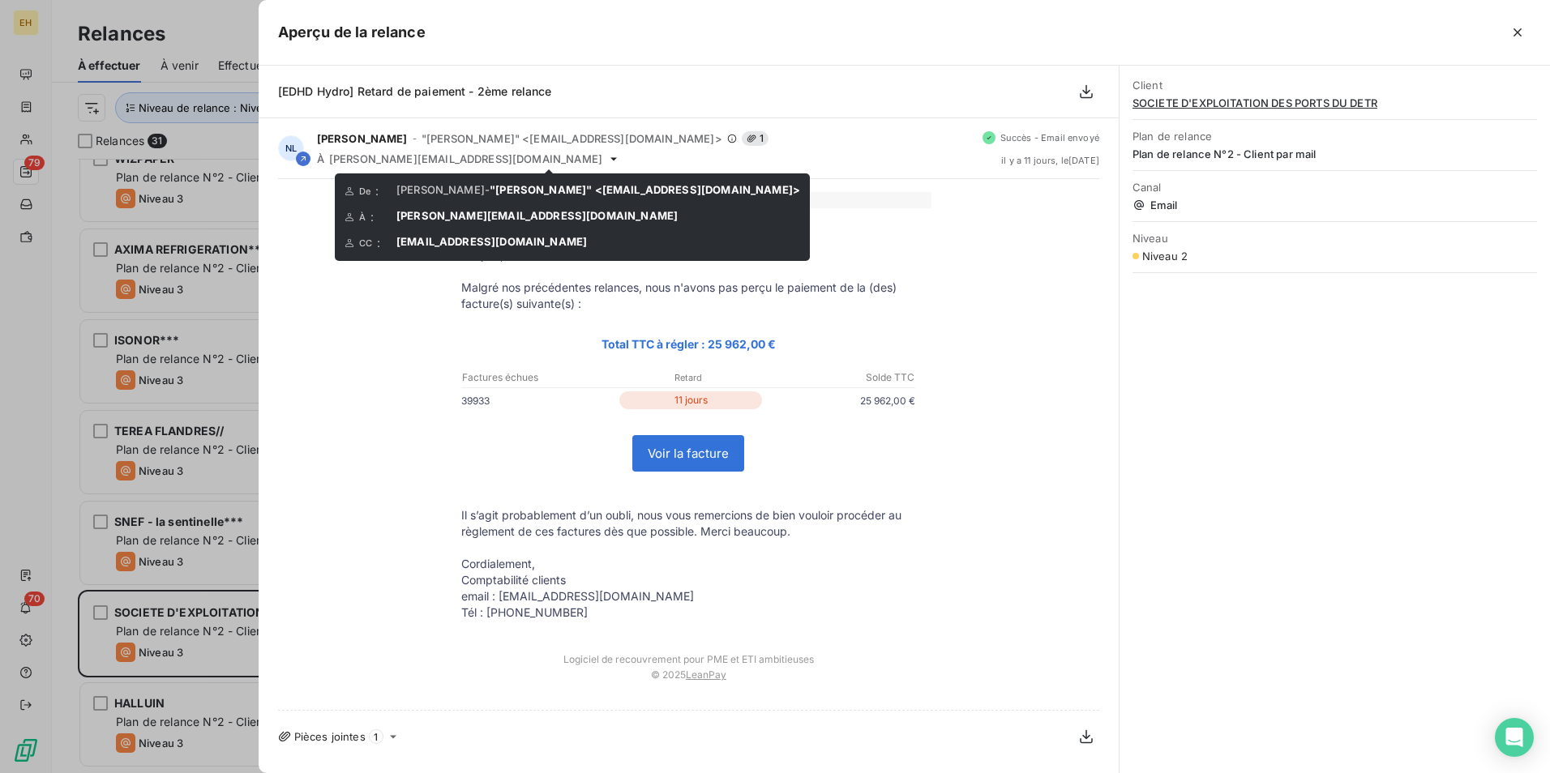
click at [439, 243] on span "[EMAIL_ADDRESS][DOMAIN_NAME]" at bounding box center [491, 241] width 190 height 13
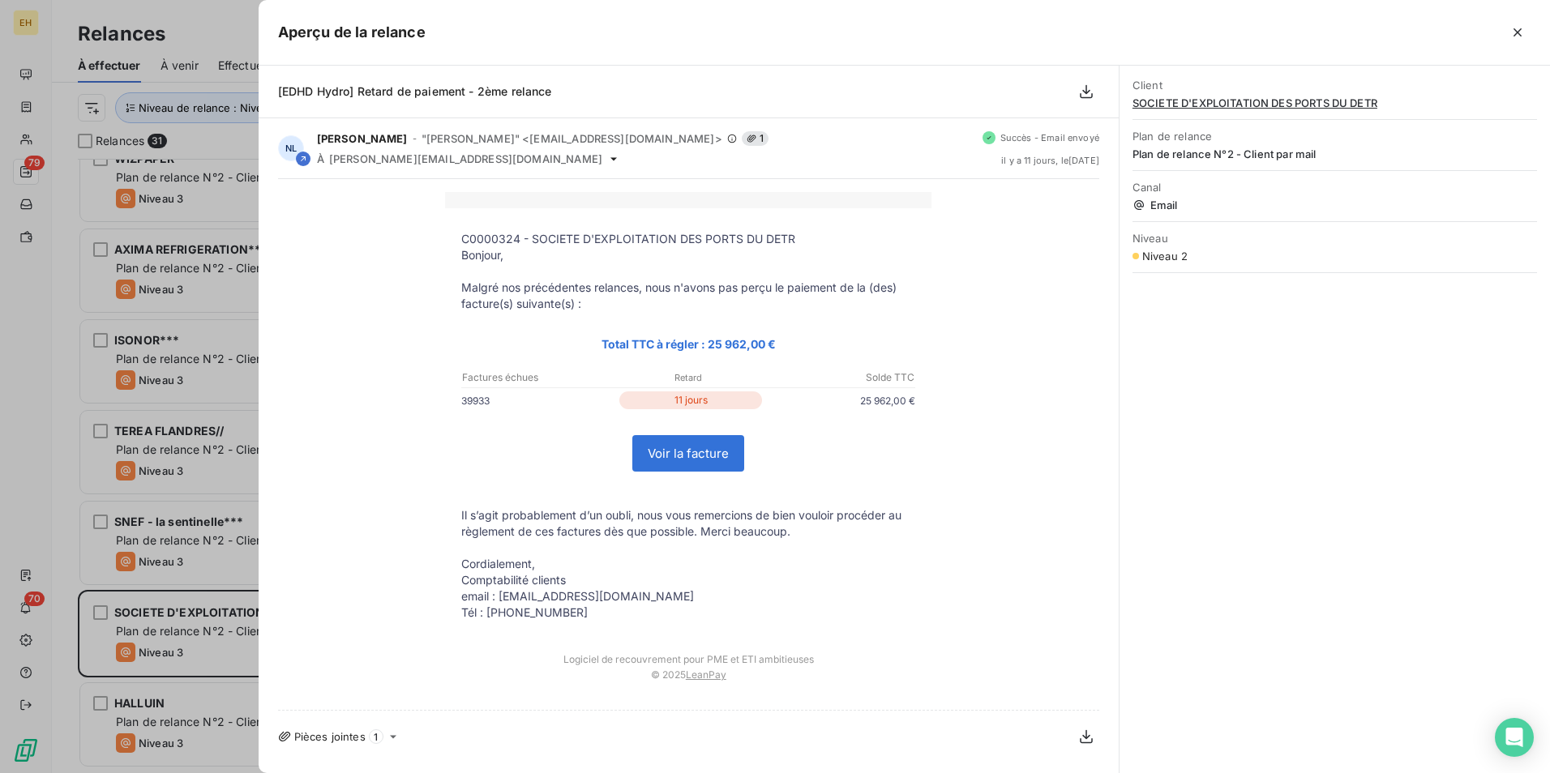
click at [1238, 35] on button "button" at bounding box center [1517, 32] width 26 height 26
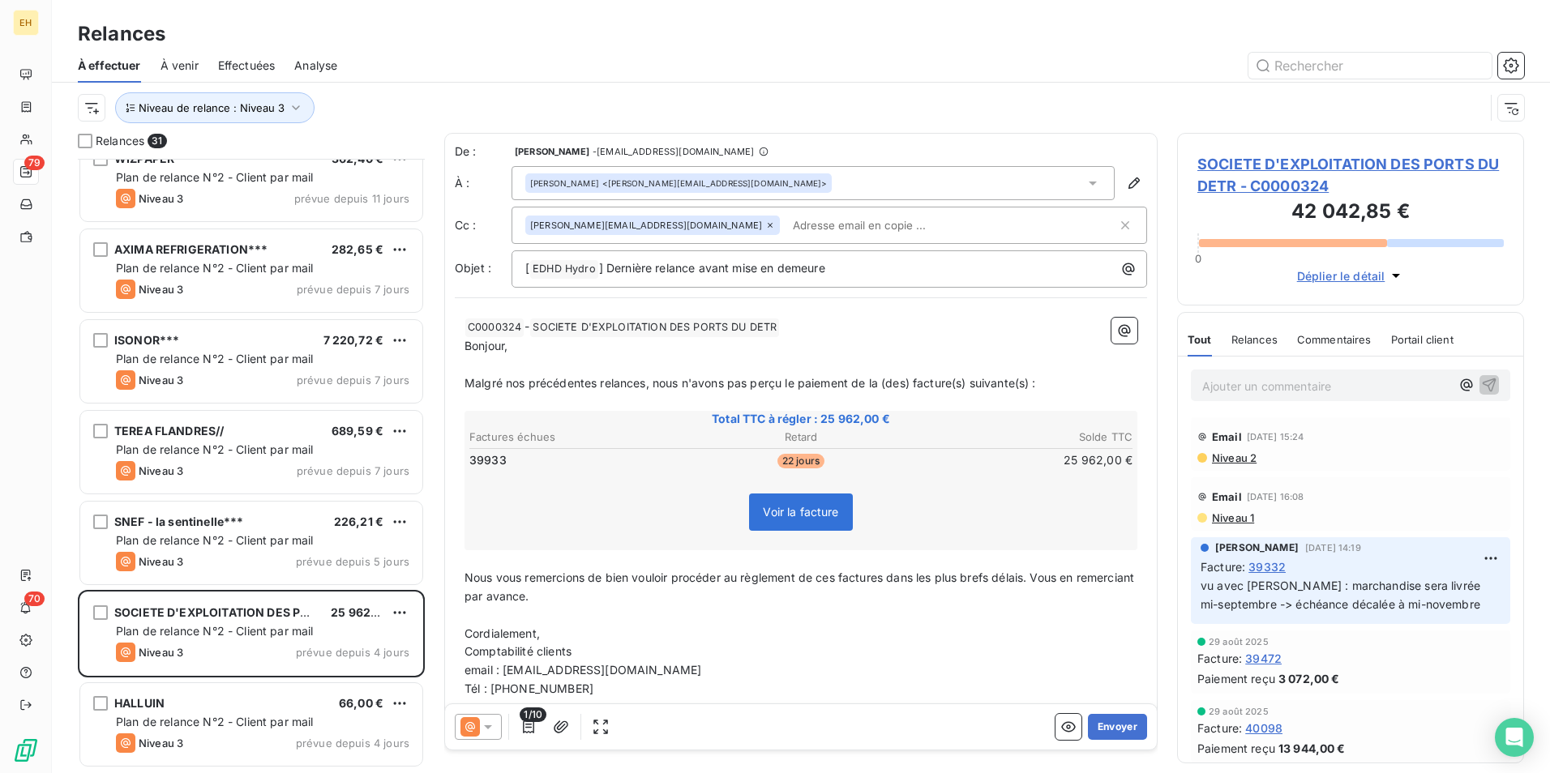
click at [786, 229] on input "text" at bounding box center [879, 225] width 187 height 24
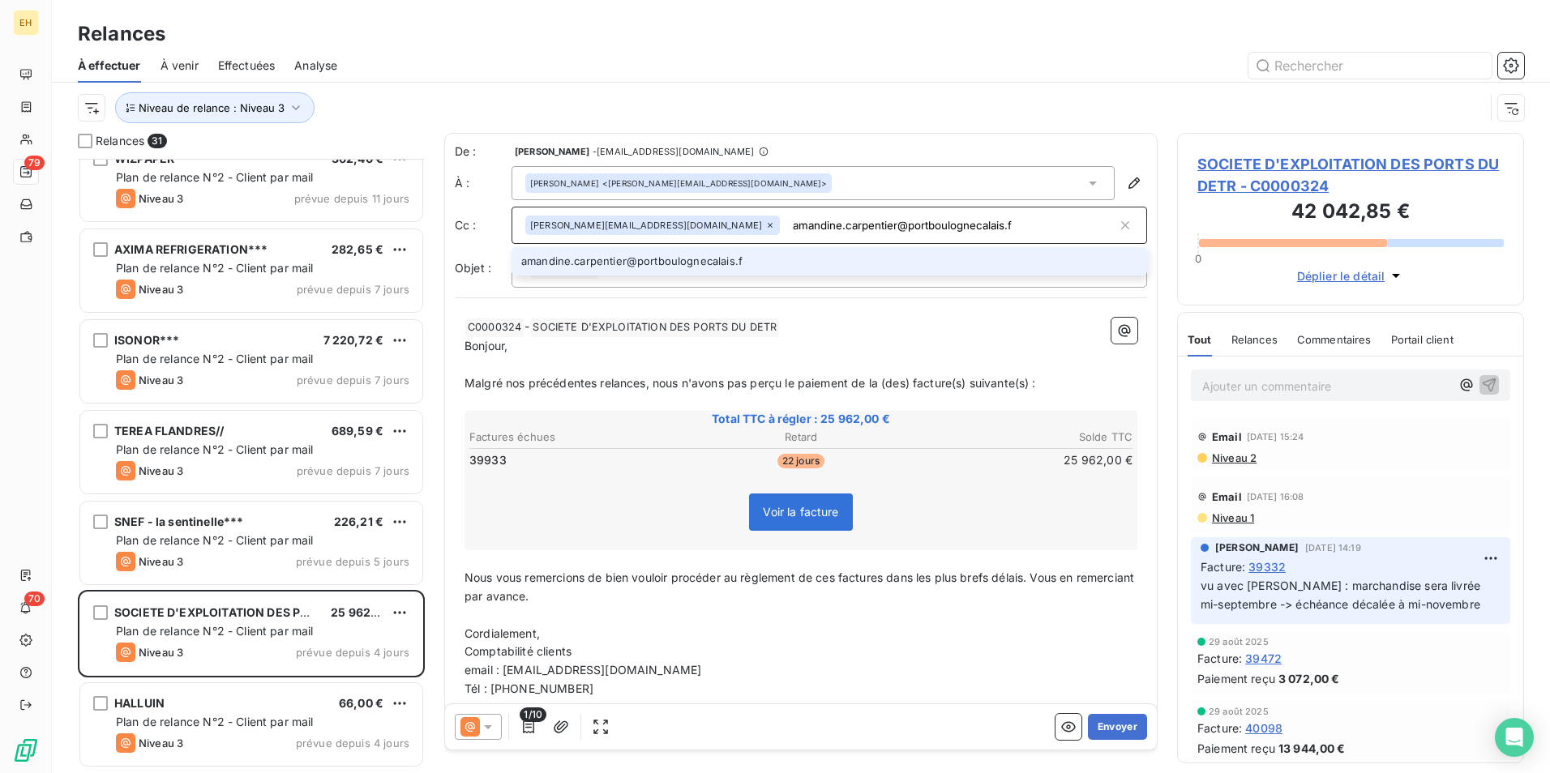
type input "[EMAIL_ADDRESS][DOMAIN_NAME]"
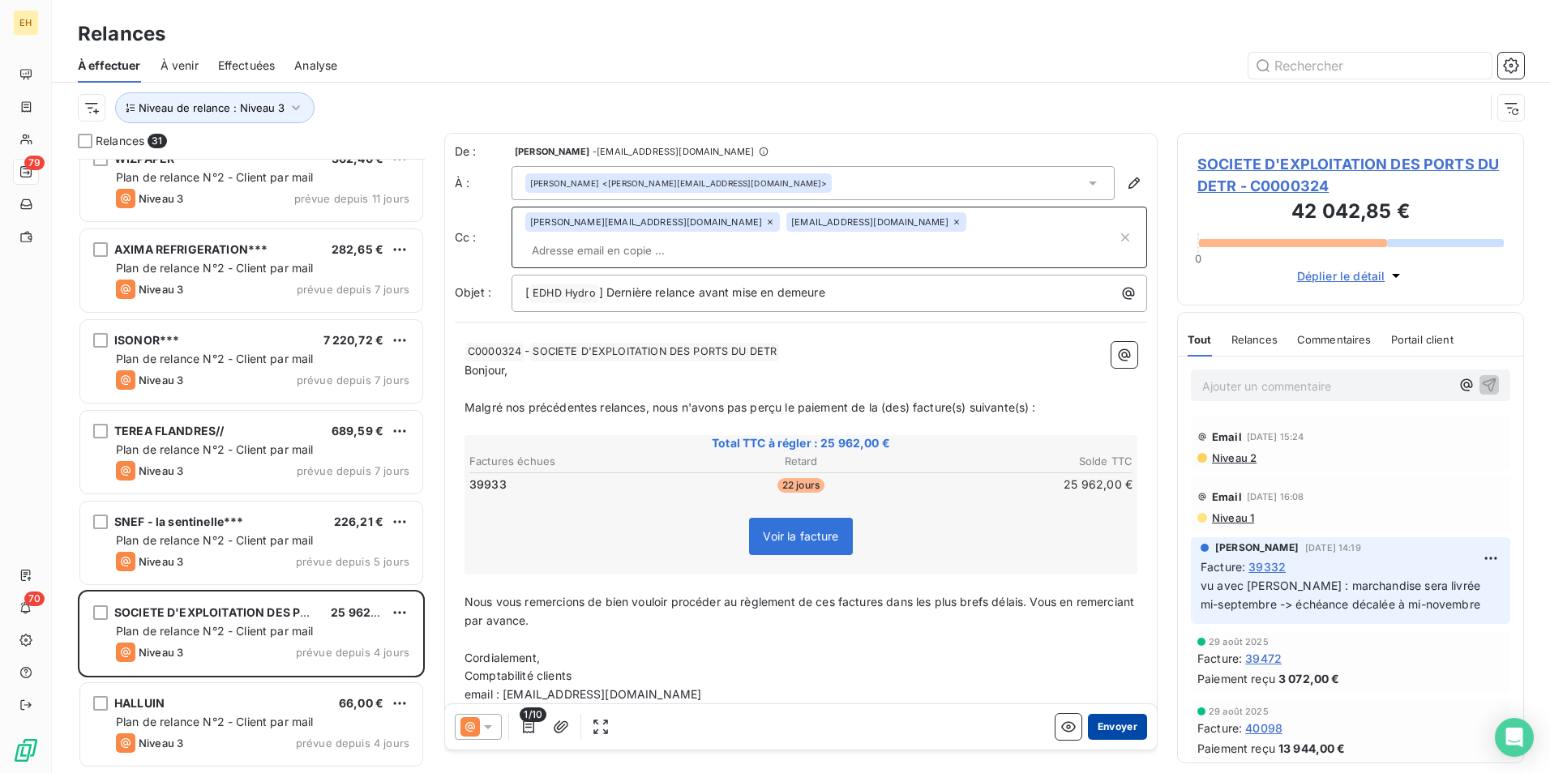
click at [1106, 597] on button "Envoyer" at bounding box center [1117, 727] width 59 height 26
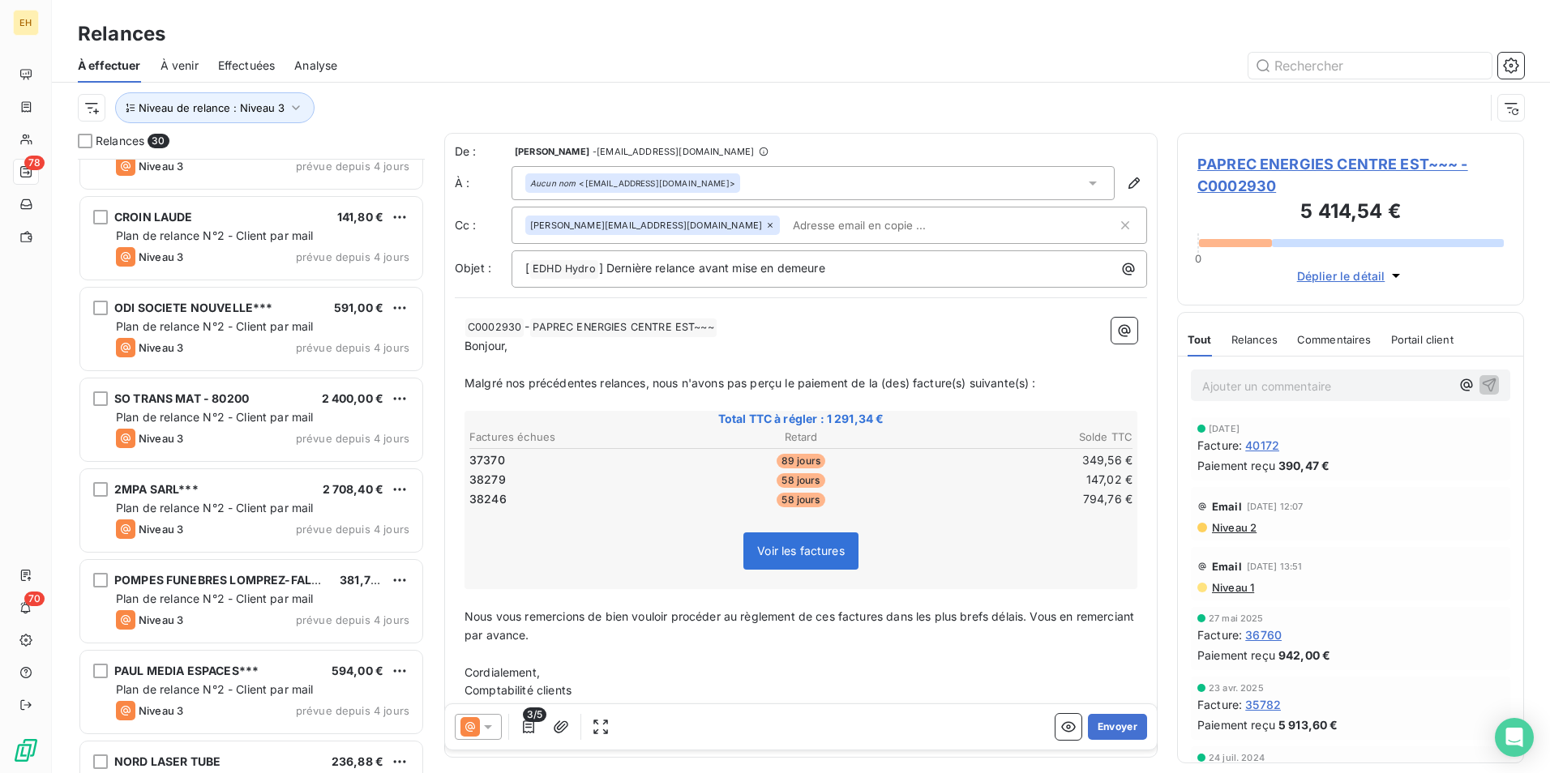
scroll to position [892, 0]
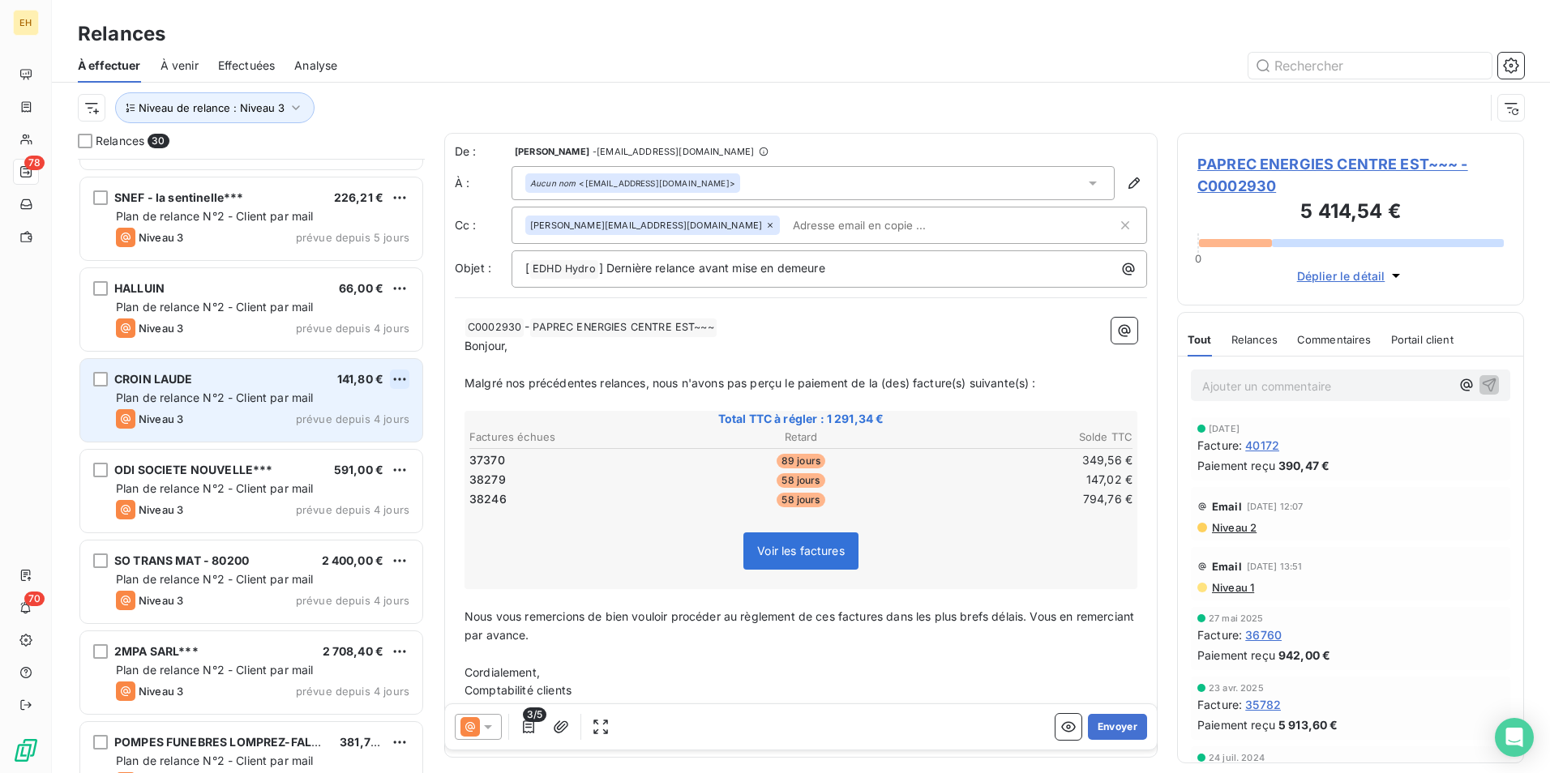
click at [403, 376] on html "EH 78 70 Relances À effectuer À venir Effectuées Analyse Niveau de relance : Ni…" at bounding box center [775, 386] width 1550 height 773
click at [361, 440] on div "Passer cette action" at bounding box center [329, 441] width 145 height 26
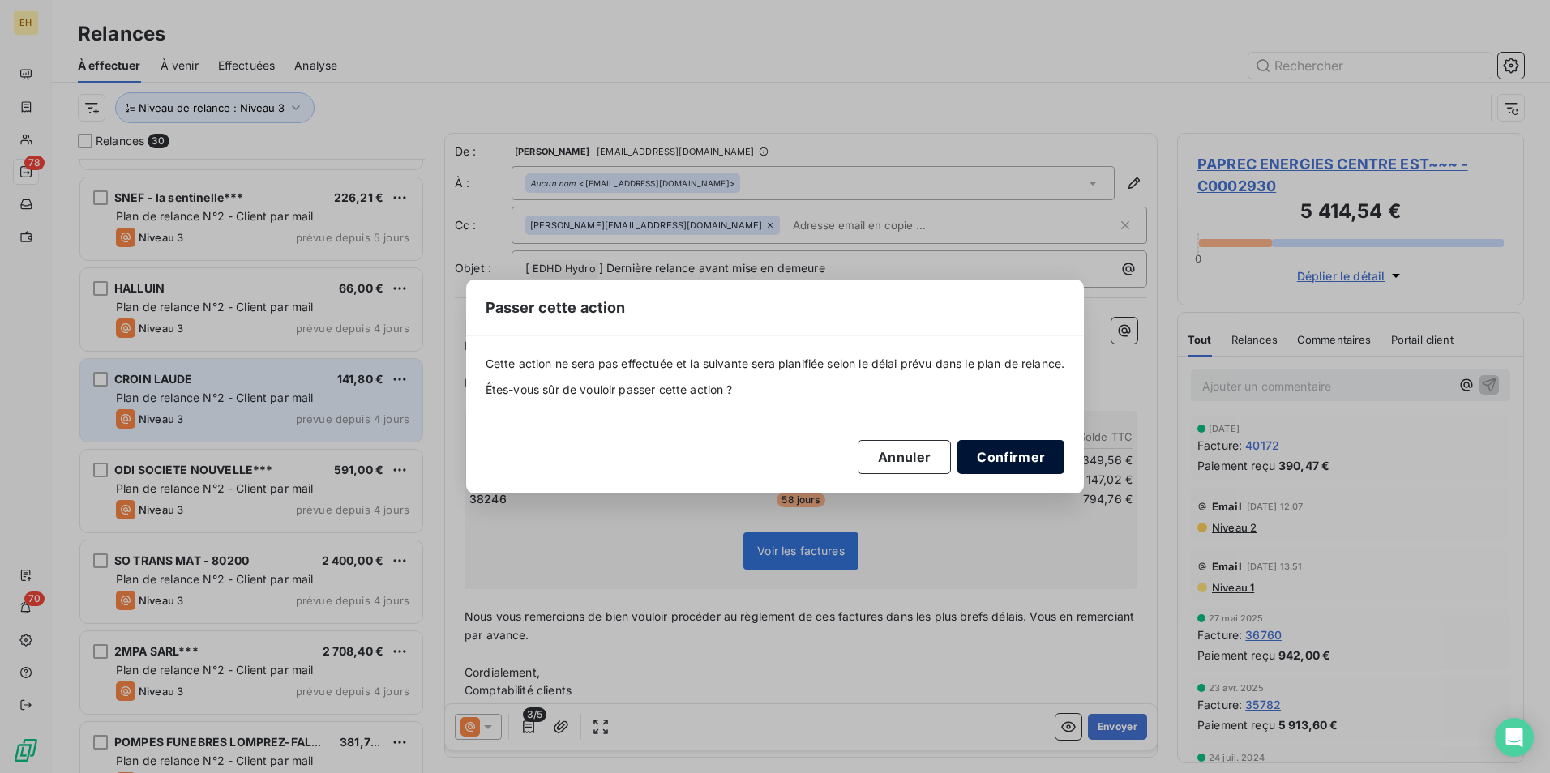
click at [1009, 459] on button "Confirmer" at bounding box center [1010, 457] width 107 height 34
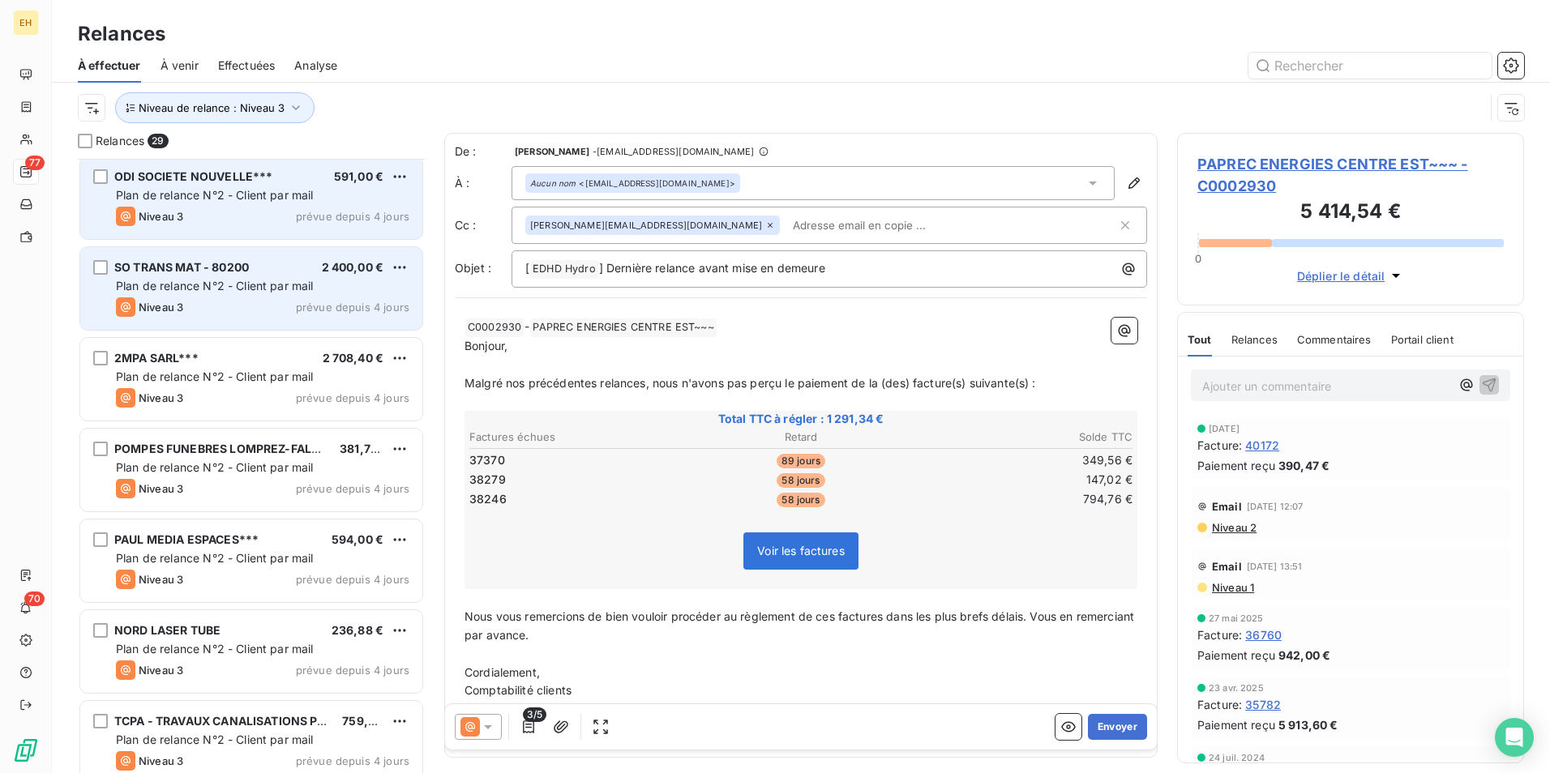
scroll to position [1135, 0]
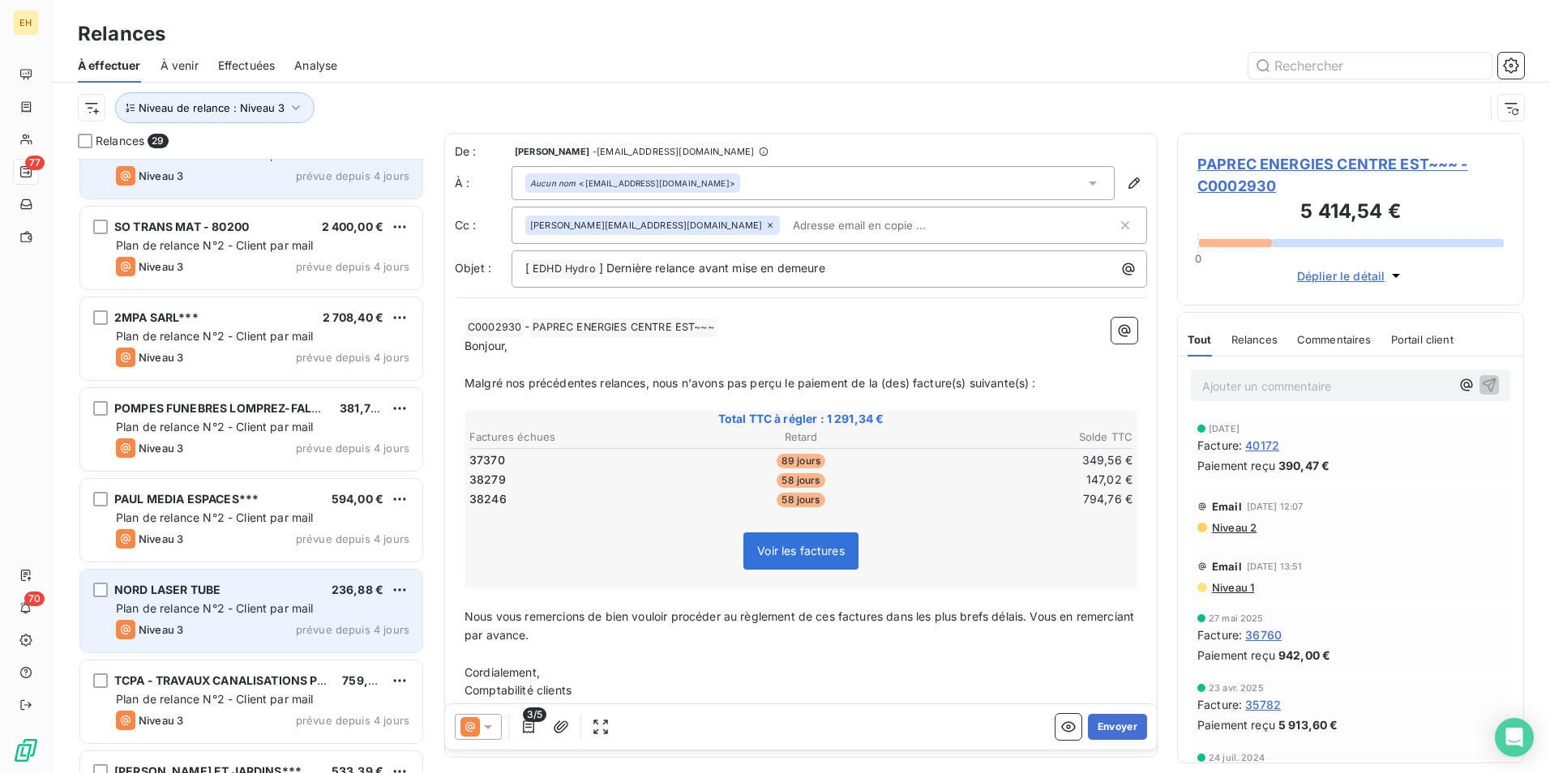
click at [287, 597] on div "Niveau 3 prévue depuis 4 jours" at bounding box center [262, 629] width 293 height 19
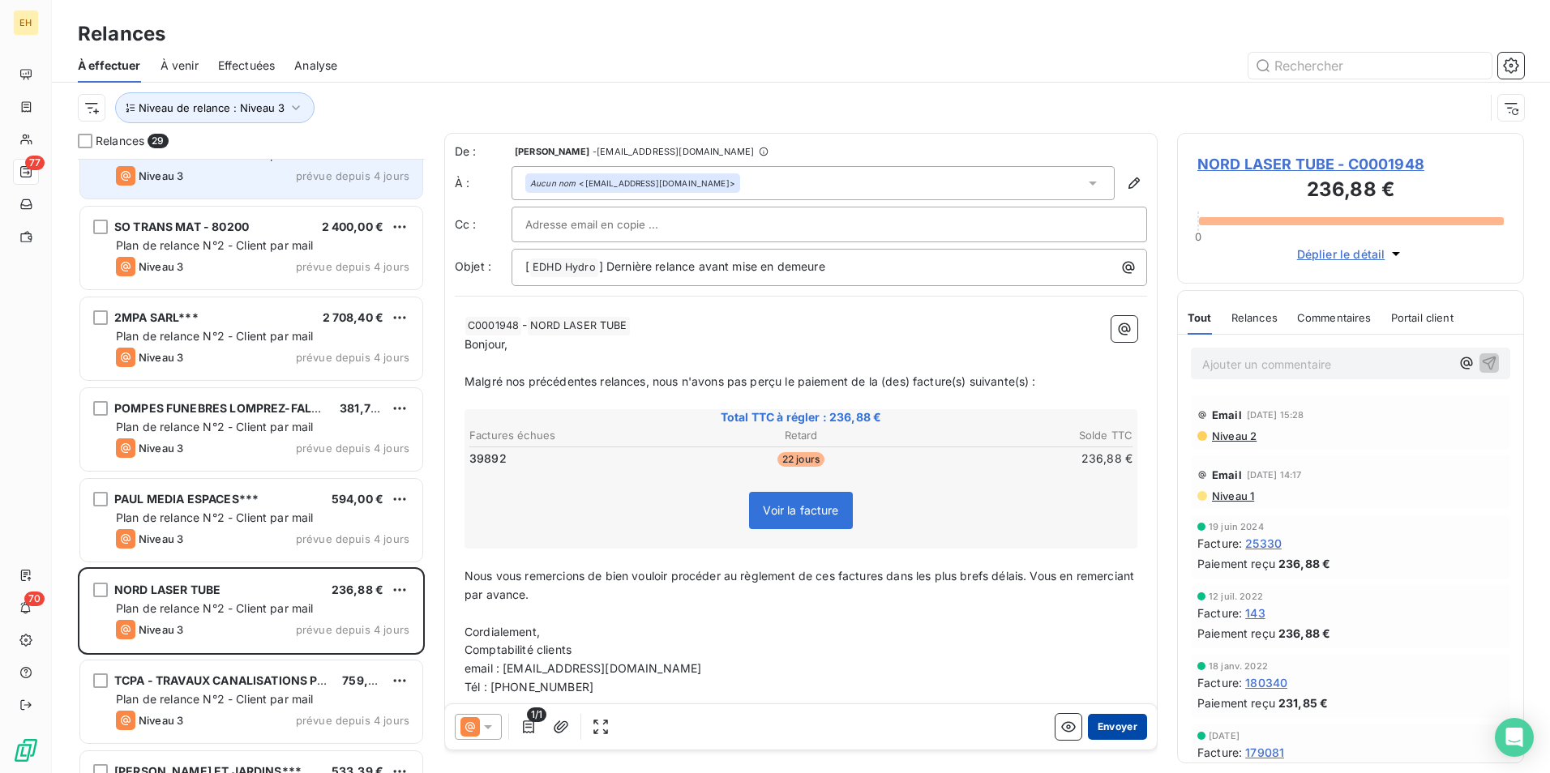
click at [1105, 597] on button "Envoyer" at bounding box center [1117, 727] width 59 height 26
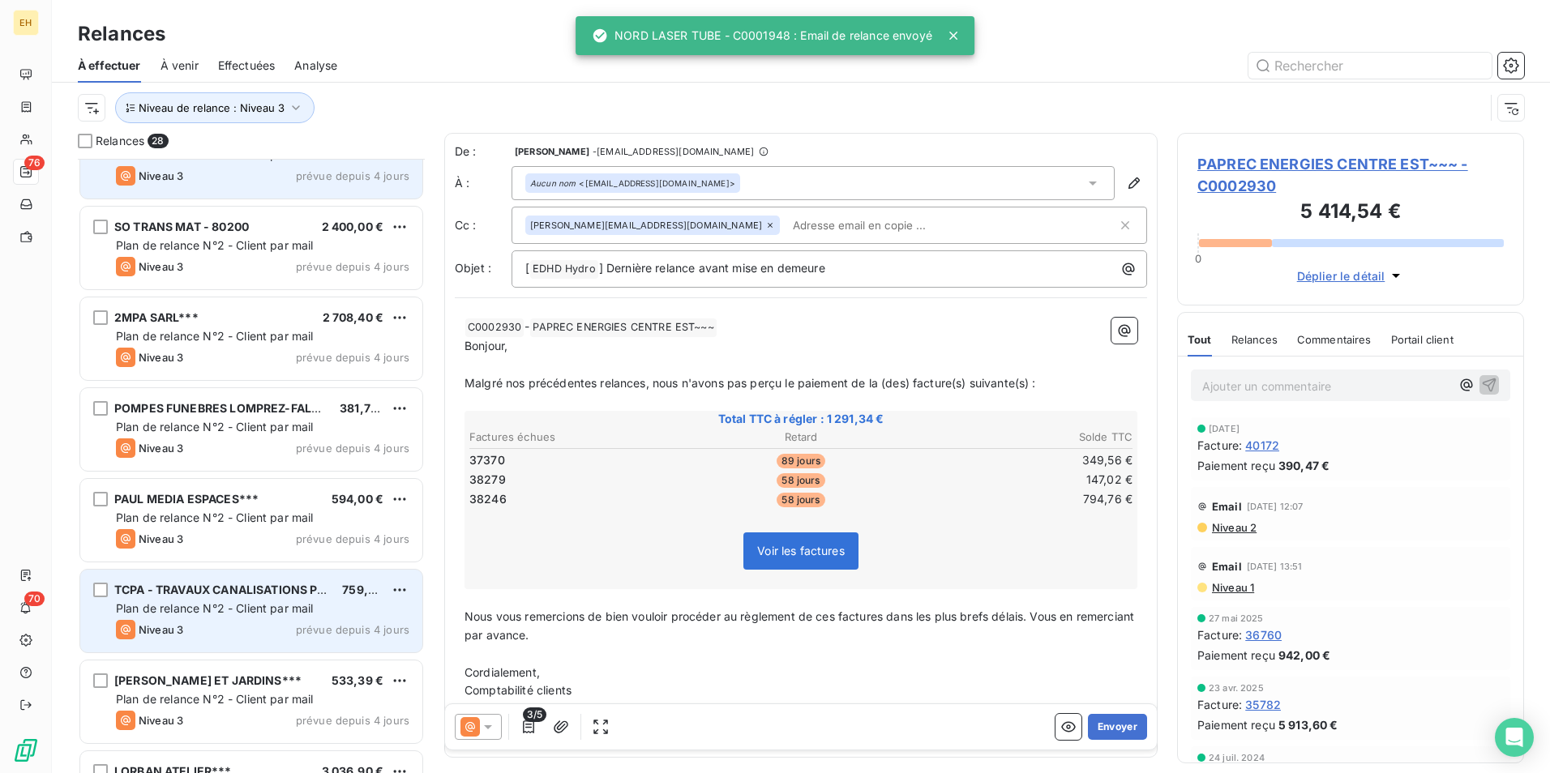
click at [357, 597] on div "Plan de relance N°2 - Client par mail" at bounding box center [262, 609] width 293 height 16
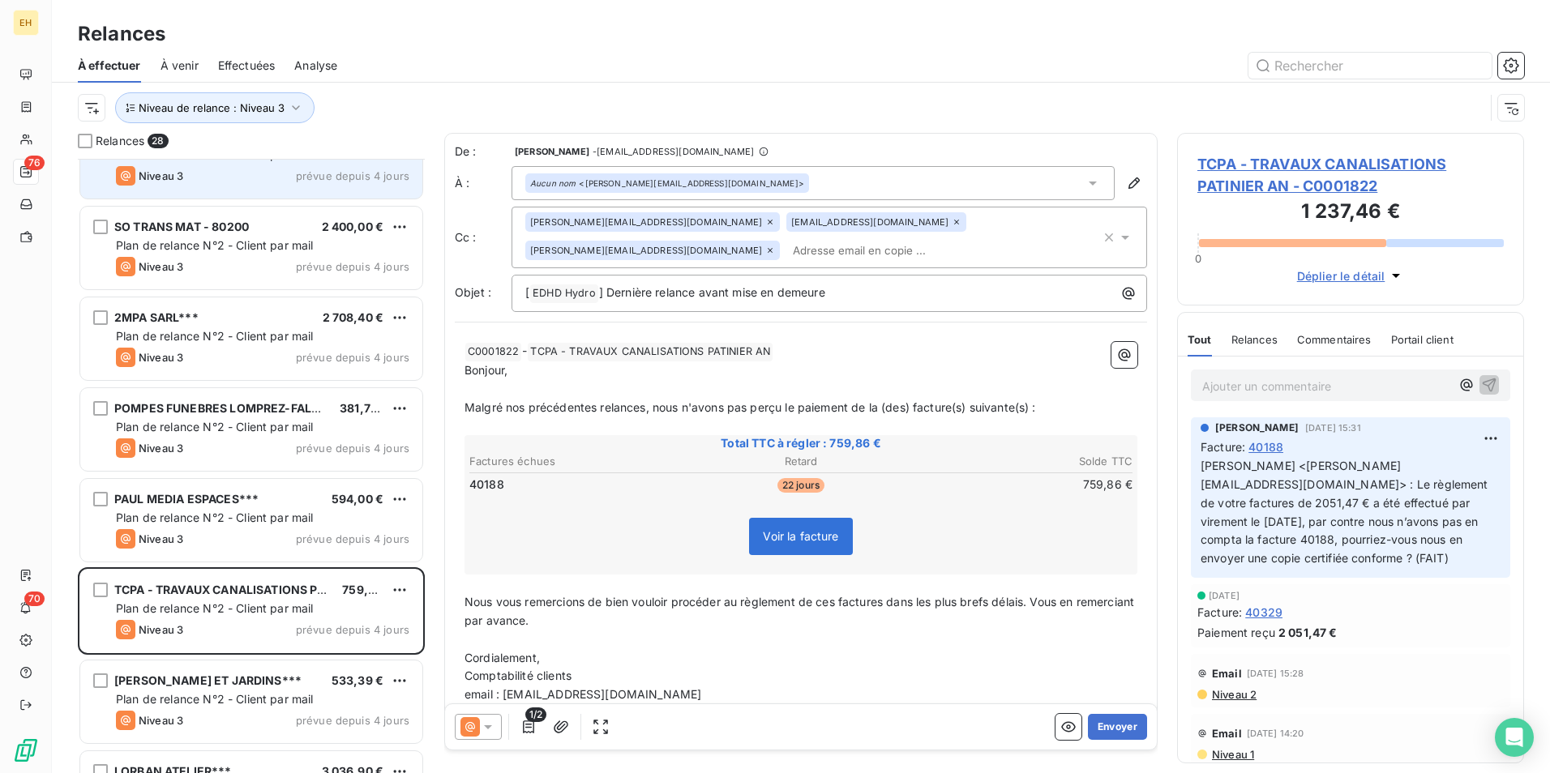
click at [489, 597] on icon at bounding box center [488, 727] width 16 height 16
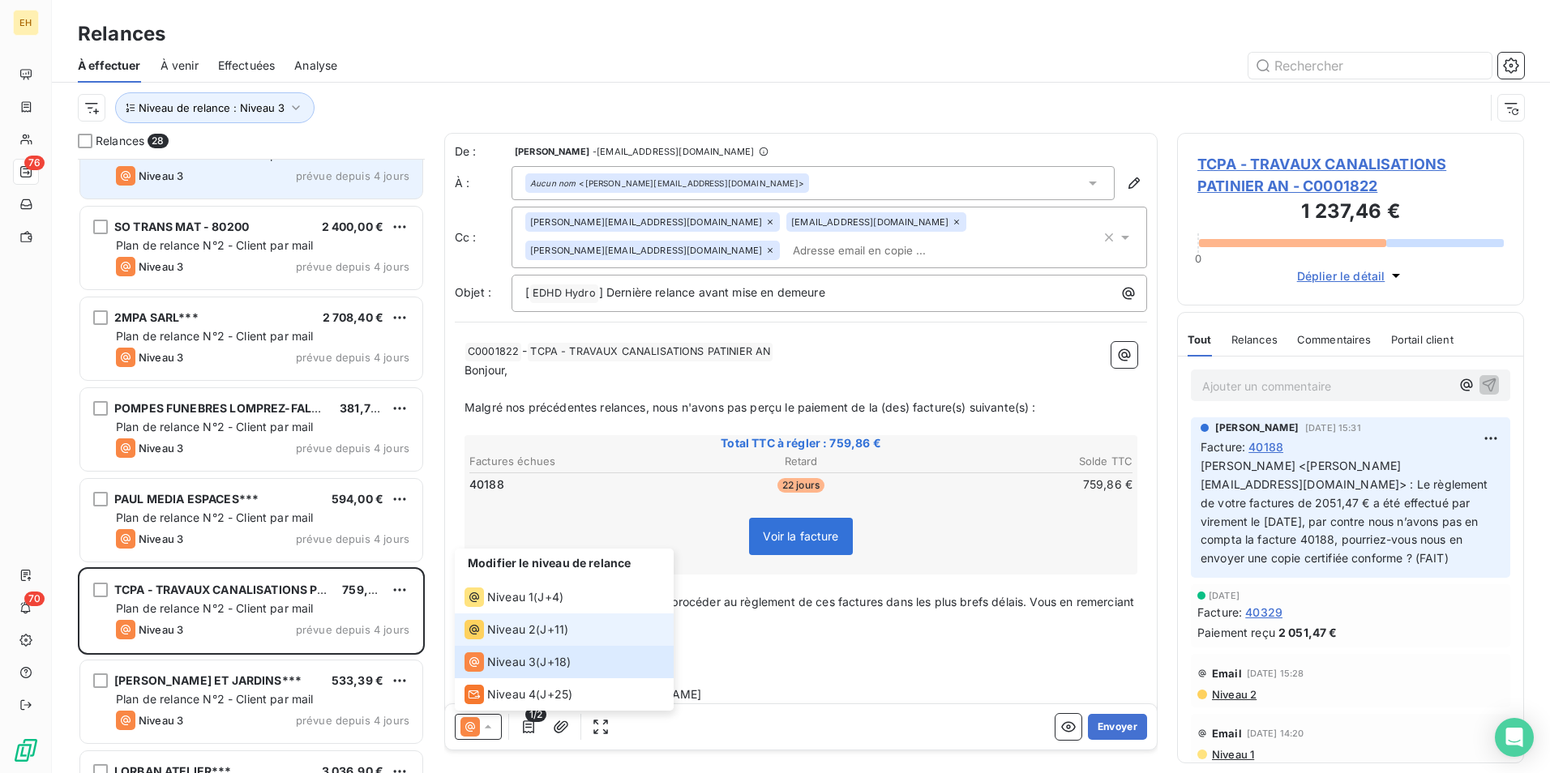
click at [520, 597] on span "Niveau 2" at bounding box center [511, 630] width 49 height 16
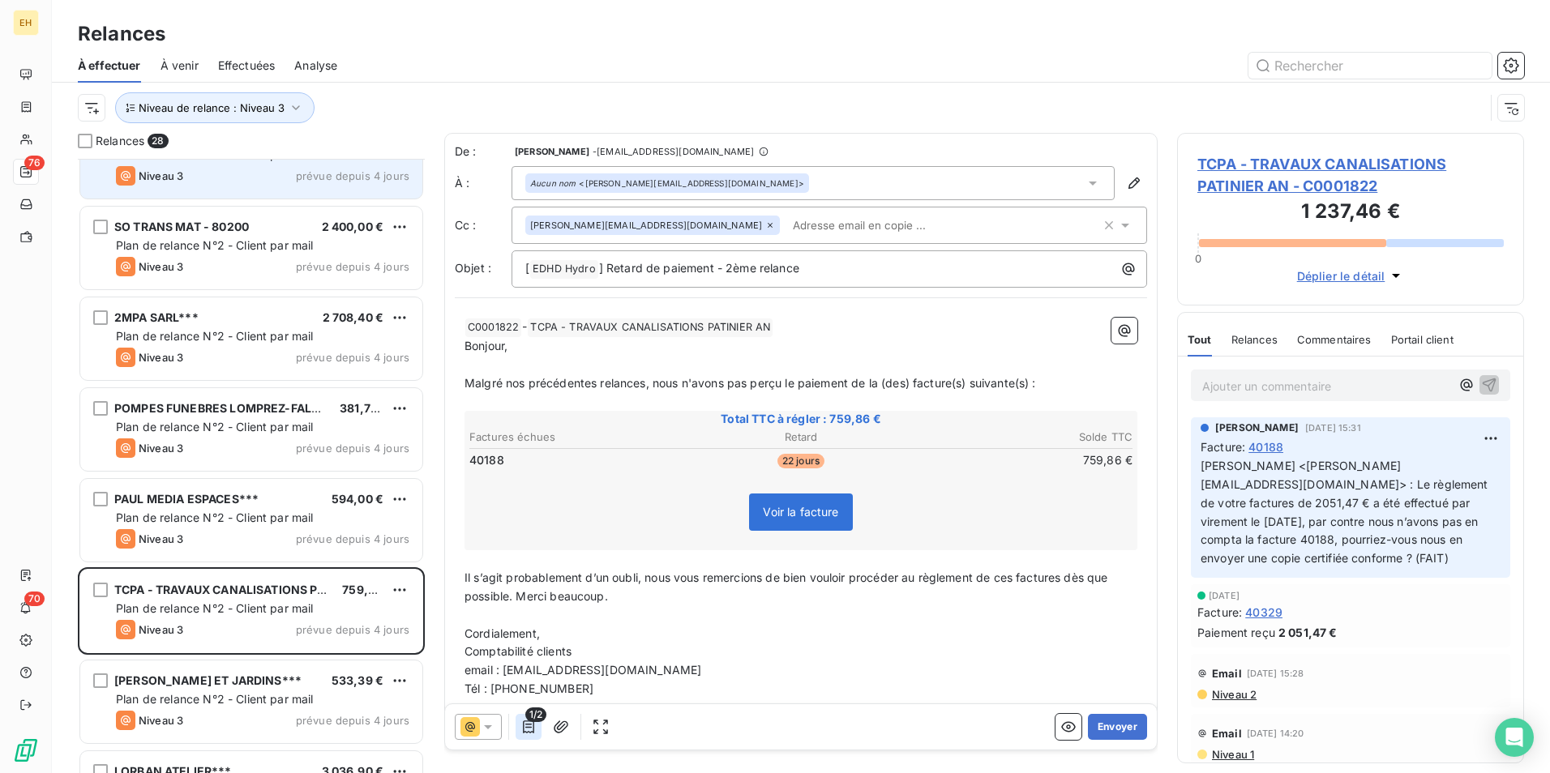
click at [526, 597] on icon "button" at bounding box center [528, 727] width 16 height 16
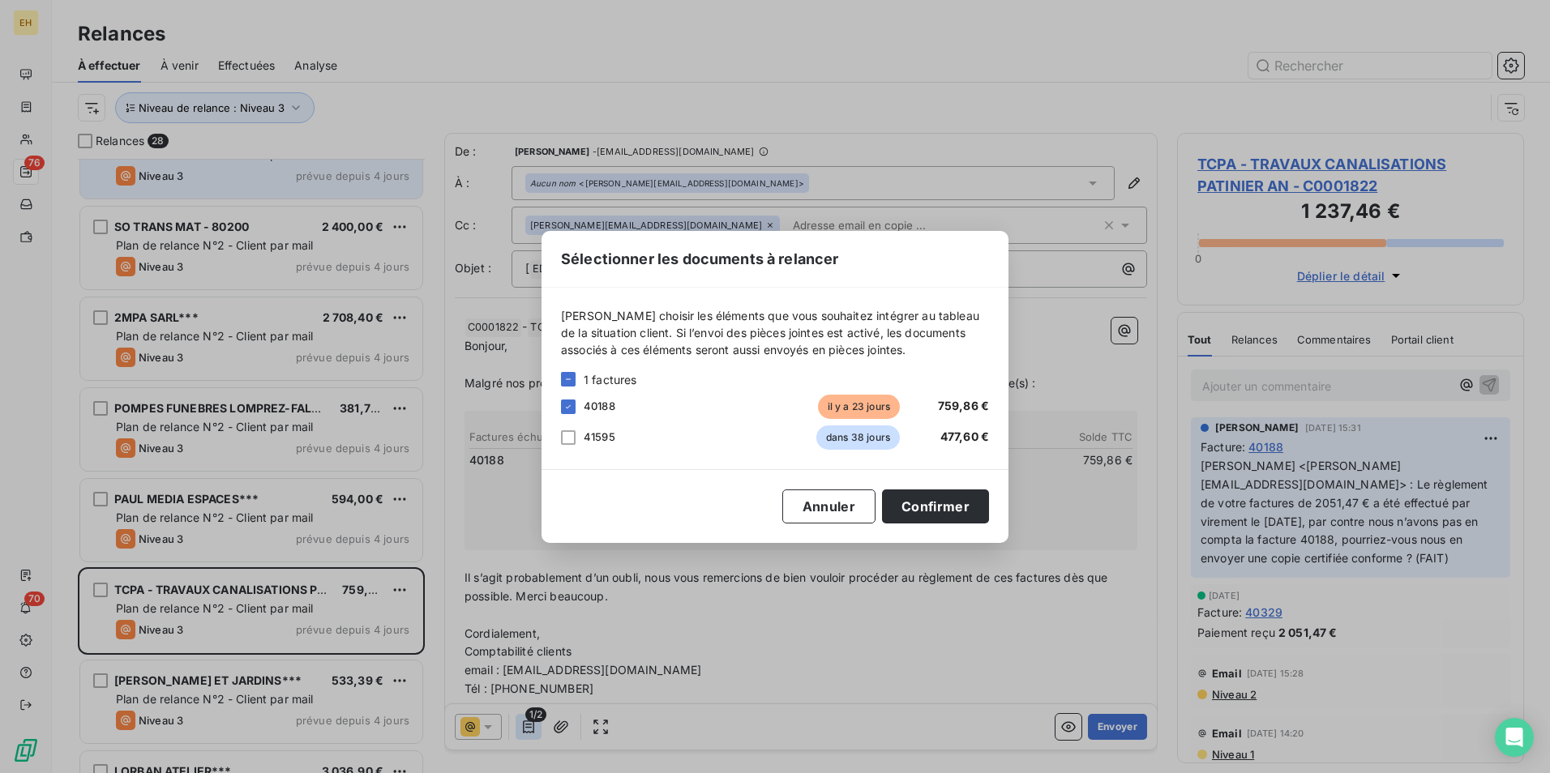
click at [526, 597] on div "Sélectionner les documents à relancer [PERSON_NAME] choisir les éléments que vo…" at bounding box center [775, 386] width 1550 height 773
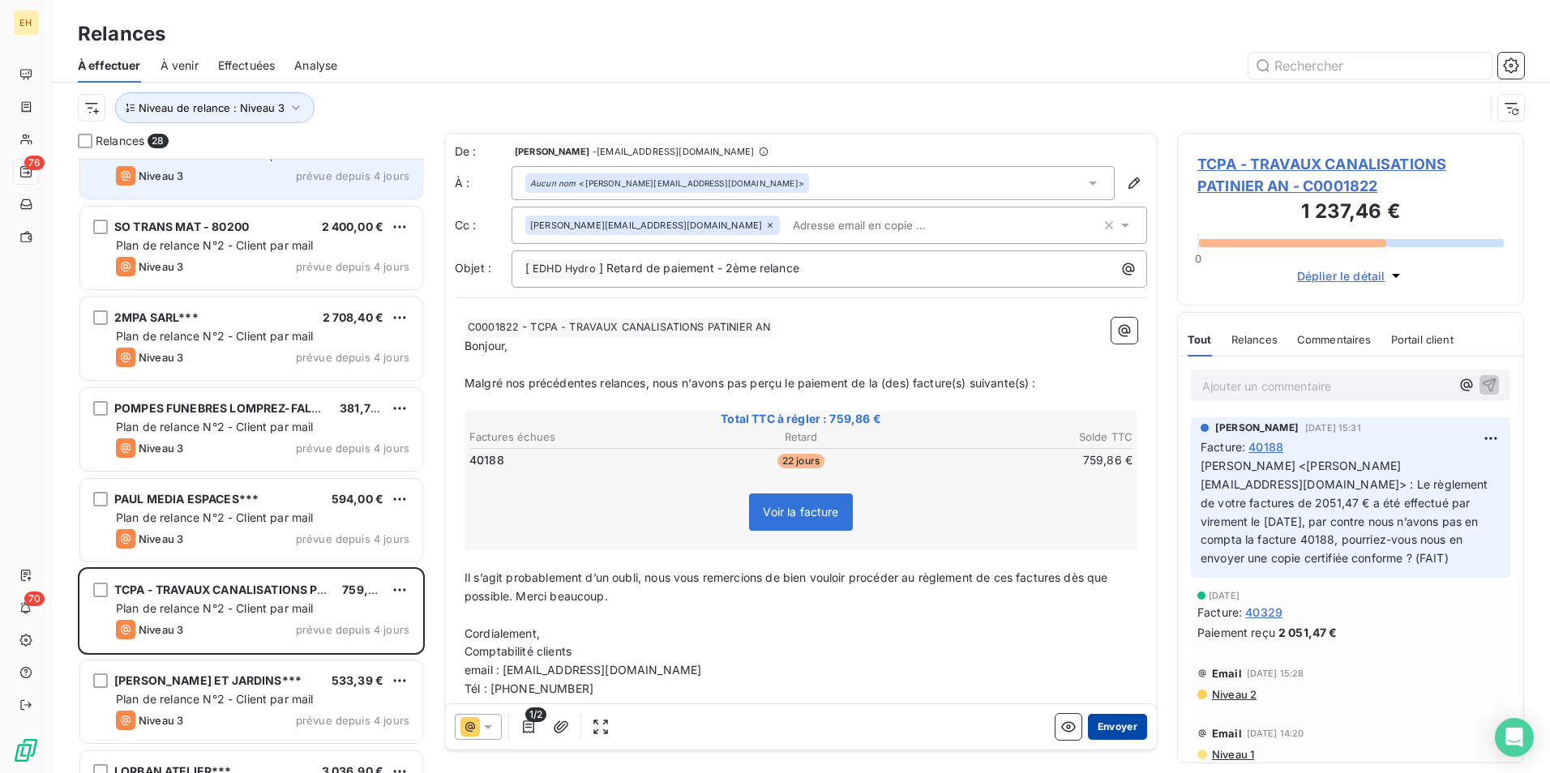
click at [1113, 597] on button "Envoyer" at bounding box center [1117, 727] width 59 height 26
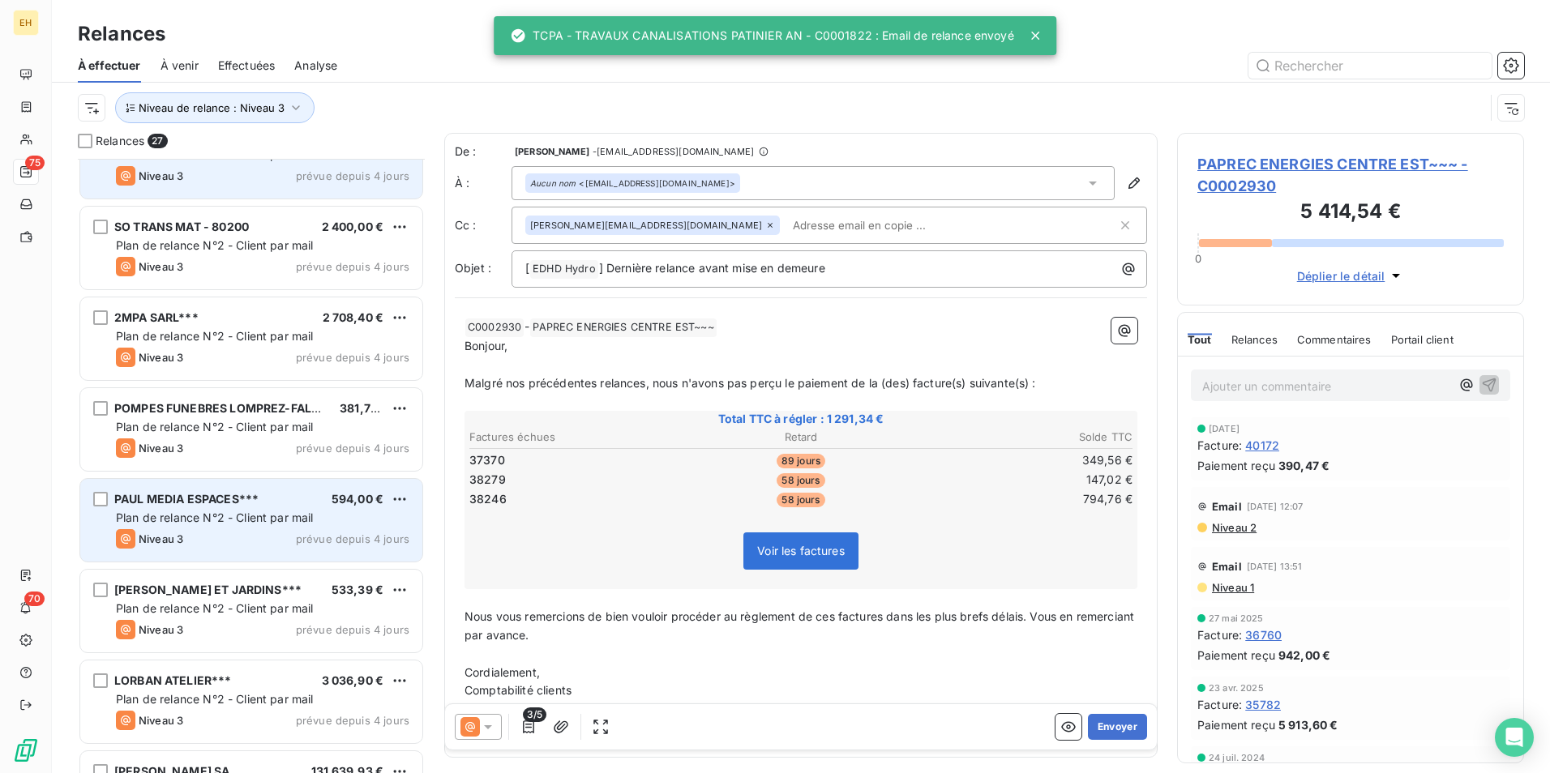
click at [352, 520] on div "Plan de relance N°2 - Client par mail" at bounding box center [262, 518] width 293 height 16
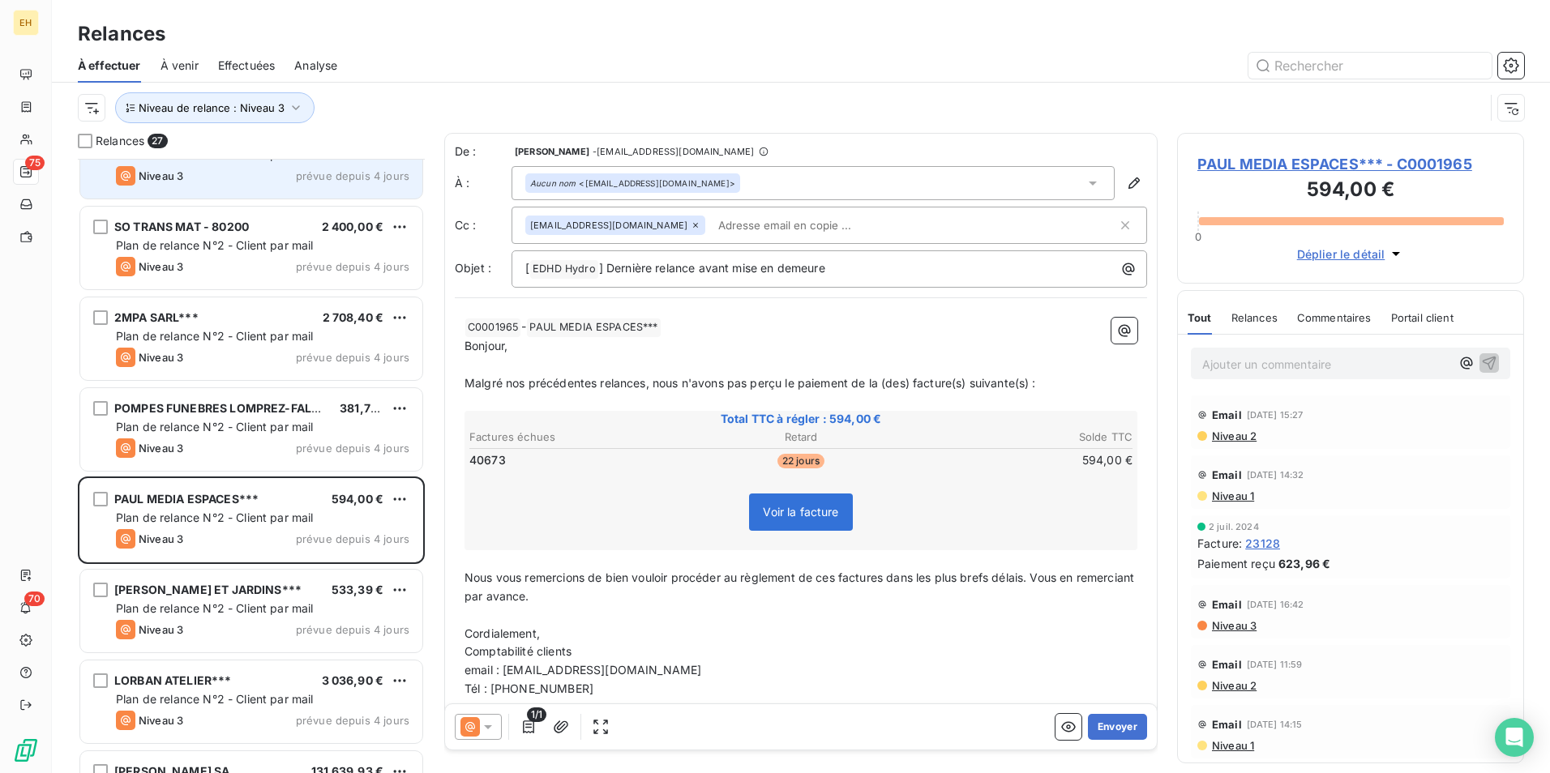
click at [1238, 165] on span "PAUL MEDIA ESPACES*** - C0001965" at bounding box center [1350, 164] width 306 height 22
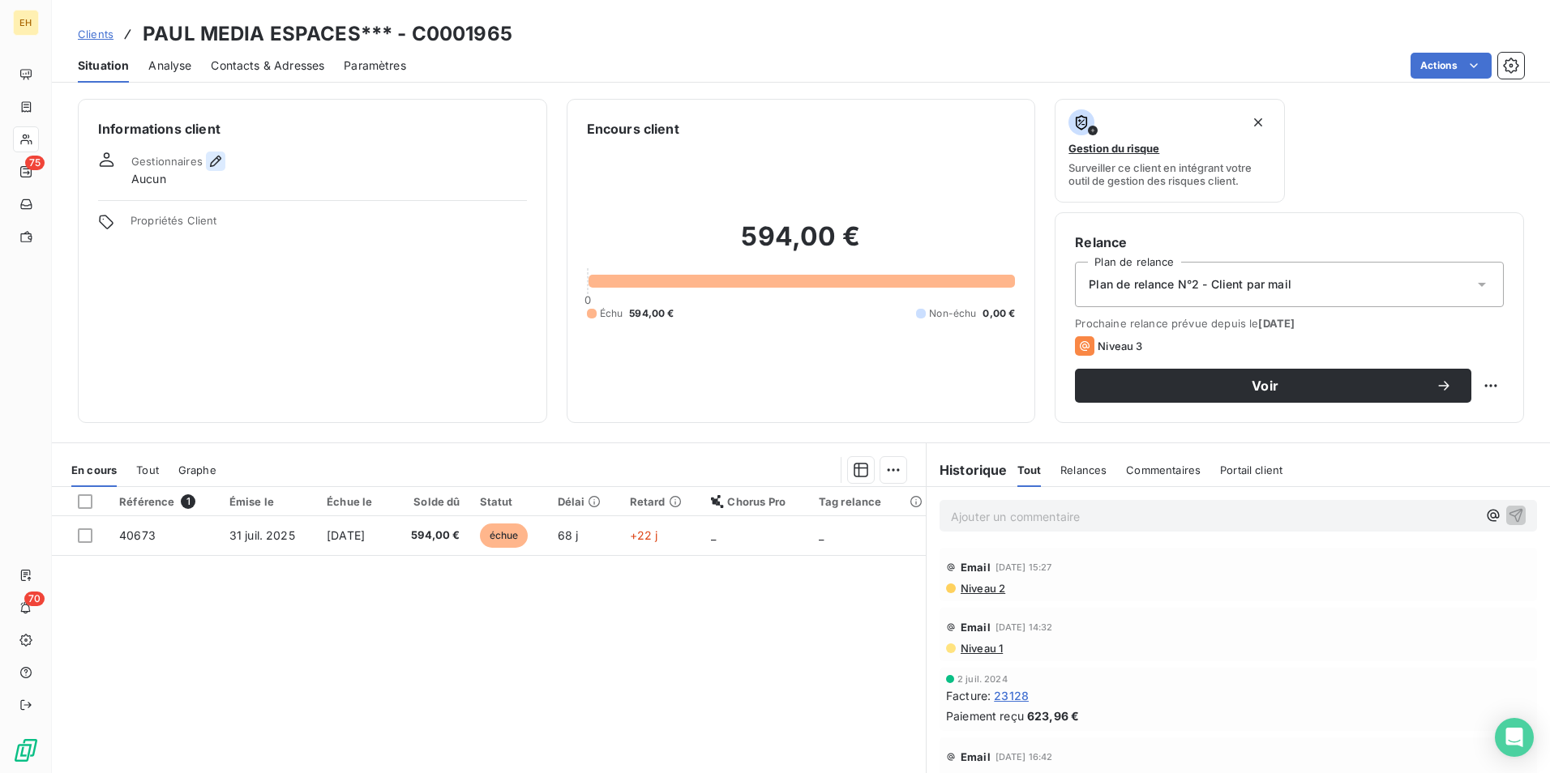
click at [212, 169] on icon "button" at bounding box center [215, 161] width 16 height 16
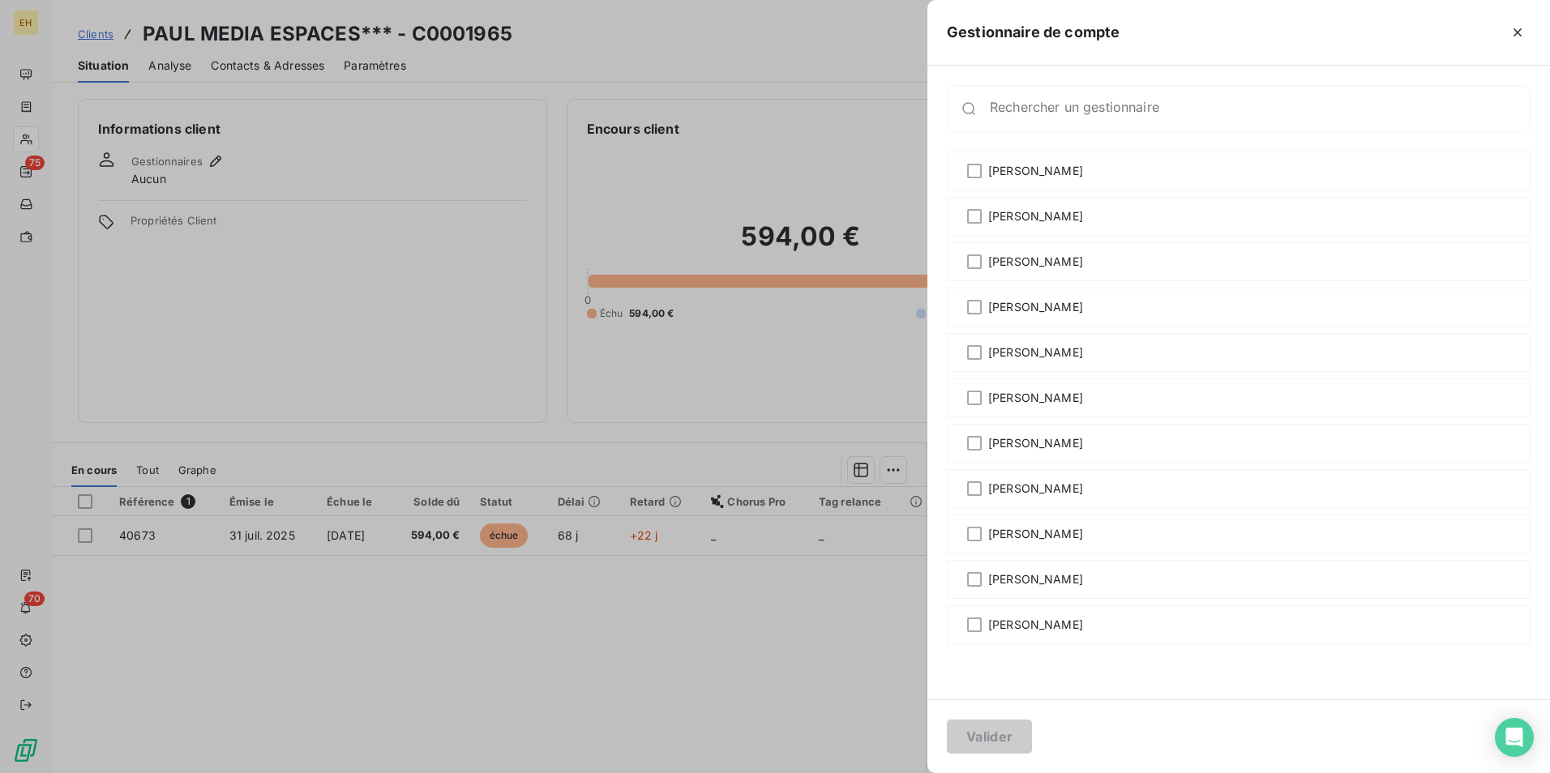
click at [744, 163] on div at bounding box center [775, 386] width 1550 height 773
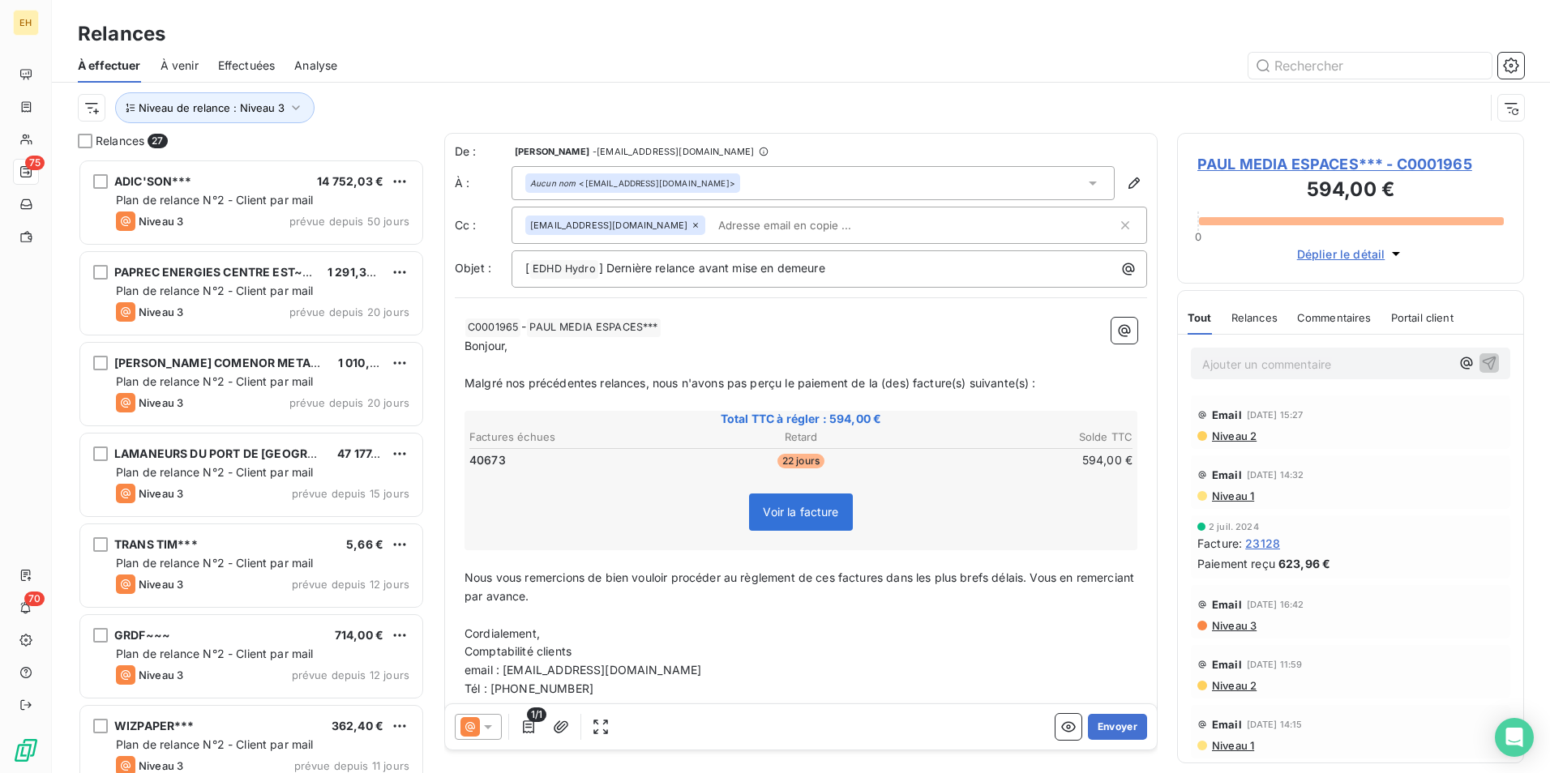
scroll to position [602, 335]
click at [690, 223] on icon at bounding box center [695, 225] width 10 height 10
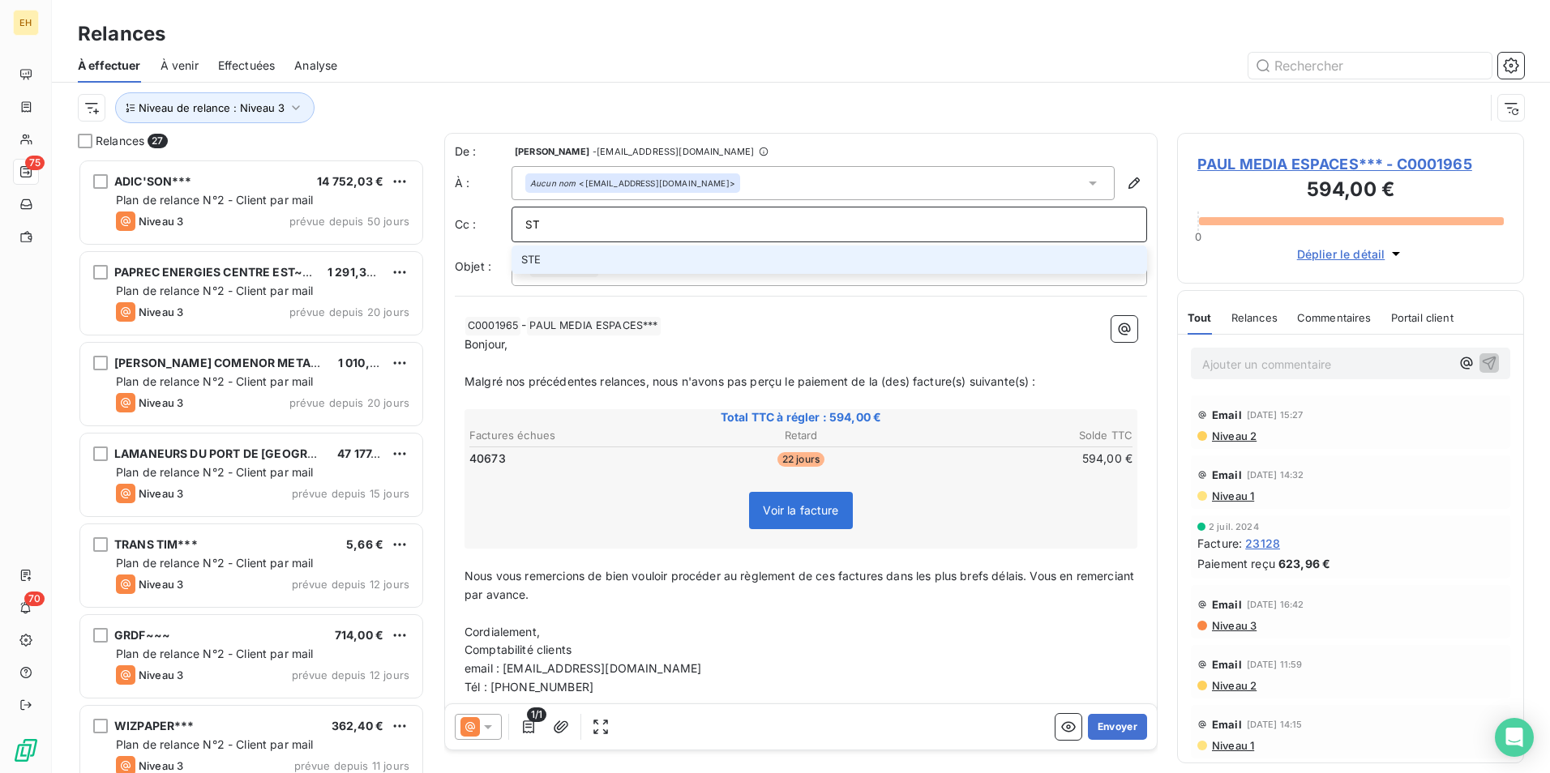
type input "S"
type input "[PERSON_NAME][EMAIL_ADDRESS][DOMAIN_NAME]"
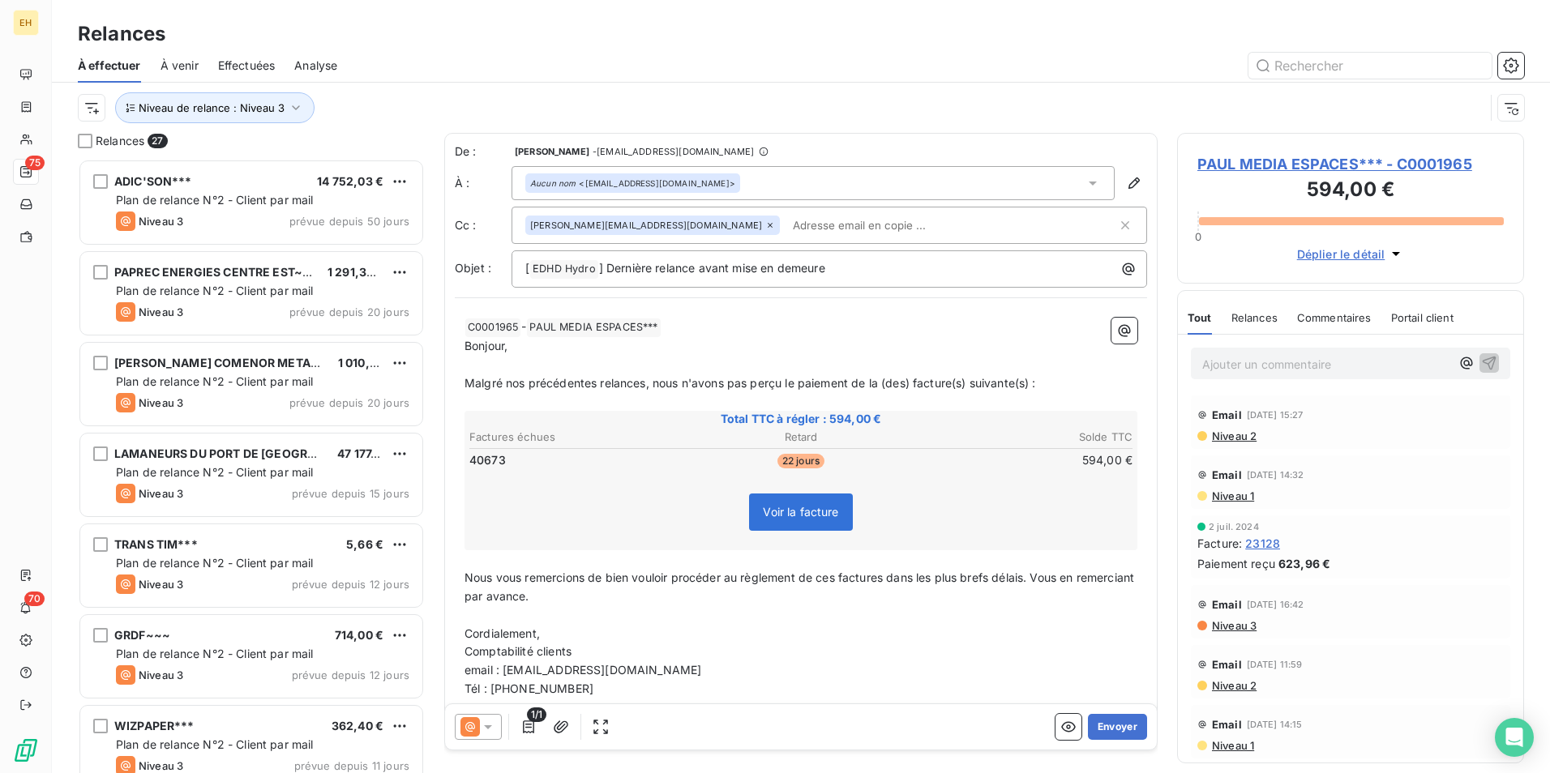
drag, startPoint x: 645, startPoint y: 383, endPoint x: 652, endPoint y: 375, distance: 10.3
click at [646, 381] on span "Malgré nos précédentes relances, nous n'avons pas perçu le paiement de la (des)…" at bounding box center [749, 383] width 571 height 14
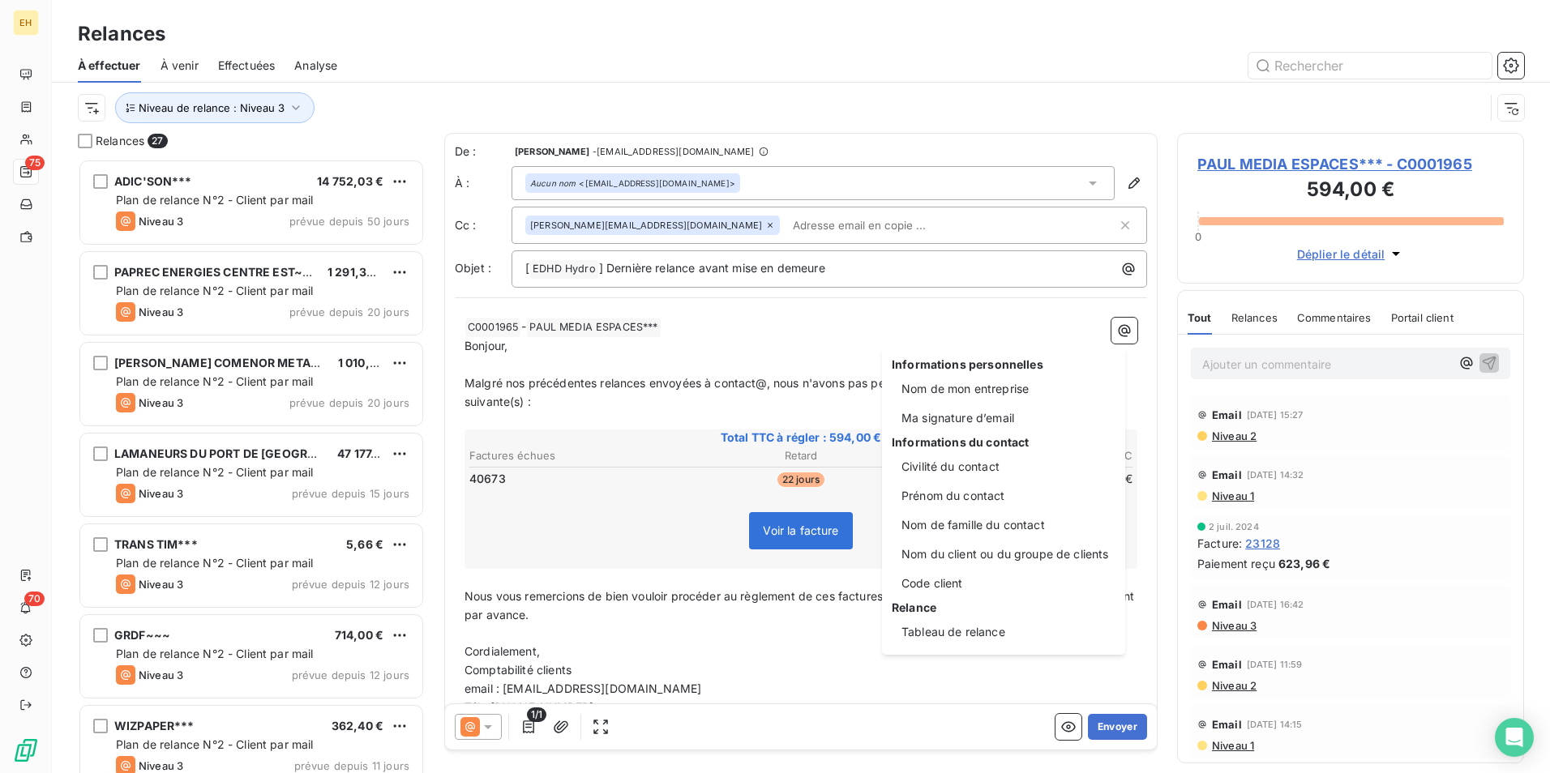
click at [768, 385] on html "EH 75 70 Relances À effectuer À venir Effectuées Analyse Niveau de relance : Ni…" at bounding box center [775, 386] width 1550 height 773
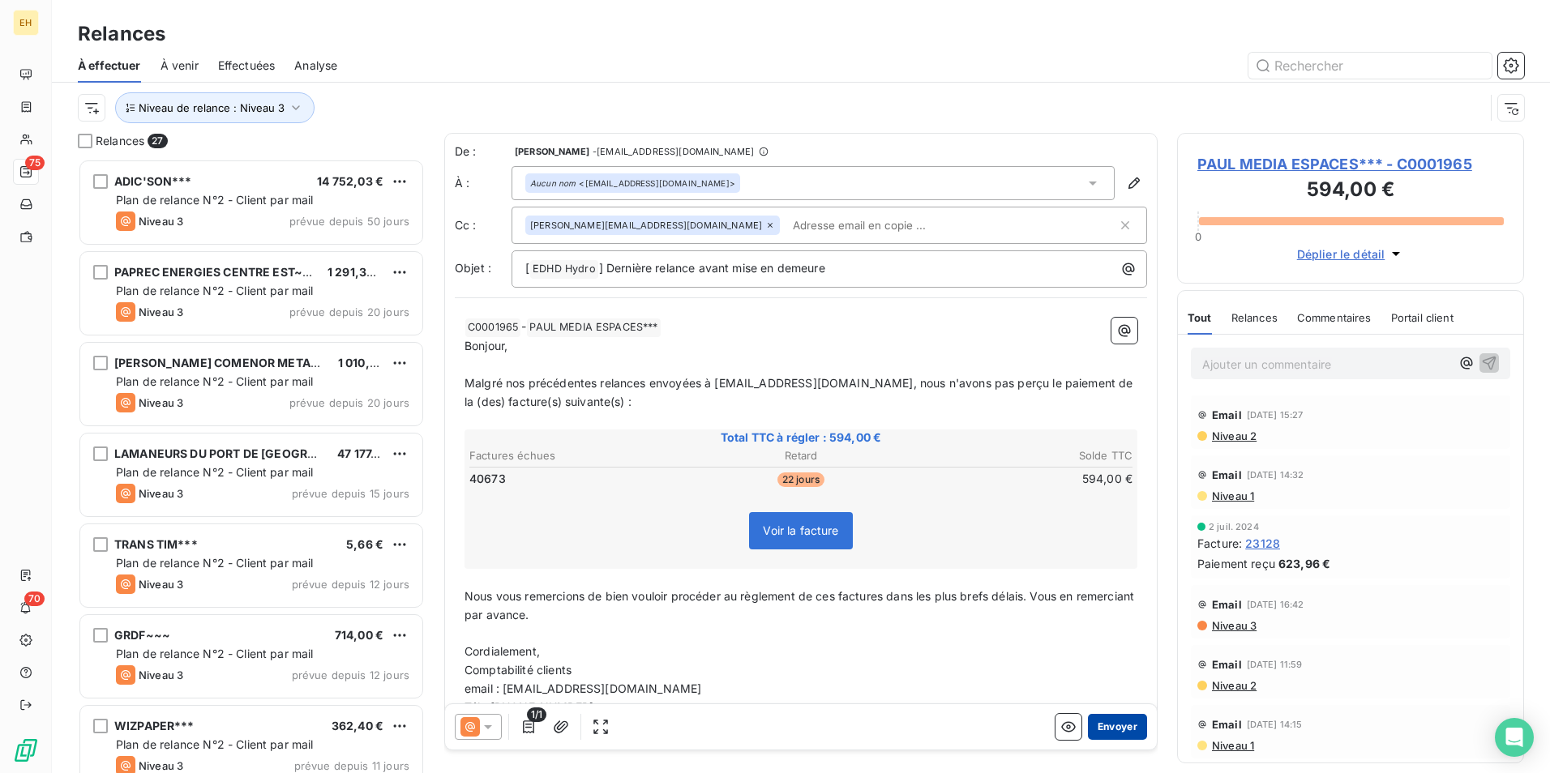
click at [1109, 597] on button "Envoyer" at bounding box center [1117, 727] width 59 height 26
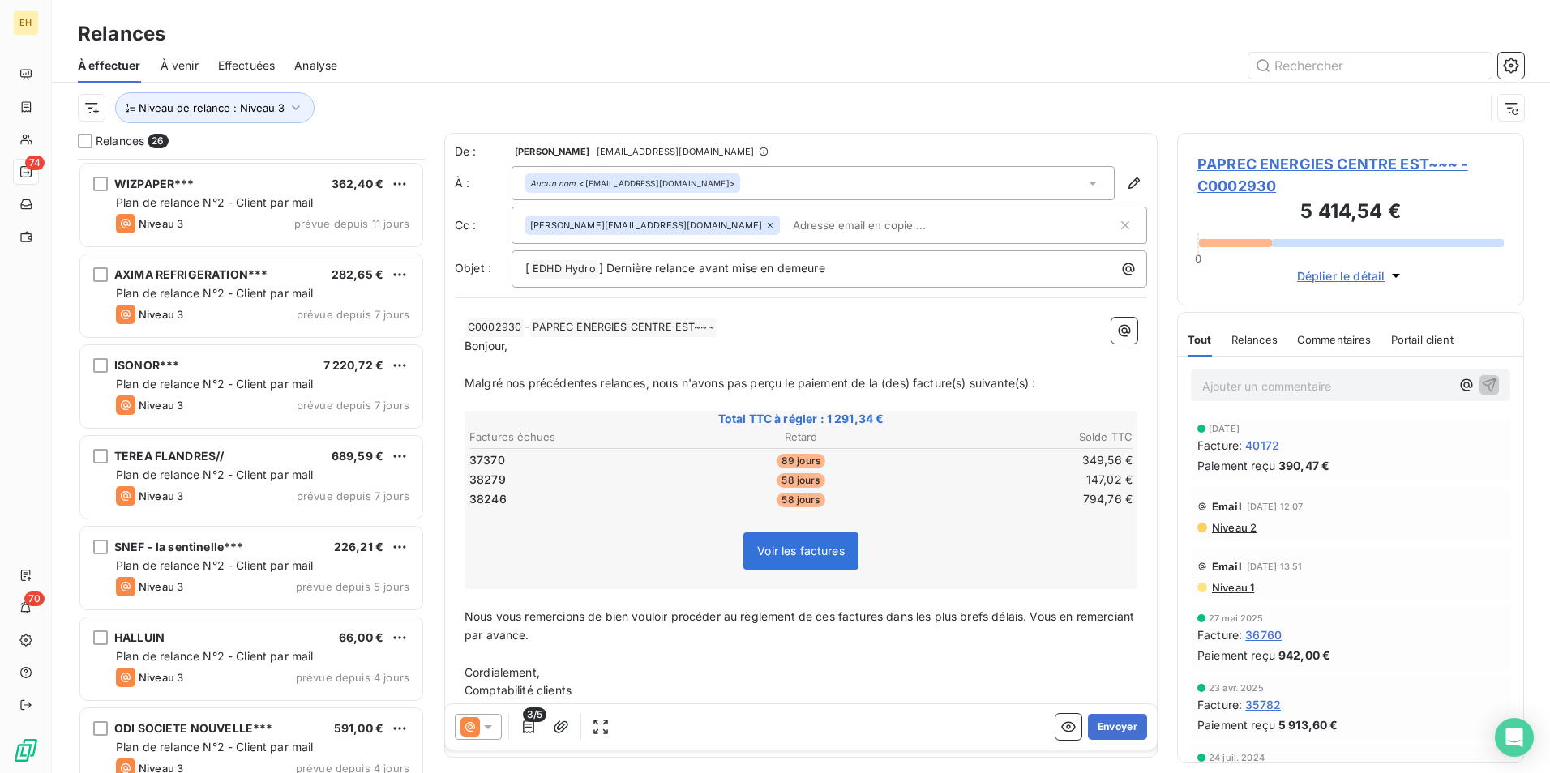
scroll to position [568, 0]
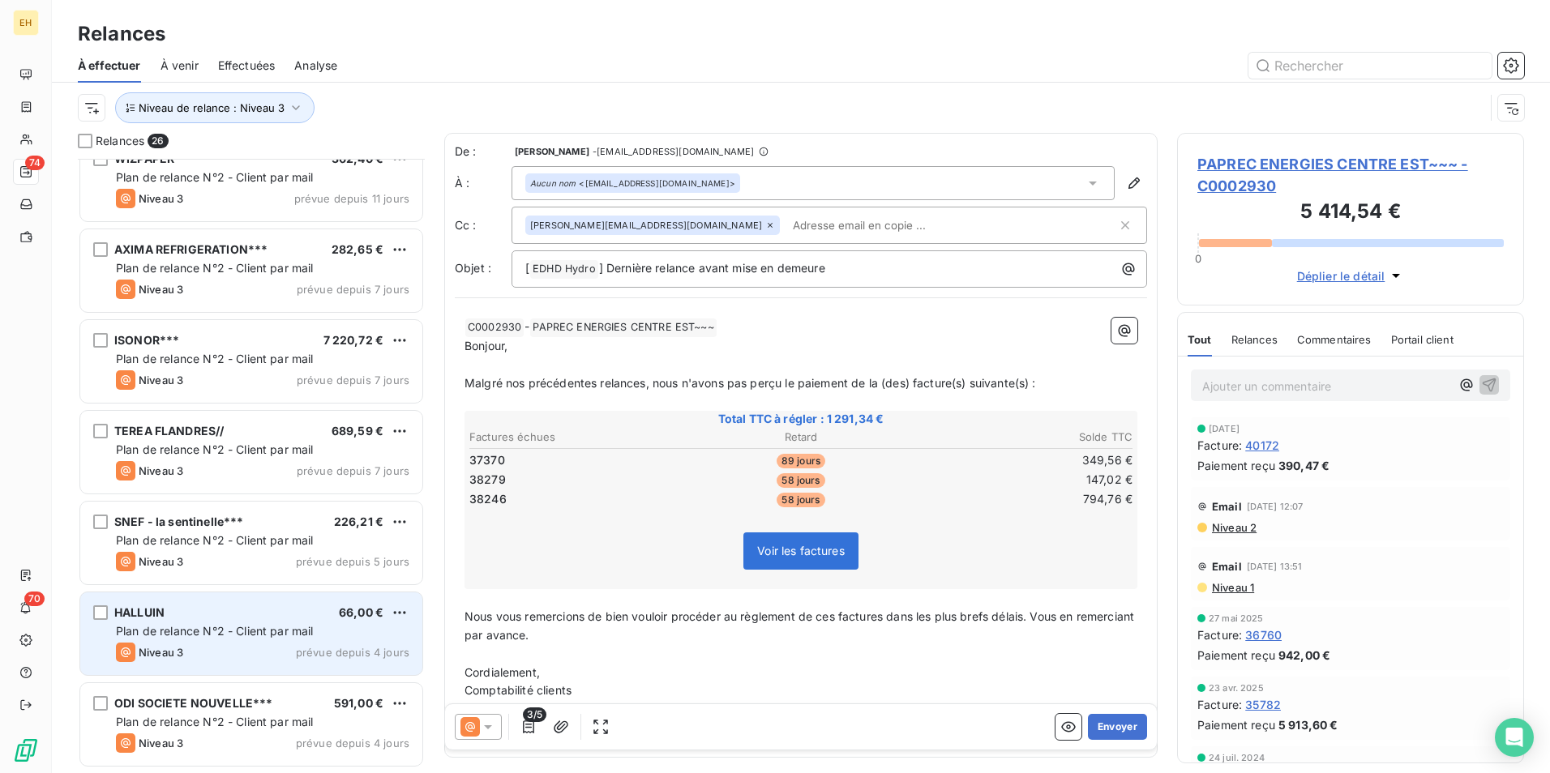
click at [259, 597] on span "Plan de relance N°2 - Client par mail" at bounding box center [215, 631] width 198 height 14
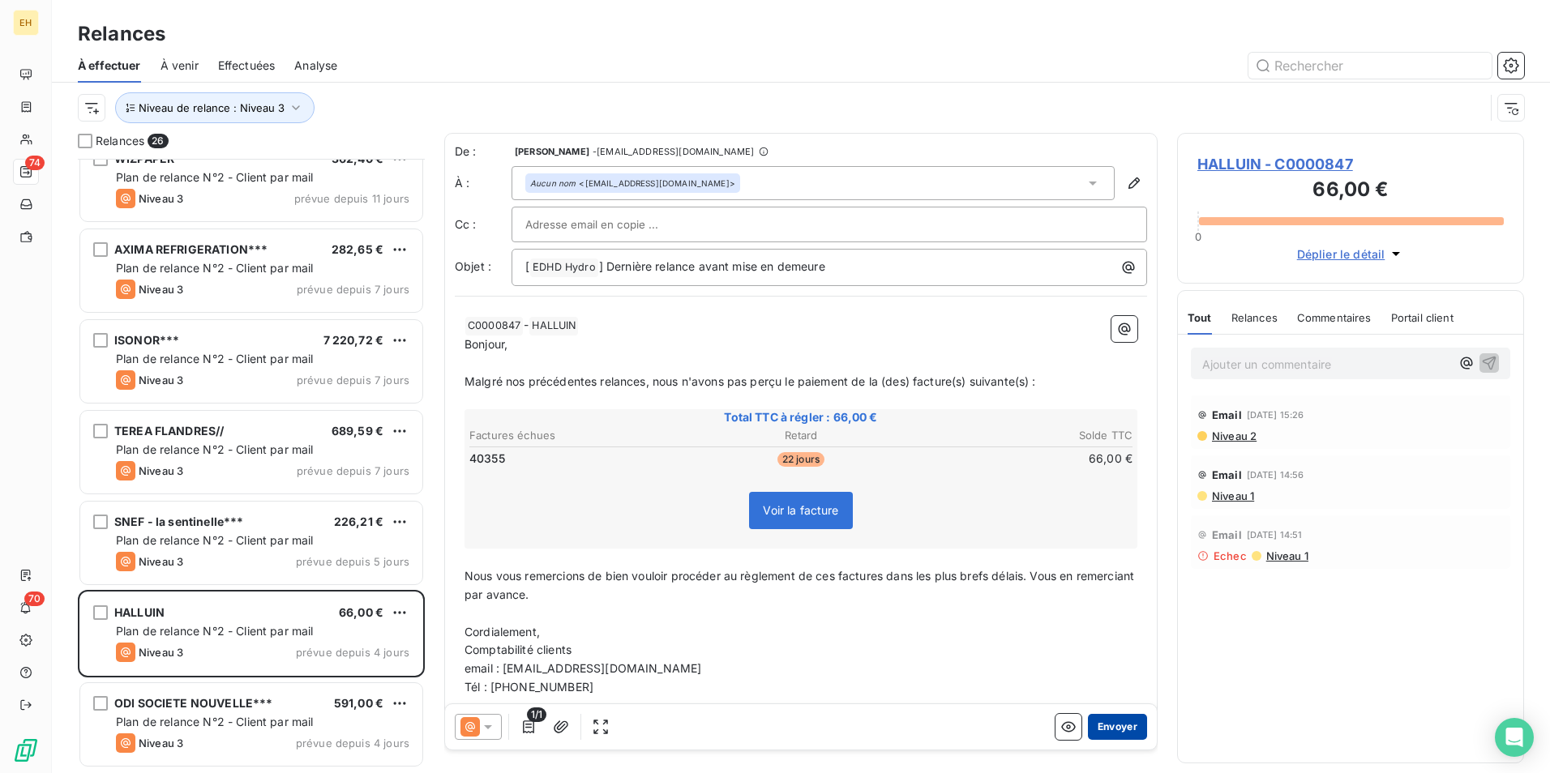
click at [1109, 597] on button "Envoyer" at bounding box center [1117, 727] width 59 height 26
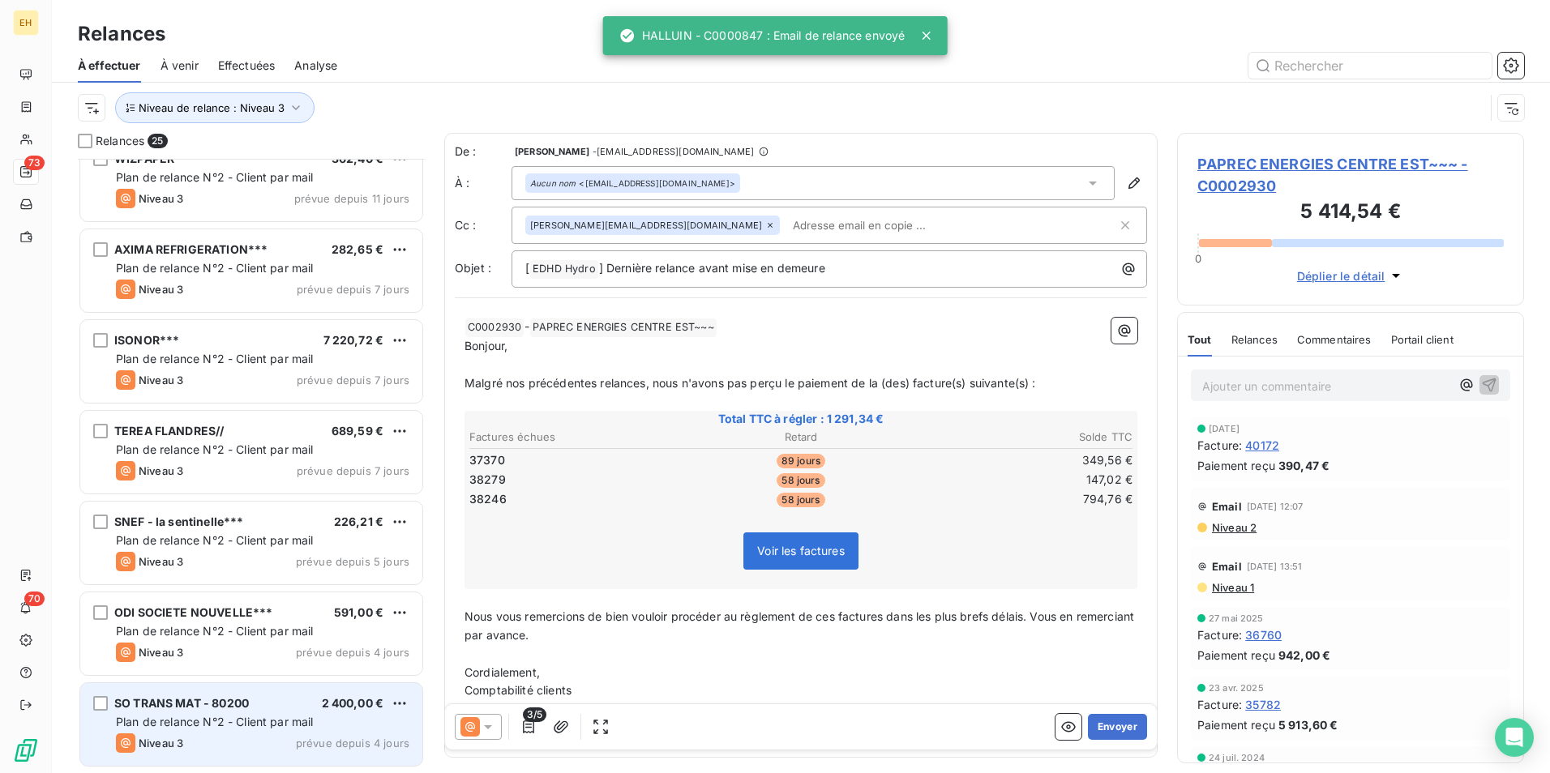
click at [189, 597] on div "SO TRANS MAT - 80200" at bounding box center [181, 703] width 135 height 16
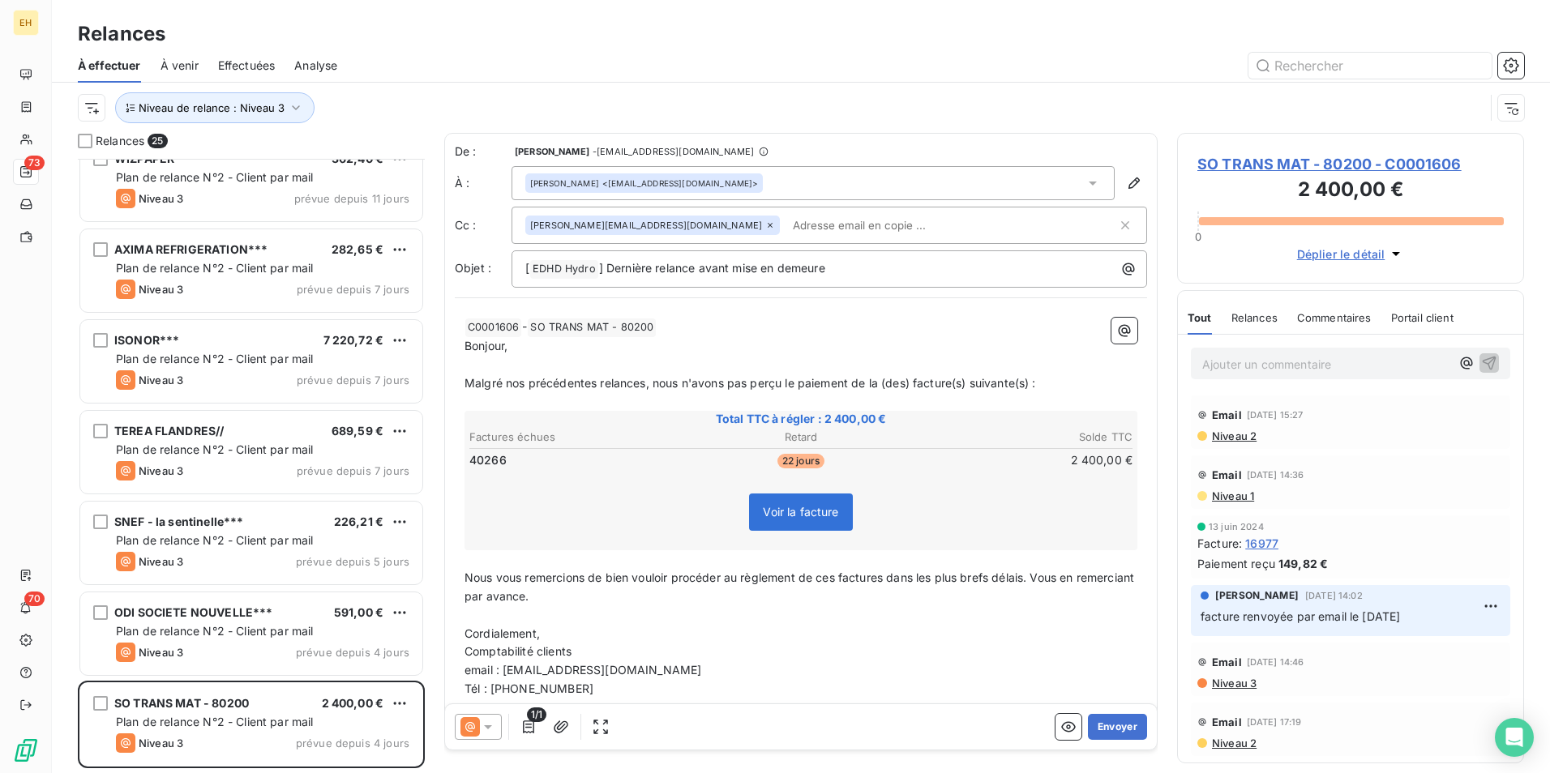
click at [817, 169] on div "[PERSON_NAME] <[EMAIL_ADDRESS][DOMAIN_NAME]>" at bounding box center [812, 183] width 603 height 34
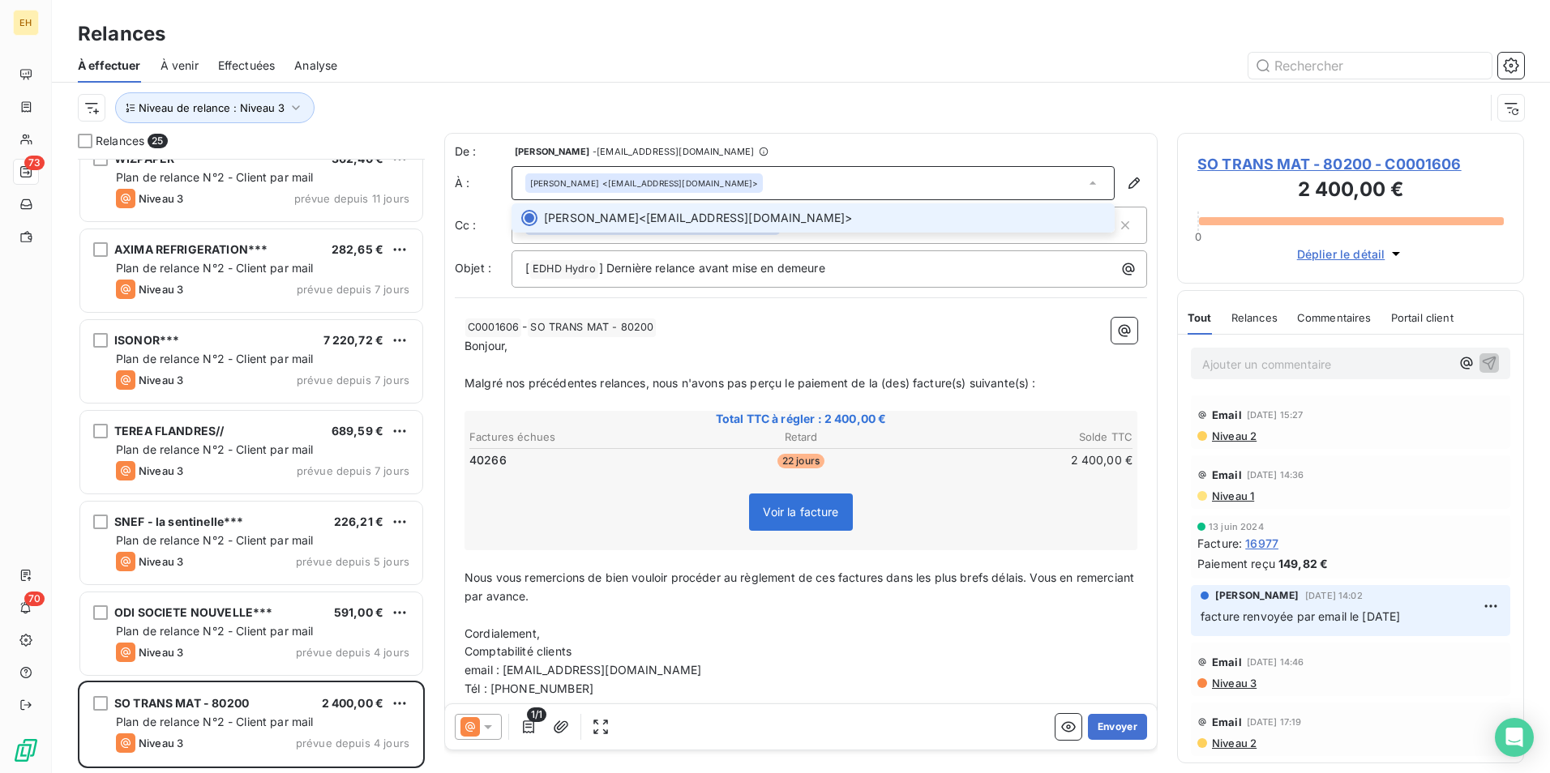
click at [797, 182] on div "[PERSON_NAME] <[EMAIL_ADDRESS][DOMAIN_NAME]>" at bounding box center [812, 183] width 603 height 34
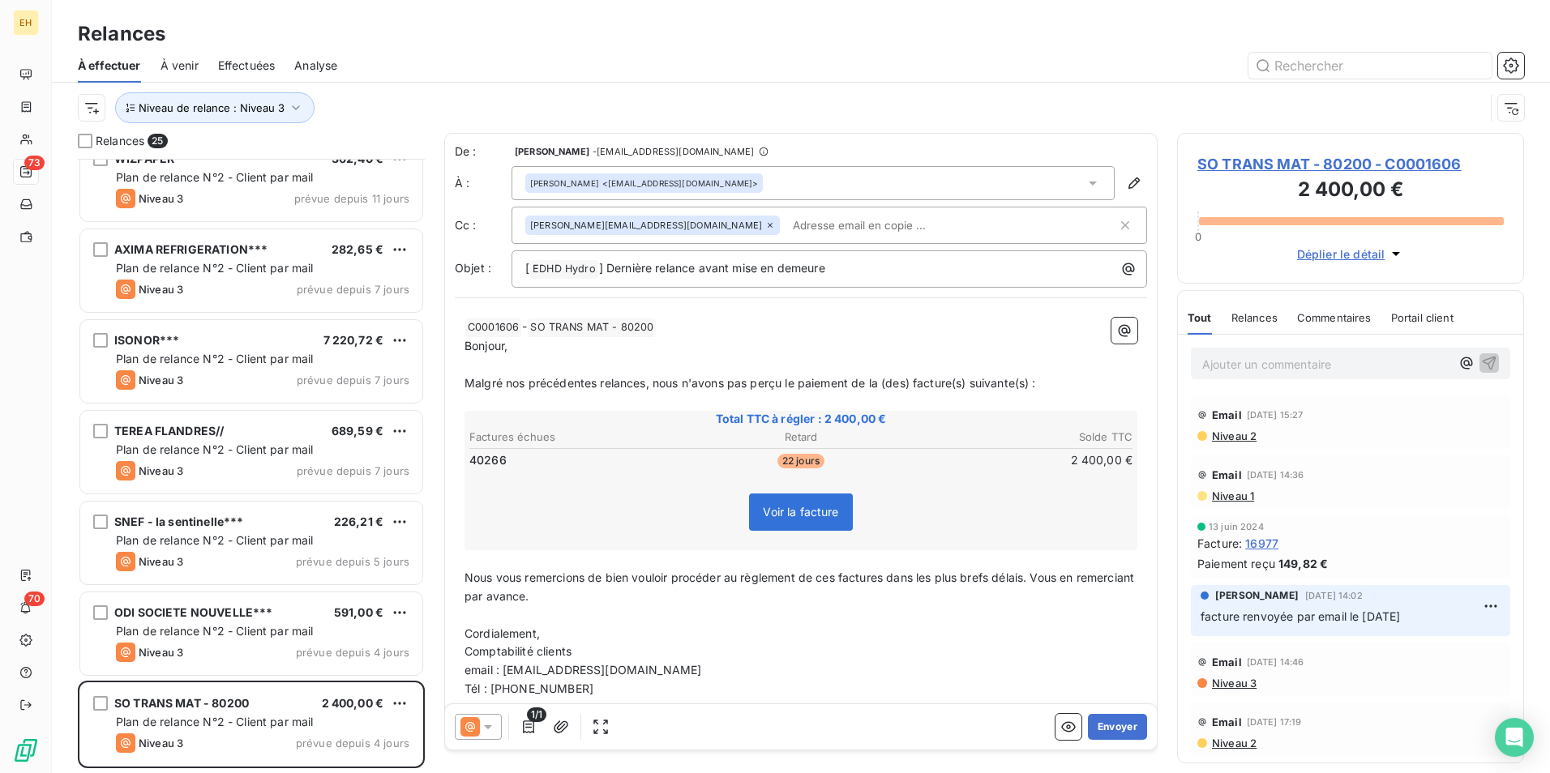
click at [801, 220] on input "text" at bounding box center [879, 225] width 187 height 24
paste input "so.trans.mat <[EMAIL_ADDRESS][DOMAIN_NAME]>"
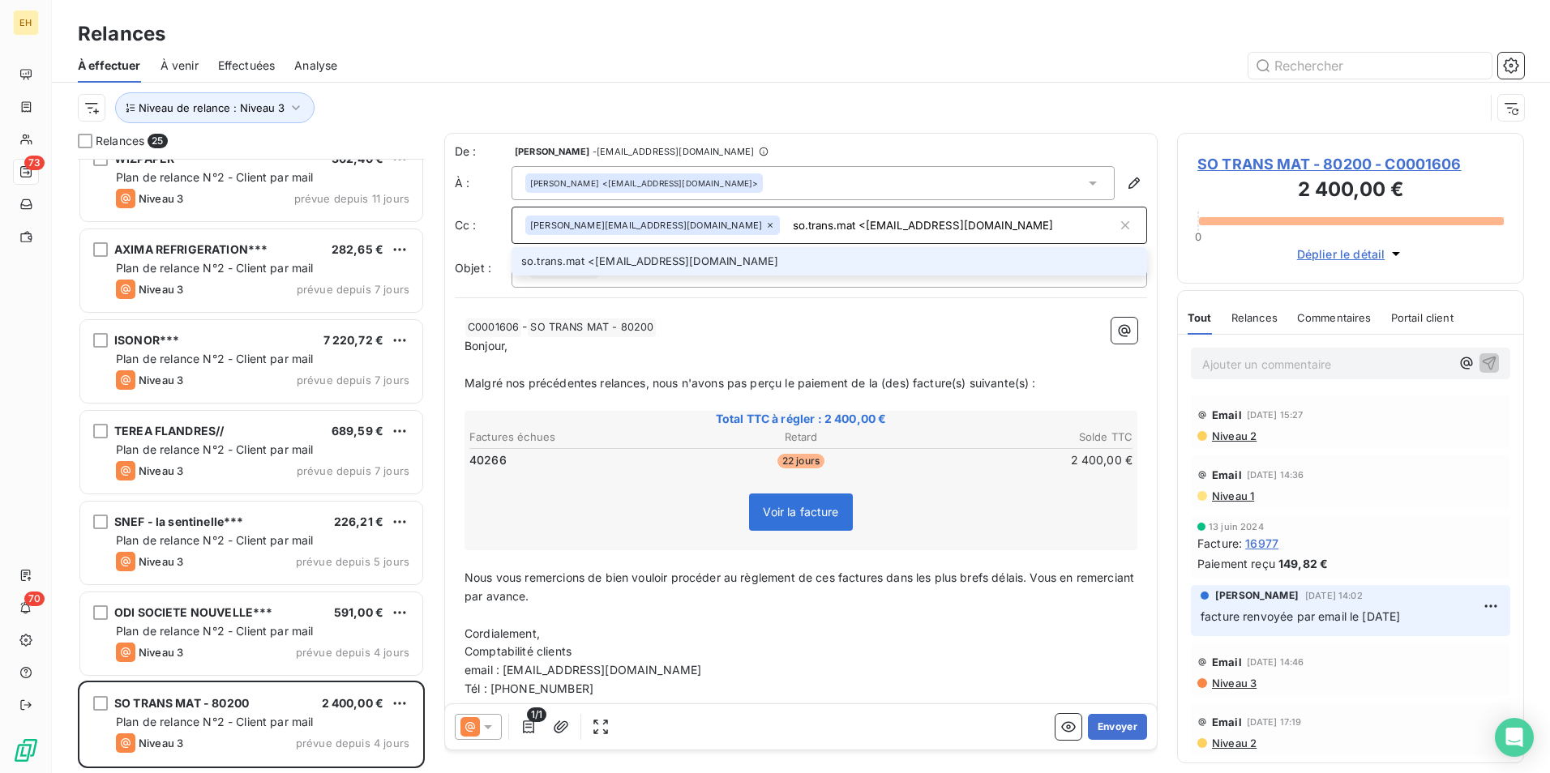
drag, startPoint x: 785, startPoint y: 224, endPoint x: 818, endPoint y: 210, distance: 35.5
click at [786, 224] on input "so.trans.mat <[EMAIL_ADDRESS][DOMAIN_NAME]" at bounding box center [951, 225] width 331 height 24
type input "[EMAIL_ADDRESS][DOMAIN_NAME]"
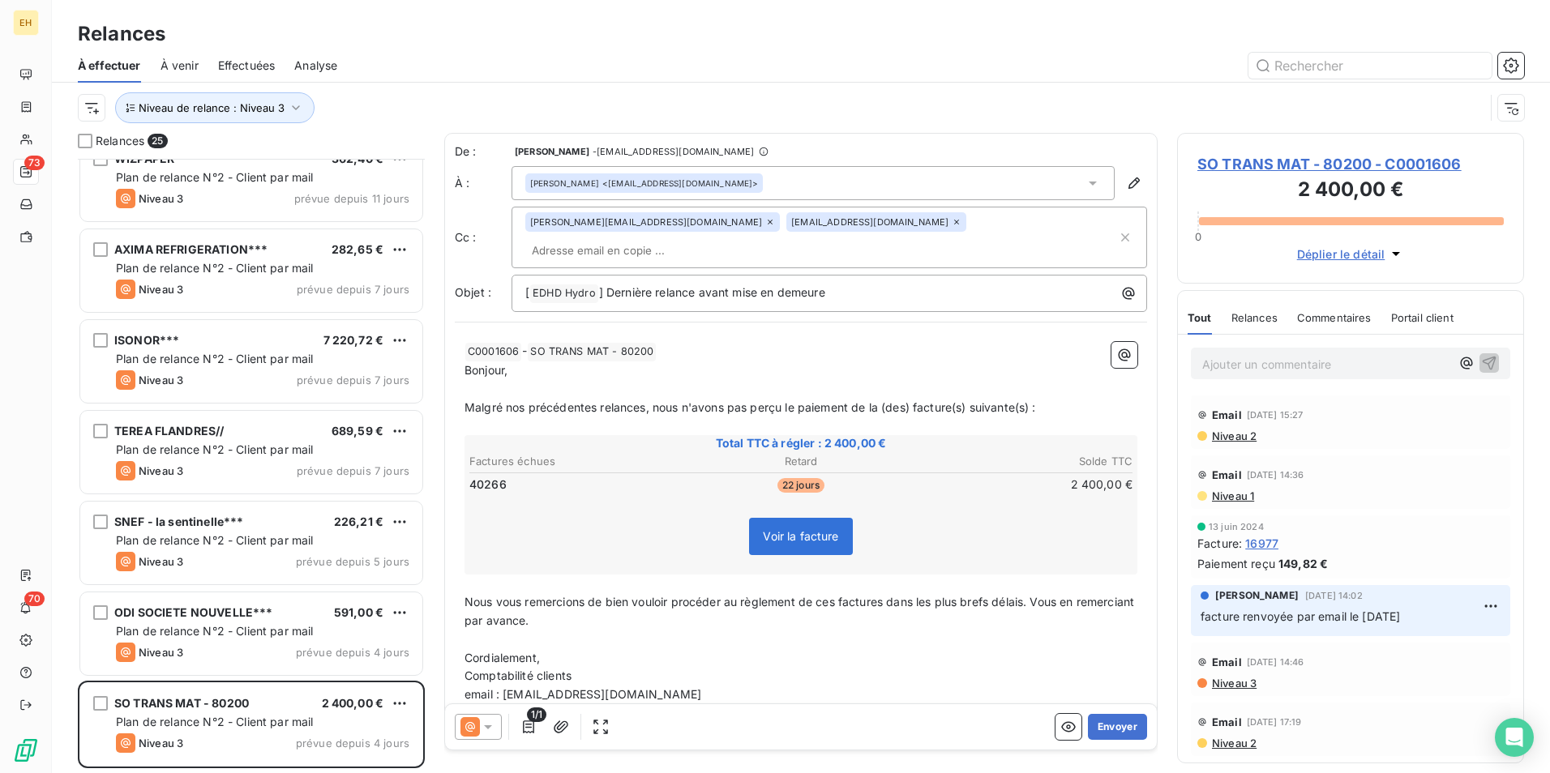
click at [648, 400] on span "Malgré nos précédentes relances, nous n'avons pas perçu le paiement de la (des)…" at bounding box center [749, 407] width 571 height 14
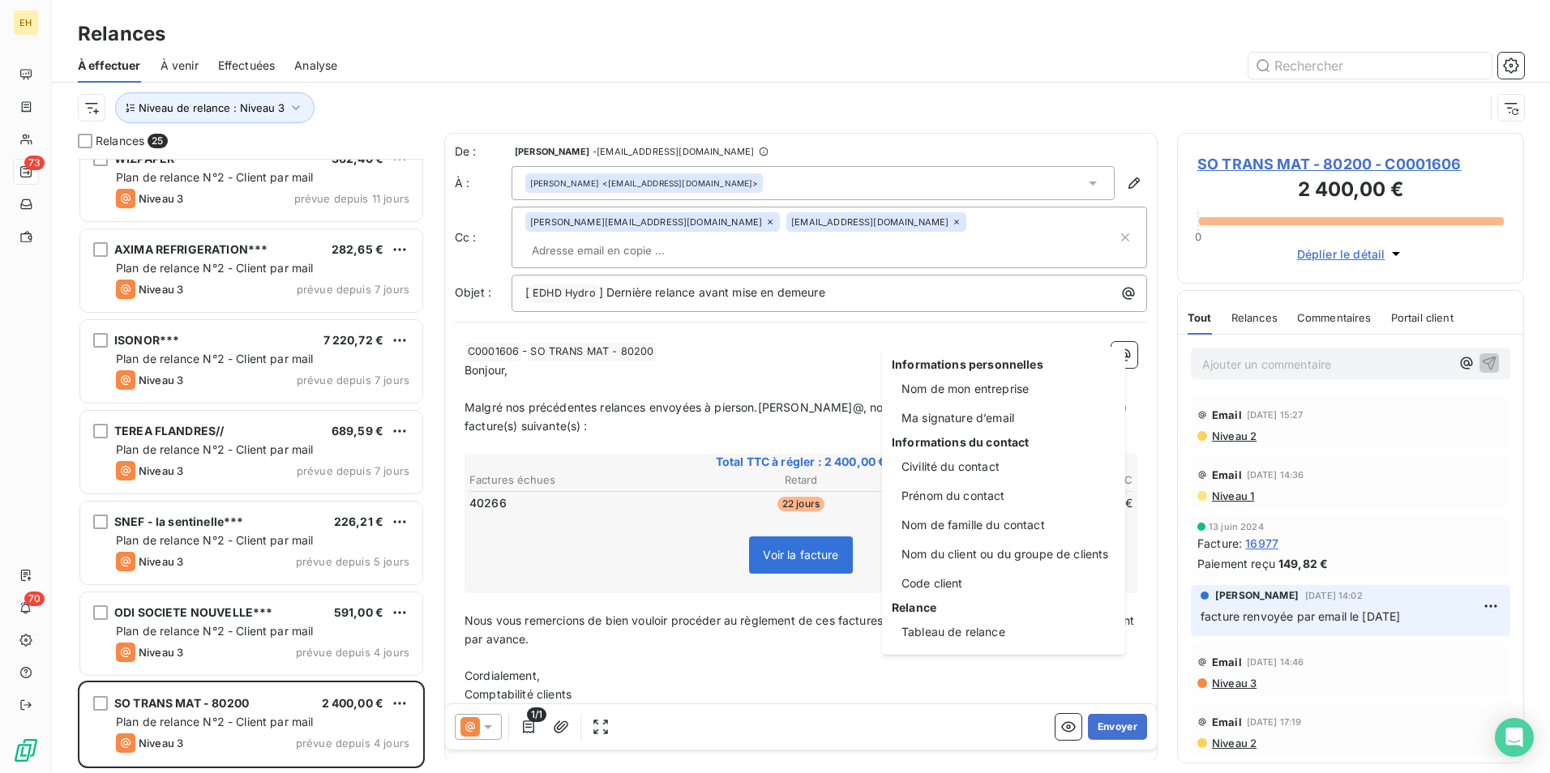
click at [808, 383] on html "EH 73 70 Relances À effectuer À venir Effectuées Analyse Niveau de relance : Ni…" at bounding box center [775, 386] width 1550 height 773
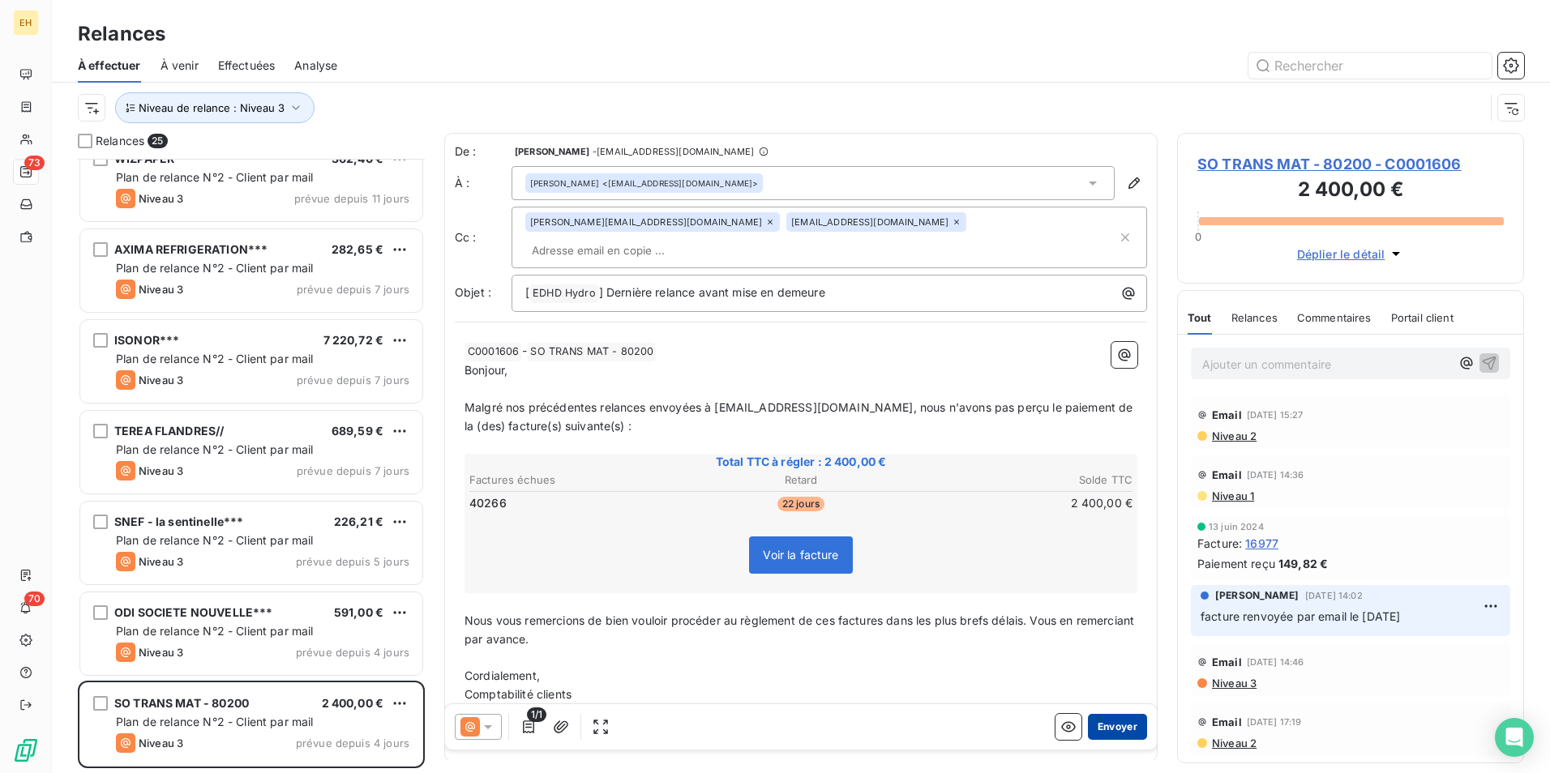
click at [1102, 597] on button "Envoyer" at bounding box center [1117, 727] width 59 height 26
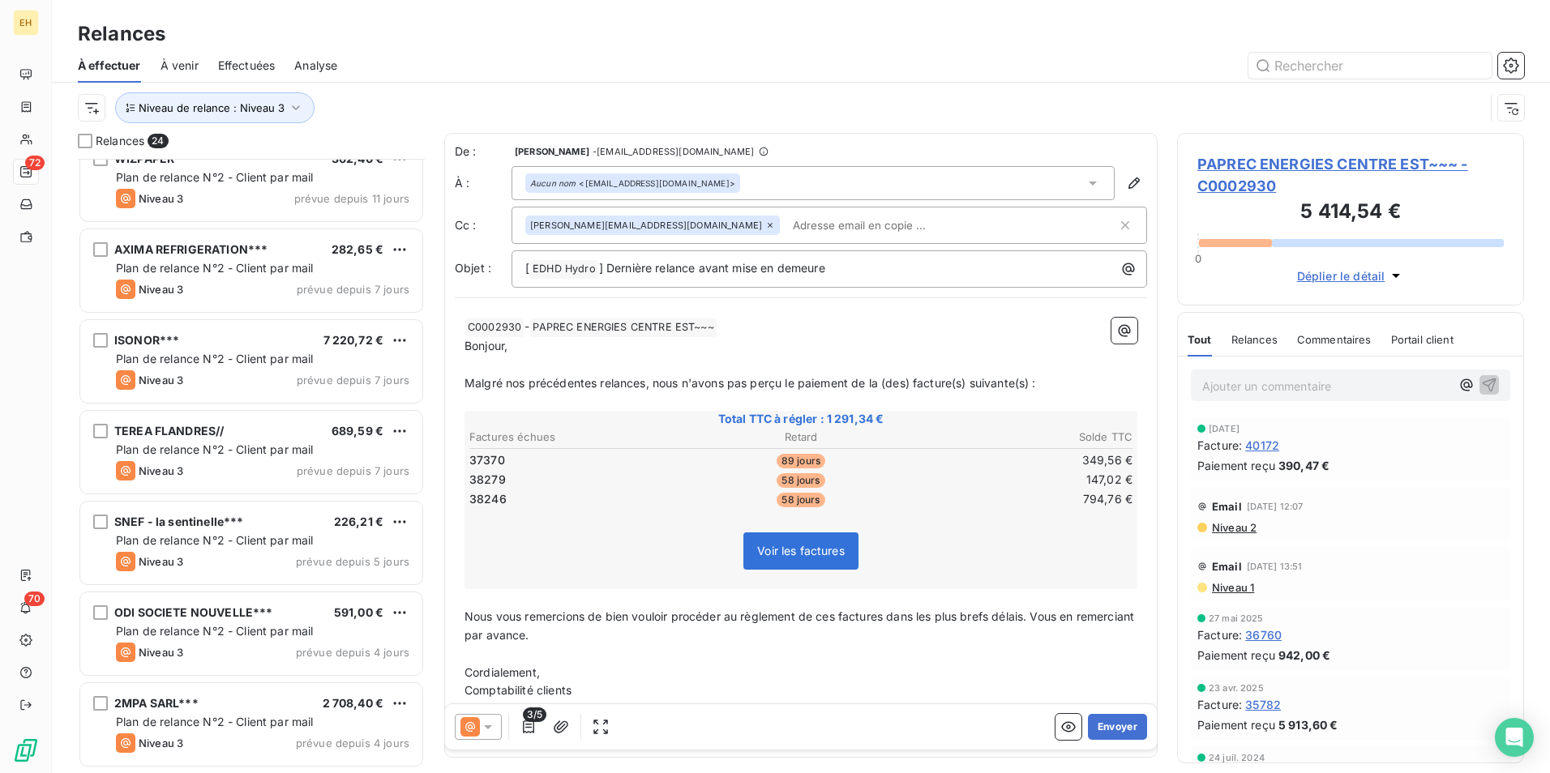
click at [242, 55] on div "Effectuées" at bounding box center [247, 66] width 58 height 34
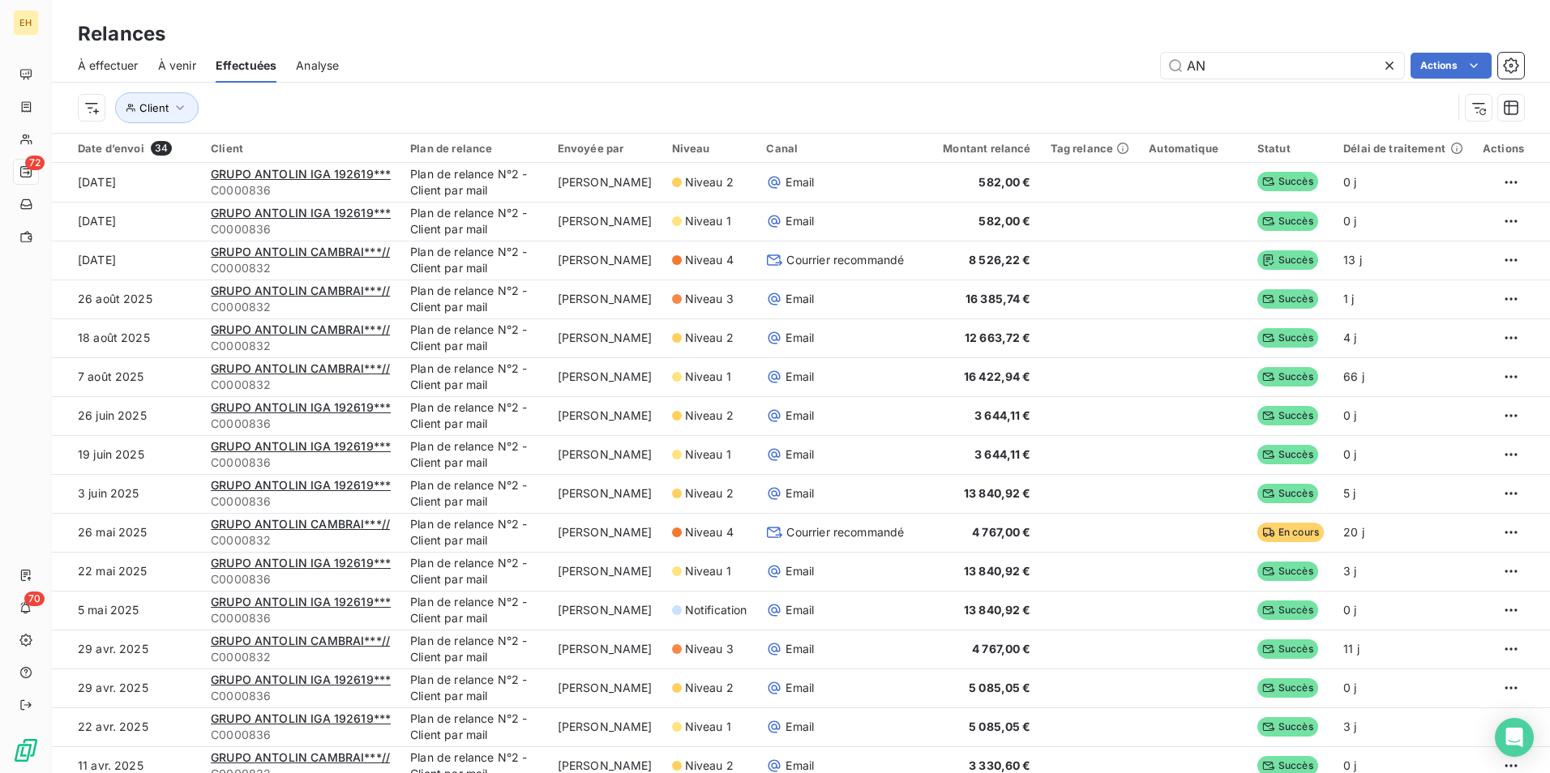
type input "A"
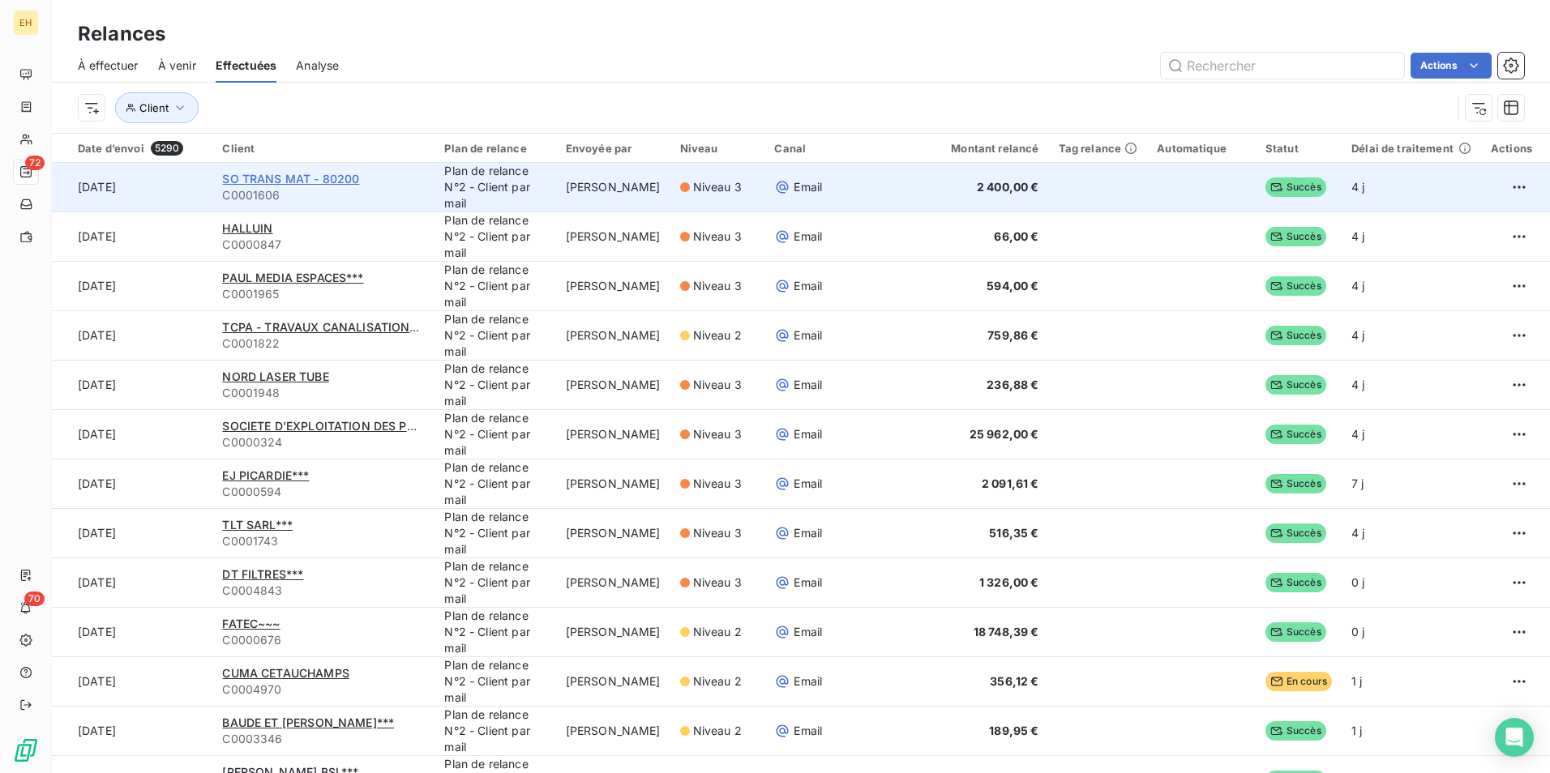
click at [292, 176] on span "SO TRANS MAT - 80200" at bounding box center [290, 179] width 137 height 14
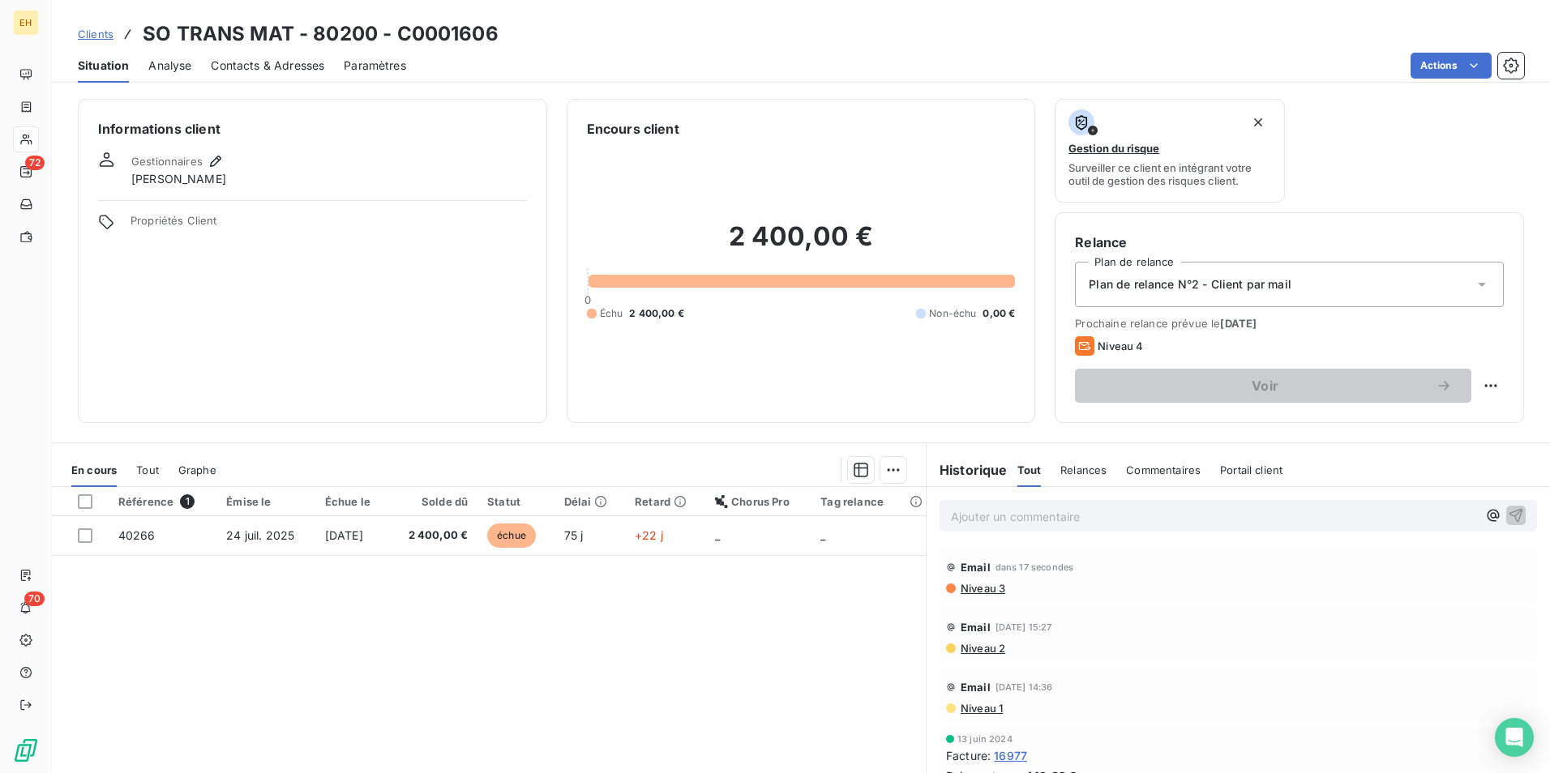
click at [289, 59] on span "Contacts & Adresses" at bounding box center [267, 66] width 113 height 16
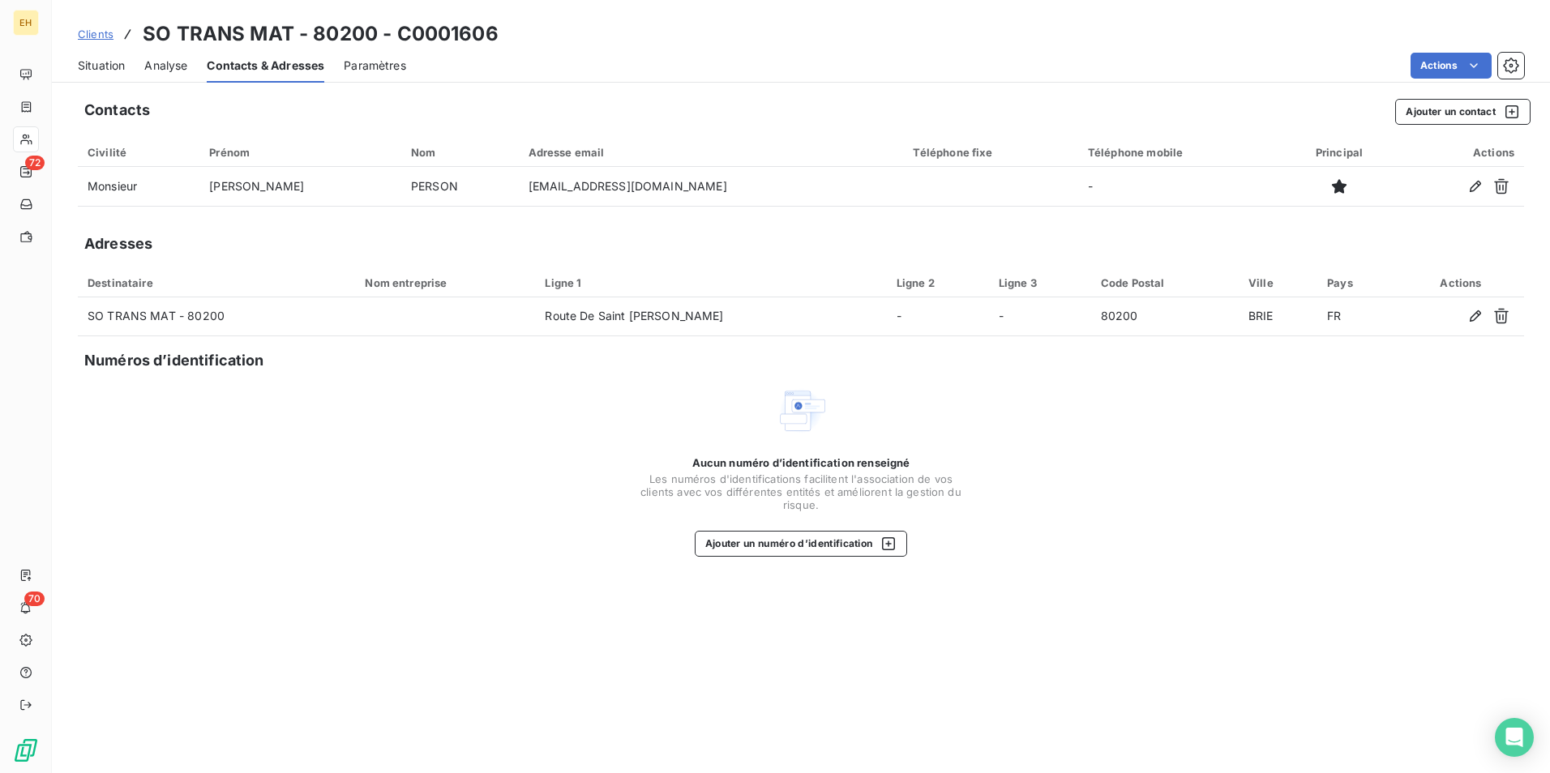
click at [1238, 392] on div "Aucun numéro d’identification renseigné Les numéros d'identifications faciliten…" at bounding box center [801, 471] width 1446 height 172
click at [1238, 109] on button "Ajouter un contact" at bounding box center [1462, 112] width 135 height 26
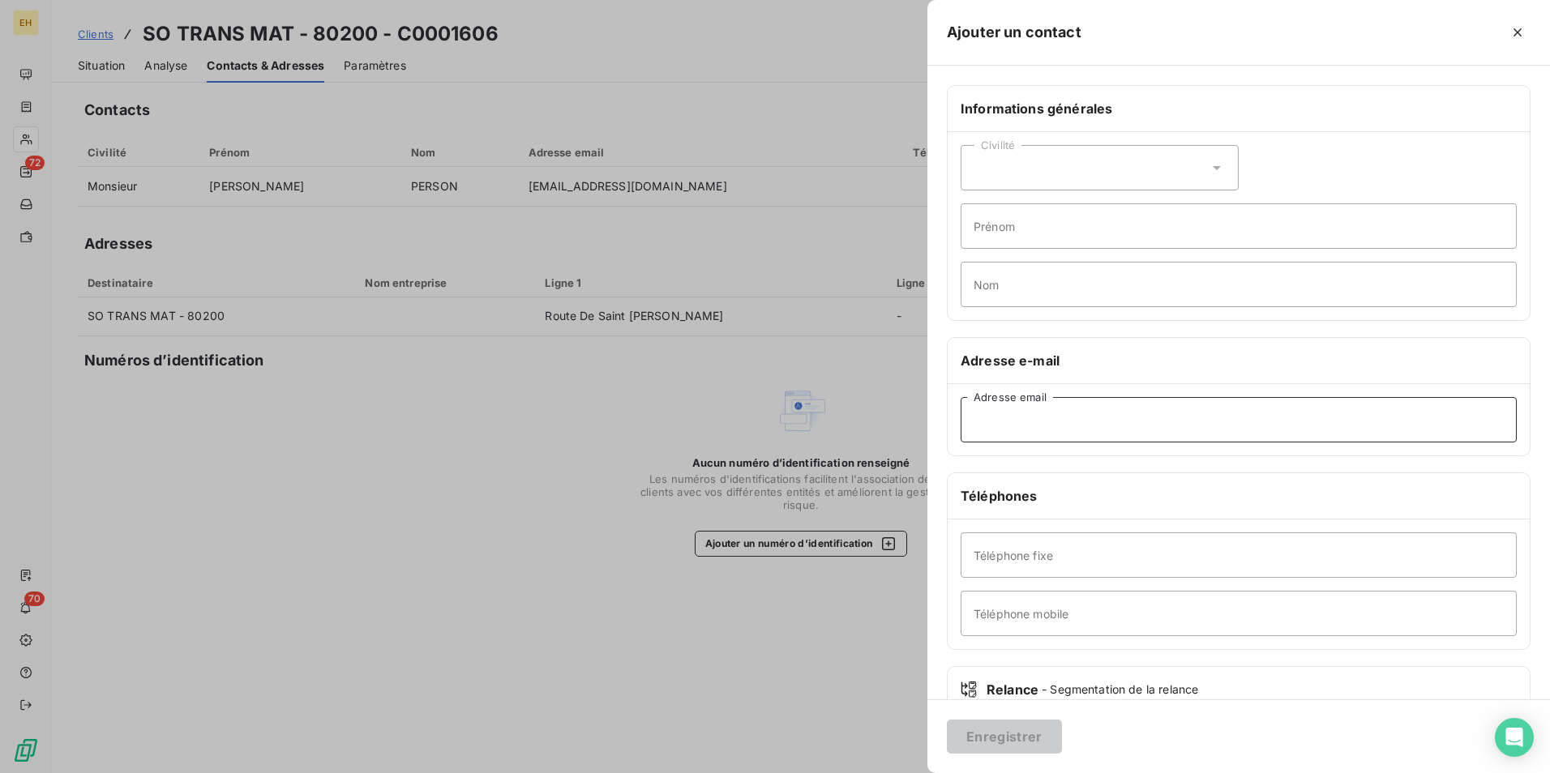
click at [1041, 430] on input "Adresse email" at bounding box center [1238, 419] width 556 height 45
paste input "so.trans.mat <[EMAIL_ADDRESS][DOMAIN_NAME]>"
drag, startPoint x: 1048, startPoint y: 421, endPoint x: 823, endPoint y: 389, distance: 227.5
click at [823, 597] on div "Ajouter un contact Informations générales Civilité Prénom Nom Adresse e-mail so…" at bounding box center [775, 773] width 1550 height 0
type input "[EMAIL_ADDRESS][DOMAIN_NAME]"
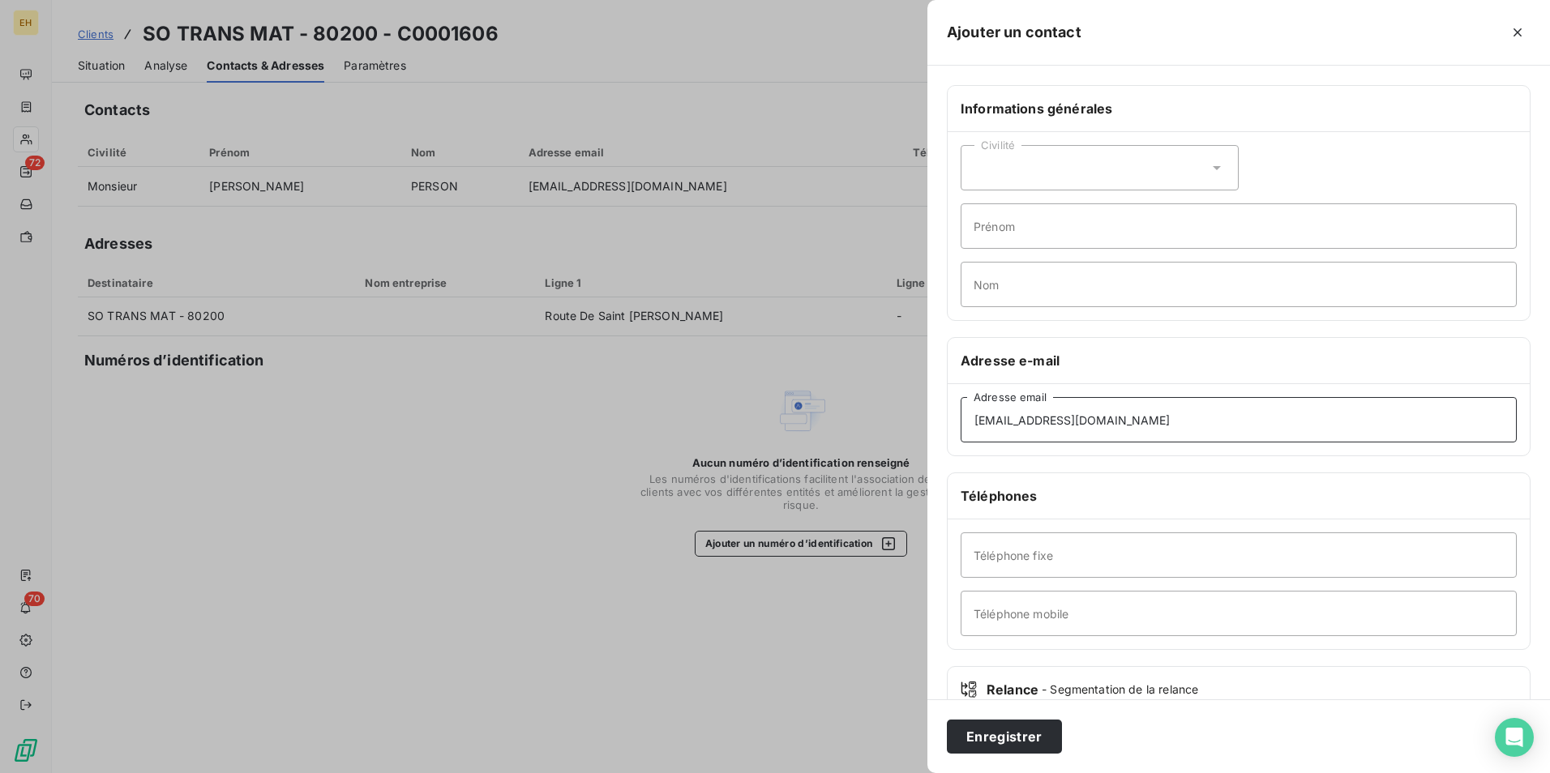
click at [947, 597] on button "Enregistrer" at bounding box center [1004, 737] width 115 height 34
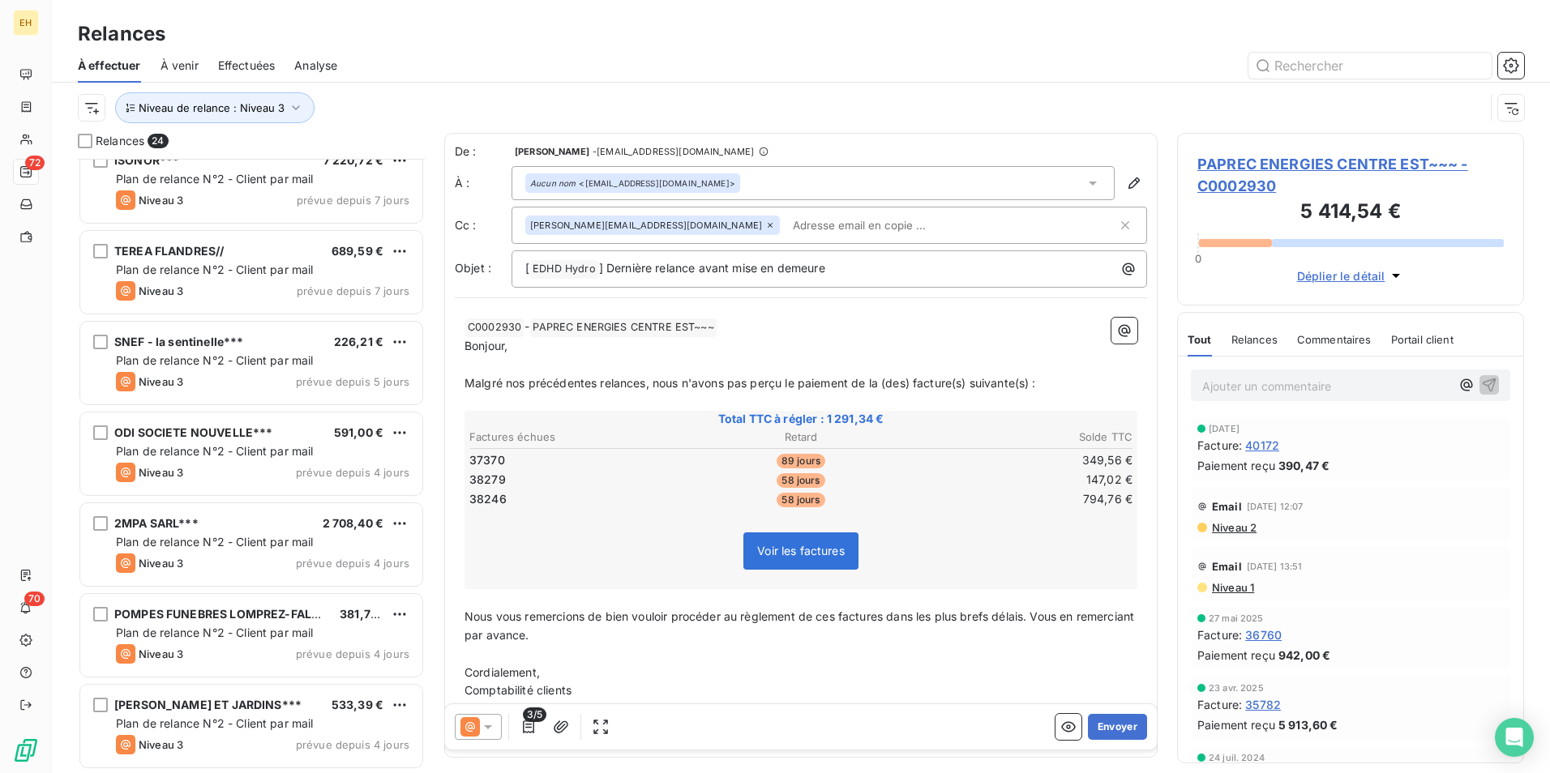
scroll to position [811, 0]
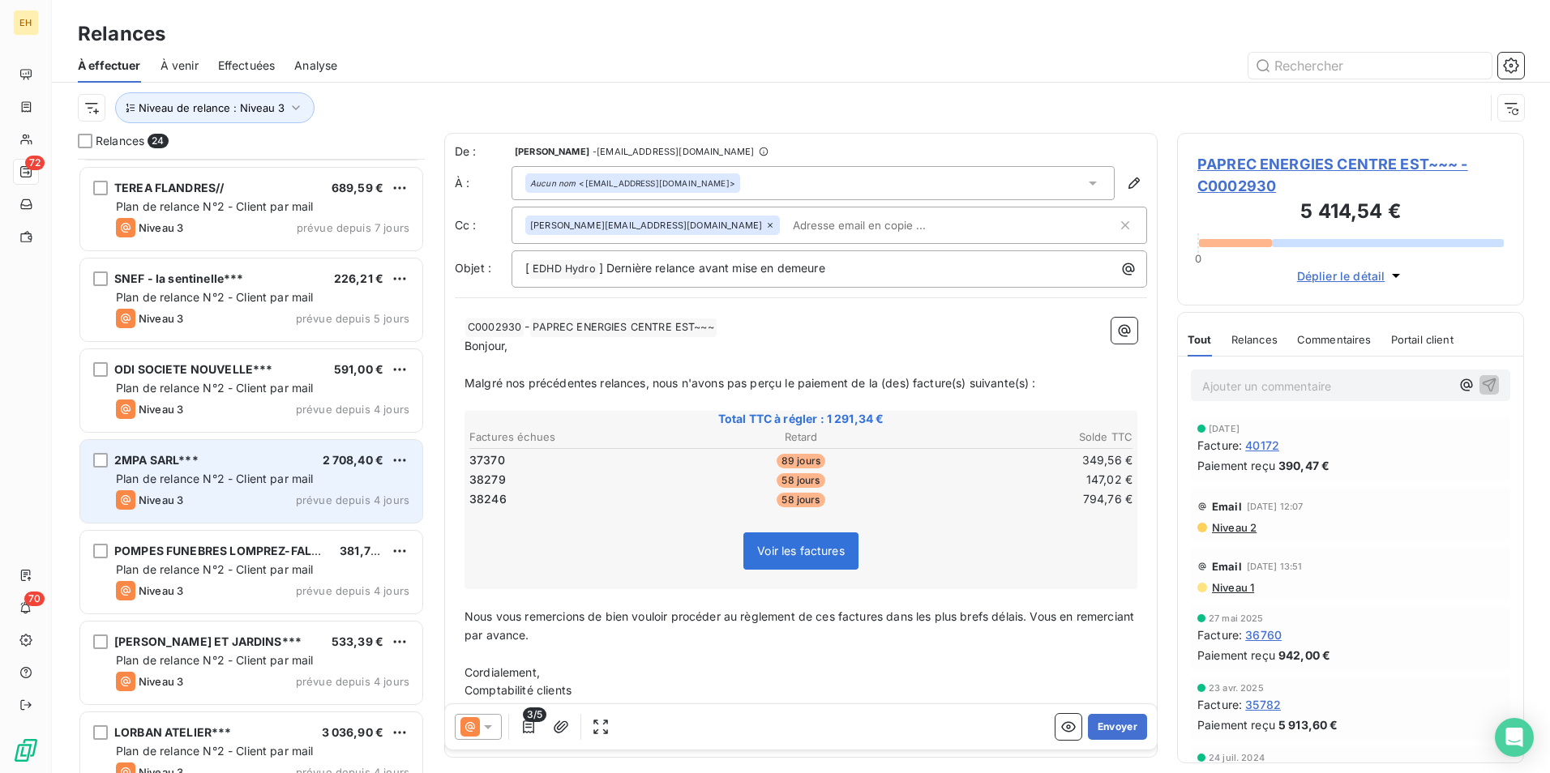
click at [348, 453] on span "2 708,40 €" at bounding box center [354, 460] width 62 height 14
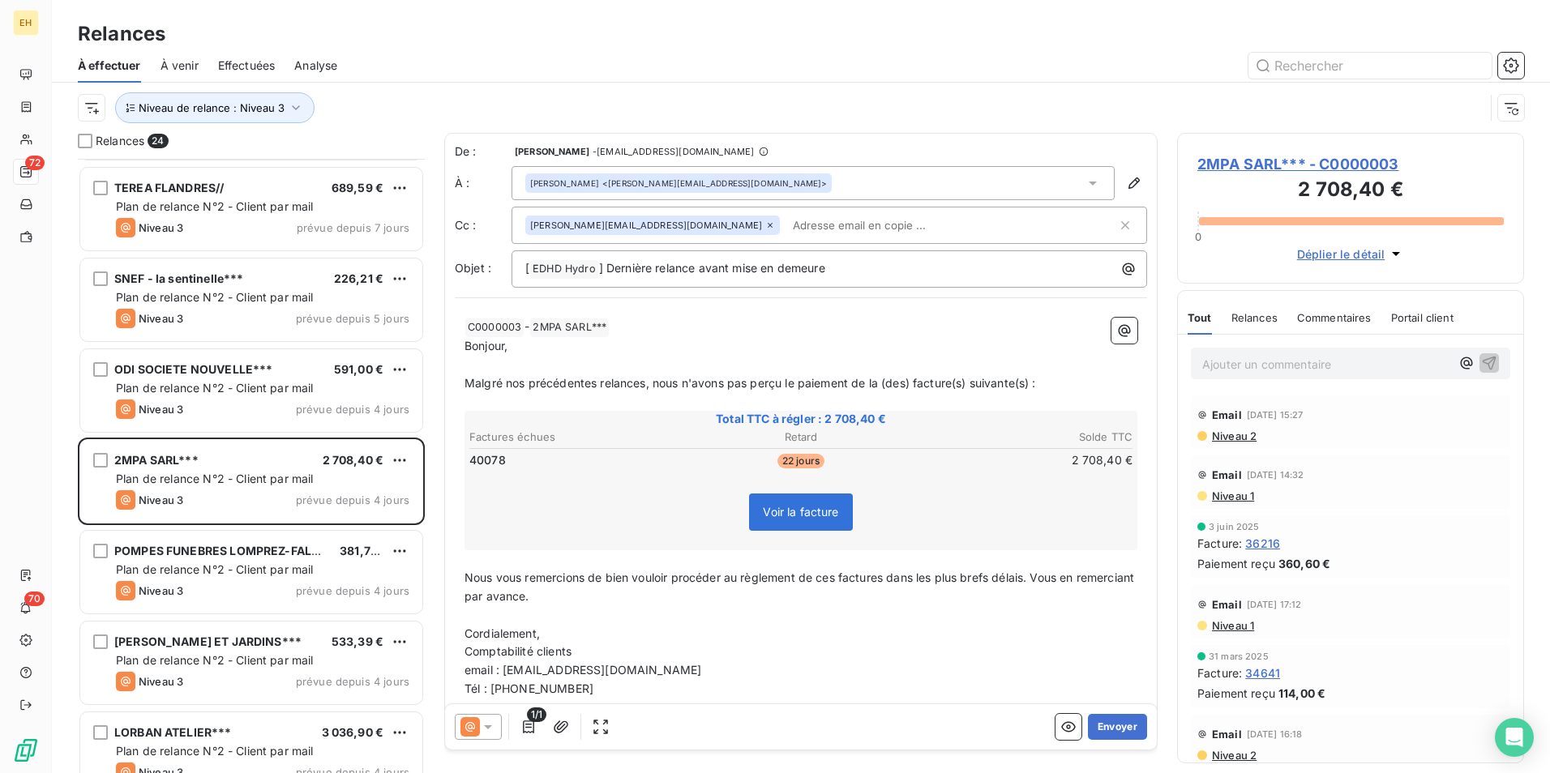
click at [786, 229] on input "text" at bounding box center [879, 225] width 187 height 24
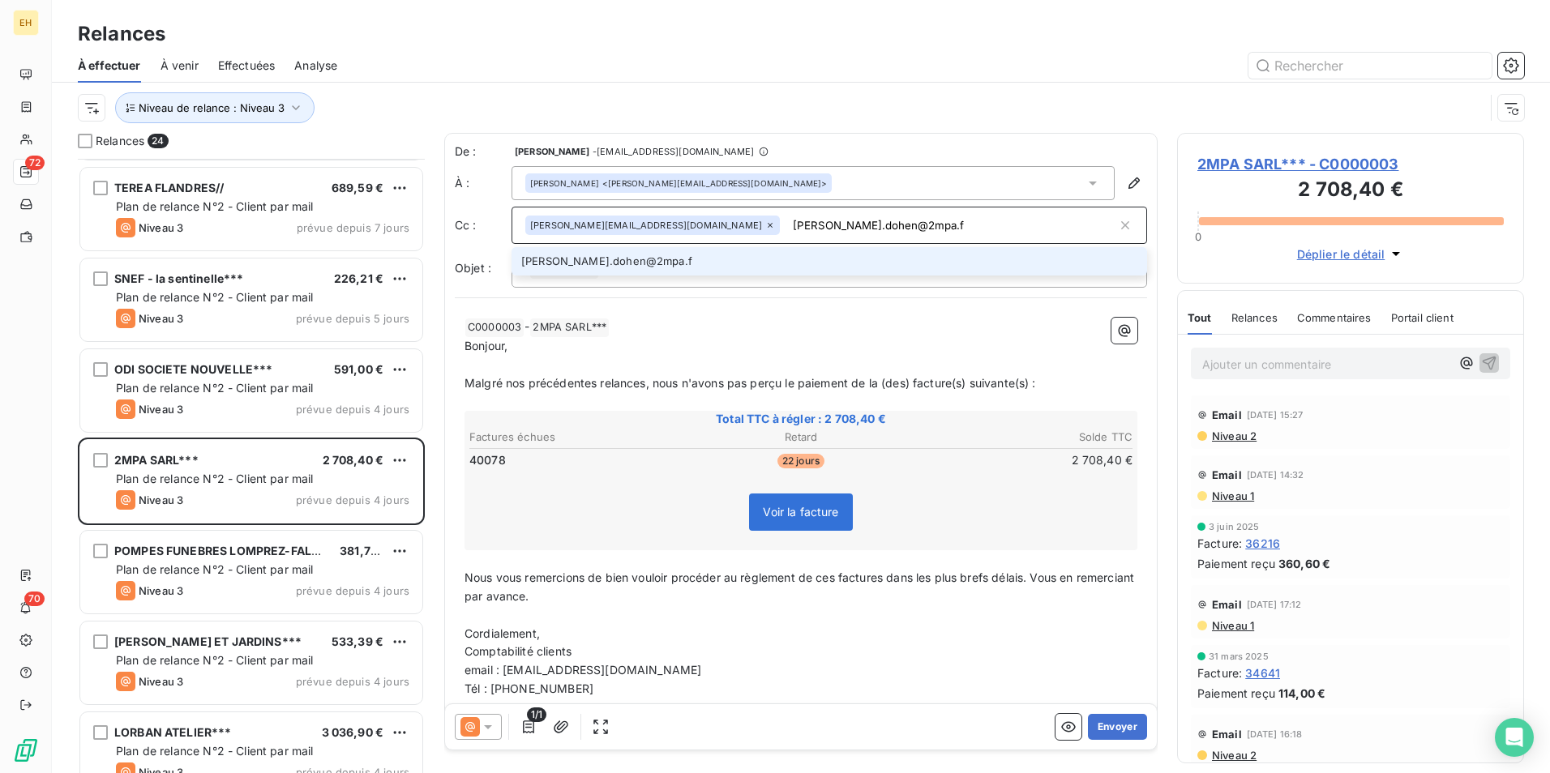
type input "[PERSON_NAME][EMAIL_ADDRESS][DOMAIN_NAME]"
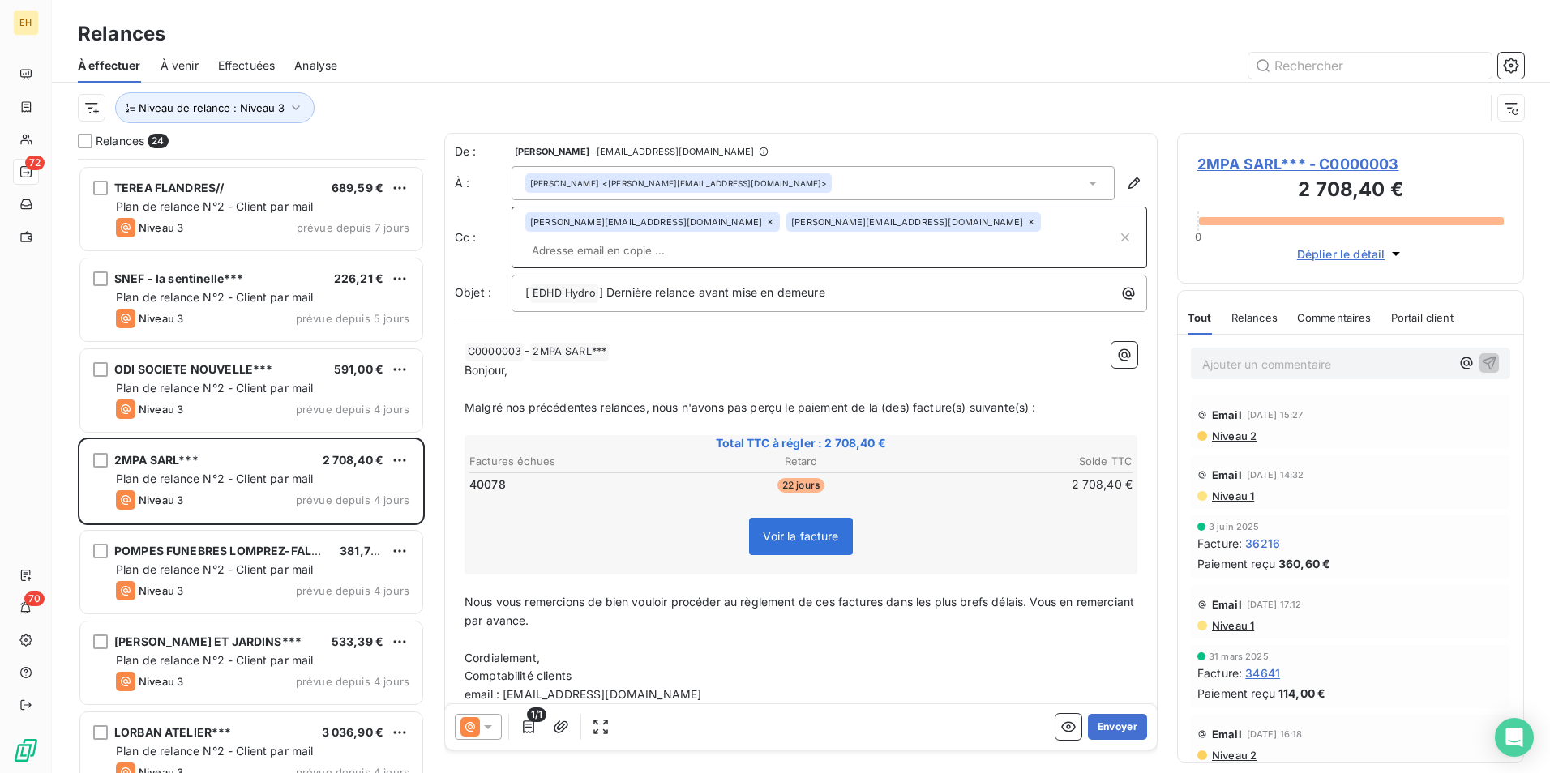
click at [643, 400] on span "Malgré nos précédentes relances, nous n'avons pas perçu le paiement de la (des)…" at bounding box center [749, 407] width 571 height 14
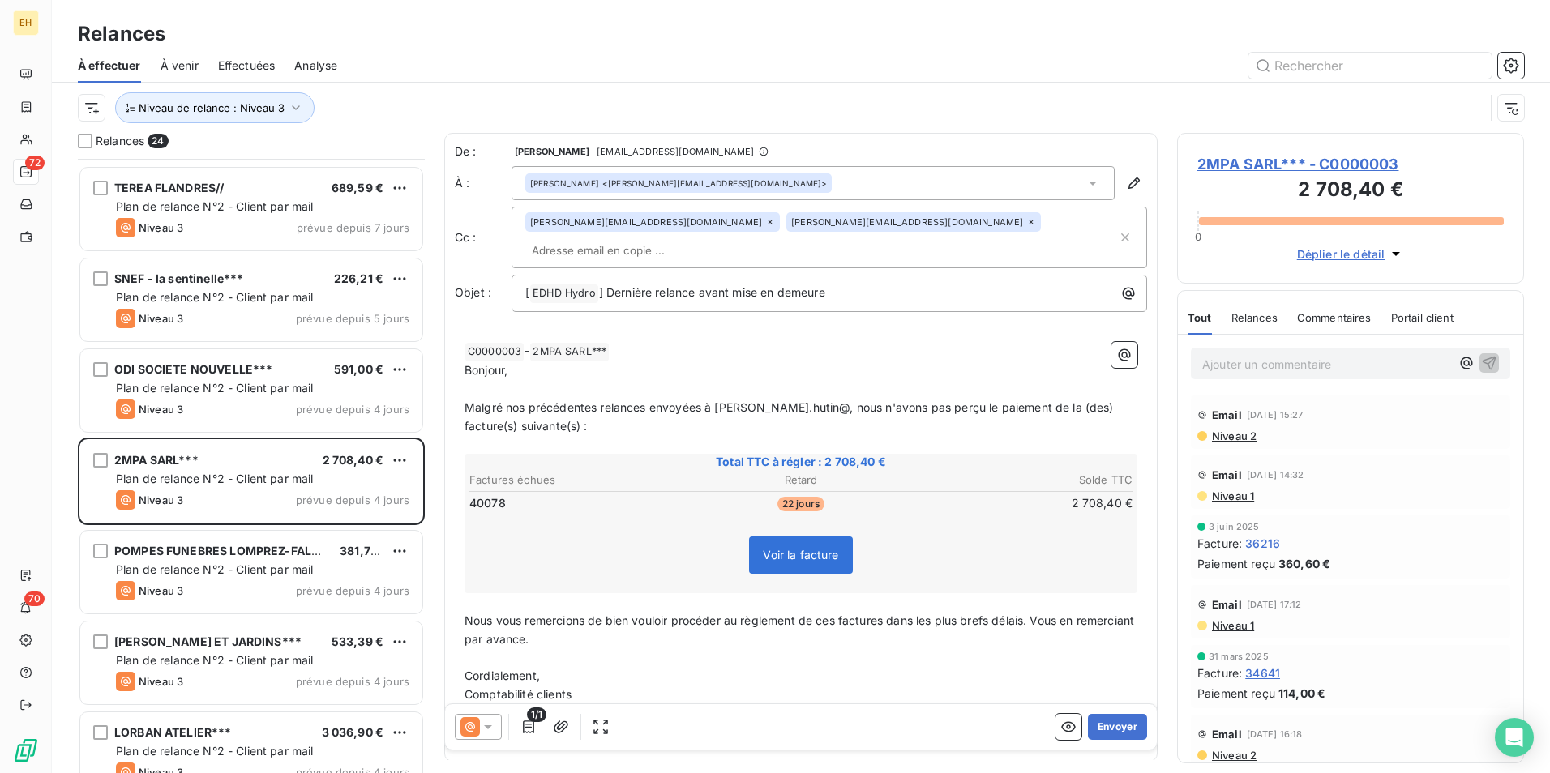
drag, startPoint x: 797, startPoint y: 378, endPoint x: 800, endPoint y: 389, distance: 11.8
click at [797, 378] on html "EH 72 70 Relances À effectuer À venir Effectuées Analyse Niveau de relance : Ni…" at bounding box center [775, 386] width 1550 height 773
click at [1106, 597] on button "Envoyer" at bounding box center [1117, 727] width 59 height 26
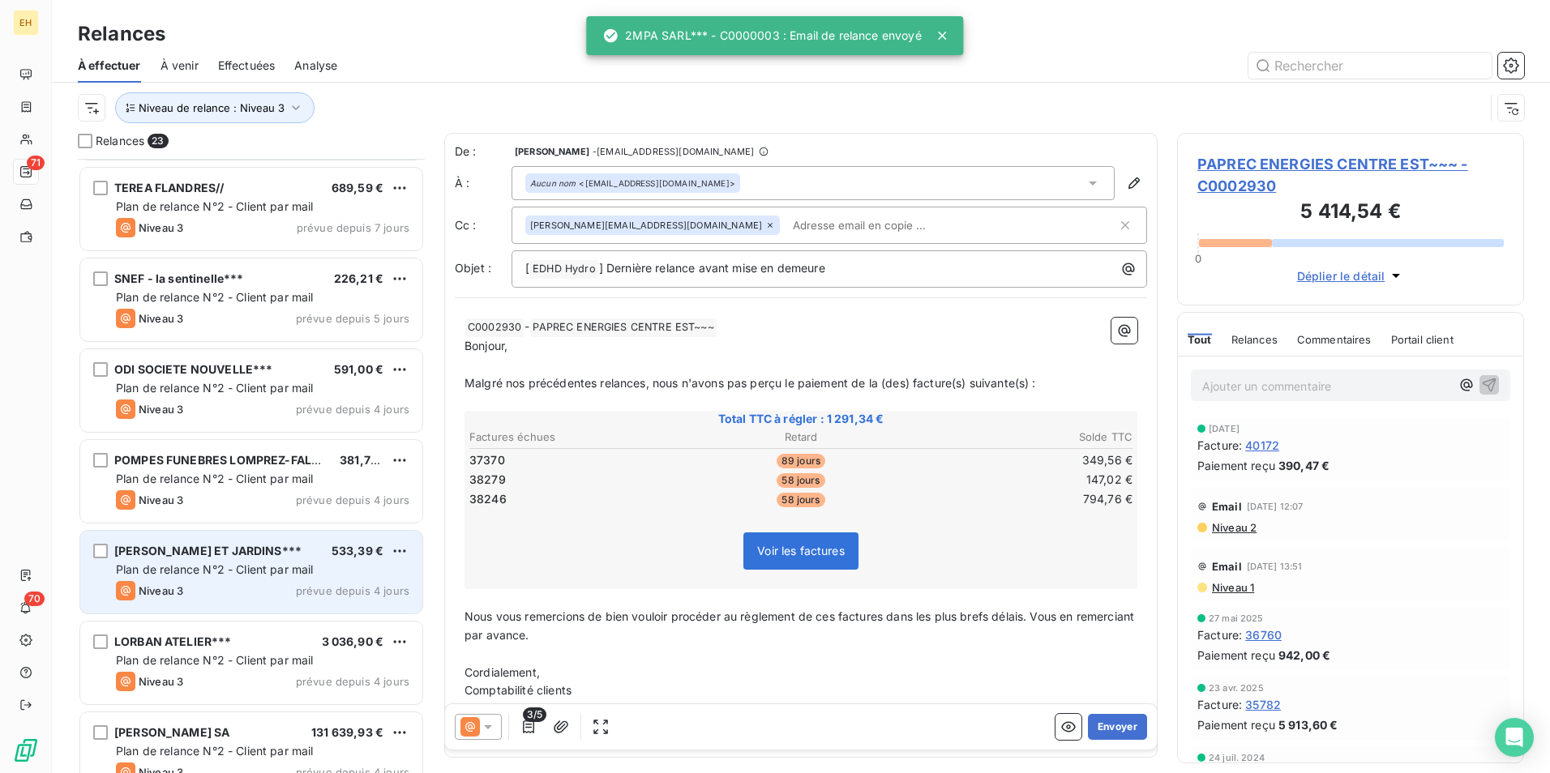
click at [298, 580] on div "GIORGI PARCS ET JARDINS*** 533,39 € Plan de relance N°2 - Client par mail Nivea…" at bounding box center [251, 572] width 342 height 83
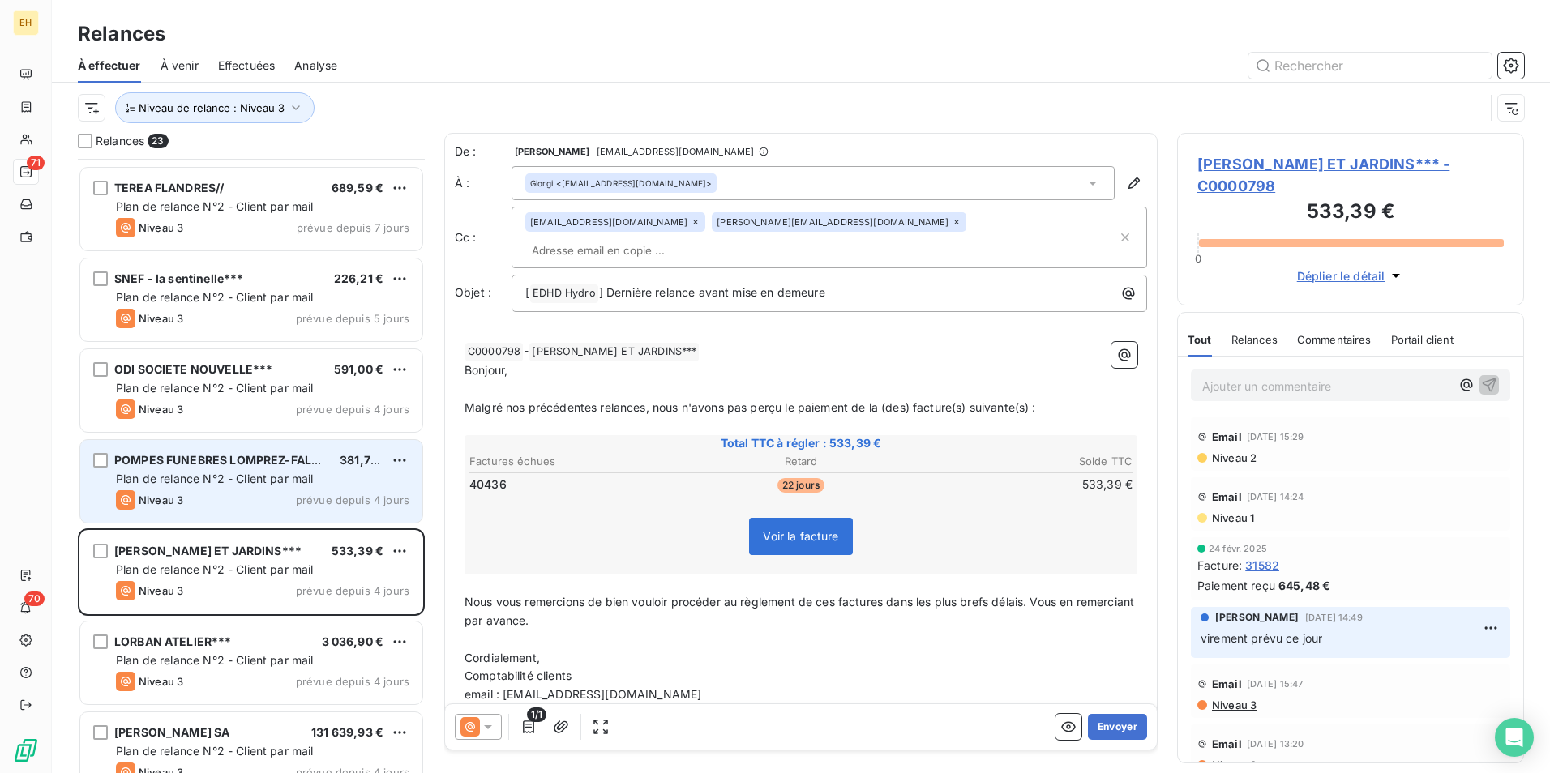
click at [304, 498] on span "prévue depuis 4 jours" at bounding box center [352, 500] width 113 height 13
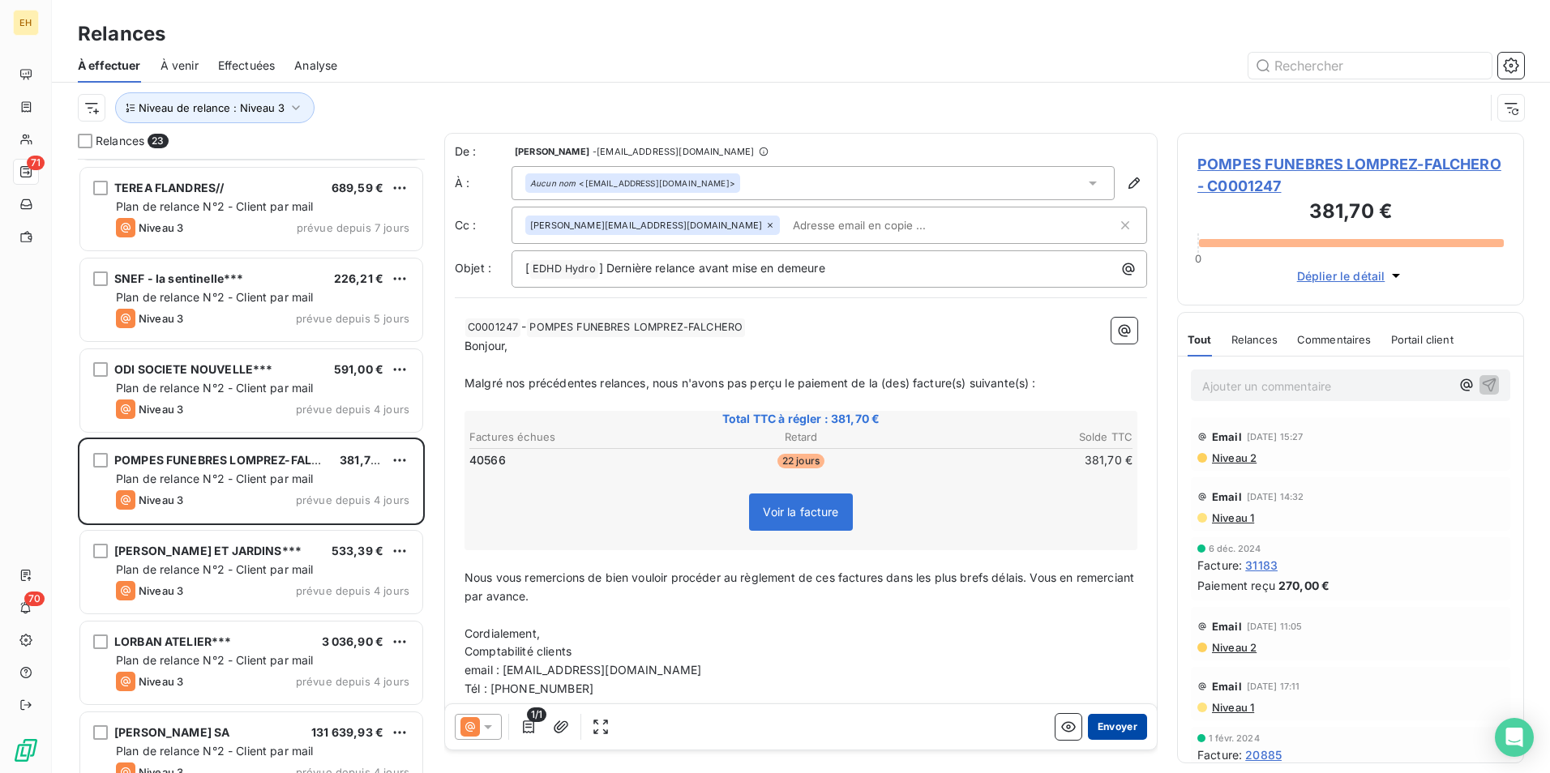
click at [1095, 597] on button "Envoyer" at bounding box center [1117, 727] width 59 height 26
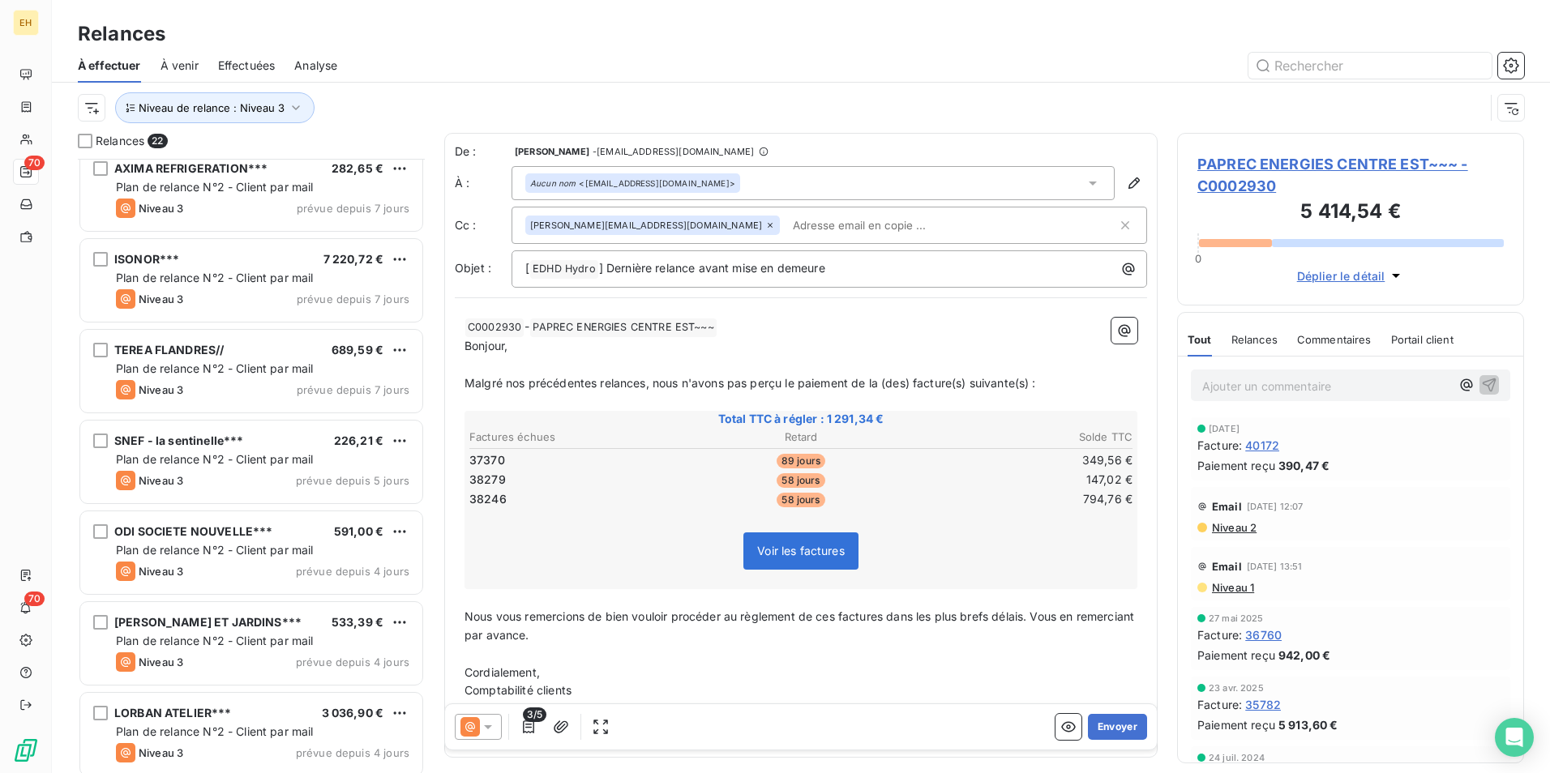
scroll to position [811, 0]
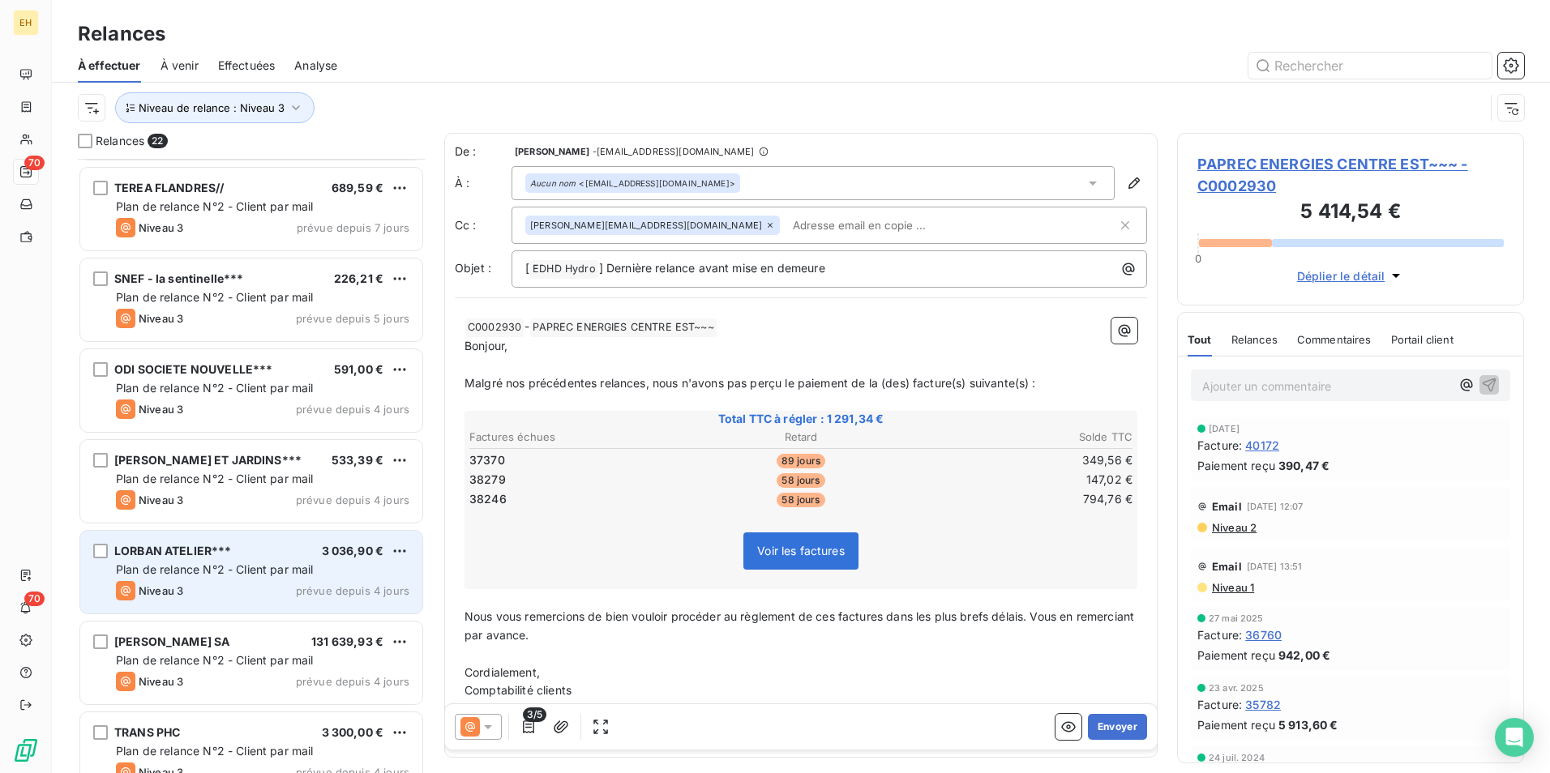
click at [254, 572] on span "Plan de relance N°2 - Client par mail" at bounding box center [215, 569] width 198 height 14
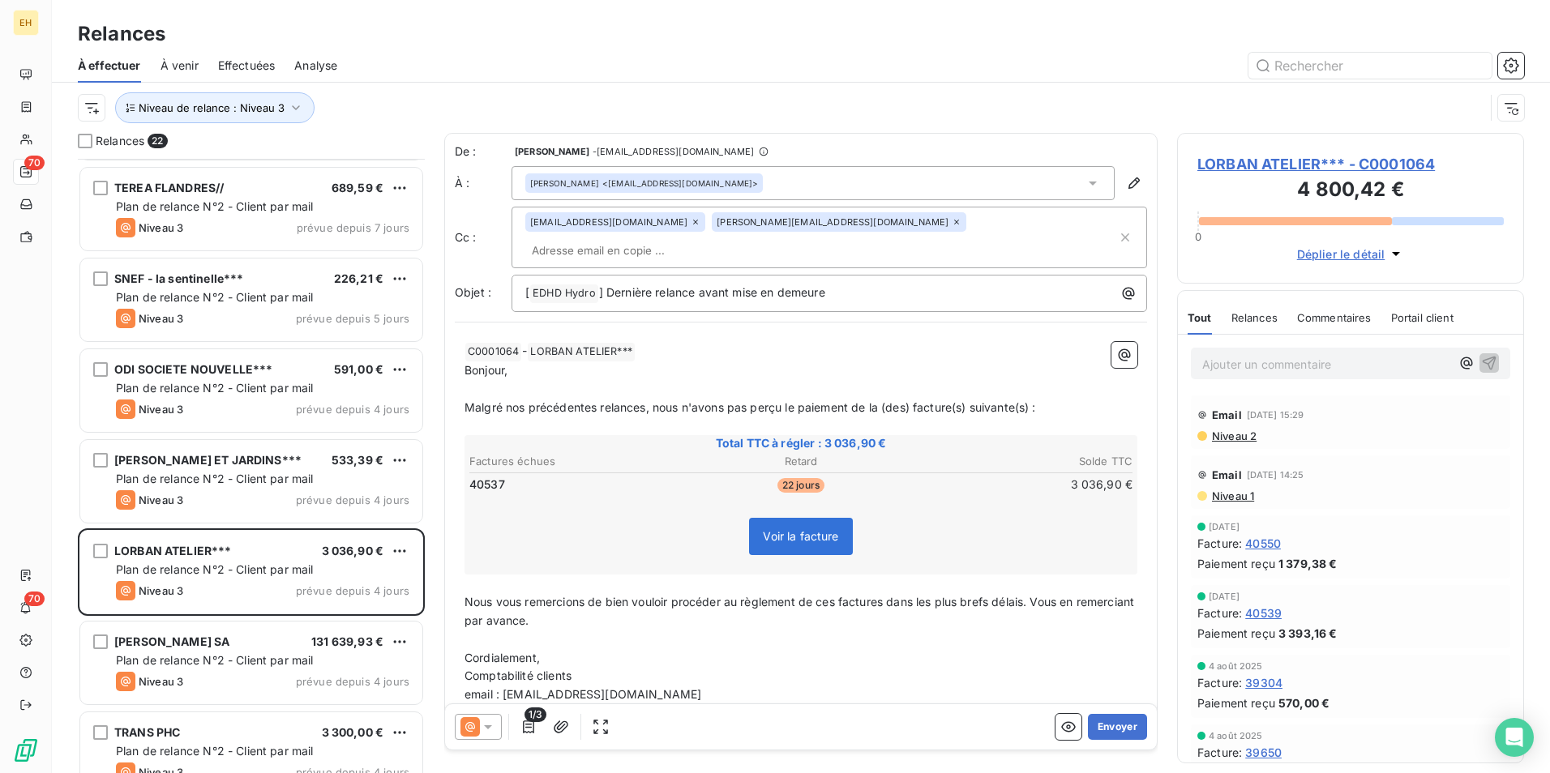
click at [690, 225] on icon at bounding box center [695, 222] width 10 height 10
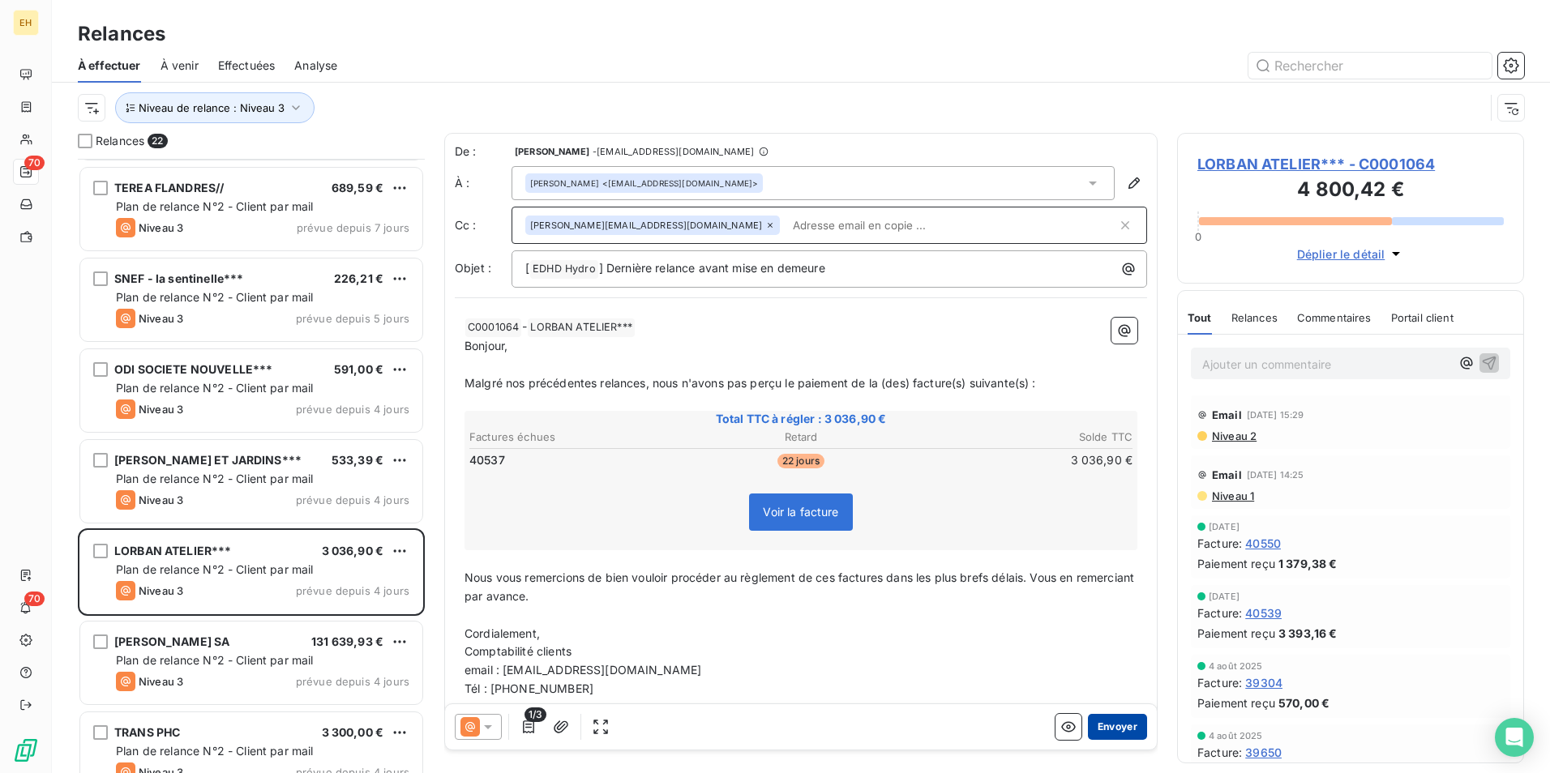
click at [1093, 597] on button "Envoyer" at bounding box center [1117, 727] width 59 height 26
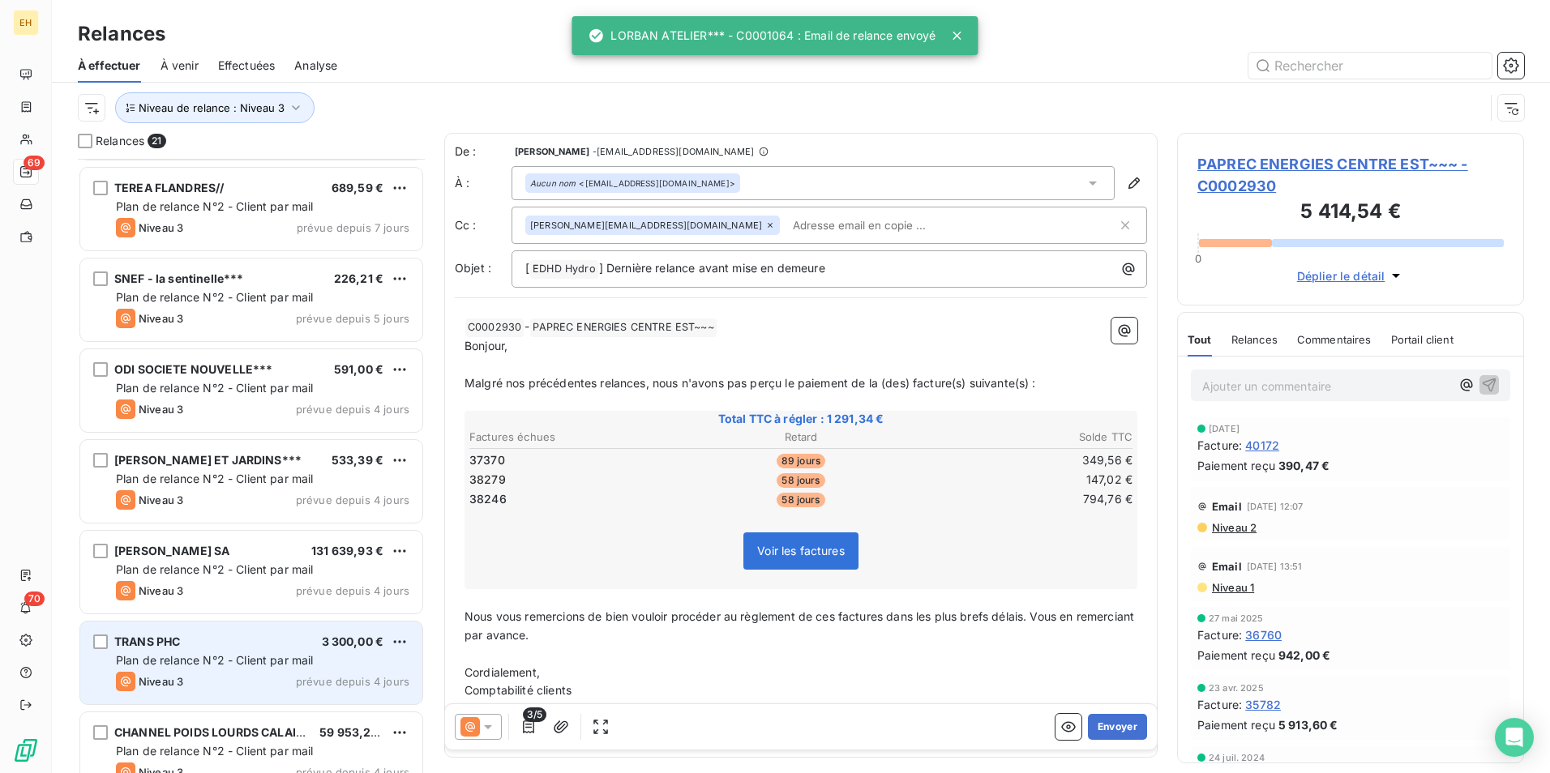
click at [252, 597] on div "TRANS PHC 3 300,00 €" at bounding box center [262, 642] width 293 height 15
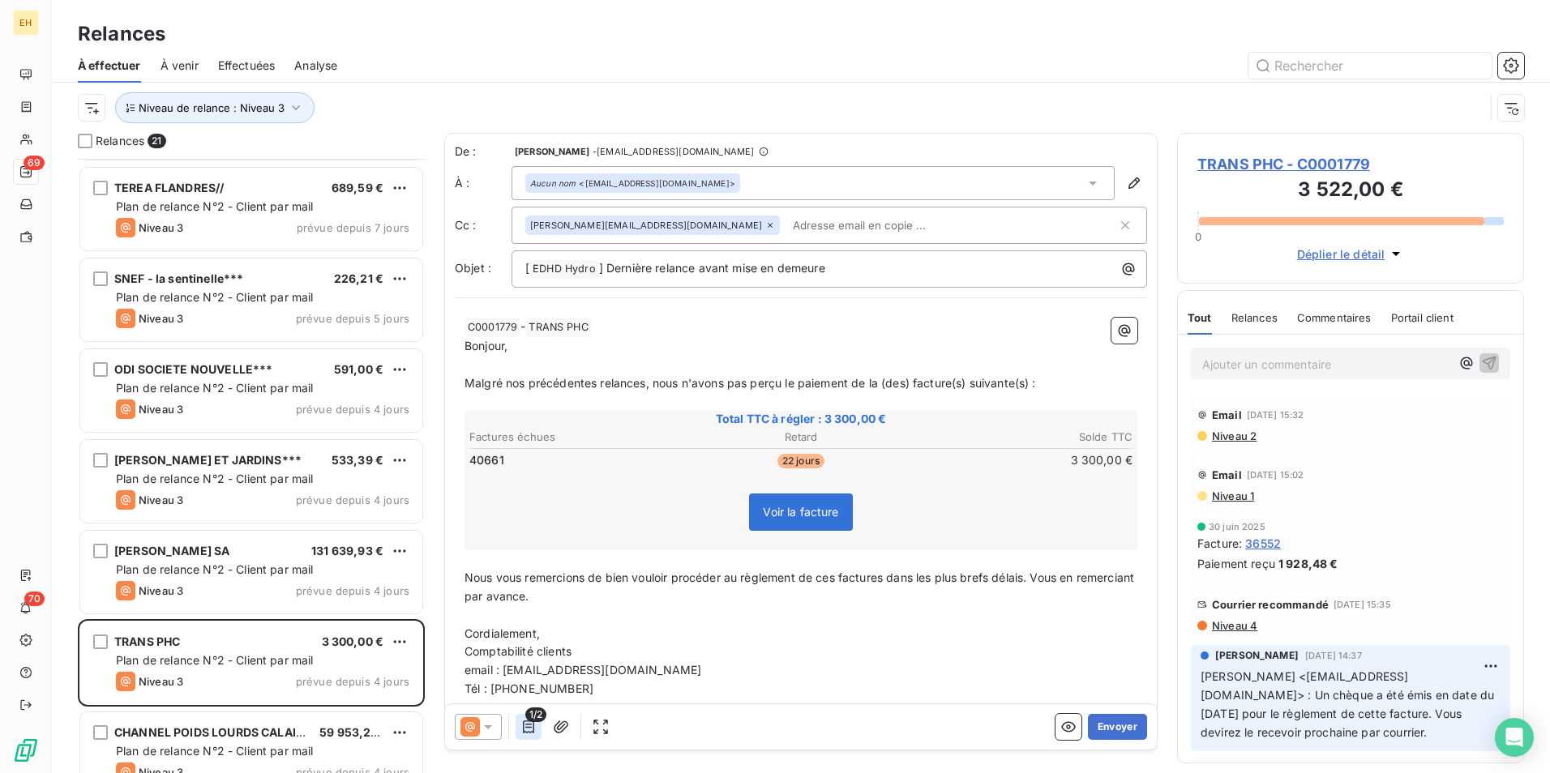
click at [525, 597] on icon "button" at bounding box center [528, 727] width 16 height 16
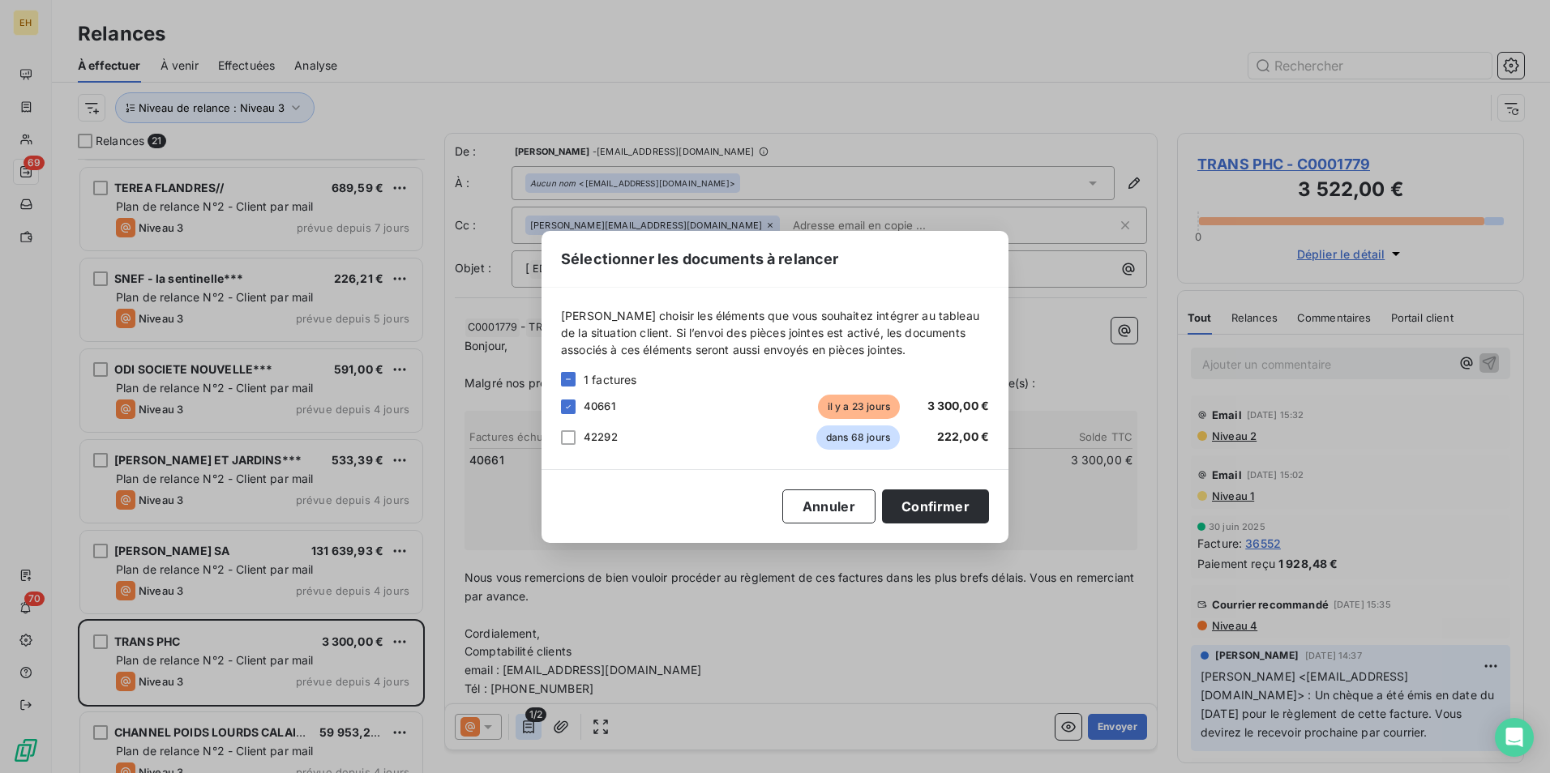
click at [525, 597] on div "Sélectionner les documents à relancer [PERSON_NAME] choisir les éléments que vo…" at bounding box center [775, 386] width 1550 height 773
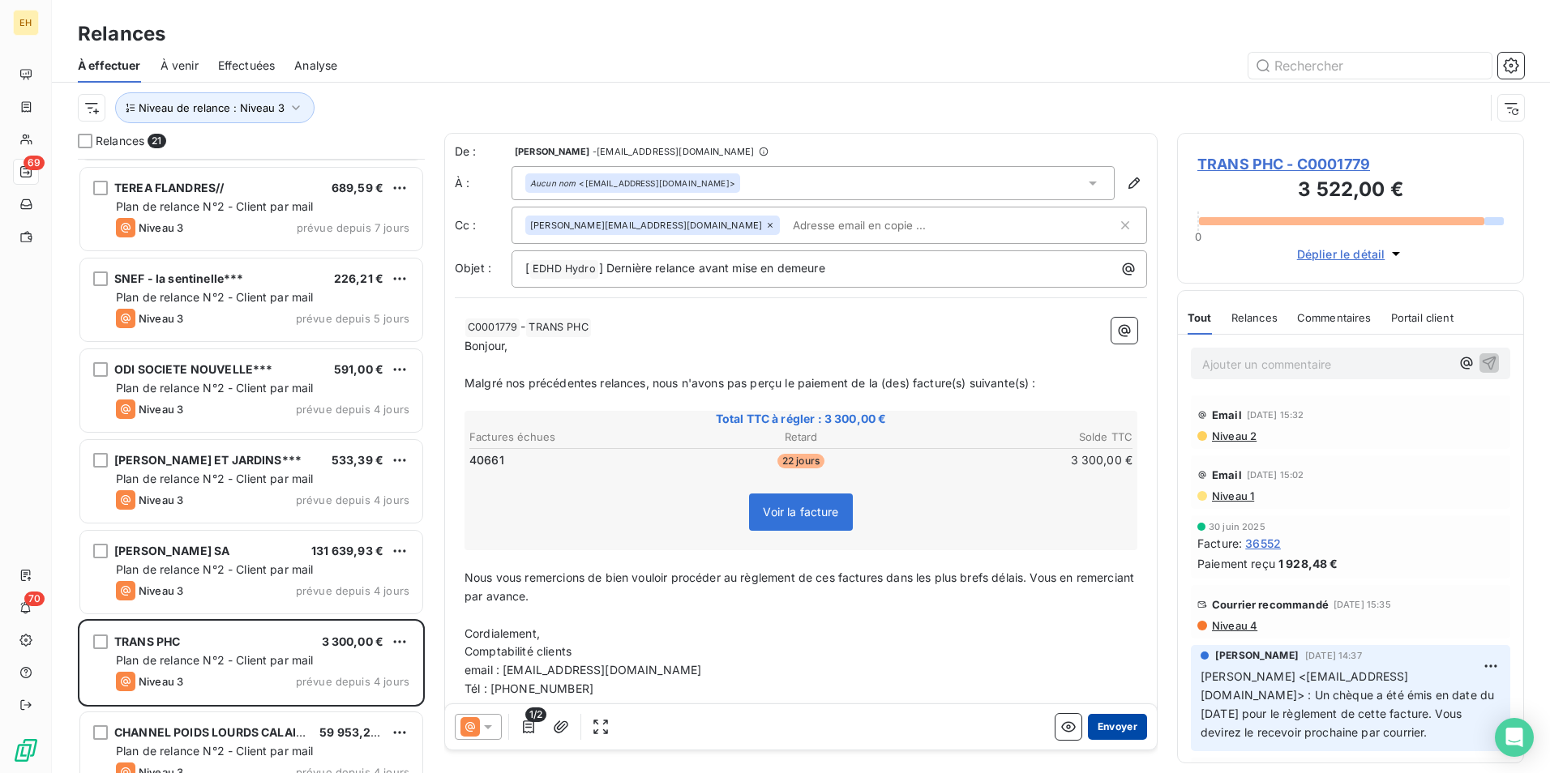
click at [1115, 597] on button "Envoyer" at bounding box center [1117, 727] width 59 height 26
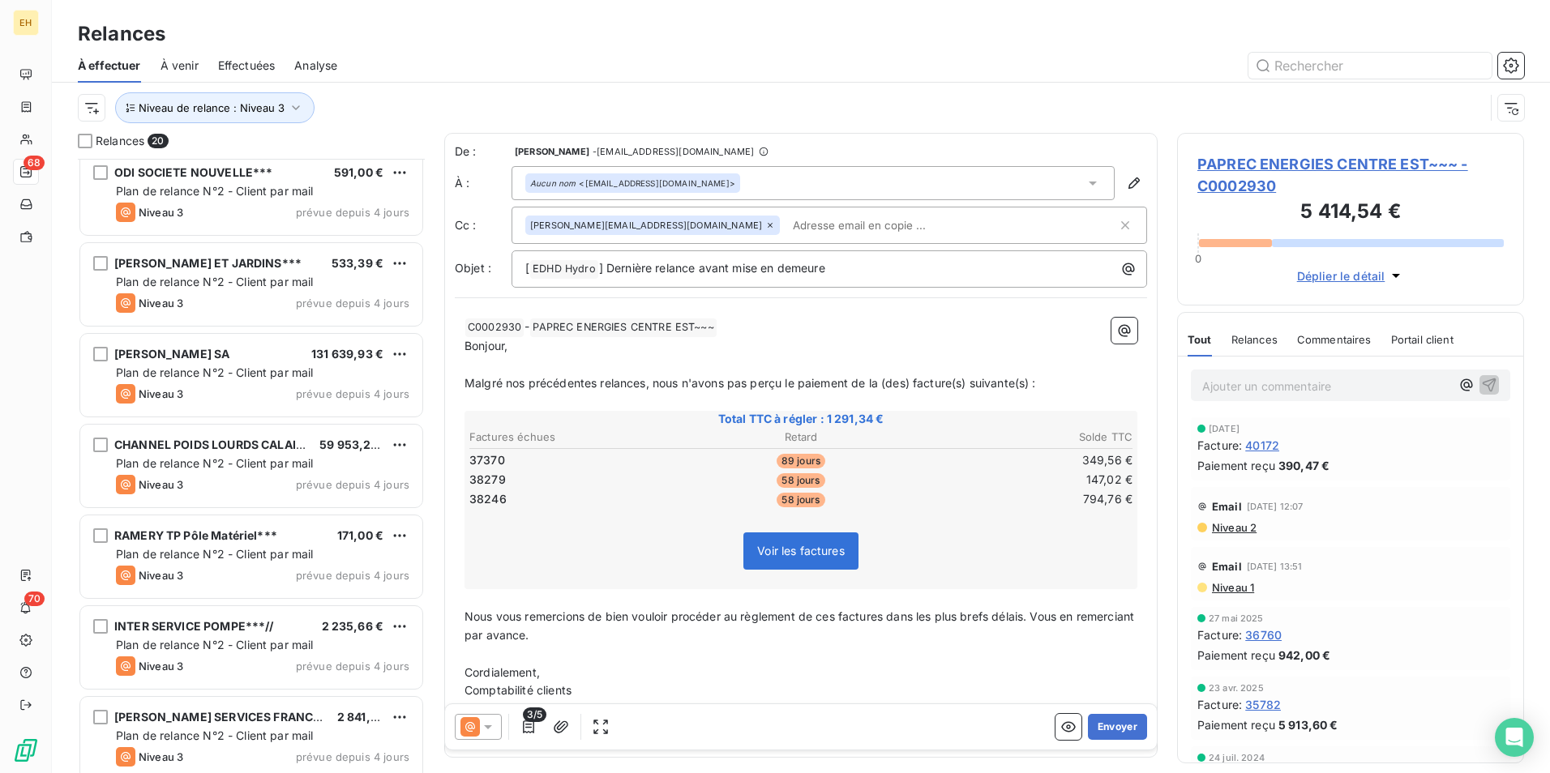
scroll to position [959, 0]
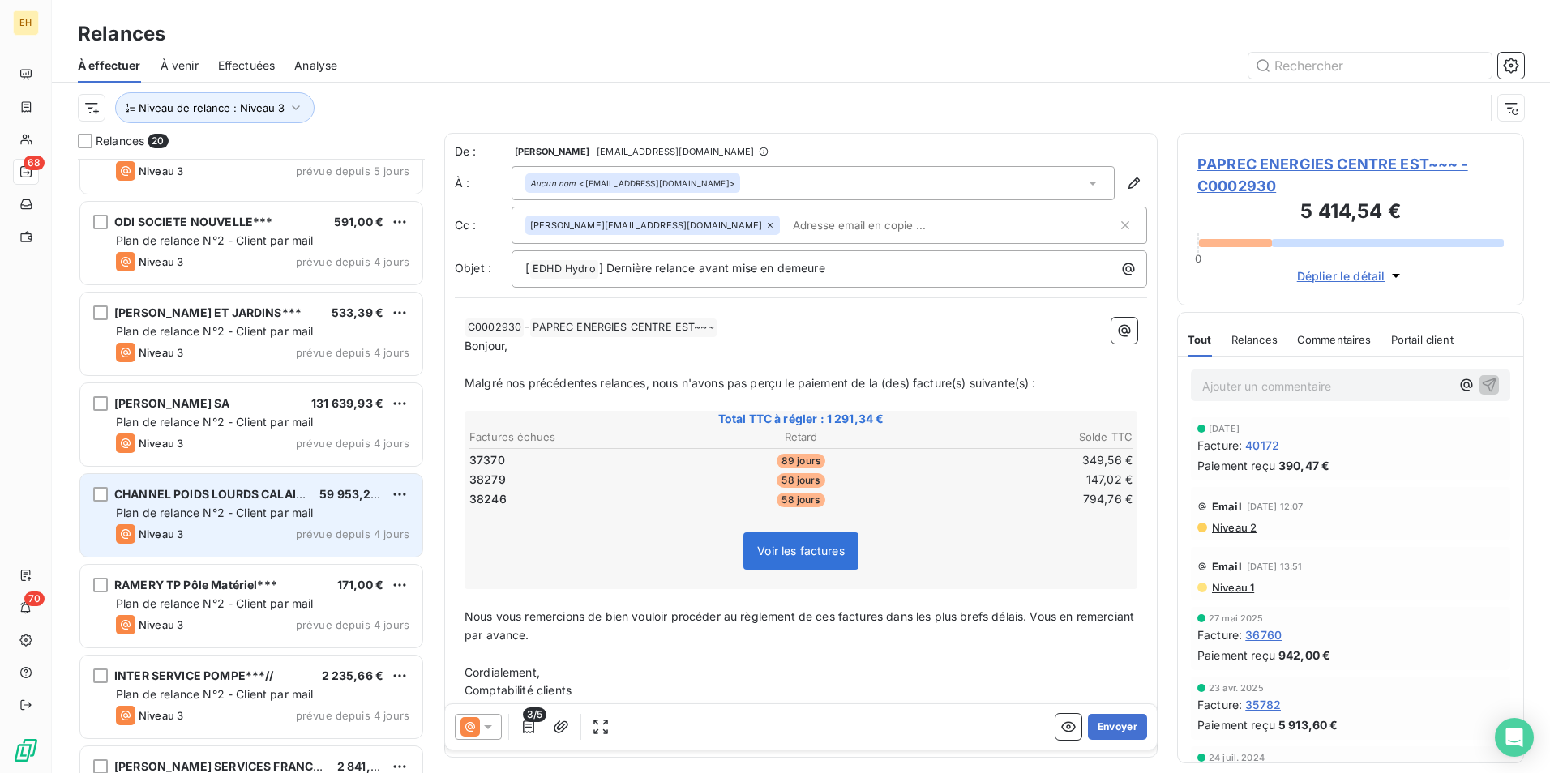
click at [287, 538] on div "Niveau 3 prévue depuis 4 jours" at bounding box center [262, 533] width 293 height 19
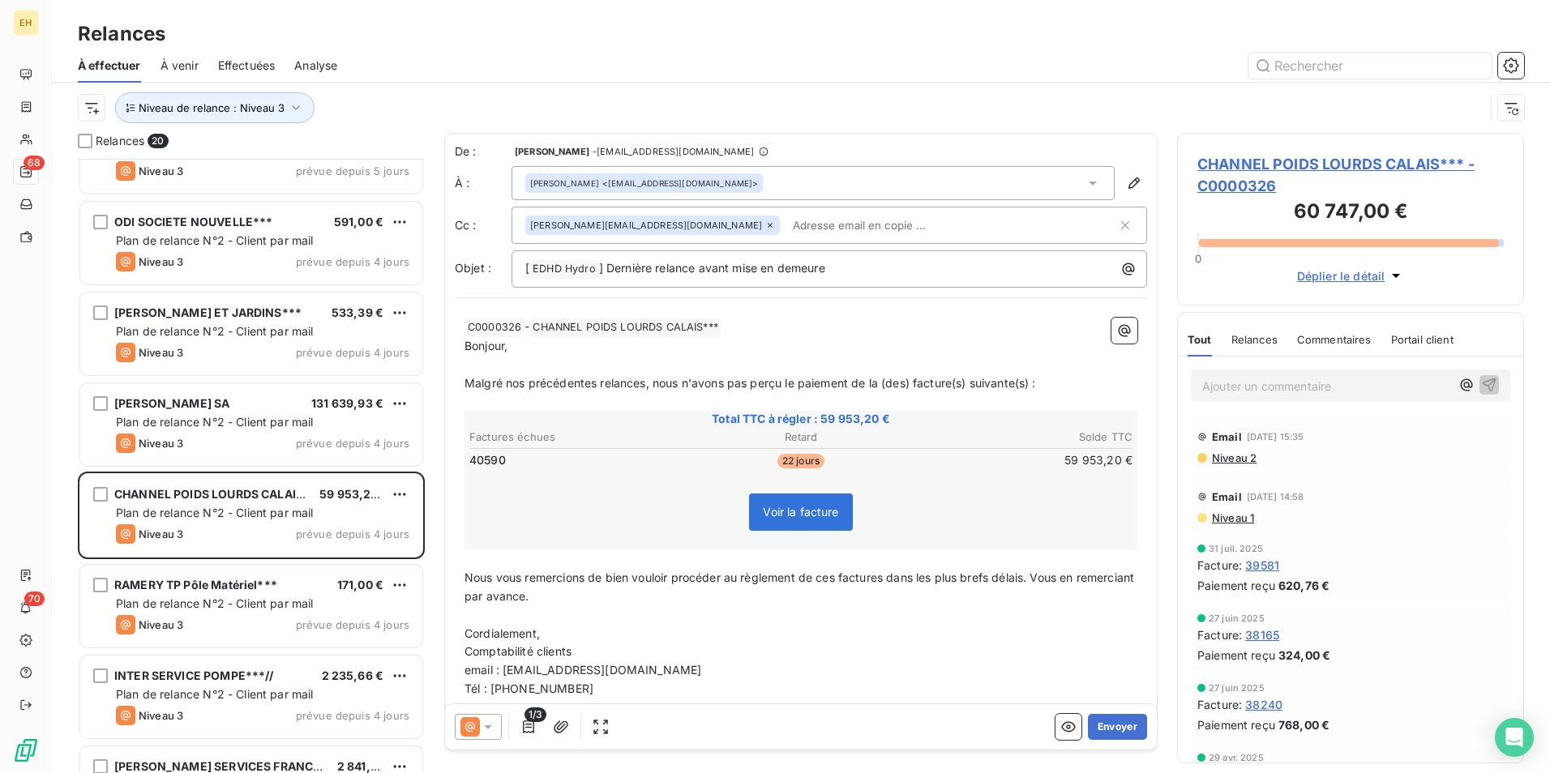
click at [1238, 159] on span "CHANNEL POIDS LOURDS CALAIS*** - C0000326" at bounding box center [1350, 175] width 306 height 44
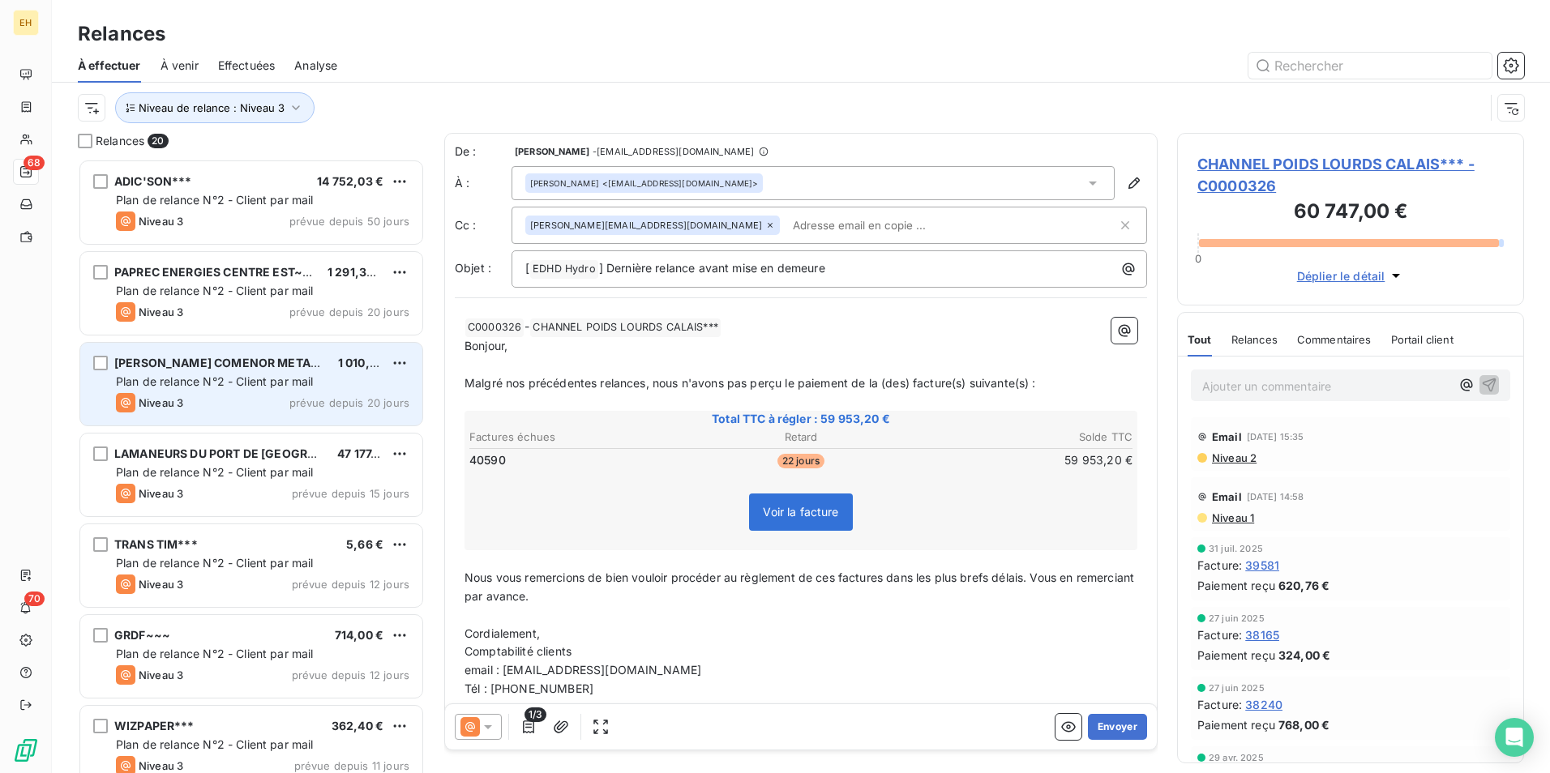
scroll to position [602, 335]
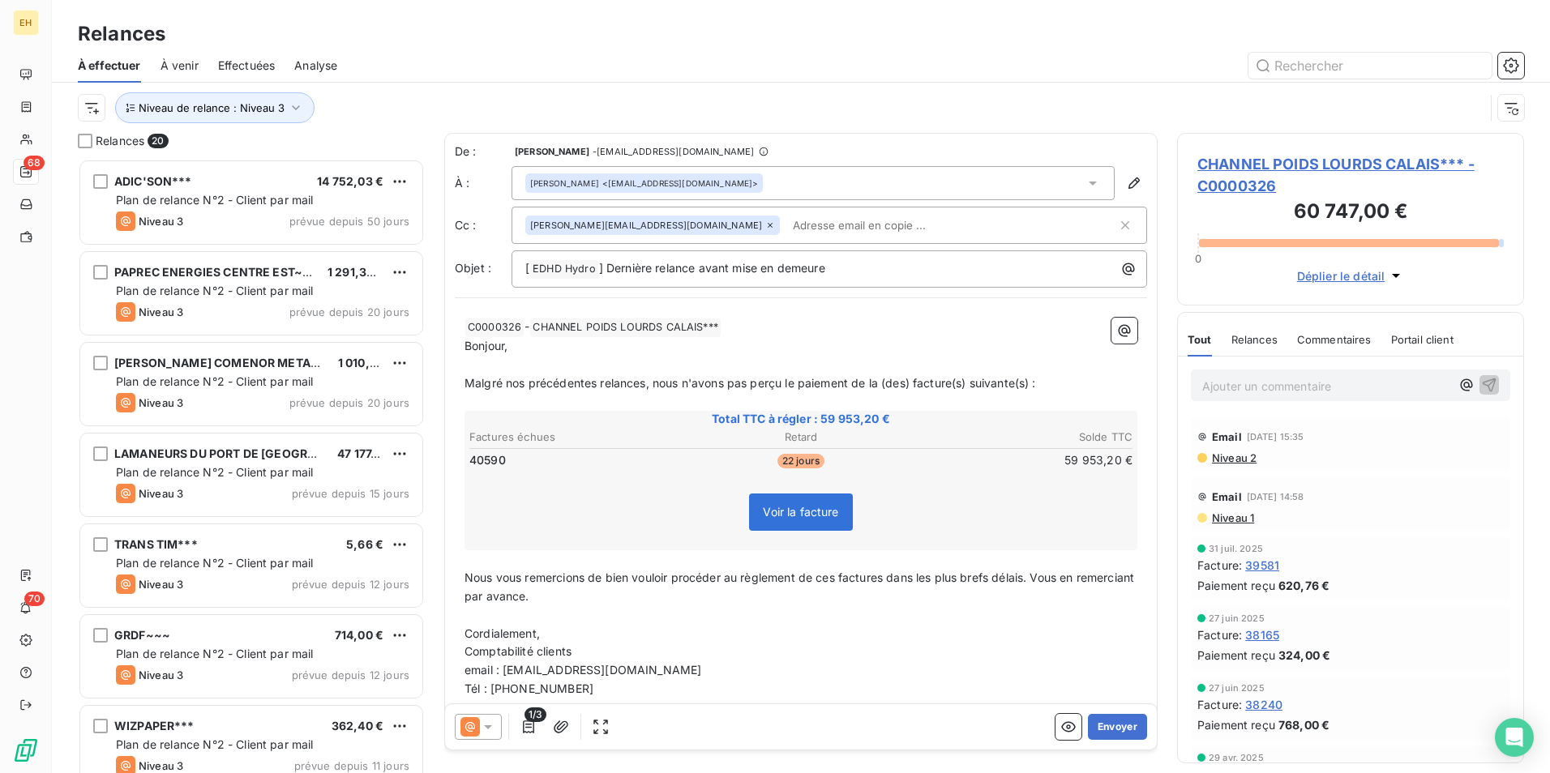
click at [1238, 392] on p "Ajouter un commentaire ﻿" at bounding box center [1326, 386] width 248 height 20
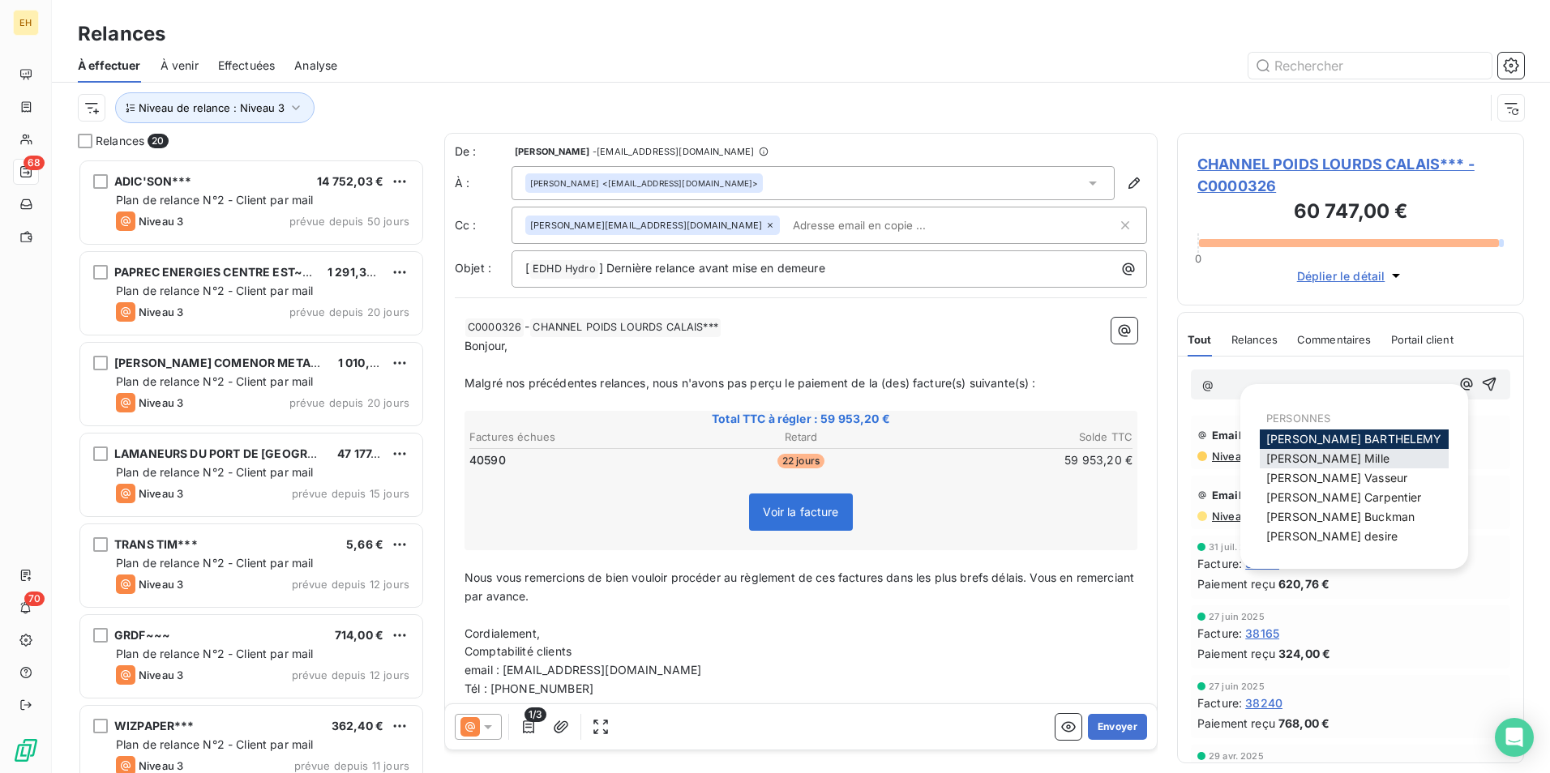
click at [1238, 456] on span "[PERSON_NAME]" at bounding box center [1327, 458] width 123 height 14
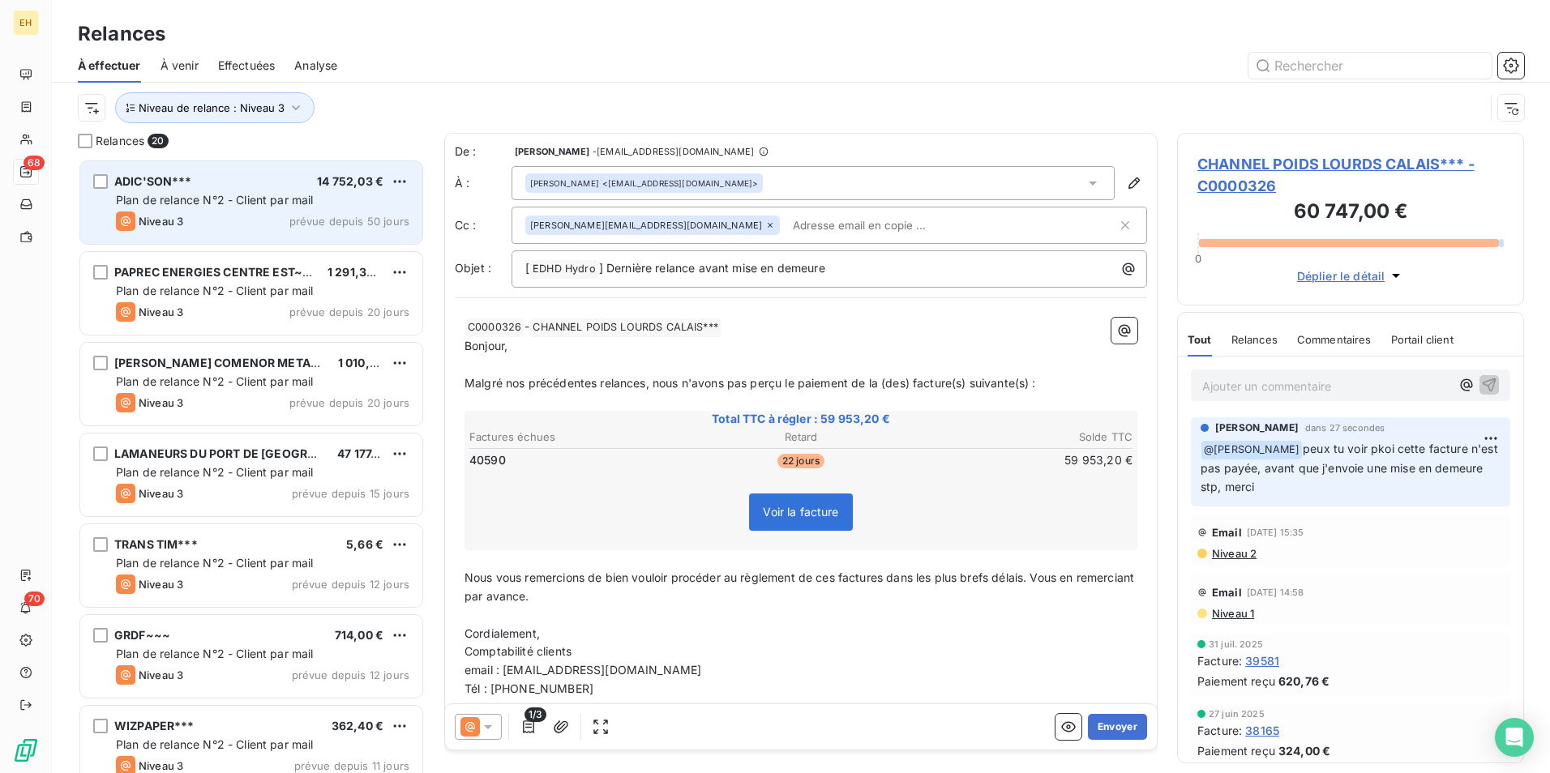
click at [330, 201] on div "Plan de relance N°2 - Client par mail" at bounding box center [262, 200] width 293 height 16
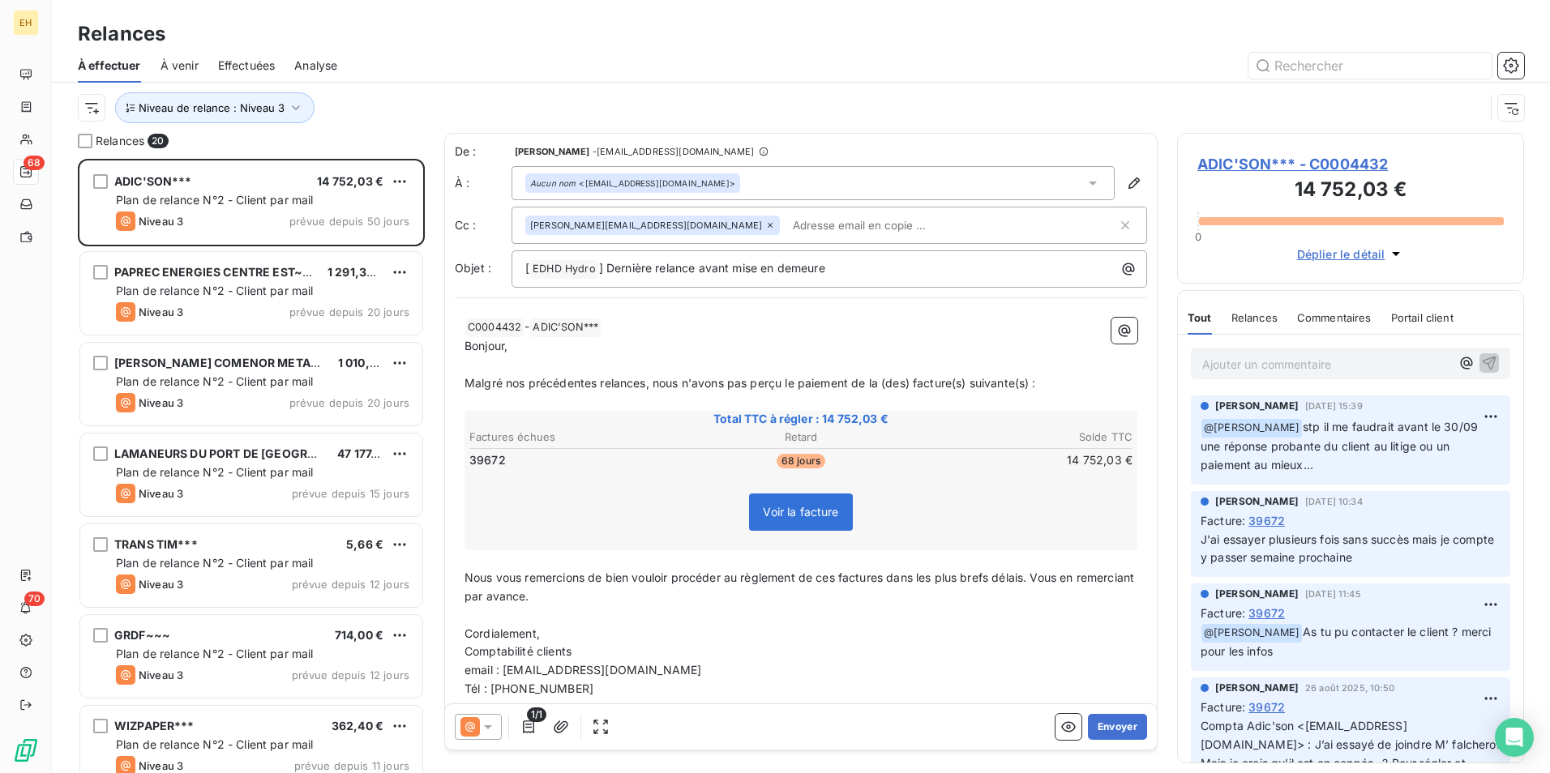
click at [1236, 367] on p "Ajouter un commentaire ﻿" at bounding box center [1326, 364] width 248 height 20
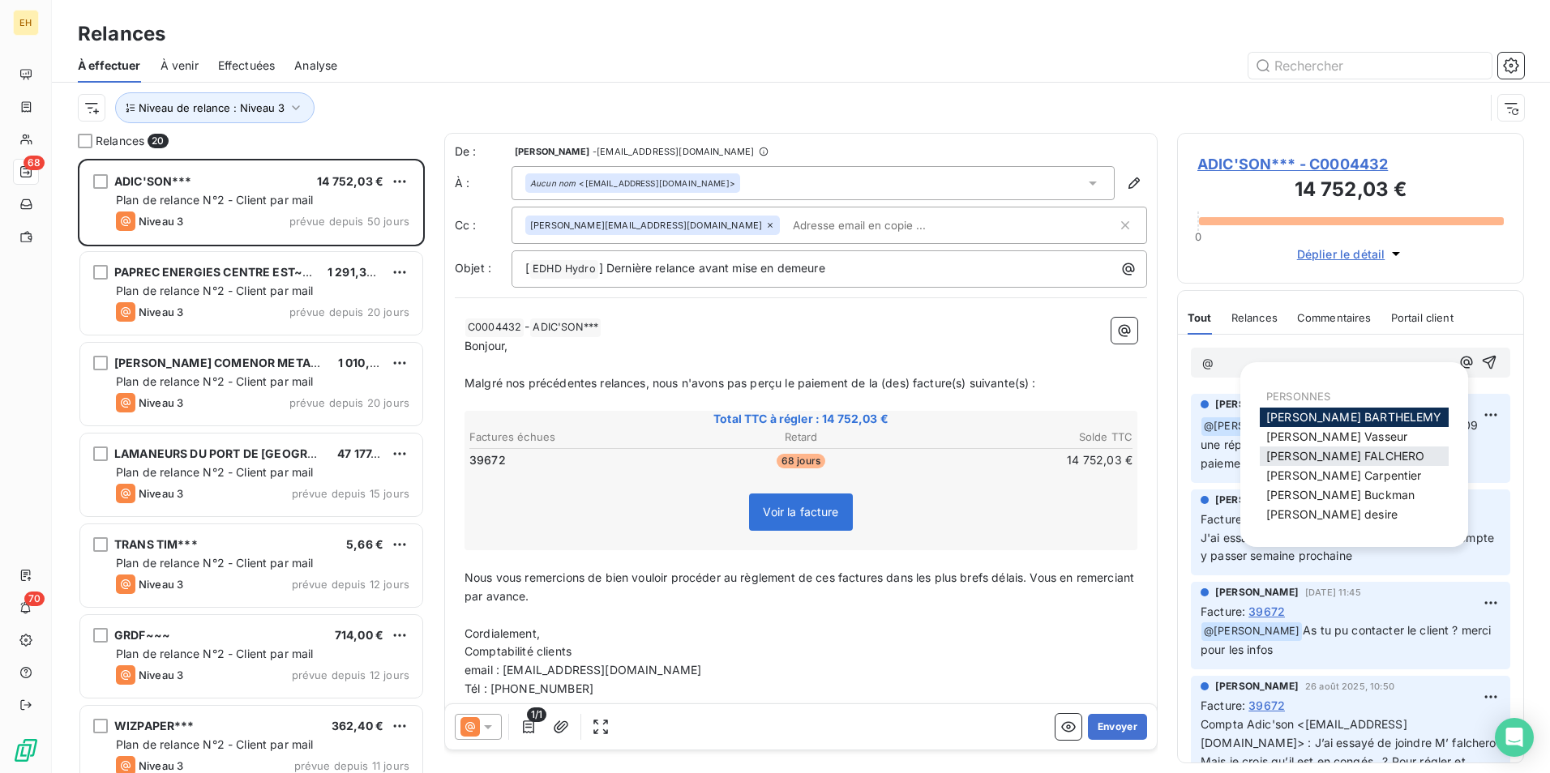
click at [1238, 448] on div "[PERSON_NAME]" at bounding box center [1353, 456] width 189 height 19
click at [1238, 458] on span "[PERSON_NAME]" at bounding box center [1345, 456] width 158 height 14
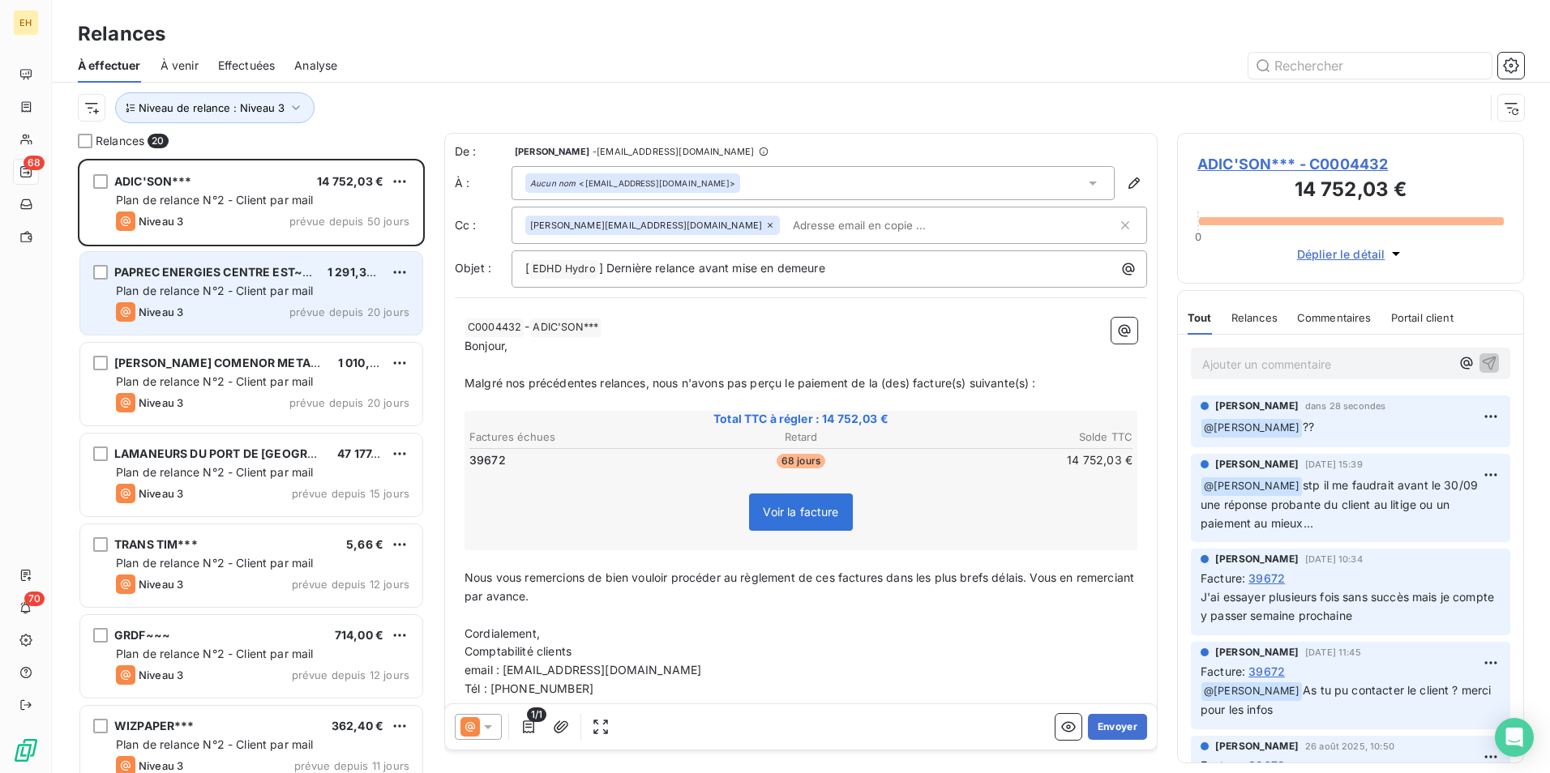
click at [264, 292] on span "Plan de relance N°2 - Client par mail" at bounding box center [215, 291] width 198 height 14
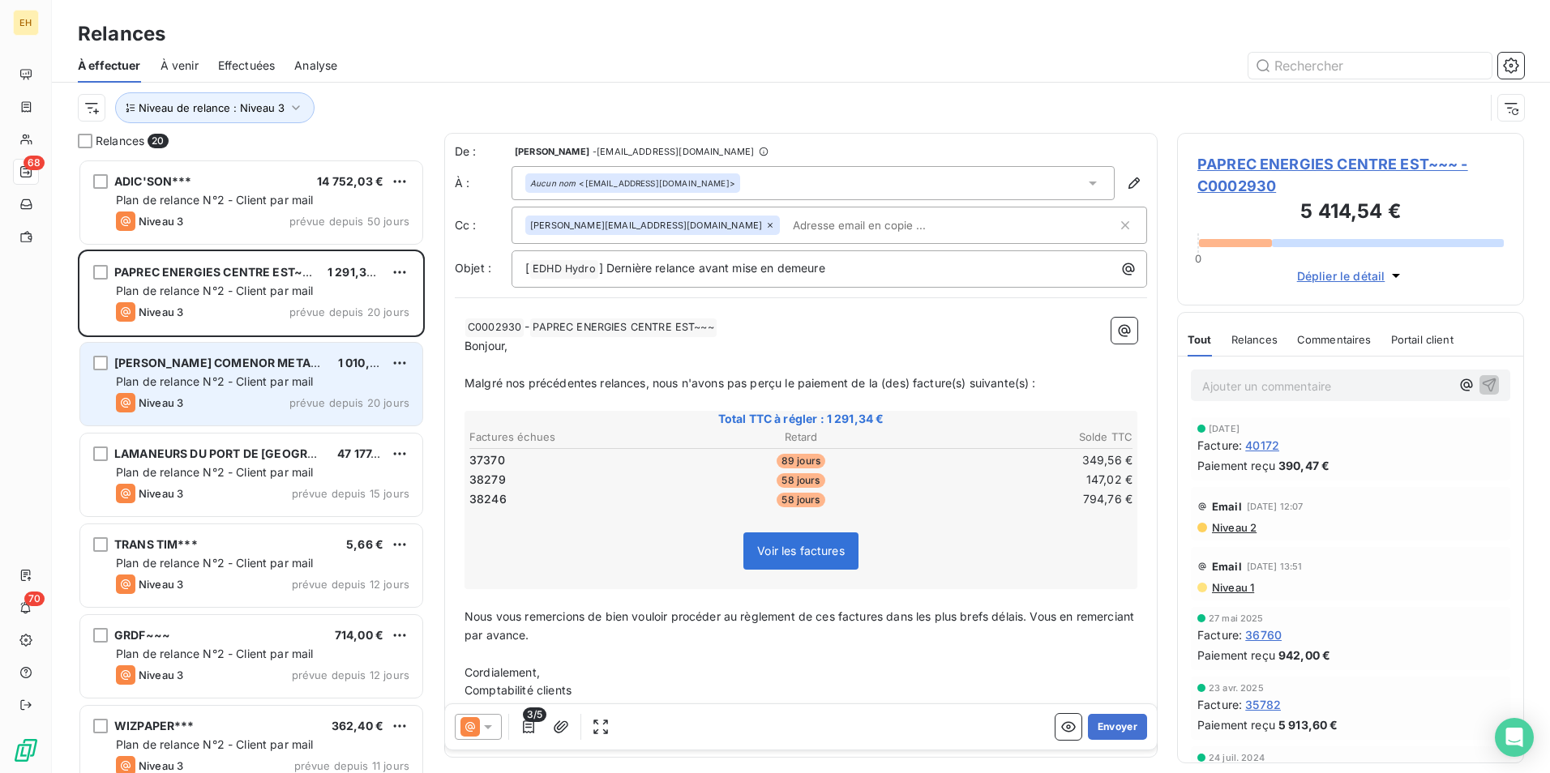
click at [254, 358] on span "[PERSON_NAME] COMENOR METALIMPEX~~~" at bounding box center [246, 363] width 264 height 14
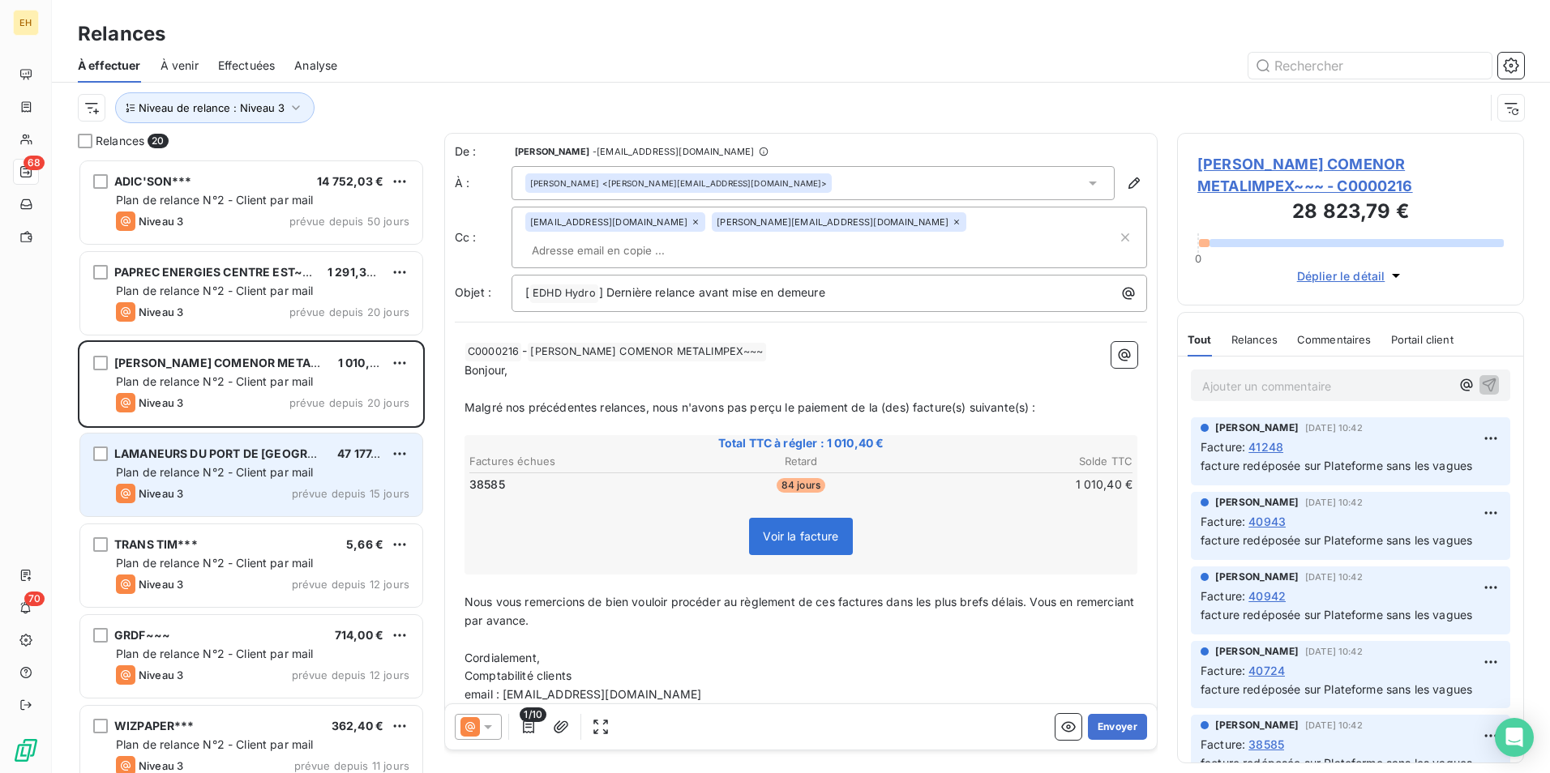
click at [173, 461] on div "LAMANEURS DU PORT DE [GEOGRAPHIC_DATA]***" at bounding box center [219, 454] width 210 height 16
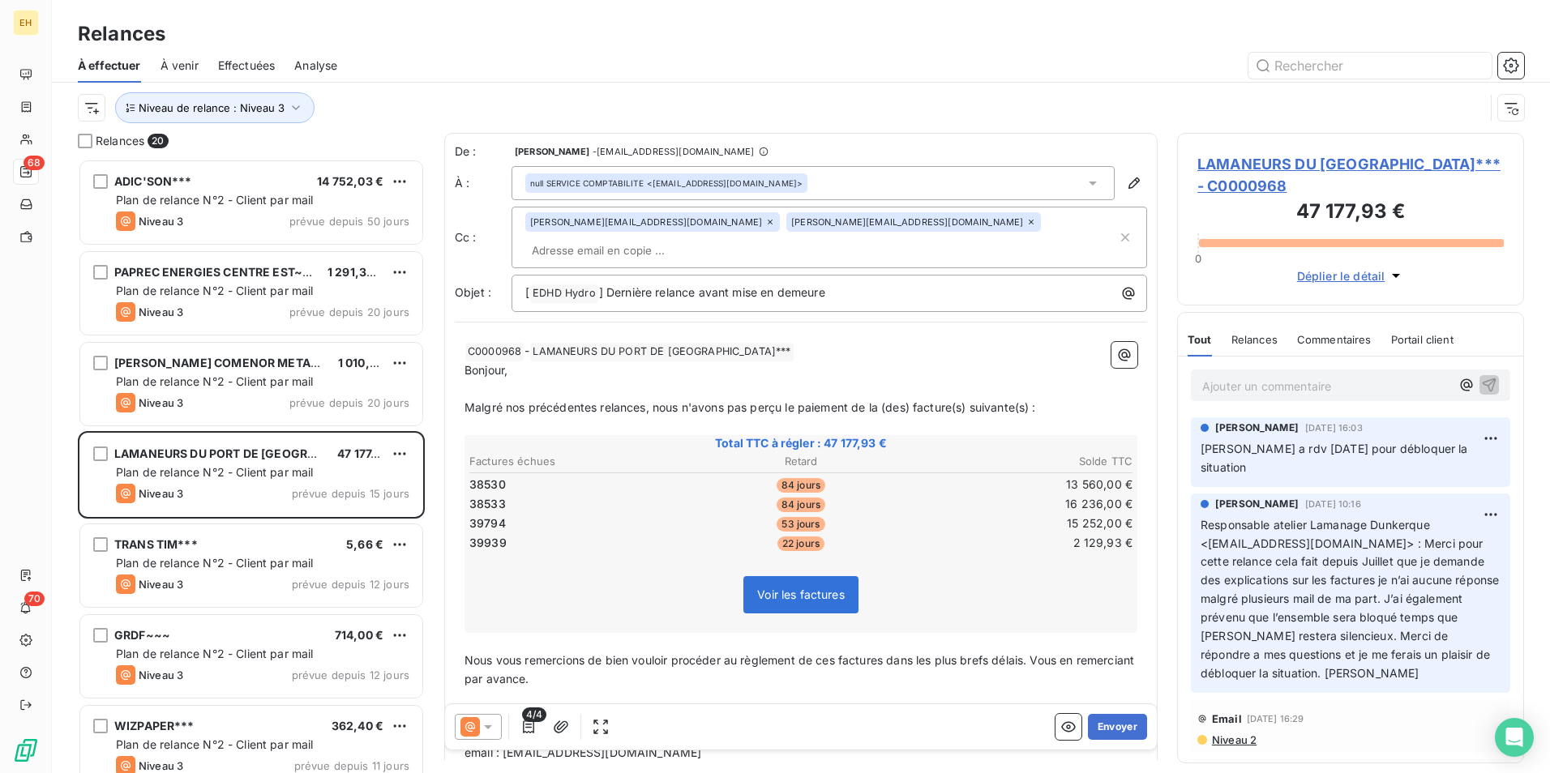
click at [1238, 161] on span "LAMANEURS DU [GEOGRAPHIC_DATA]*** - C0000968" at bounding box center [1350, 175] width 306 height 44
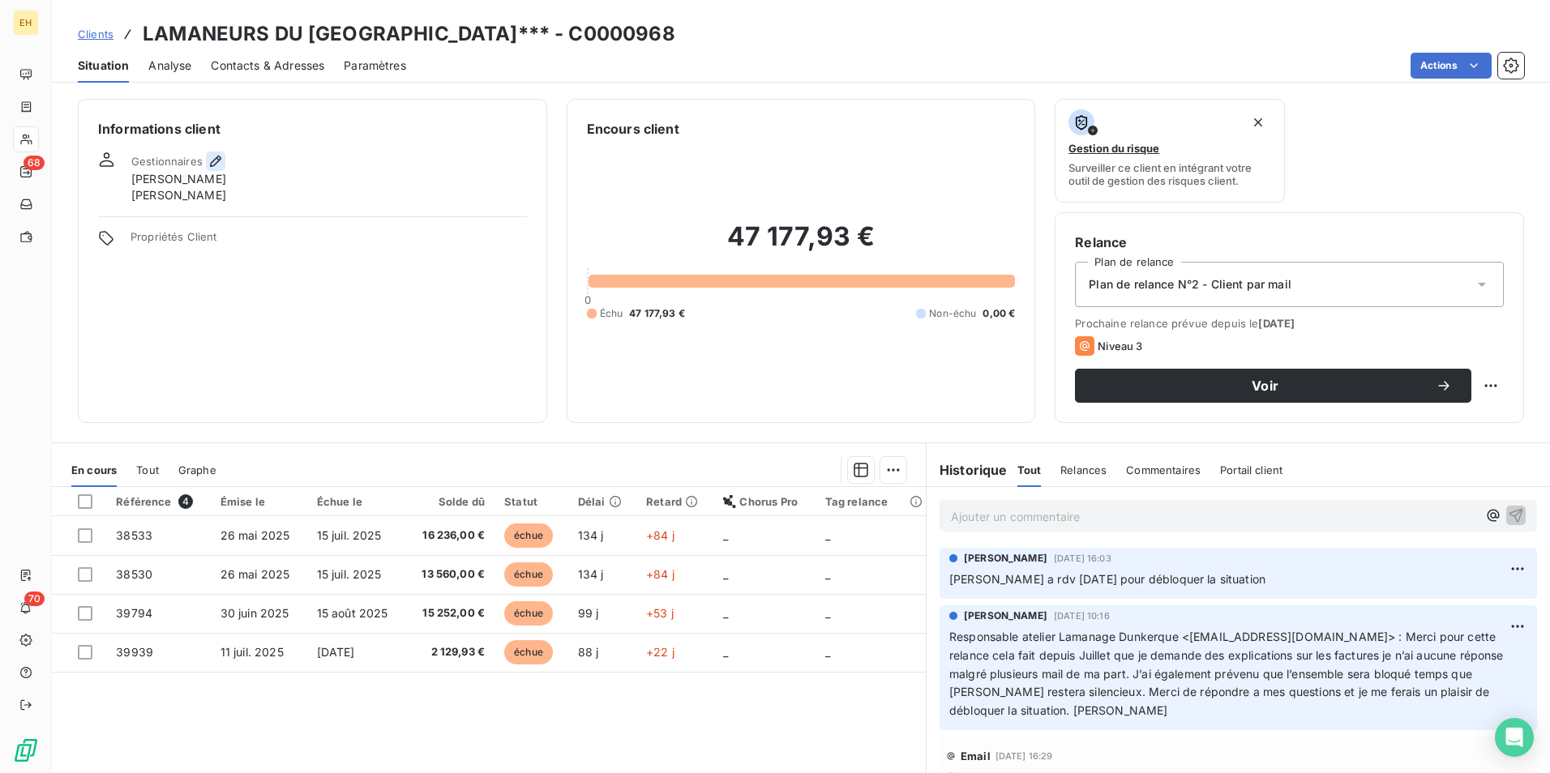
click at [209, 157] on icon "button" at bounding box center [215, 161] width 16 height 16
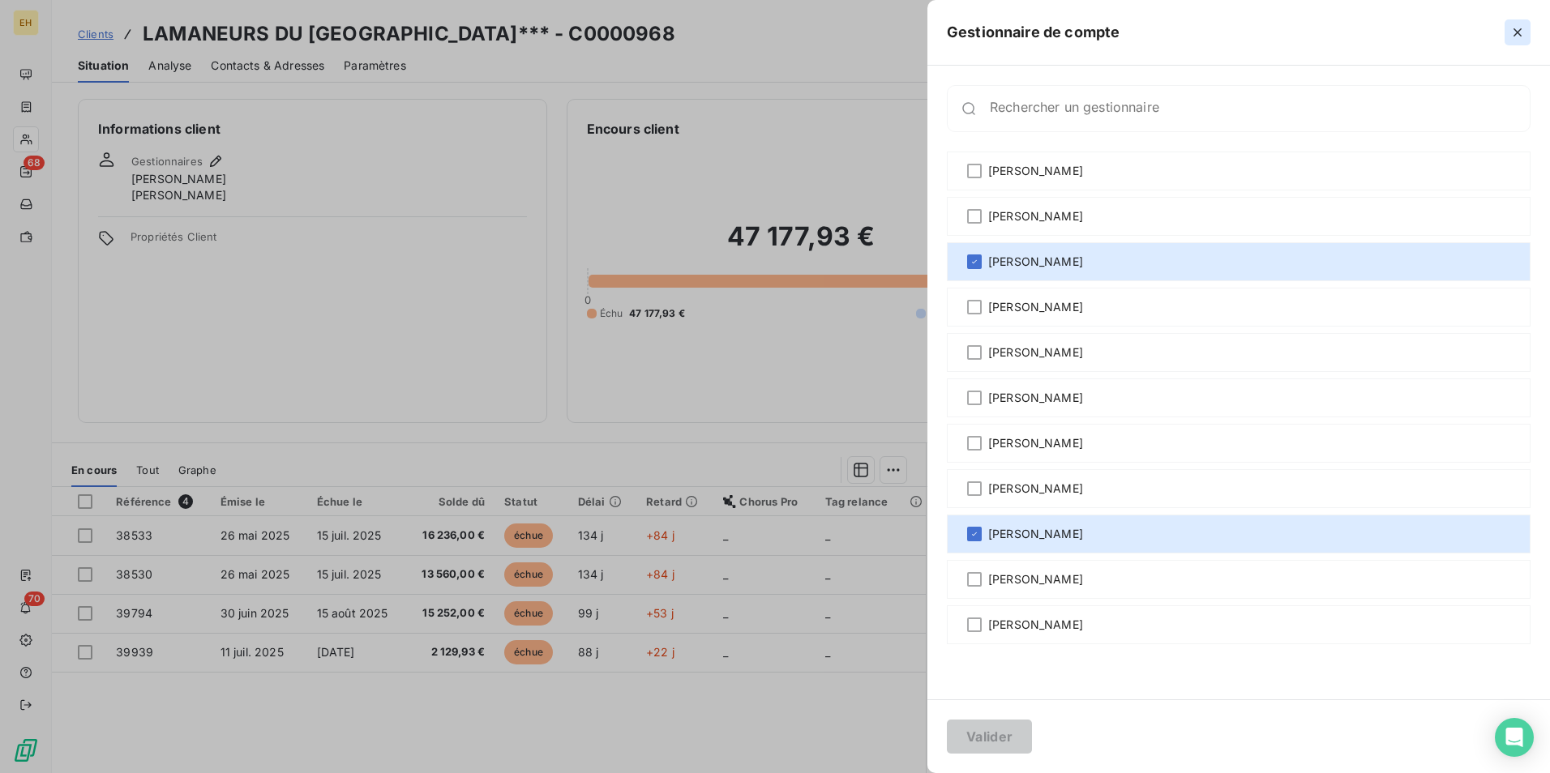
click at [1238, 24] on button "button" at bounding box center [1517, 32] width 26 height 26
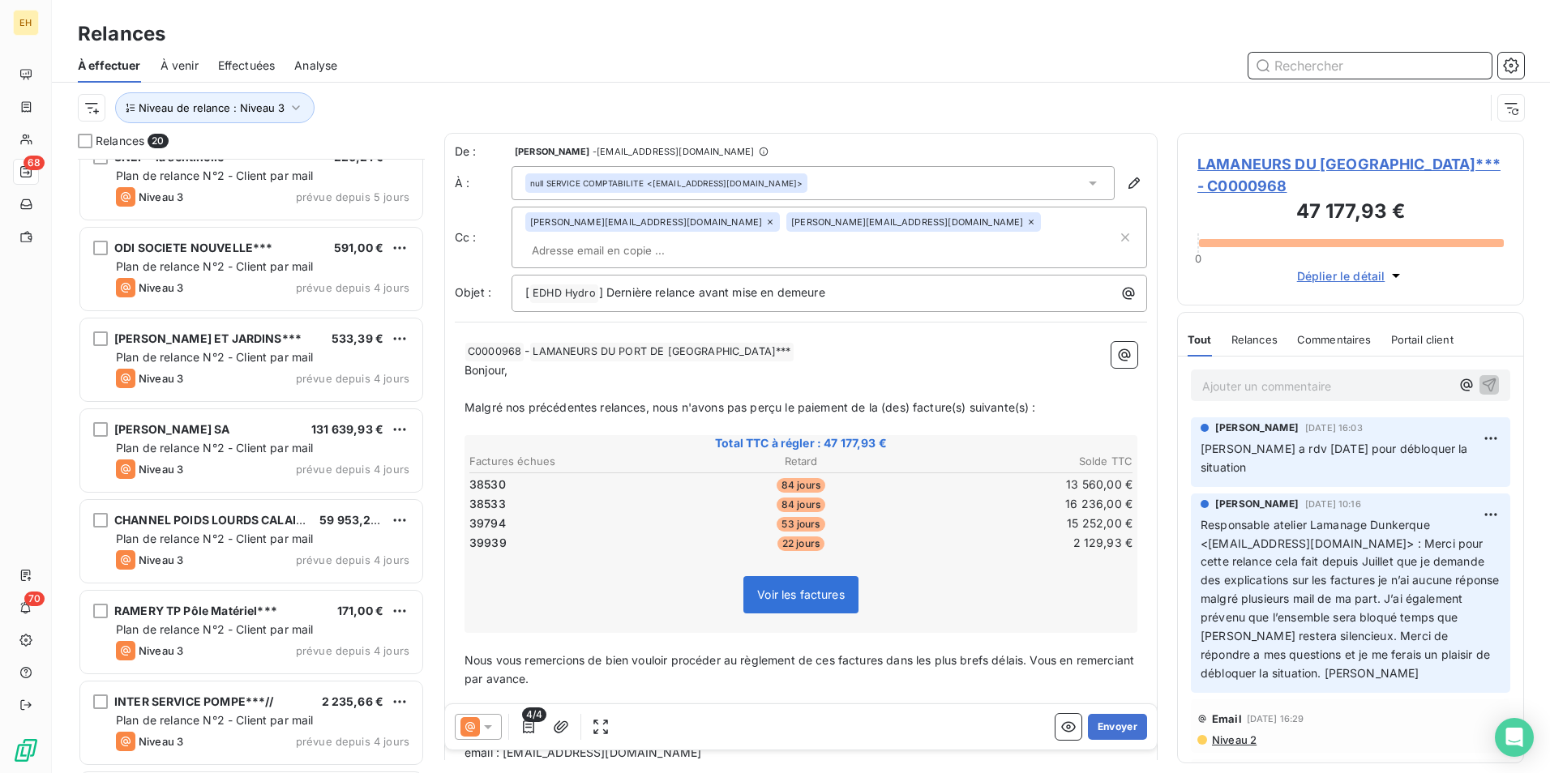
scroll to position [878, 0]
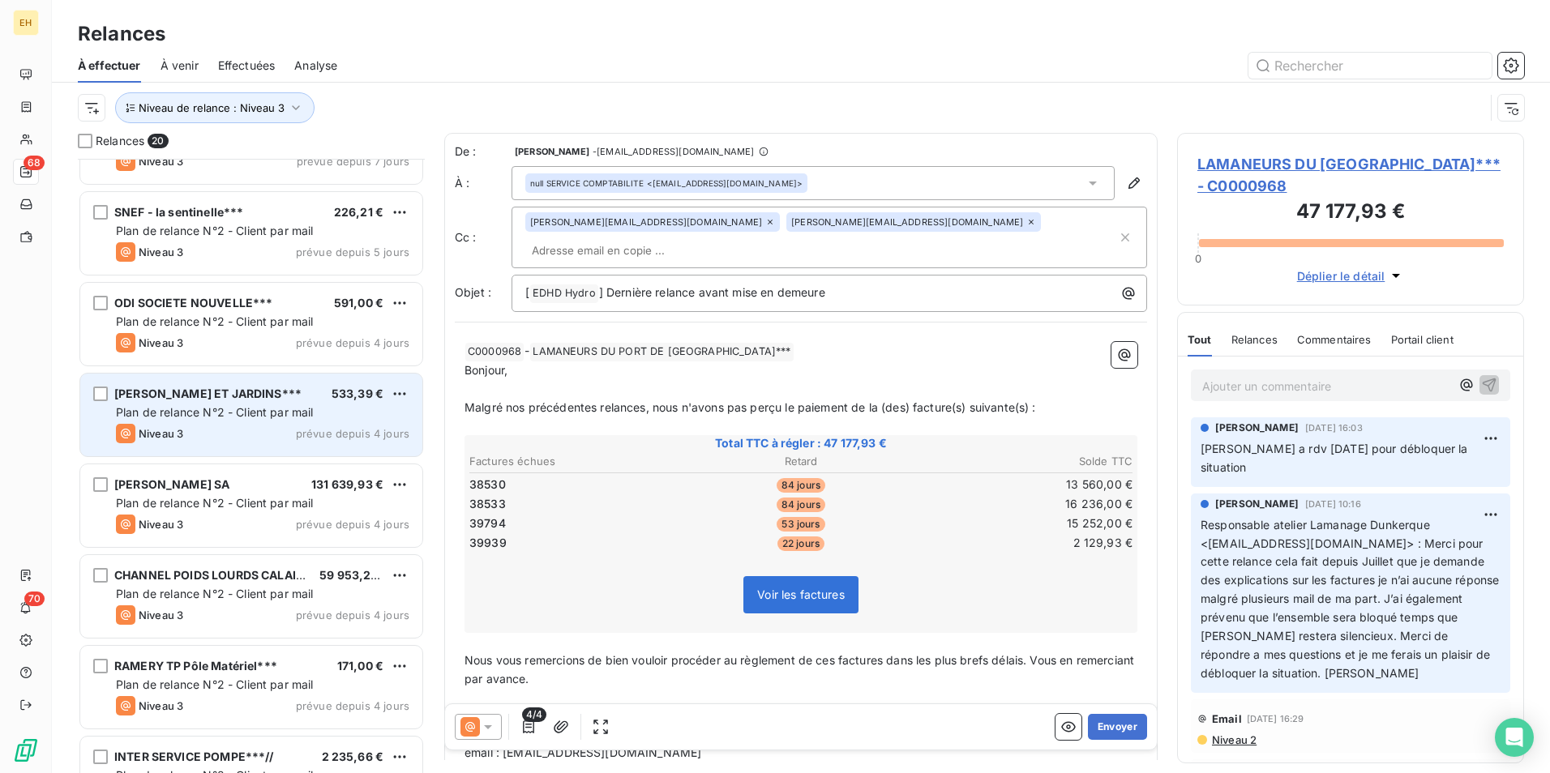
click at [277, 447] on div "GIORGI PARCS ET JARDINS*** 533,39 € Plan de relance N°2 - Client par mail Nivea…" at bounding box center [251, 415] width 342 height 83
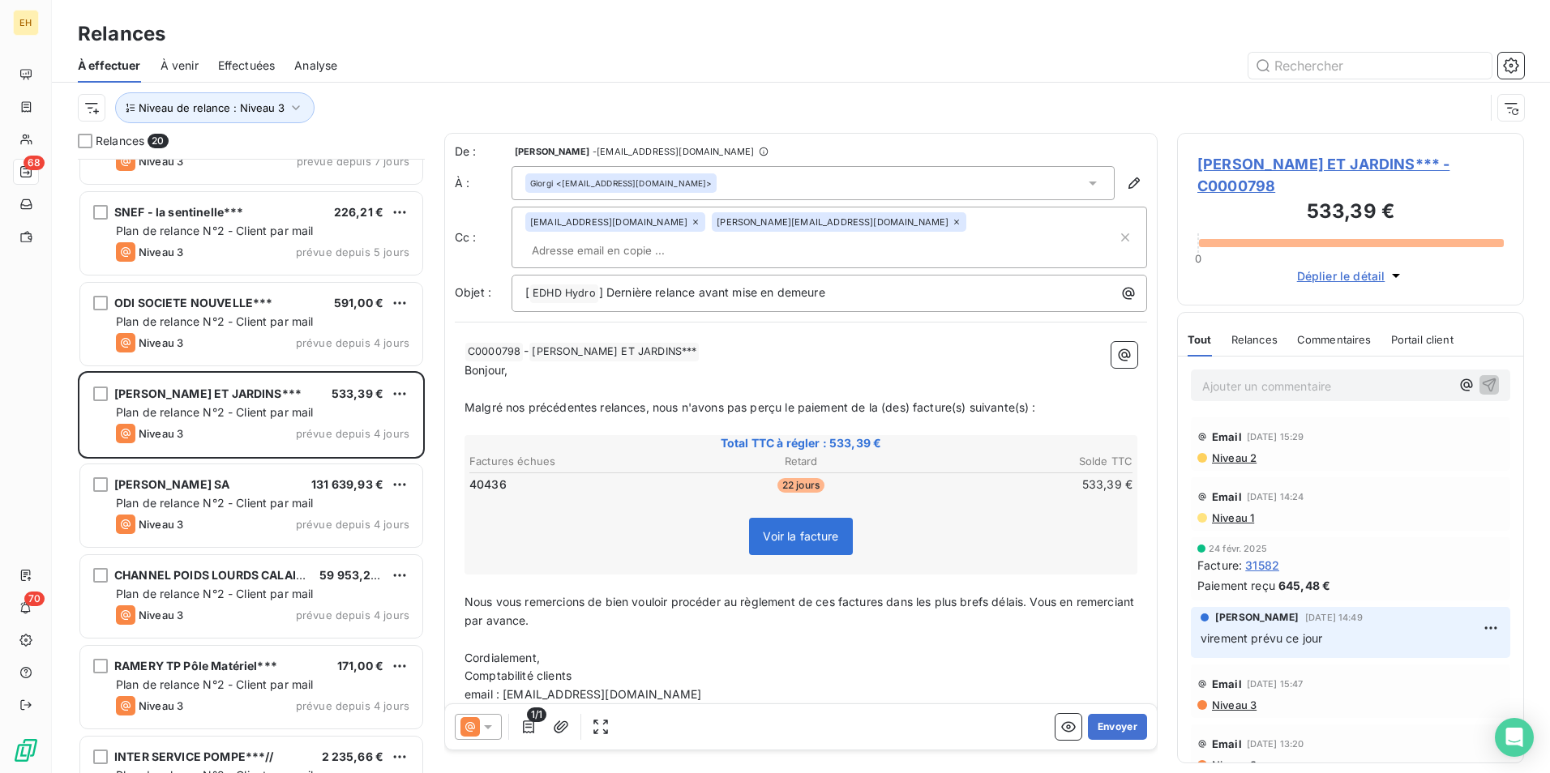
click at [1233, 597] on span "Niveau 3" at bounding box center [1233, 705] width 46 height 13
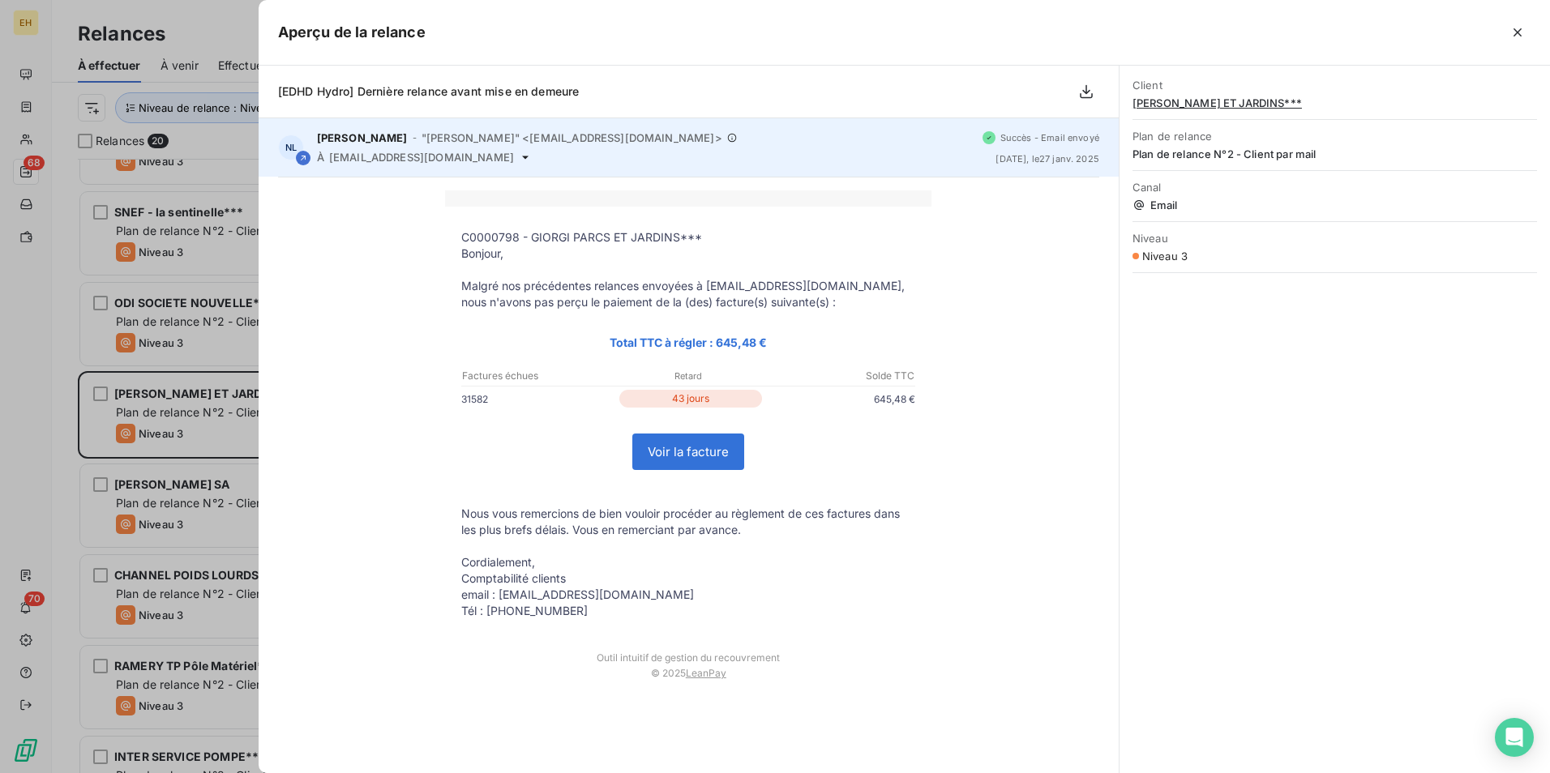
click at [519, 154] on icon at bounding box center [525, 157] width 13 height 13
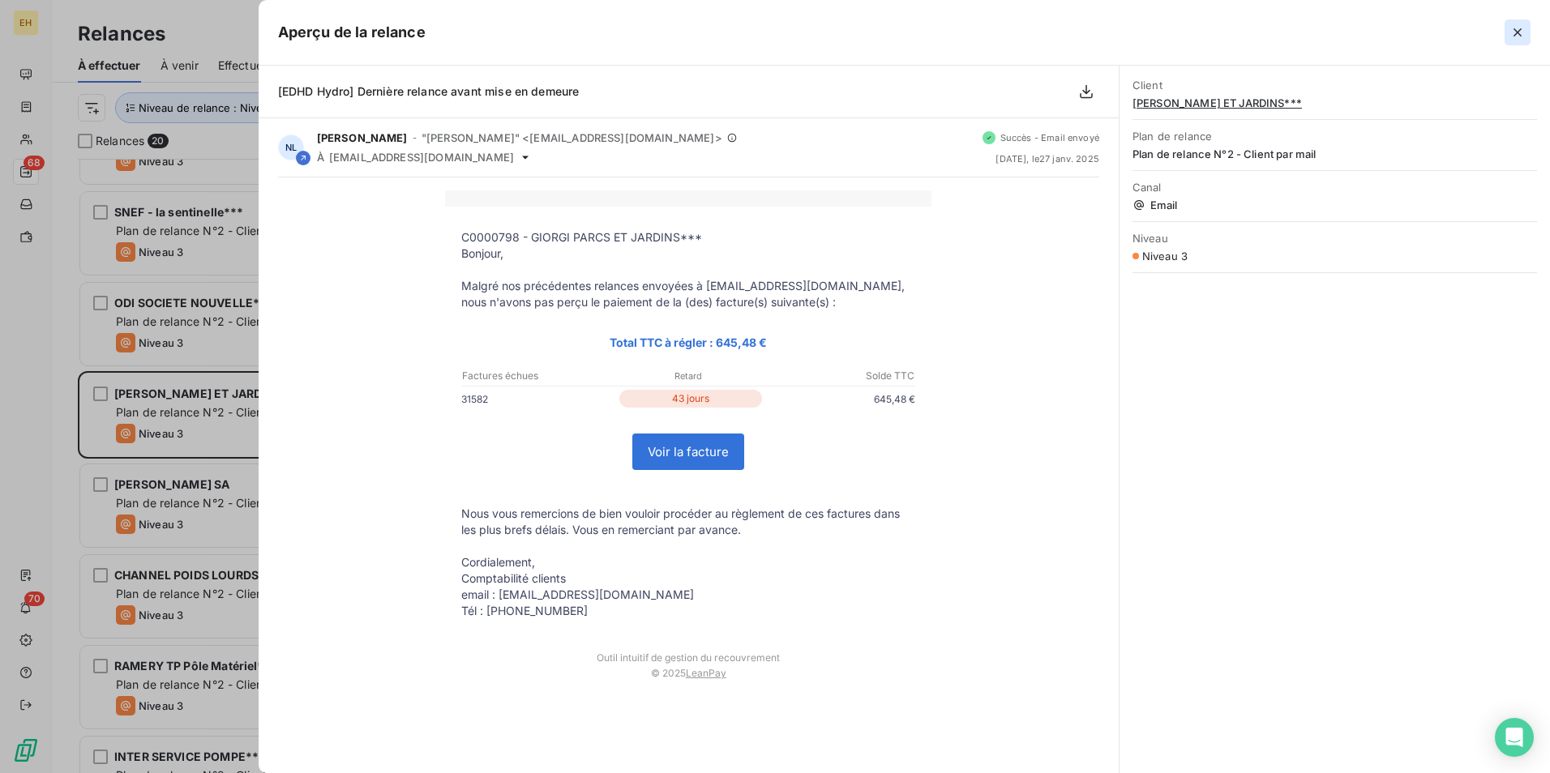
click at [1238, 22] on button "button" at bounding box center [1517, 32] width 26 height 26
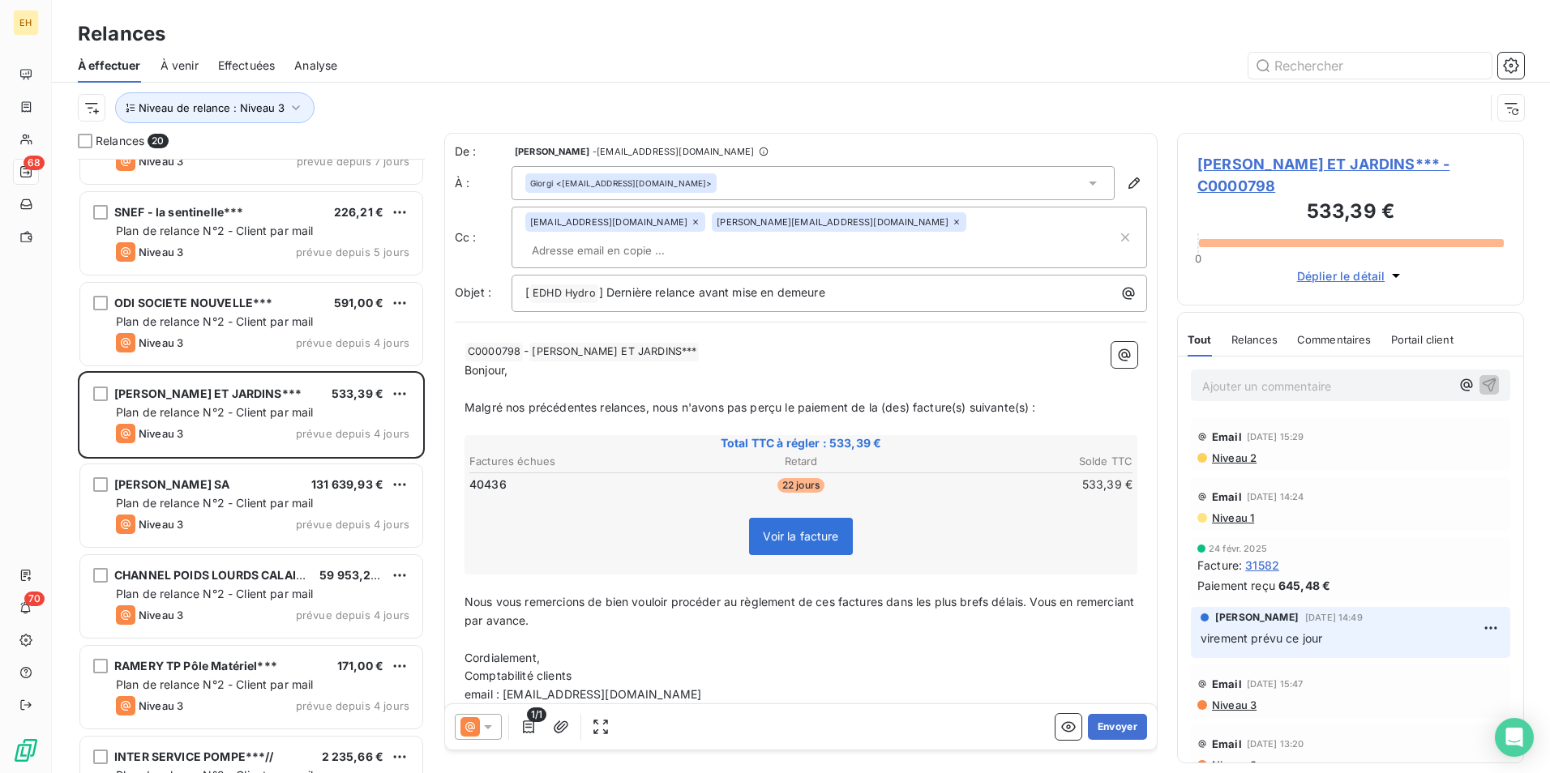
click at [690, 223] on icon at bounding box center [695, 222] width 10 height 10
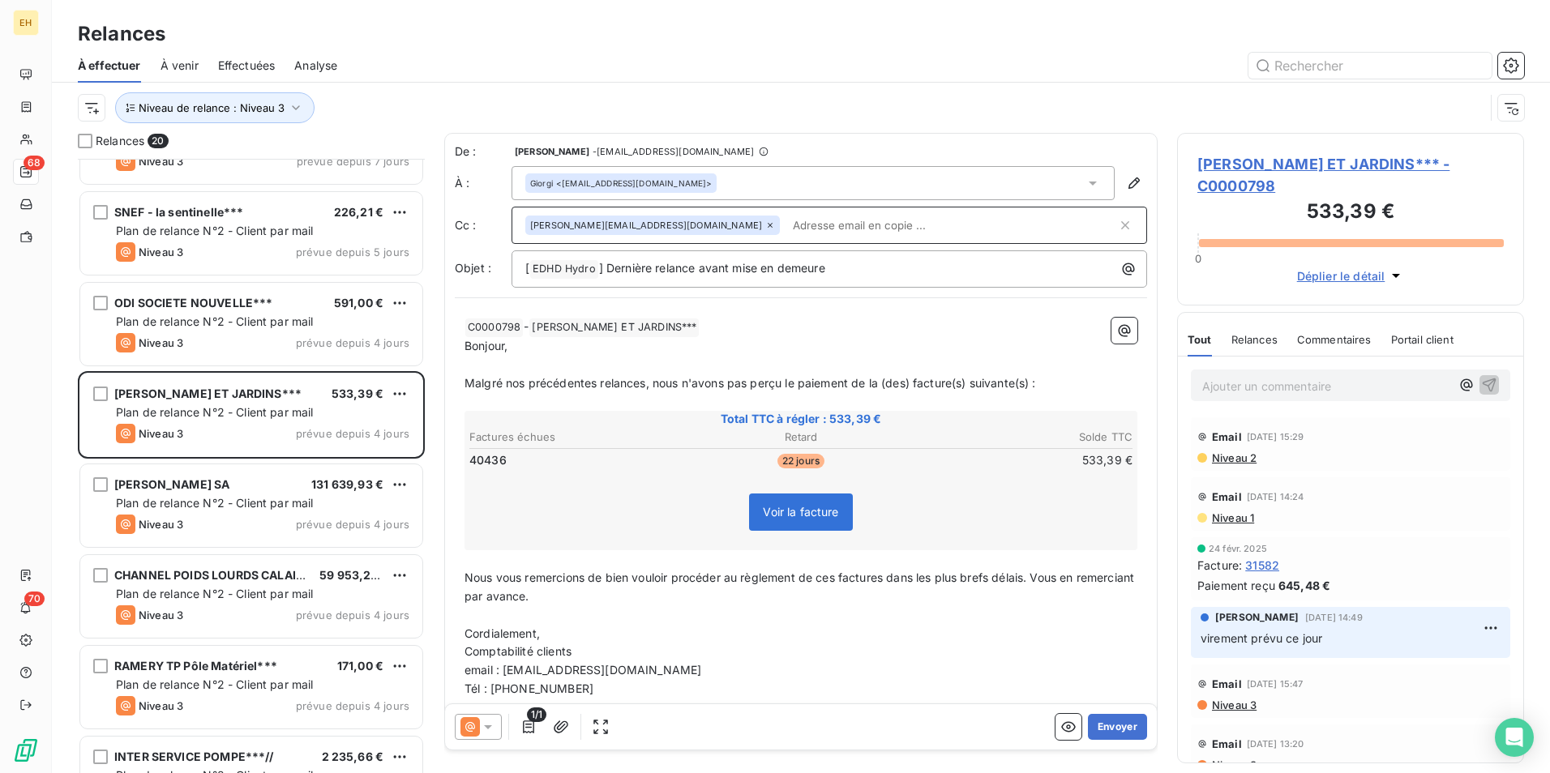
click at [765, 223] on icon at bounding box center [770, 225] width 10 height 10
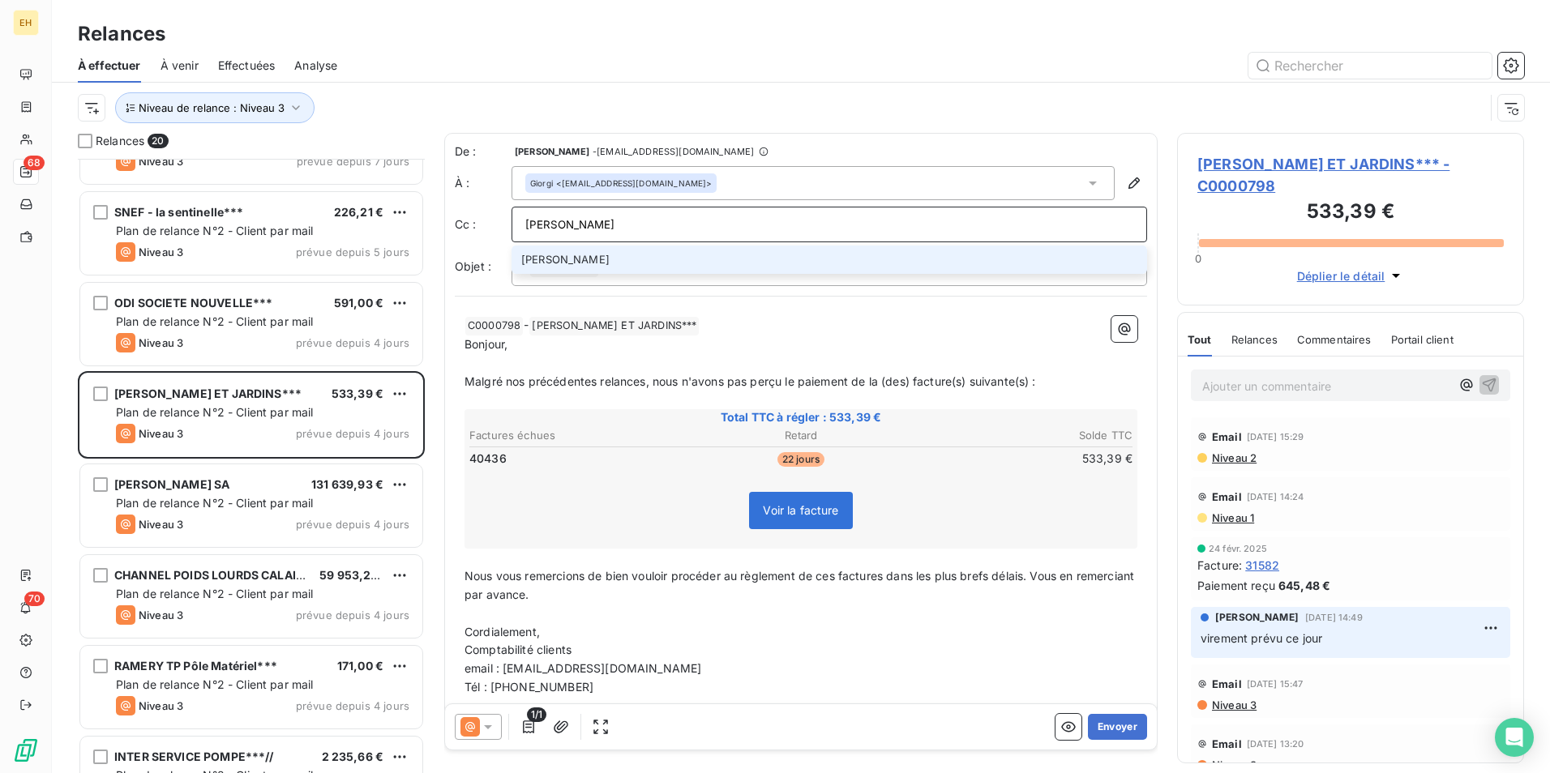
type input "[PERSON_NAME][EMAIL_ADDRESS][DOMAIN_NAME]"
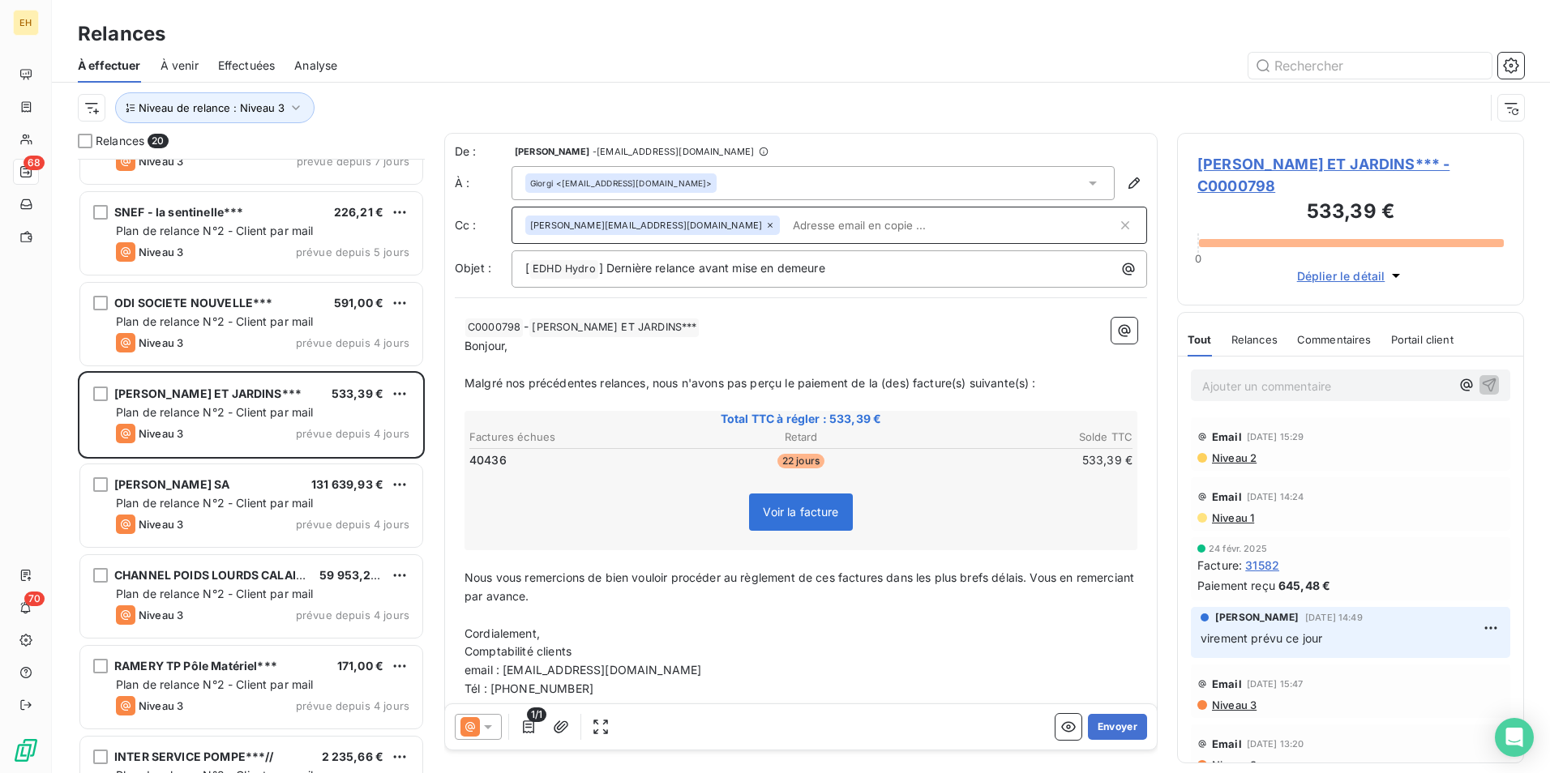
click at [646, 386] on span "Malgré nos précédentes relances, nous n'avons pas perçu le paiement de la (des)…" at bounding box center [749, 383] width 571 height 14
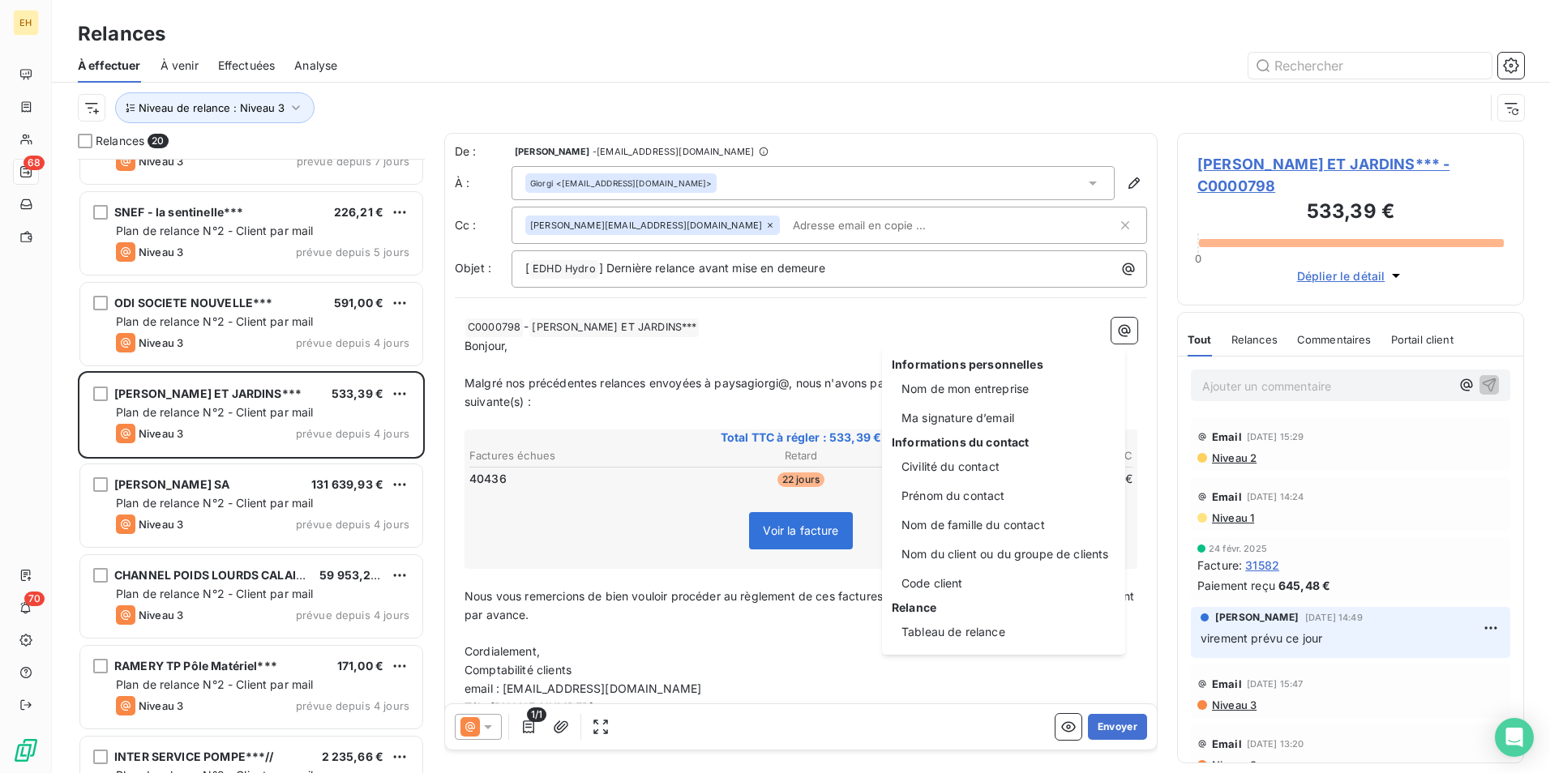
click at [790, 378] on html "EH 68 70 Relances À effectuer À venir Effectuées Analyse Niveau de relance : Ni…" at bounding box center [775, 386] width 1550 height 773
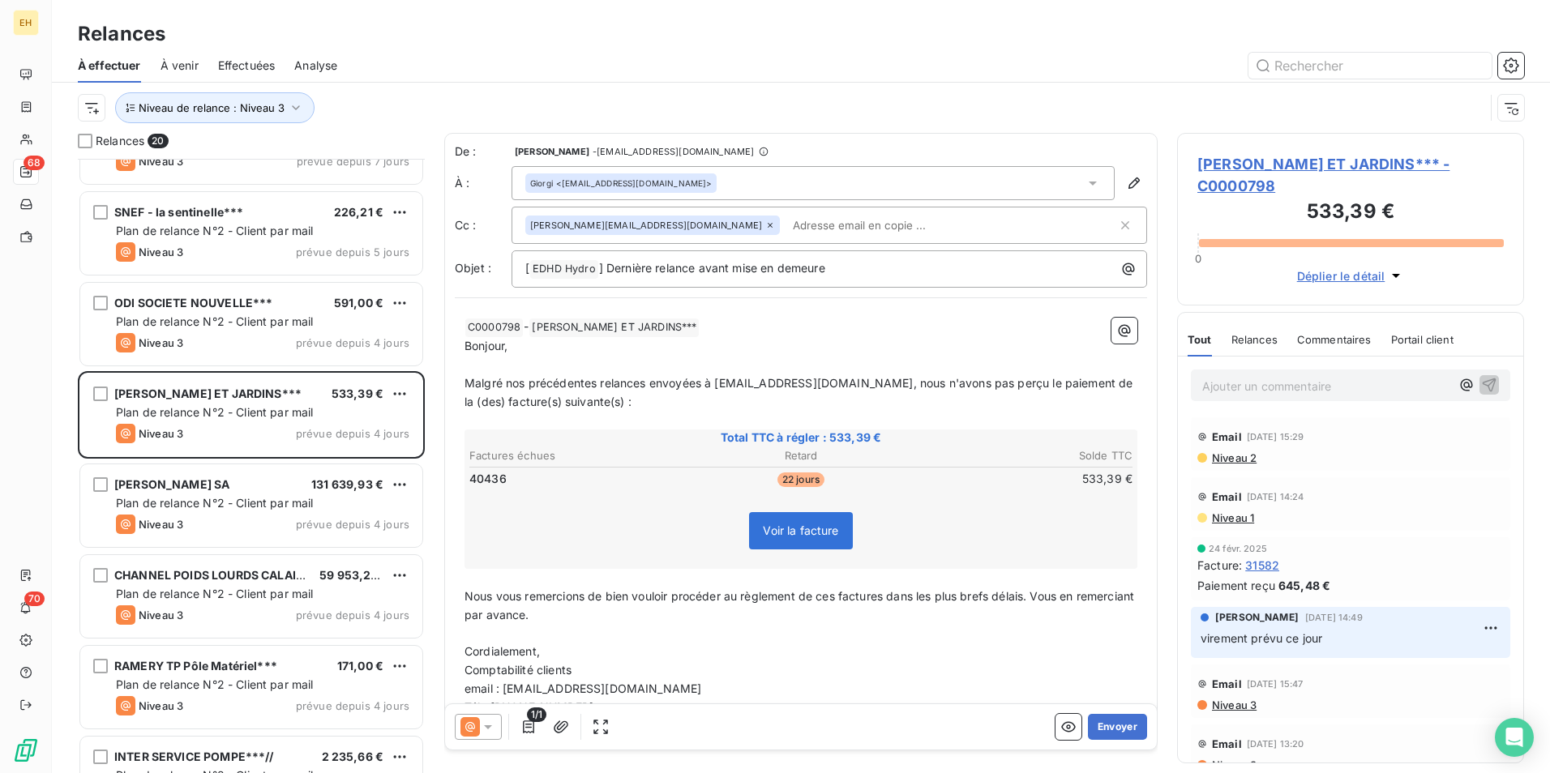
click at [699, 397] on p "Malgré nos précédentes relances envoyées à [EMAIL_ADDRESS][DOMAIN_NAME], nous n…" at bounding box center [800, 392] width 673 height 37
click at [1109, 597] on button "Envoyer" at bounding box center [1117, 727] width 59 height 26
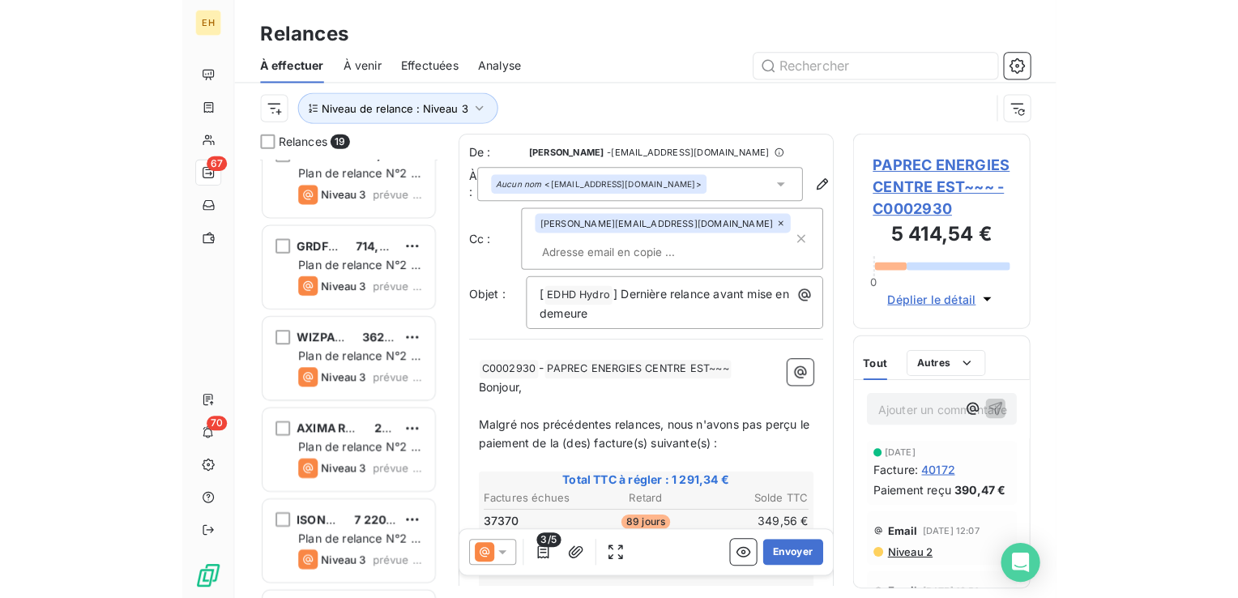
scroll to position [427, 256]
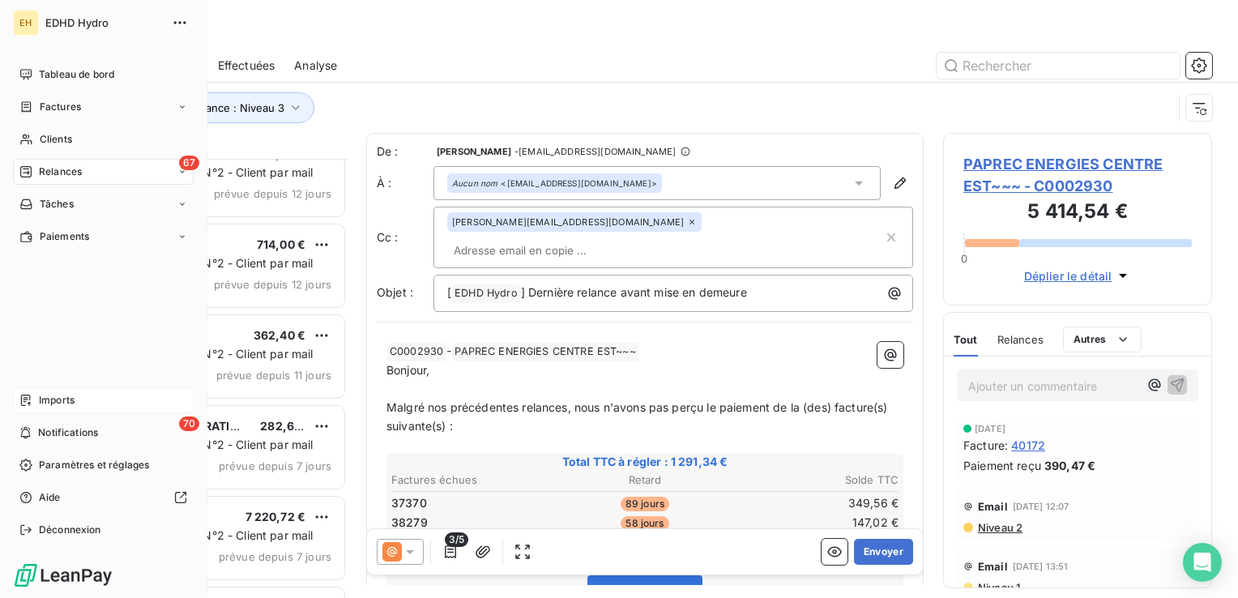
click at [75, 401] on span "Imports" at bounding box center [57, 400] width 36 height 15
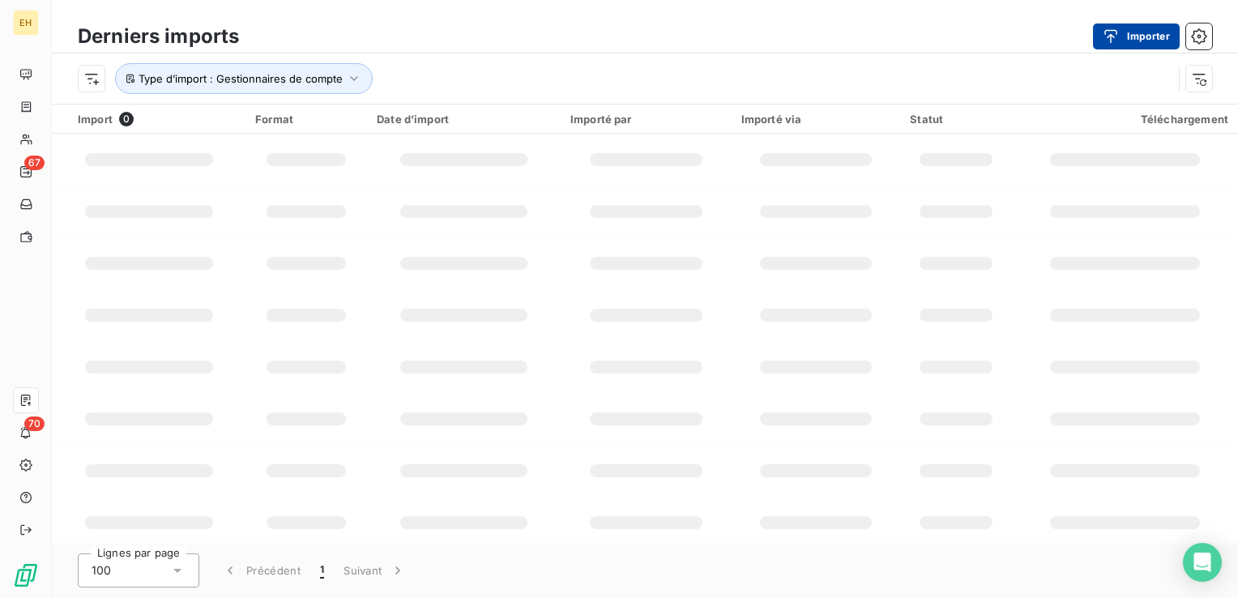
click at [1148, 35] on button "Importer" at bounding box center [1136, 37] width 87 height 26
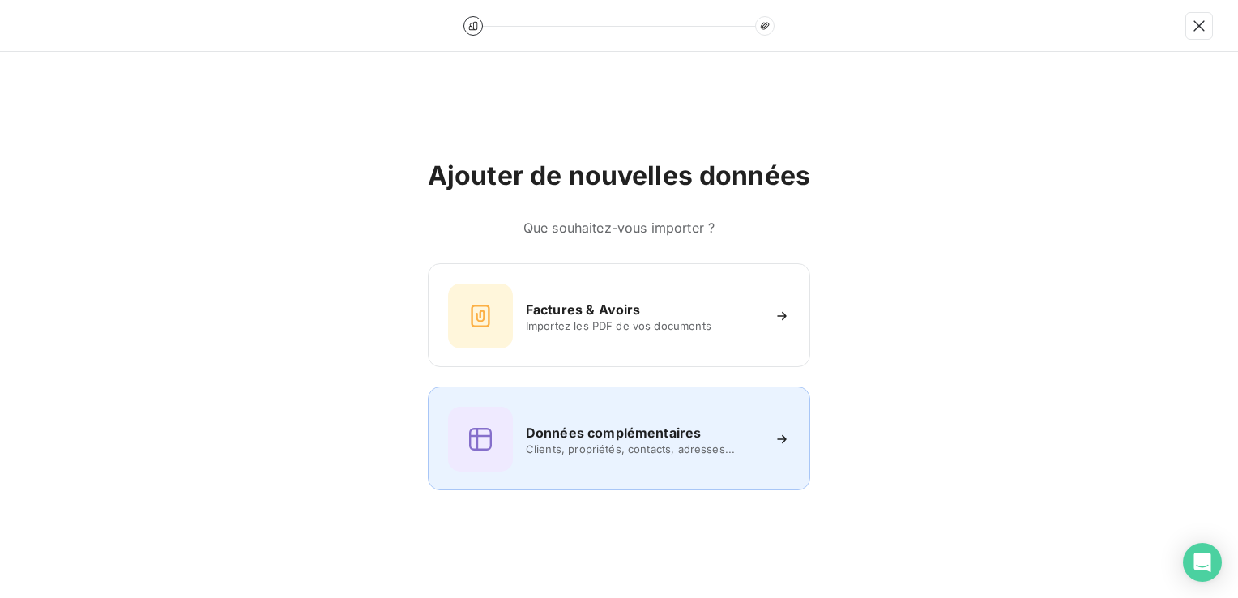
click at [649, 447] on span "Clients, propriétés, contacts, adresses..." at bounding box center [643, 448] width 235 height 13
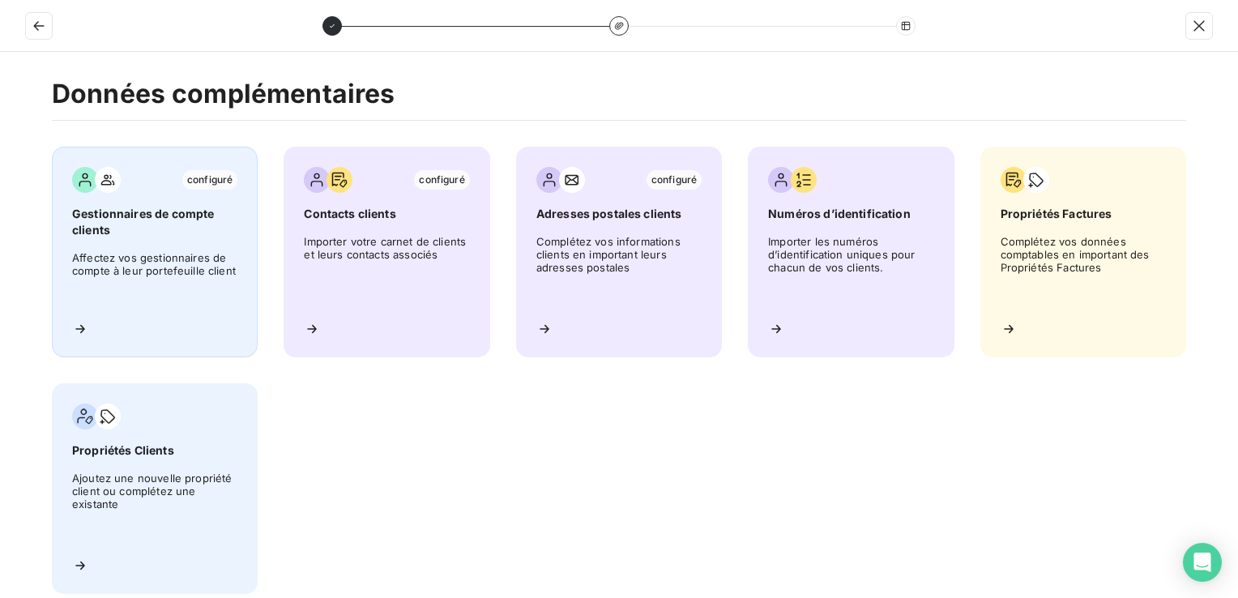
click at [156, 282] on span "Affectez vos gestionnaires de compte à leur portefeuille client" at bounding box center [154, 279] width 165 height 57
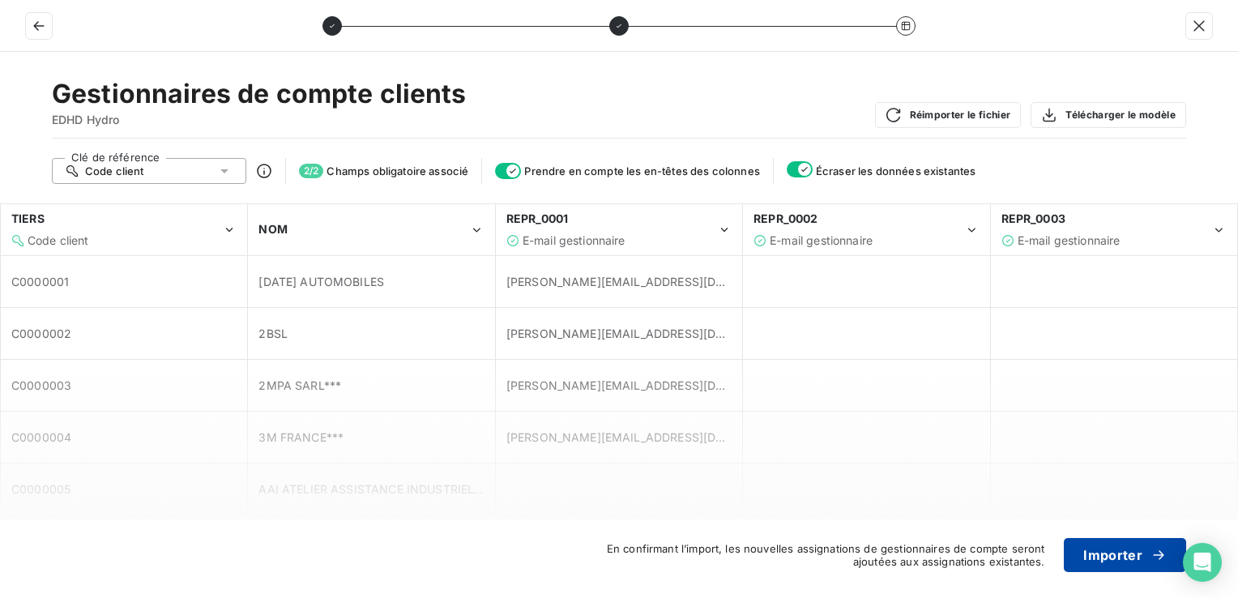
click at [1128, 565] on button "Importer" at bounding box center [1125, 555] width 122 height 34
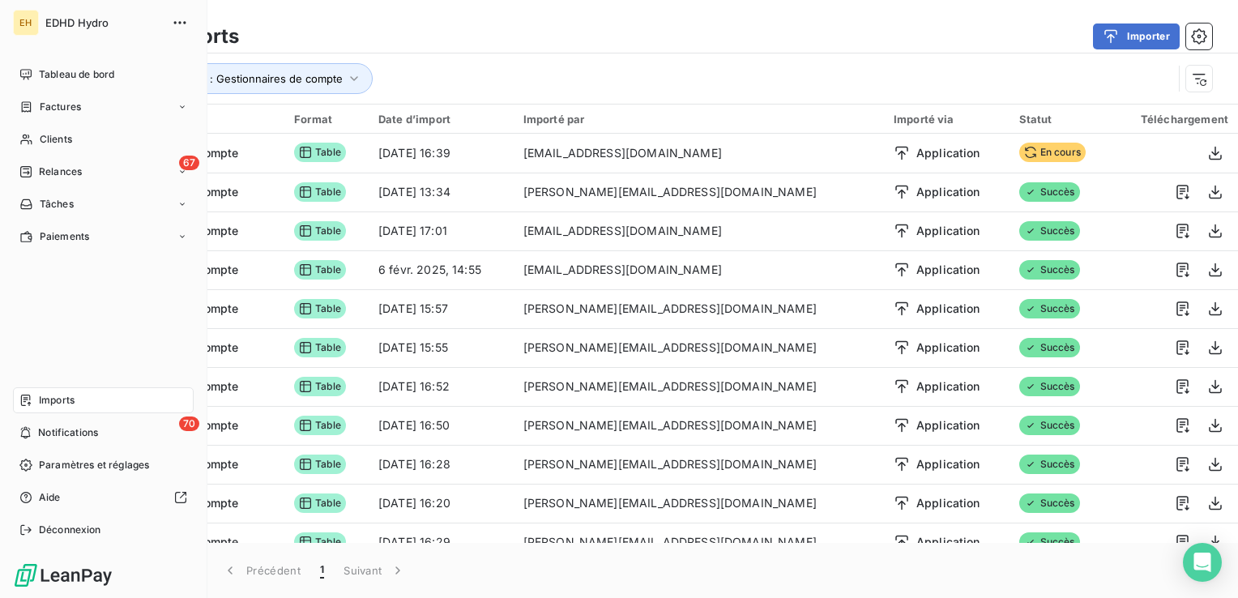
click at [45, 76] on span "Tableau de bord" at bounding box center [76, 74] width 75 height 15
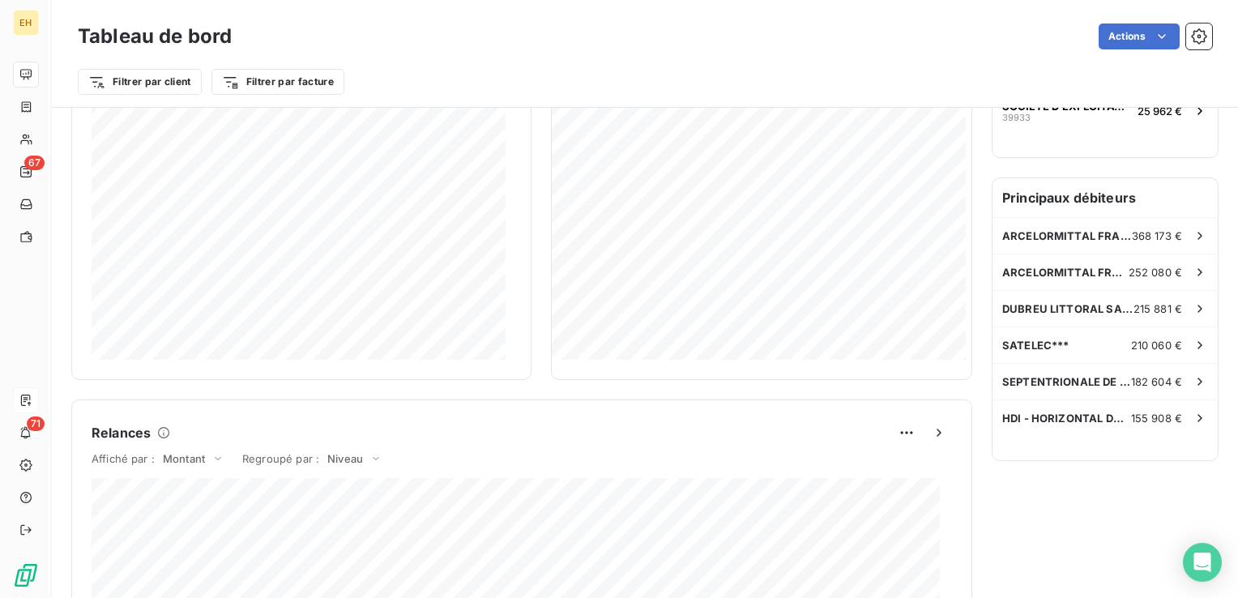
scroll to position [413, 0]
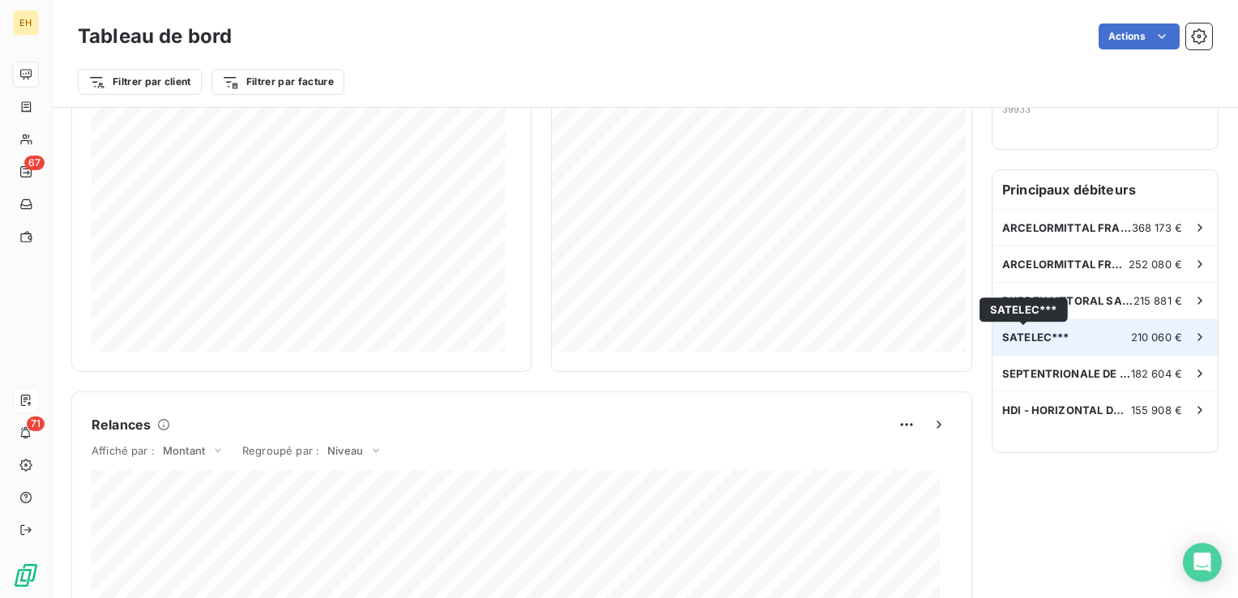
click at [1008, 334] on span "SATELEC***" at bounding box center [1035, 337] width 67 height 13
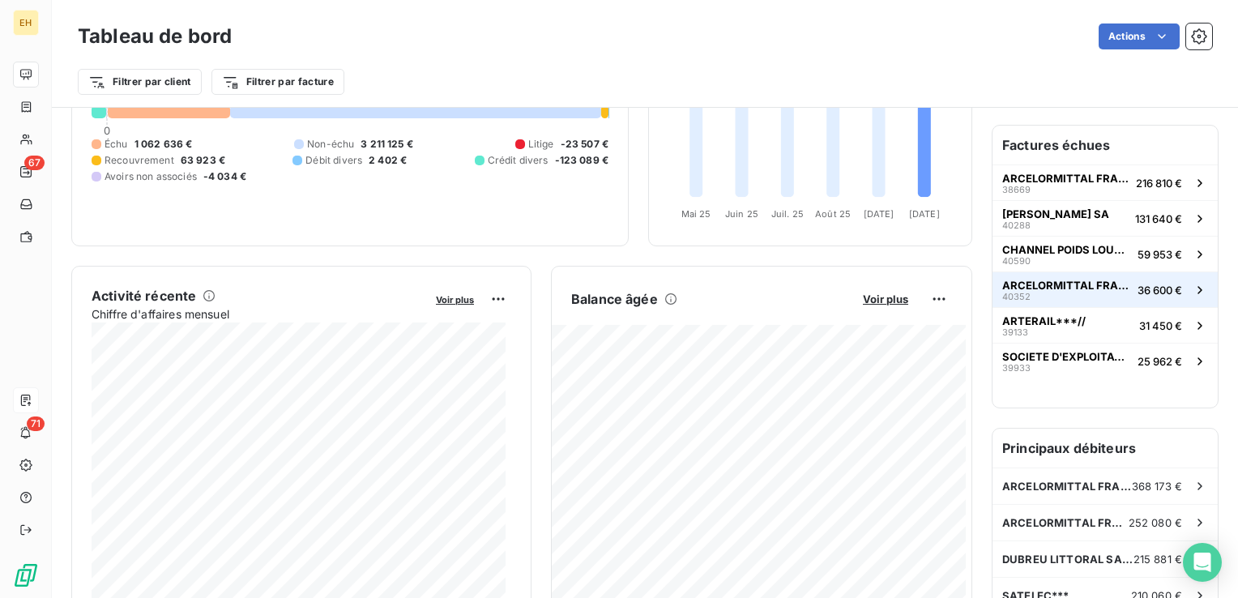
scroll to position [164, 0]
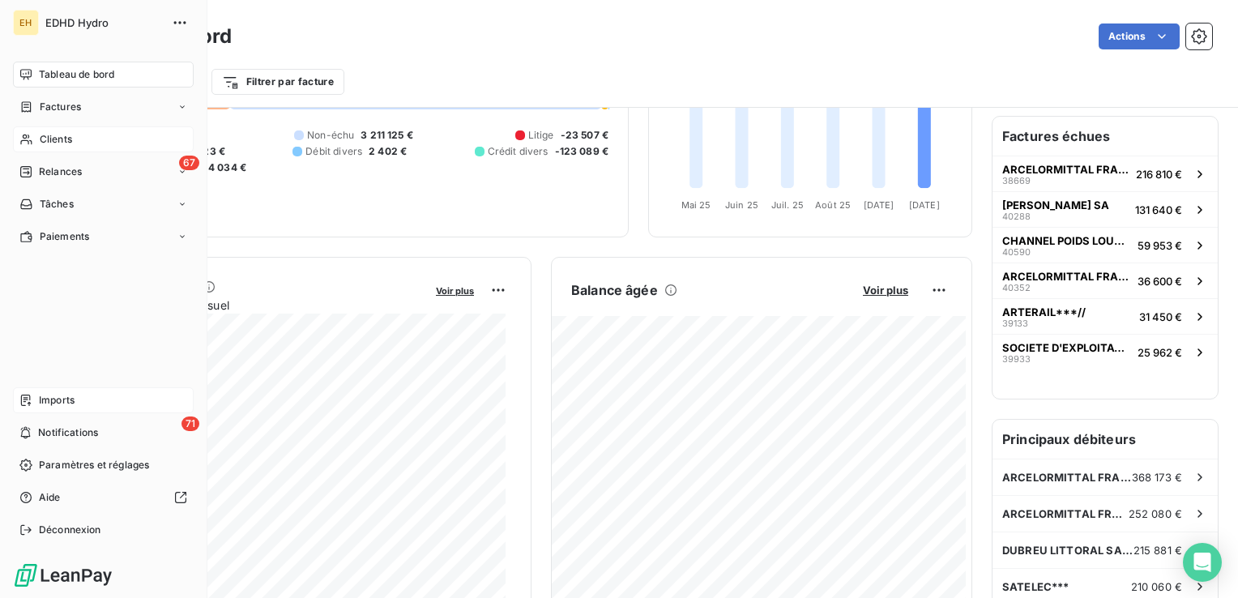
click at [66, 139] on span "Clients" at bounding box center [56, 139] width 32 height 15
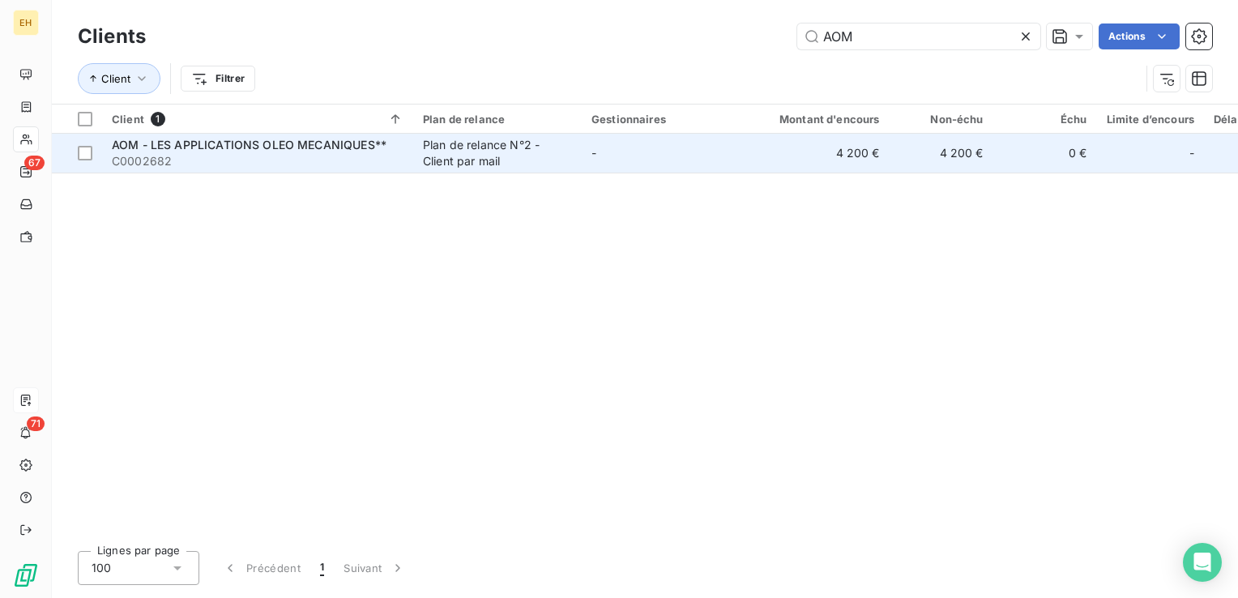
type input "AOM"
click at [378, 164] on span "C0002682" at bounding box center [258, 161] width 292 height 16
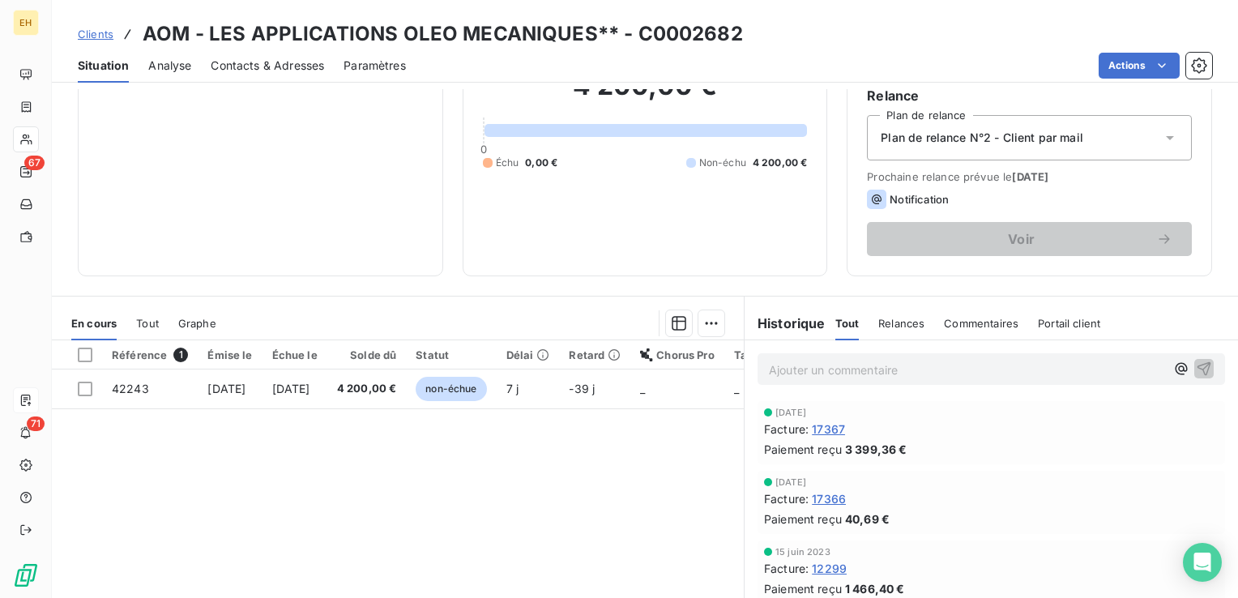
scroll to position [162, 0]
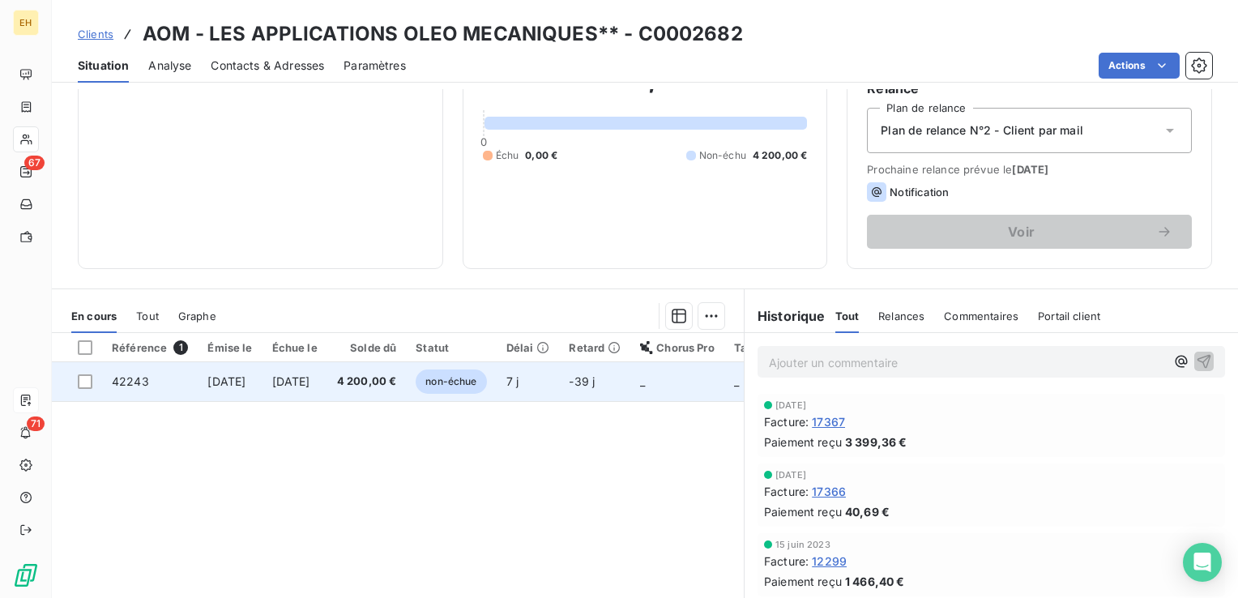
click at [310, 378] on span "[DATE]" at bounding box center [291, 381] width 38 height 14
